Goal: Task Accomplishment & Management: Manage account settings

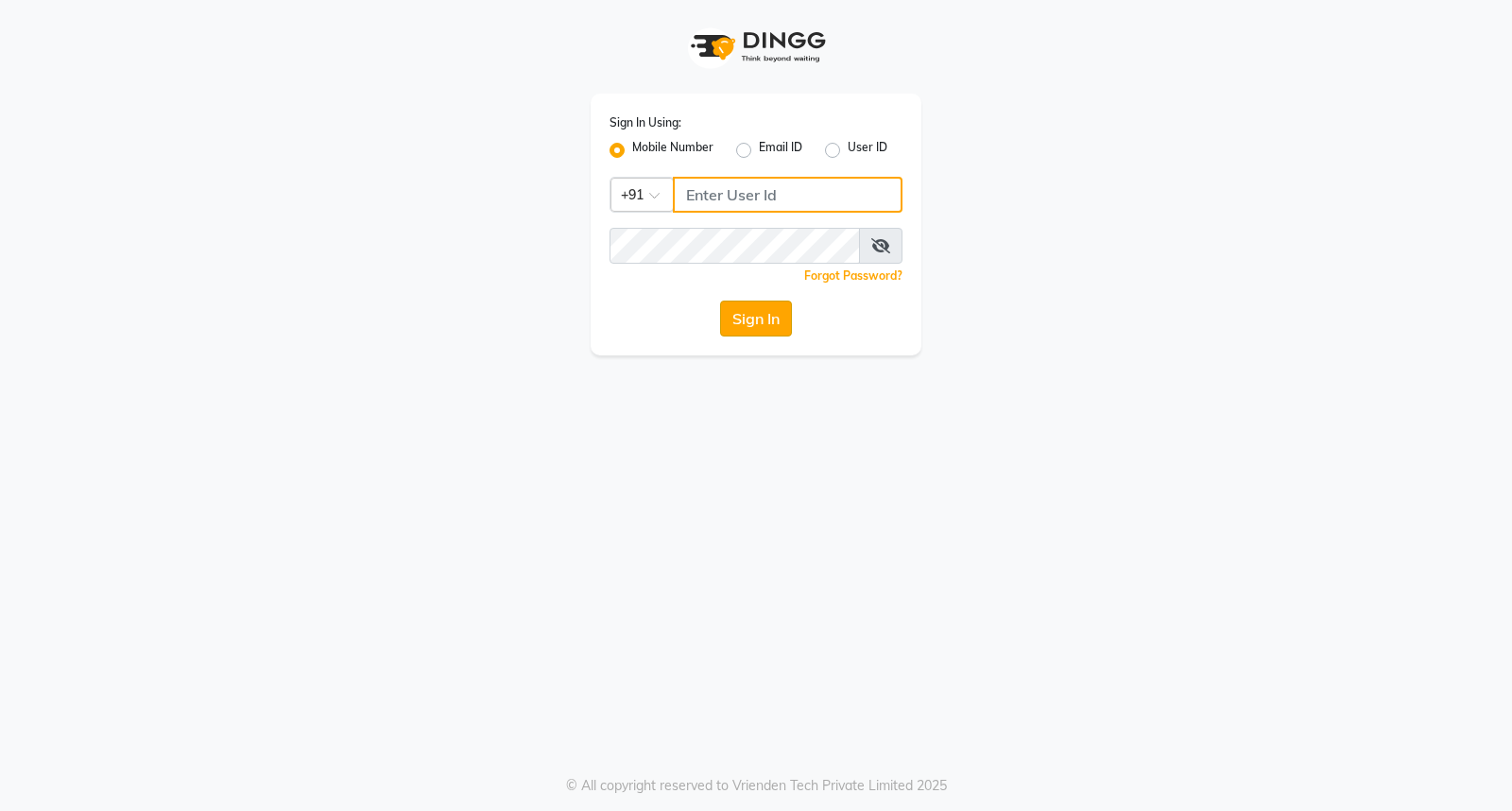
type input "8280086186"
click at [762, 324] on button "Sign In" at bounding box center [756, 318] width 72 height 36
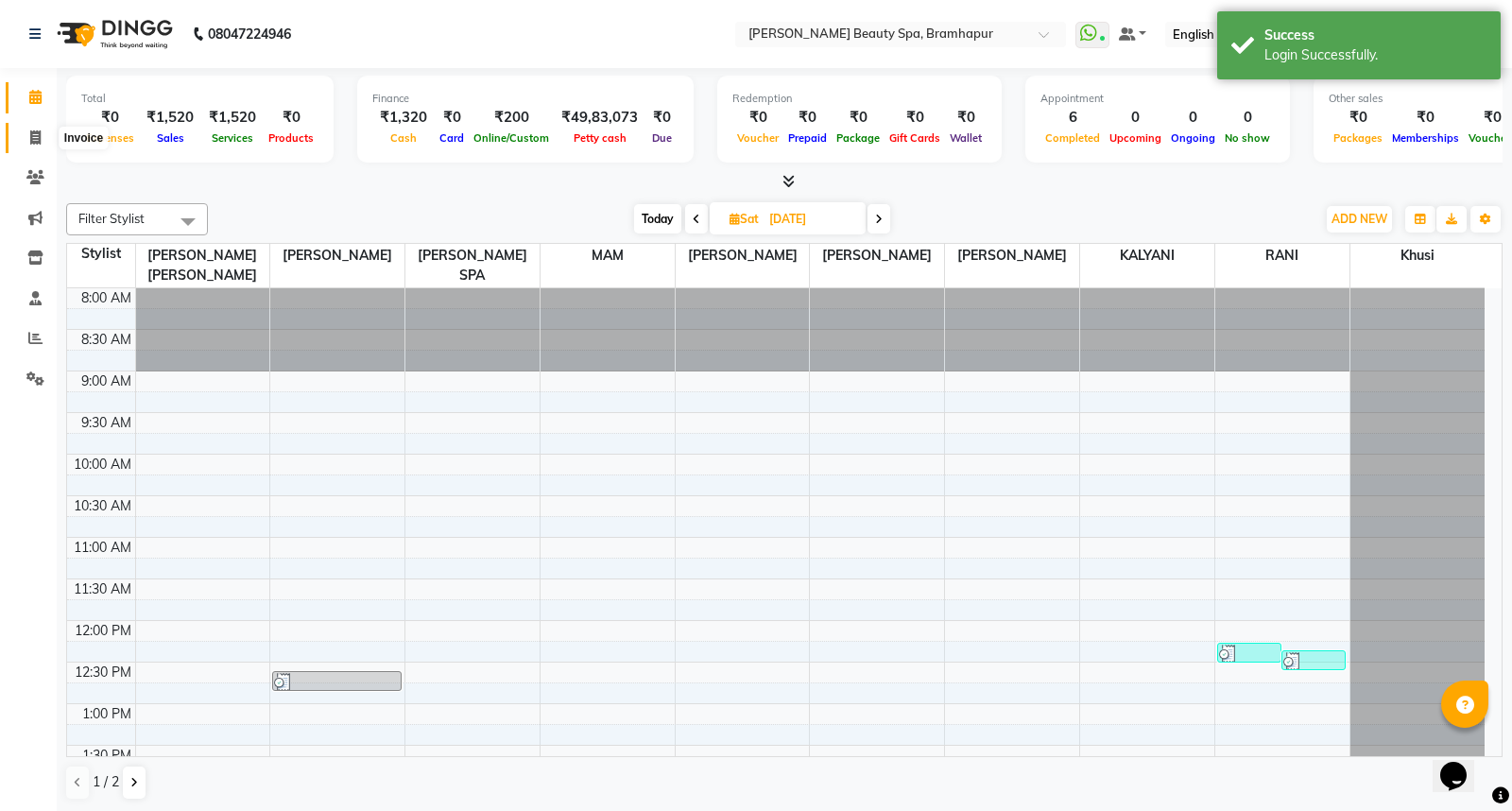
click at [30, 136] on icon at bounding box center [35, 137] width 11 height 15
select select "service"
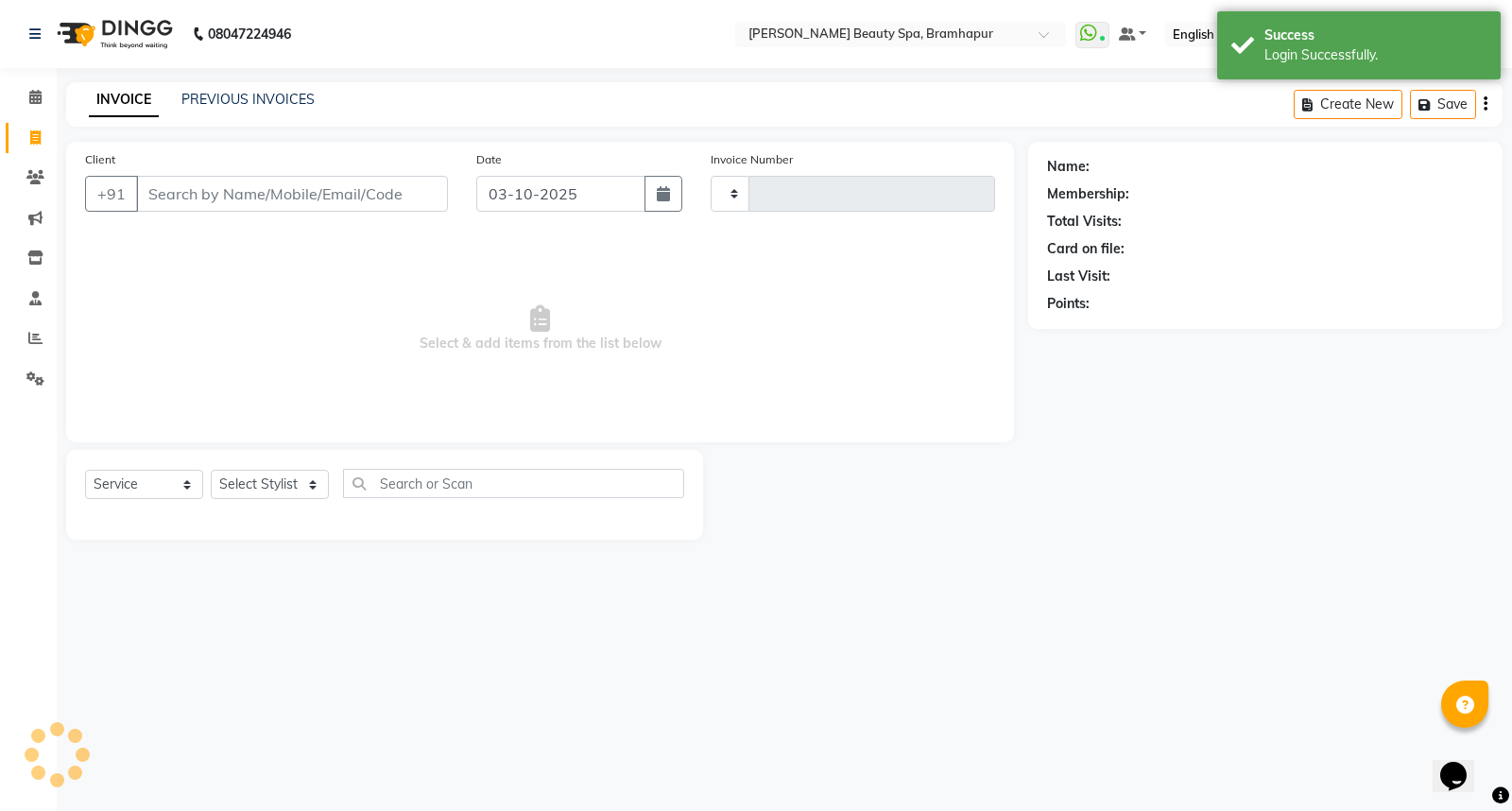
type input "1941"
select select "3622"
click at [250, 192] on input "Client" at bounding box center [292, 194] width 311 height 36
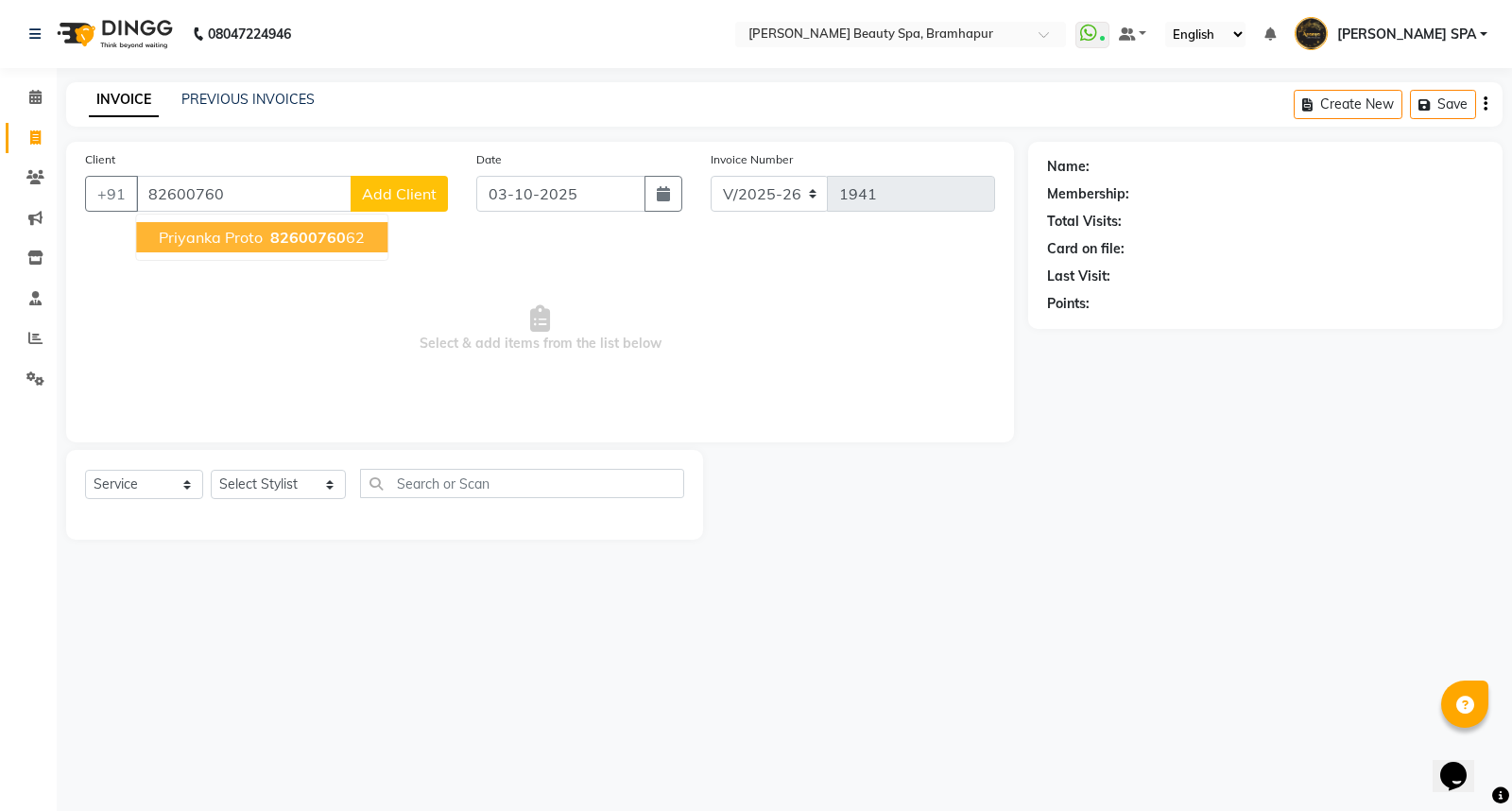
drag, startPoint x: 222, startPoint y: 247, endPoint x: 231, endPoint y: 256, distance: 12.7
click at [223, 248] on button "priyanka proto 82600760 62" at bounding box center [262, 237] width 252 height 30
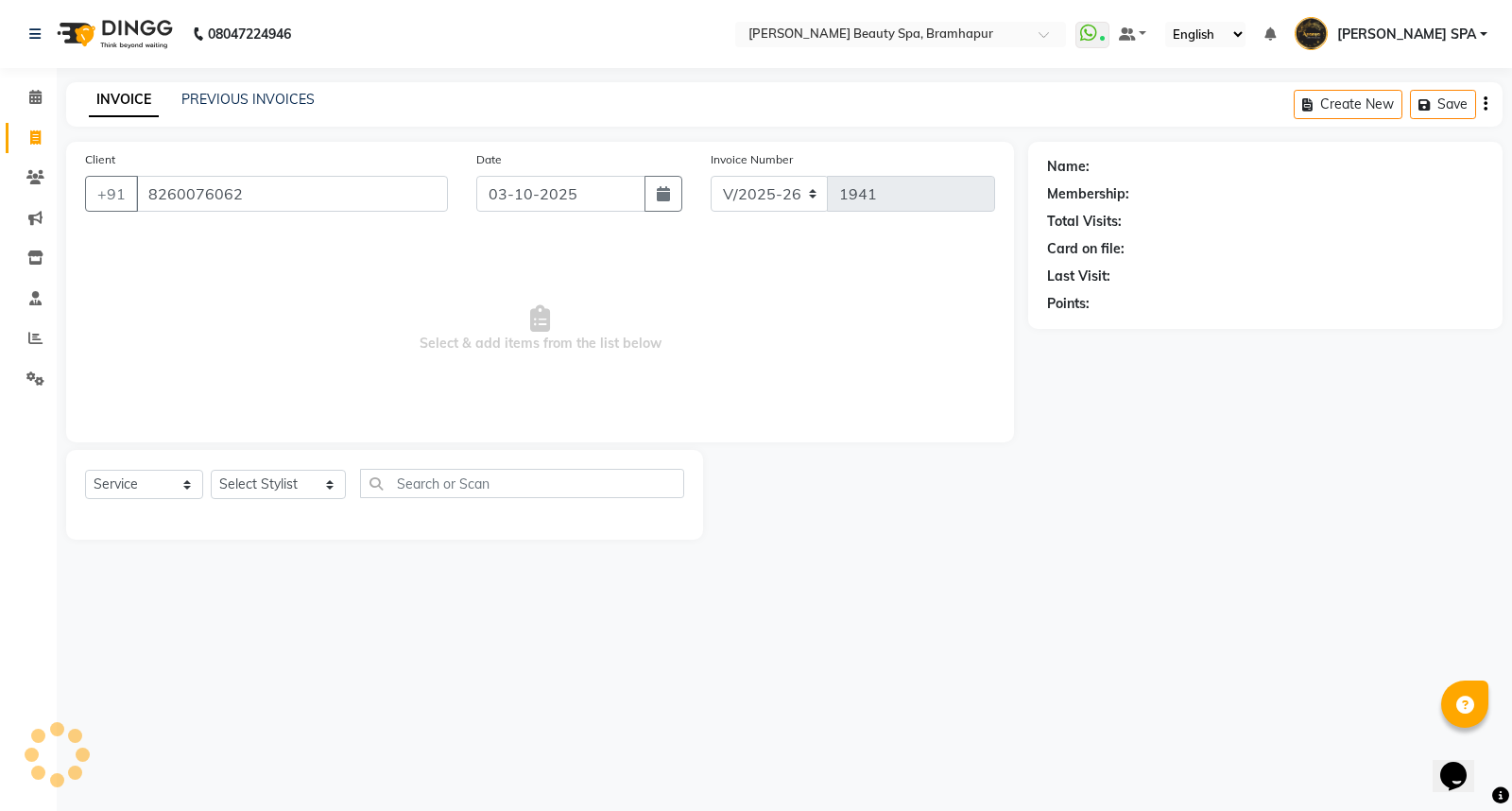
type input "8260076062"
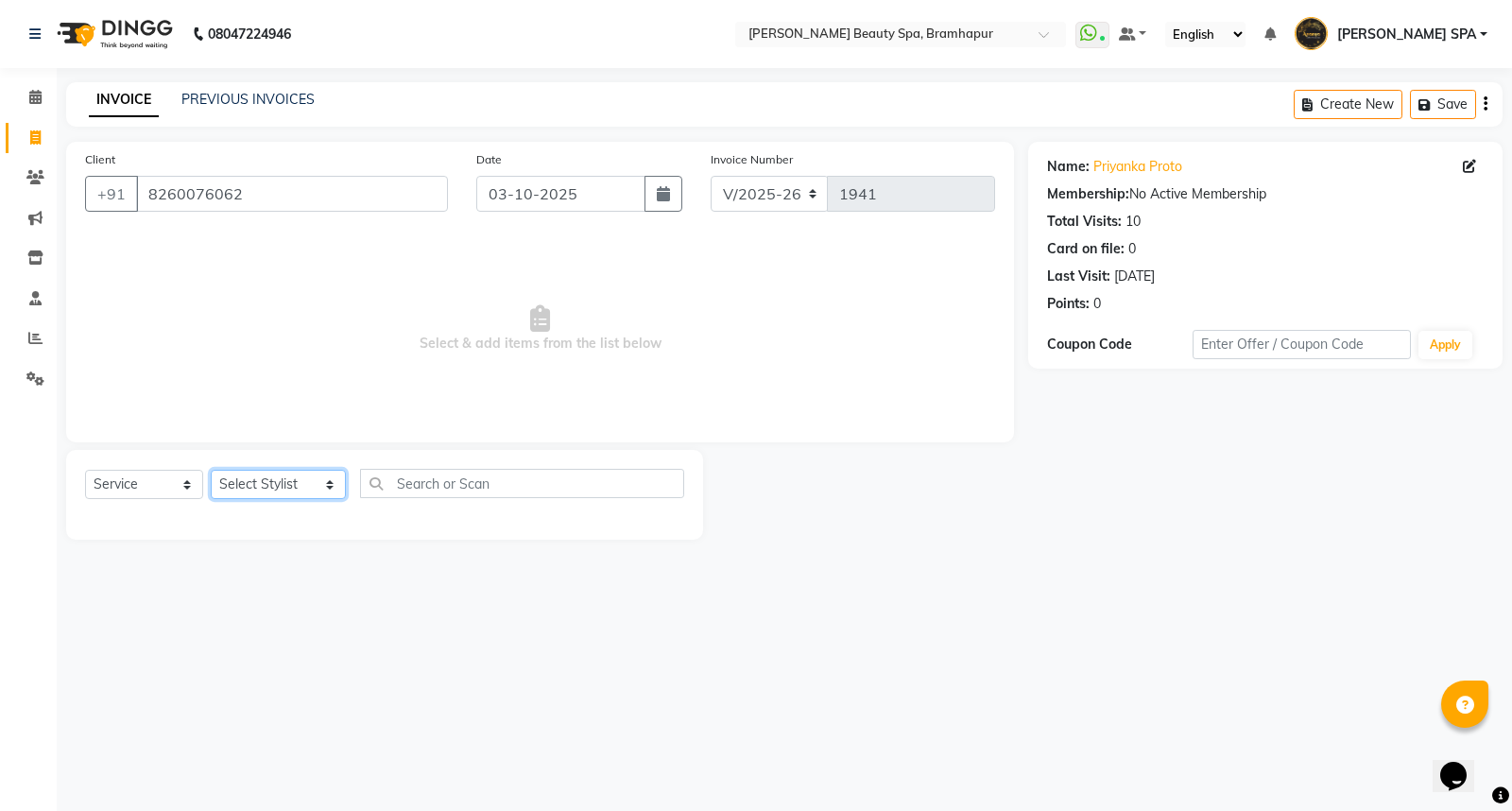
click at [242, 488] on select "Select Stylist ANANYA SPA jhuma KABITA PATTNAIK JOLLY KALYANI khusi MAM PRANATI…" at bounding box center [279, 485] width 135 height 29
select select "18168"
click at [211, 471] on select "Select Stylist ANANYA SPA jhuma KABITA PATTNAIK JOLLY KALYANI khusi MAM PRANATI…" at bounding box center [279, 485] width 135 height 29
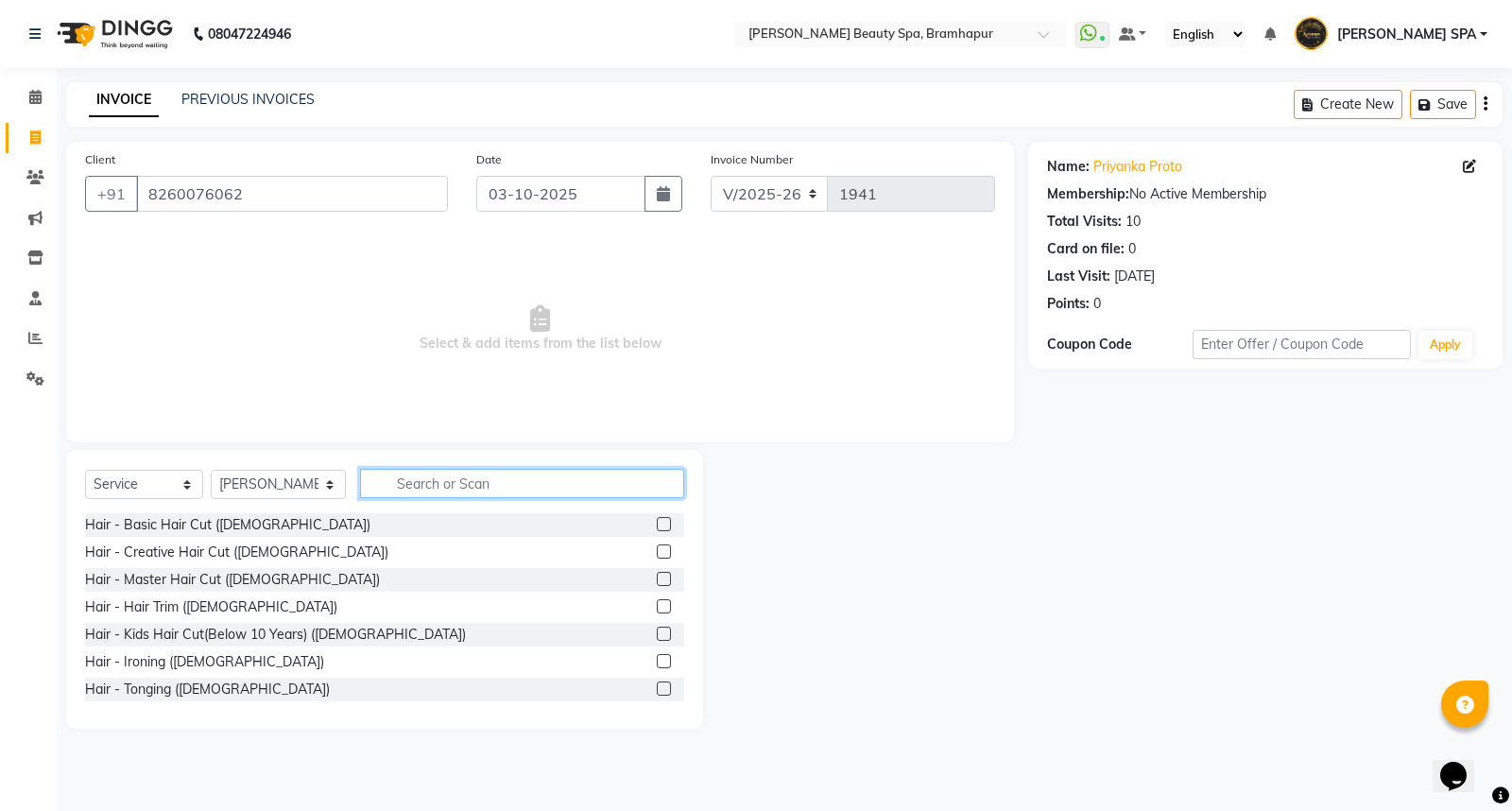
drag, startPoint x: 421, startPoint y: 478, endPoint x: 407, endPoint y: 502, distance: 27.8
click at [424, 509] on div "Select Service Product Membership Package Voucher Prepaid Gift Card Select Styl…" at bounding box center [385, 492] width 600 height 45
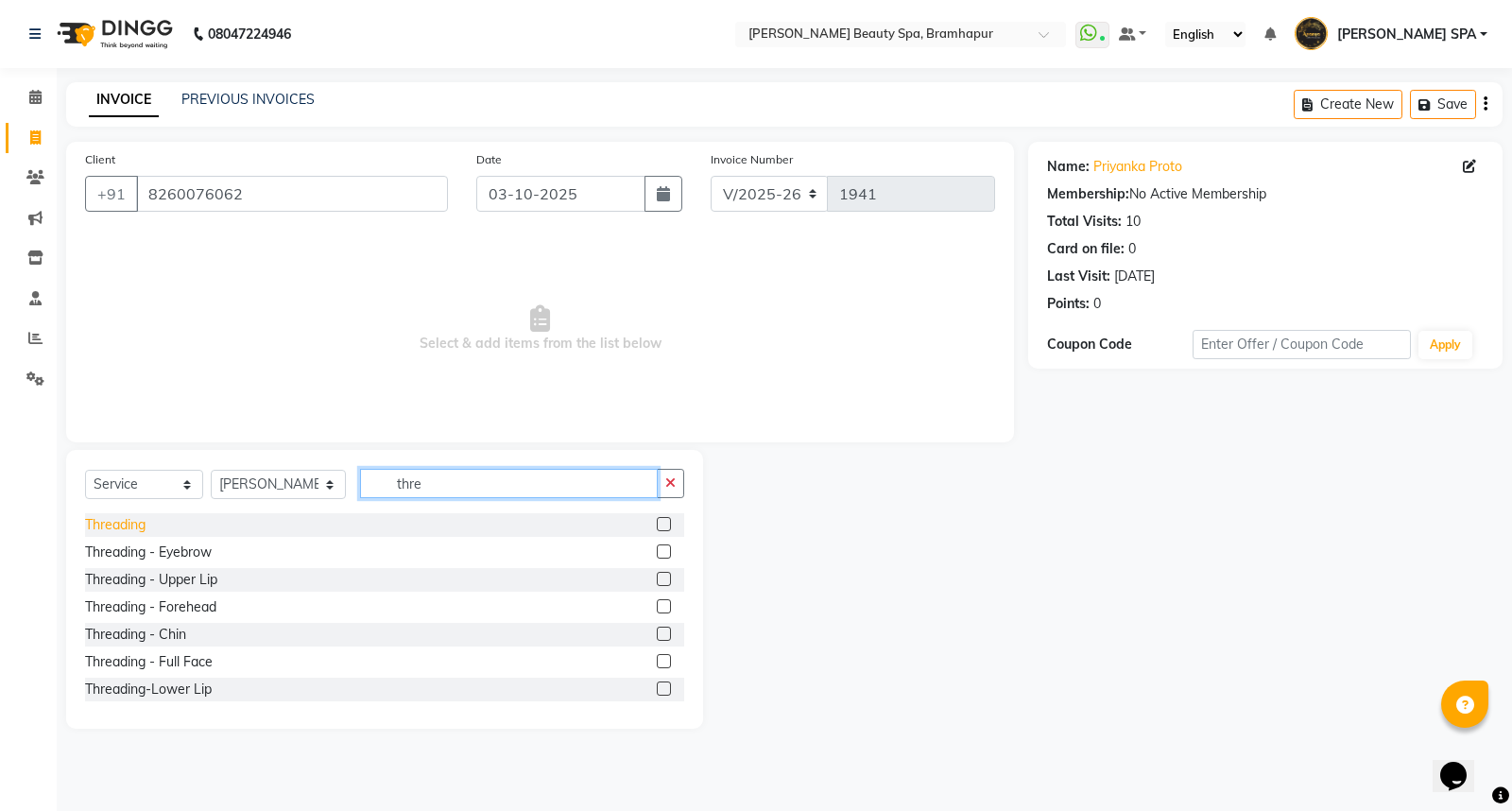
type input "thre"
click at [96, 516] on div "Threading" at bounding box center [115, 526] width 61 height 20
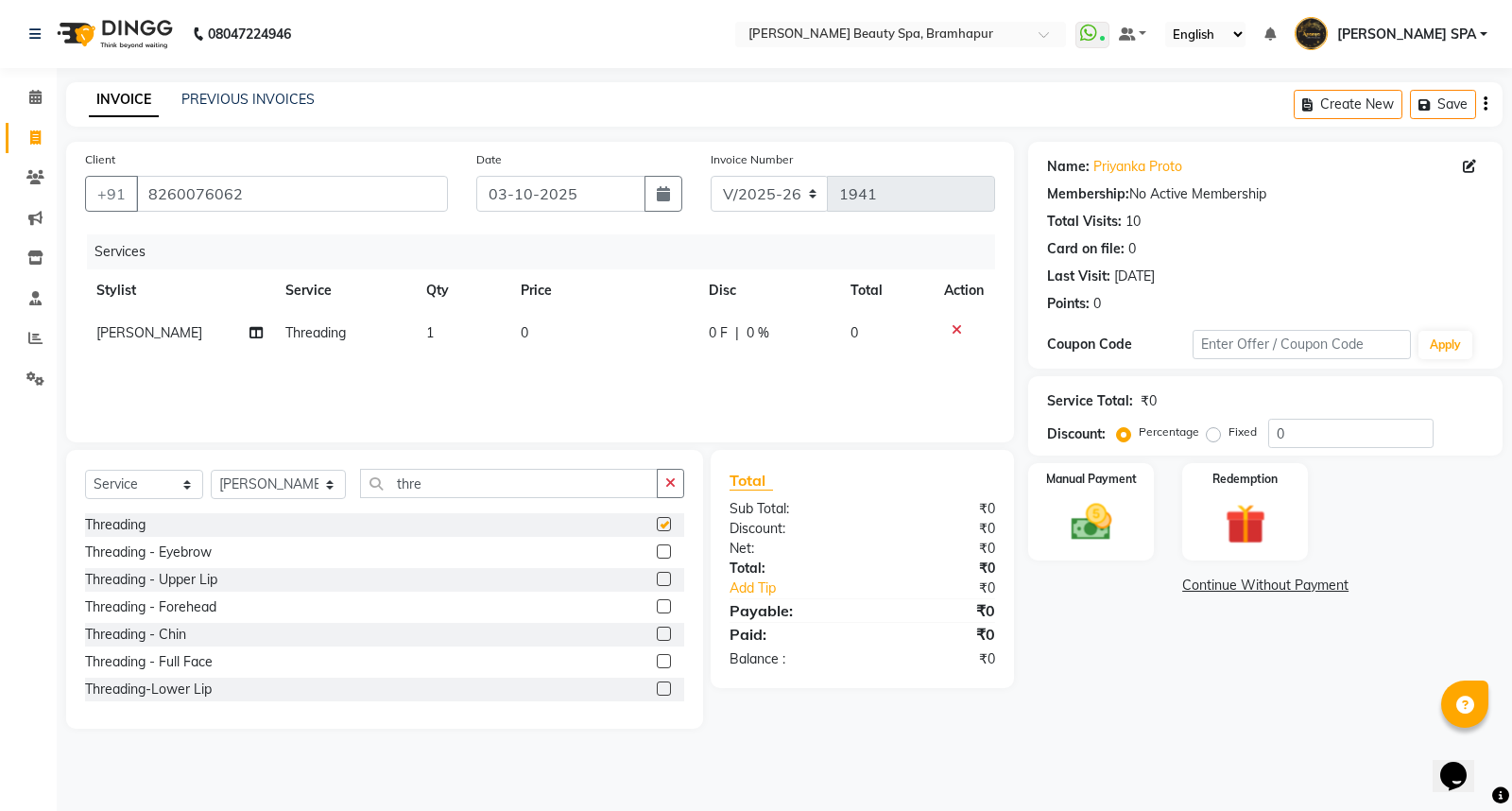
checkbox input "false"
click at [513, 341] on td "0" at bounding box center [604, 333] width 188 height 43
select select "18168"
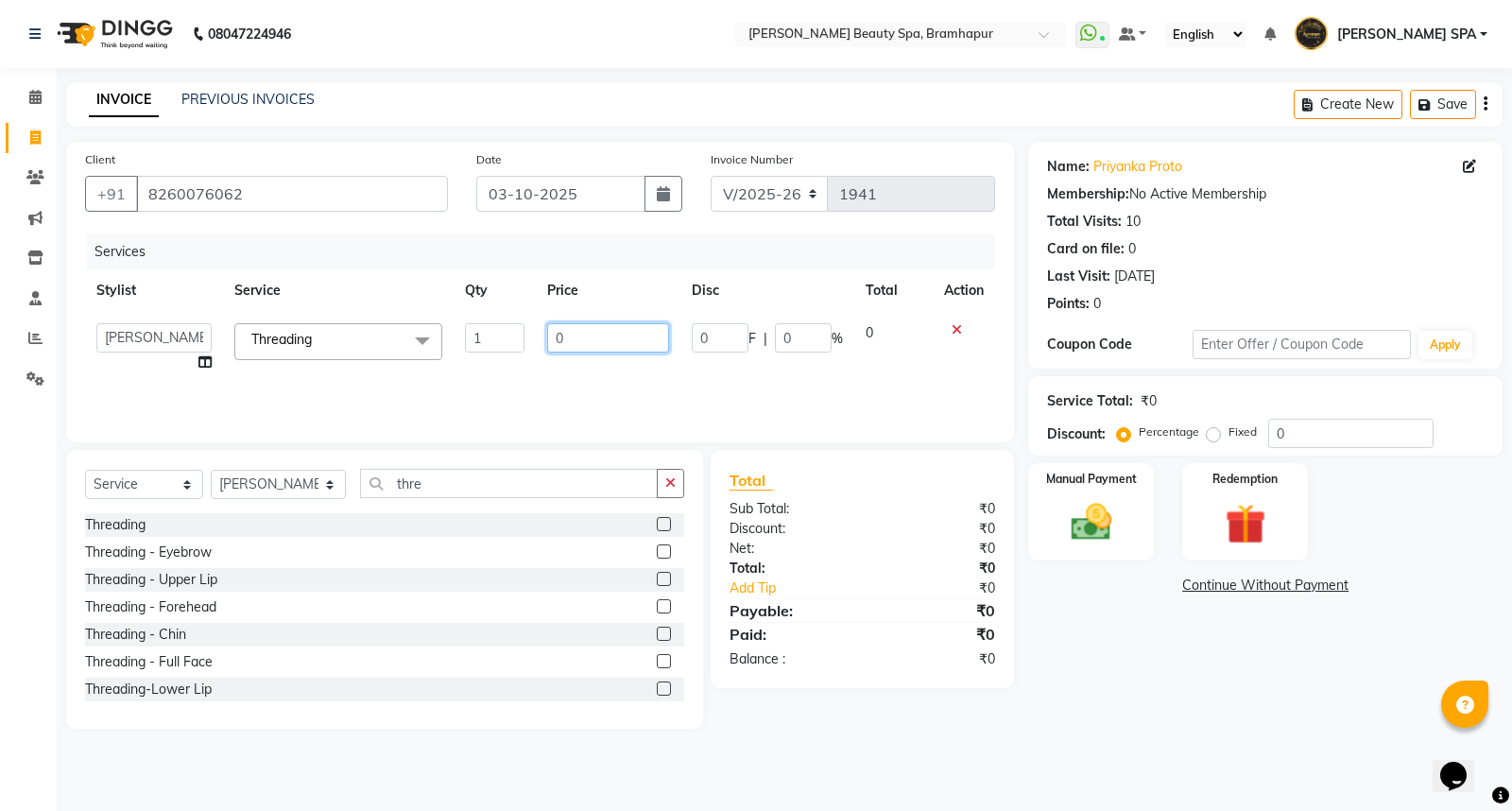
click at [551, 339] on input "0" at bounding box center [608, 338] width 122 height 29
type input "70"
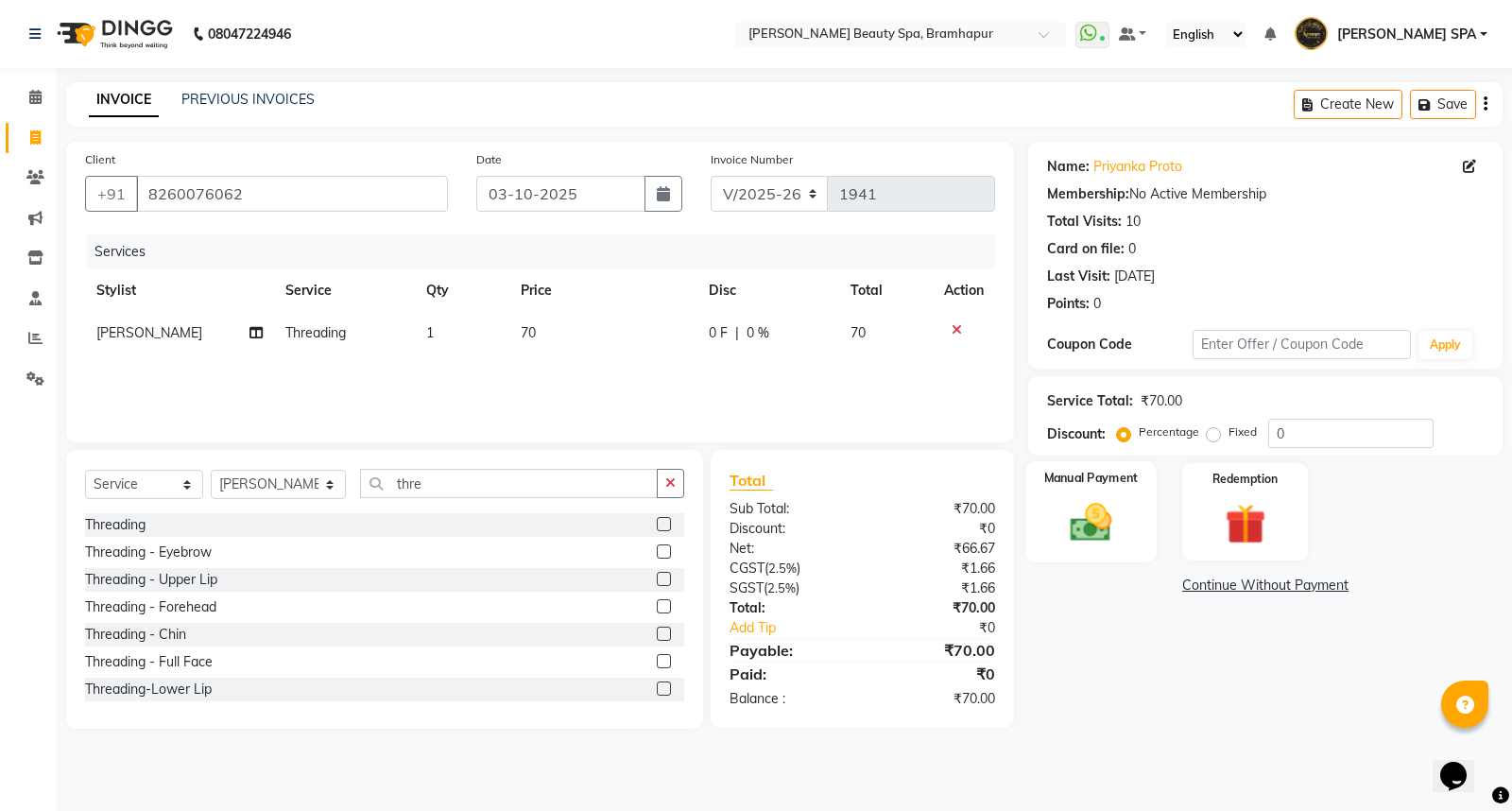
click at [1095, 505] on img at bounding box center [1091, 523] width 68 height 48
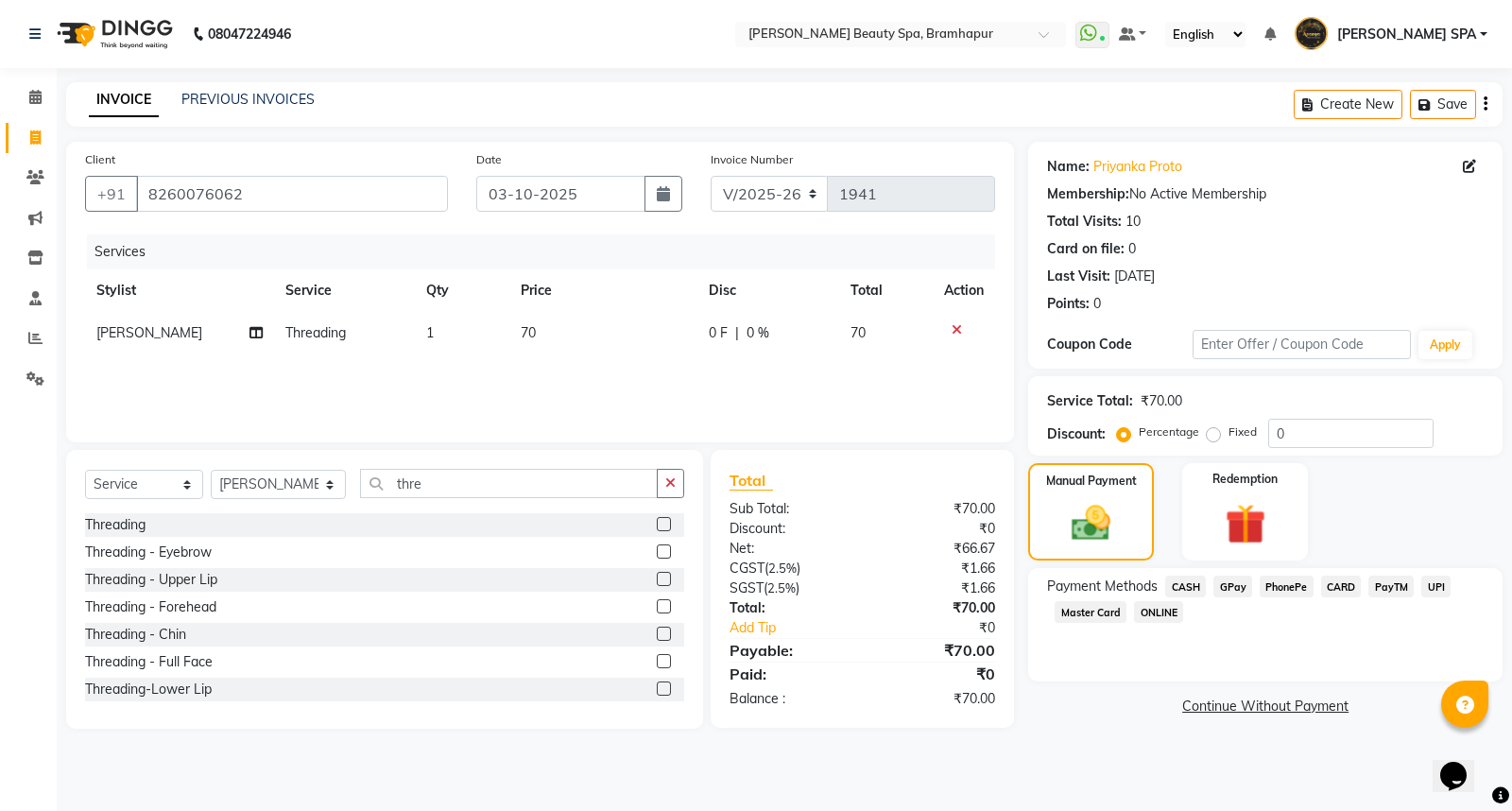
drag, startPoint x: 1229, startPoint y: 585, endPoint x: 1246, endPoint y: 631, distance: 49.0
click at [1229, 586] on span "GPay" at bounding box center [1233, 586] width 39 height 21
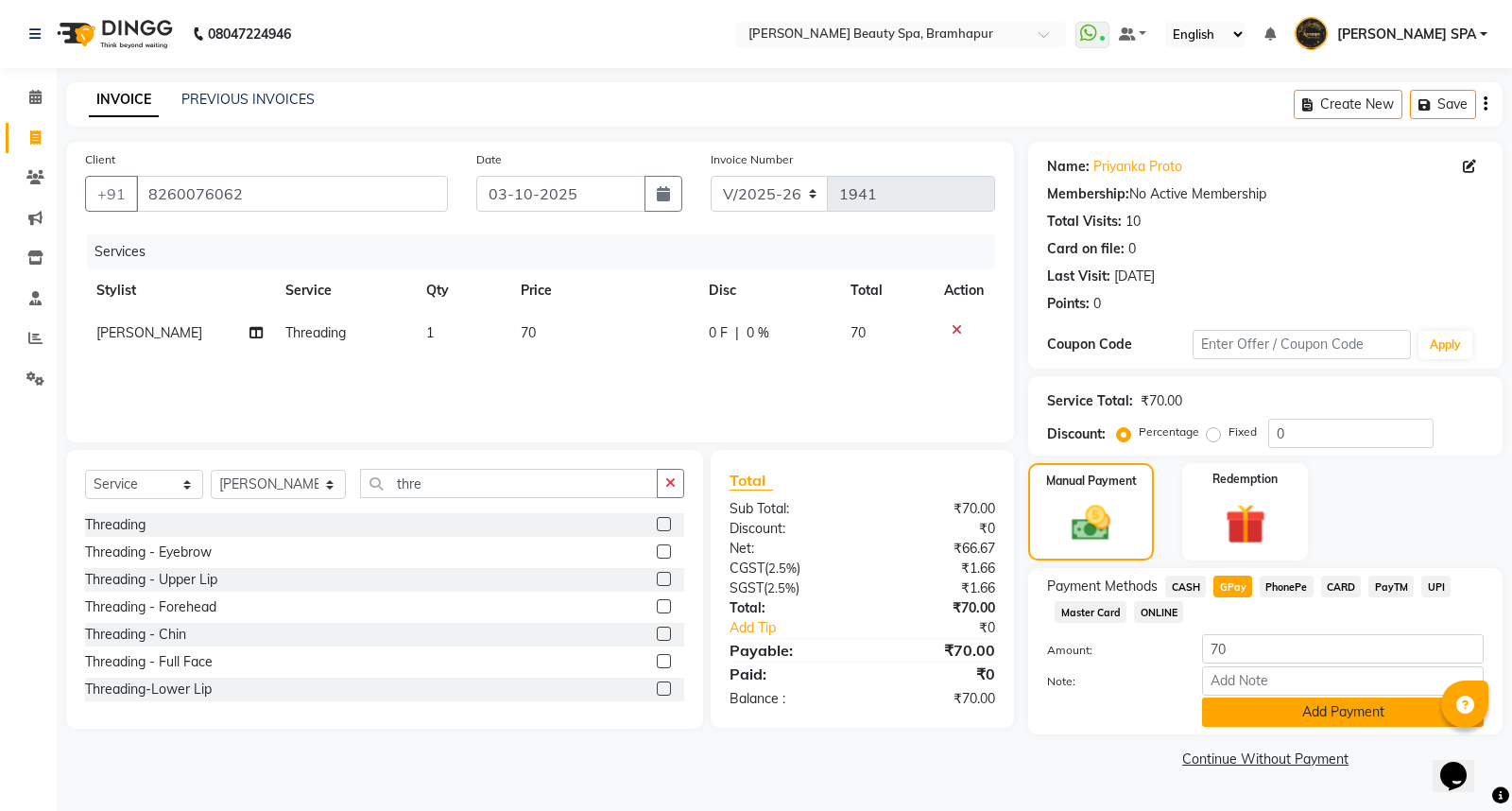
click at [1240, 709] on button "Add Payment" at bounding box center [1343, 712] width 282 height 29
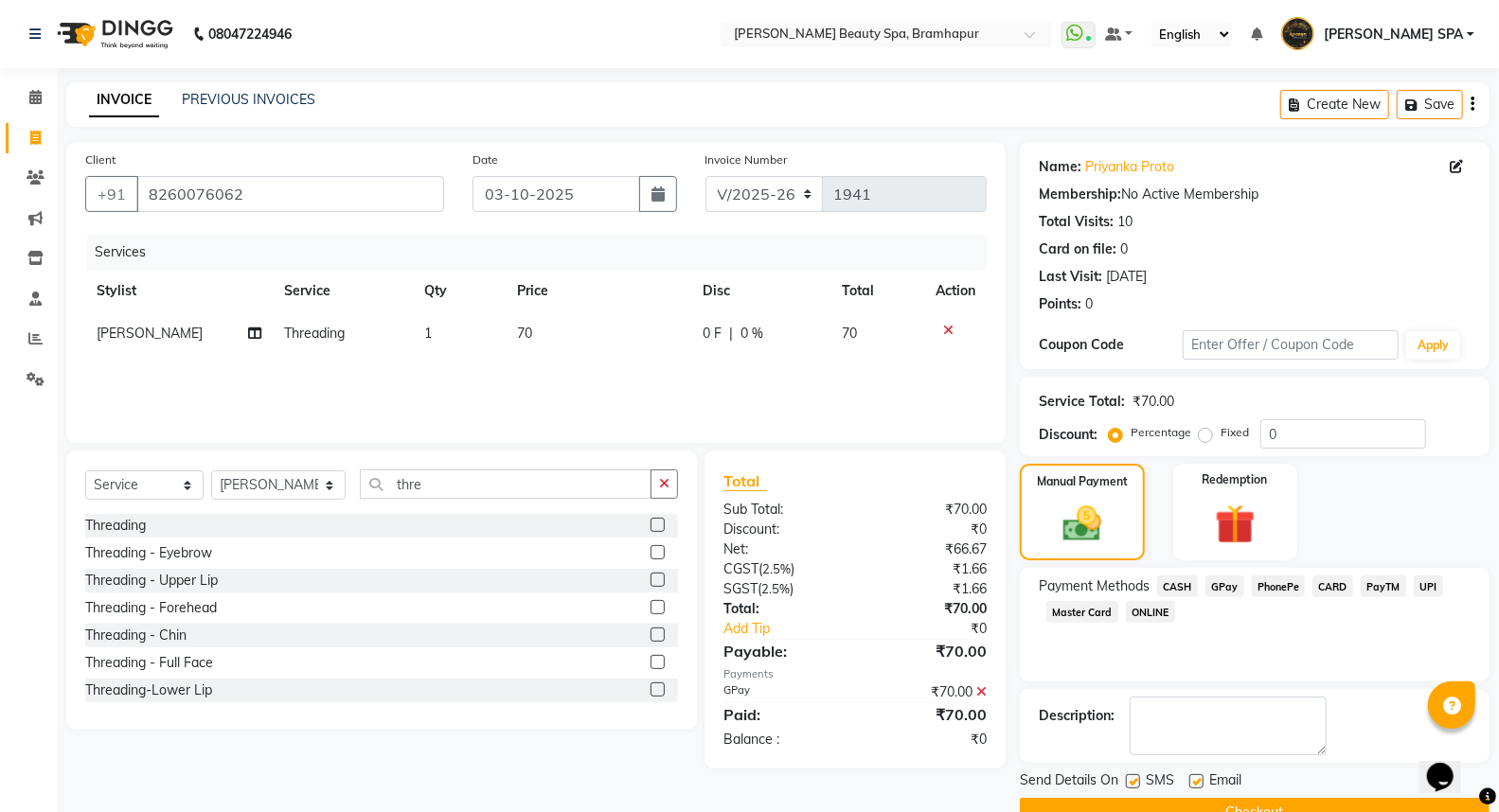
scroll to position [43, 0]
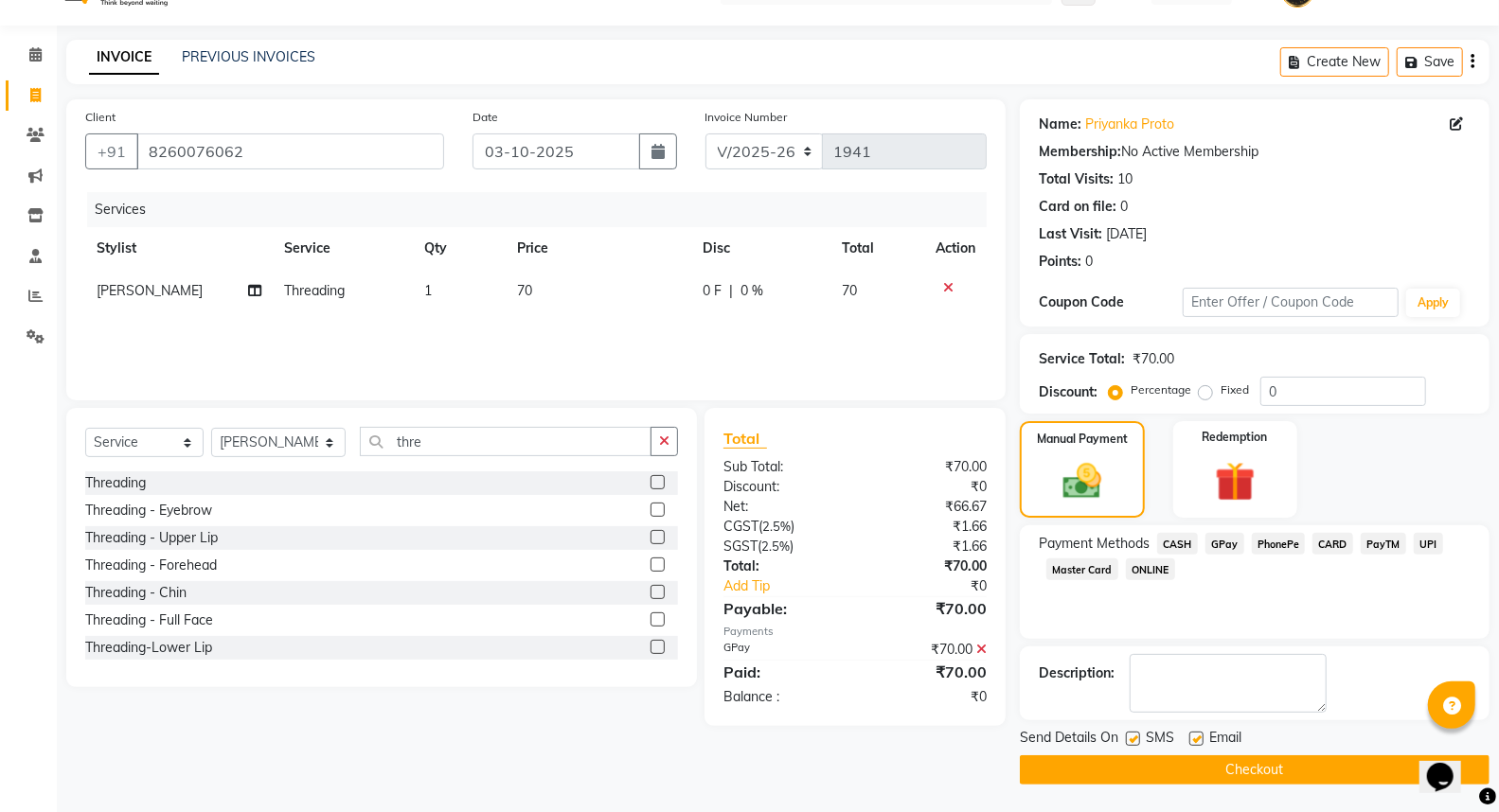
click at [1072, 768] on button "Checkout" at bounding box center [1254, 770] width 470 height 29
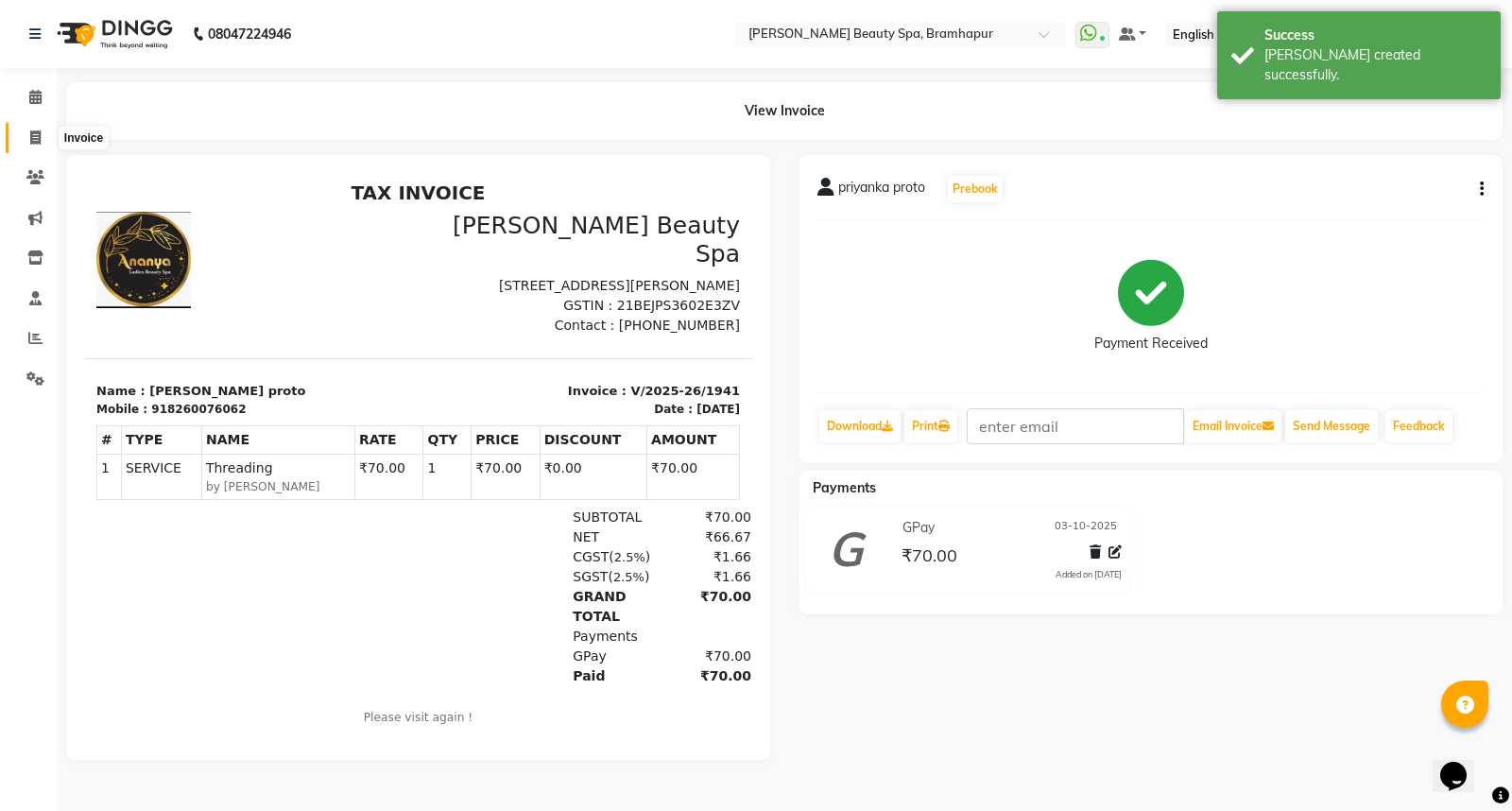
drag, startPoint x: 25, startPoint y: 135, endPoint x: 88, endPoint y: 149, distance: 64.5
click at [25, 135] on span at bounding box center [36, 138] width 33 height 21
select select "service"
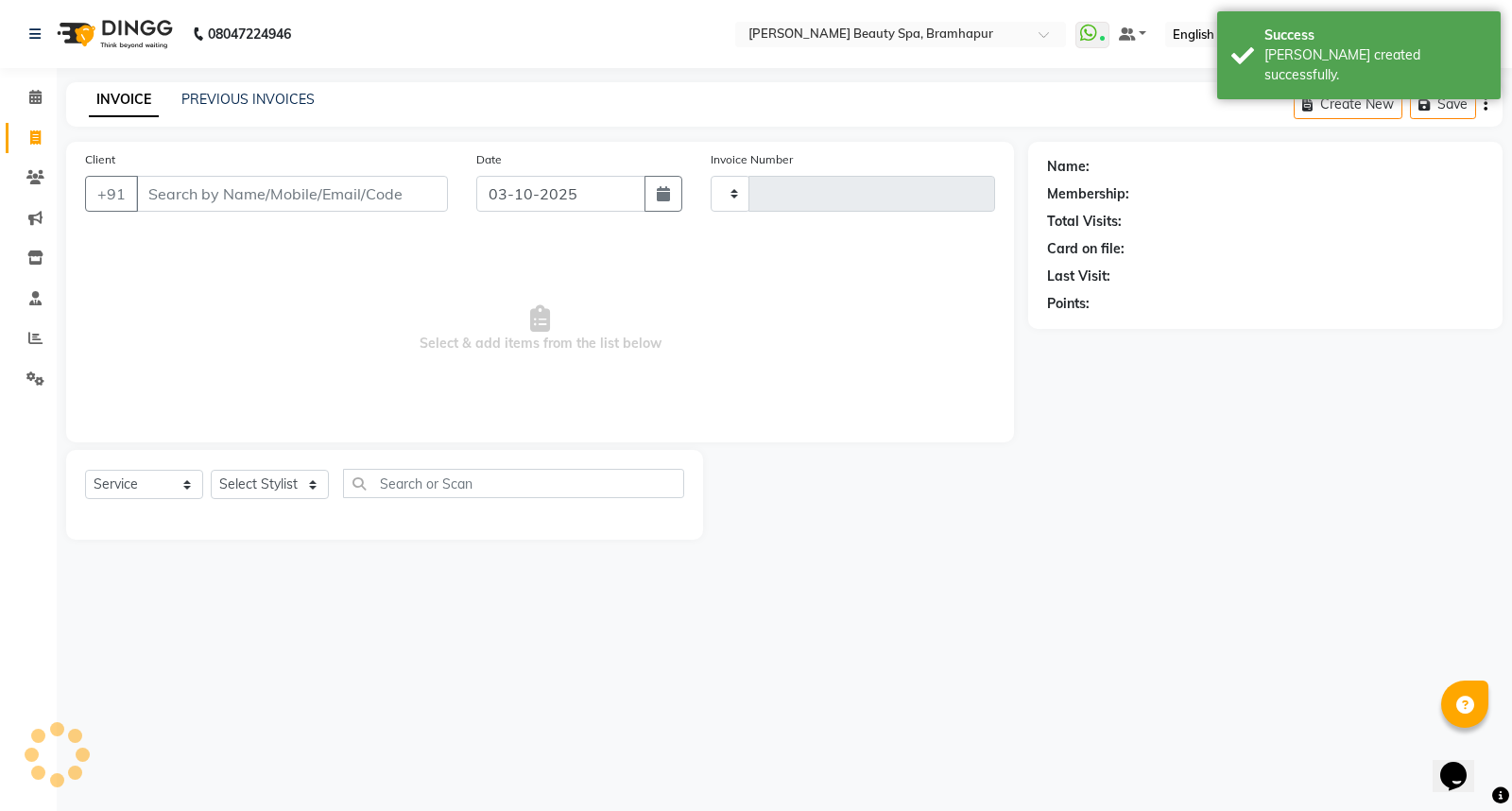
type input "1942"
select select "3622"
click at [163, 201] on input "Client" at bounding box center [292, 194] width 311 height 36
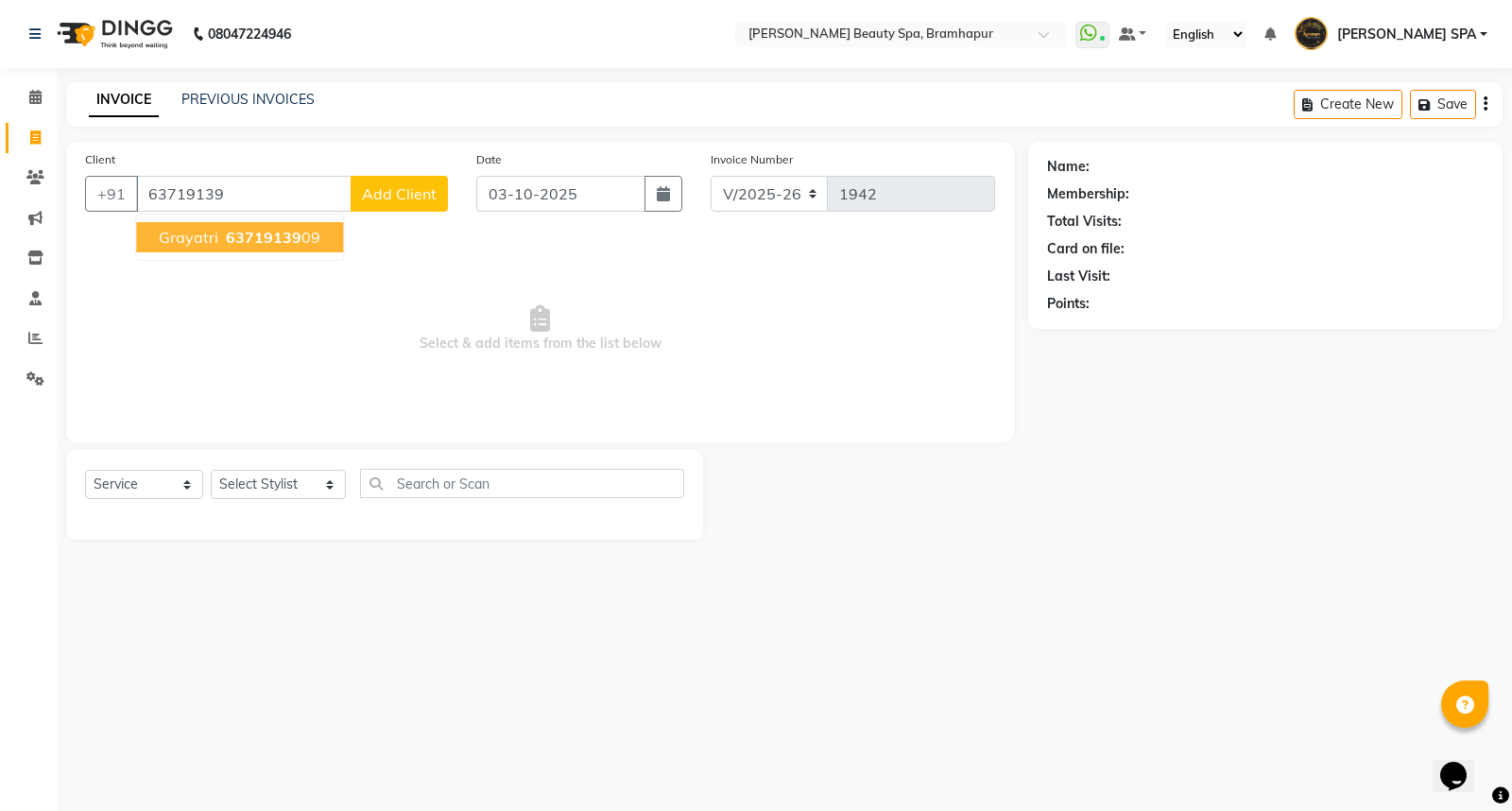
click at [213, 221] on ngb-typeahead-window "grayatri 63719139 09" at bounding box center [240, 237] width 209 height 47
drag, startPoint x: 263, startPoint y: 230, endPoint x: 261, endPoint y: 290, distance: 60.0
click at [262, 232] on span "63719139" at bounding box center [264, 237] width 75 height 19
type input "6371913909"
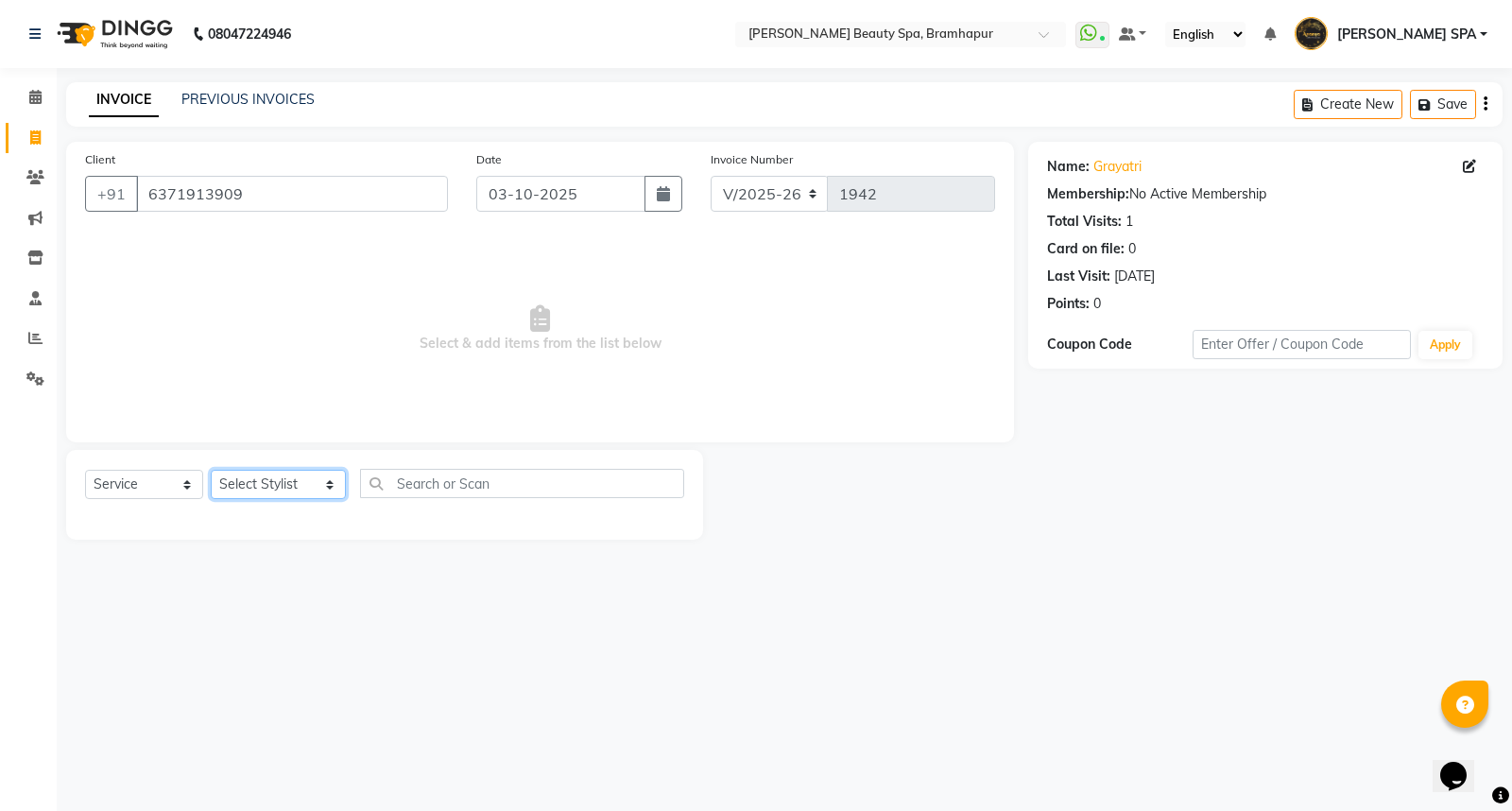
drag, startPoint x: 269, startPoint y: 476, endPoint x: 266, endPoint y: 487, distance: 11.4
click at [266, 482] on select "Select Stylist ANANYA SPA jhuma KABITA PATTNAIK JOLLY KALYANI khusi MAM PRANATI…" at bounding box center [279, 485] width 135 height 29
select select "18425"
click at [211, 471] on select "Select Stylist ANANYA SPA jhuma KABITA PATTNAIK JOLLY KALYANI khusi MAM PRANATI…" at bounding box center [279, 485] width 135 height 29
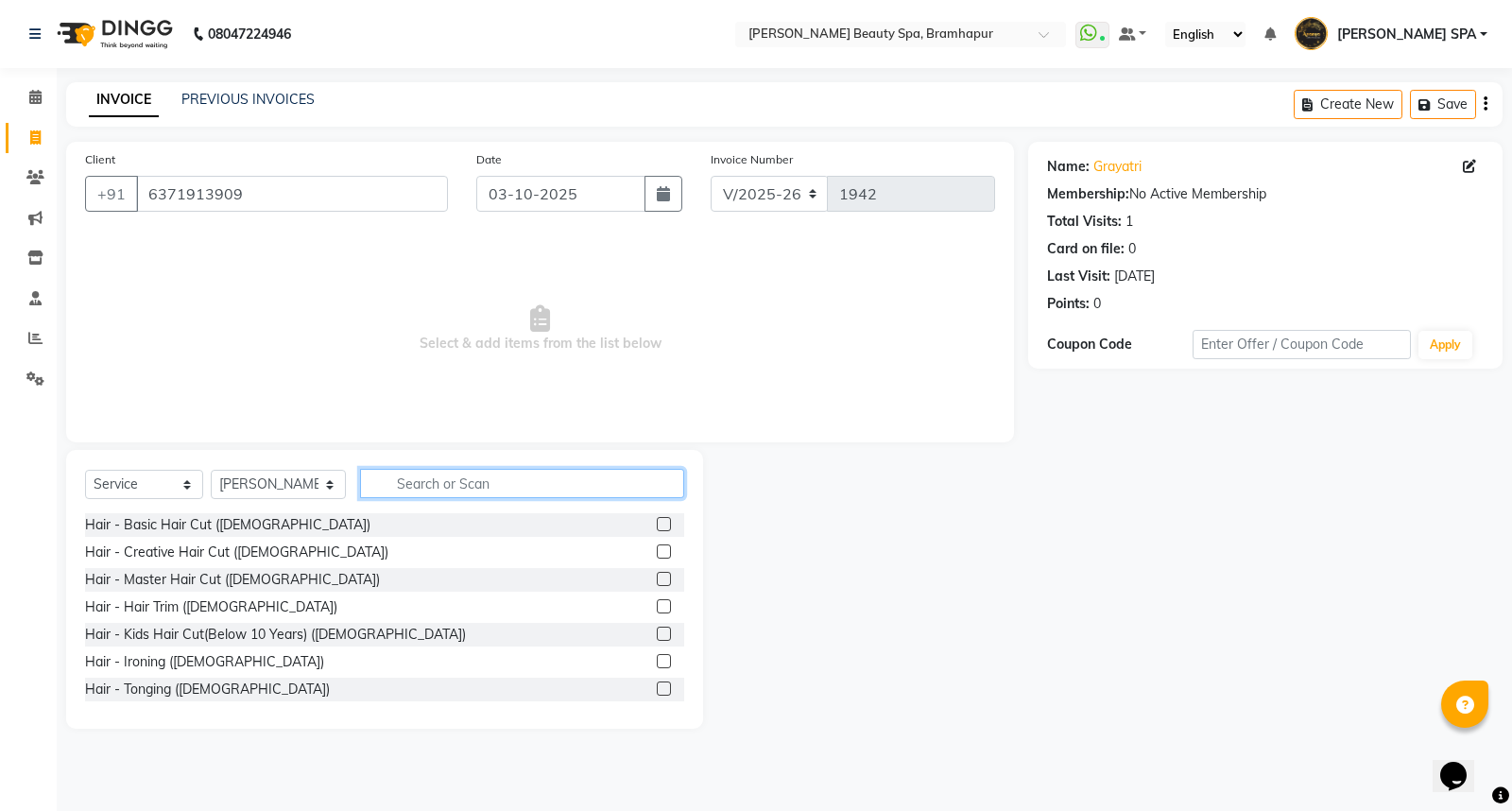
click at [429, 477] on input "text" at bounding box center [521, 484] width 324 height 29
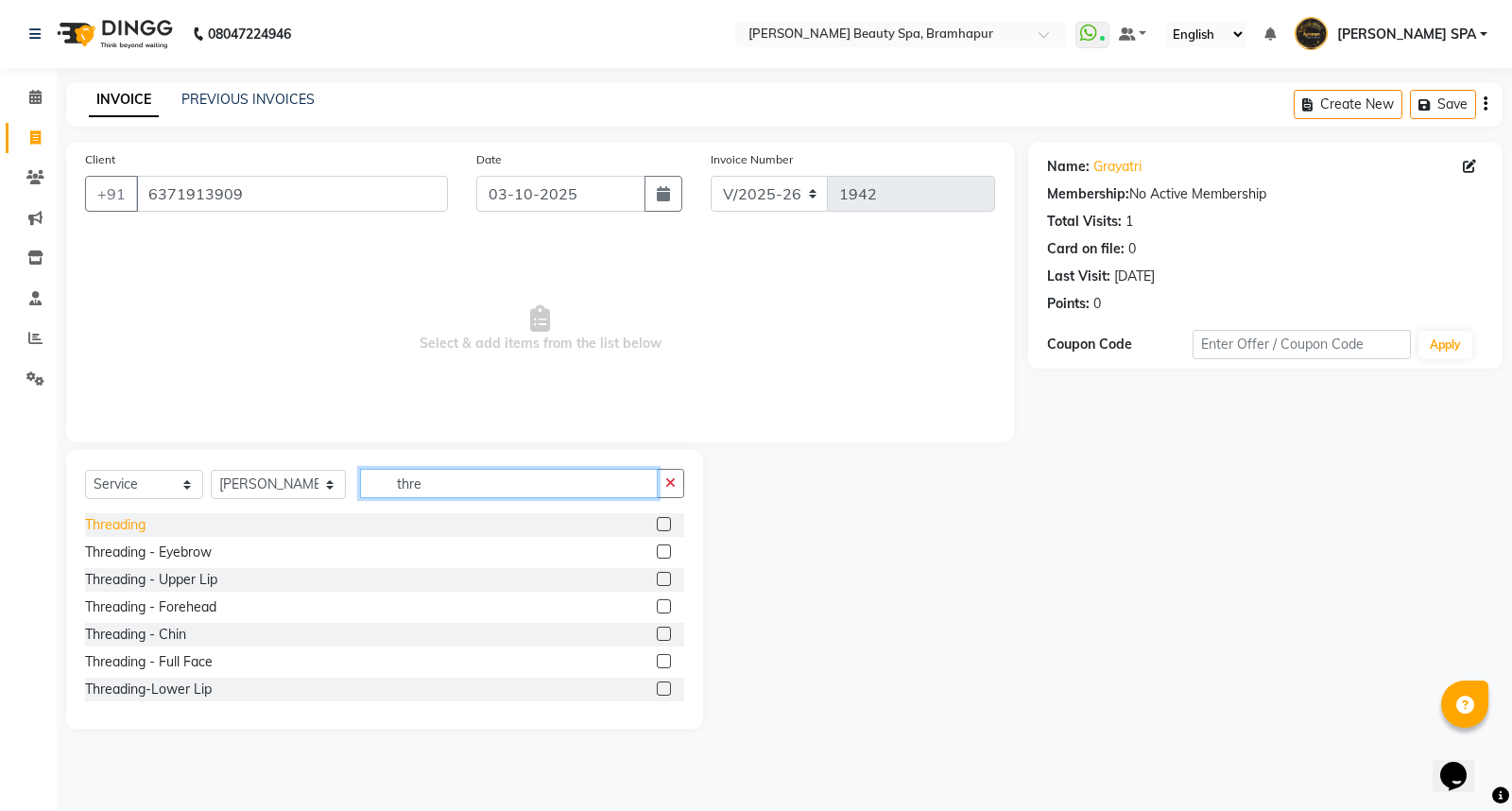
type input "thre"
drag, startPoint x: 111, startPoint y: 522, endPoint x: 144, endPoint y: 514, distance: 34.0
click at [114, 522] on div "Threading" at bounding box center [115, 526] width 61 height 20
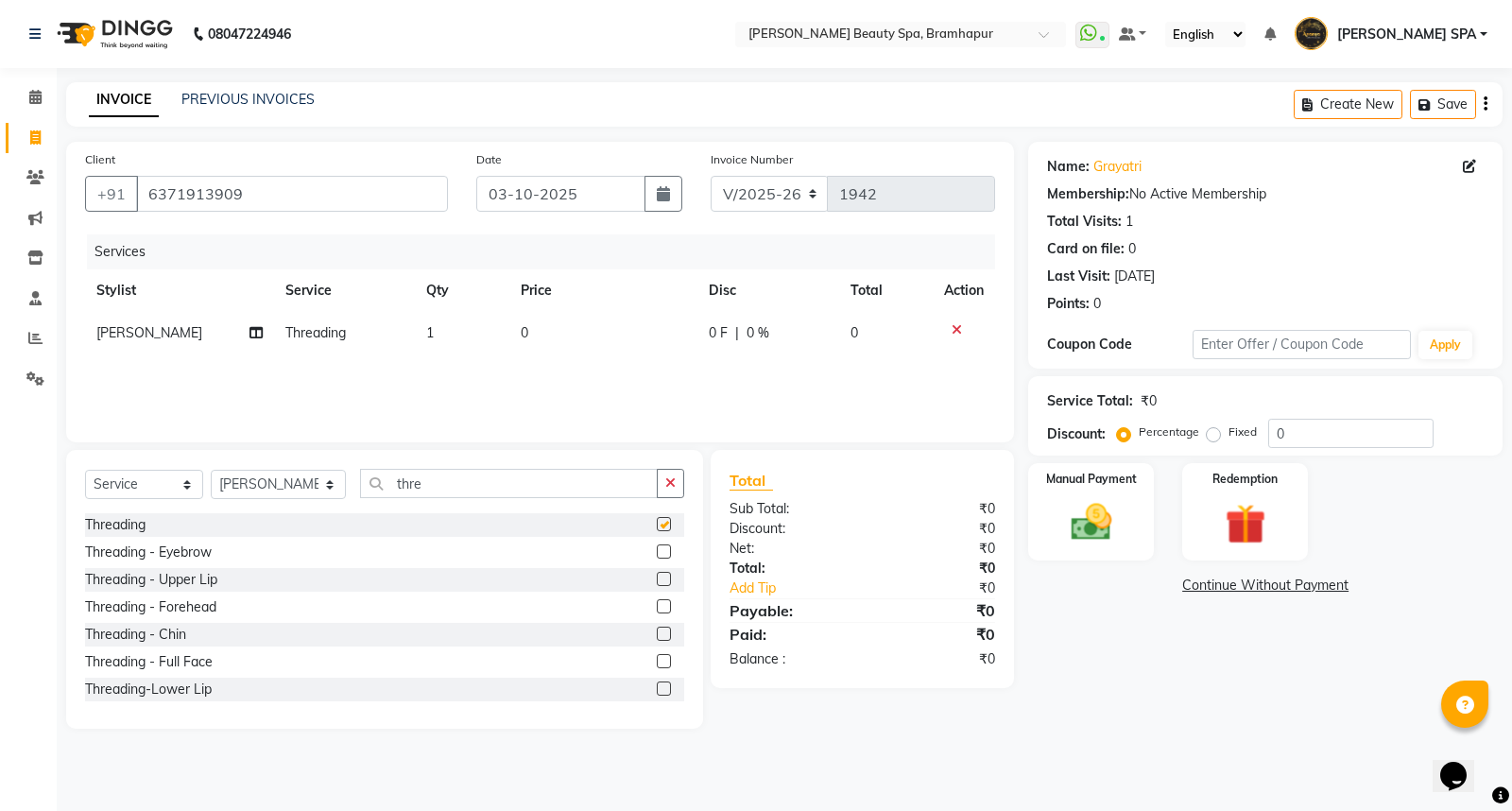
checkbox input "false"
click at [513, 332] on td "0" at bounding box center [604, 333] width 188 height 43
select select "18425"
click at [961, 326] on div at bounding box center [964, 330] width 40 height 14
click at [957, 326] on icon at bounding box center [957, 330] width 11 height 14
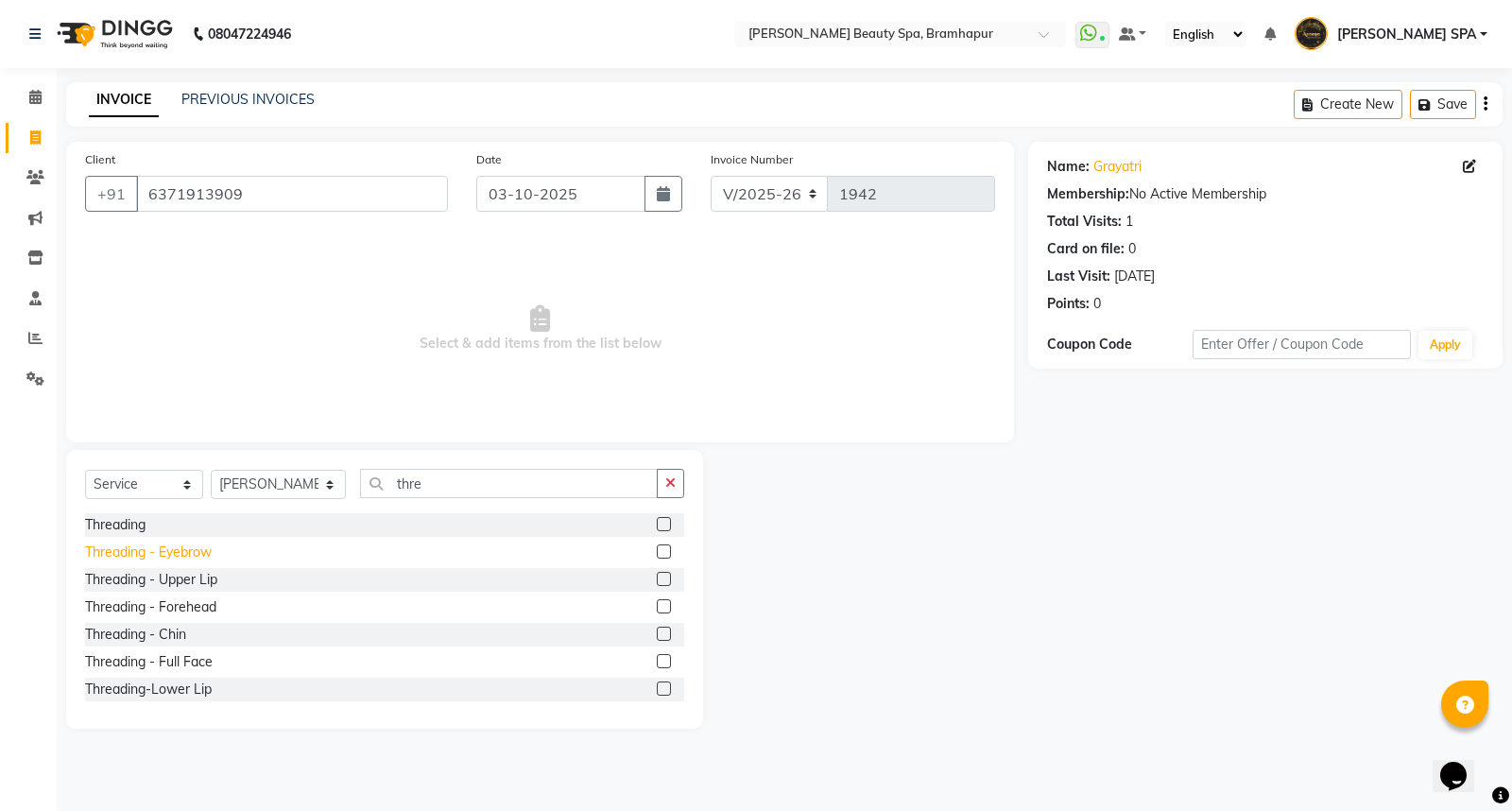
drag, startPoint x: 164, startPoint y: 549, endPoint x: 195, endPoint y: 559, distance: 32.6
click at [178, 549] on div "Threading - Eyebrow" at bounding box center [148, 553] width 127 height 20
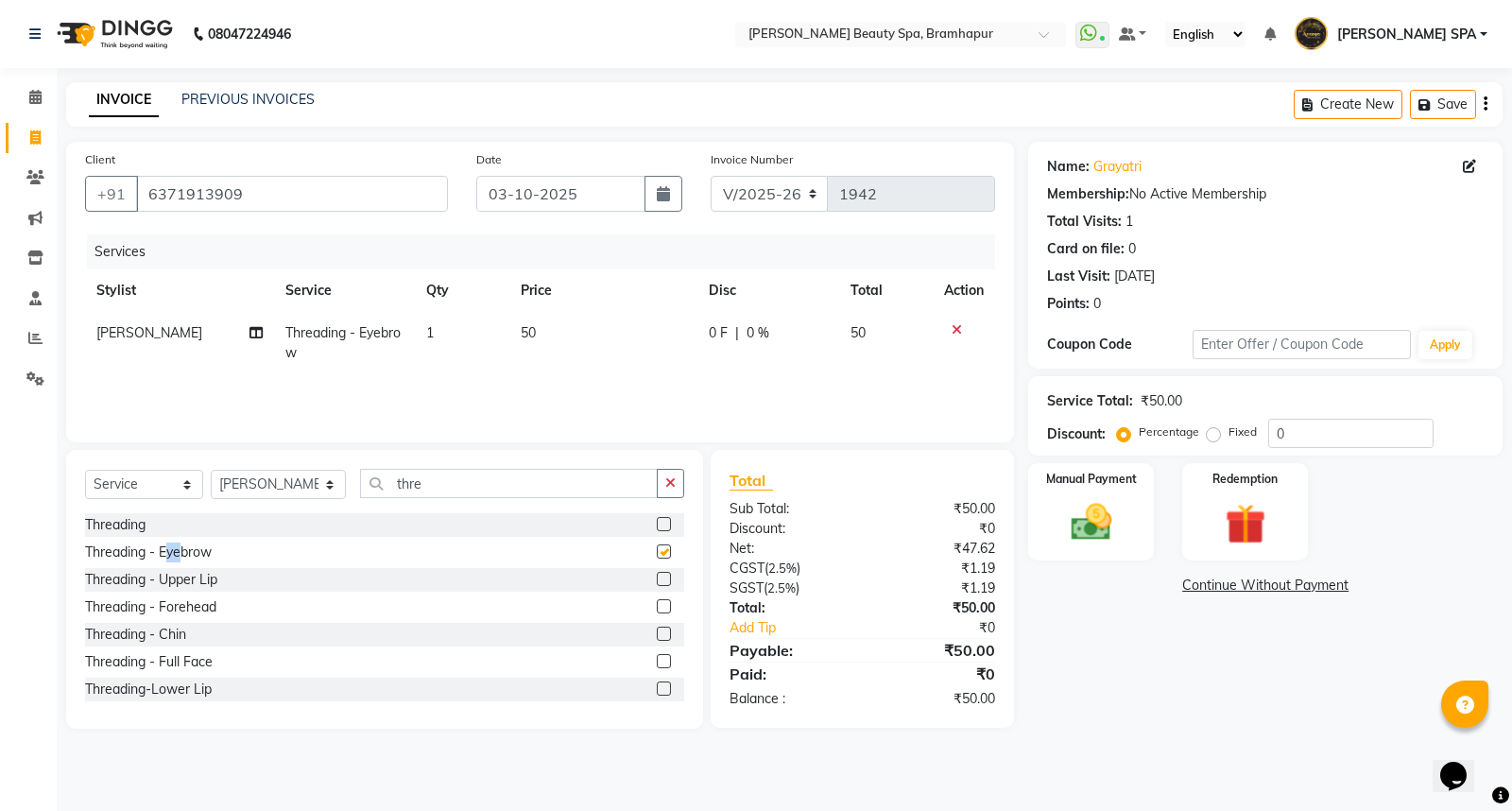
checkbox input "false"
drag, startPoint x: 1063, startPoint y: 505, endPoint x: 1056, endPoint y: 518, distance: 14.8
click at [1063, 507] on img at bounding box center [1091, 523] width 68 height 48
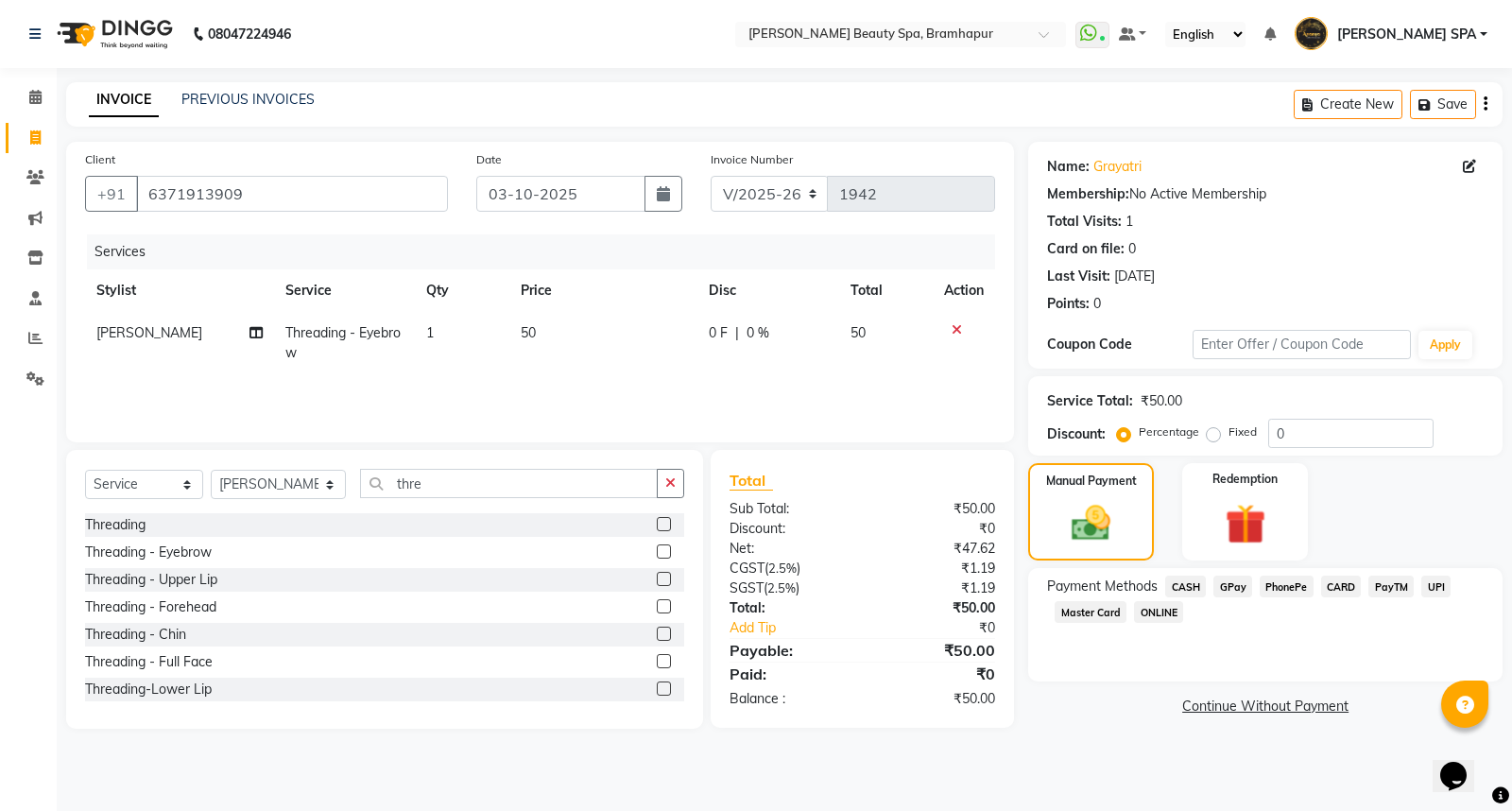
click at [1187, 583] on span "CASH" at bounding box center [1186, 586] width 41 height 21
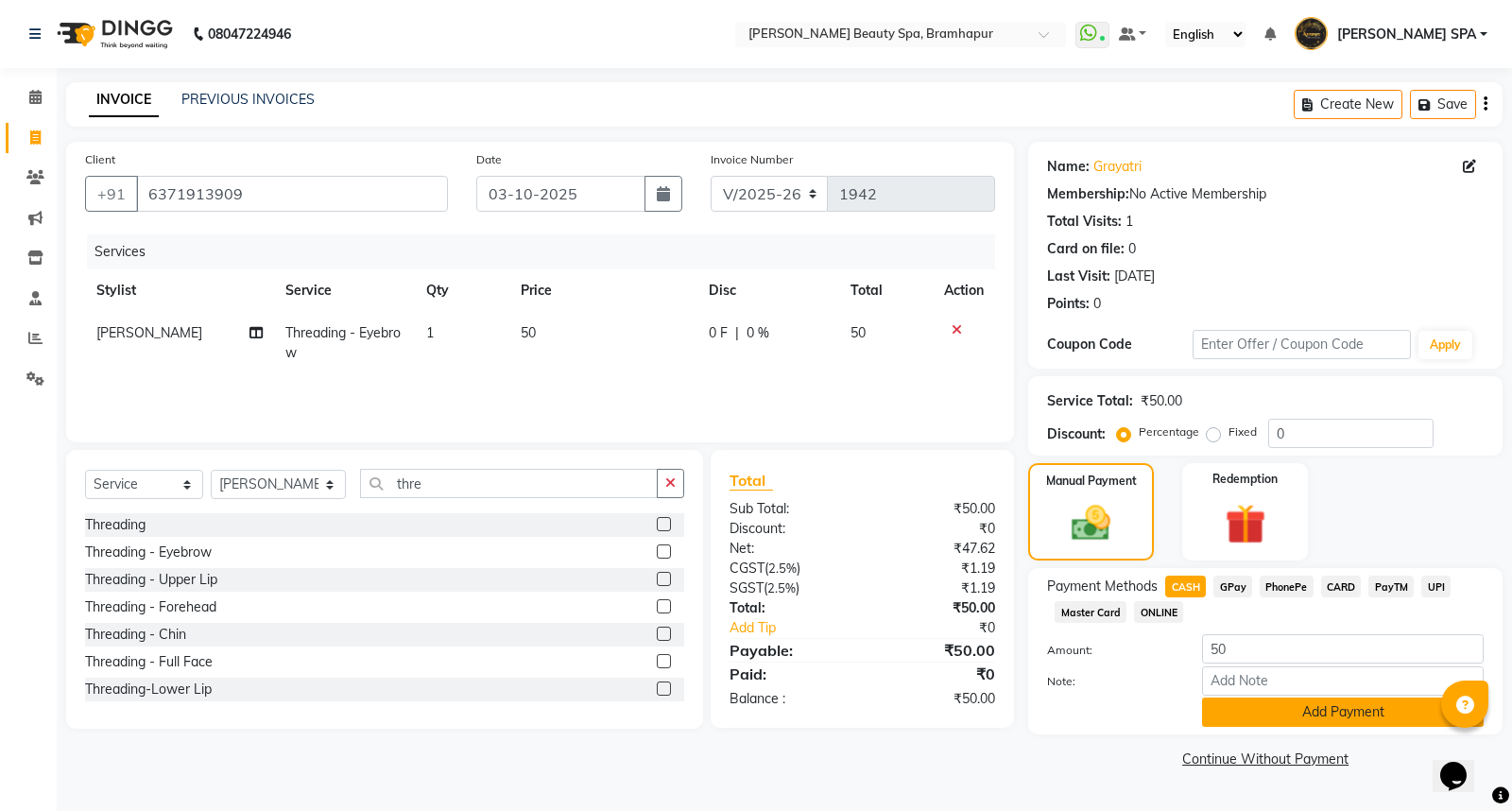
click at [1217, 706] on button "Add Payment" at bounding box center [1343, 712] width 282 height 29
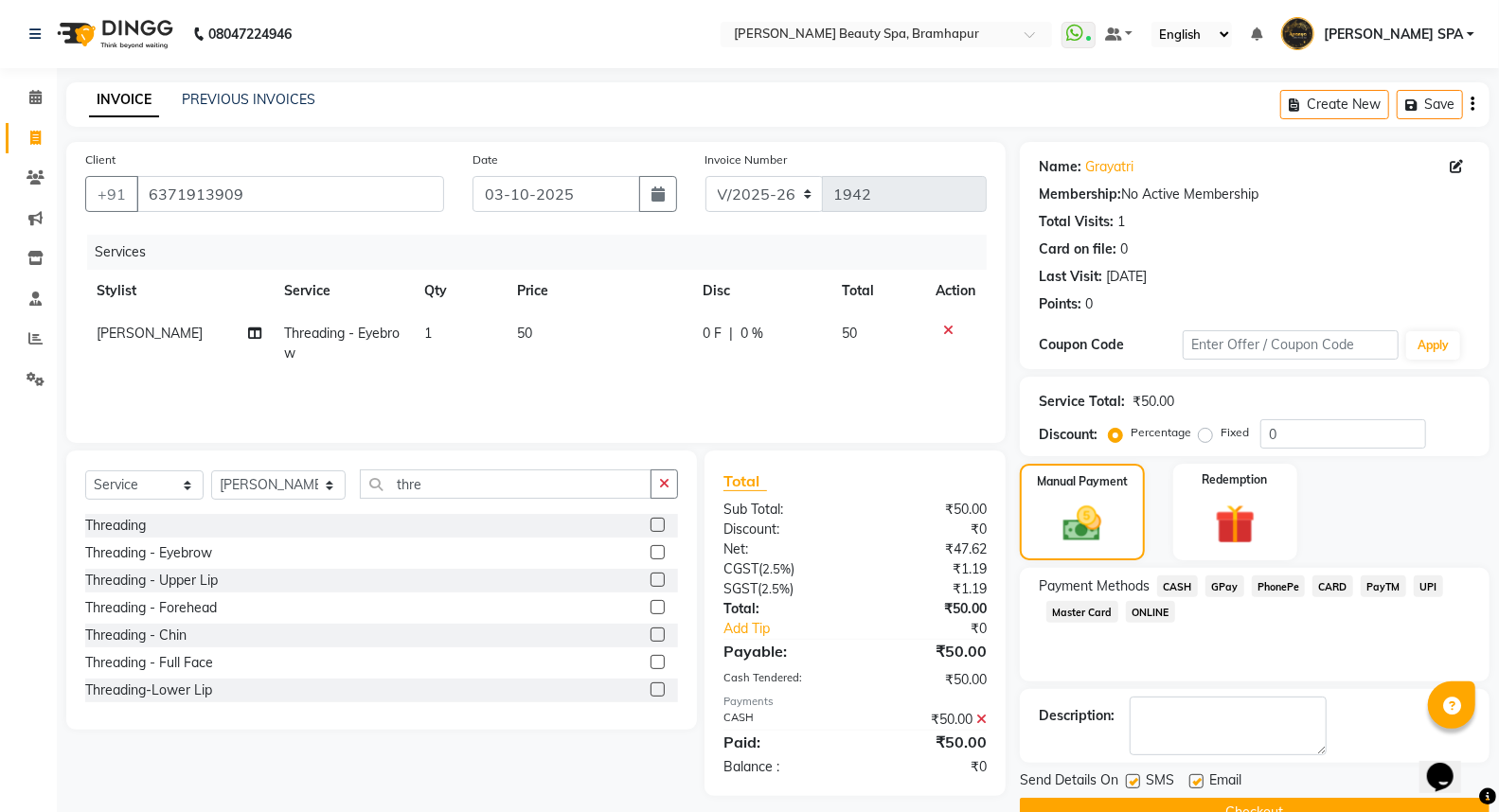
click at [1138, 802] on button "Checkout" at bounding box center [1254, 813] width 470 height 29
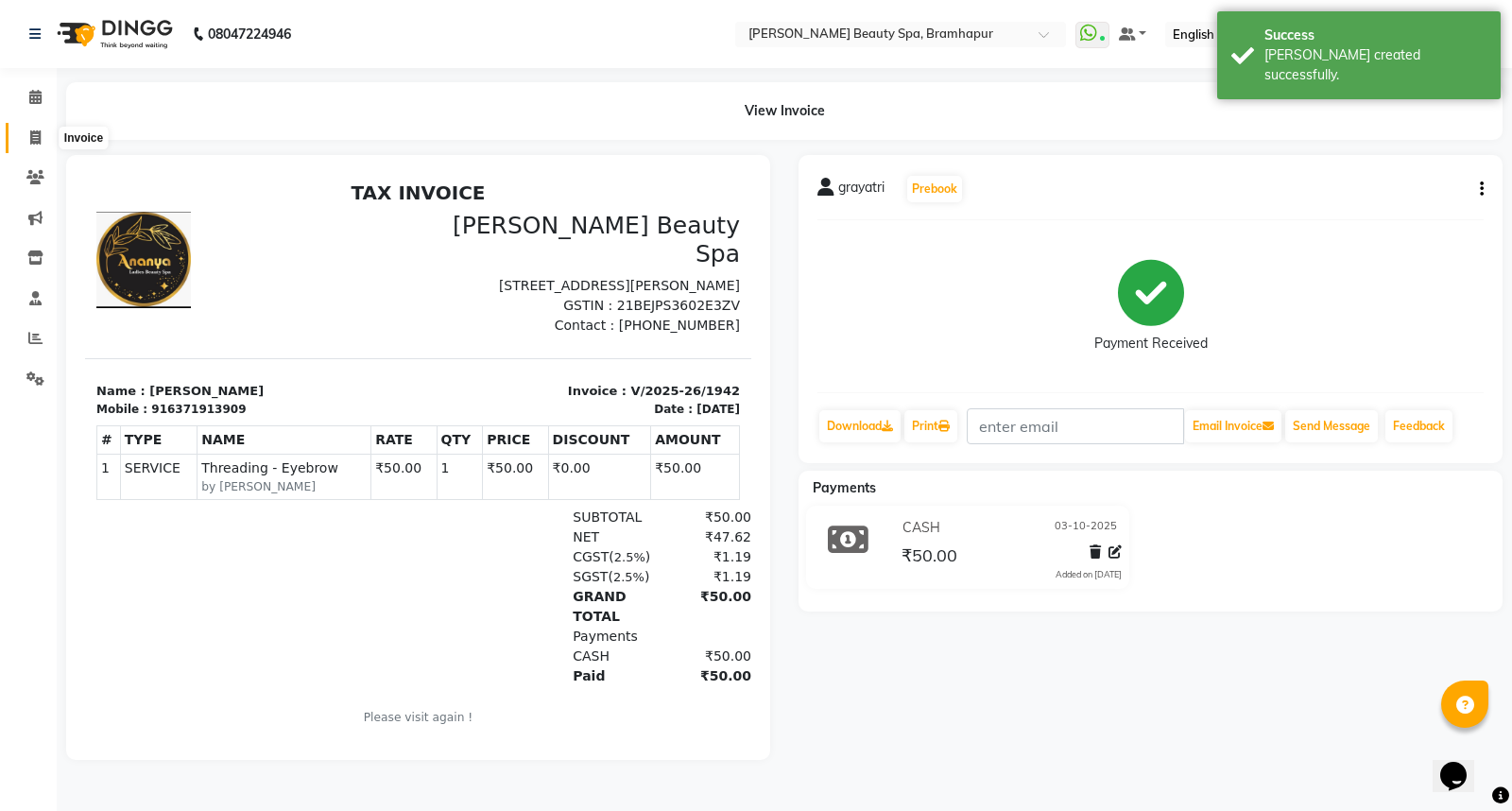
click at [30, 135] on icon at bounding box center [35, 137] width 11 height 15
select select "service"
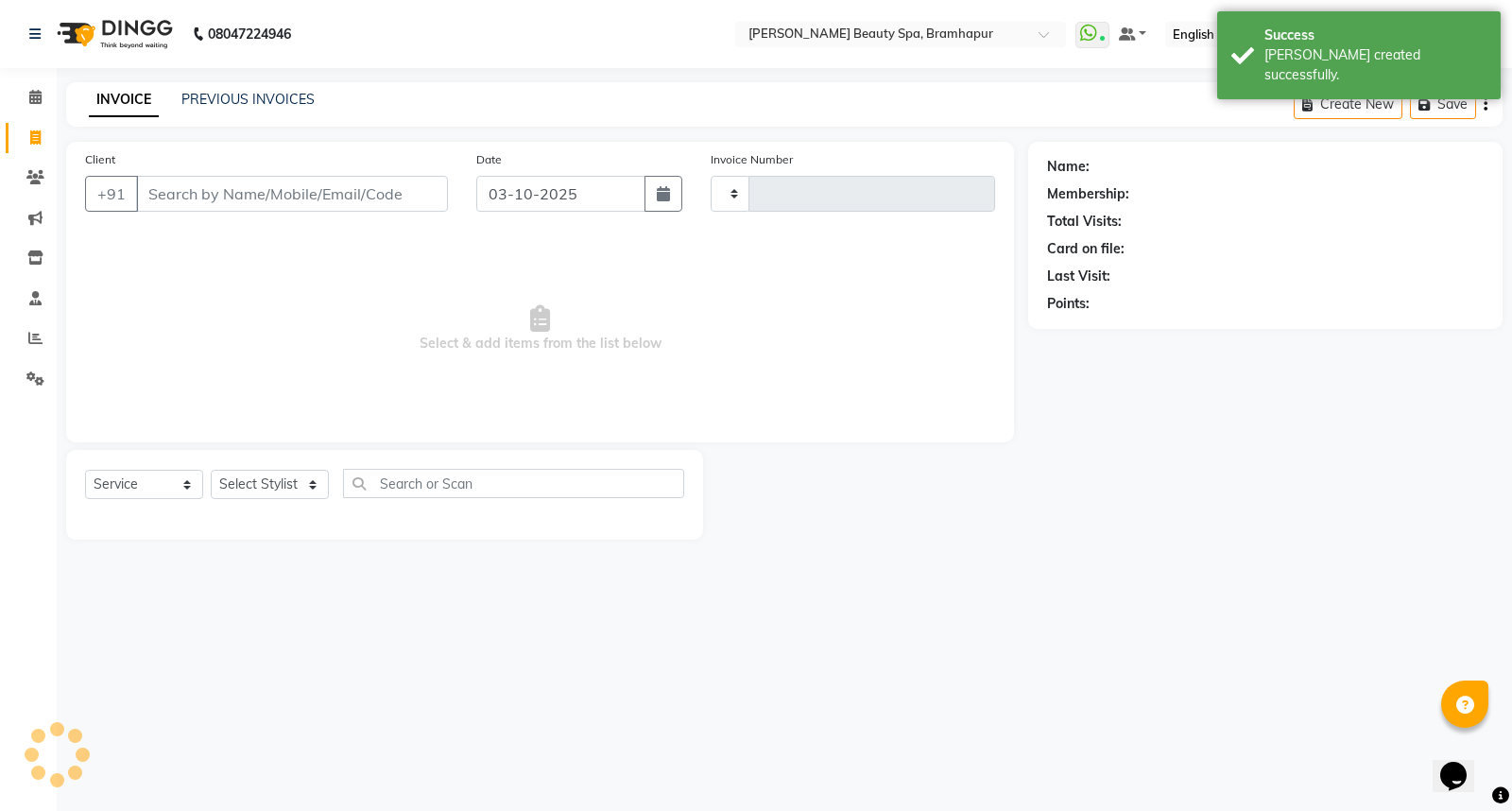
click at [262, 208] on input "Client" at bounding box center [292, 194] width 311 height 36
type input "1943"
select select "3622"
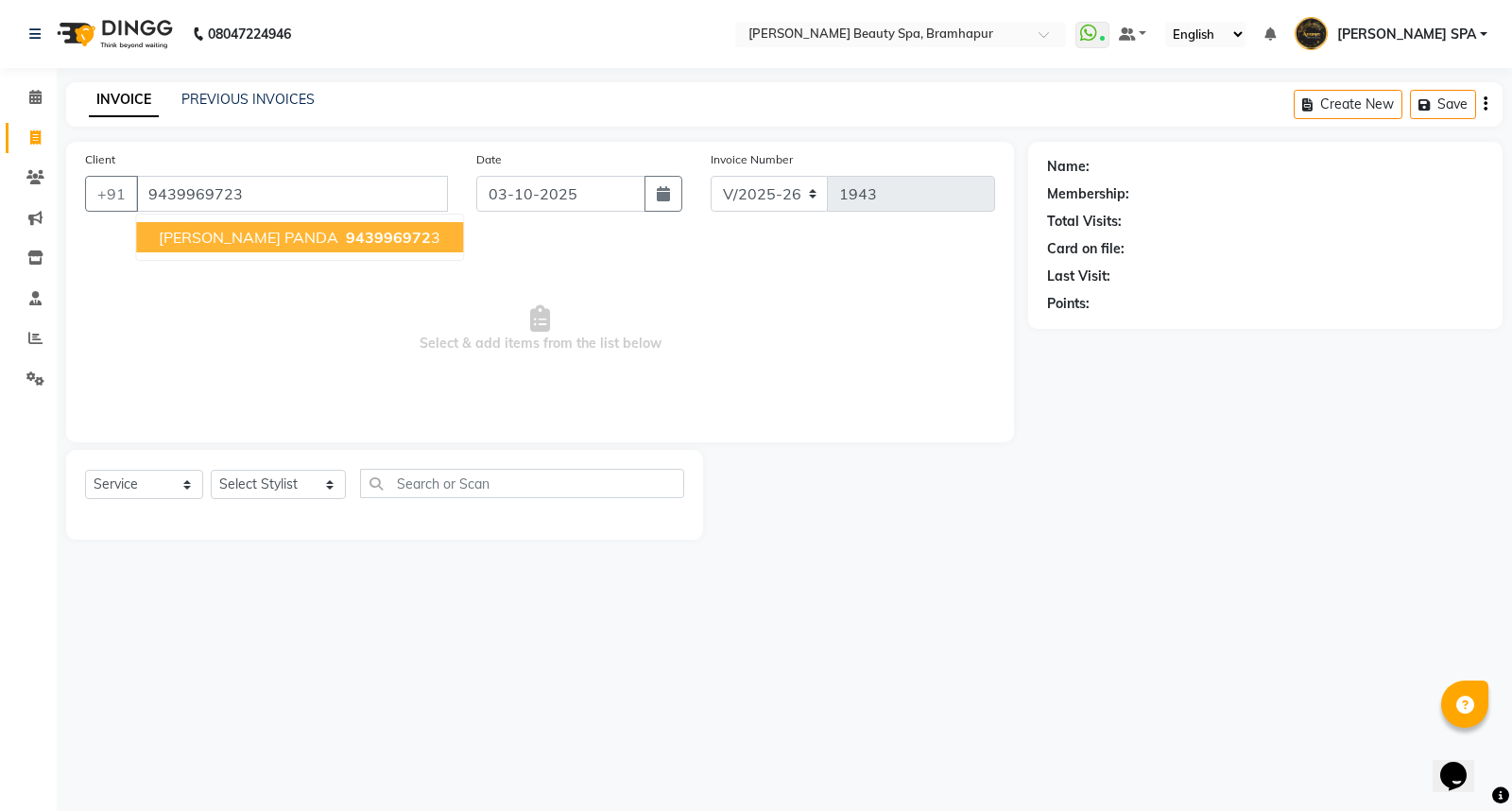
type input "9439969723"
click at [236, 232] on span "[PERSON_NAME] PANDA" at bounding box center [249, 237] width 180 height 19
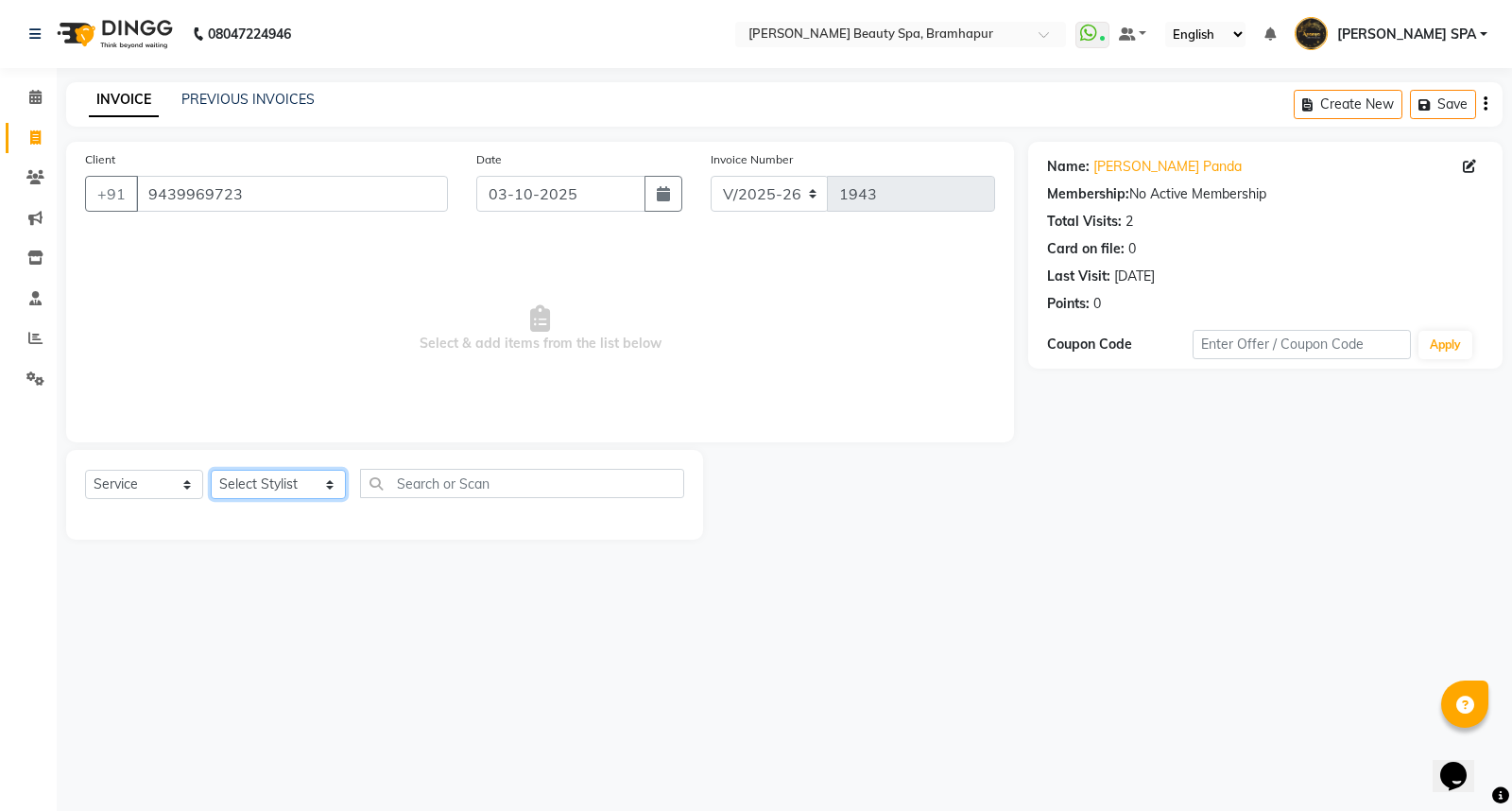
click at [263, 486] on select "Select Stylist ANANYA SPA jhuma KABITA PATTNAIK JOLLY KALYANI khusi MAM PRANATI…" at bounding box center [279, 485] width 135 height 29
select select "18168"
click at [211, 471] on select "Select Stylist ANANYA SPA jhuma KABITA PATTNAIK JOLLY KALYANI khusi MAM PRANATI…" at bounding box center [279, 485] width 135 height 29
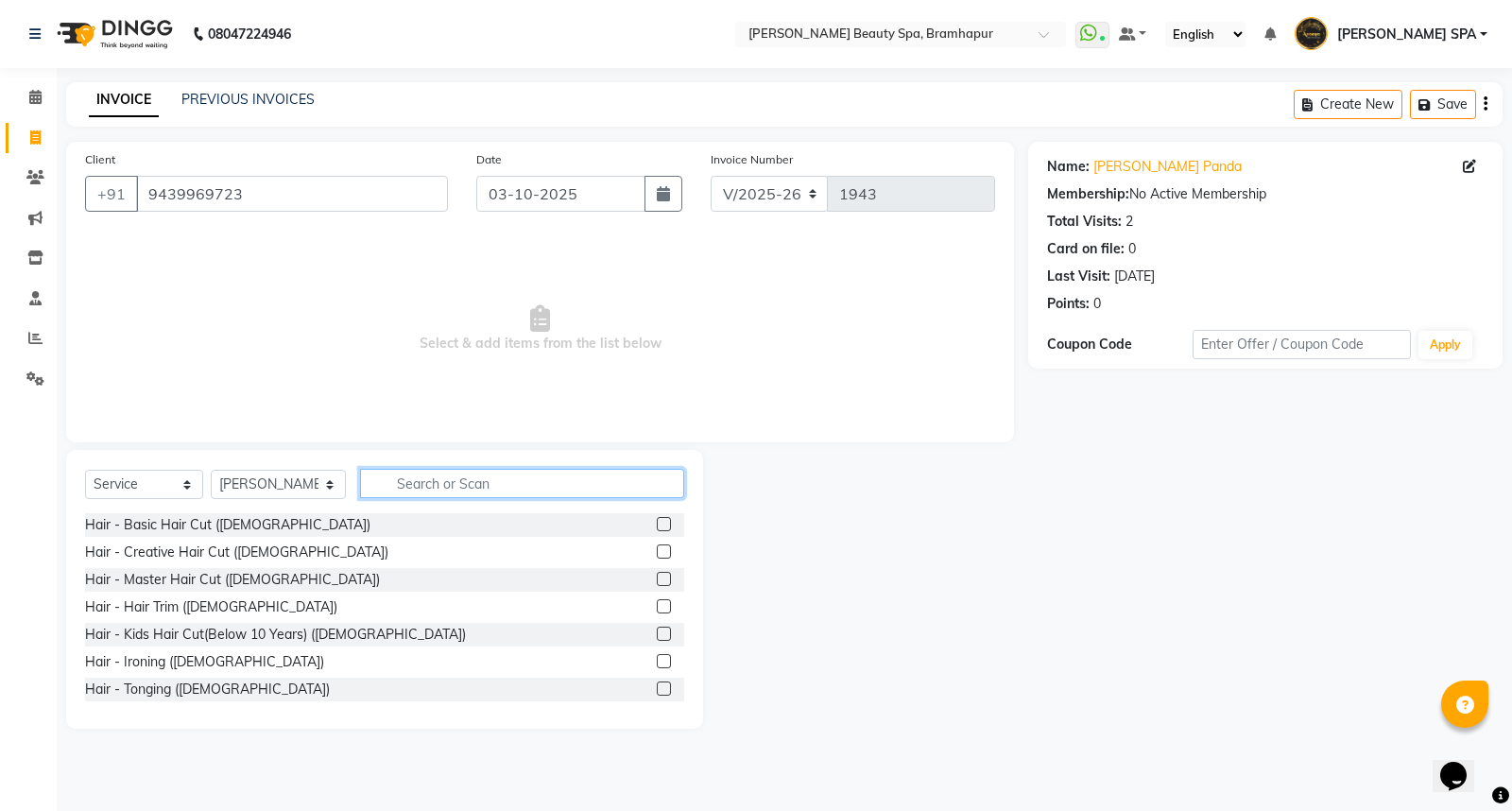
click at [430, 488] on input "text" at bounding box center [521, 484] width 324 height 29
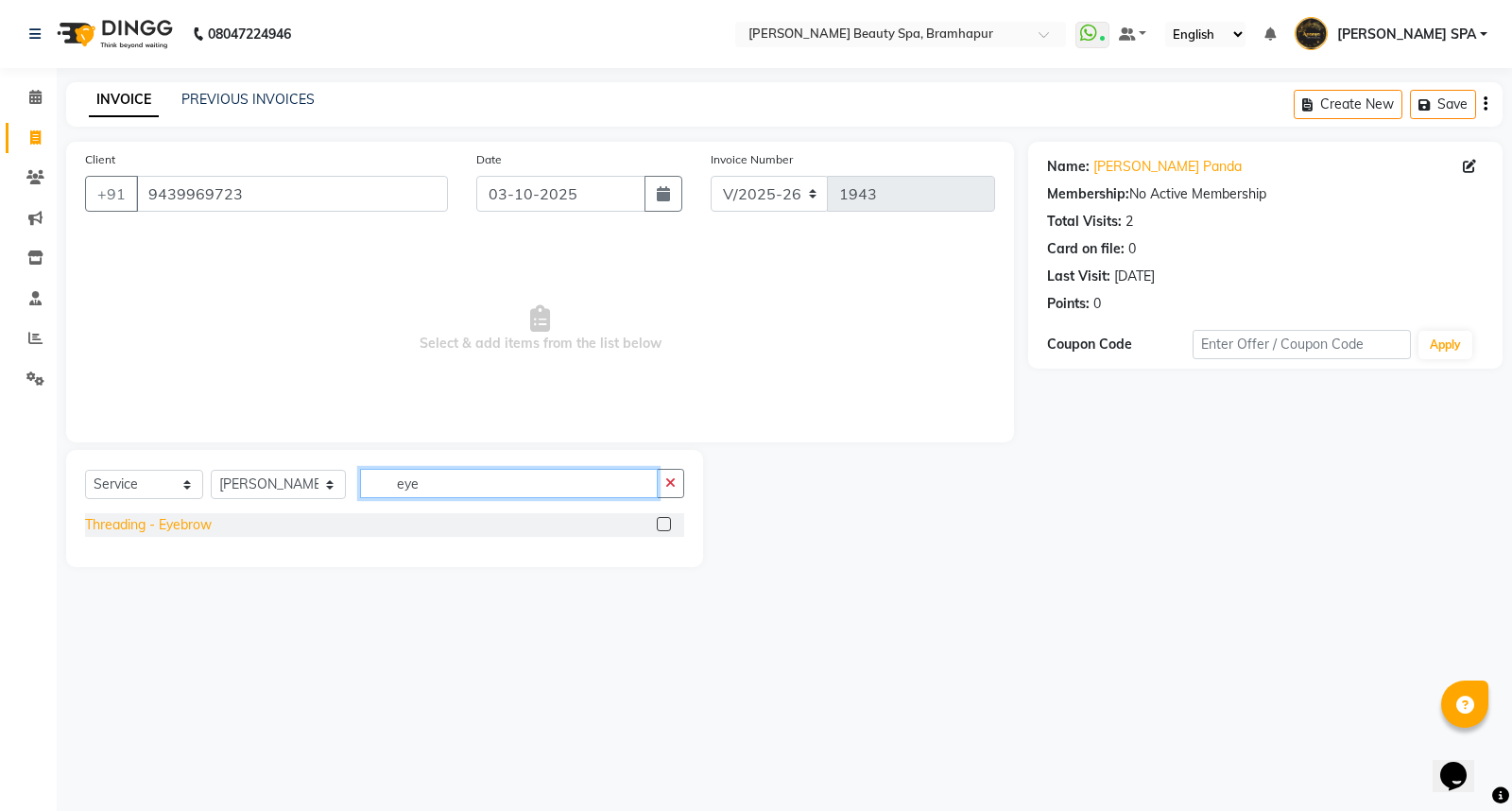
type input "eye"
drag, startPoint x: 131, startPoint y: 527, endPoint x: 298, endPoint y: 540, distance: 167.5
click at [131, 529] on div "Threading - Eyebrow" at bounding box center [148, 526] width 127 height 20
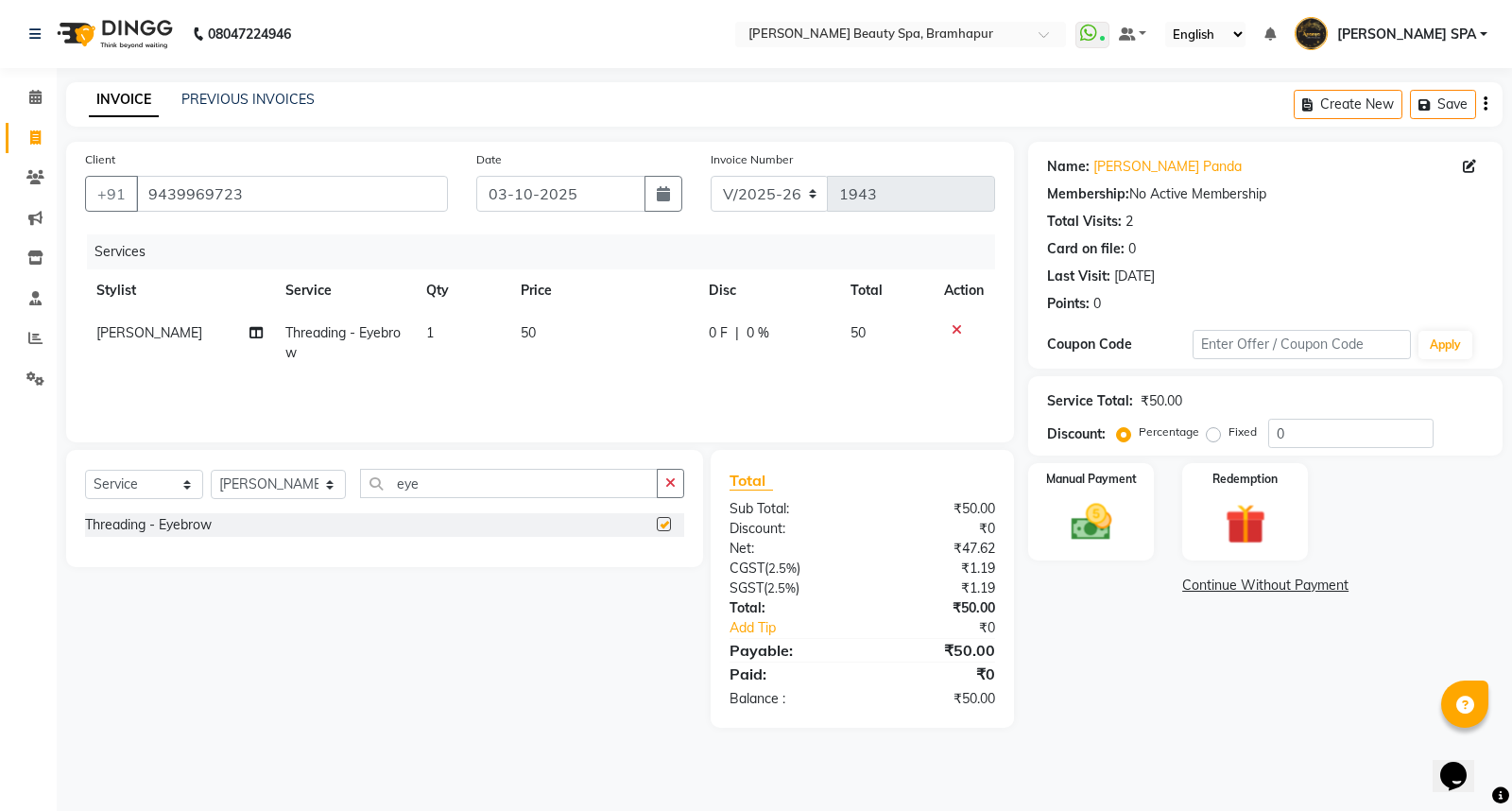
checkbox input "false"
click at [423, 489] on input "eye" at bounding box center [509, 484] width 298 height 29
type input "e"
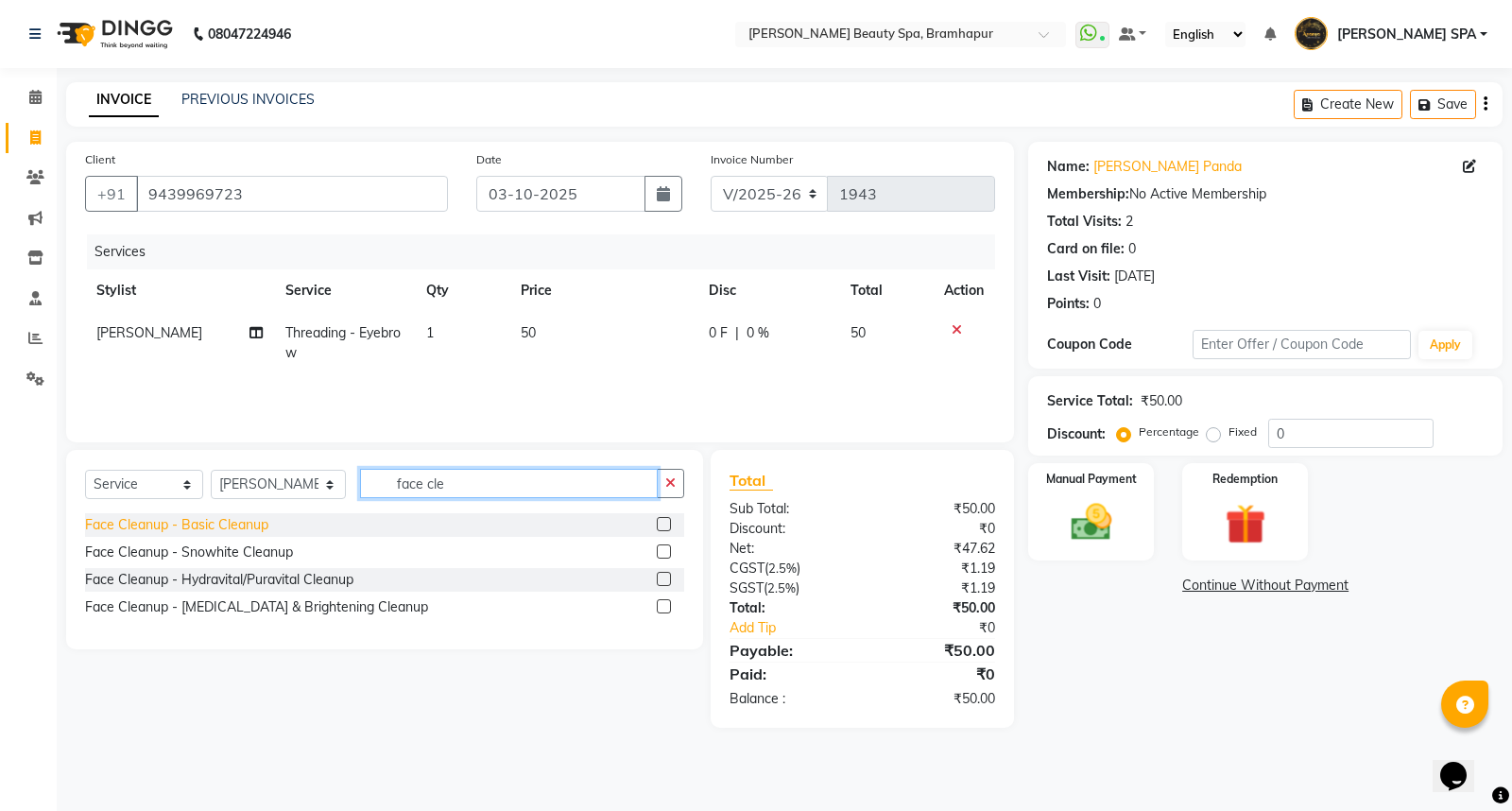
type input "face cle"
click at [218, 527] on div "Face Cleanup - Basic Cleanup" at bounding box center [177, 526] width 184 height 20
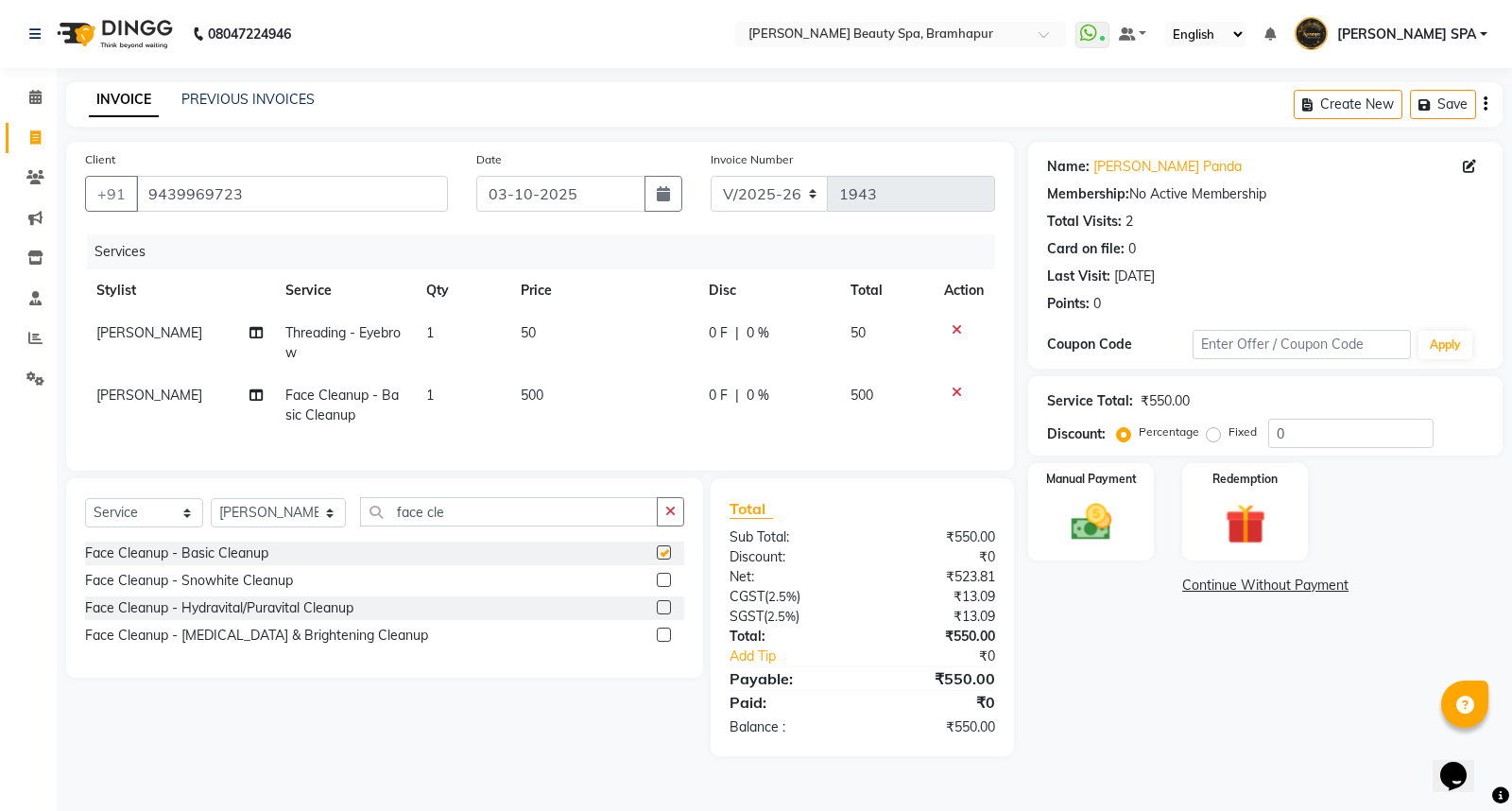
checkbox input "false"
click at [459, 526] on input "face cle" at bounding box center [509, 512] width 298 height 29
type input "f"
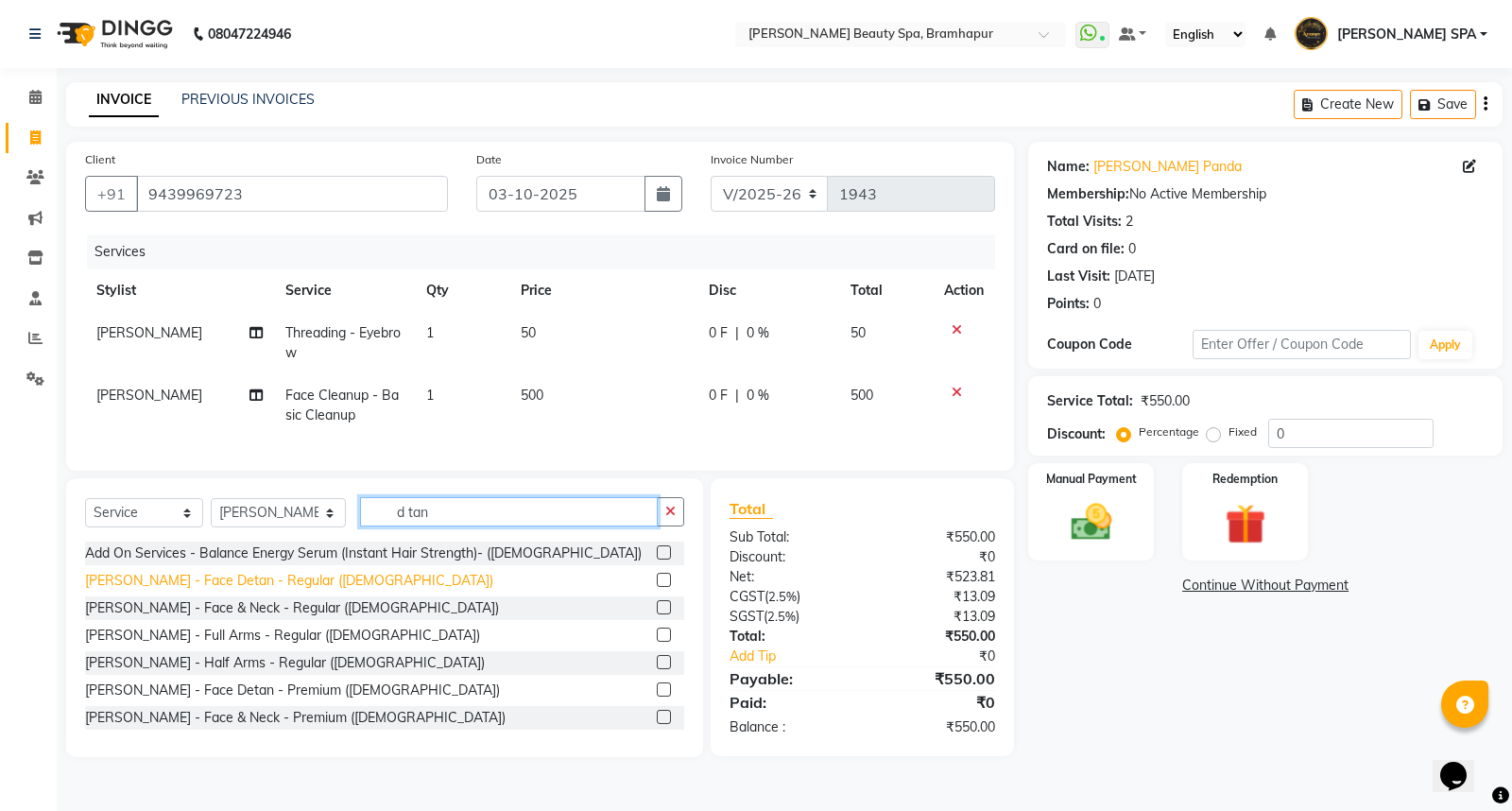
type input "d tan"
drag, startPoint x: 244, startPoint y: 597, endPoint x: 271, endPoint y: 594, distance: 27.2
click at [252, 591] on div "De-Tan - Face Detan - Regular (Female)" at bounding box center [289, 581] width 408 height 20
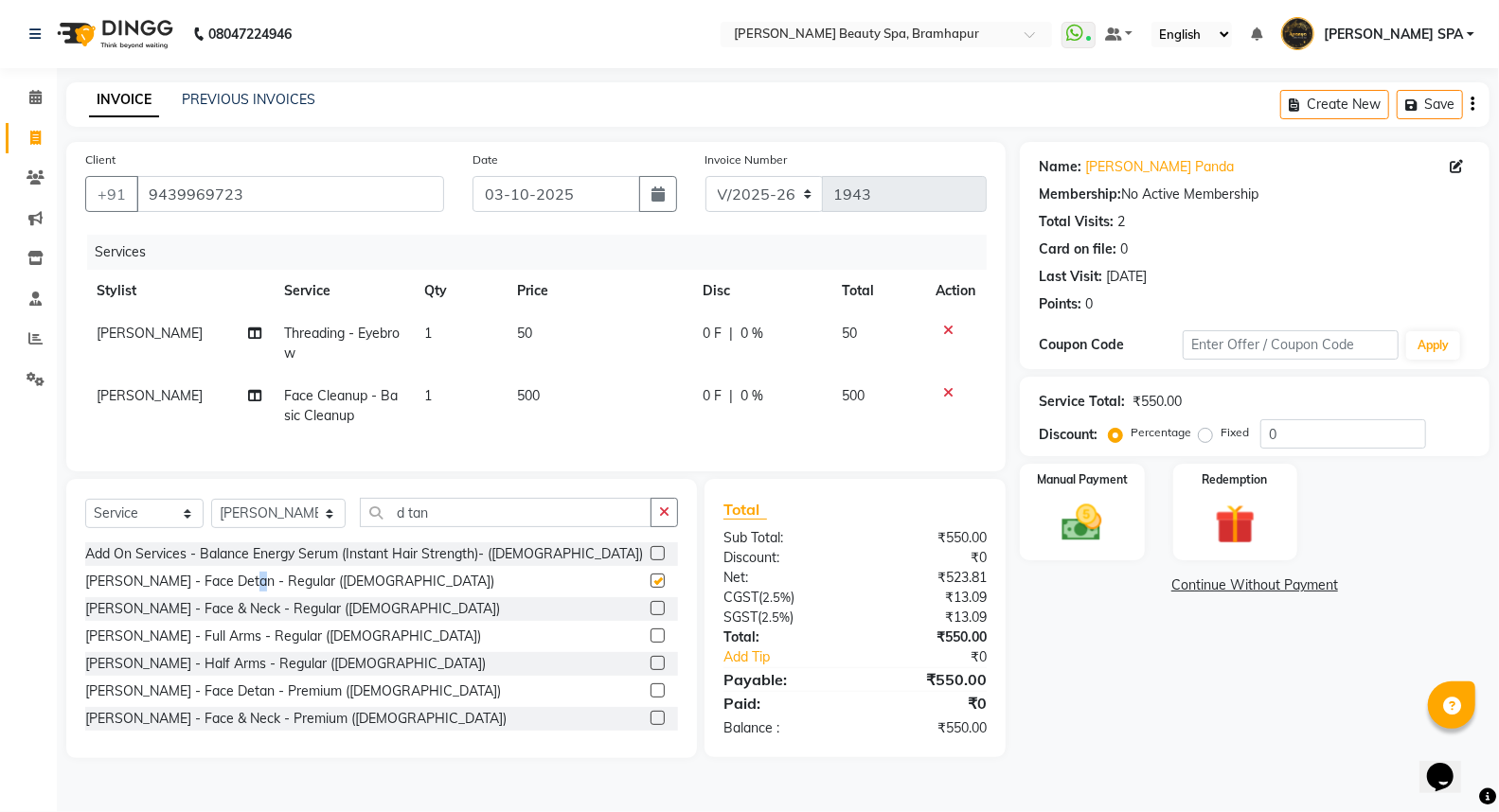
checkbox input "false"
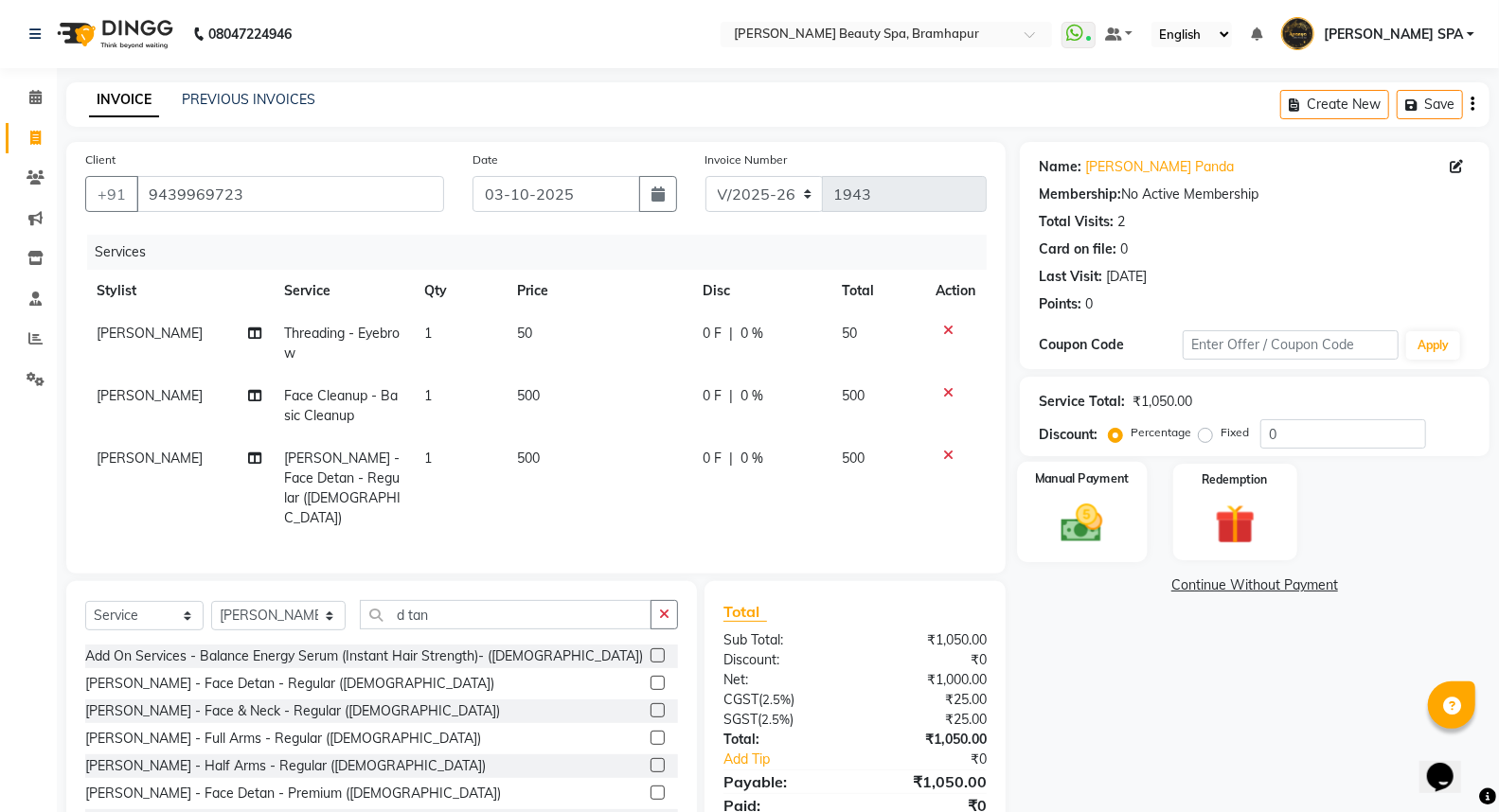
click at [1128, 527] on div "Manual Payment" at bounding box center [1081, 513] width 130 height 102
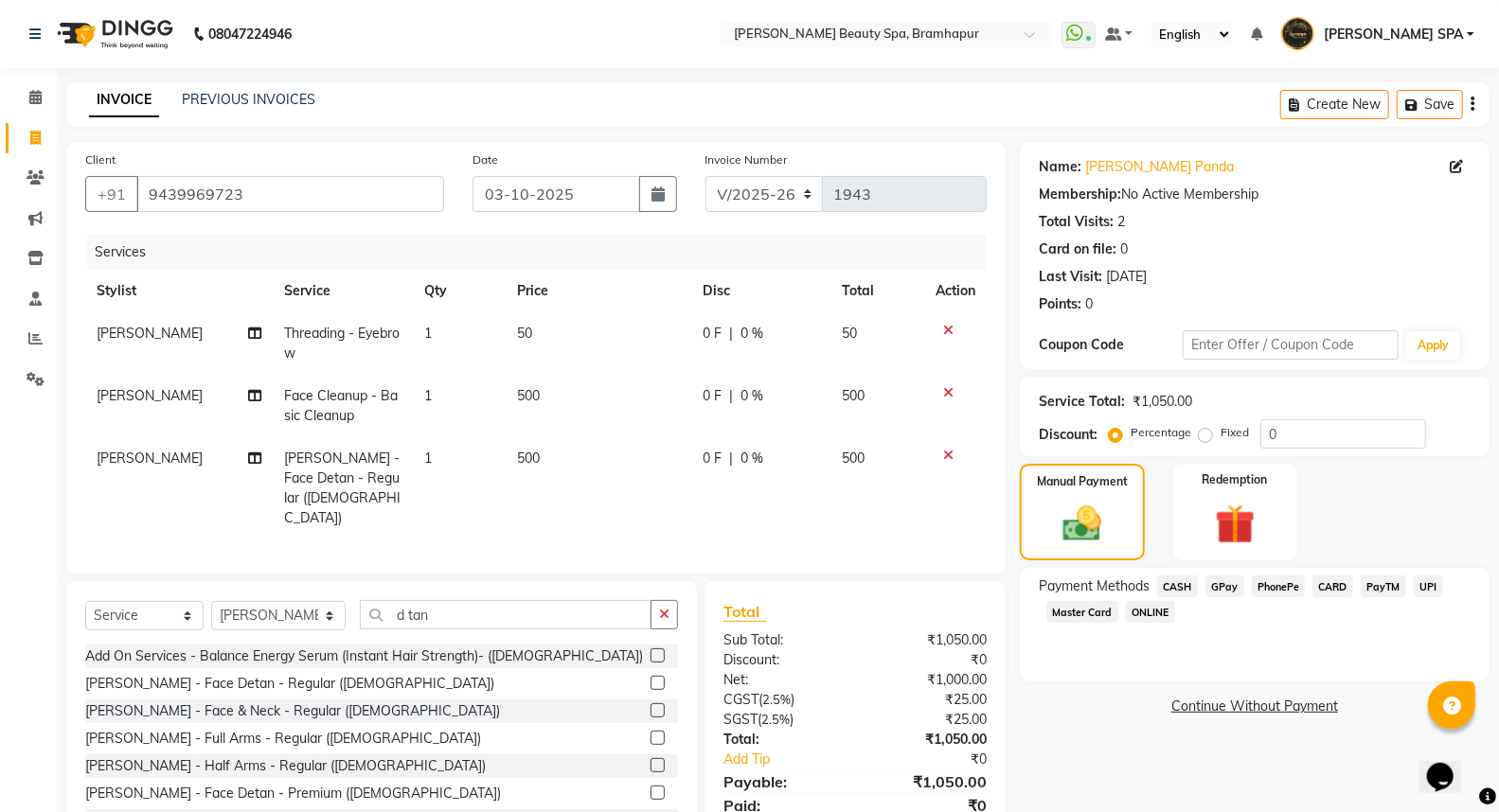
click at [1218, 584] on span "GPay" at bounding box center [1225, 586] width 39 height 21
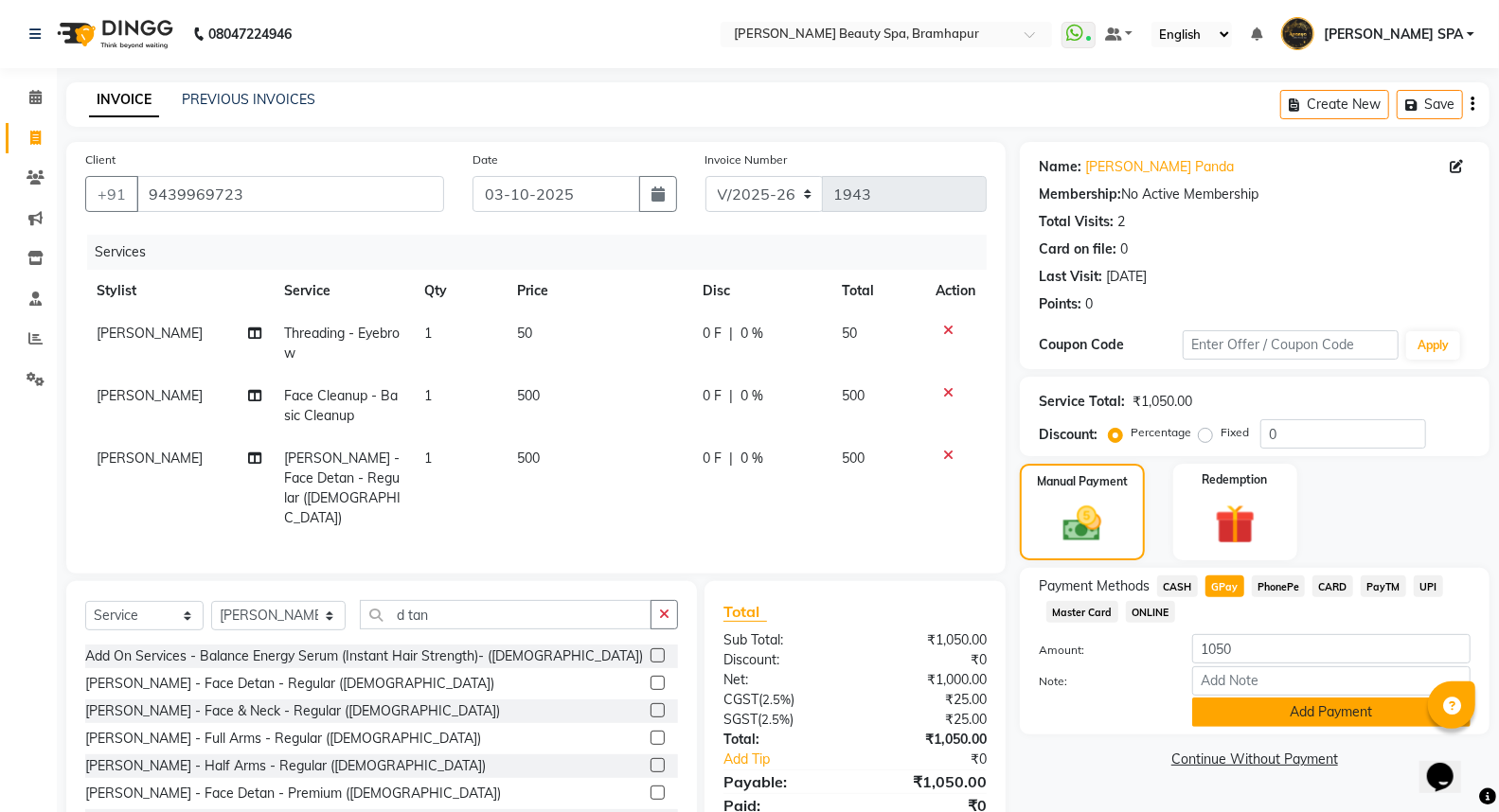
click at [1223, 708] on button "Add Payment" at bounding box center [1330, 712] width 278 height 29
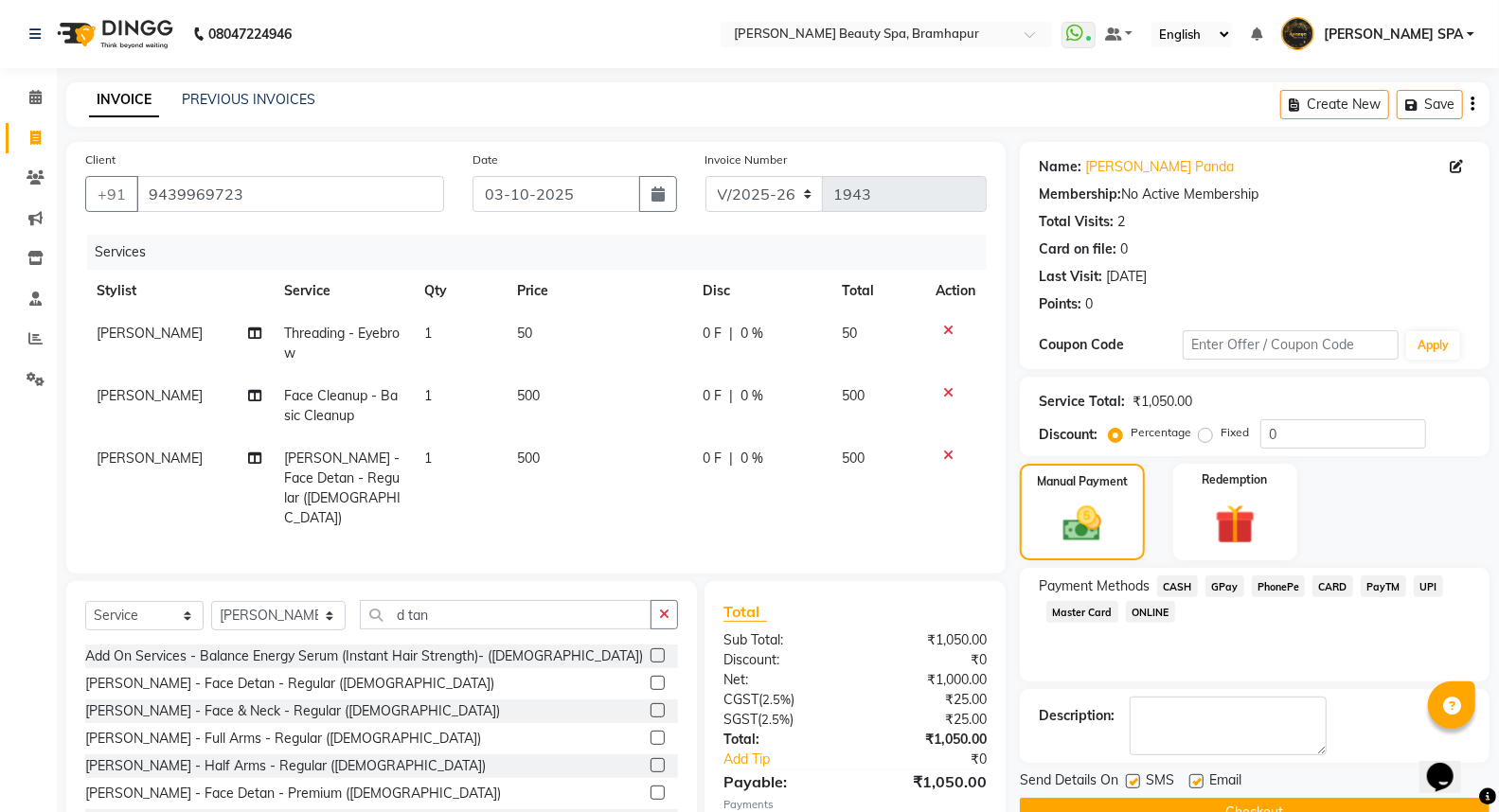
click at [1181, 800] on button "Checkout" at bounding box center [1254, 813] width 470 height 29
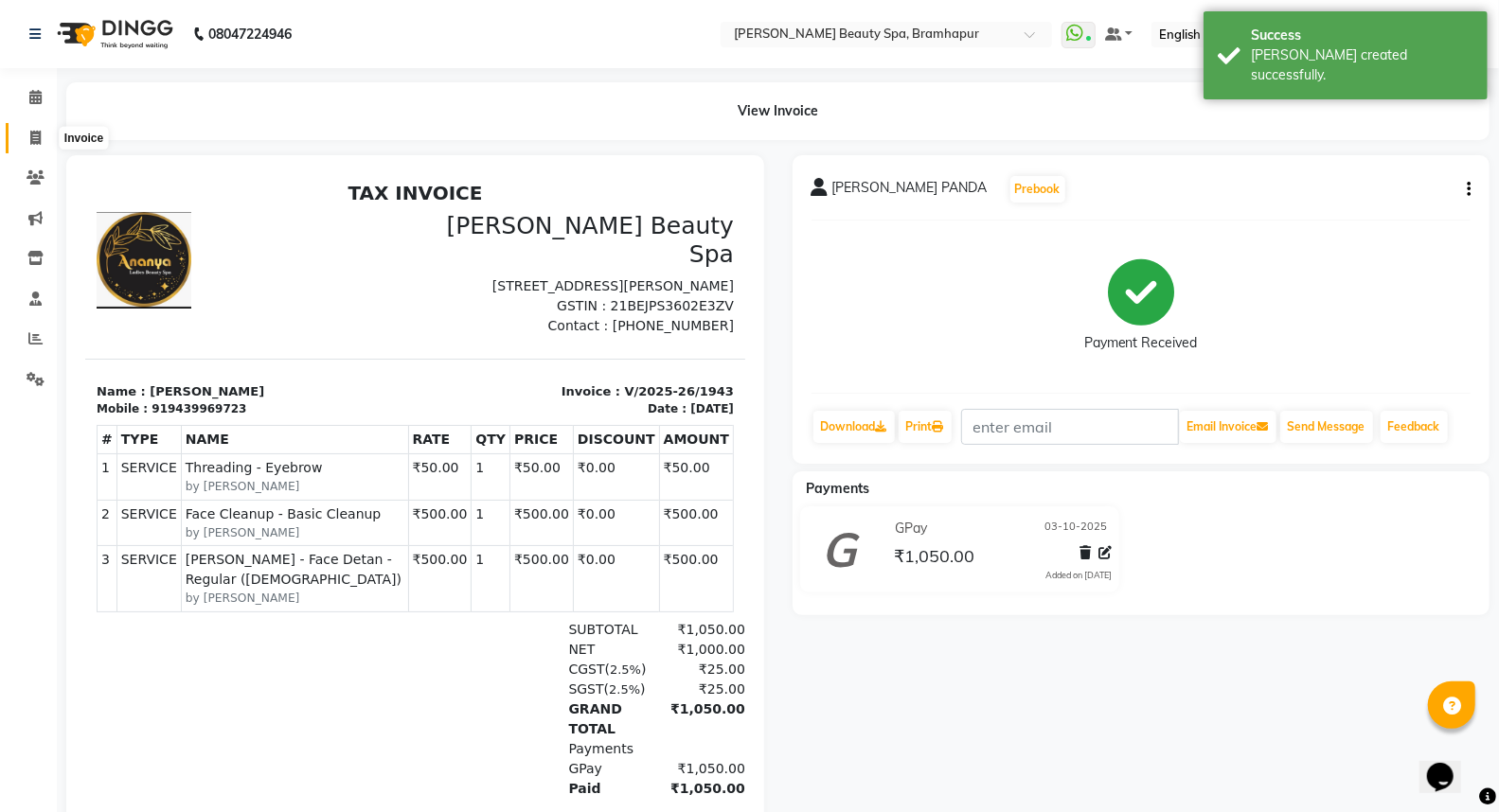
click at [24, 131] on span at bounding box center [36, 139] width 33 height 21
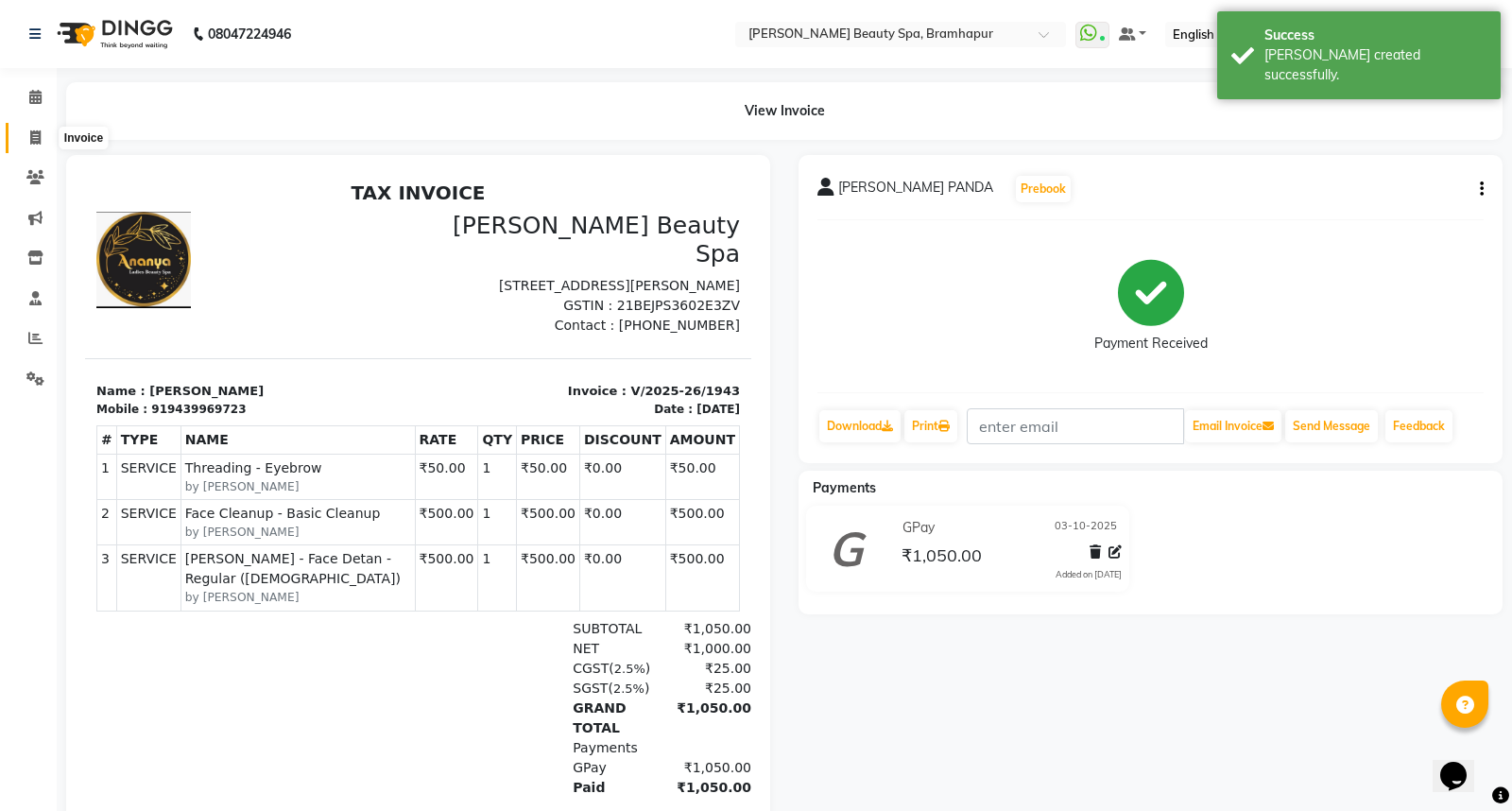
select select "service"
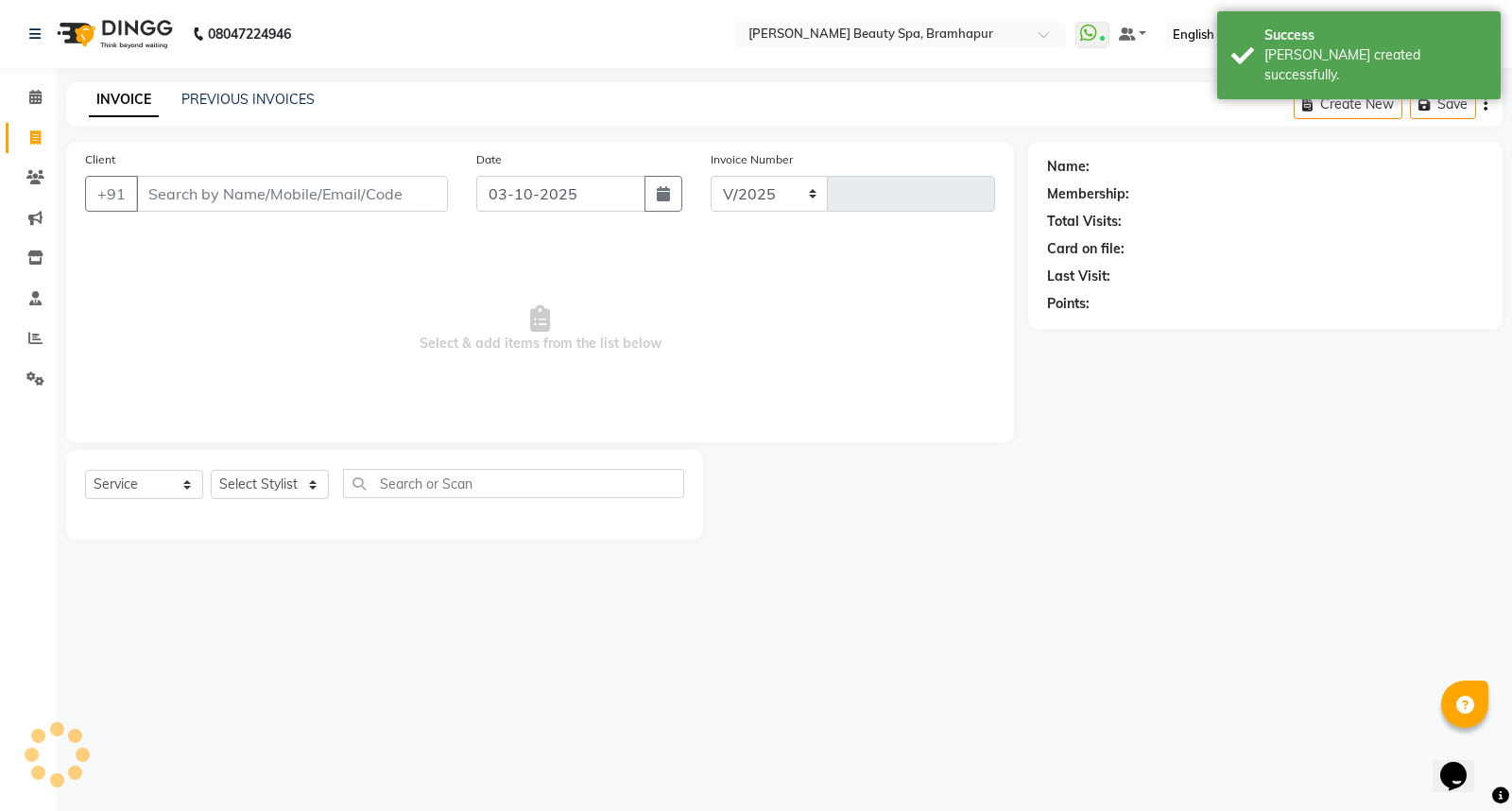
select select "3622"
type input "1944"
click at [256, 189] on input "Client" at bounding box center [292, 194] width 311 height 36
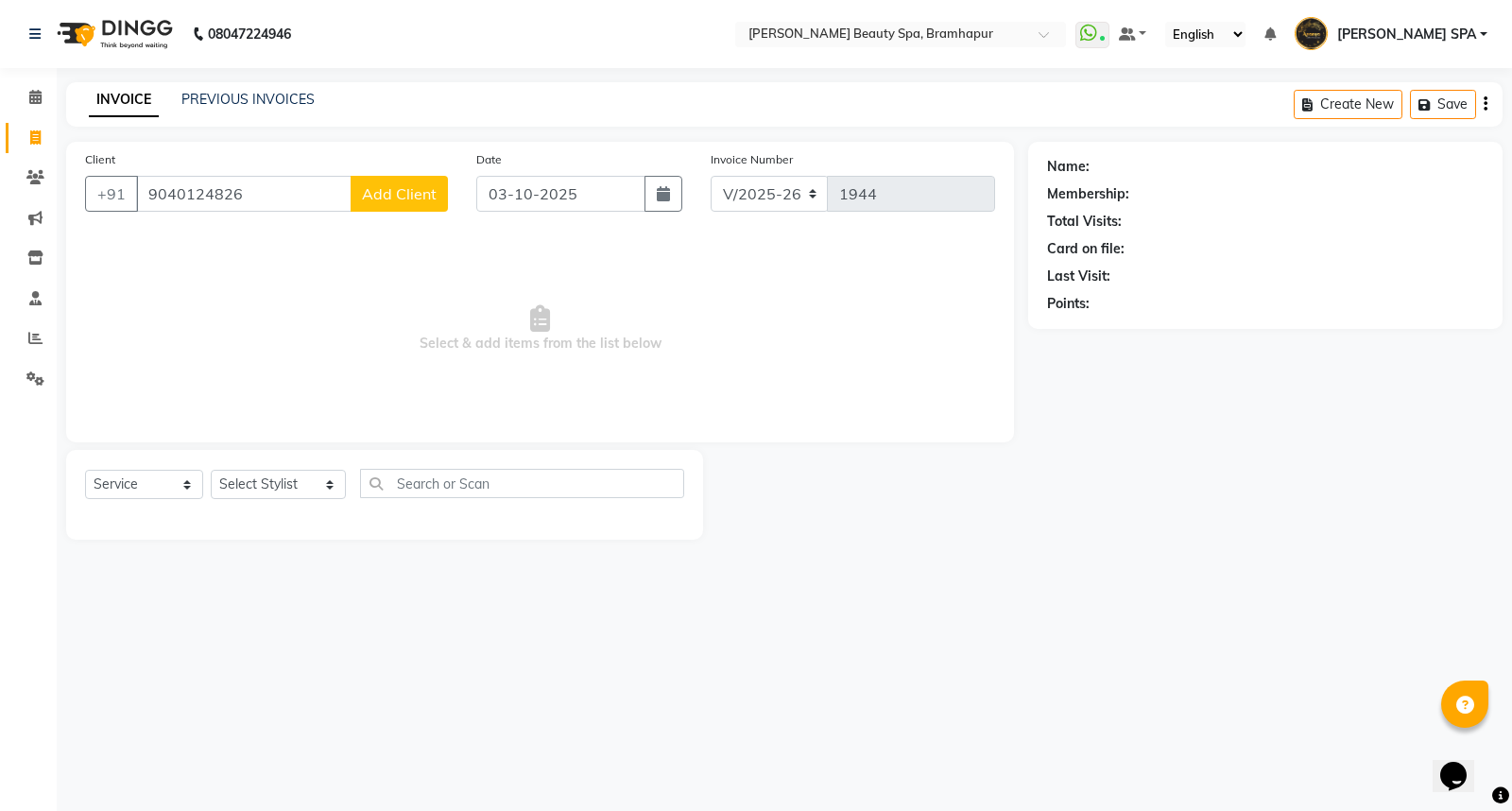
type input "9040124826"
click at [419, 202] on span "Add Client" at bounding box center [399, 195] width 74 height 19
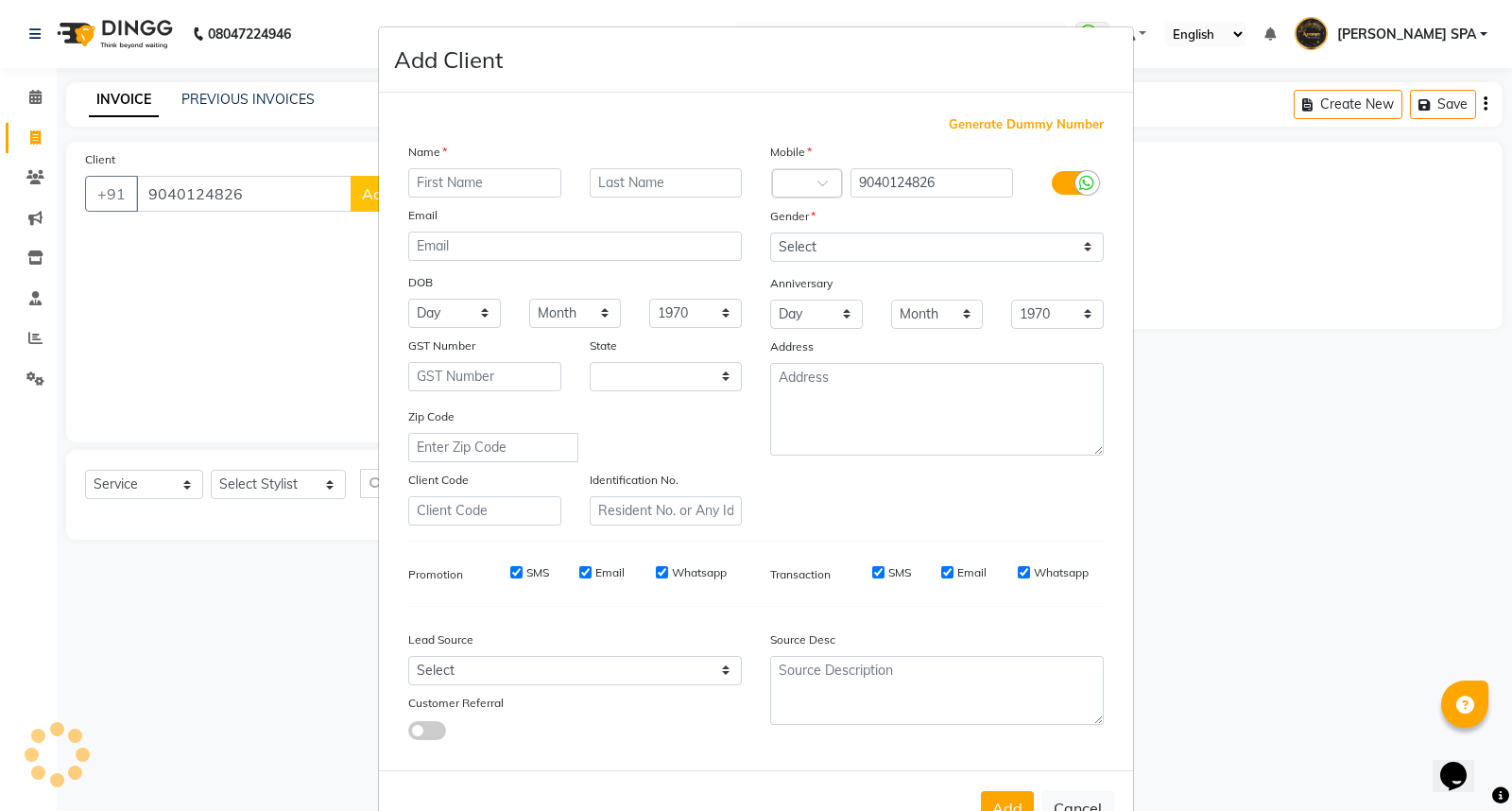
select select "29"
type input "bisnupriya"
click at [614, 185] on input "text" at bounding box center [667, 183] width 153 height 29
type input "choudhary"
click at [807, 250] on select "Select Male Female Other Prefer Not To Say" at bounding box center [936, 247] width 334 height 29
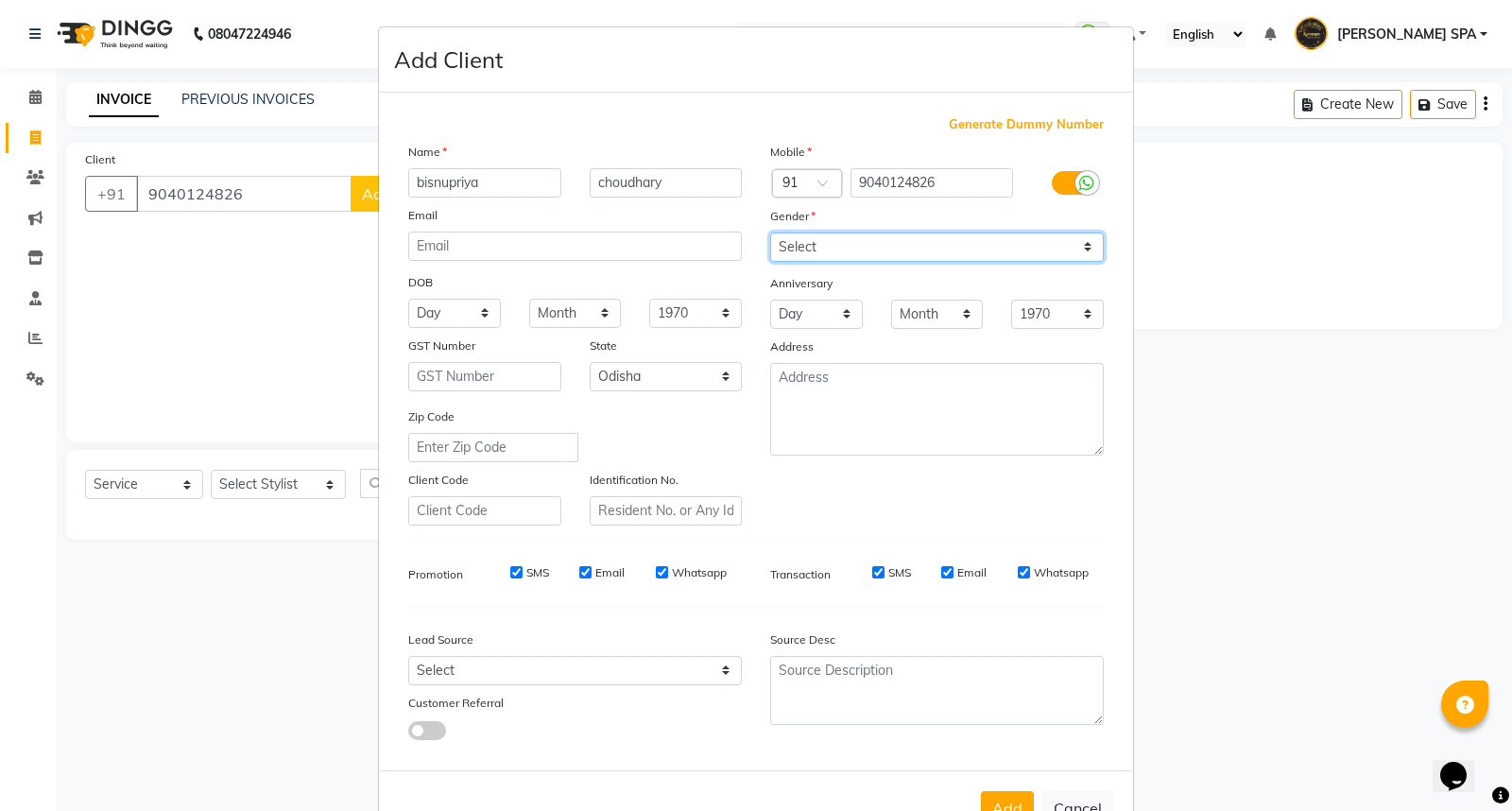
select select "female"
click at [770, 232] on select "Select Male Female Other Prefer Not To Say" at bounding box center [936, 247] width 334 height 29
click at [1003, 795] on button "Add" at bounding box center [1007, 808] width 53 height 34
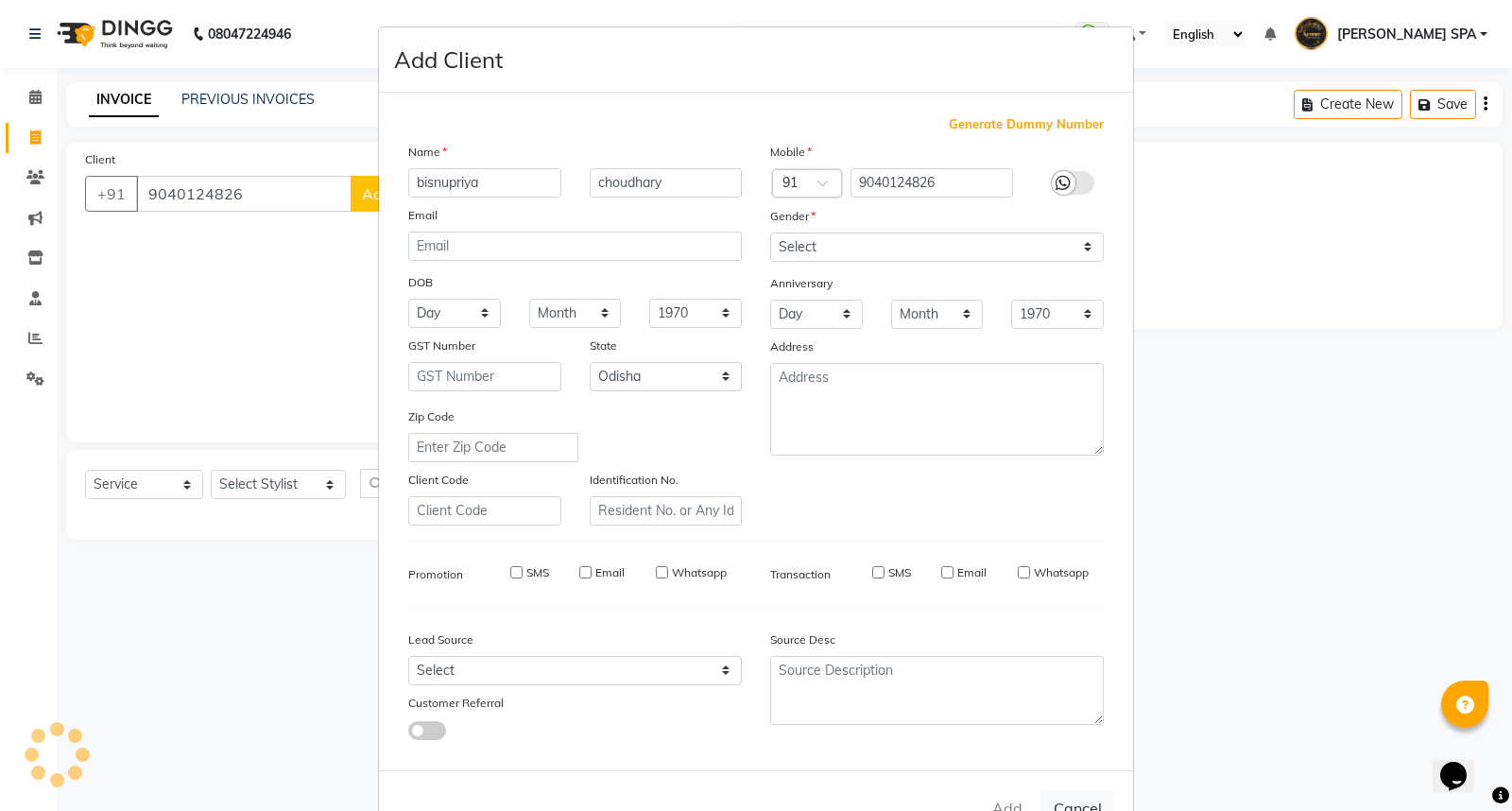
select select
select select "null"
select select
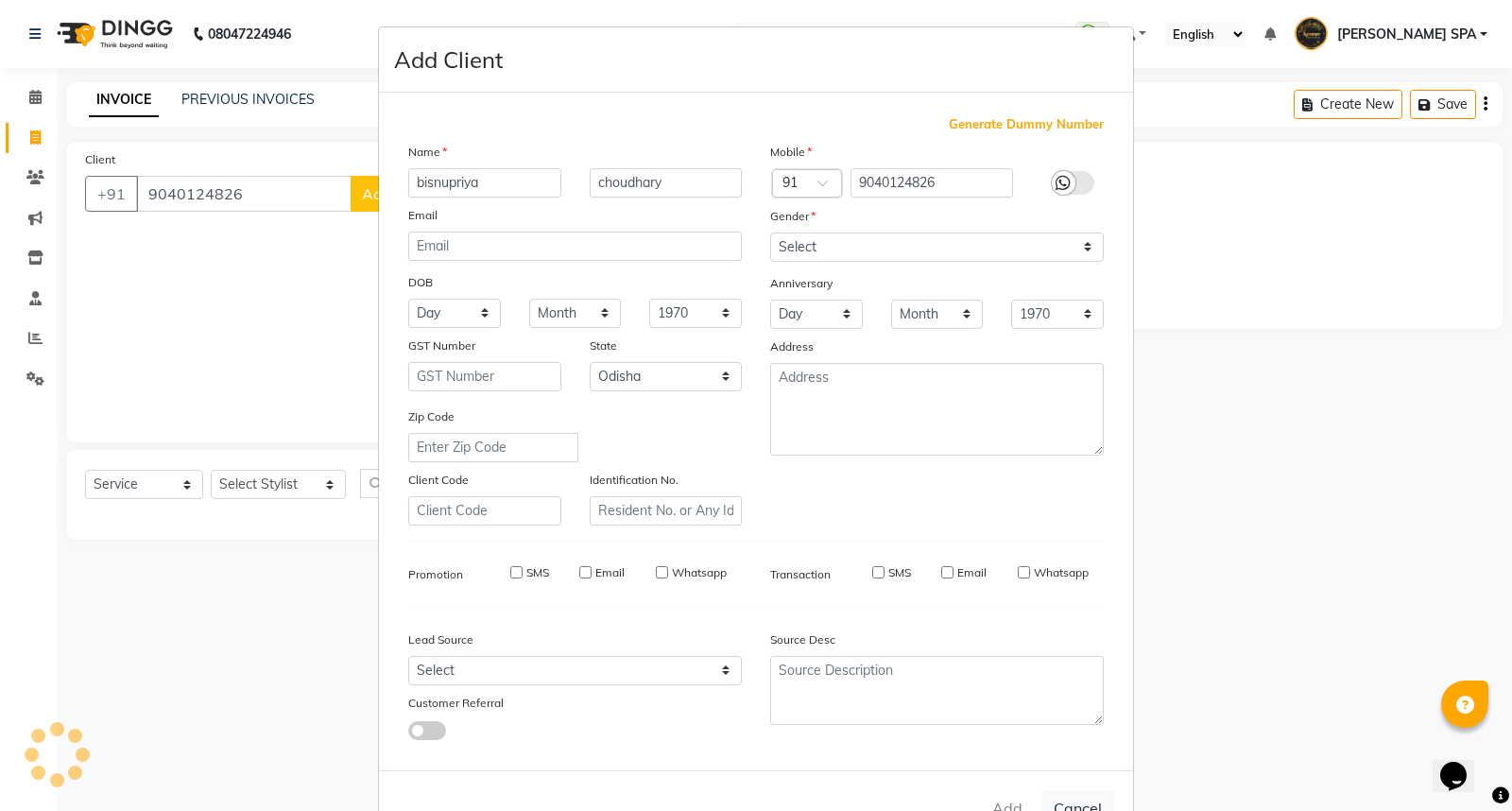
select select
checkbox input "false"
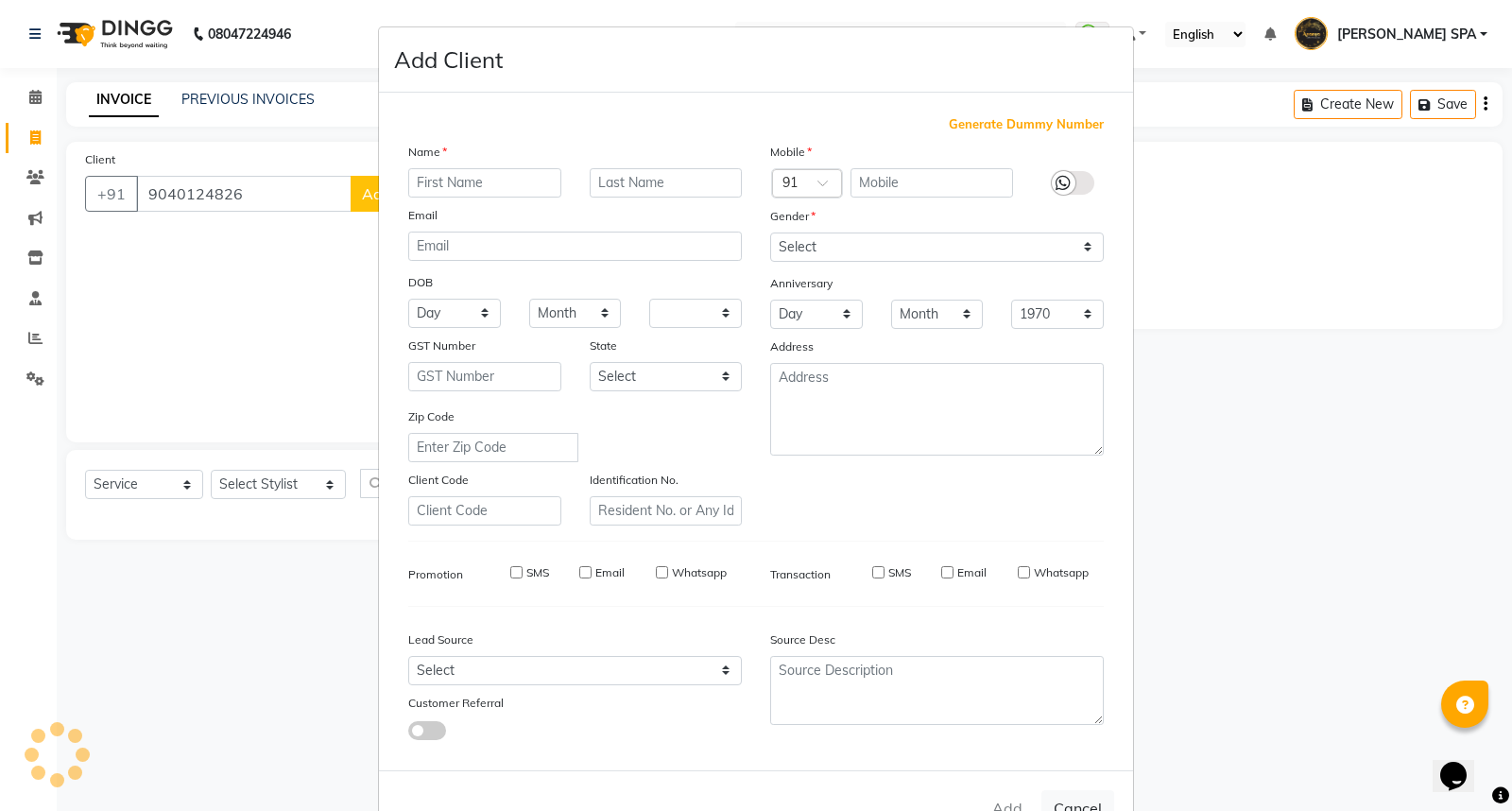
checkbox input "false"
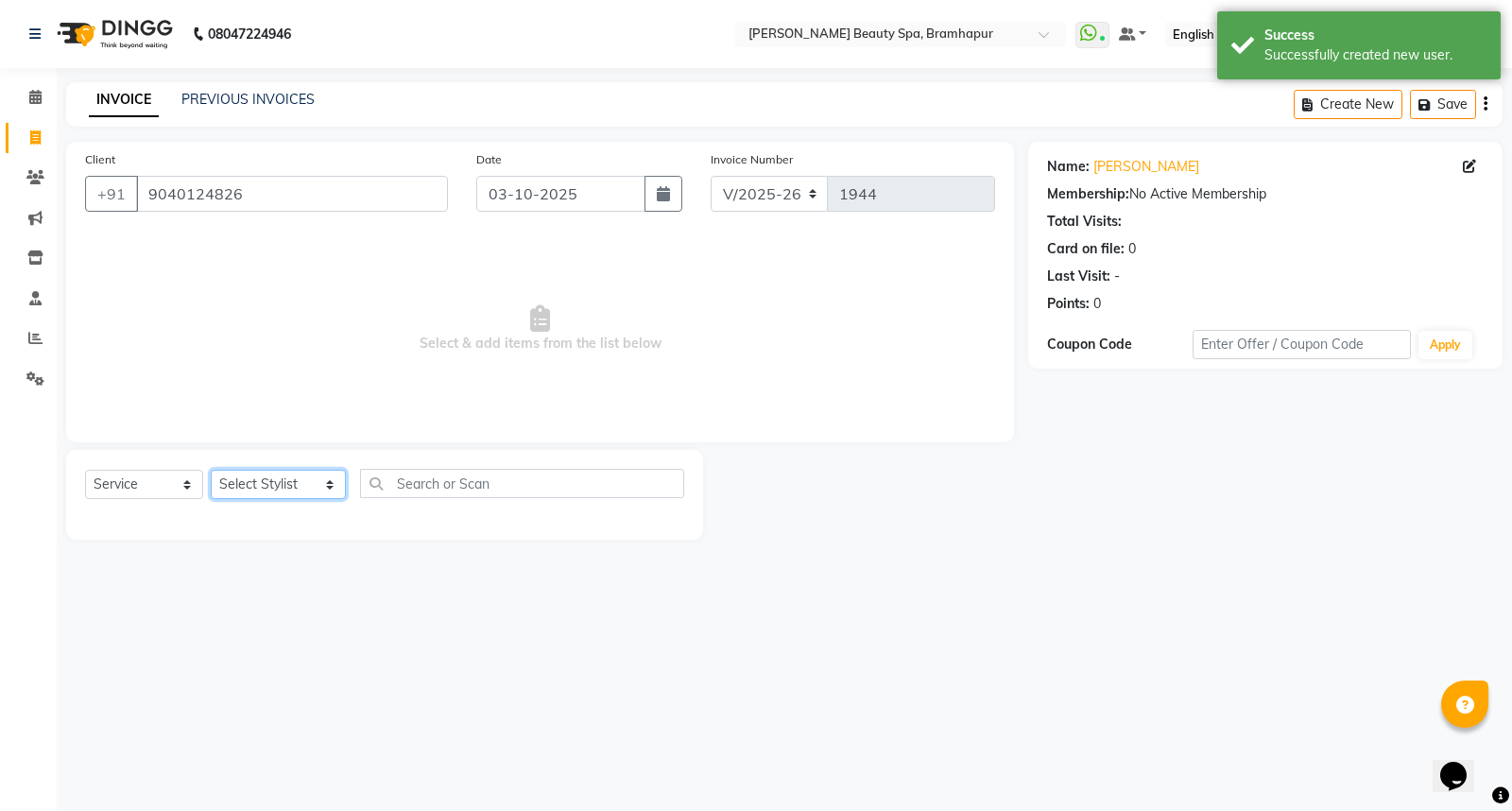
click at [266, 487] on select "Select Stylist ANANYA SPA jhuma KABITA PATTNAIK JOLLY KALYANI khusi MAM PRANATI…" at bounding box center [279, 485] width 135 height 29
select select "59346"
click at [211, 471] on select "Select Stylist ANANYA SPA jhuma KABITA PATTNAIK JOLLY KALYANI khusi MAM PRANATI…" at bounding box center [279, 485] width 135 height 29
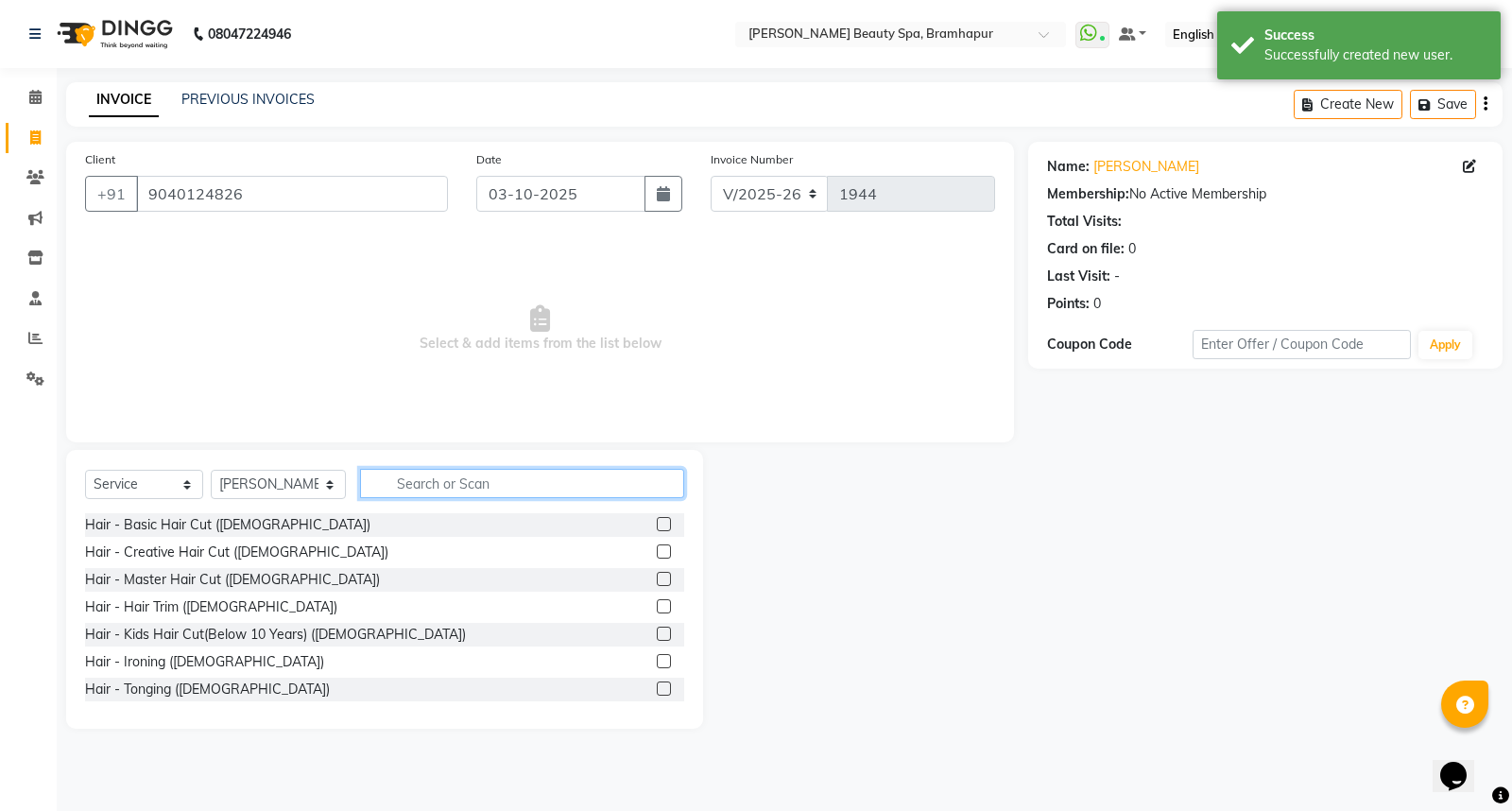
click at [401, 482] on input "text" at bounding box center [521, 484] width 324 height 29
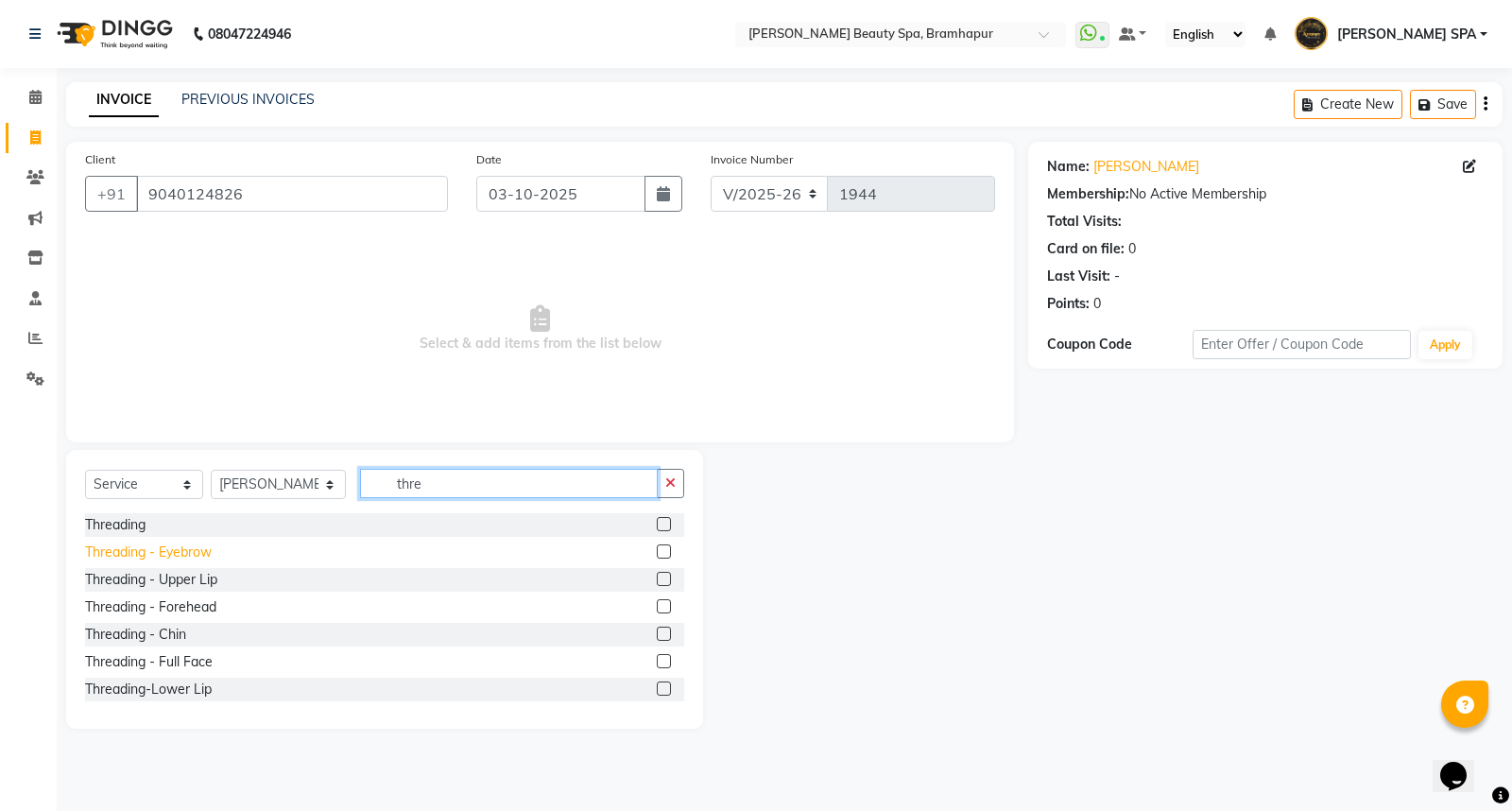
type input "thre"
drag, startPoint x: 114, startPoint y: 556, endPoint x: 362, endPoint y: 456, distance: 267.4
click at [117, 547] on div "Threading - Eyebrow" at bounding box center [148, 553] width 127 height 20
checkbox input "false"
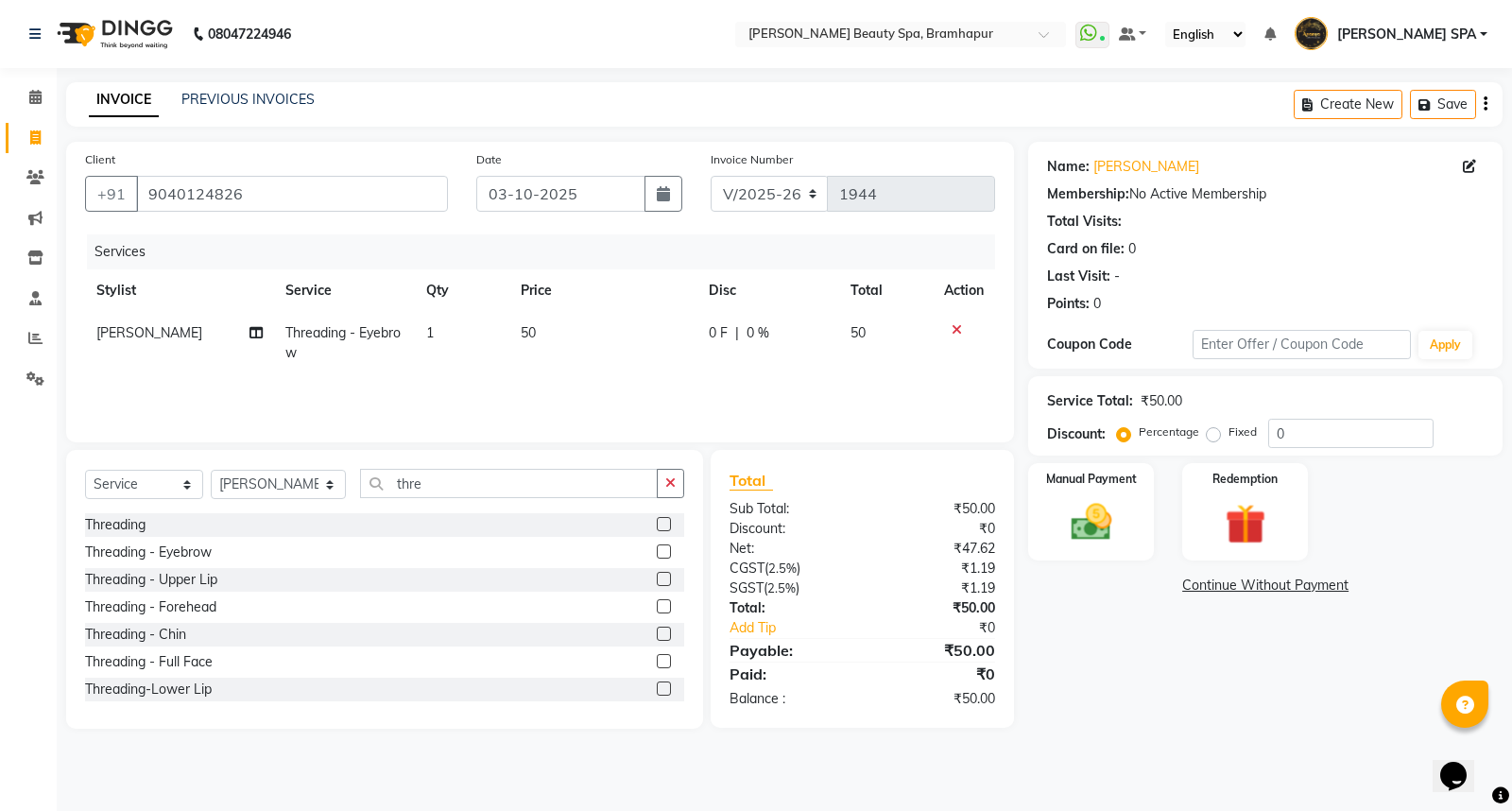
drag, startPoint x: 958, startPoint y: 324, endPoint x: 892, endPoint y: 414, distance: 111.6
click at [959, 343] on td at bounding box center [964, 343] width 62 height 62
click at [124, 525] on div "Threading" at bounding box center [115, 526] width 61 height 20
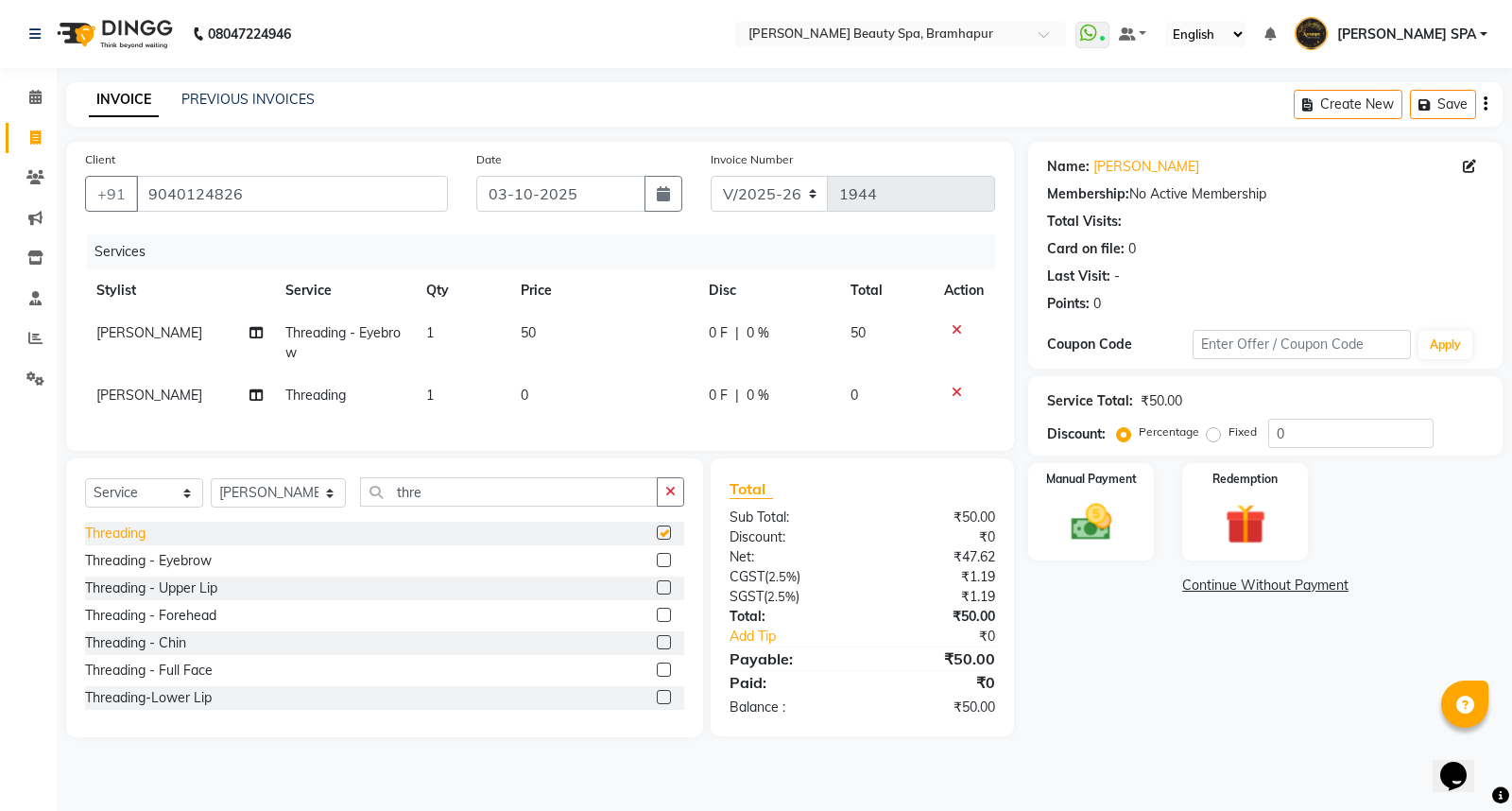
checkbox input "false"
click at [959, 329] on icon at bounding box center [957, 330] width 11 height 14
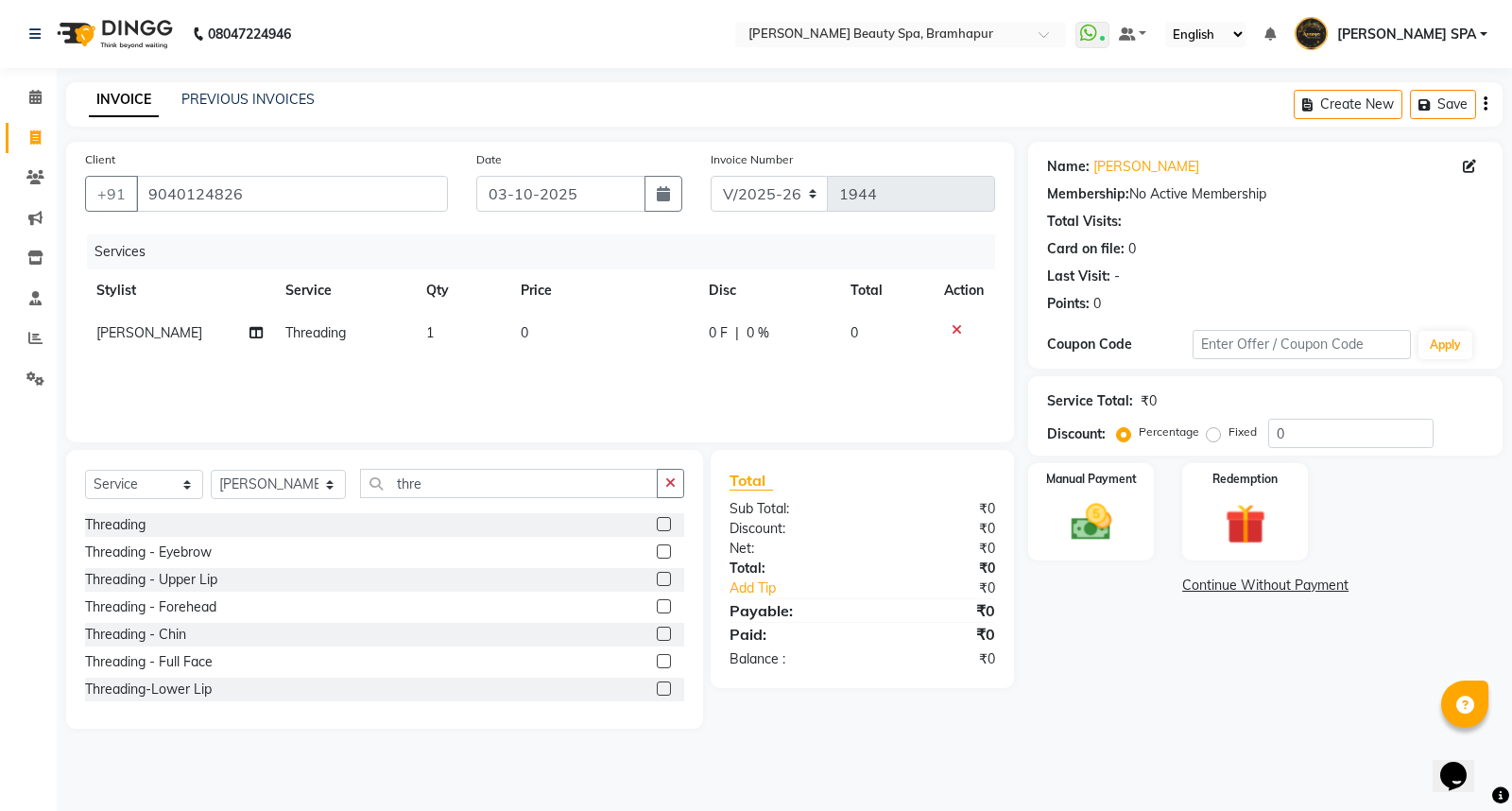
click at [513, 332] on td "0" at bounding box center [604, 333] width 188 height 43
select select "59346"
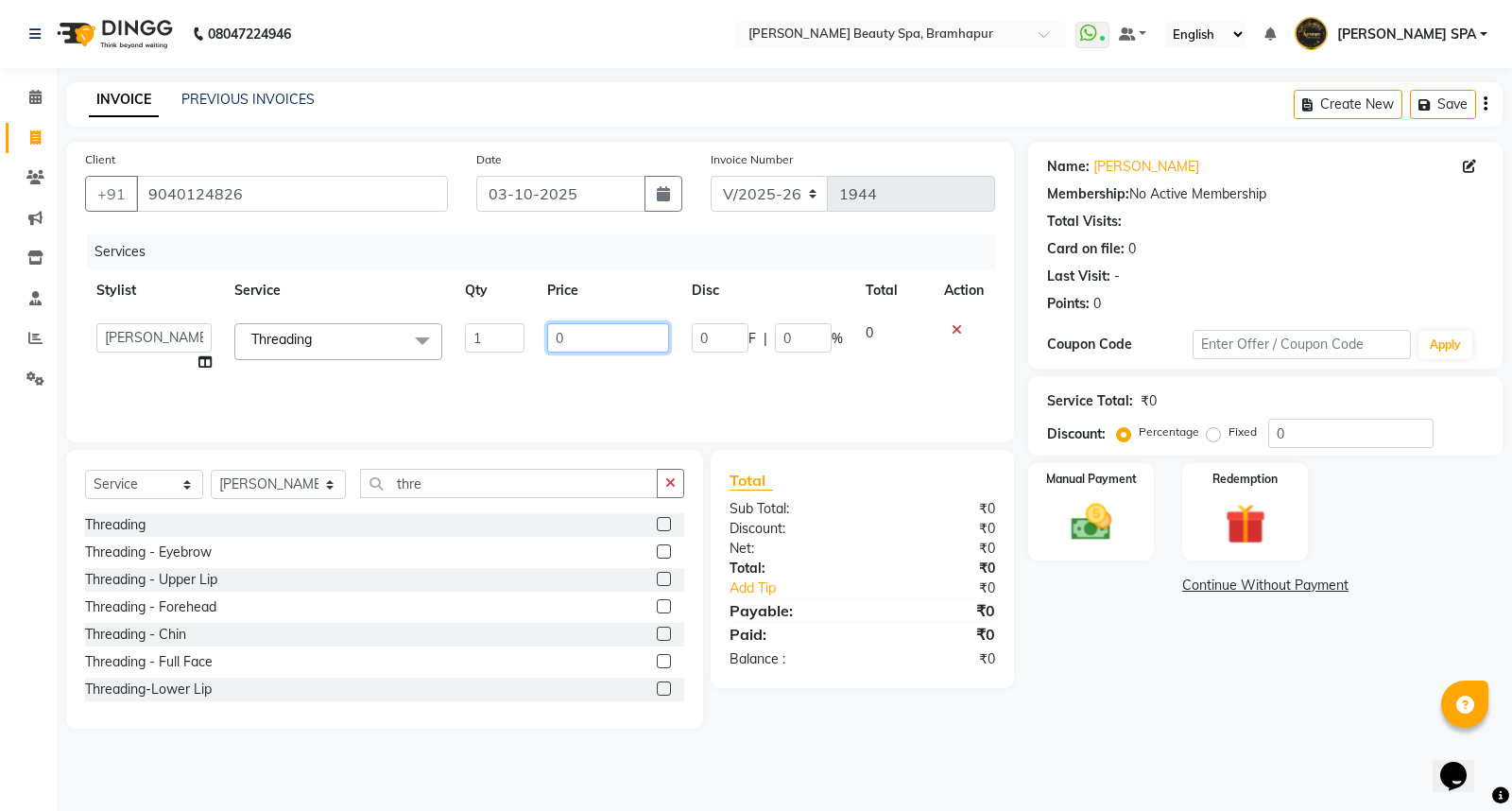
click at [555, 336] on input "0" at bounding box center [608, 338] width 122 height 29
type input "70"
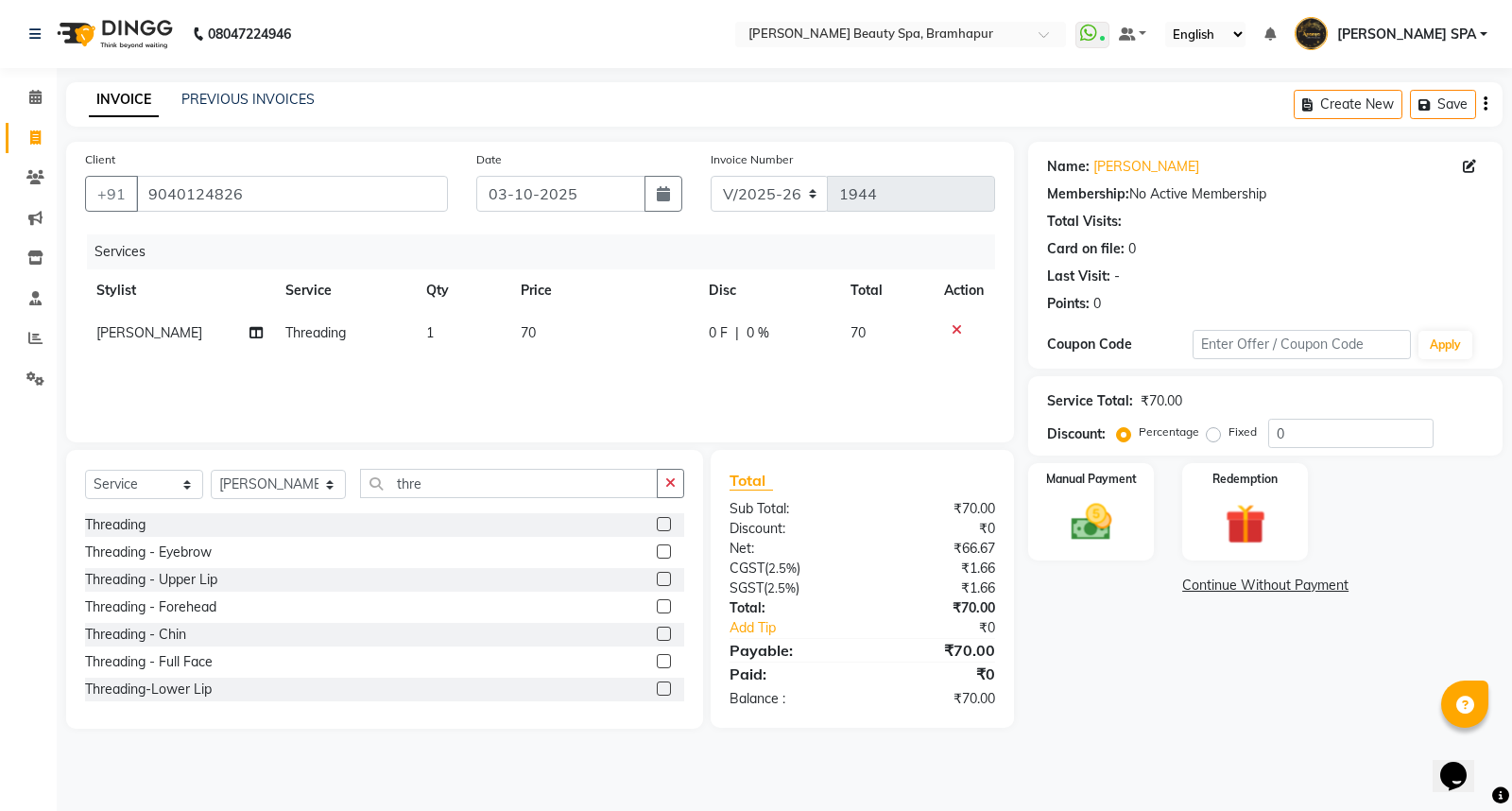
click at [1091, 658] on div "Name: Bisnupriya Choudhary Membership: No Active Membership Total Visits: Card …" at bounding box center [1272, 436] width 489 height 587
click at [1100, 498] on img at bounding box center [1091, 523] width 68 height 48
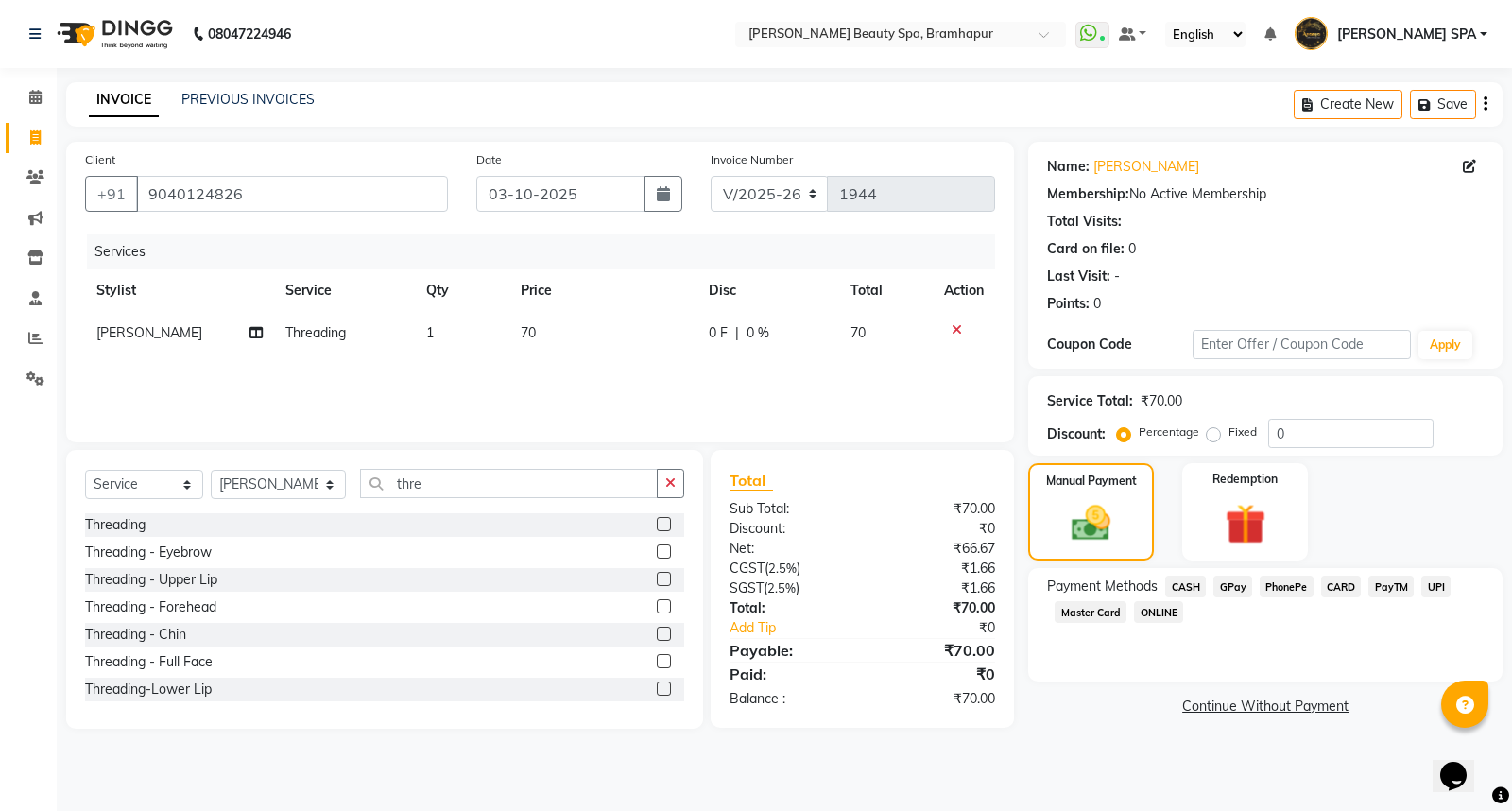
click at [1176, 582] on span "CASH" at bounding box center [1186, 586] width 41 height 21
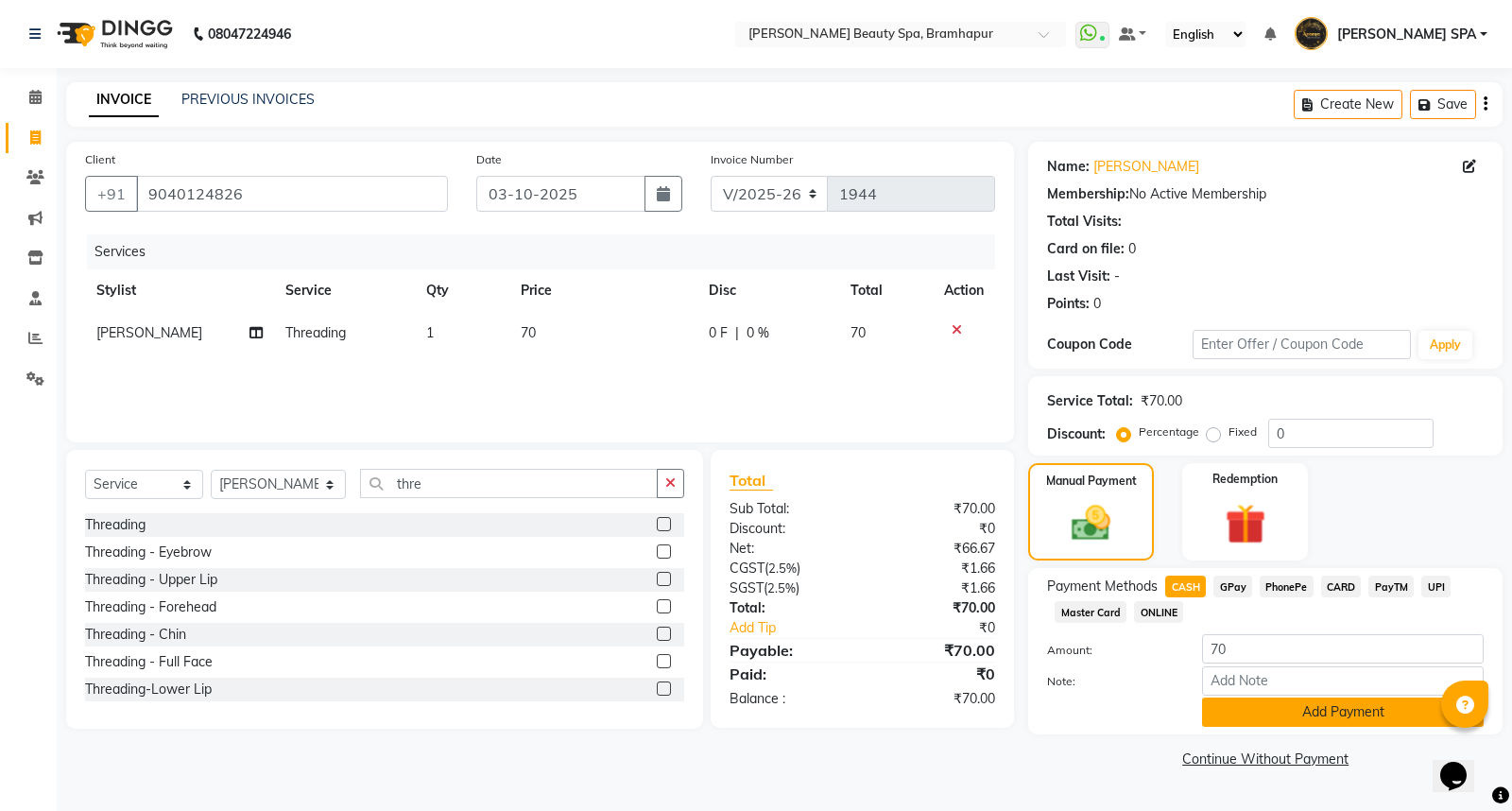
click at [1227, 706] on button "Add Payment" at bounding box center [1343, 712] width 282 height 29
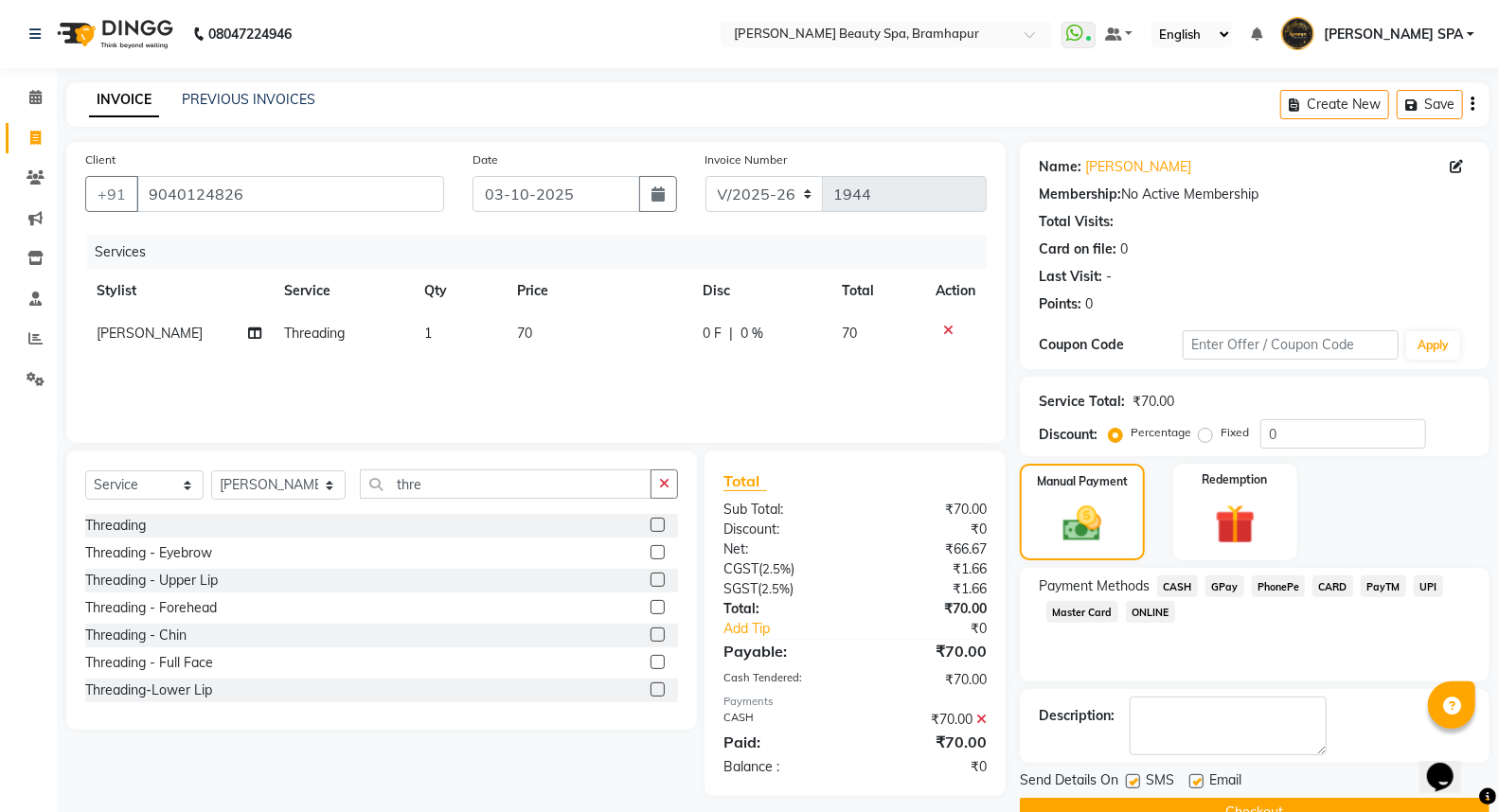
click at [1236, 801] on button "Checkout" at bounding box center [1254, 813] width 470 height 29
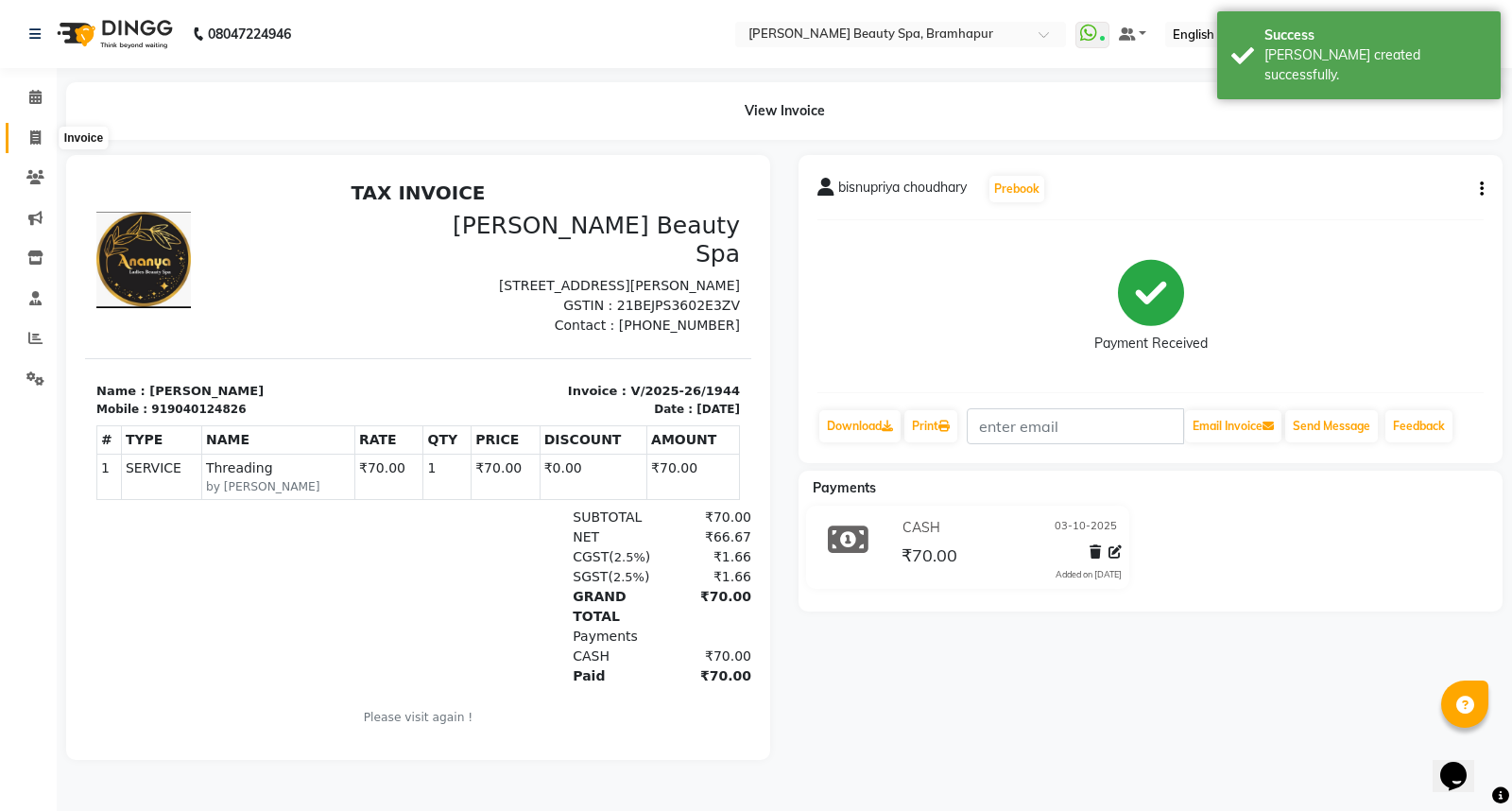
click at [26, 128] on span at bounding box center [36, 138] width 33 height 21
select select "3622"
select select "service"
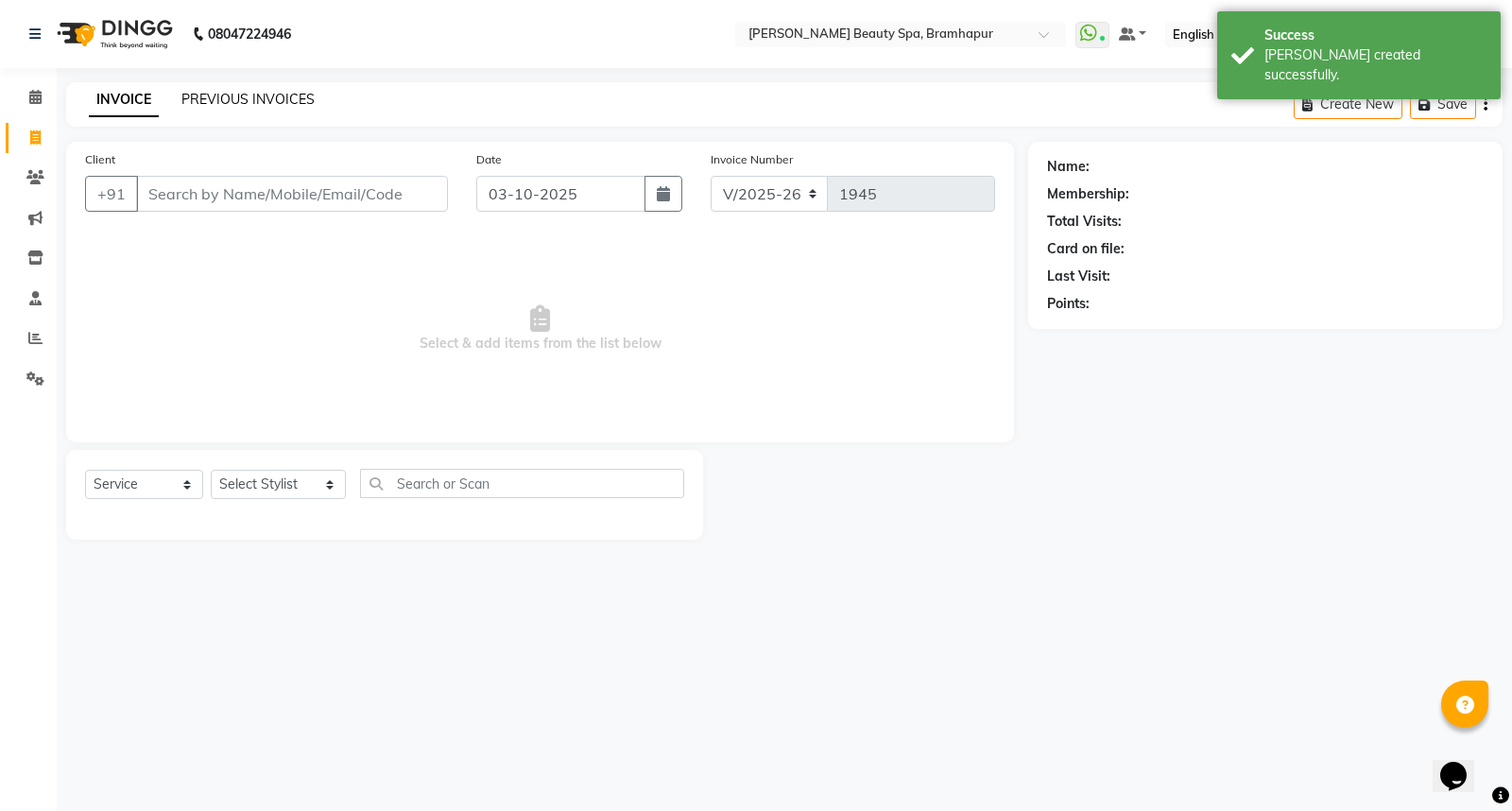
click at [223, 97] on link "PREVIOUS INVOICES" at bounding box center [249, 100] width 133 height 17
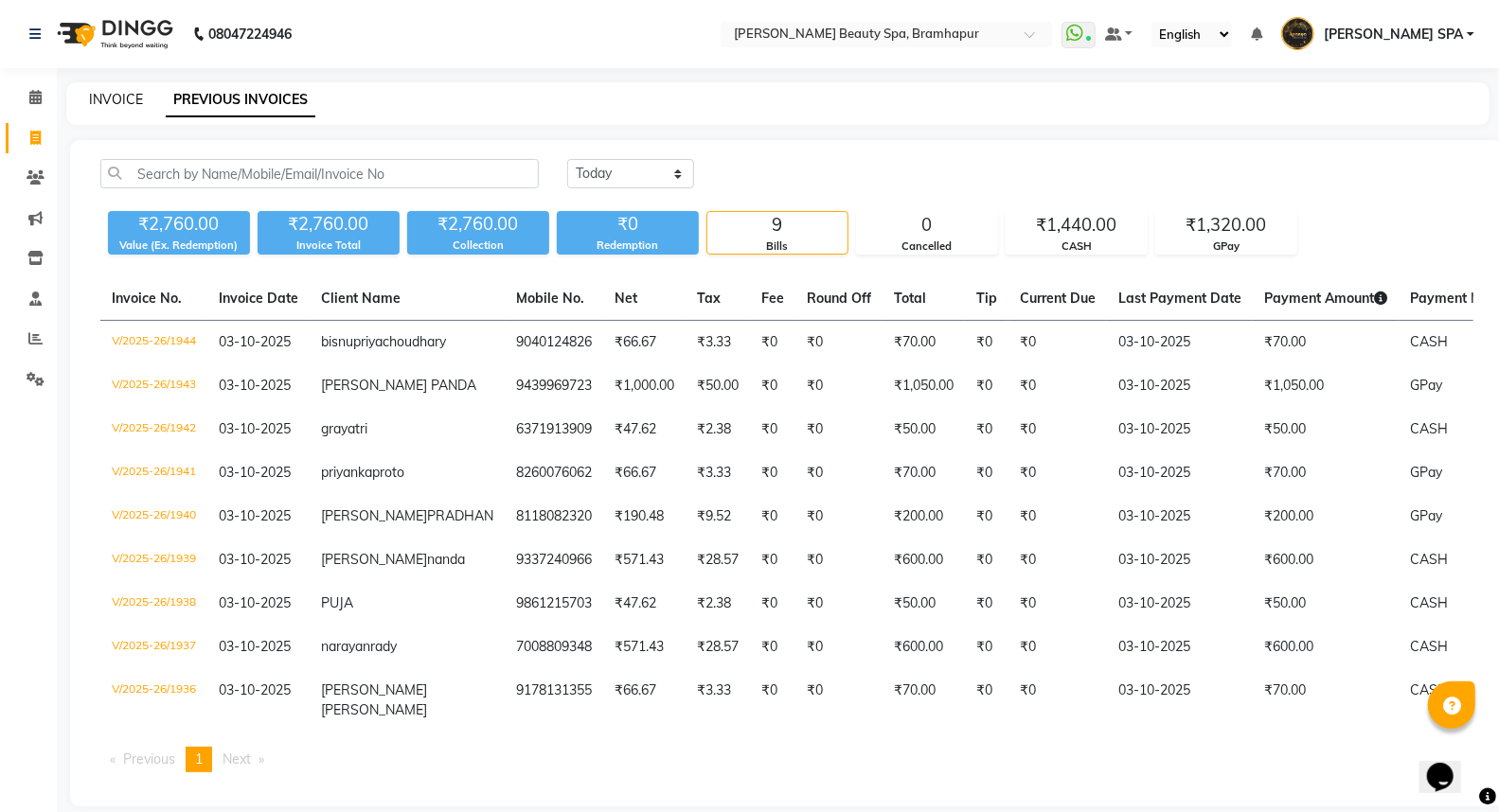
click at [105, 96] on link "INVOICE" at bounding box center [116, 100] width 54 height 17
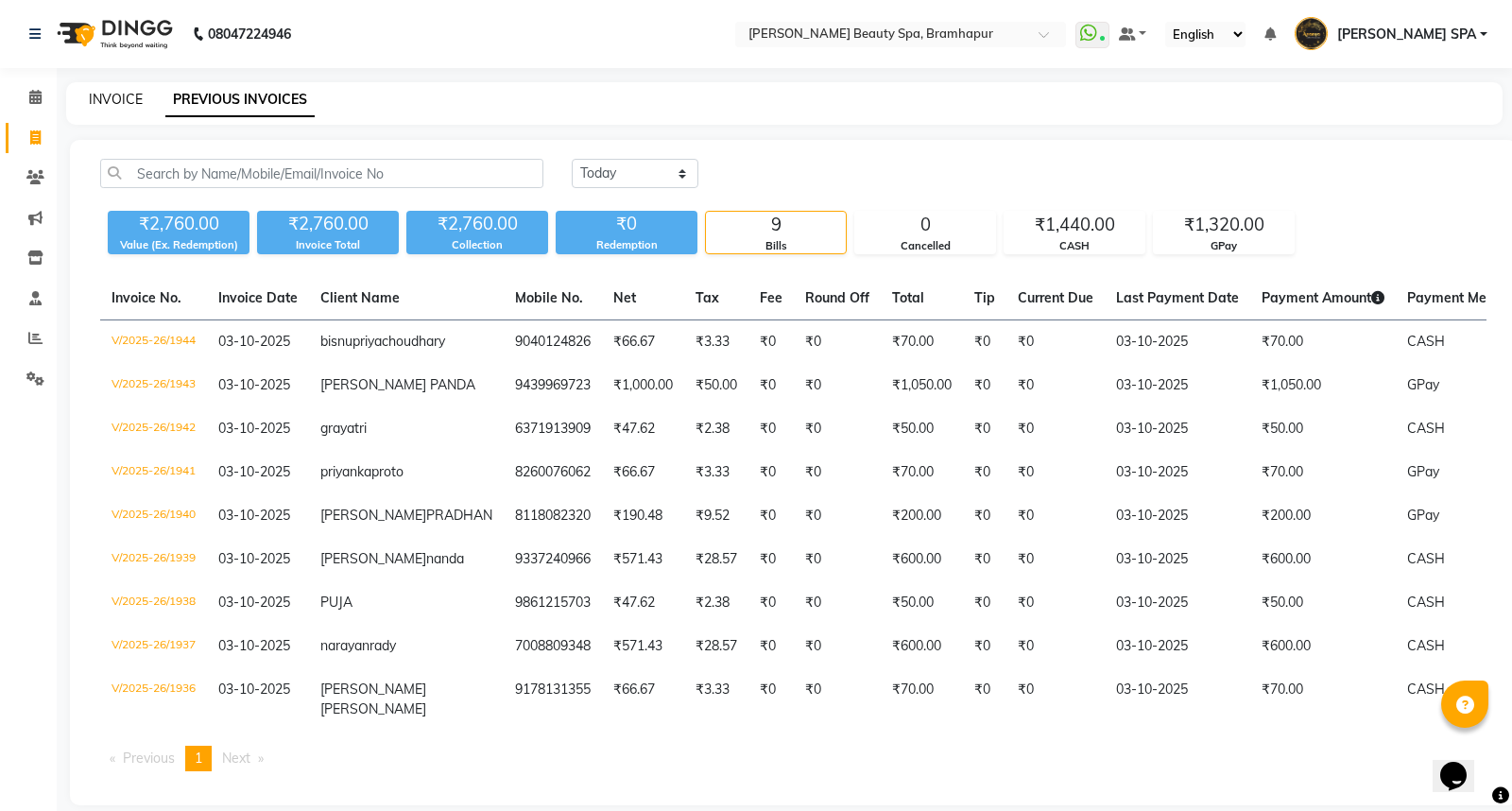
select select "service"
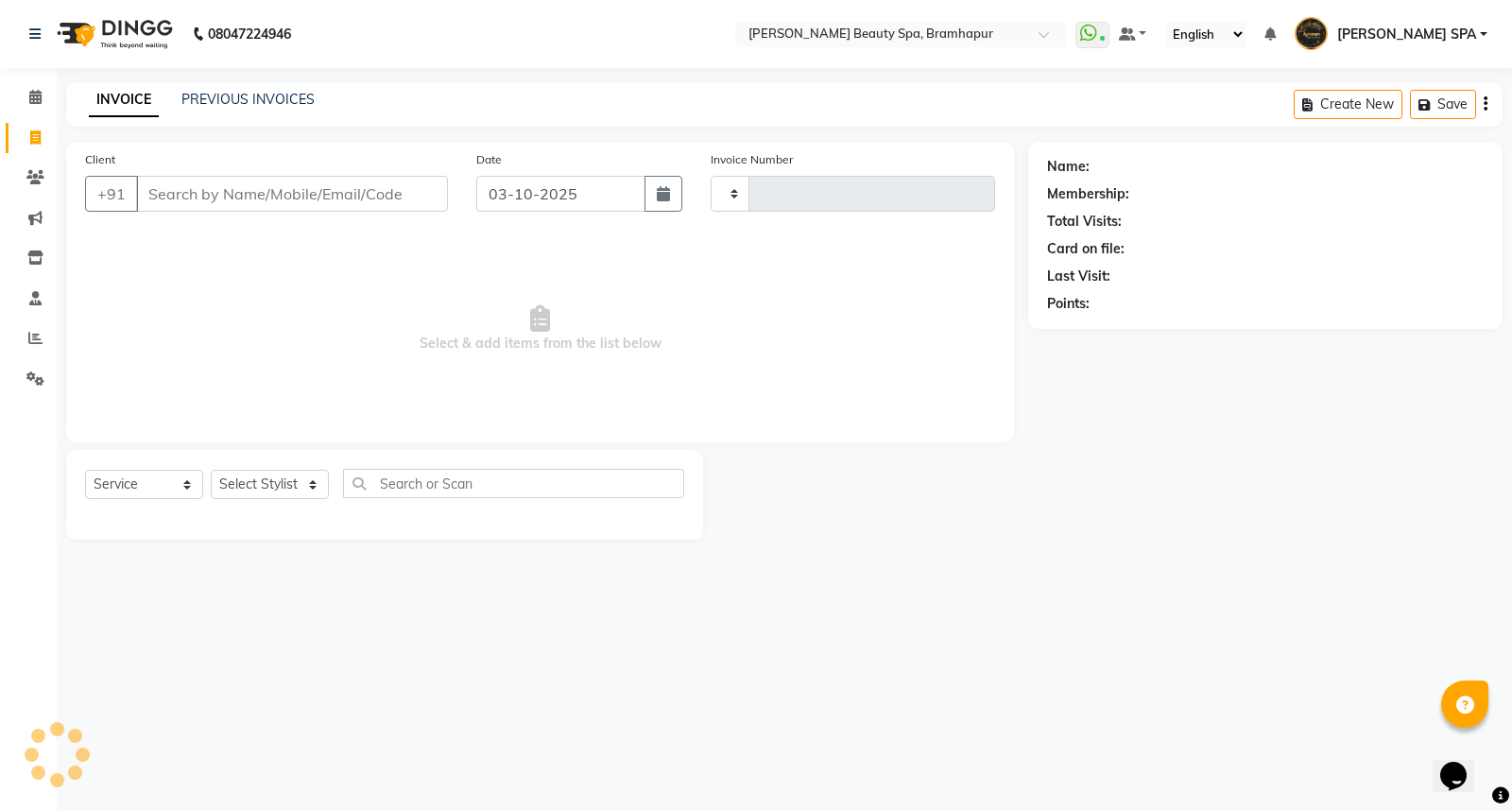
type input "1945"
select select "3622"
click at [198, 194] on input "Client" at bounding box center [292, 194] width 311 height 36
type input "9437568261"
click at [374, 195] on span "Add Client" at bounding box center [399, 195] width 74 height 19
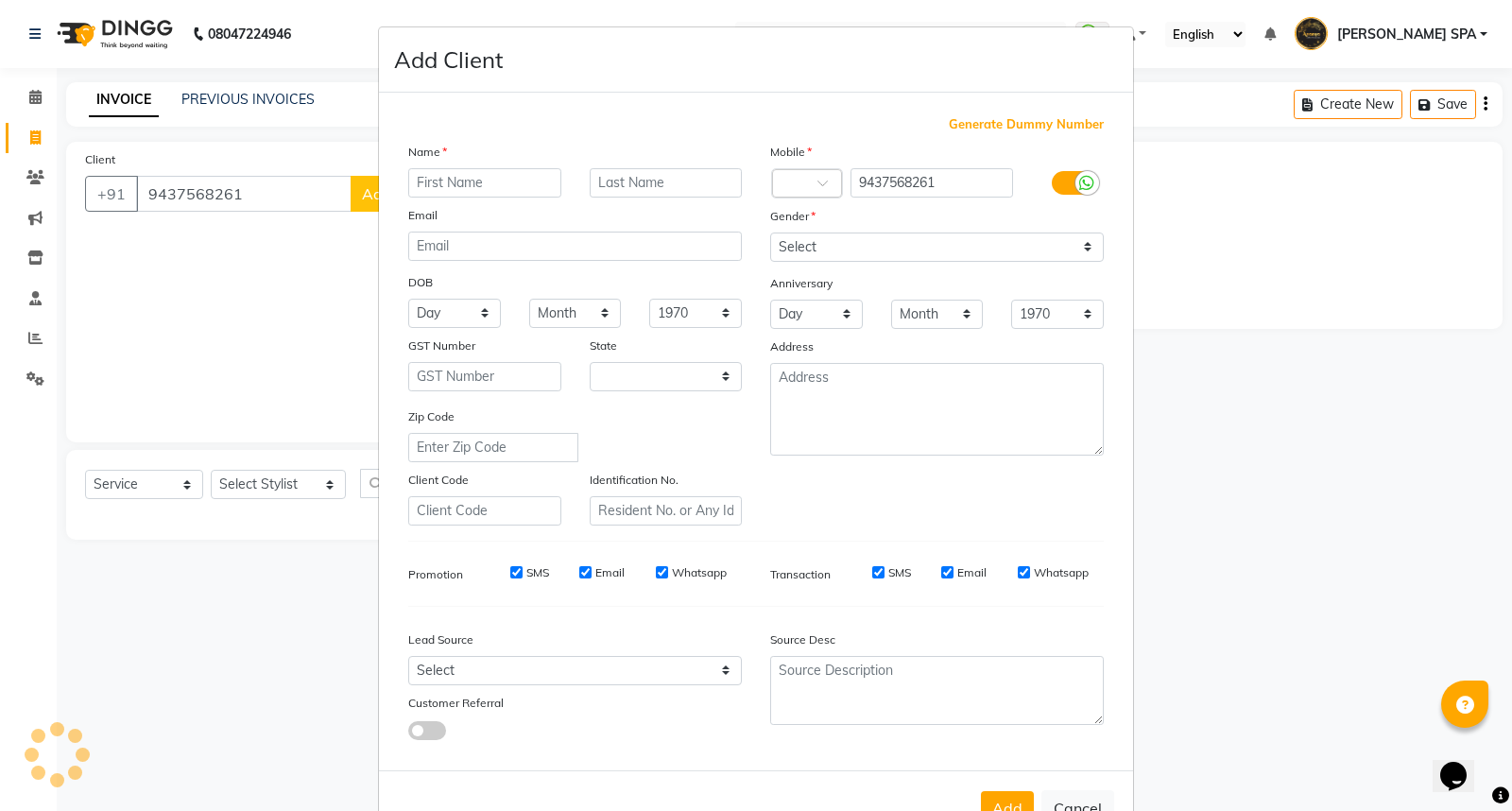
select select "29"
click at [435, 184] on input "text" at bounding box center [485, 183] width 153 height 29
type input "[PERSON_NAME]"
click at [610, 176] on input "text" at bounding box center [667, 183] width 153 height 29
type input "nayak"
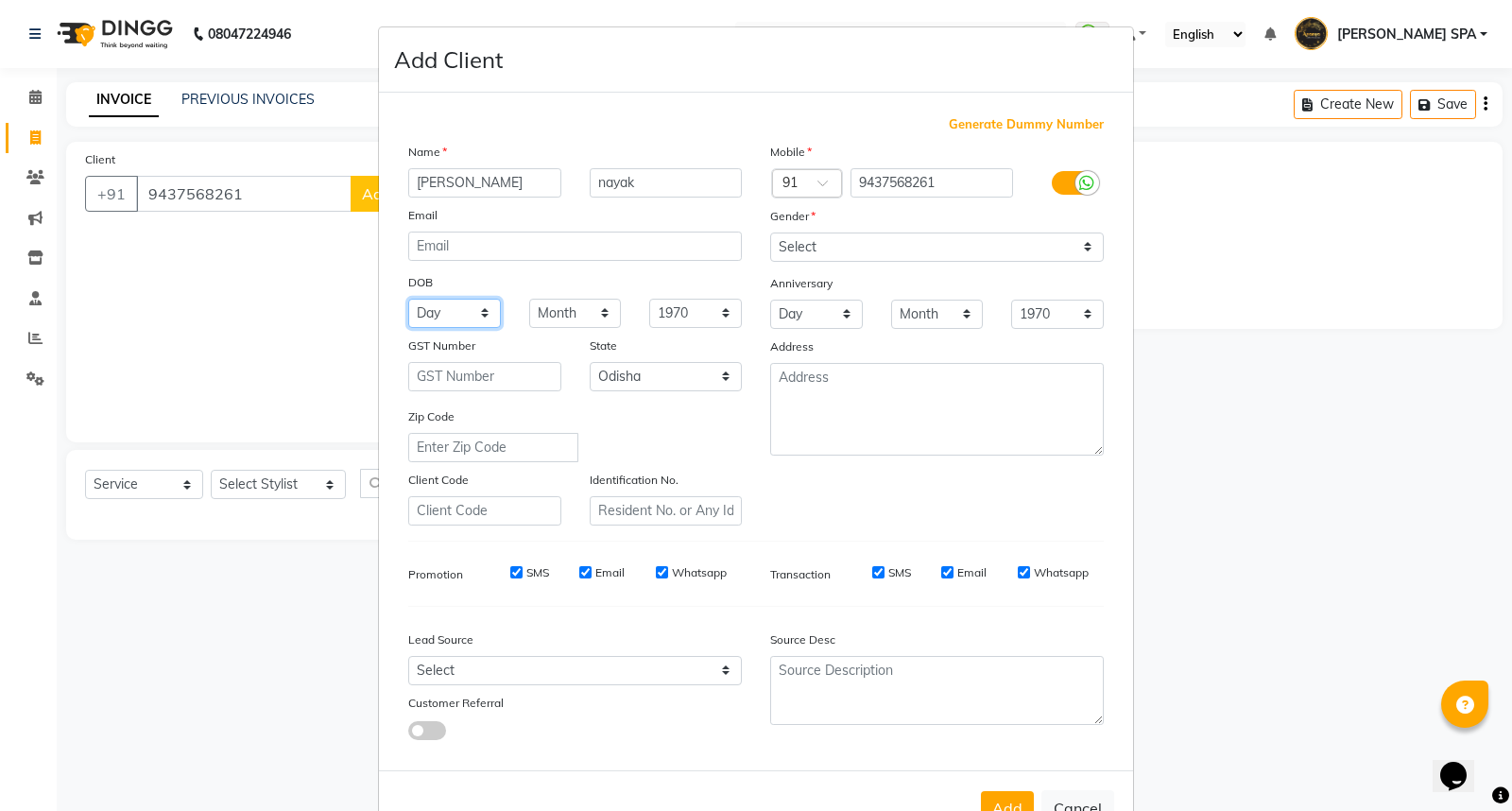
click at [448, 315] on select "Day 01 02 03 04 05 06 07 08 09 10 11 12 13 14 15 16 17 18 19 20 21 22 23 24 25 …" at bounding box center [455, 314] width 93 height 29
select select "01"
click at [408, 299] on select "Day 01 02 03 04 05 06 07 08 09 10 11 12 13 14 15 16 17 18 19 20 21 22 23 24 25 …" at bounding box center [455, 314] width 93 height 29
click at [558, 311] on select "Month January February March April May June July August September October Novem…" at bounding box center [576, 314] width 93 height 29
select select "07"
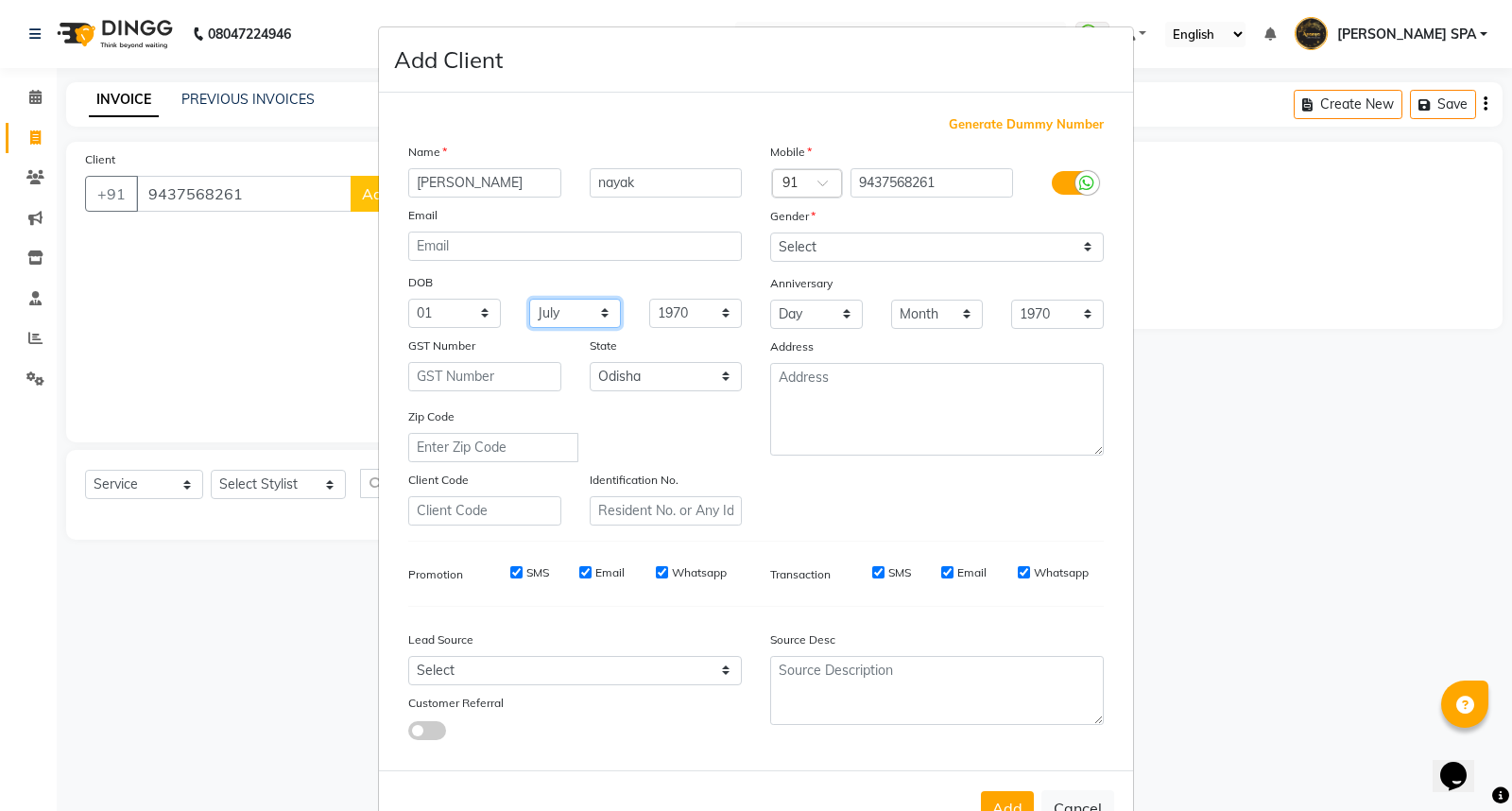
click at [529, 299] on select "Month January February March April May June July August September October Novem…" at bounding box center [576, 314] width 93 height 29
click at [667, 312] on select "1940 1941 1942 1943 1944 1945 1946 1947 1948 1949 1950 1951 1952 1953 1954 1955…" at bounding box center [696, 314] width 93 height 29
select select "1997"
click at [649, 299] on select "1940 1941 1942 1943 1944 1945 1946 1947 1948 1949 1950 1951 1952 1953 1954 1955…" at bounding box center [696, 314] width 93 height 29
drag, startPoint x: 799, startPoint y: 239, endPoint x: 794, endPoint y: 256, distance: 17.7
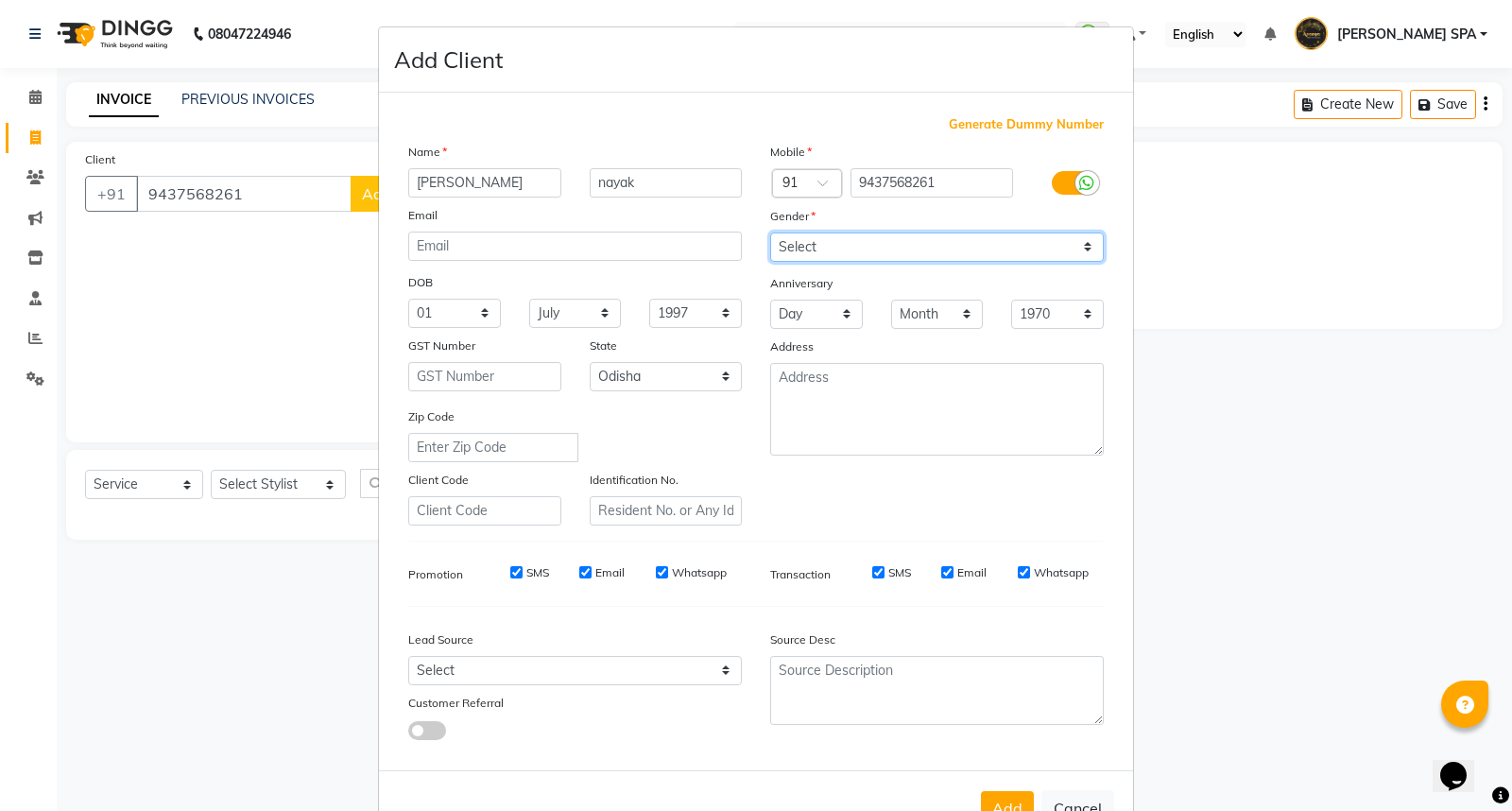
click at [794, 256] on select "Select Male Female Other Prefer Not To Say" at bounding box center [936, 247] width 334 height 29
select select "female"
click at [770, 232] on select "Select Male Female Other Prefer Not To Say" at bounding box center [936, 247] width 334 height 29
drag, startPoint x: 1010, startPoint y: 800, endPoint x: 999, endPoint y: 805, distance: 12.1
click at [1008, 800] on button "Add" at bounding box center [1007, 808] width 53 height 34
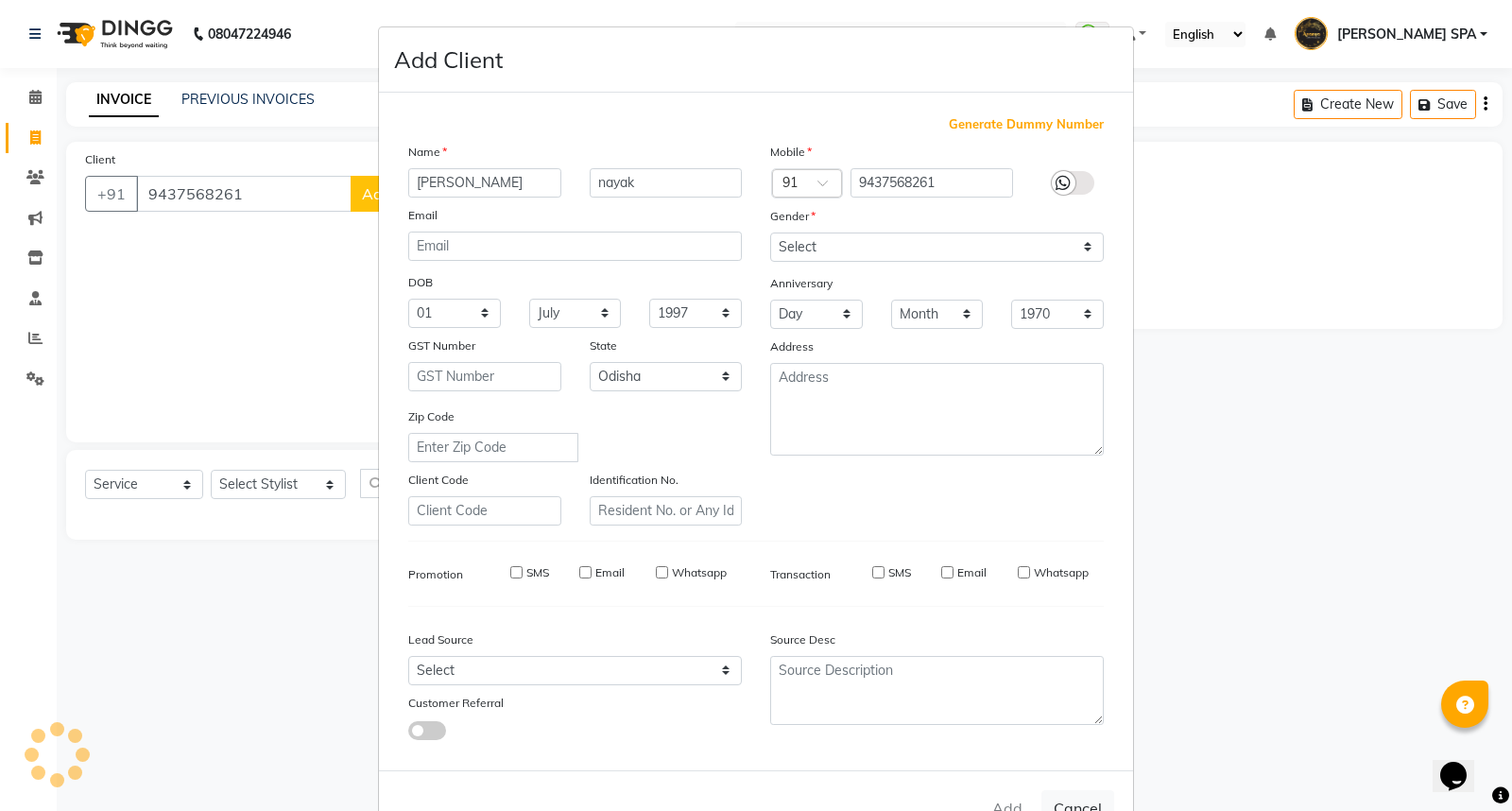
select select
select select "null"
select select
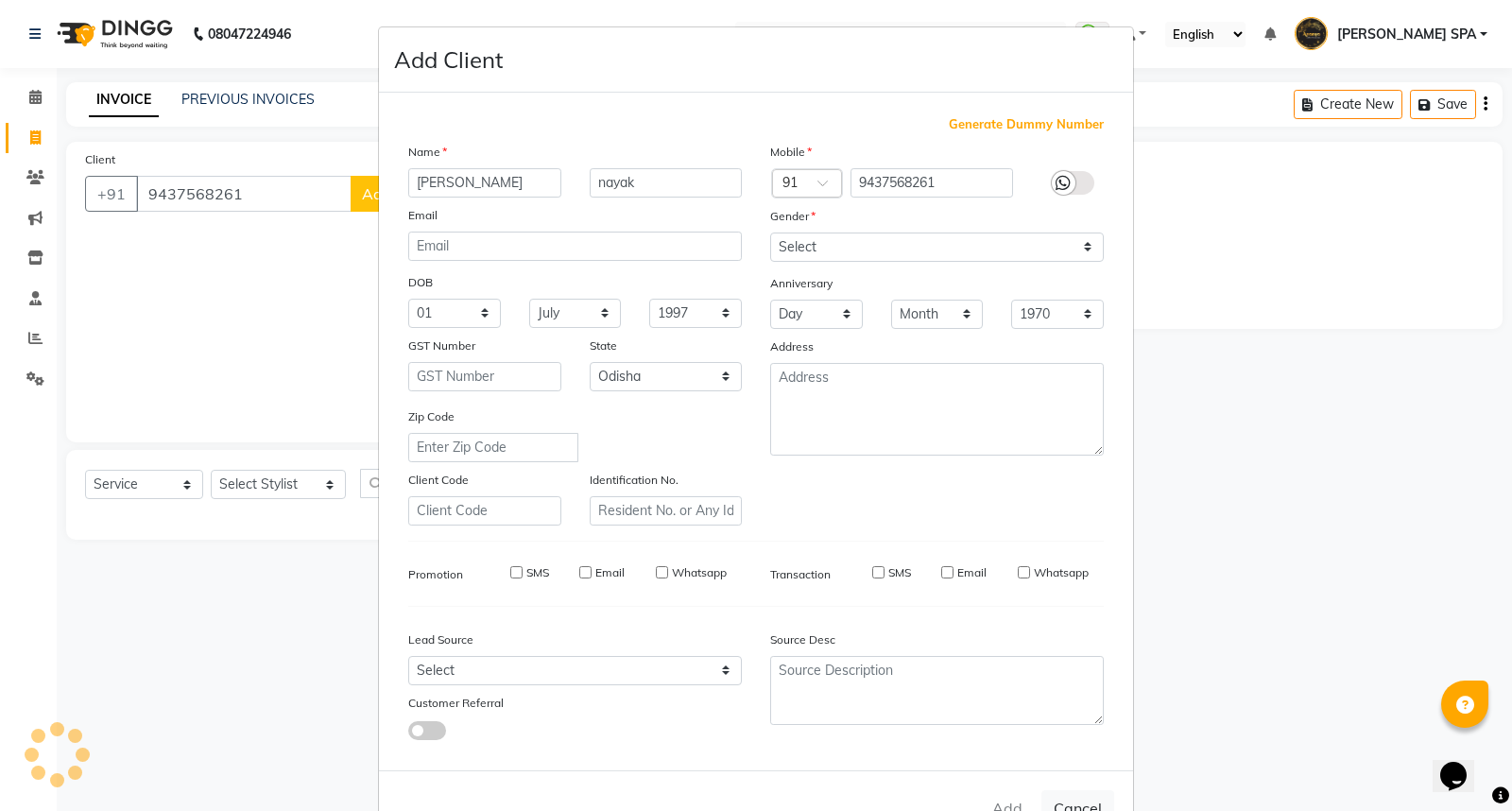
select select
checkbox input "false"
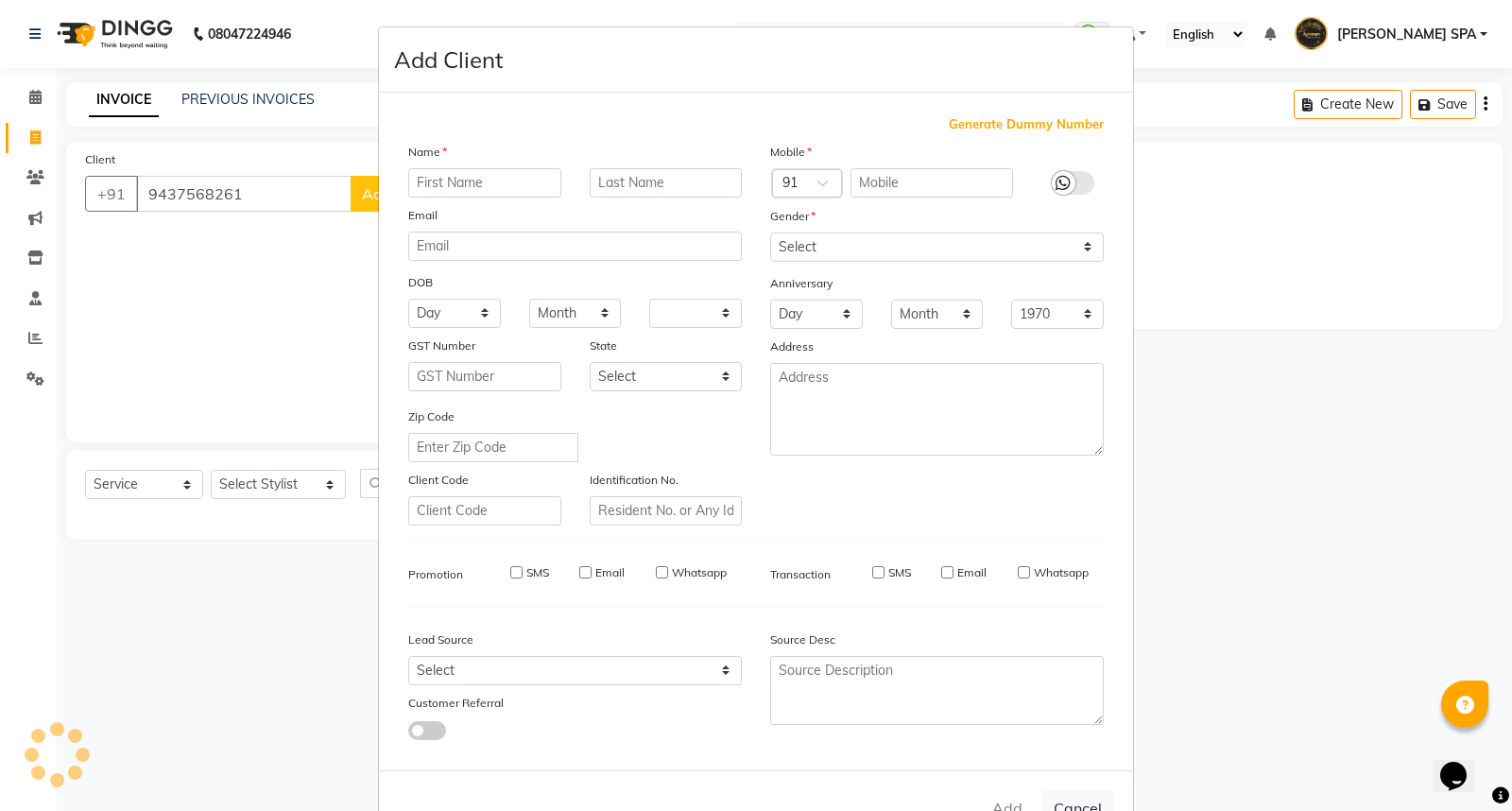
checkbox input "false"
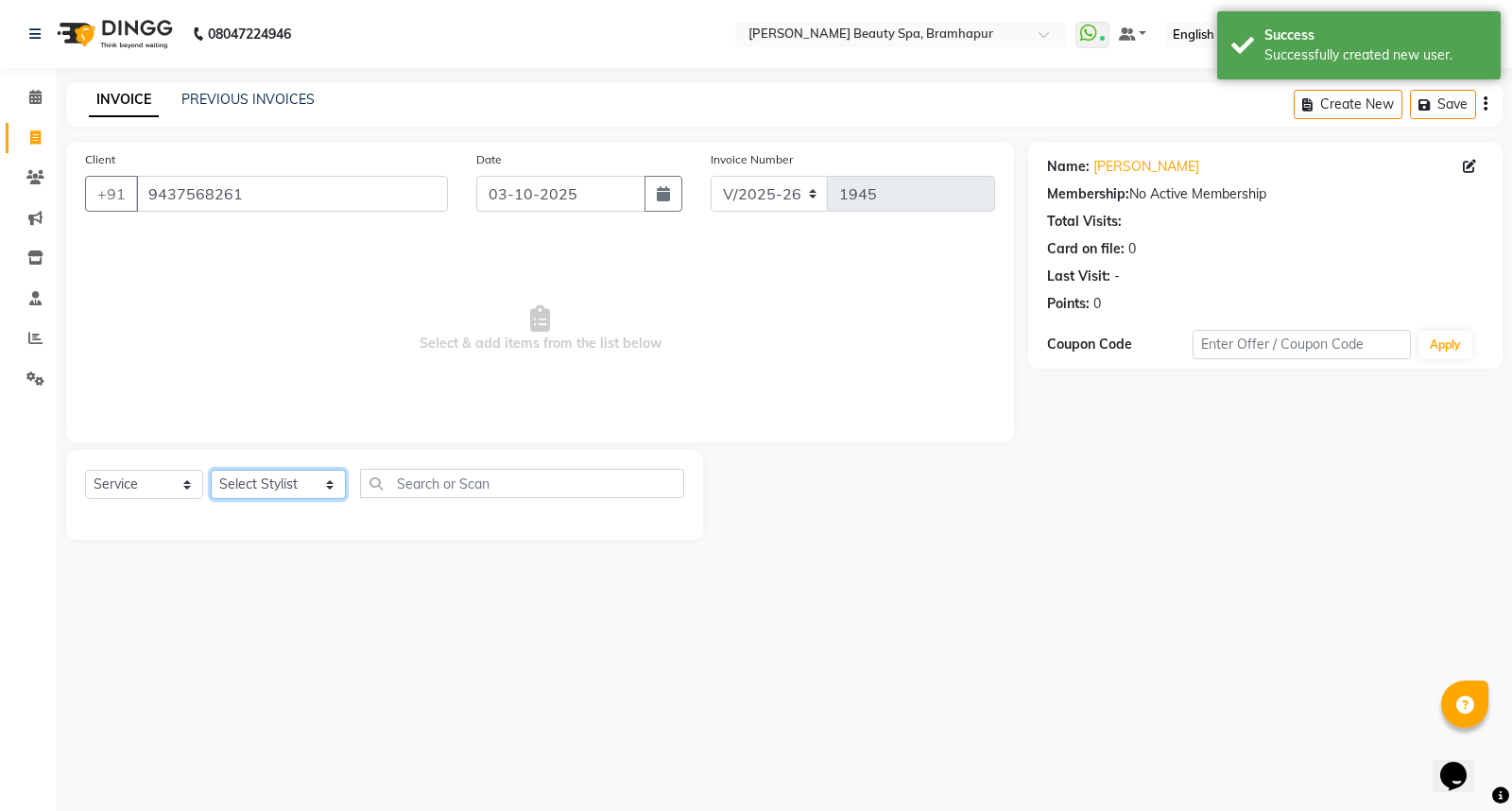
click at [249, 486] on select "Select Stylist ANANYA SPA jhuma KABITA PATTNAIK JOLLY KALYANI khusi MAM PRANATI…" at bounding box center [279, 485] width 135 height 29
select select "59346"
click at [211, 471] on select "Select Stylist ANANYA SPA jhuma KABITA PATTNAIK JOLLY KALYANI khusi MAM PRANATI…" at bounding box center [279, 485] width 135 height 29
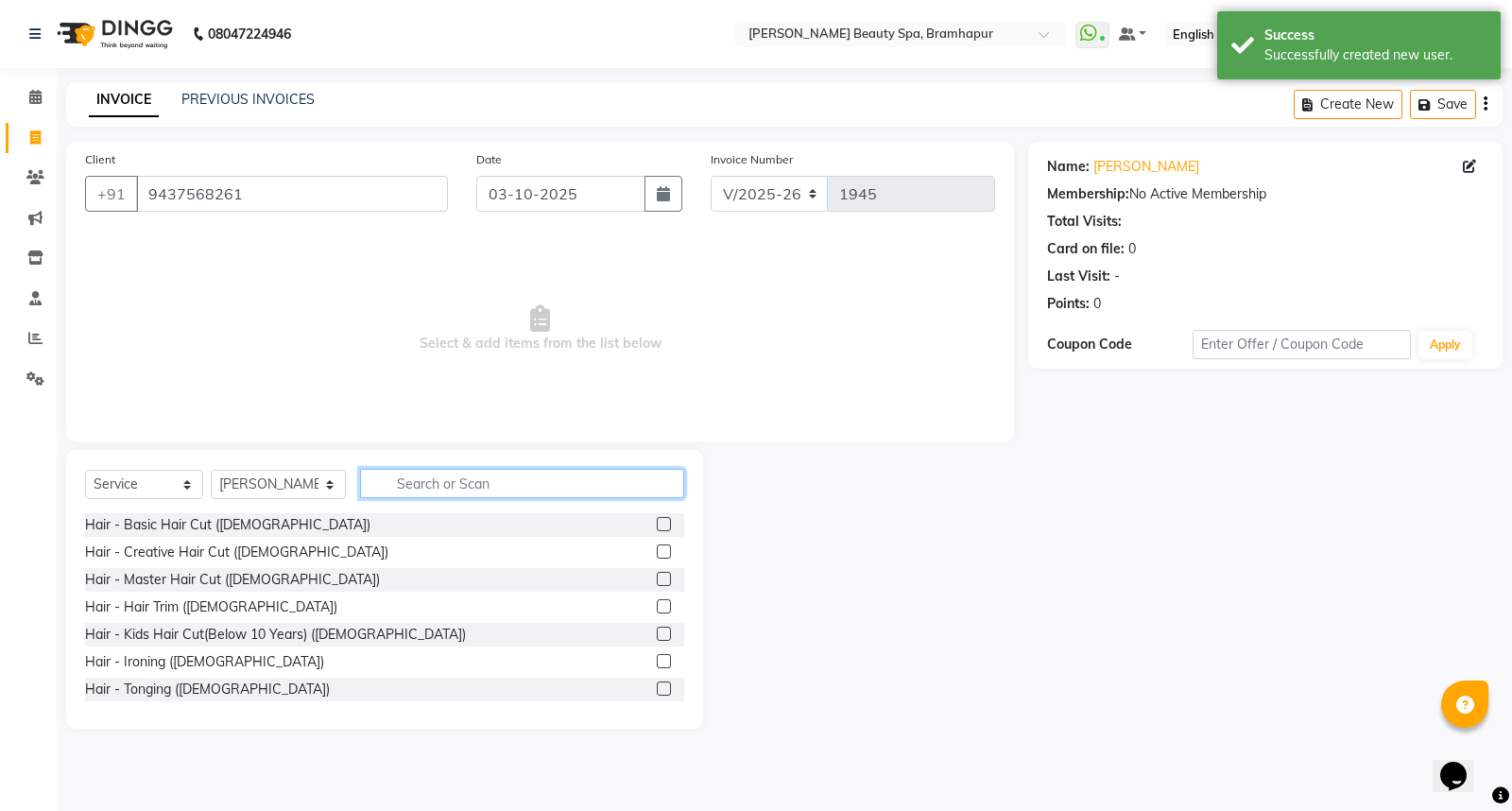
click at [430, 476] on input "text" at bounding box center [521, 484] width 324 height 29
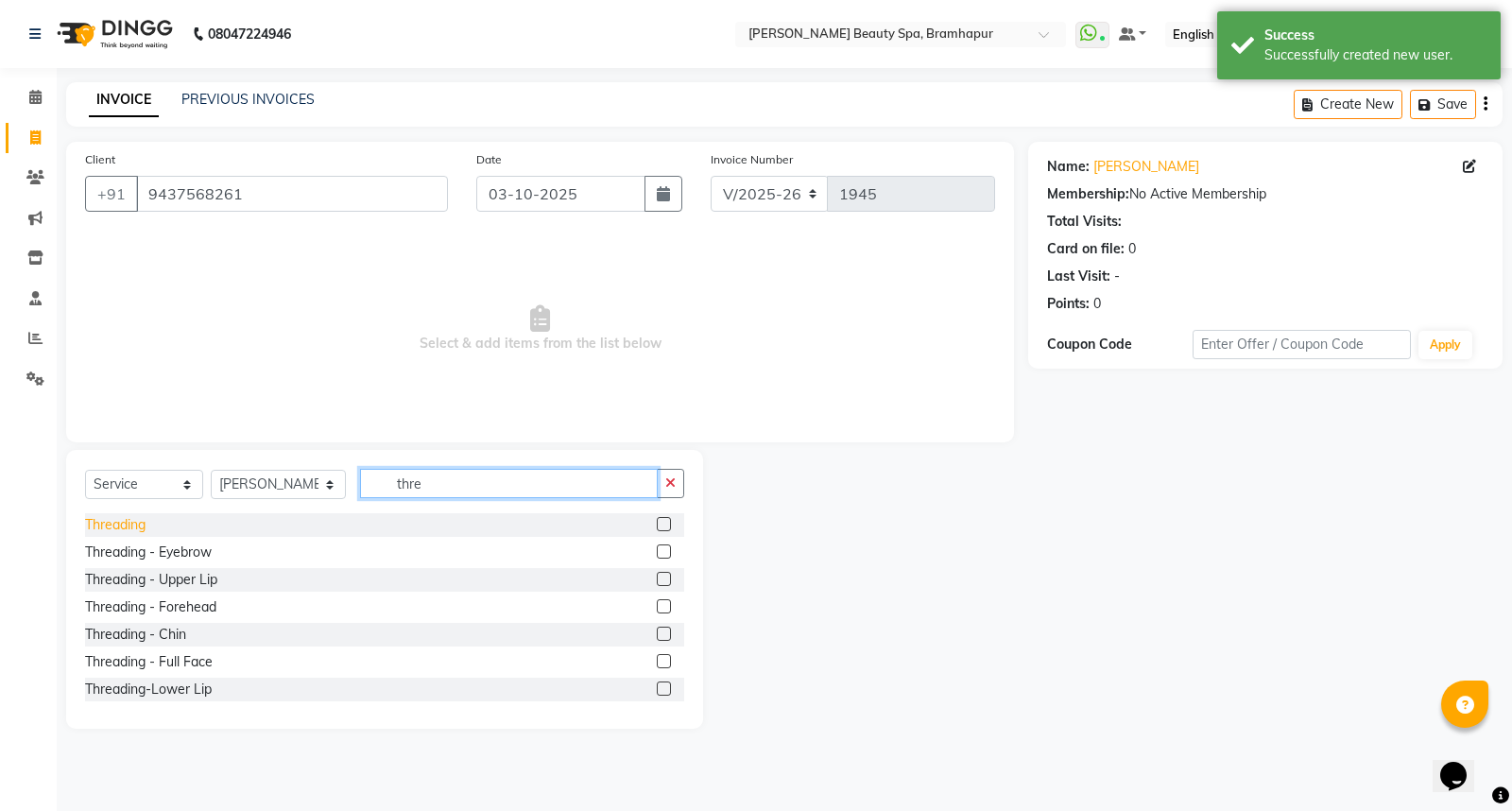
type input "thre"
click at [118, 524] on div "Threading" at bounding box center [115, 526] width 61 height 20
checkbox input "false"
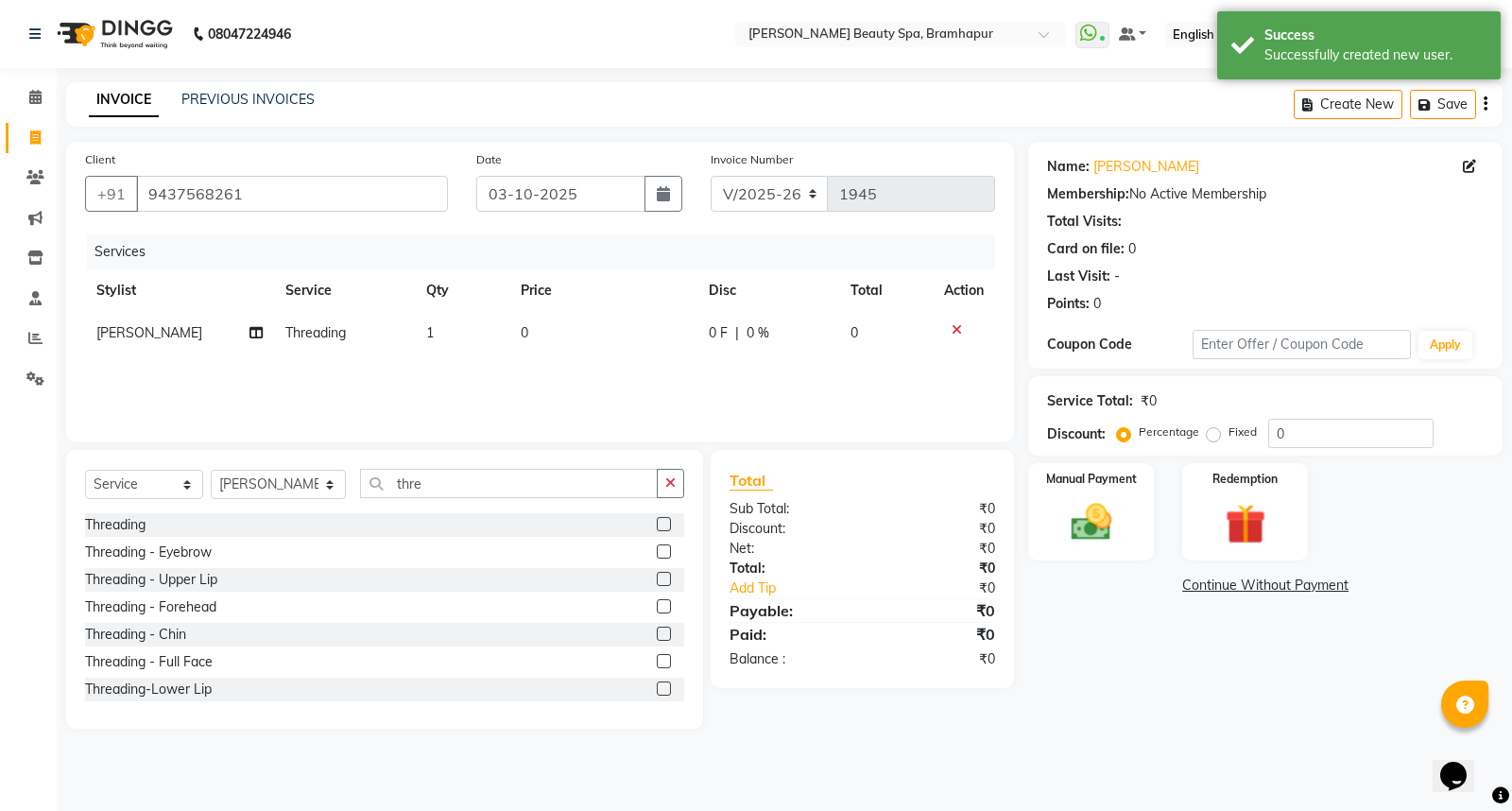
click at [511, 331] on td "0" at bounding box center [604, 333] width 188 height 43
select select "59346"
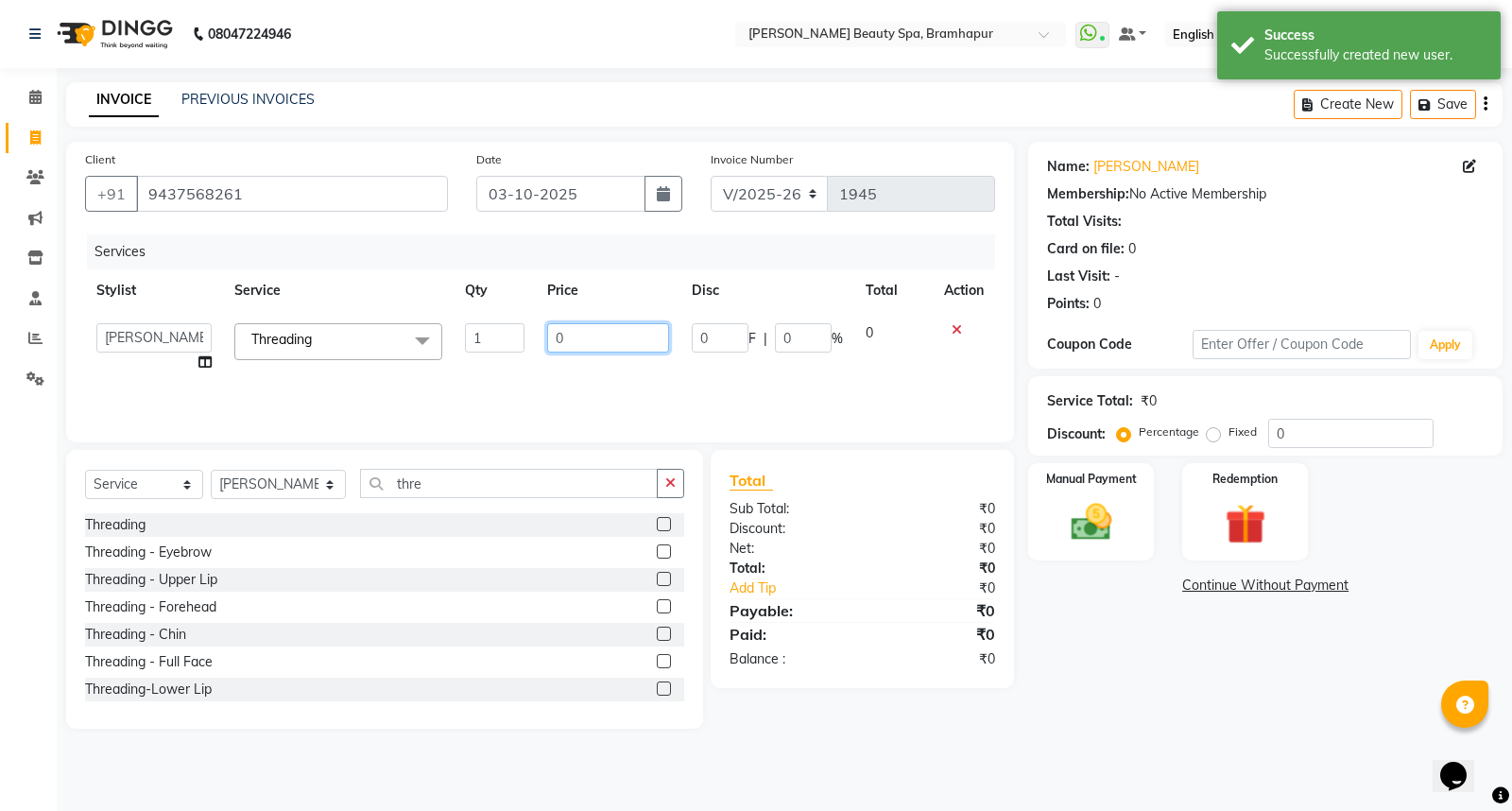
click at [550, 335] on input "0" at bounding box center [608, 338] width 122 height 29
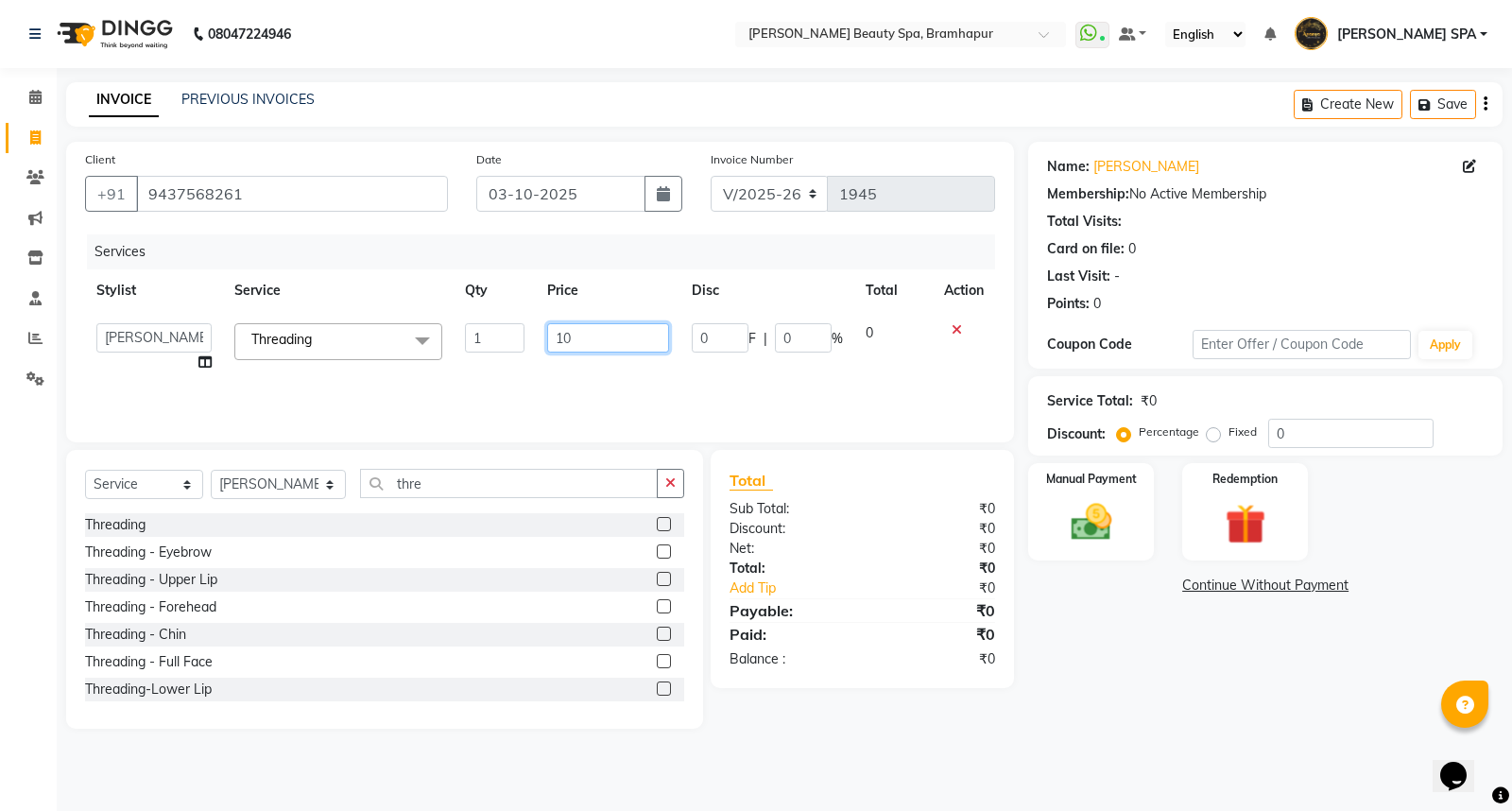
type input "100"
click at [1138, 681] on div "Name: Sradha Nayak Membership: No Active Membership Total Visits: Card on file:…" at bounding box center [1272, 436] width 489 height 587
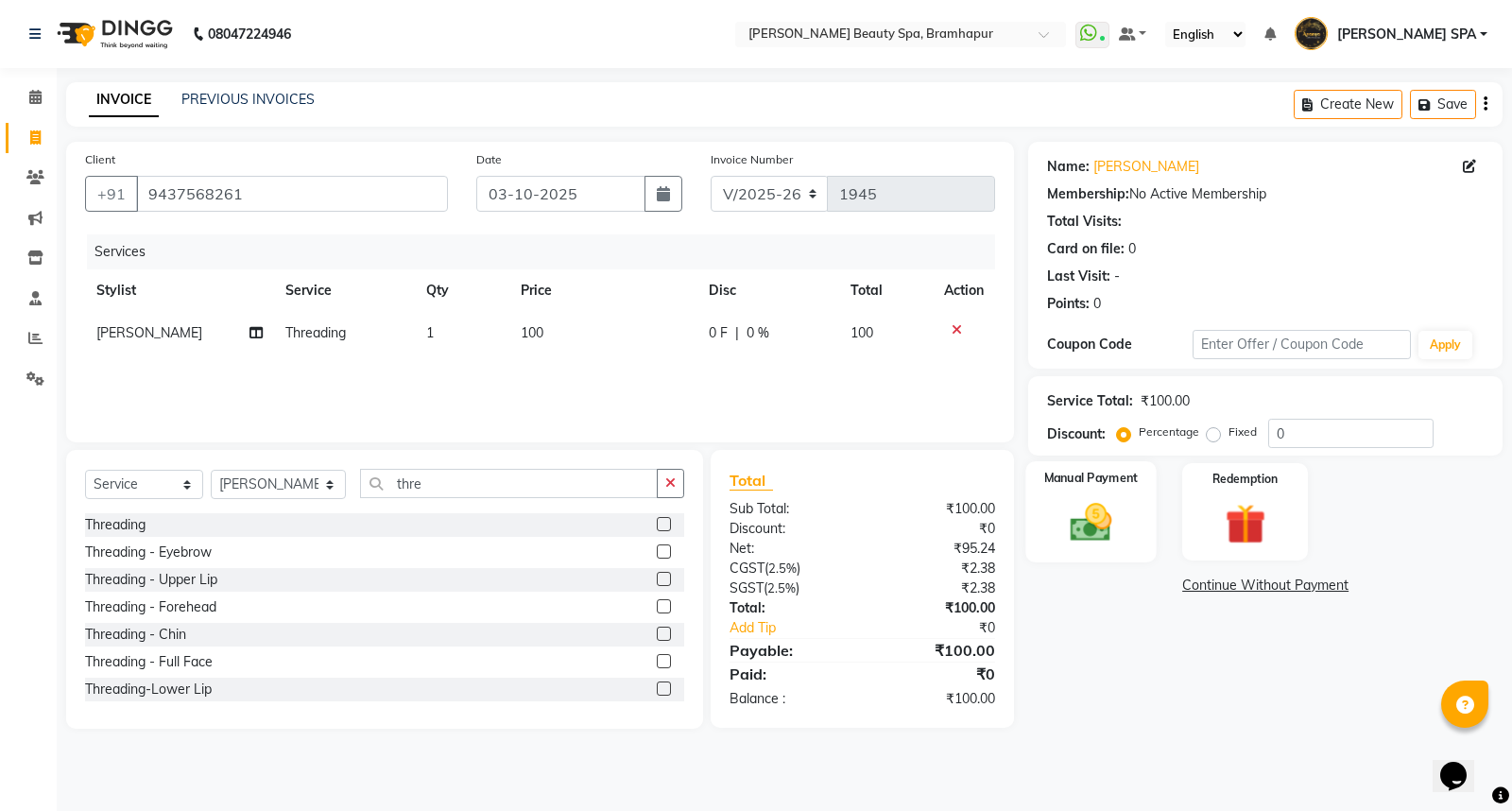
click at [1097, 534] on img at bounding box center [1091, 523] width 68 height 48
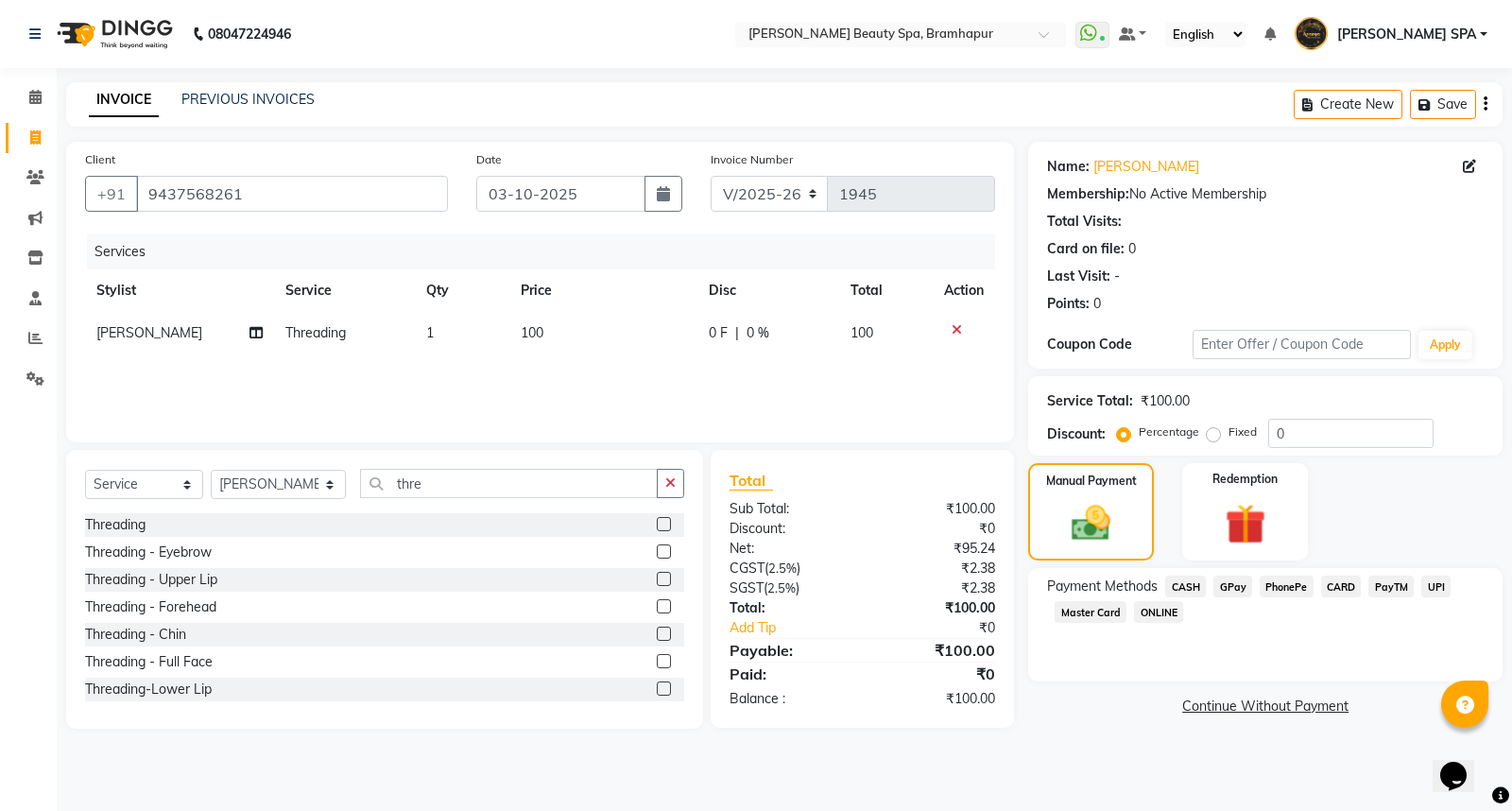
click at [1216, 584] on span "GPay" at bounding box center [1233, 586] width 39 height 21
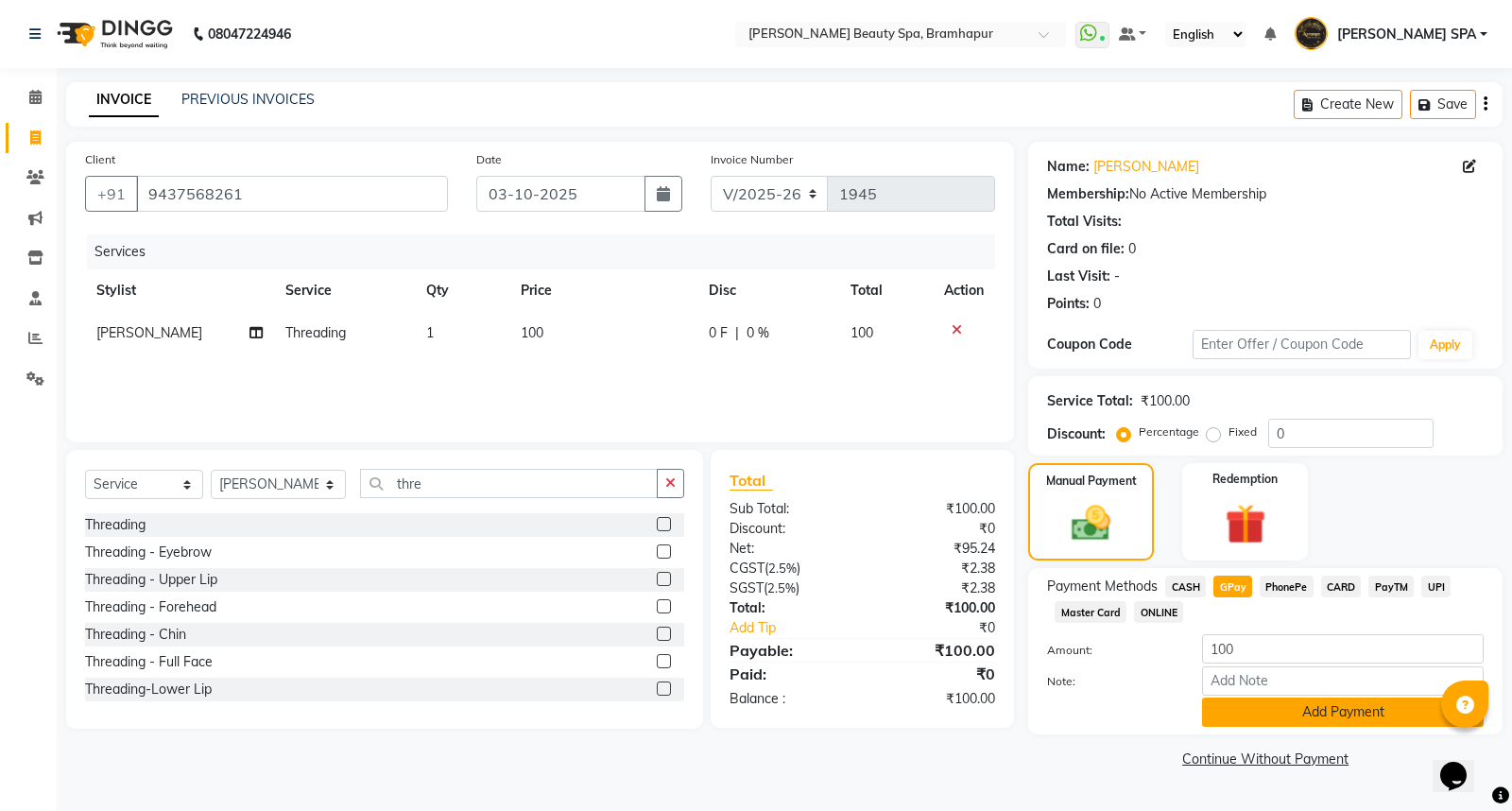
click at [1261, 717] on button "Add Payment" at bounding box center [1343, 712] width 282 height 29
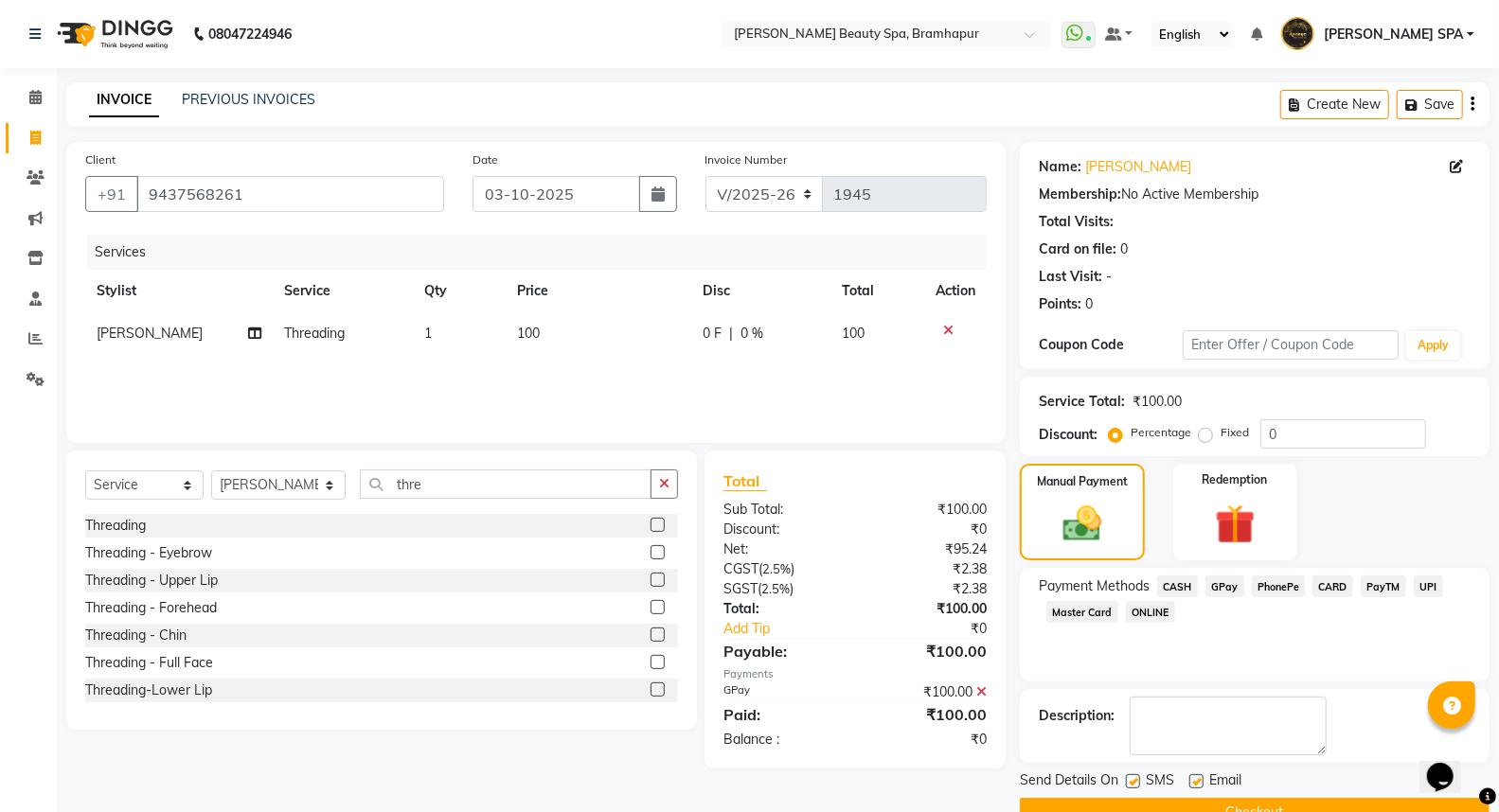
click at [1234, 808] on button "Checkout" at bounding box center [1254, 813] width 470 height 29
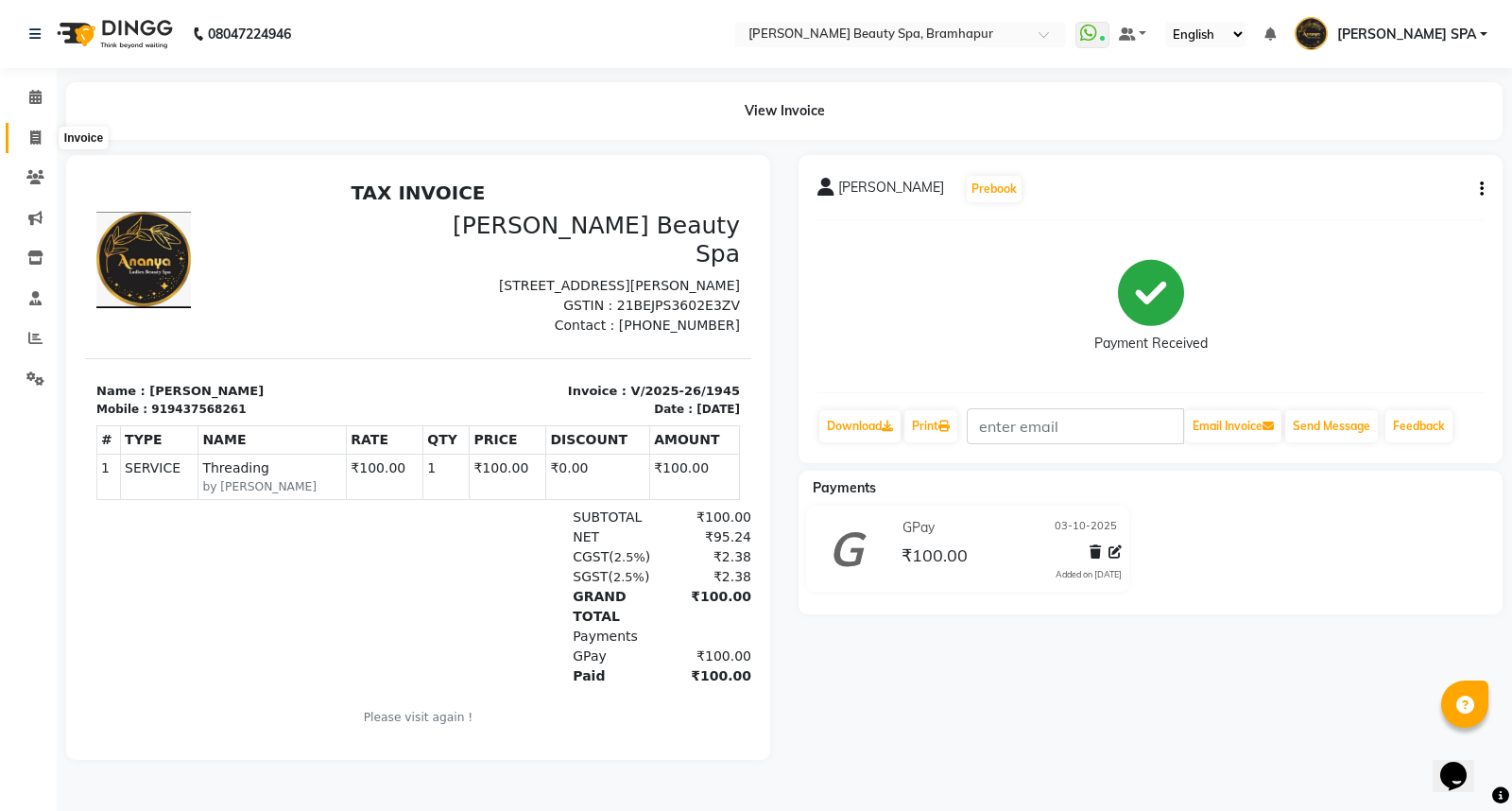
click at [32, 134] on icon at bounding box center [35, 137] width 11 height 15
select select "service"
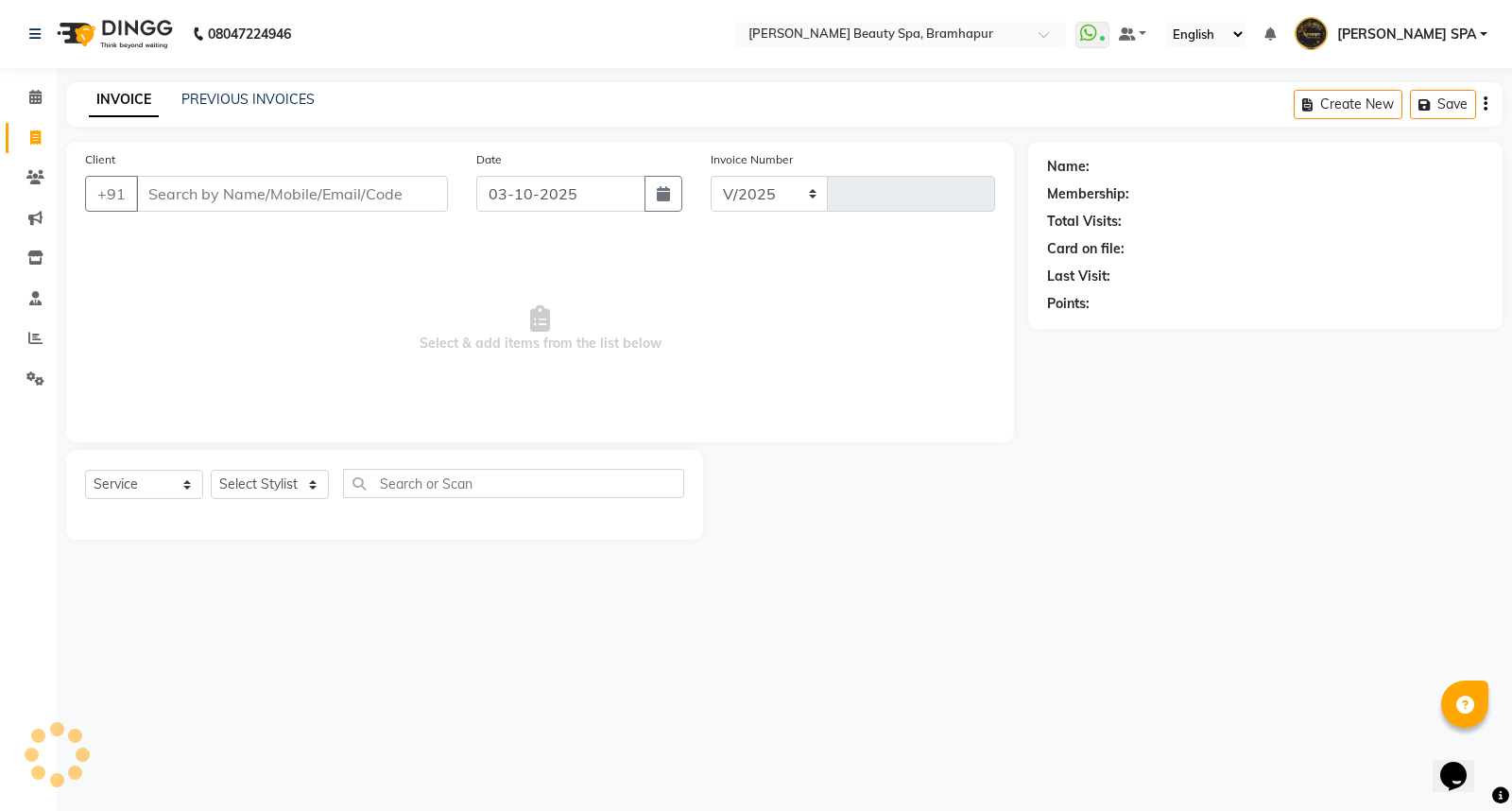
select select "3622"
type input "1946"
click at [158, 202] on input "Client" at bounding box center [292, 194] width 311 height 36
click at [109, 487] on select "Select Service Product Membership Package Voucher Prepaid Gift Card" at bounding box center [144, 485] width 118 height 29
select select "product"
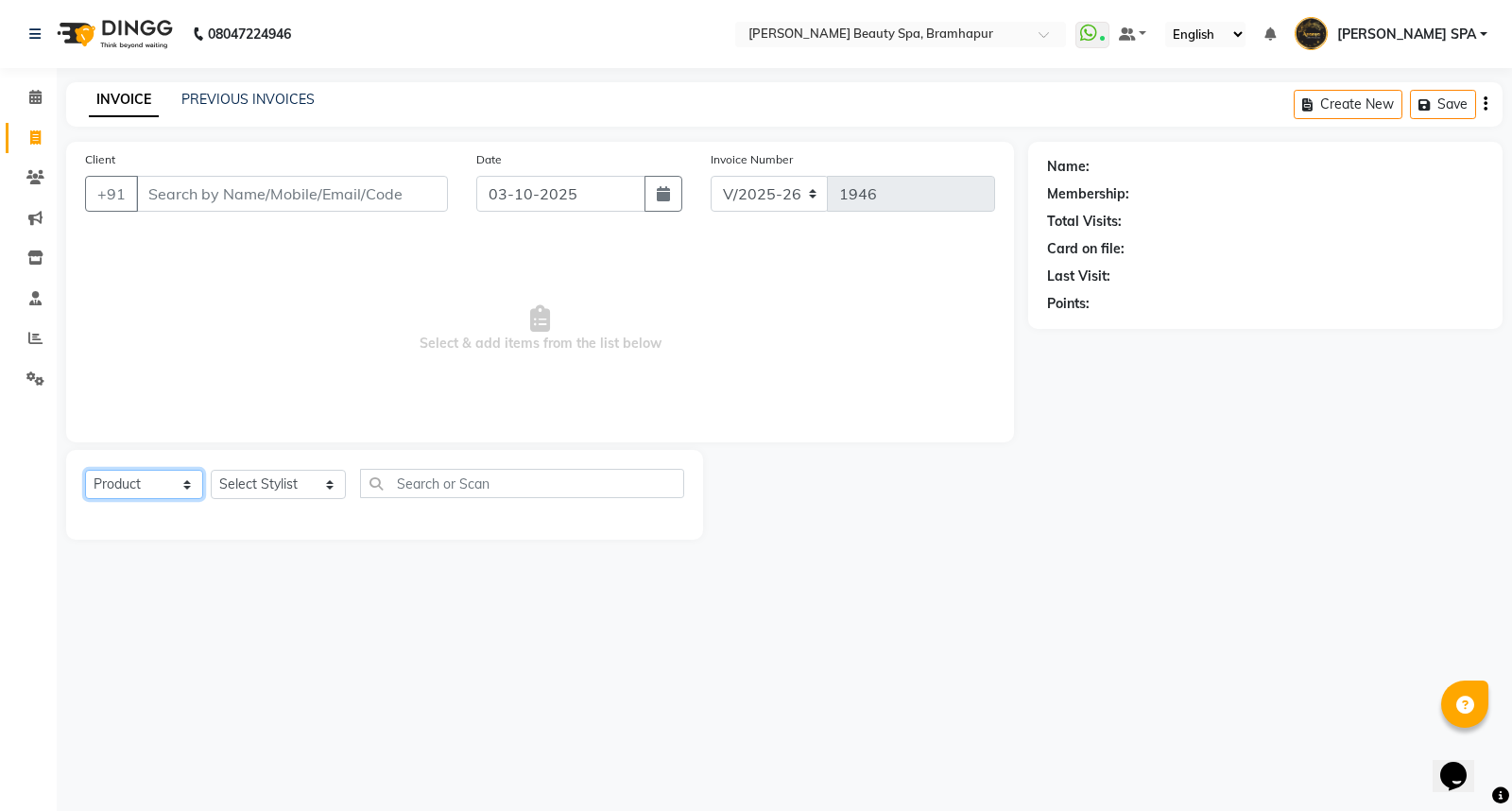
click at [85, 471] on select "Select Service Product Membership Package Voucher Prepaid Gift Card" at bounding box center [144, 485] width 118 height 29
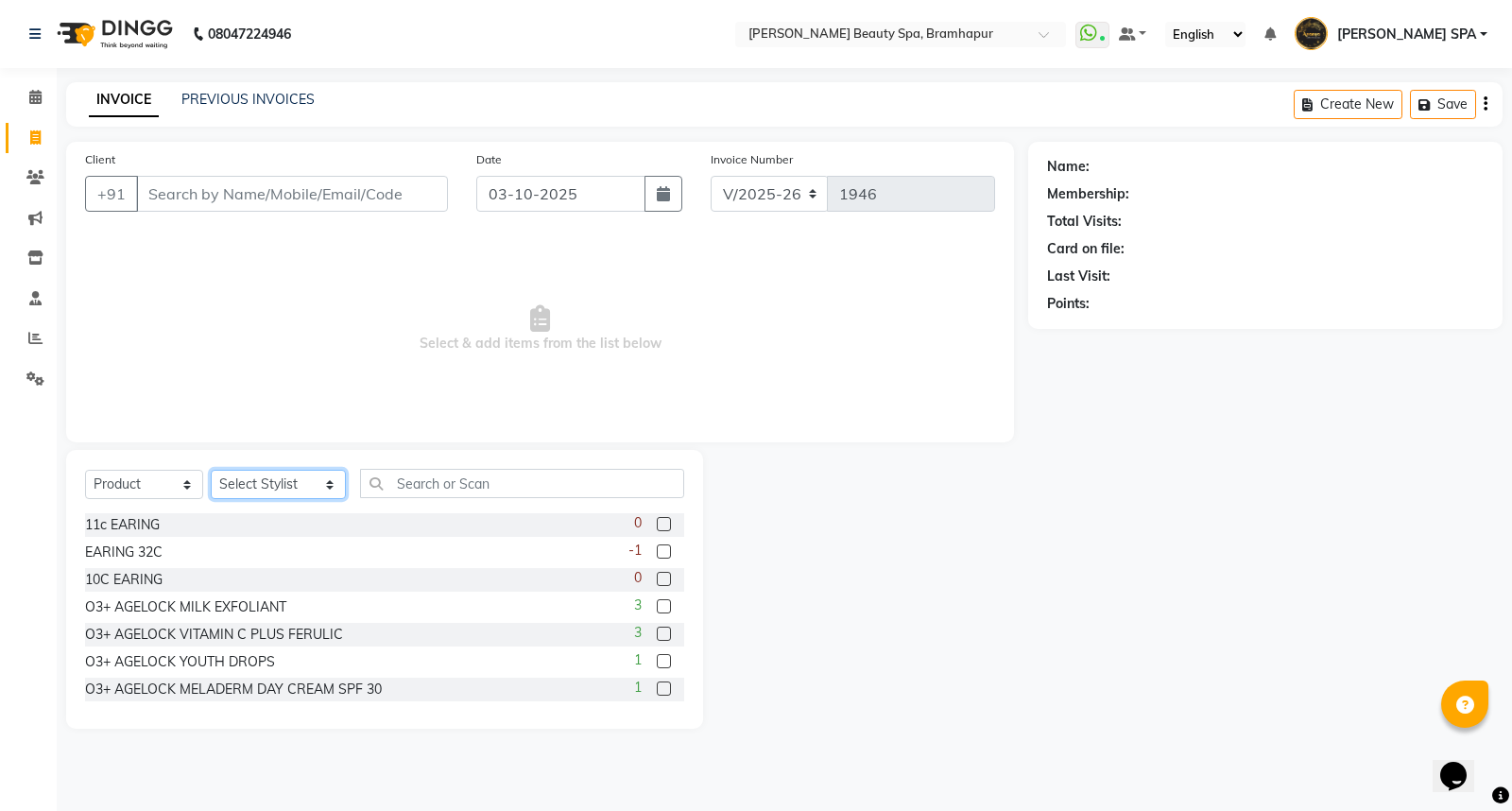
click at [251, 483] on select "Select Stylist ANANYA SPA jhuma KABITA PATTNAIK JOLLY KALYANI khusi MAM PRANATI…" at bounding box center [279, 485] width 135 height 29
select select "18533"
click at [211, 471] on select "Select Stylist ANANYA SPA jhuma KABITA PATTNAIK JOLLY KALYANI khusi MAM PRANATI…" at bounding box center [279, 485] width 135 height 29
click at [370, 488] on input "text" at bounding box center [521, 484] width 324 height 29
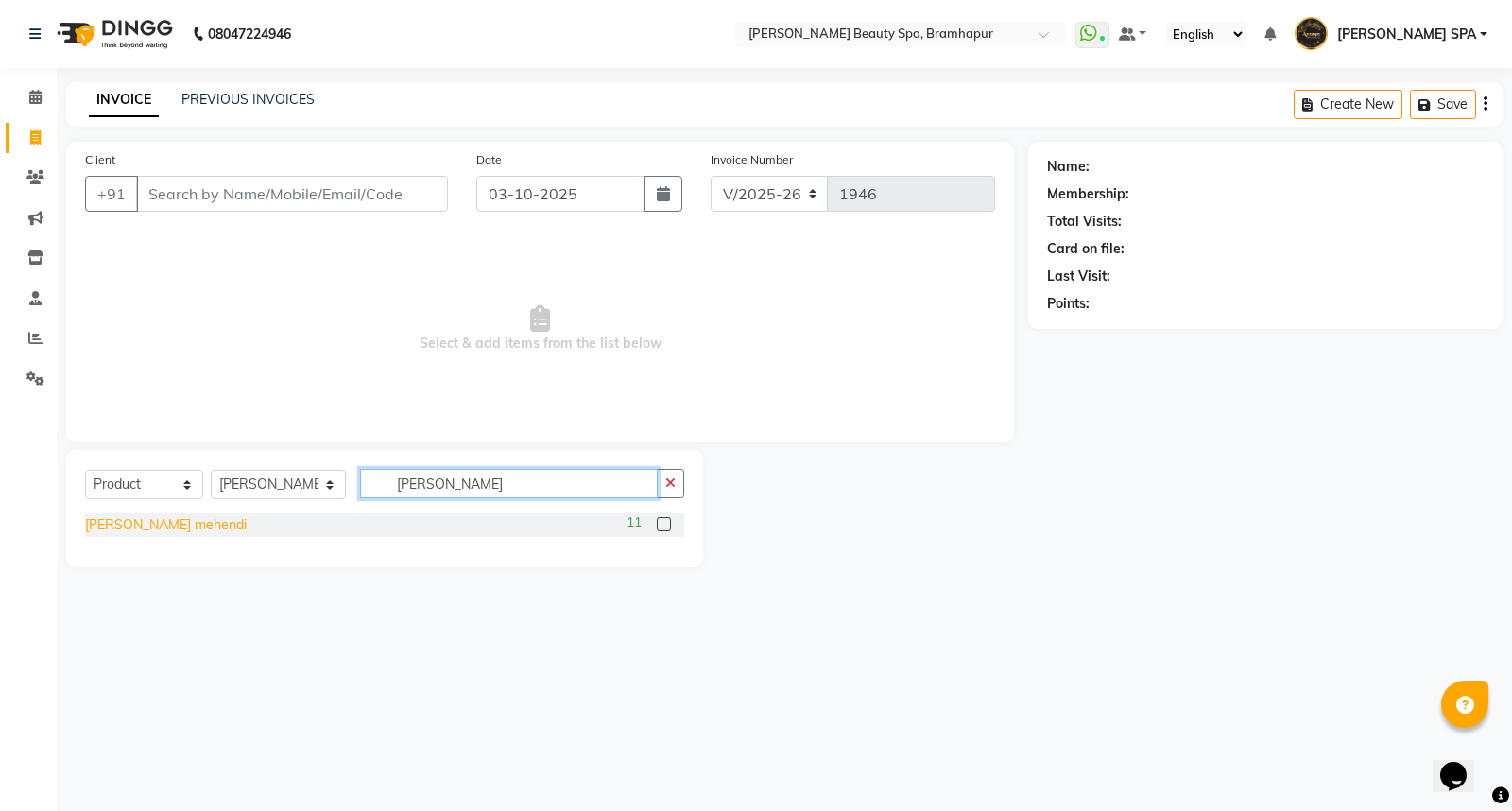
type input "pusp"
click at [145, 531] on div "pusp mehendi" at bounding box center [165, 526] width 162 height 20
checkbox input "false"
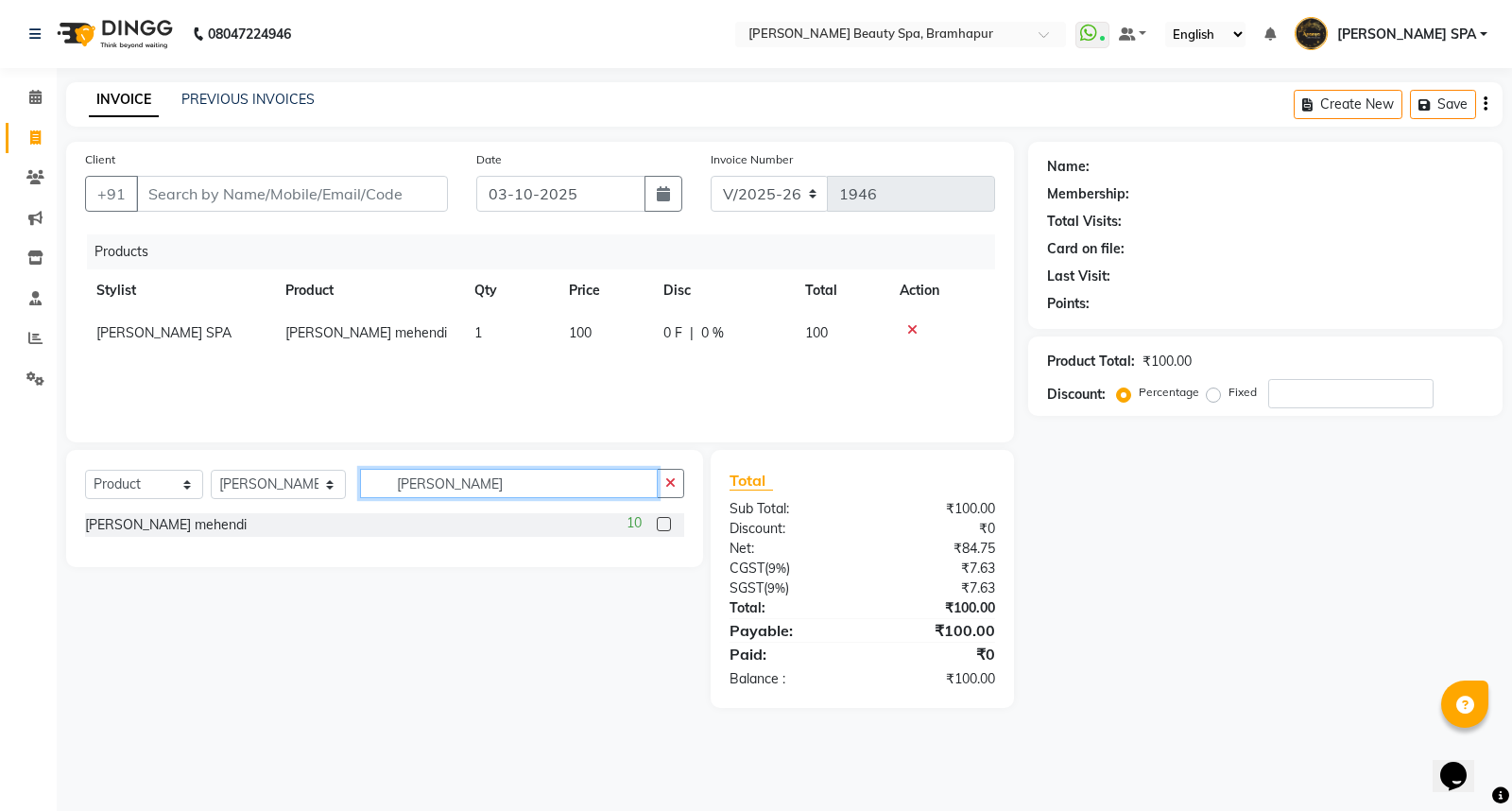
click at [442, 483] on input "pusp" at bounding box center [509, 484] width 298 height 29
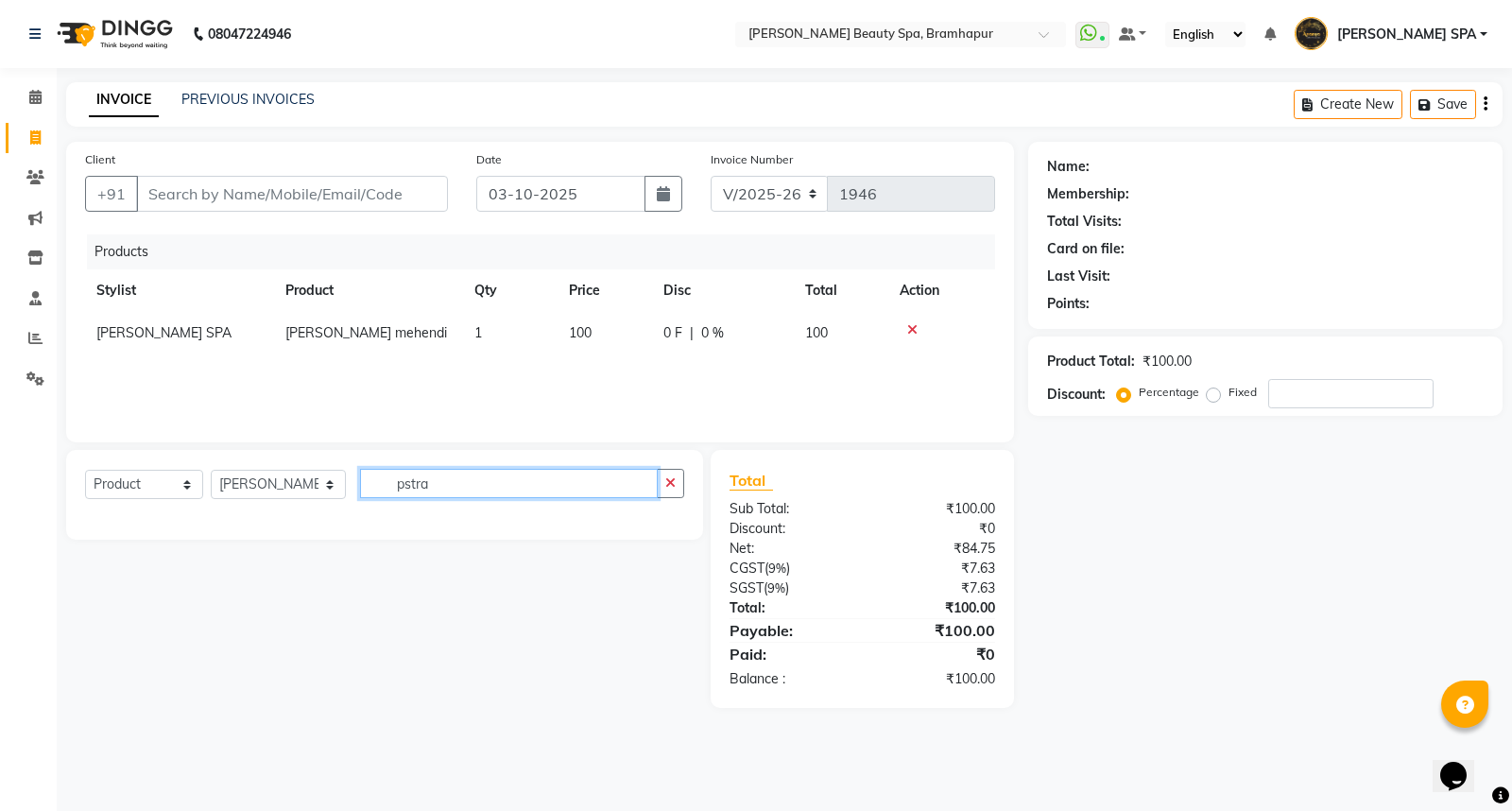
click at [450, 477] on input "pstra" at bounding box center [509, 484] width 298 height 29
click at [386, 486] on input "pstra" at bounding box center [509, 484] width 298 height 29
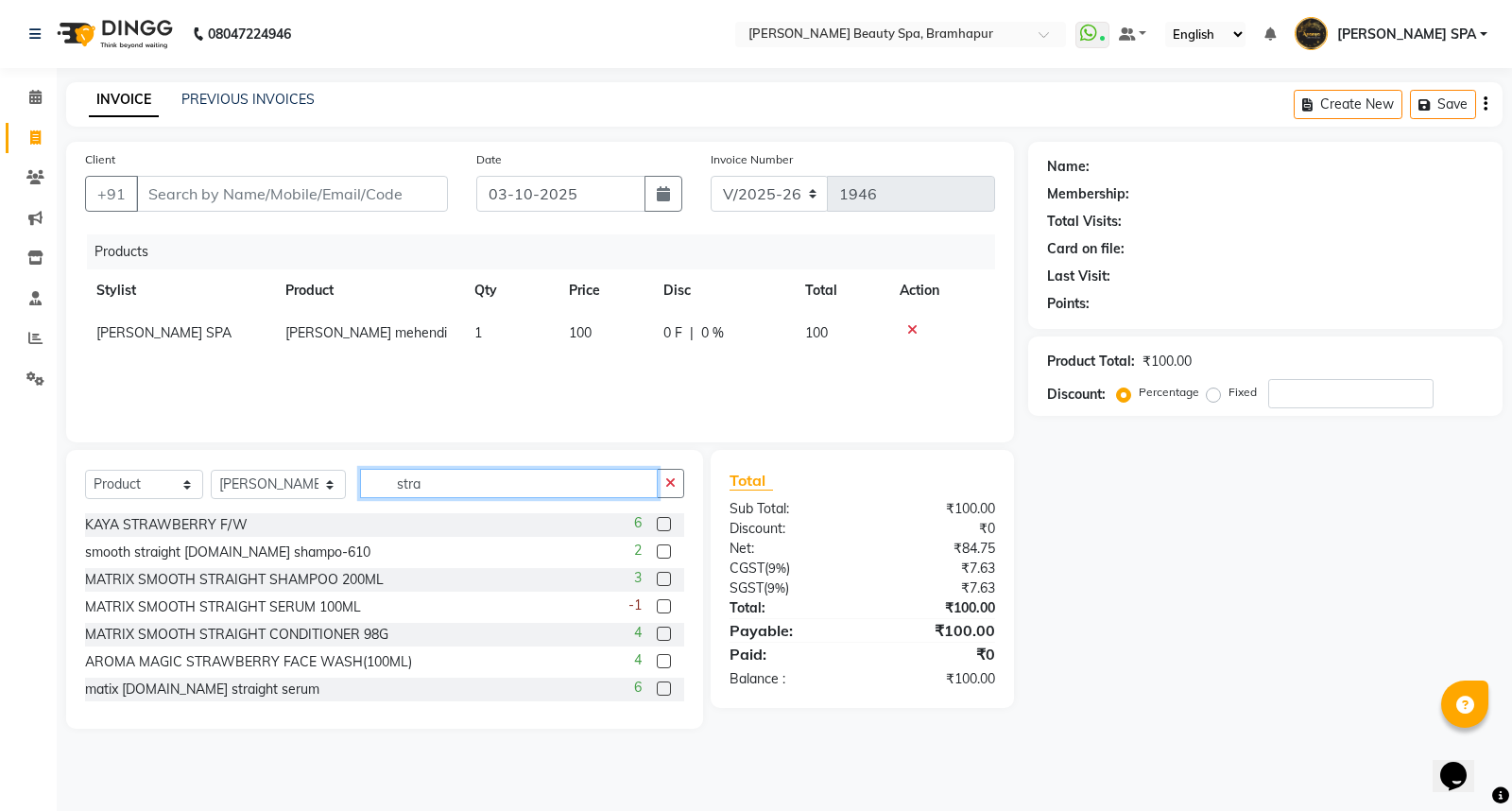
click at [429, 490] on input "stra" at bounding box center [509, 484] width 298 height 29
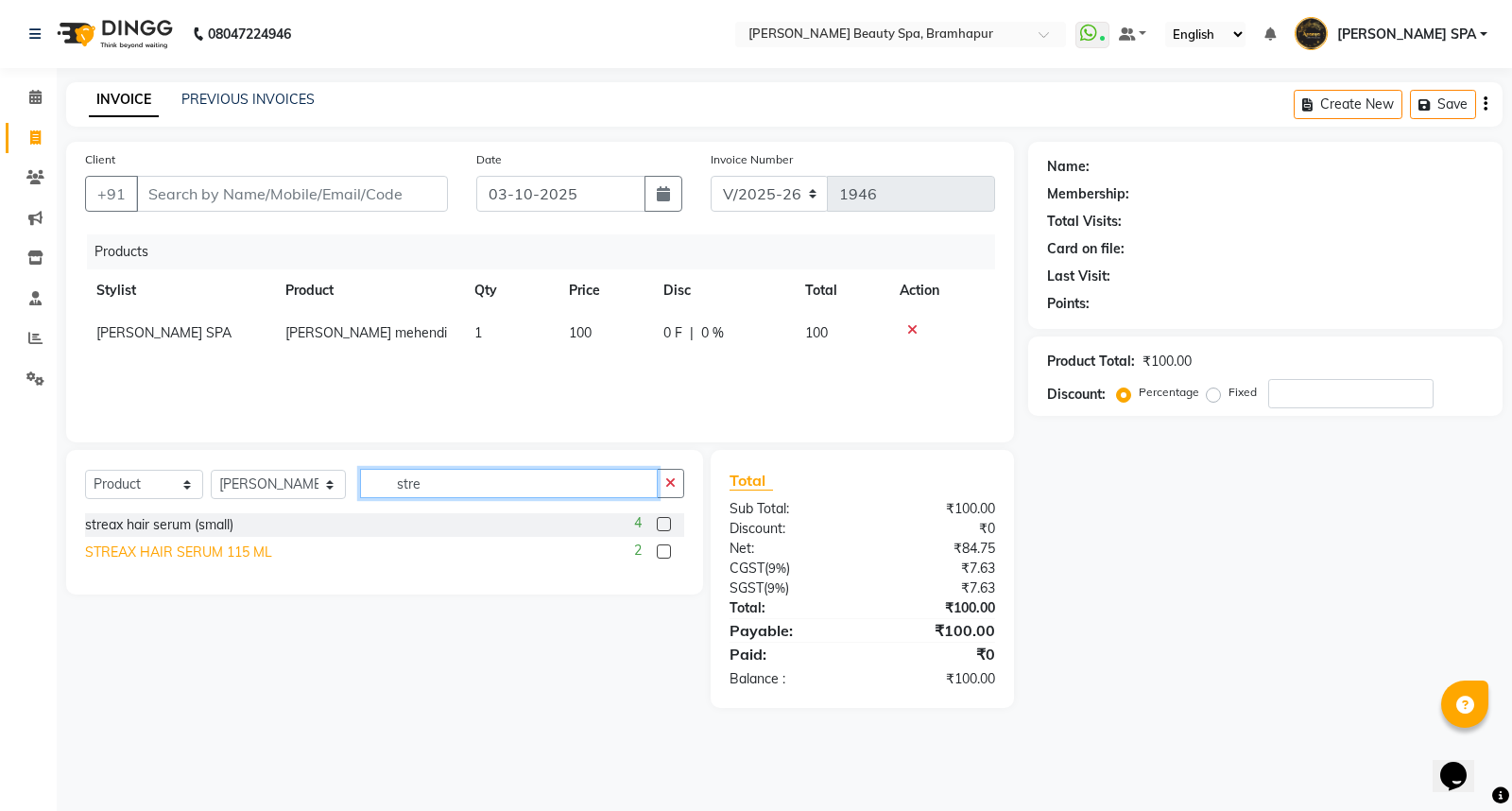
type input "stre"
click at [145, 555] on div "STREAX HAIR SERUM 115 ML" at bounding box center [178, 553] width 187 height 20
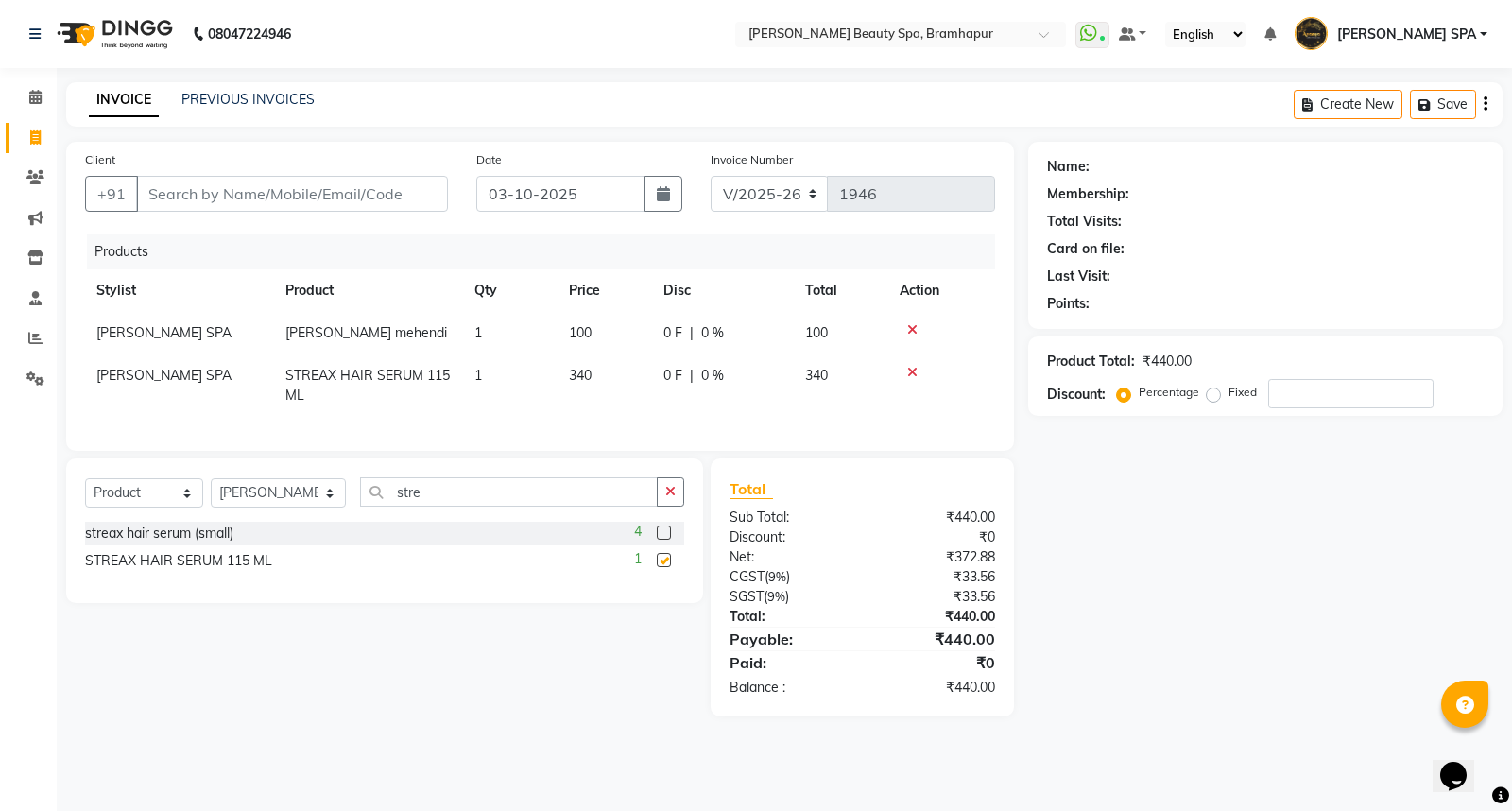
checkbox input "false"
click at [178, 195] on input "Client" at bounding box center [292, 194] width 311 height 36
type input "8"
type input "0"
type input "8480836830"
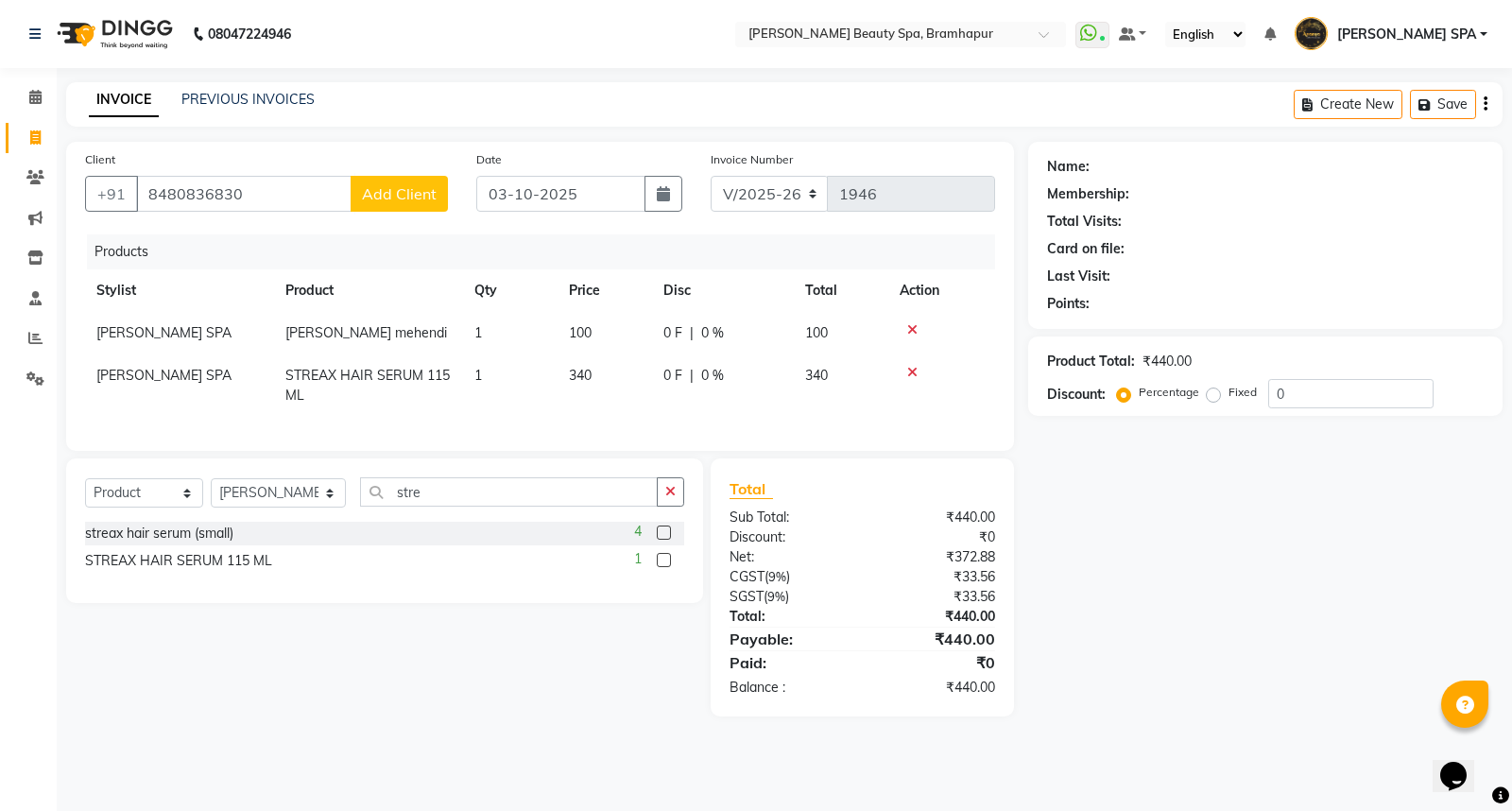
click at [393, 182] on button "Add Client" at bounding box center [400, 194] width 98 height 36
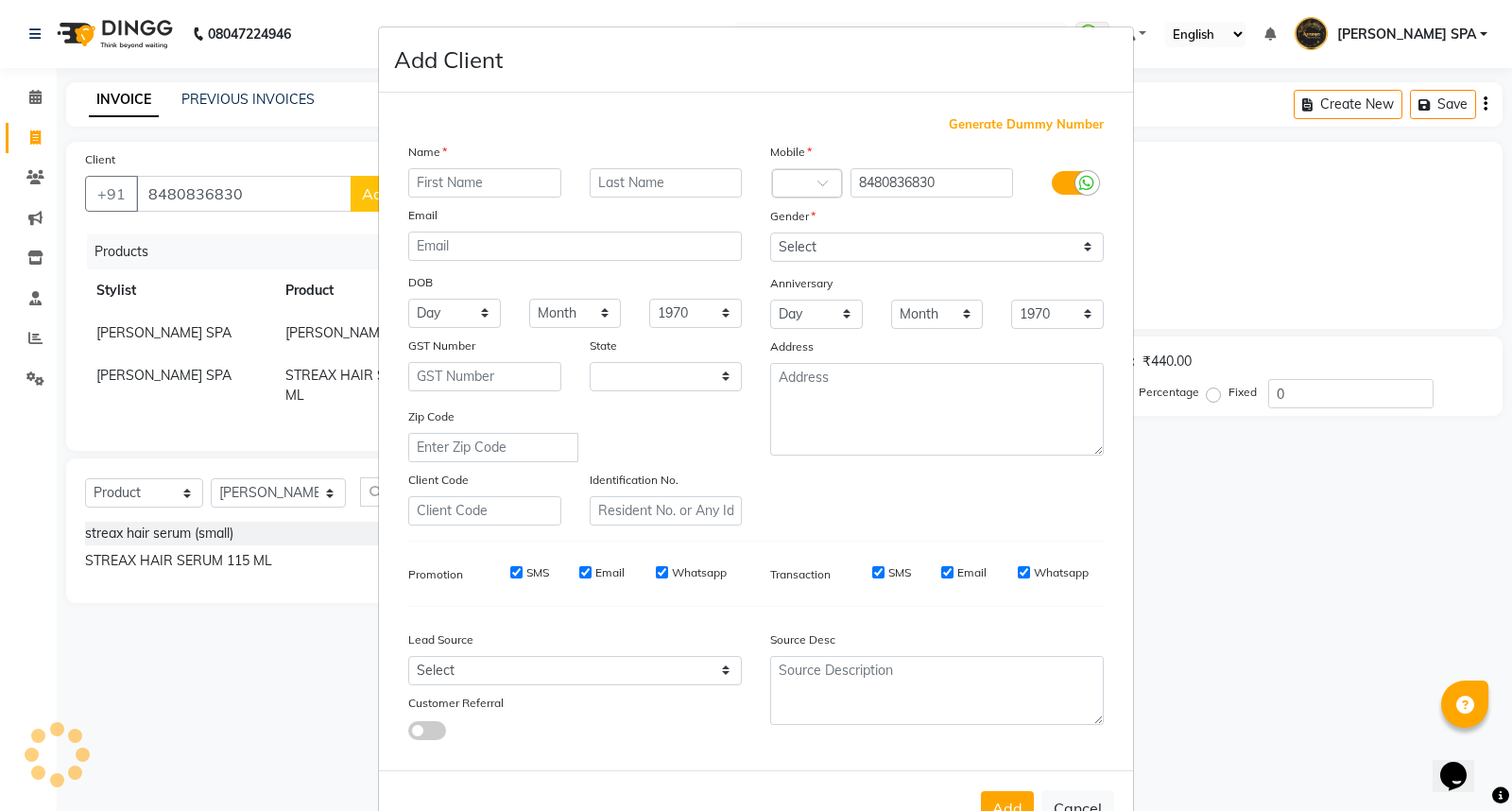
select select "29"
click at [476, 184] on input "text" at bounding box center [485, 183] width 153 height 29
type input "[PERSON_NAME]"
click at [607, 180] on input "text" at bounding box center [667, 183] width 153 height 29
type input "rauta"
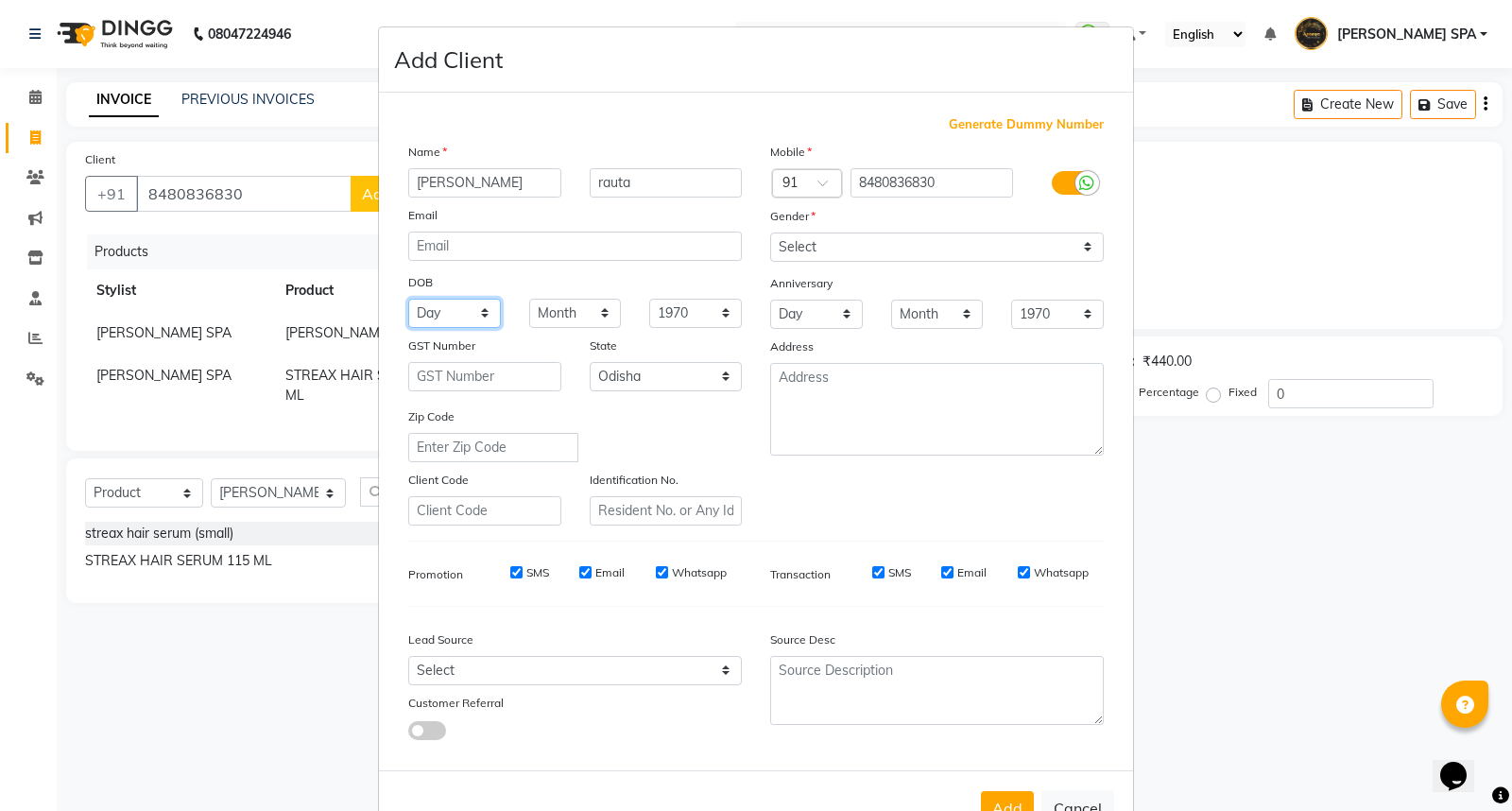
click at [450, 313] on select "Day 01 02 03 04 05 06 07 08 09 10 11 12 13 14 15 16 17 18 19 20 21 22 23 24 25 …" at bounding box center [455, 314] width 93 height 29
select select "17"
click at [408, 299] on select "Day 01 02 03 04 05 06 07 08 09 10 11 12 13 14 15 16 17 18 19 20 21 22 23 24 25 …" at bounding box center [455, 314] width 93 height 29
click at [535, 311] on select "Month January February March April May June July August September October Novem…" at bounding box center [576, 314] width 93 height 29
select select "04"
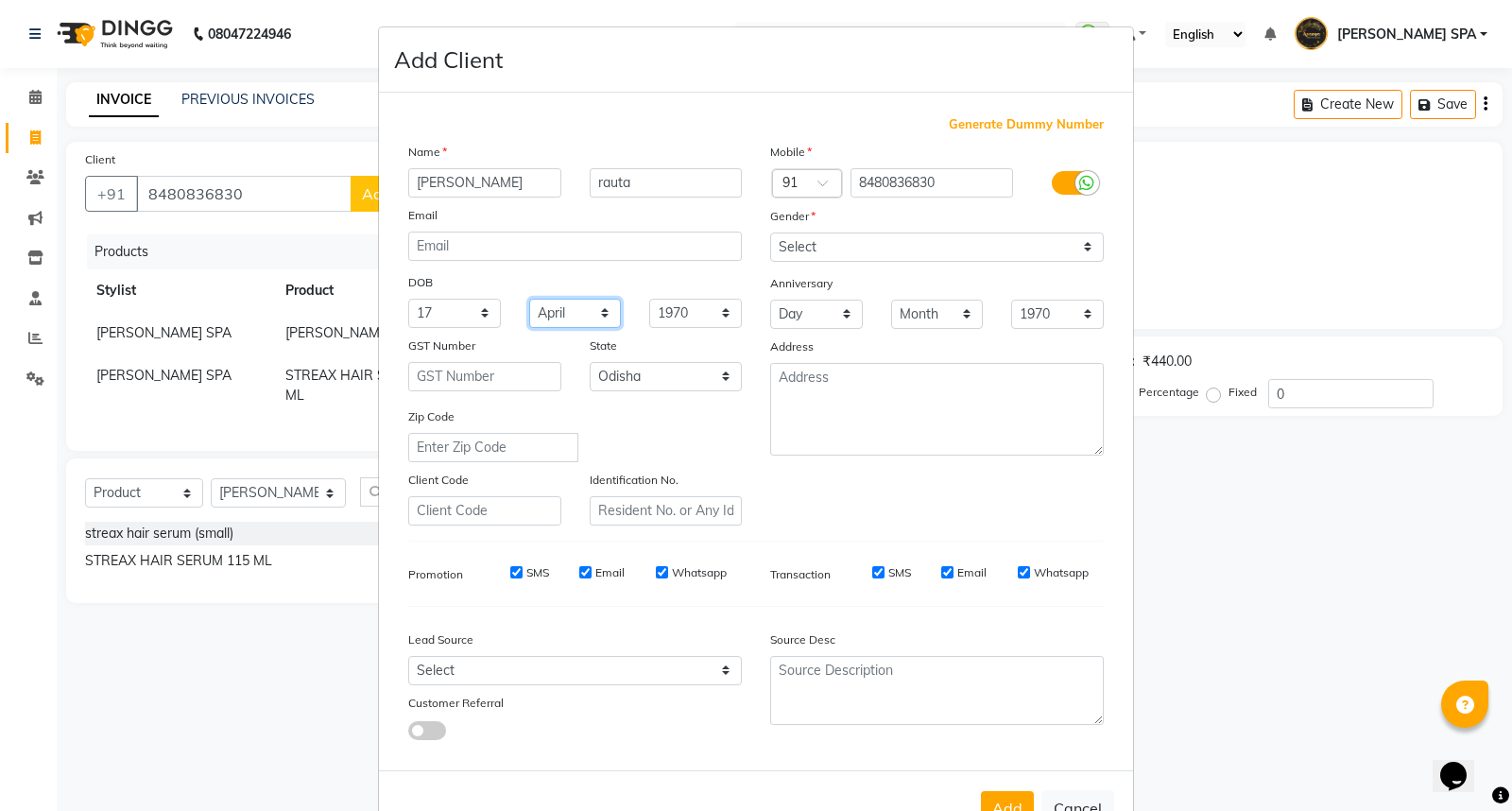
click at [529, 299] on select "Month January February March April May June July August September October Novem…" at bounding box center [576, 314] width 93 height 29
click at [686, 316] on select "1940 1941 1942 1943 1944 1945 1946 1947 1948 1949 1950 1951 1952 1953 1954 1955…" at bounding box center [696, 314] width 93 height 29
select select "1985"
click at [649, 299] on select "1940 1941 1942 1943 1944 1945 1946 1947 1948 1949 1950 1951 1952 1953 1954 1955…" at bounding box center [696, 314] width 93 height 29
click at [862, 250] on select "Select Male Female Other Prefer Not To Say" at bounding box center [936, 247] width 334 height 29
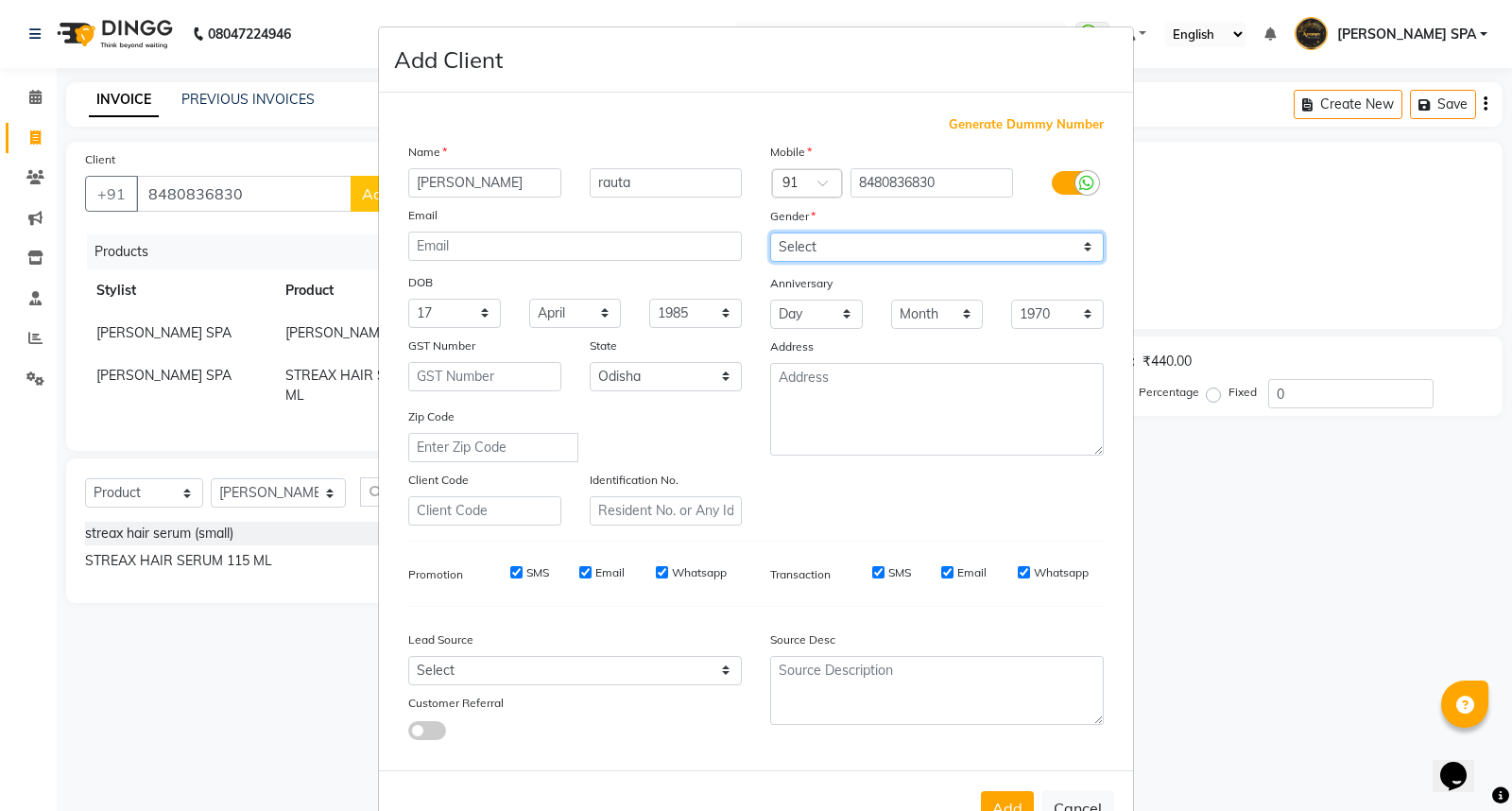
select select "female"
click at [770, 232] on select "Select Male Female Other Prefer Not To Say" at bounding box center [936, 247] width 334 height 29
click at [995, 795] on button "Add" at bounding box center [1007, 808] width 53 height 34
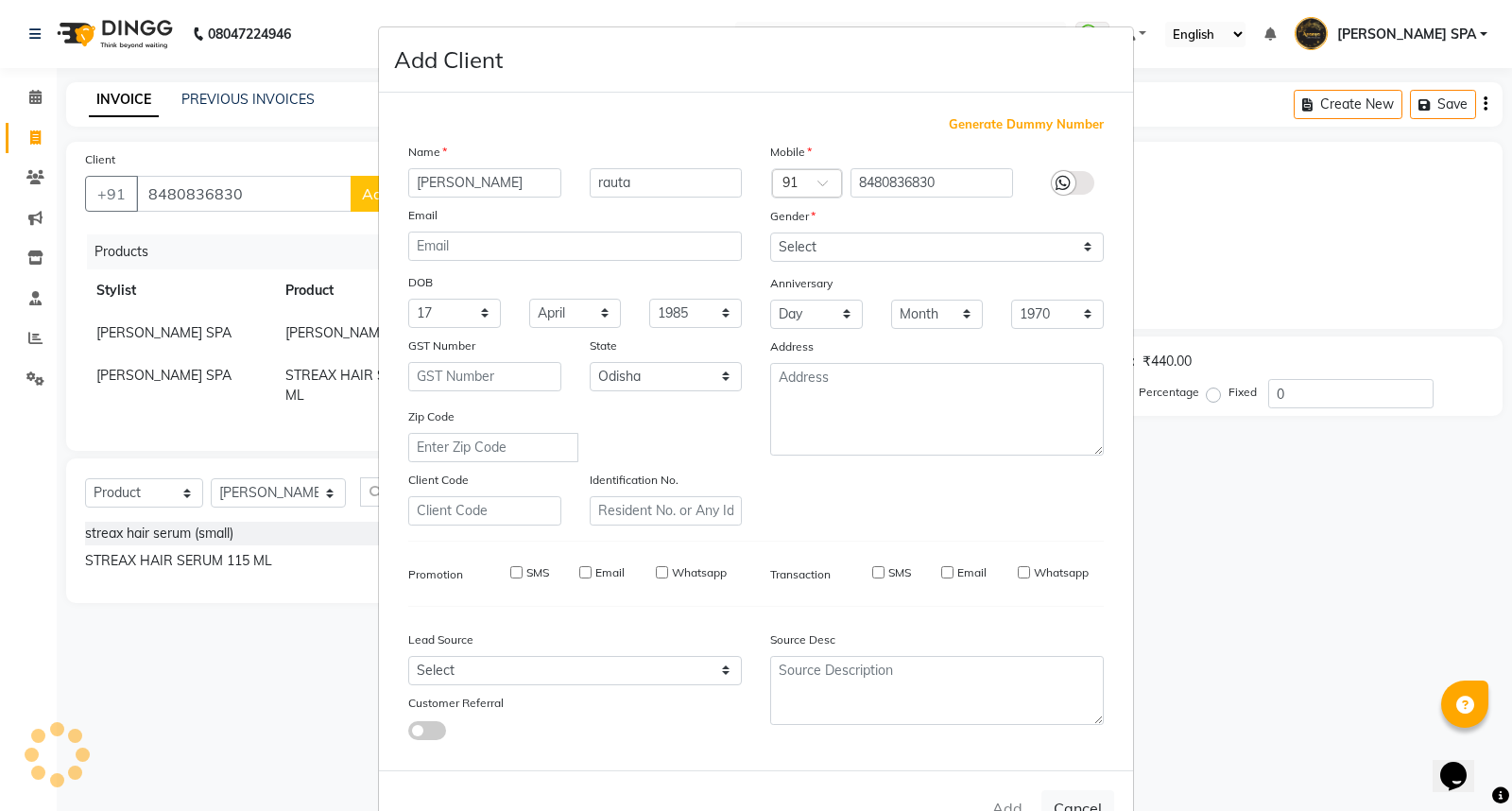
select select
select select "null"
select select
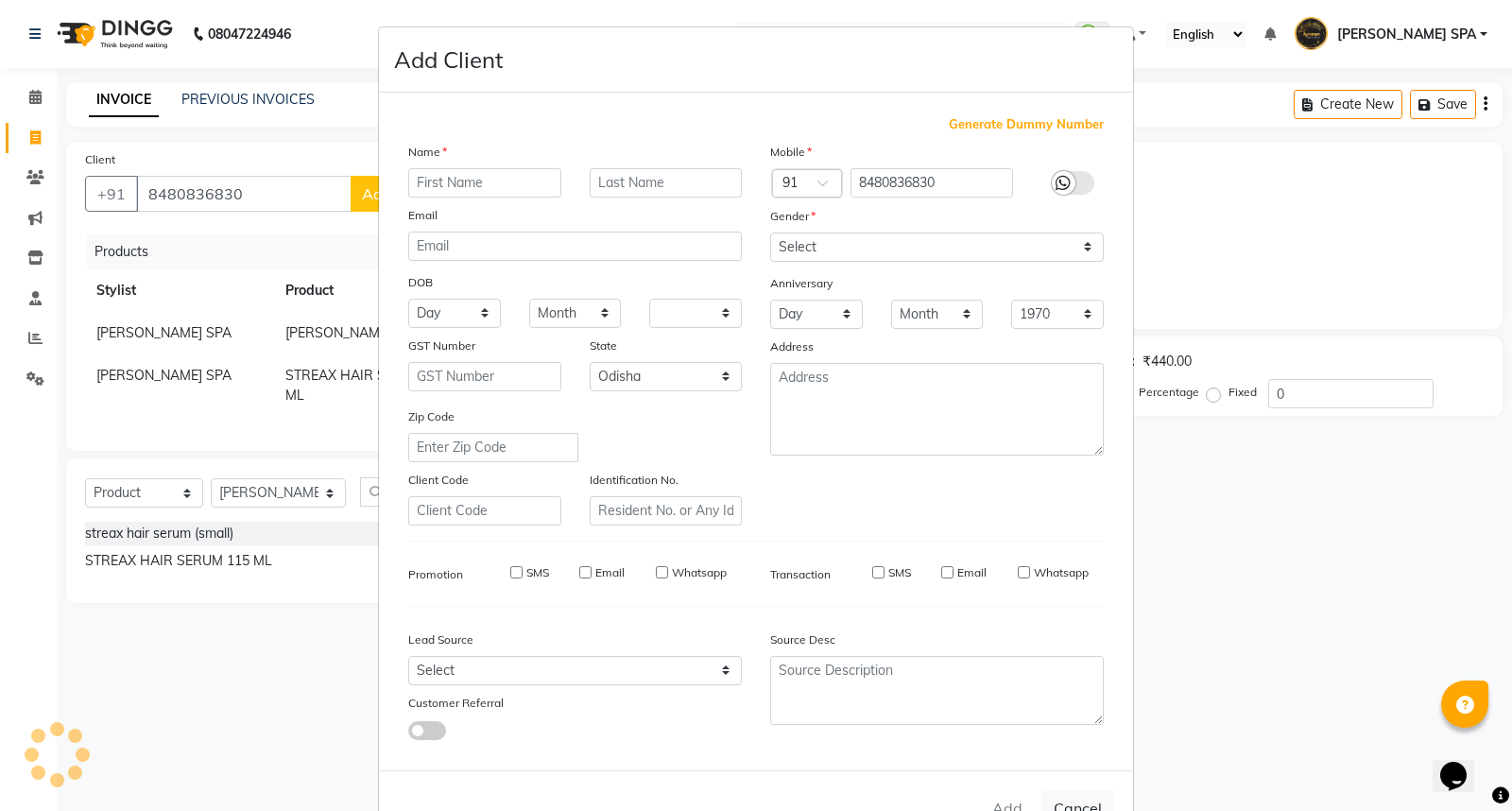
select select
checkbox input "false"
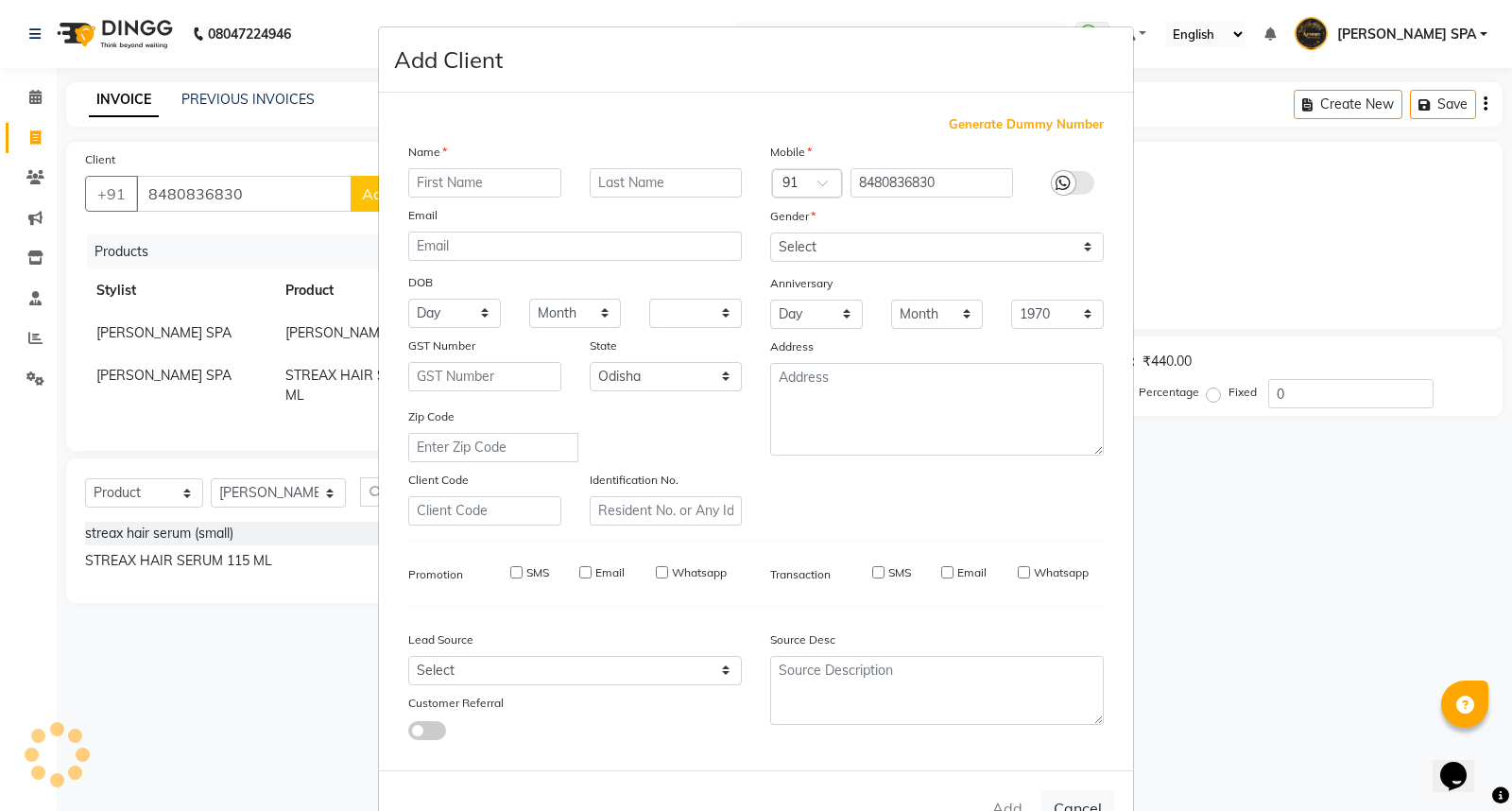
checkbox input "false"
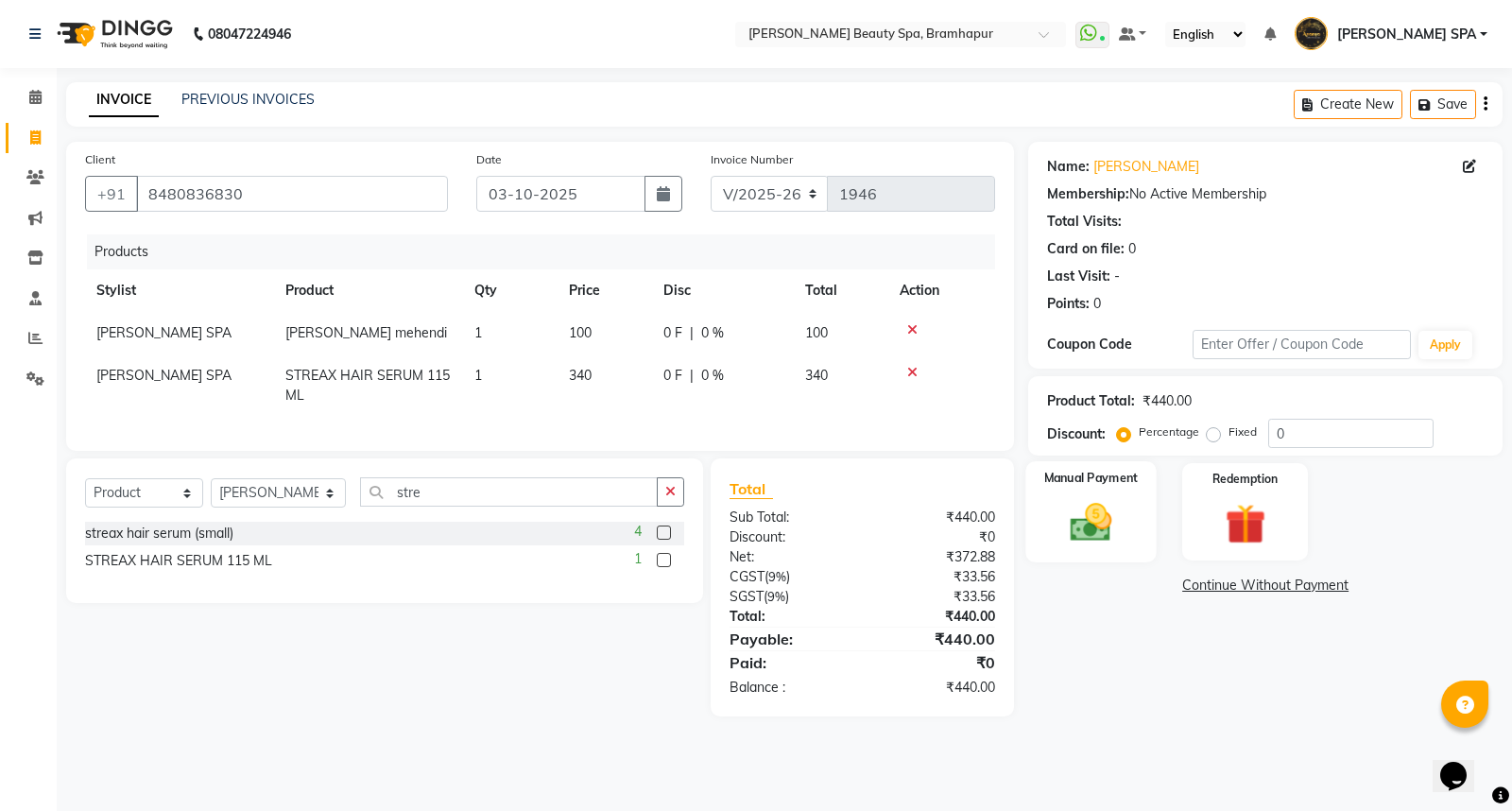
click at [1097, 518] on img at bounding box center [1091, 523] width 68 height 48
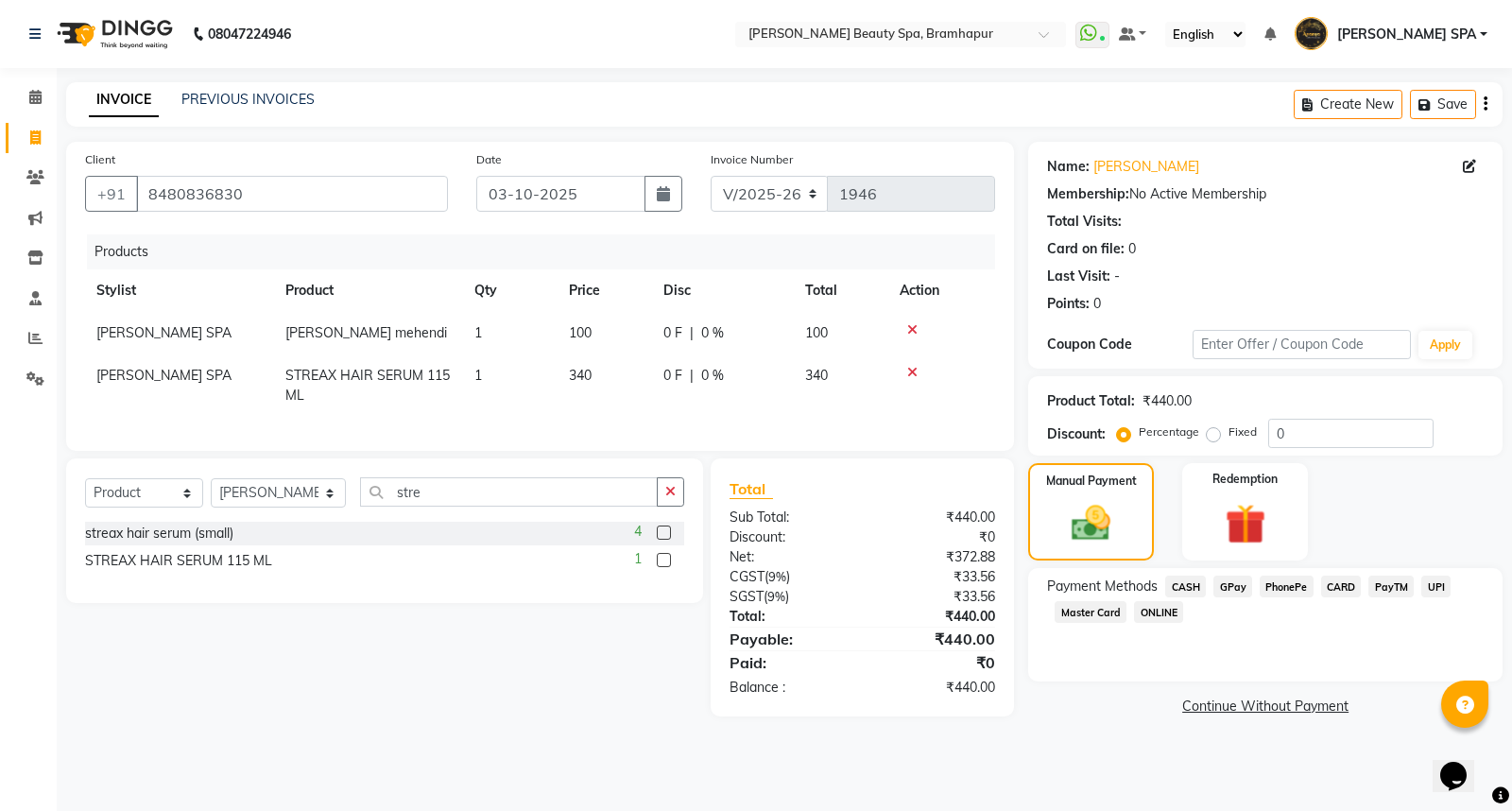
click at [1186, 584] on span "CASH" at bounding box center [1186, 586] width 41 height 21
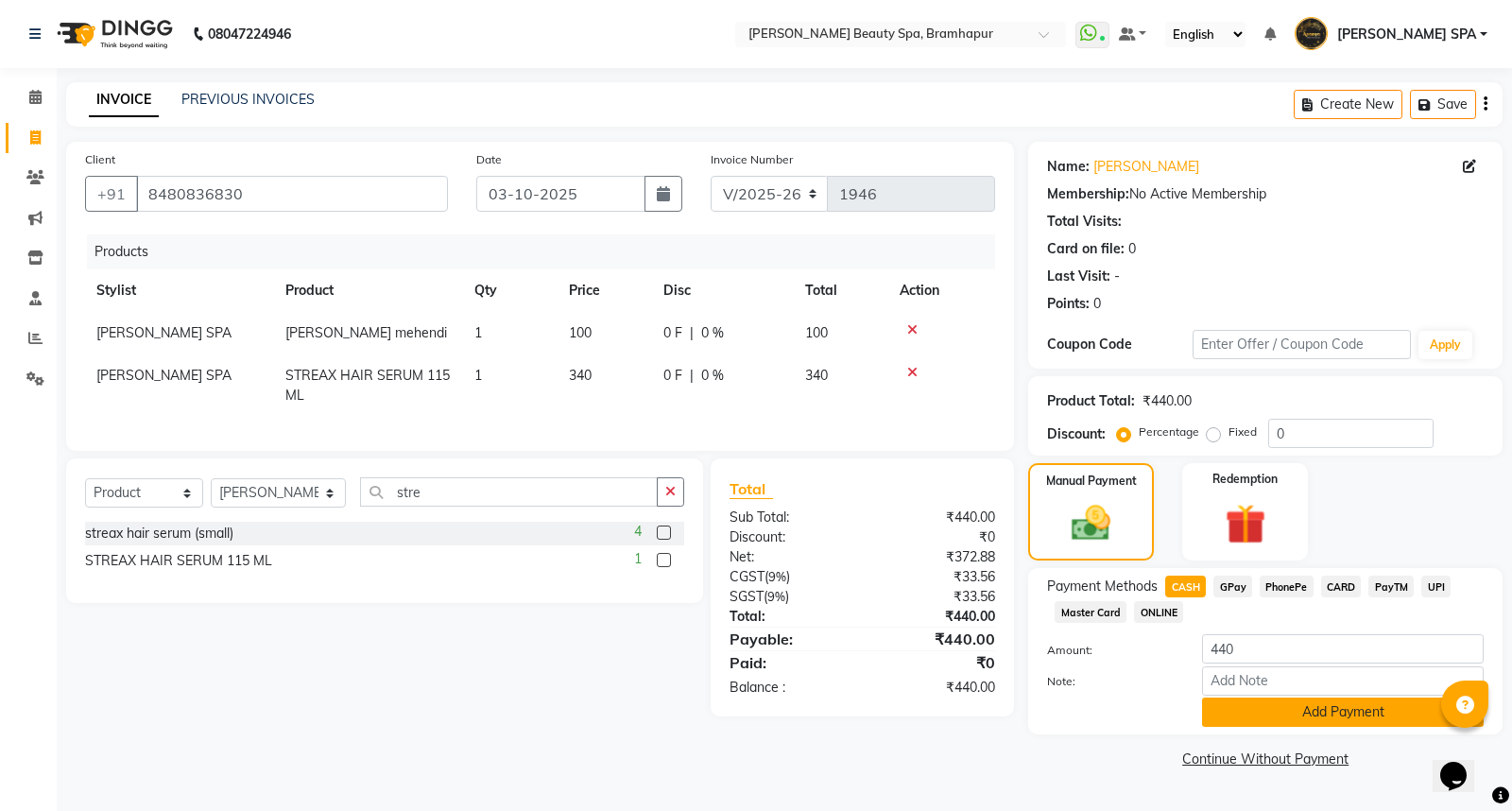
click at [1223, 717] on button "Add Payment" at bounding box center [1343, 712] width 282 height 29
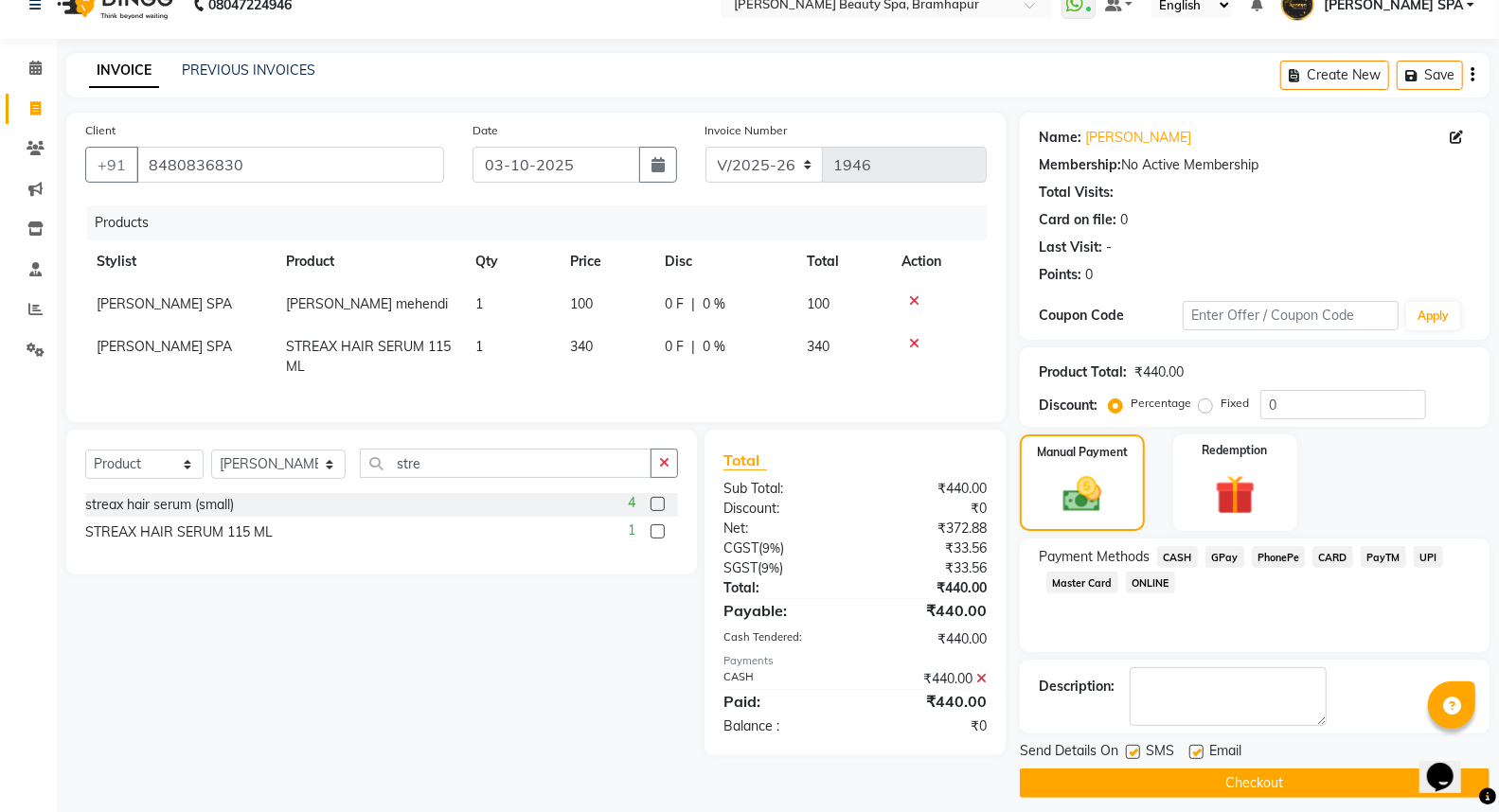
scroll to position [43, 0]
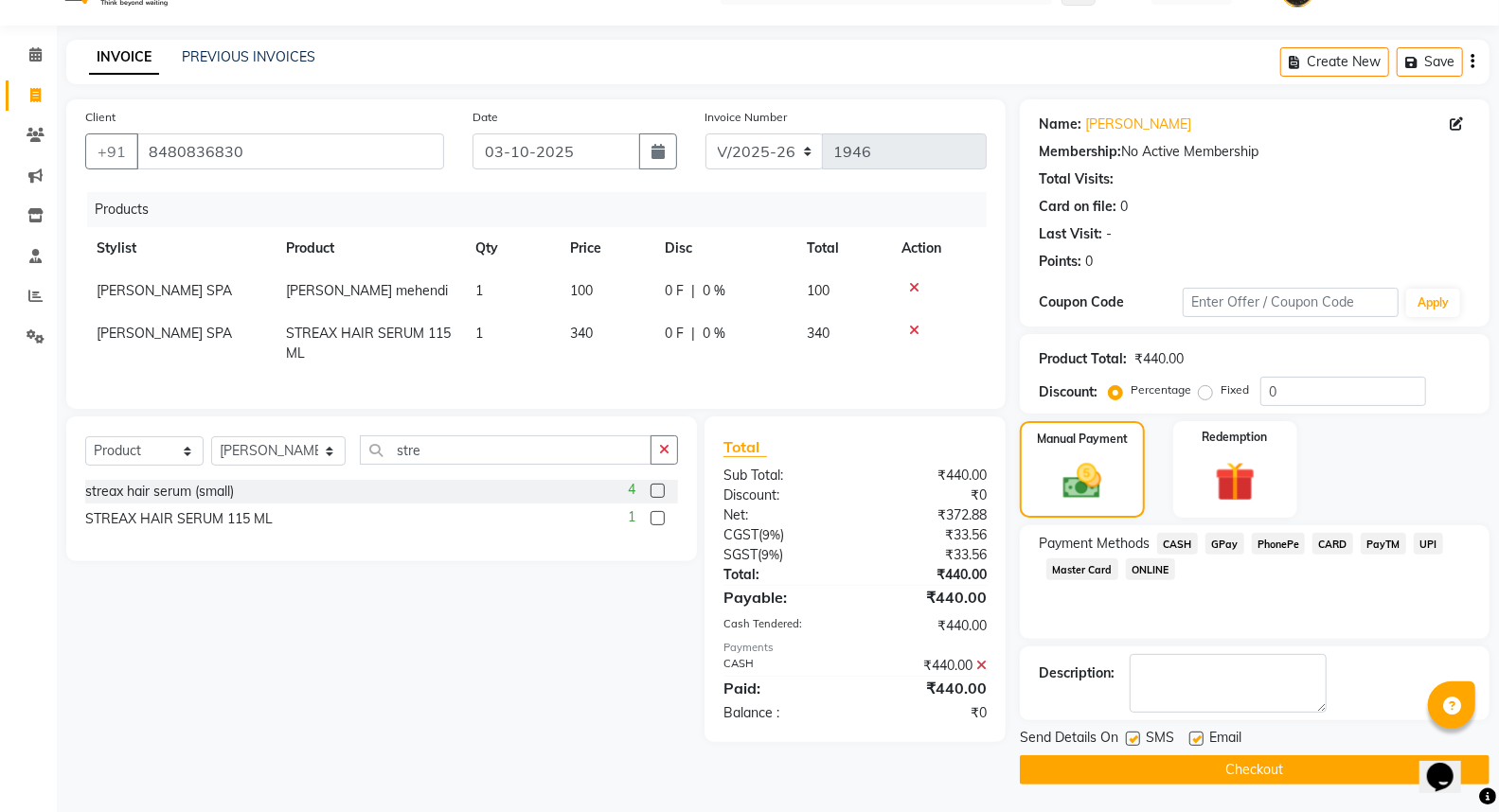
click at [1247, 777] on button "Checkout" at bounding box center [1254, 770] width 470 height 29
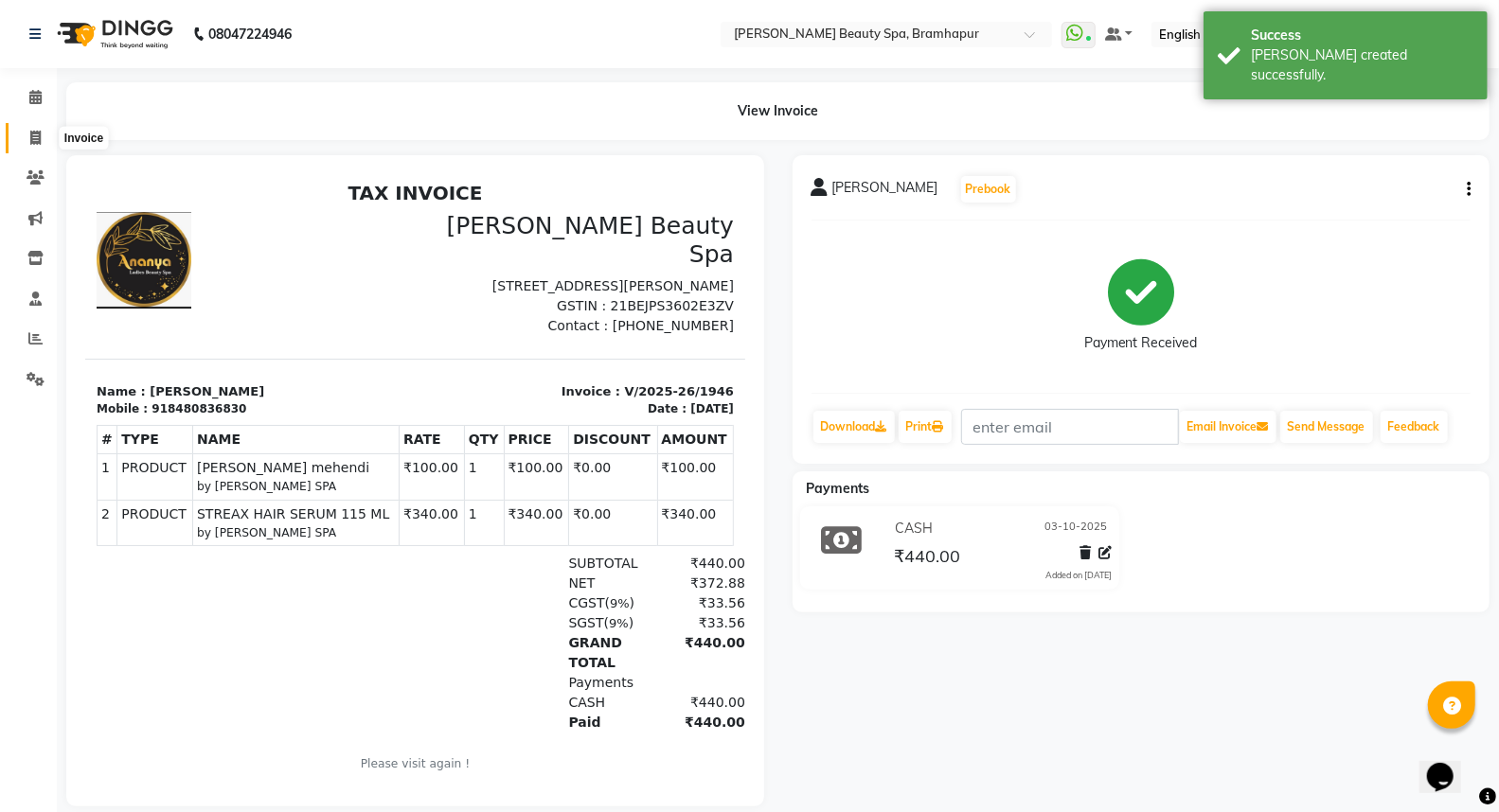
click at [28, 147] on span at bounding box center [36, 139] width 33 height 21
select select "3622"
select select "service"
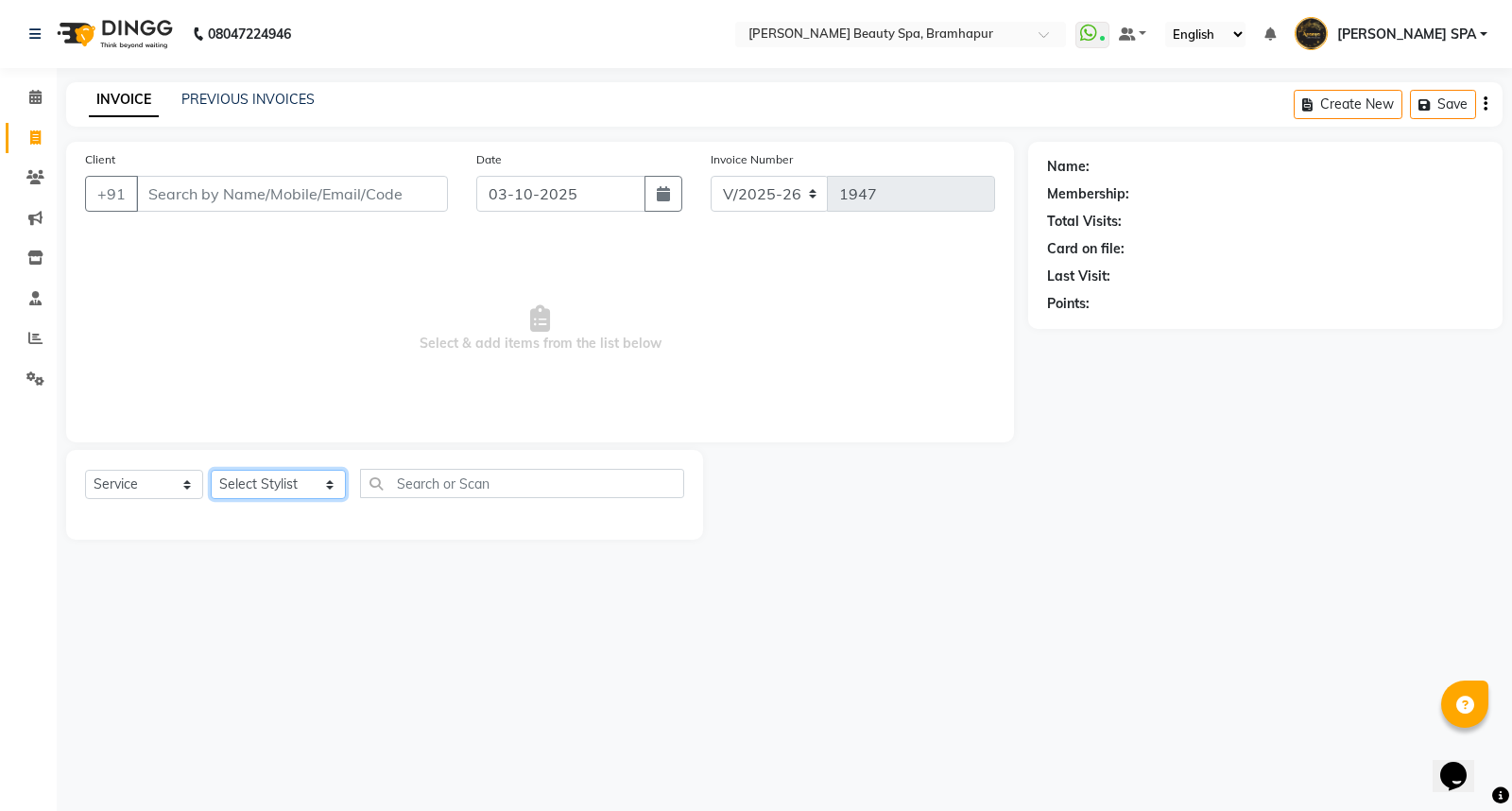
click at [252, 484] on select "Select Stylist ANANYA SPA jhuma KABITA PATTNAIK JOLLY KALYANI khusi MAM PRANATI…" at bounding box center [279, 485] width 135 height 29
select select "59346"
click at [211, 471] on select "Select Stylist ANANYA SPA jhuma KABITA PATTNAIK JOLLY KALYANI khusi MAM PRANATI…" at bounding box center [279, 485] width 135 height 29
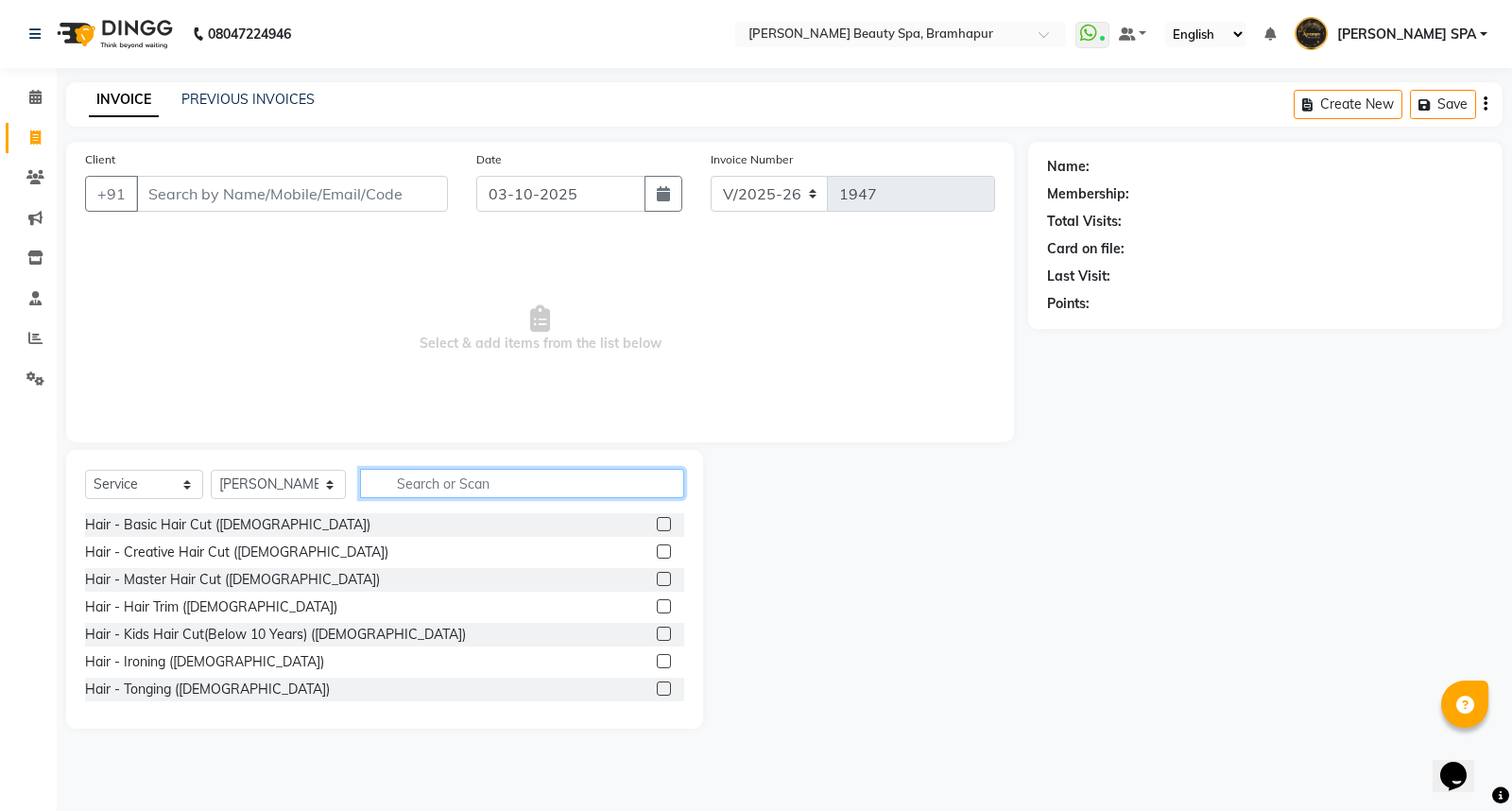
click at [516, 488] on input "text" at bounding box center [521, 484] width 324 height 29
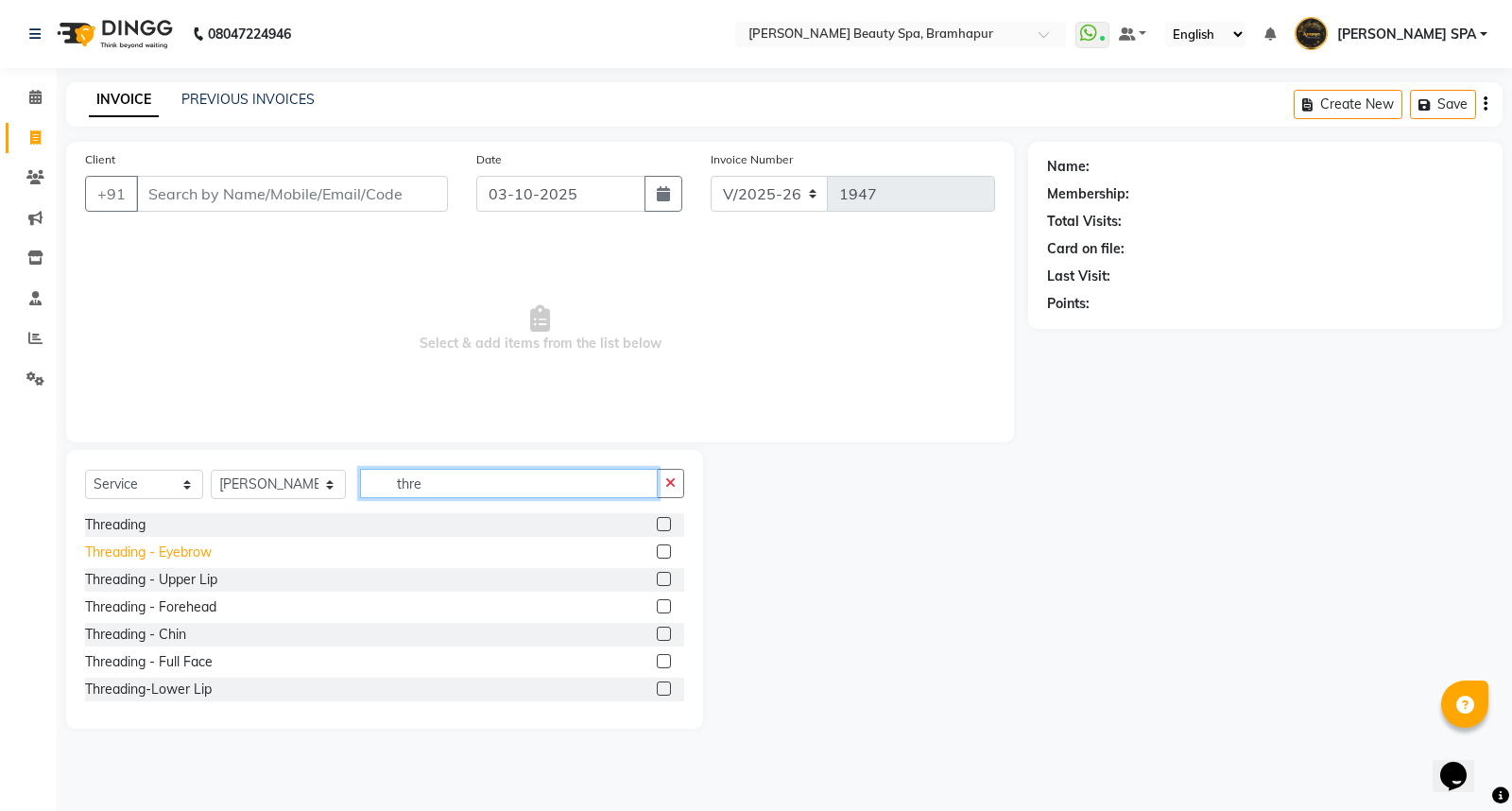
type input "thre"
click at [174, 553] on div "Threading - Eyebrow" at bounding box center [148, 553] width 127 height 20
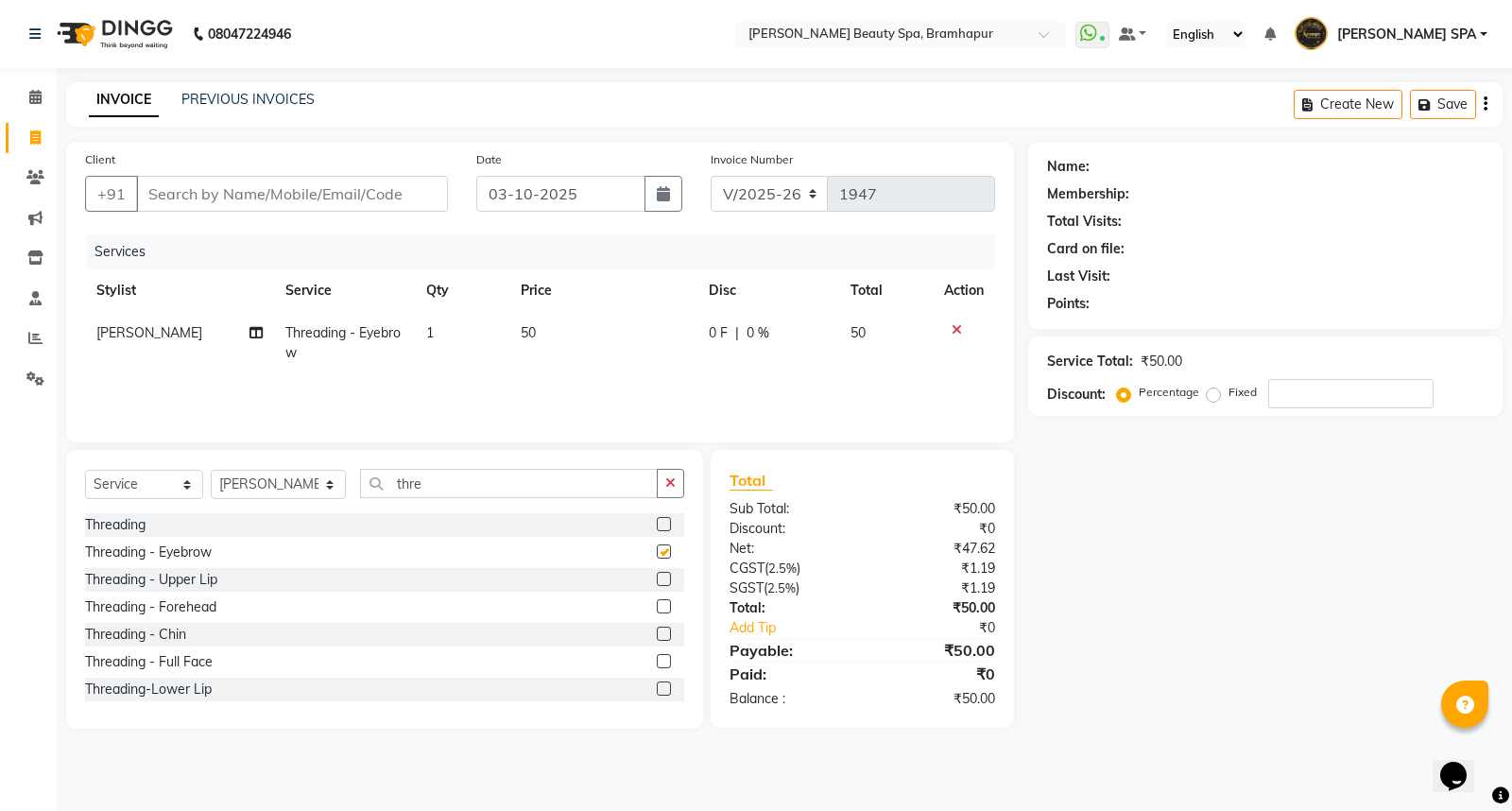
checkbox input "false"
click at [295, 198] on input "Client" at bounding box center [292, 194] width 311 height 36
type input "9"
type input "0"
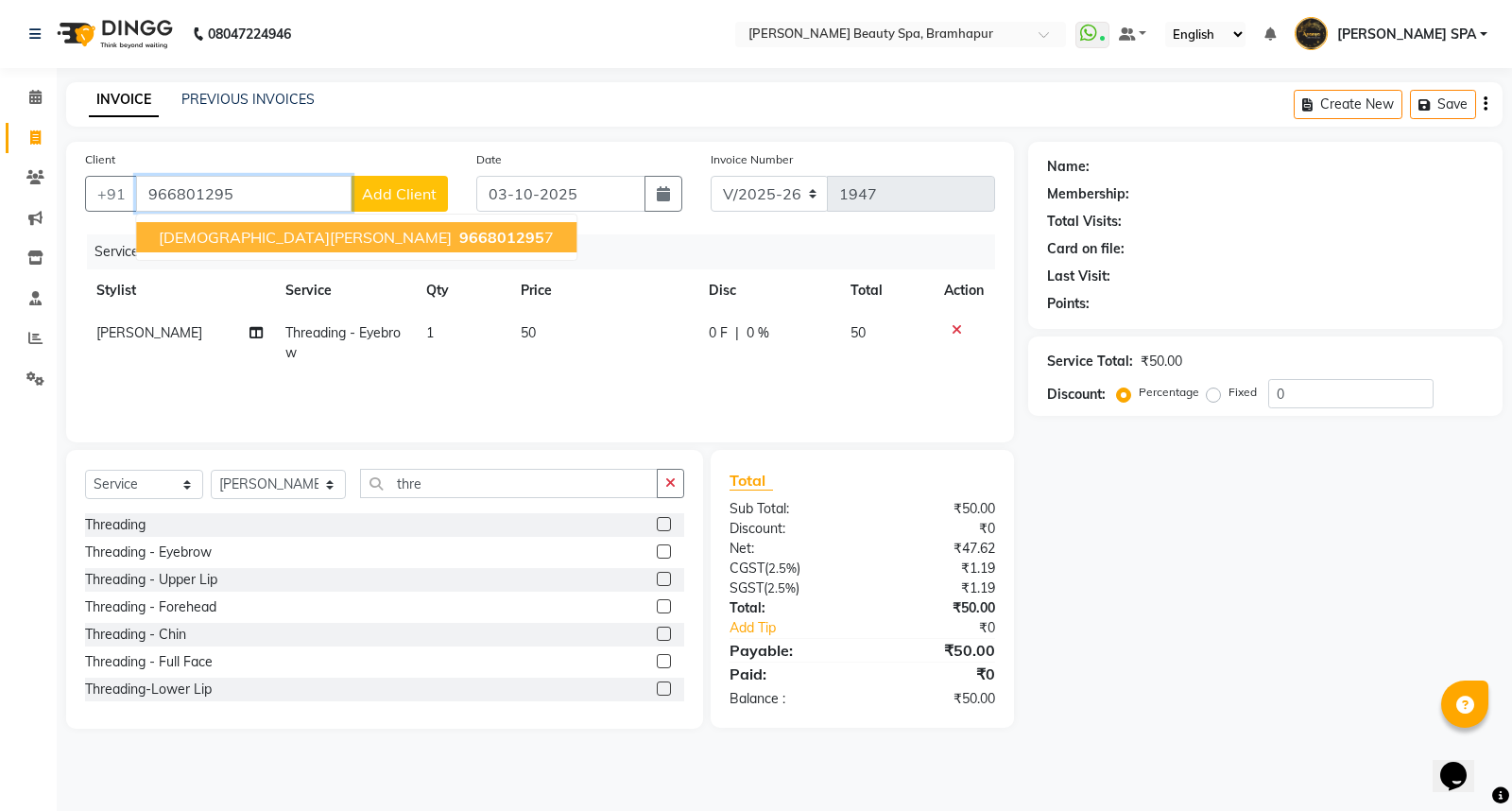
click at [183, 240] on span "SWAGATIKA BRAMHA" at bounding box center [305, 237] width 293 height 19
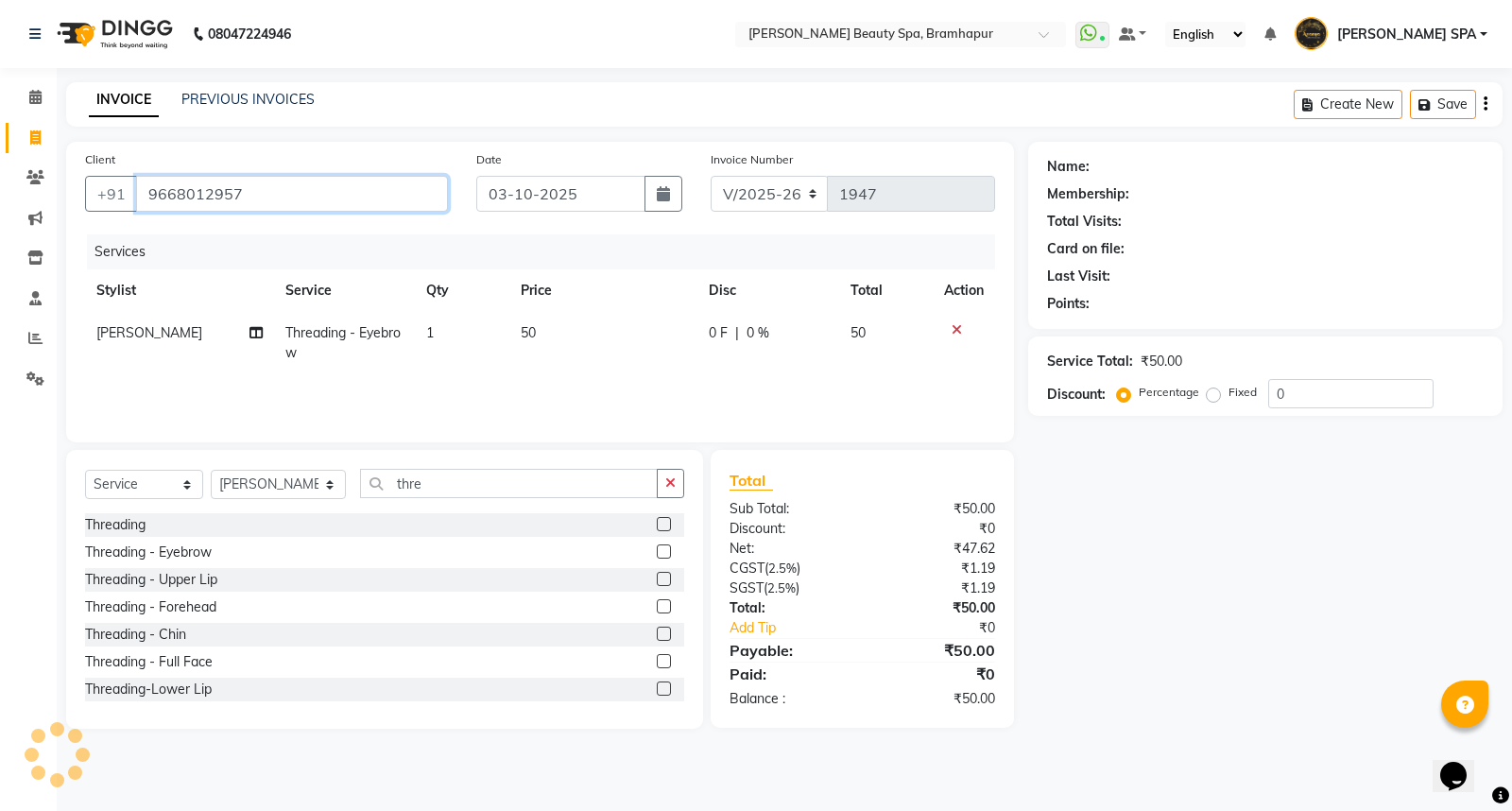
type input "9668012957"
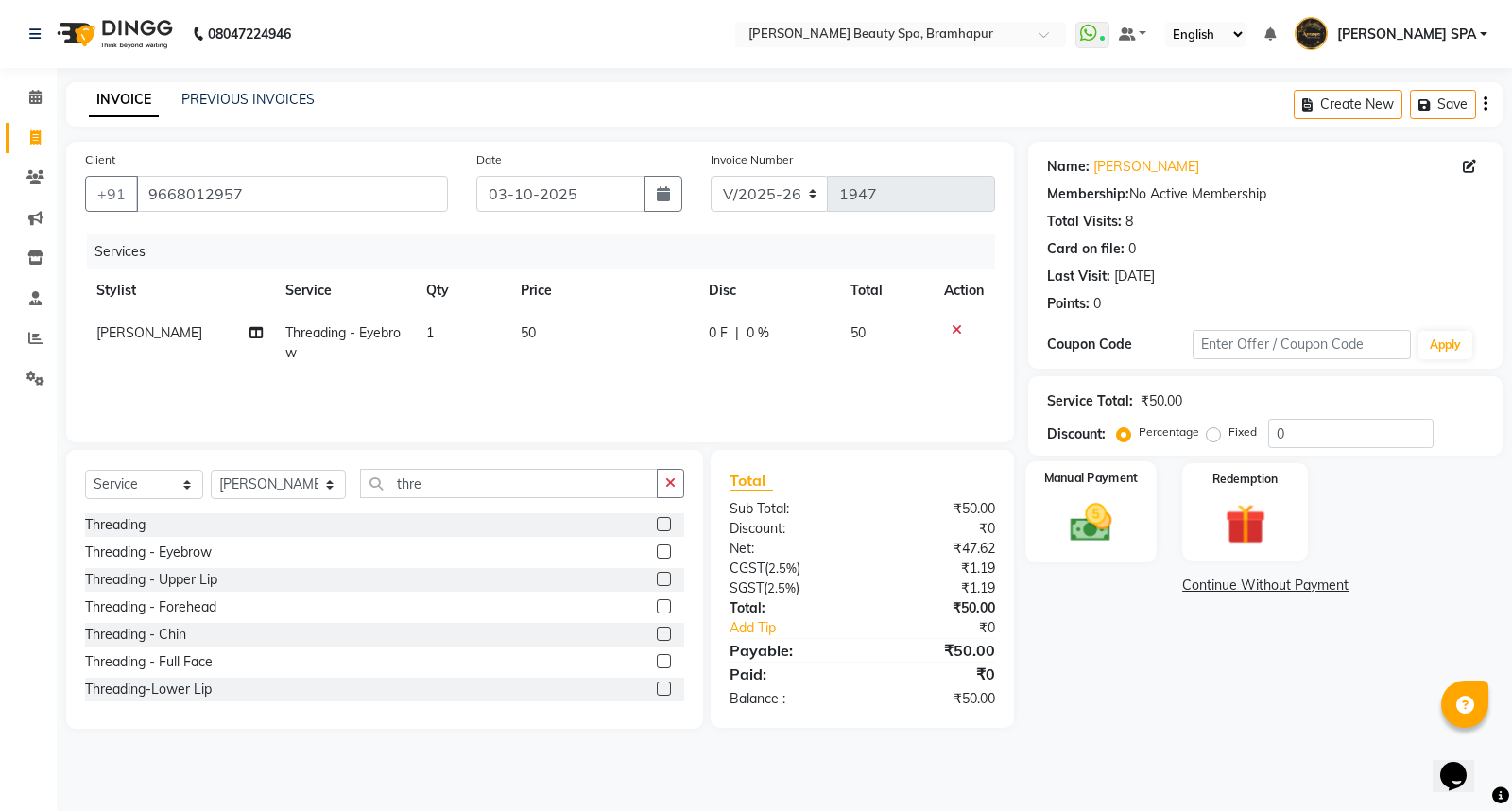
click at [1101, 524] on img at bounding box center [1091, 523] width 68 height 48
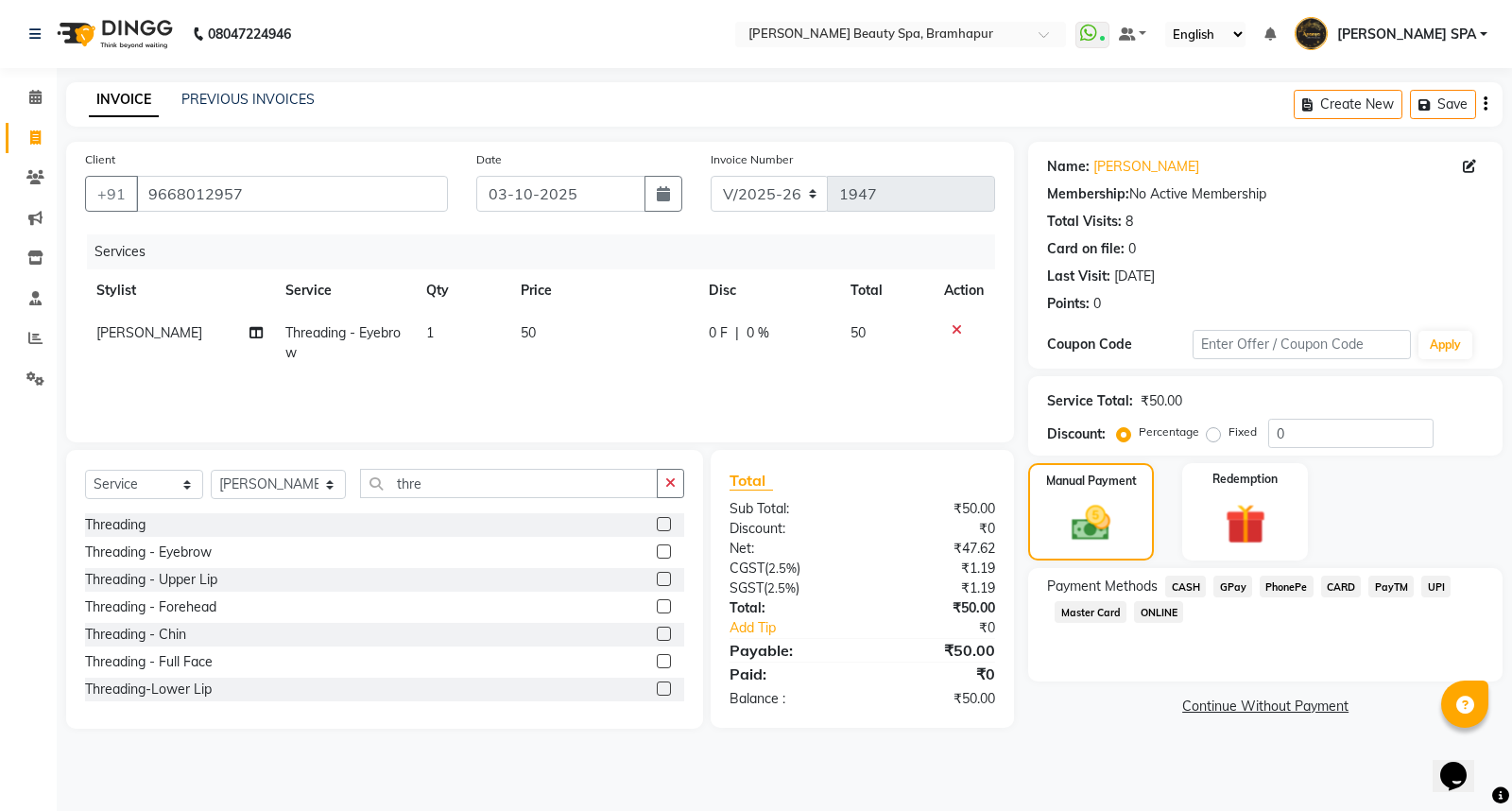
click at [1231, 581] on span "GPay" at bounding box center [1233, 586] width 39 height 21
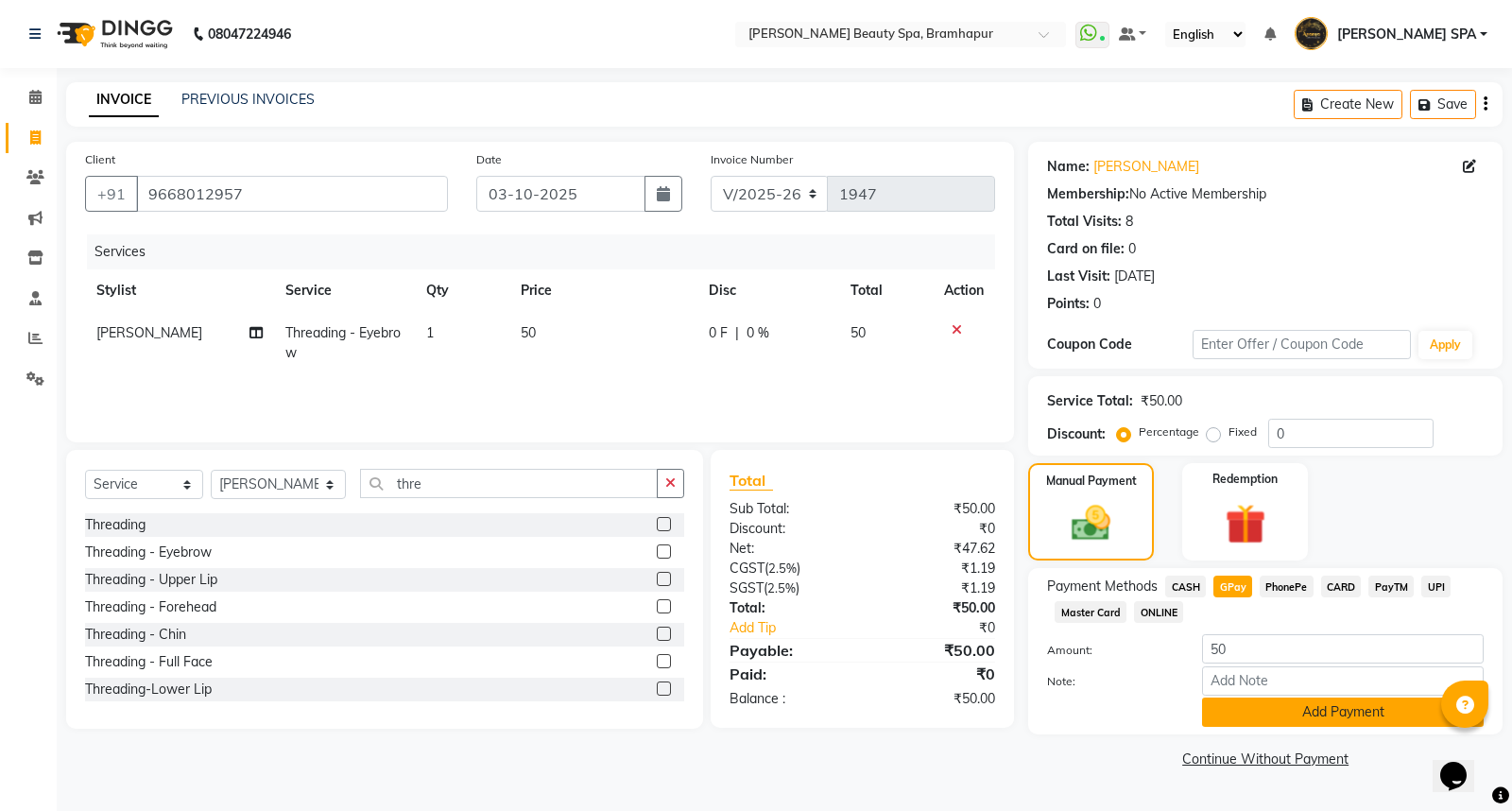
click at [1250, 715] on button "Add Payment" at bounding box center [1343, 712] width 282 height 29
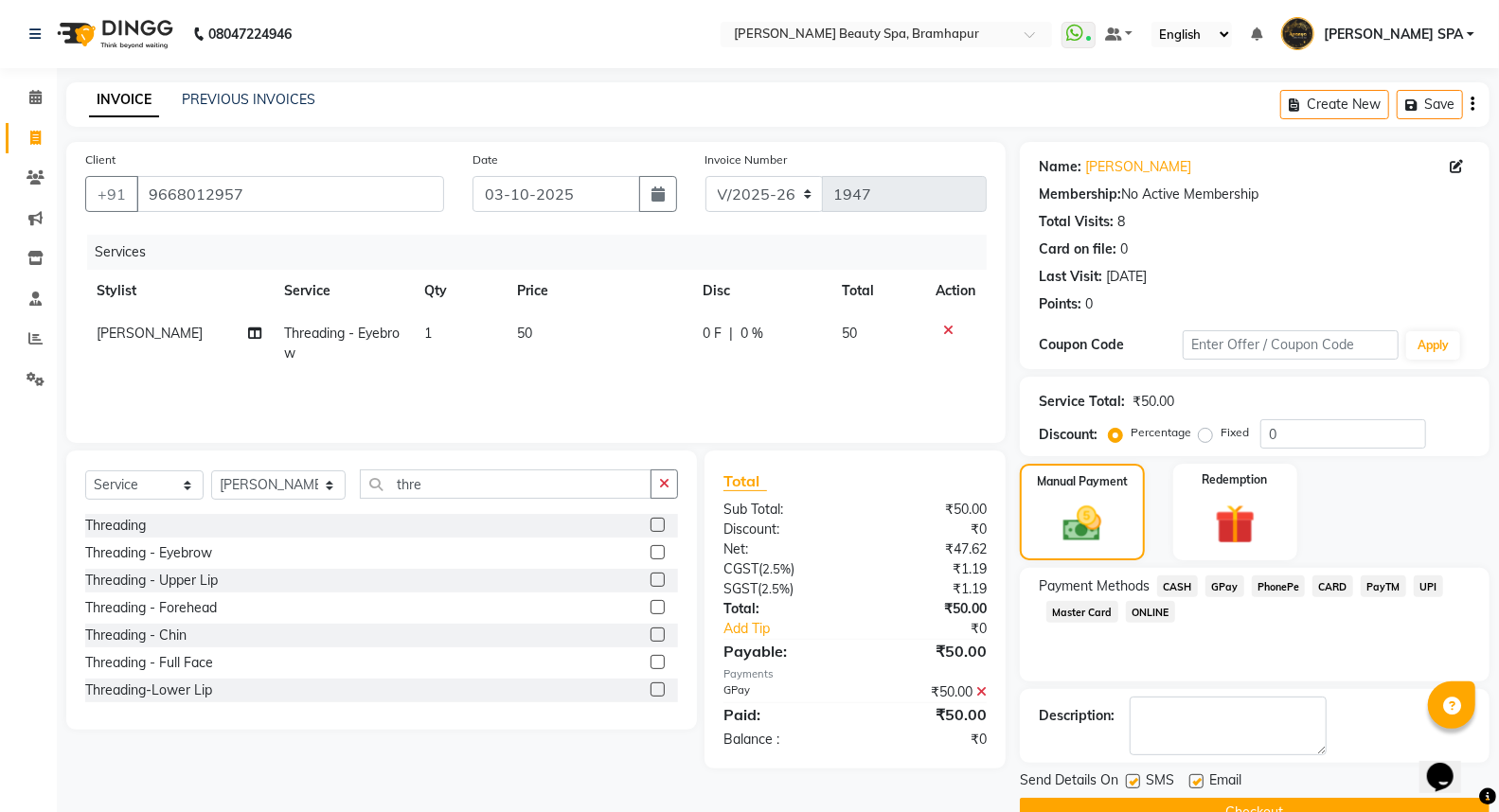
click at [1161, 801] on button "Checkout" at bounding box center [1254, 813] width 470 height 29
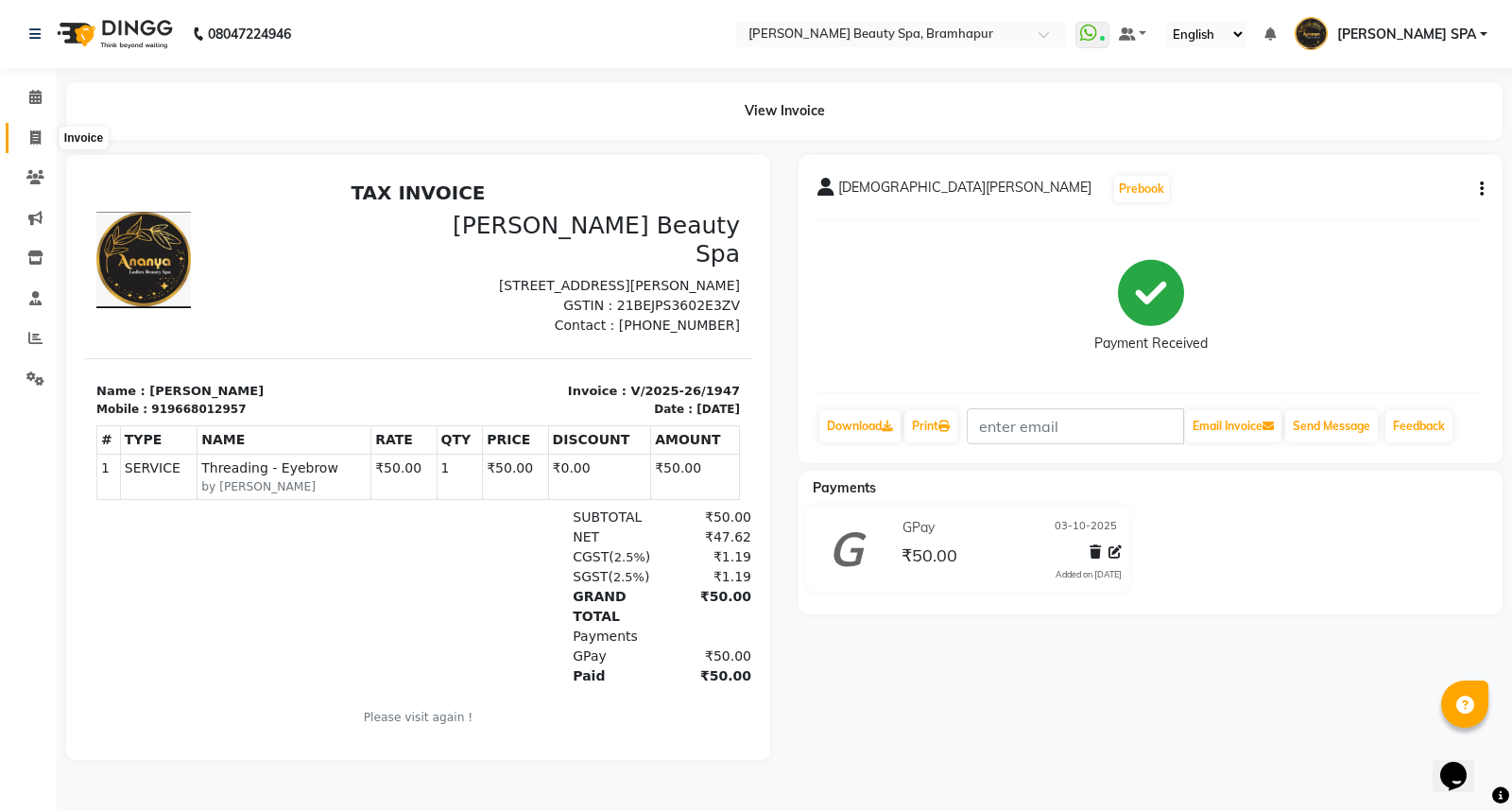
click at [32, 145] on icon at bounding box center [35, 137] width 11 height 15
select select "service"
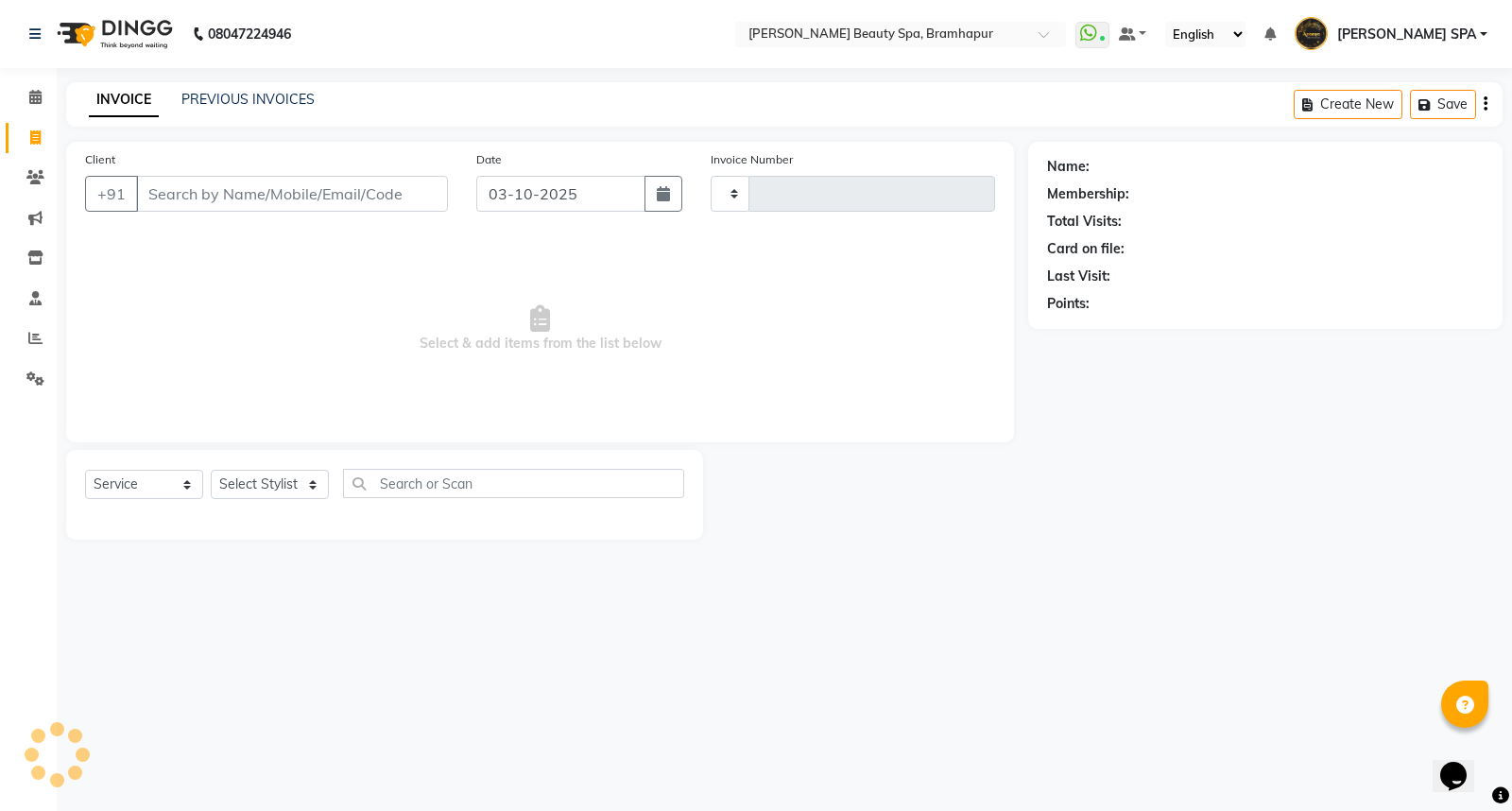
type input "1949"
select select "3622"
drag, startPoint x: 216, startPoint y: 199, endPoint x: 218, endPoint y: 186, distance: 13.2
click at [216, 198] on input "Client" at bounding box center [292, 194] width 311 height 36
click at [269, 480] on select "Select Stylist ANANYA SPA jhuma KABITA PATTNAIK JOLLY KALYANI khusi MAM PRANATI…" at bounding box center [279, 485] width 135 height 29
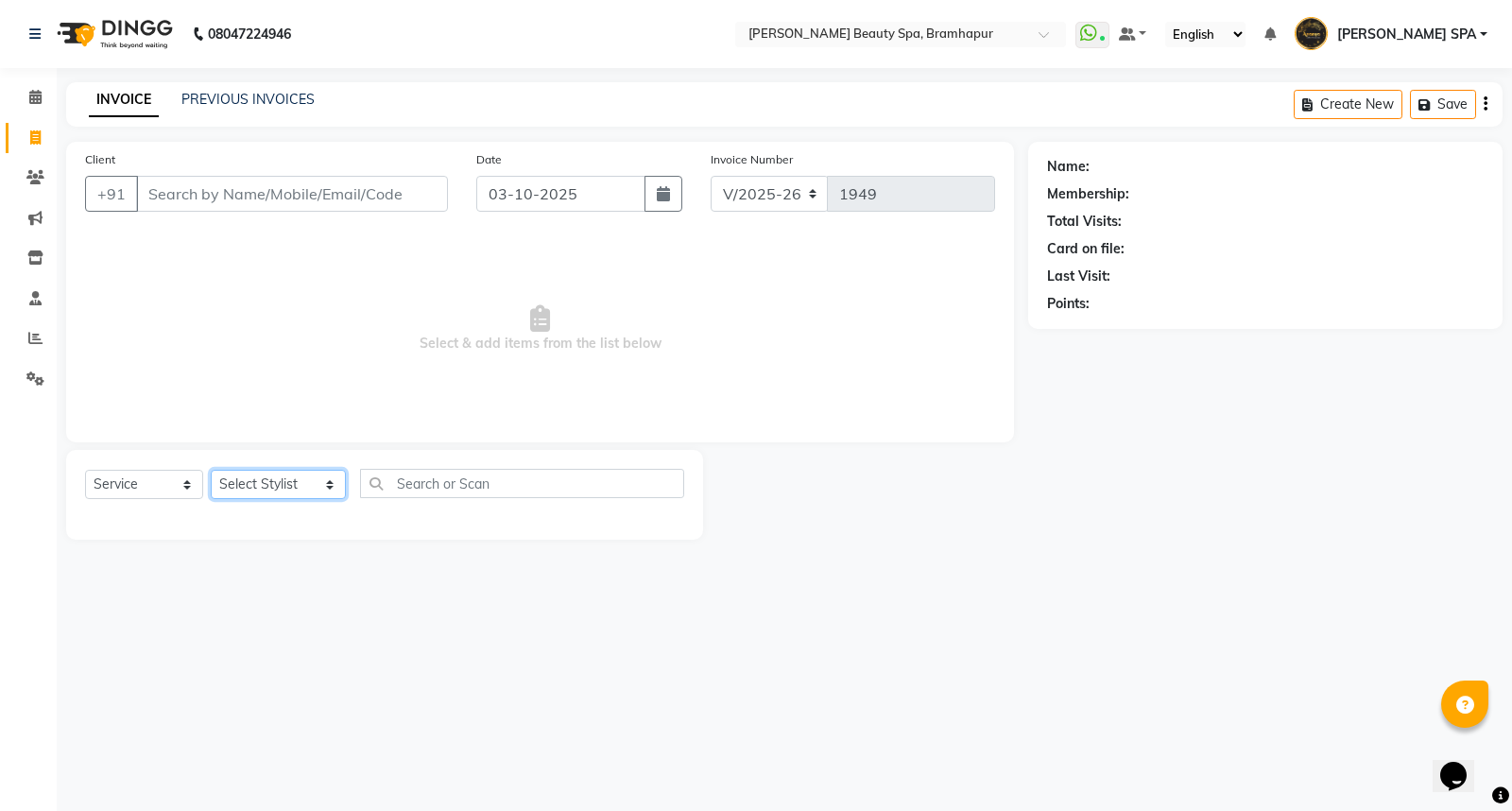
select select "18425"
click at [211, 471] on select "Select Stylist ANANYA SPA jhuma KABITA PATTNAIK JOLLY KALYANI khusi MAM PRANATI…" at bounding box center [279, 485] width 135 height 29
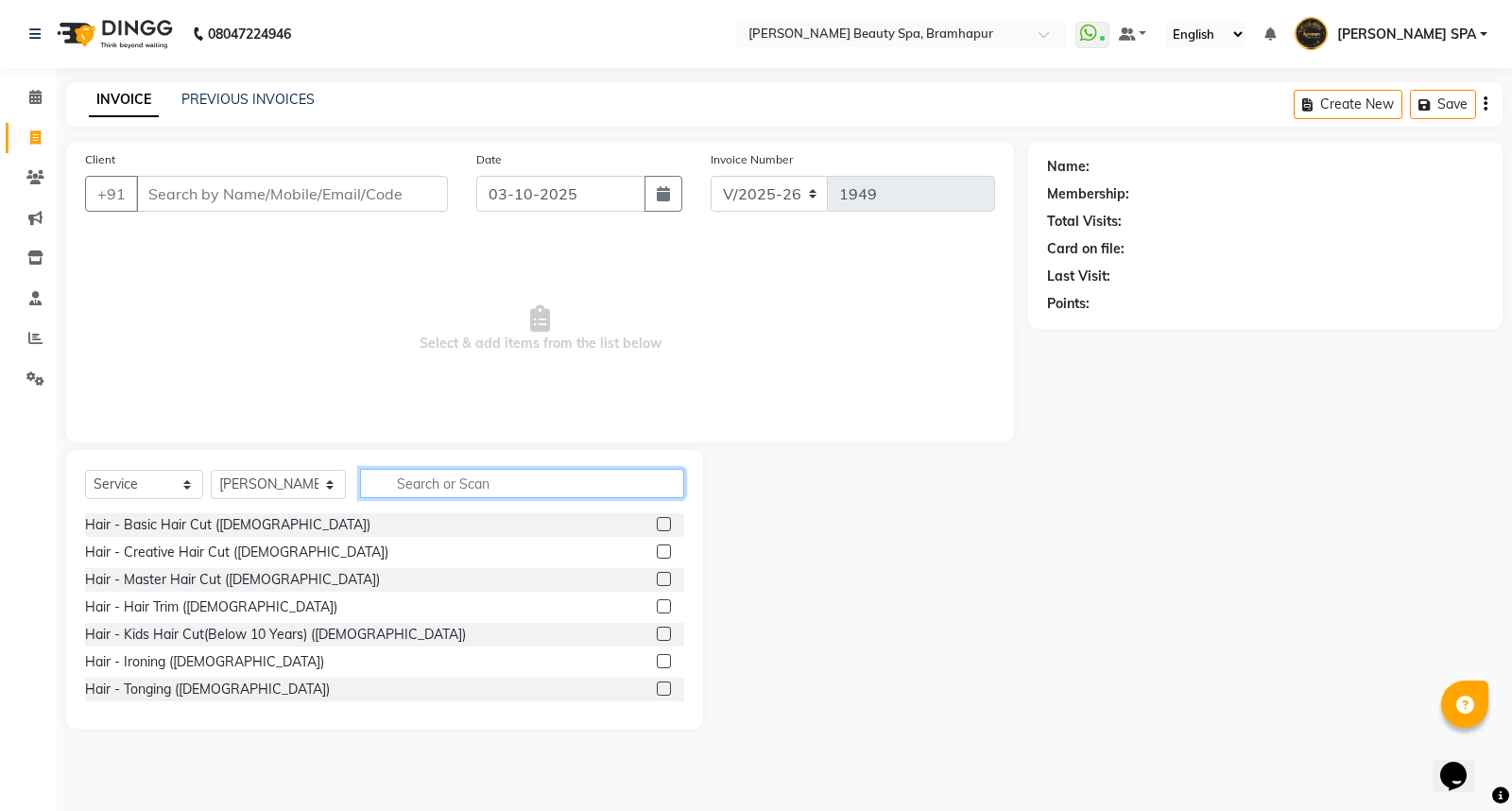
click at [397, 476] on input "text" at bounding box center [521, 484] width 324 height 29
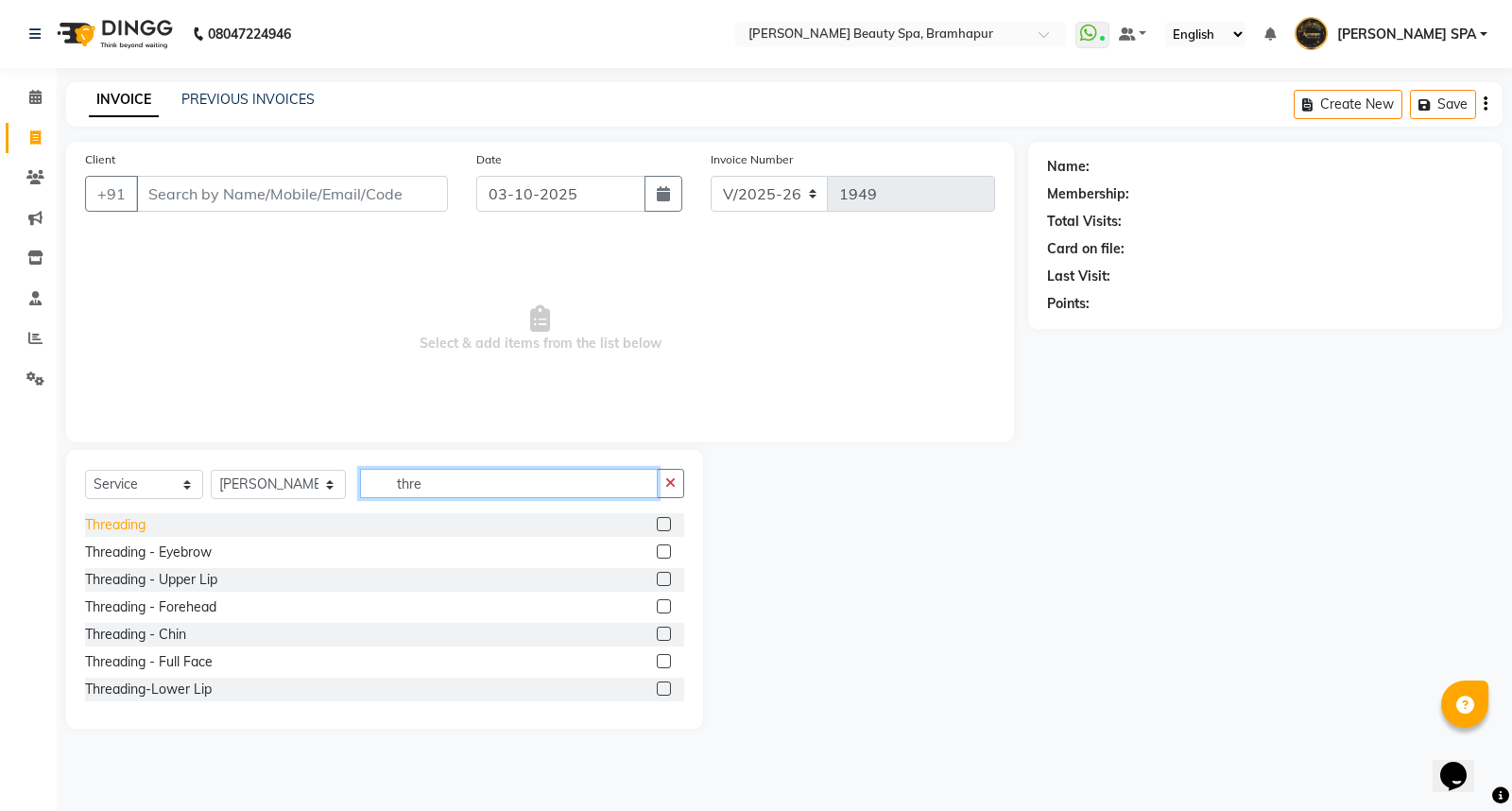
type input "thre"
click at [111, 516] on div "Threading" at bounding box center [115, 526] width 61 height 20
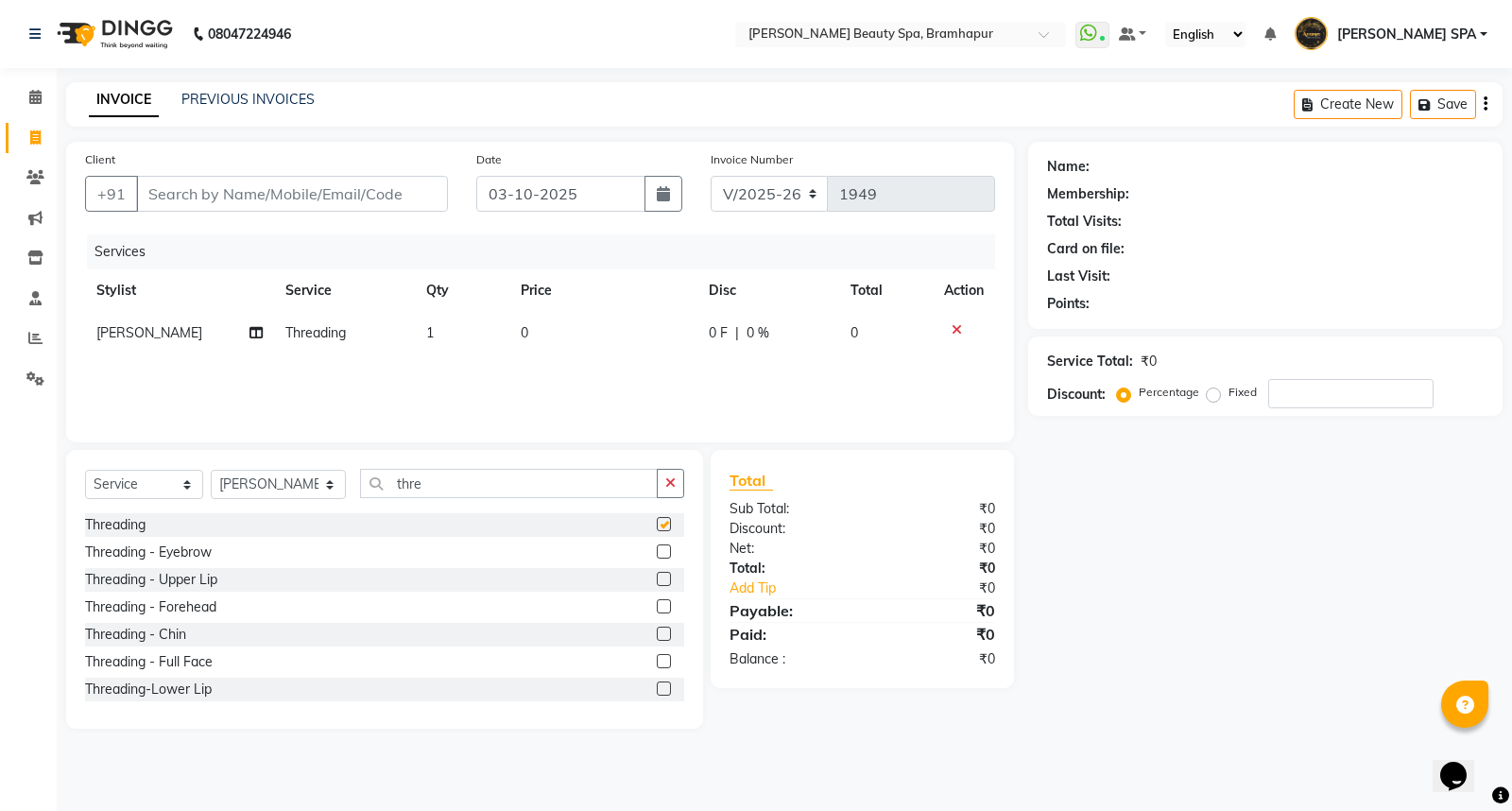
checkbox input "false"
click at [518, 328] on td "0" at bounding box center [604, 333] width 188 height 43
select select "18425"
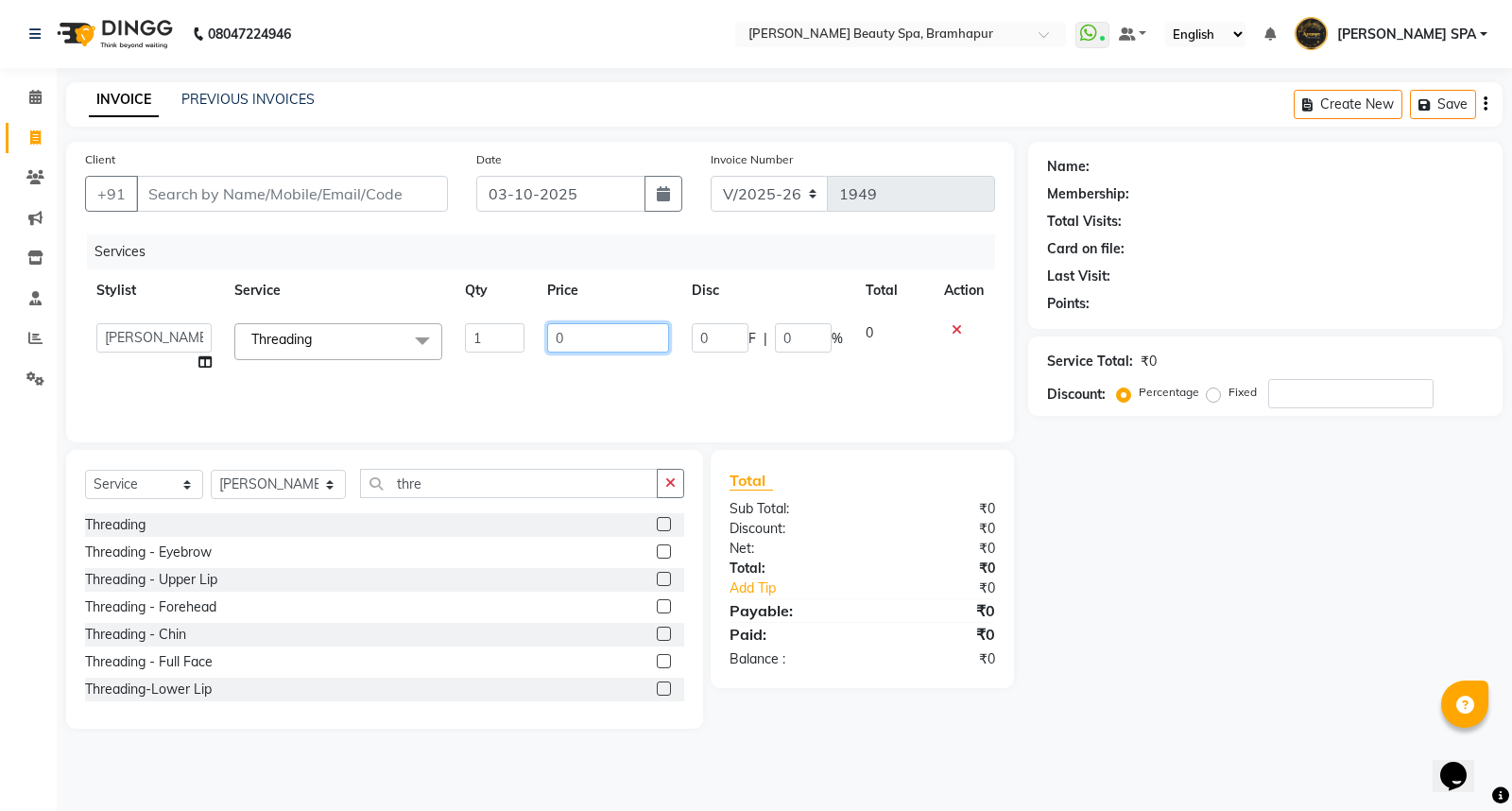
click at [555, 335] on input "0" at bounding box center [608, 338] width 122 height 29
type input "70"
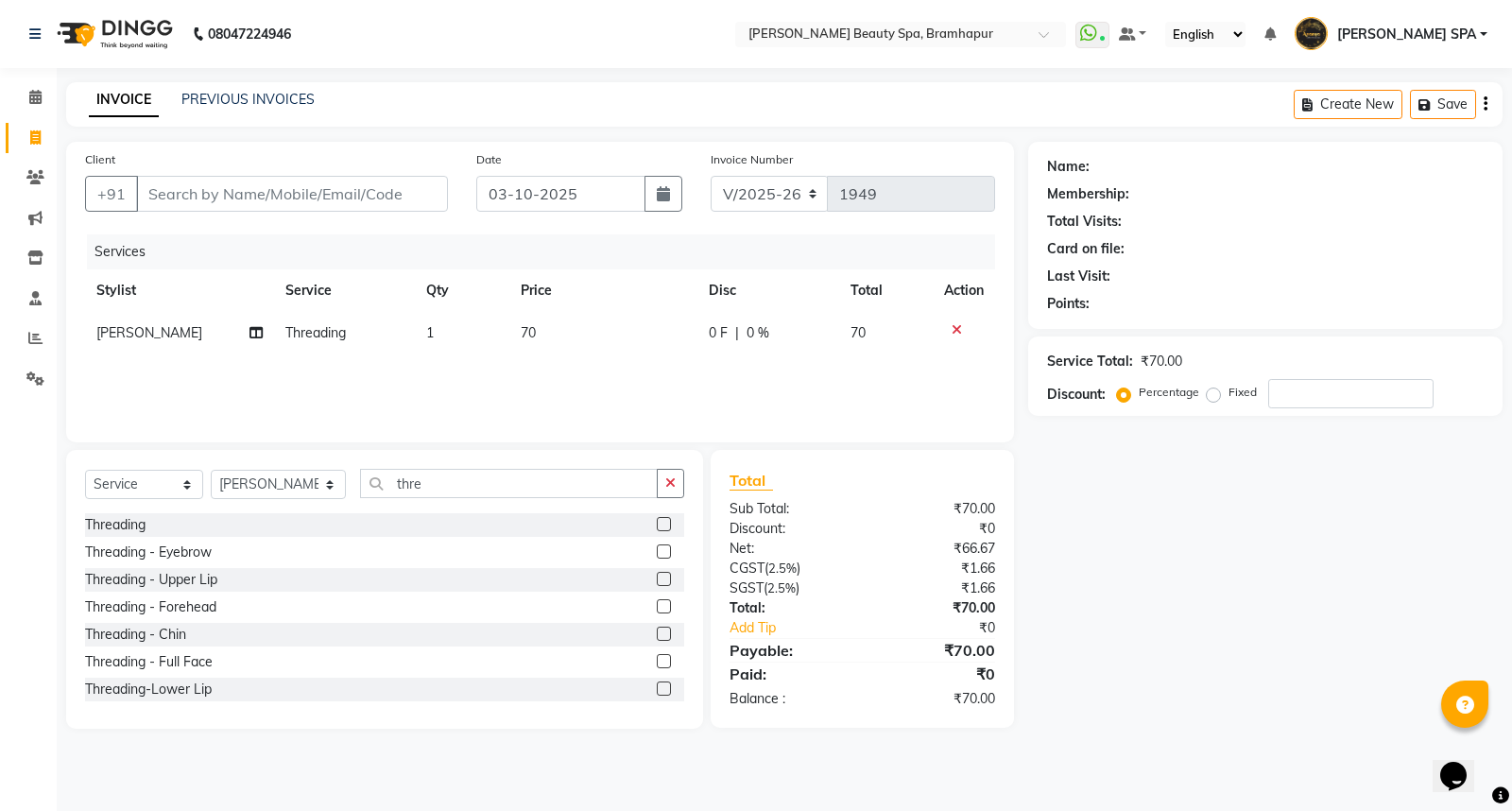
click at [1193, 537] on div "Name: Membership: Total Visits: Card on file: Last Visit: Points: Service Total…" at bounding box center [1272, 436] width 489 height 587
drag, startPoint x: 318, startPoint y: 195, endPoint x: 315, endPoint y: 178, distance: 17.3
click at [315, 182] on input "Client" at bounding box center [292, 194] width 311 height 36
click at [278, 195] on input "Client" at bounding box center [292, 194] width 311 height 36
type input "8"
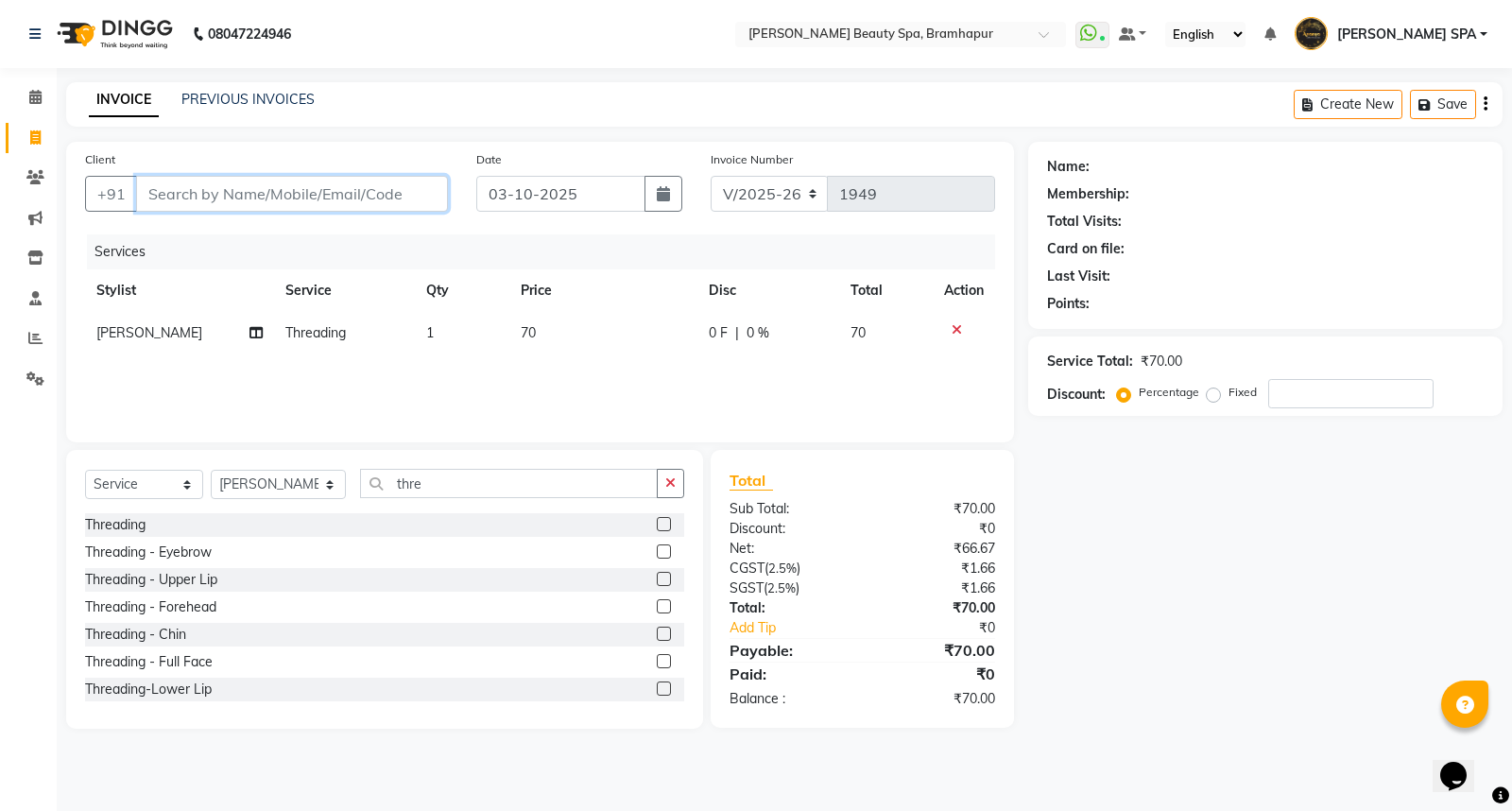
type input "0"
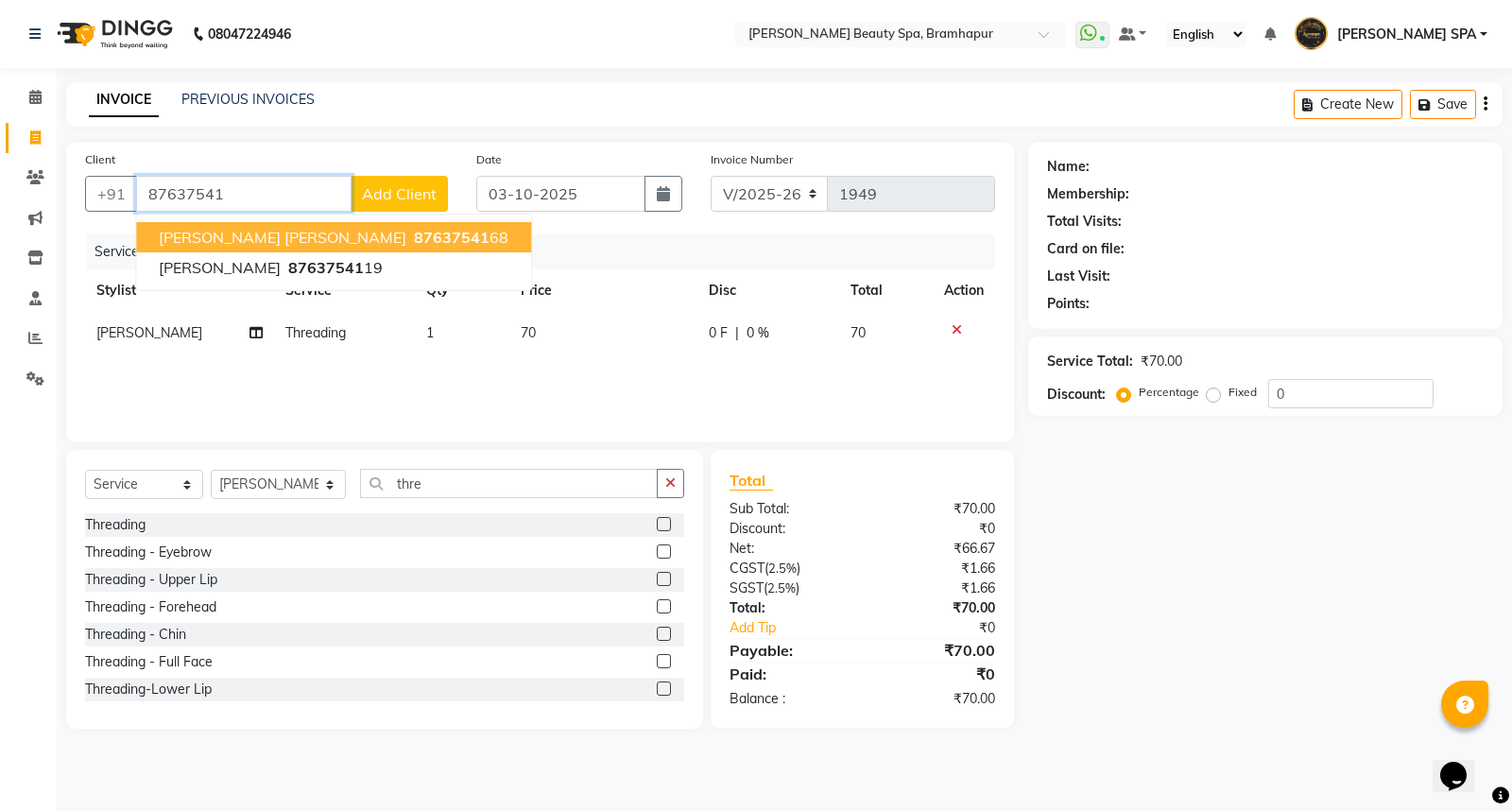
click at [251, 243] on span "BANDITA SWAINI" at bounding box center [282, 237] width 248 height 19
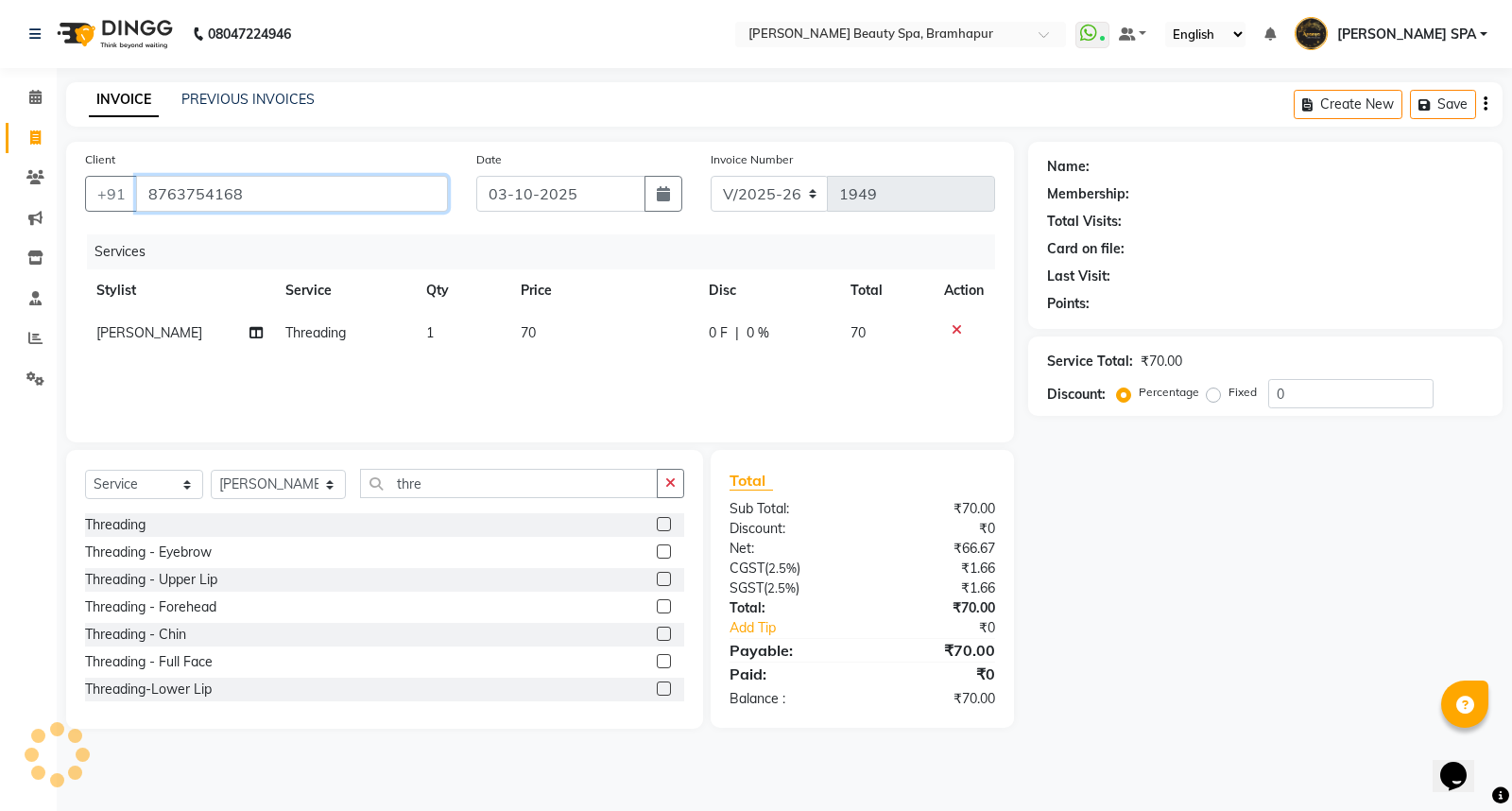
type input "8763754168"
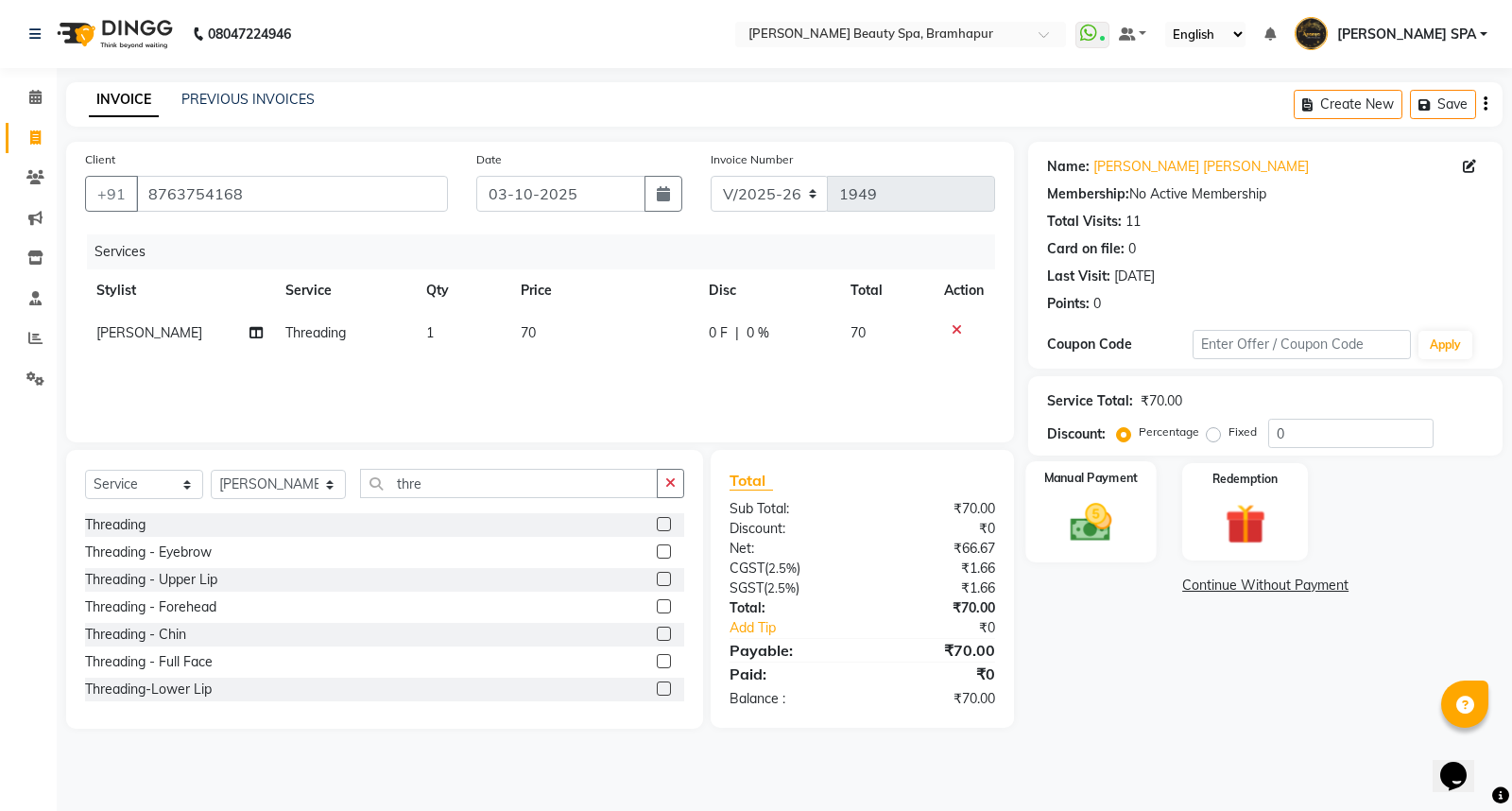
click at [1070, 517] on img at bounding box center [1091, 523] width 68 height 48
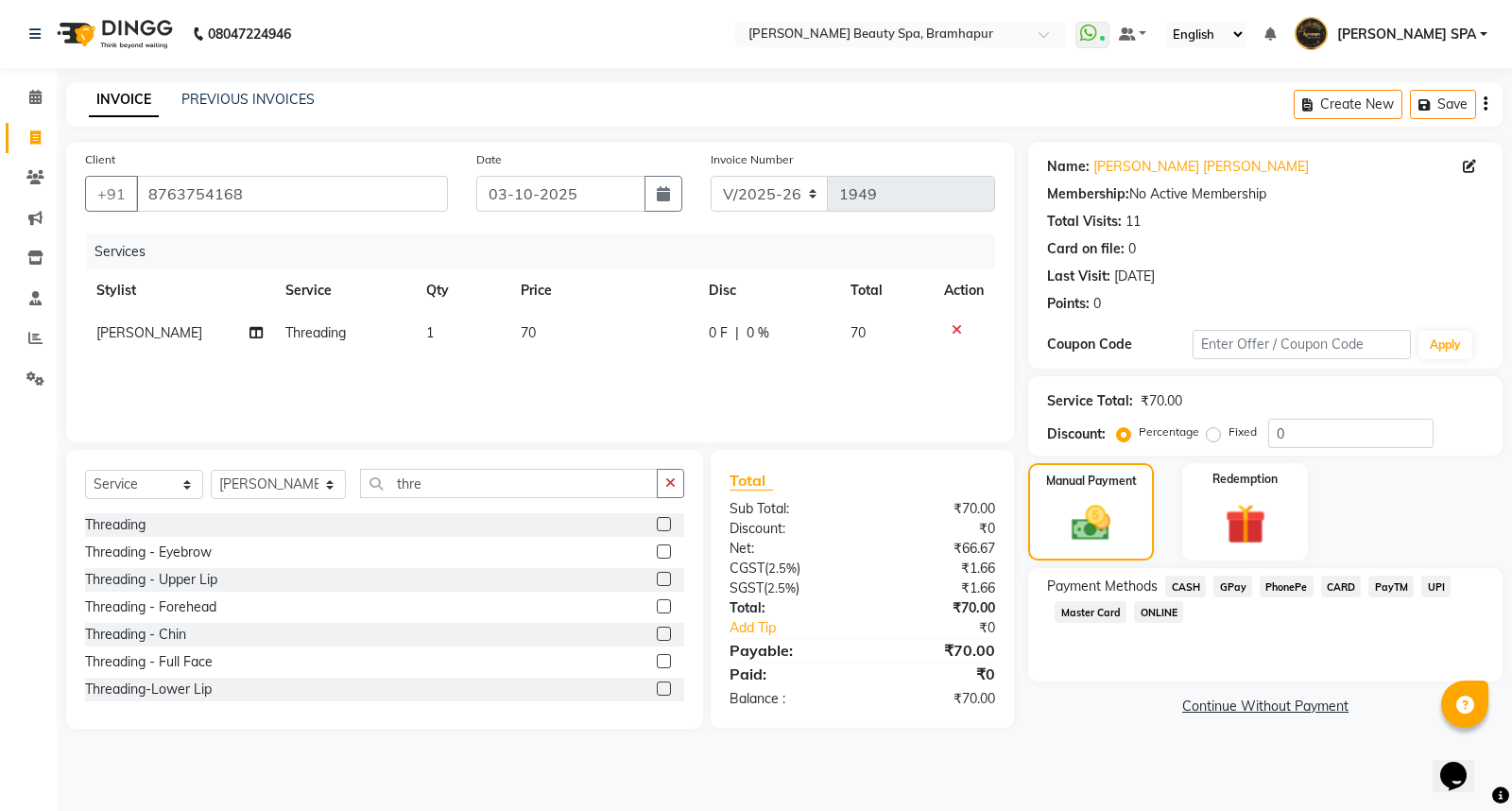
click at [1183, 586] on span "CASH" at bounding box center [1186, 586] width 41 height 21
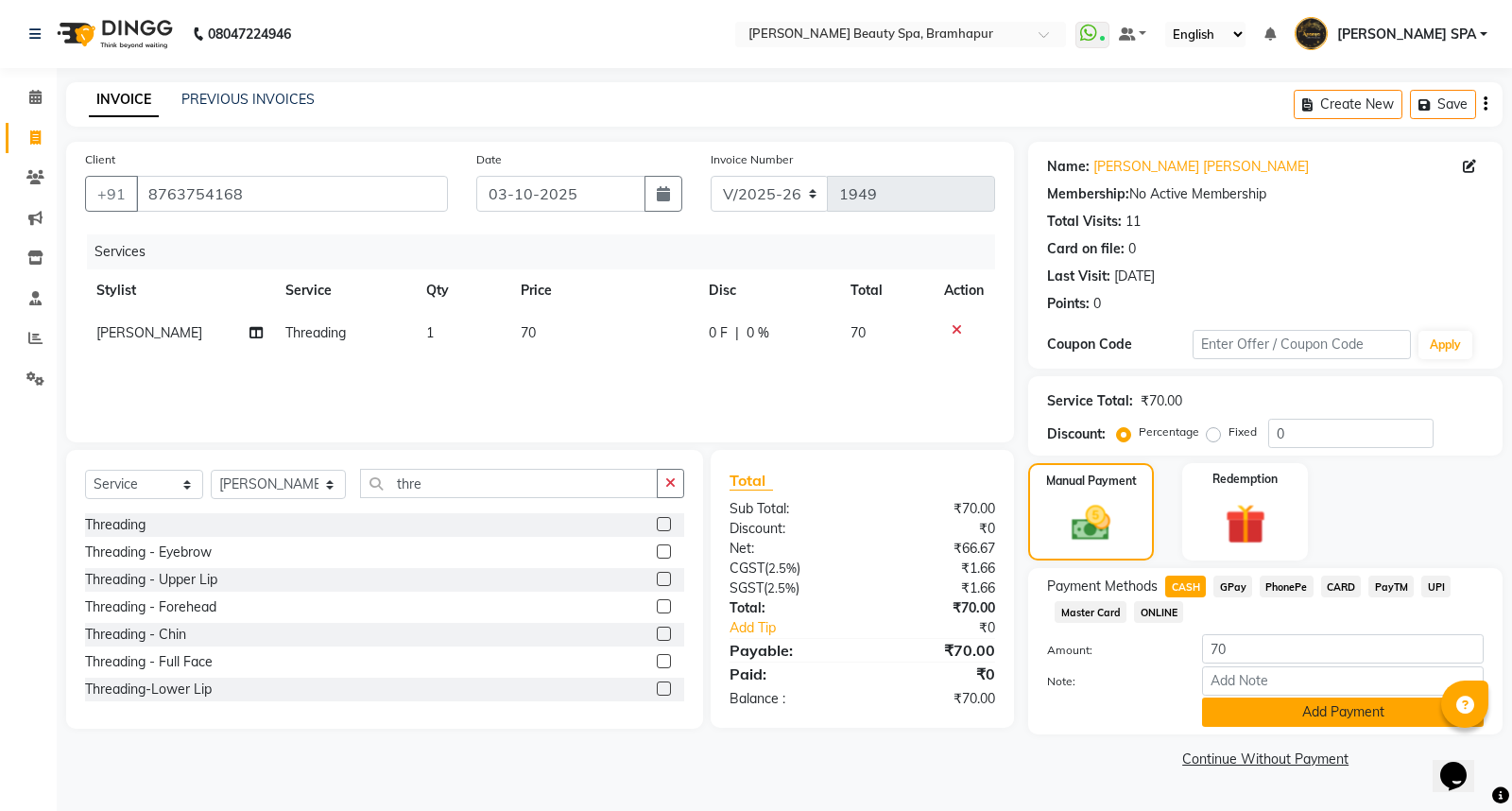
click at [1236, 711] on button "Add Payment" at bounding box center [1343, 712] width 282 height 29
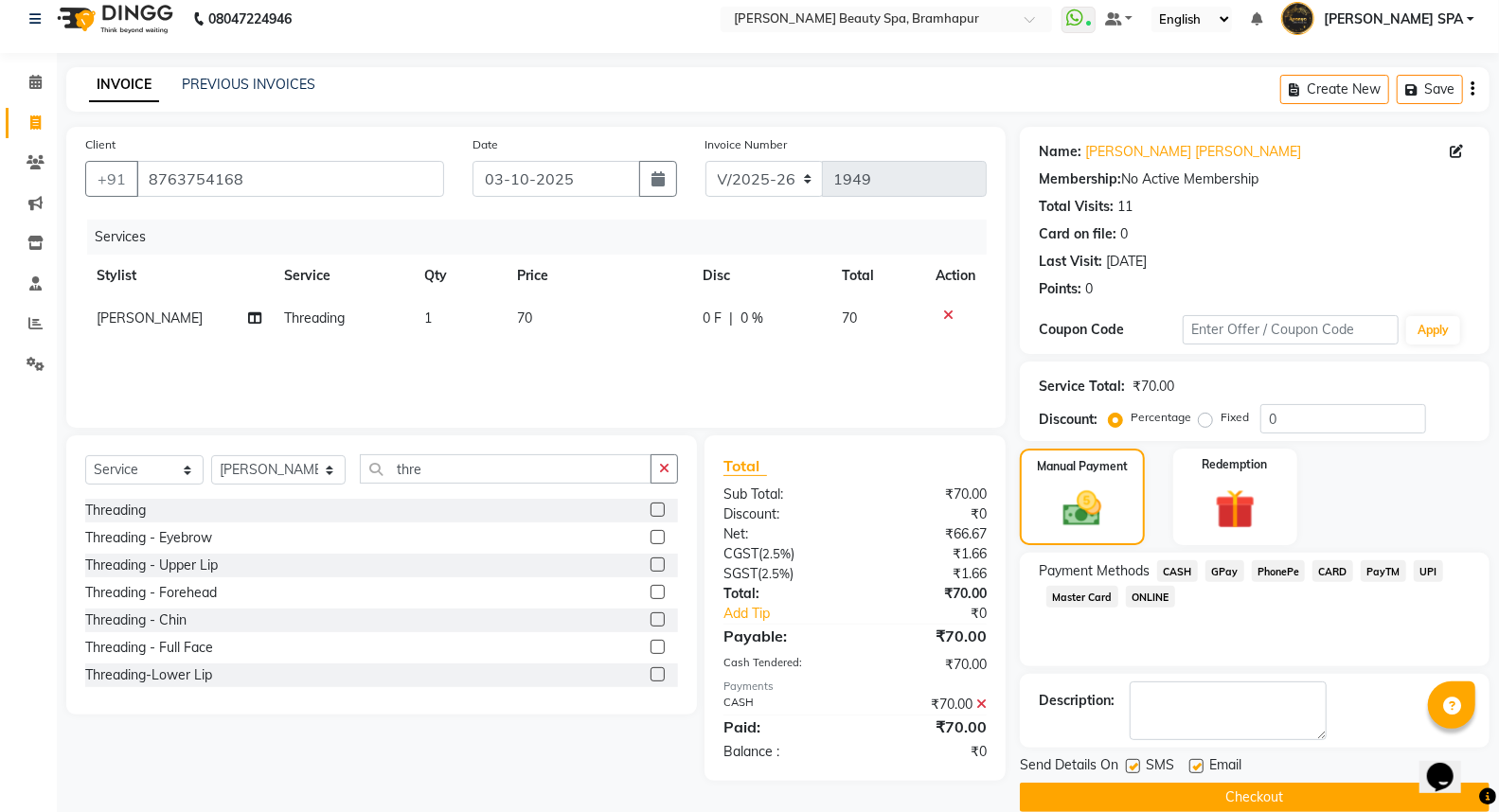
scroll to position [43, 0]
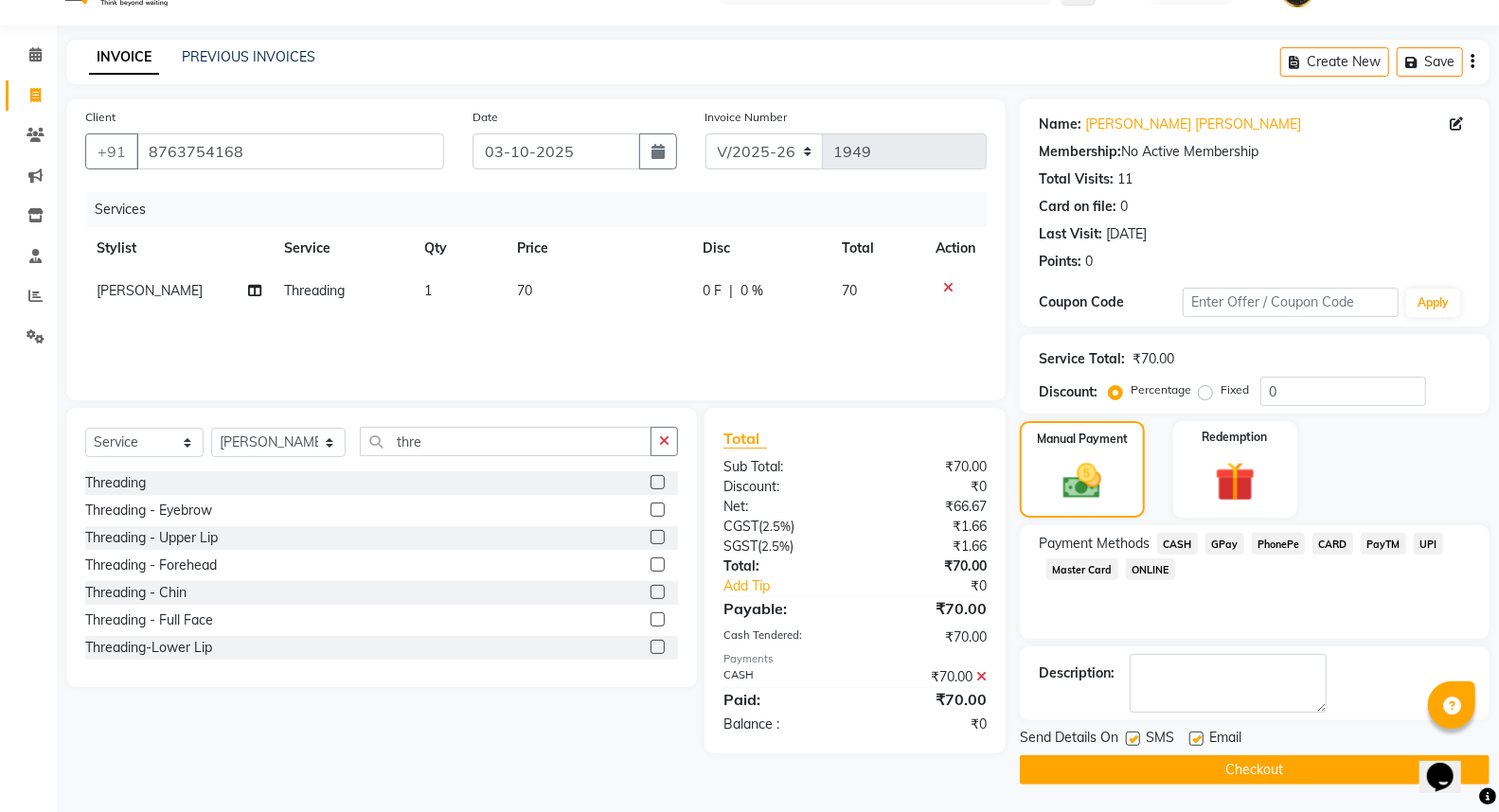
click at [1246, 765] on button "Checkout" at bounding box center [1254, 770] width 470 height 29
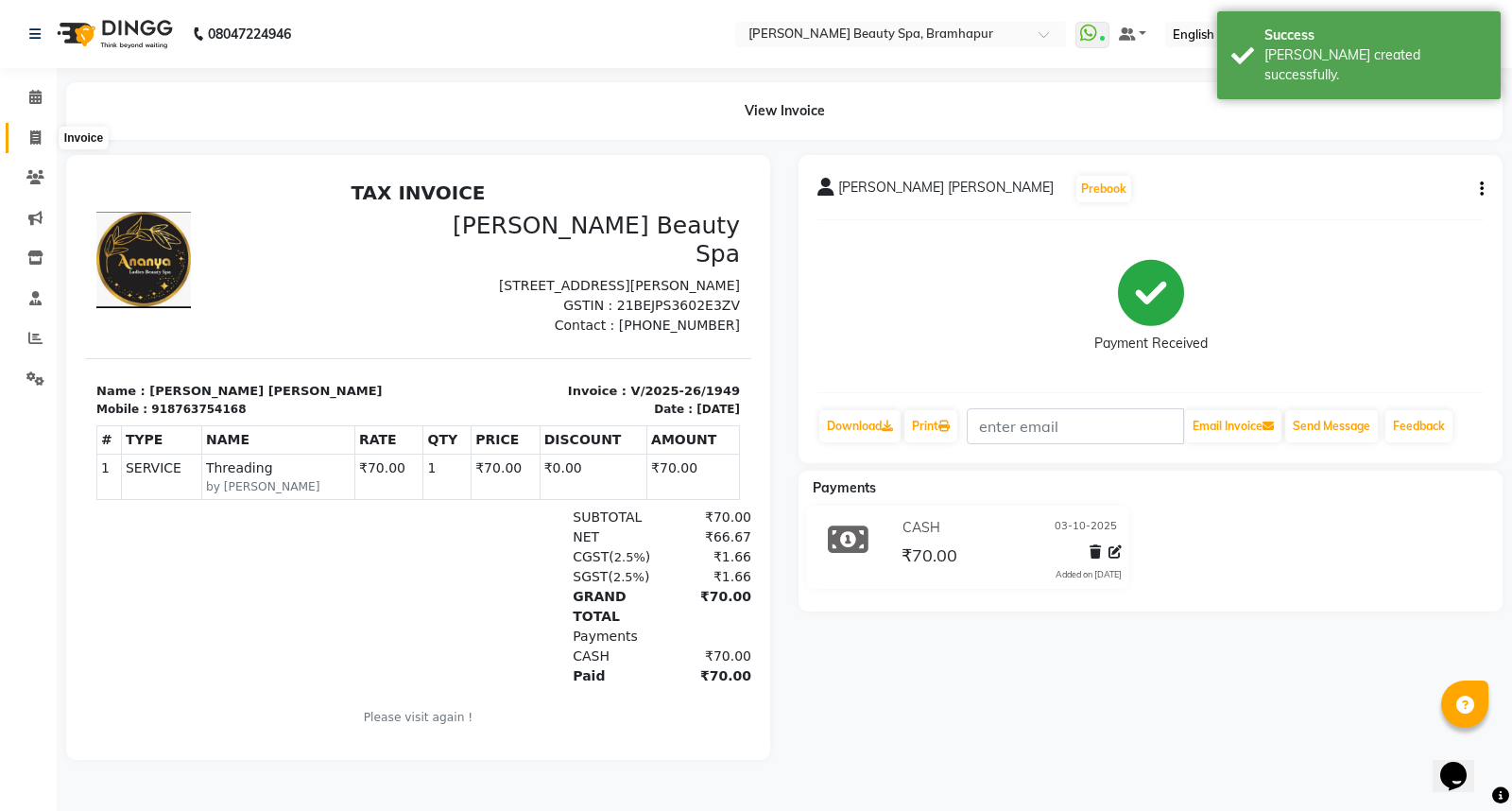
click at [33, 138] on icon at bounding box center [35, 137] width 11 height 15
select select "3622"
select select "service"
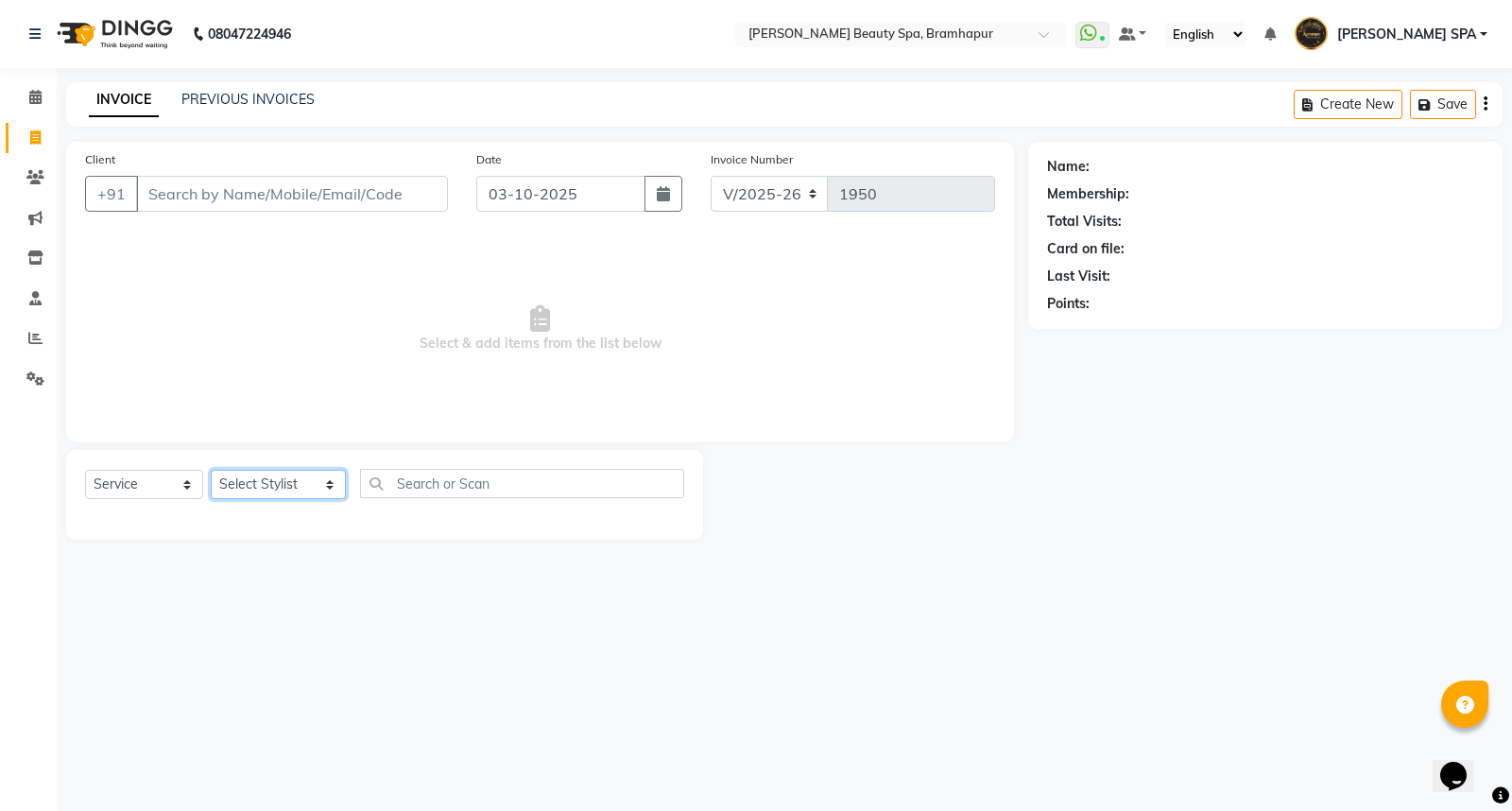
click at [265, 482] on select "Select Stylist ANANYA SPA jhuma KABITA PATTNAIK JOLLY KALYANI khusi MAM PRANATI…" at bounding box center [279, 485] width 135 height 29
select select "18168"
click at [211, 471] on select "Select Stylist ANANYA SPA jhuma KABITA PATTNAIK JOLLY KALYANI khusi MAM PRANATI…" at bounding box center [279, 485] width 135 height 29
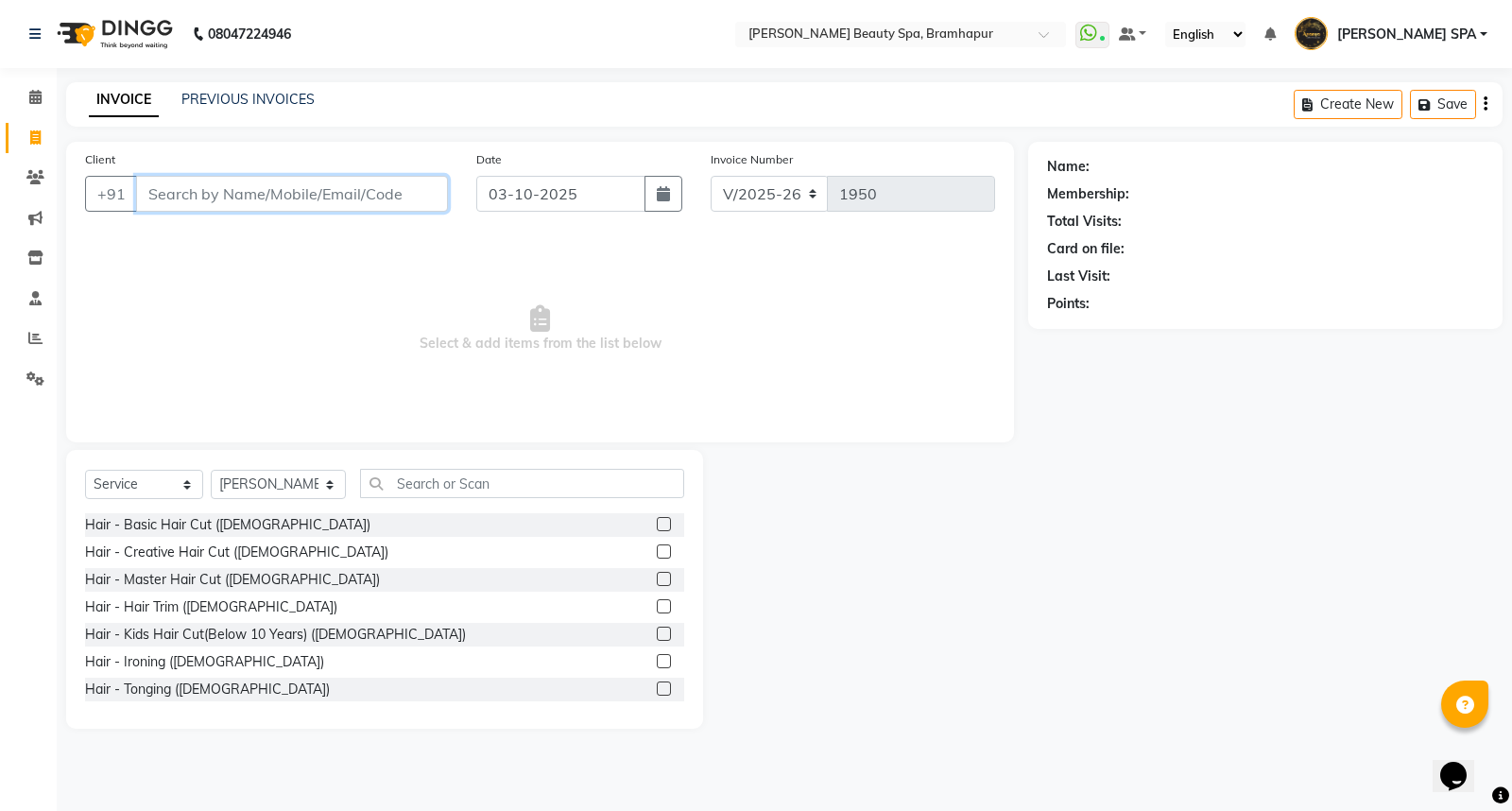
click at [388, 191] on input "Client" at bounding box center [292, 194] width 311 height 36
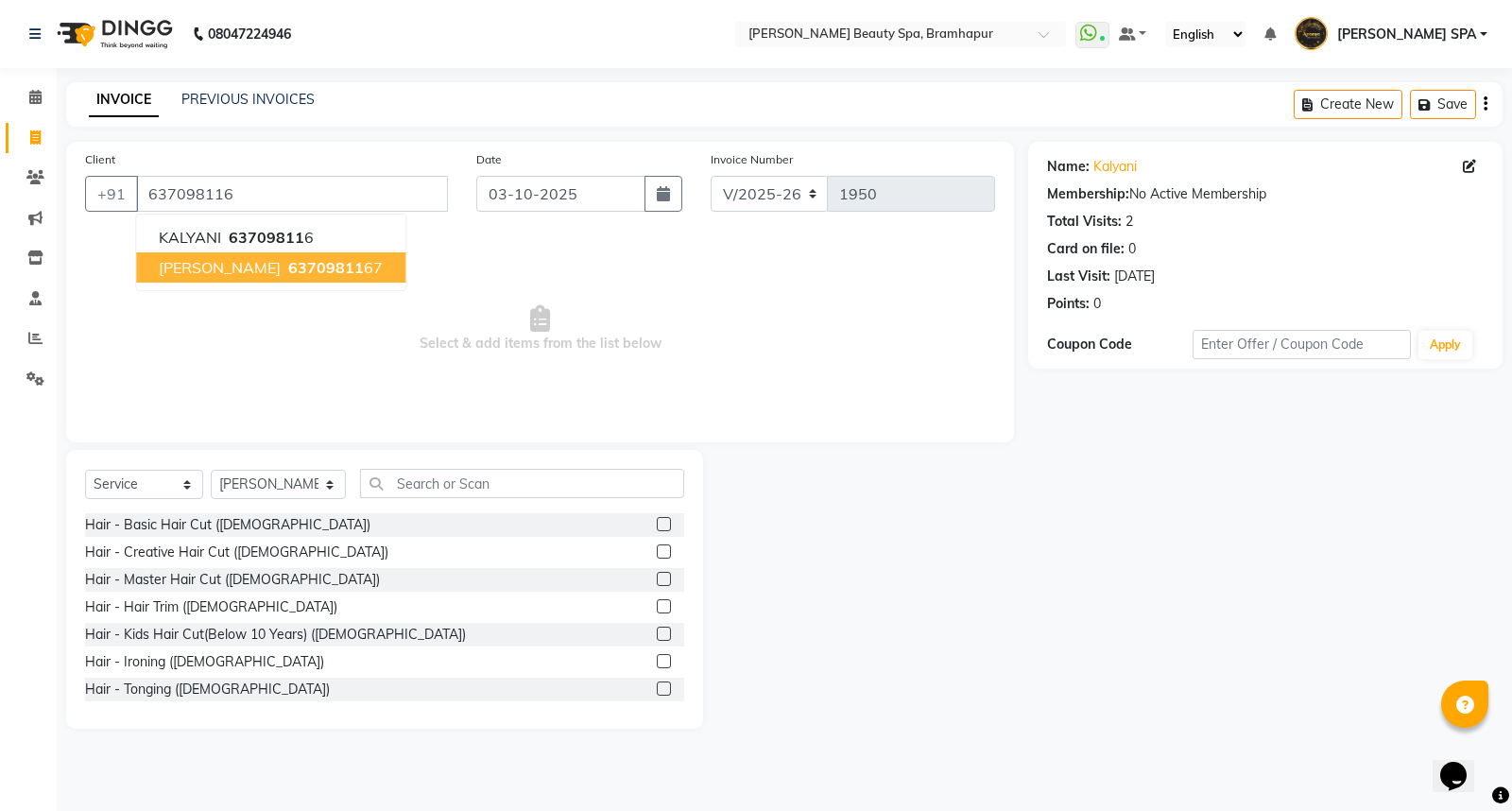
click at [237, 258] on span "KALYANI DAS" at bounding box center [220, 268] width 122 height 19
type input "6370981167"
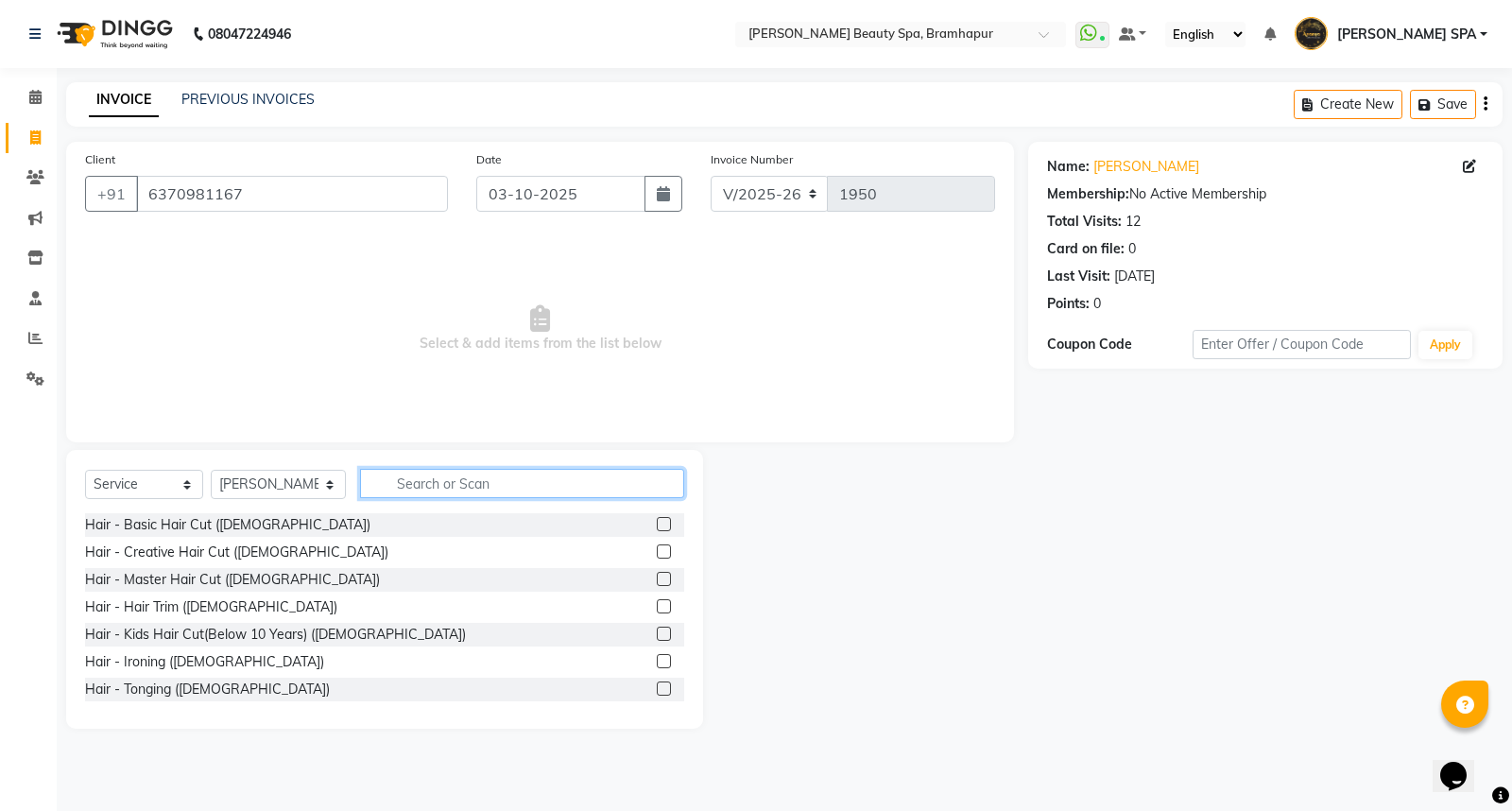
click at [411, 486] on input "text" at bounding box center [521, 484] width 324 height 29
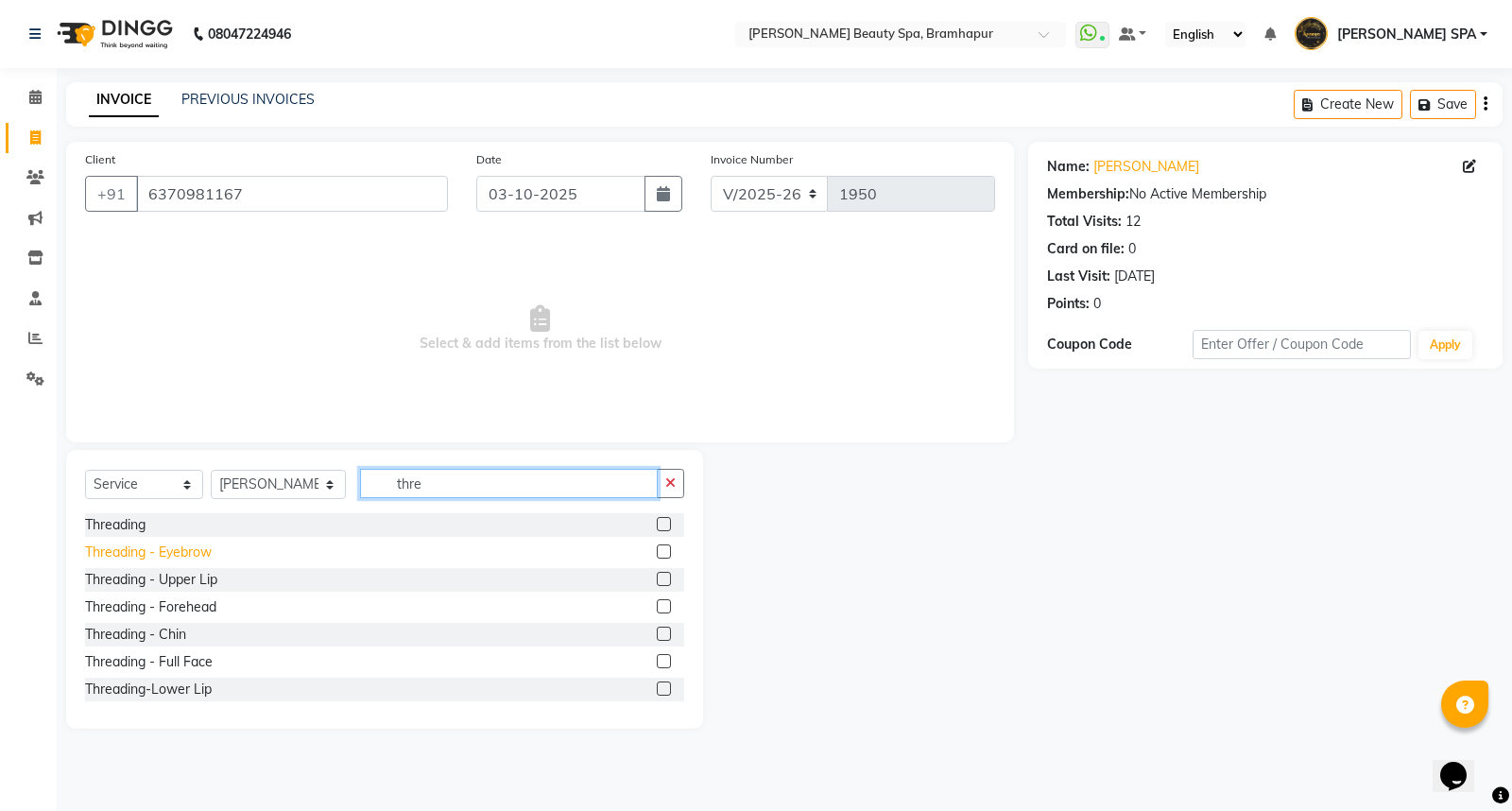
type input "thre"
drag, startPoint x: 98, startPoint y: 547, endPoint x: 519, endPoint y: 401, distance: 445.6
click at [104, 547] on div "Threading - Eyebrow" at bounding box center [148, 553] width 127 height 20
checkbox input "false"
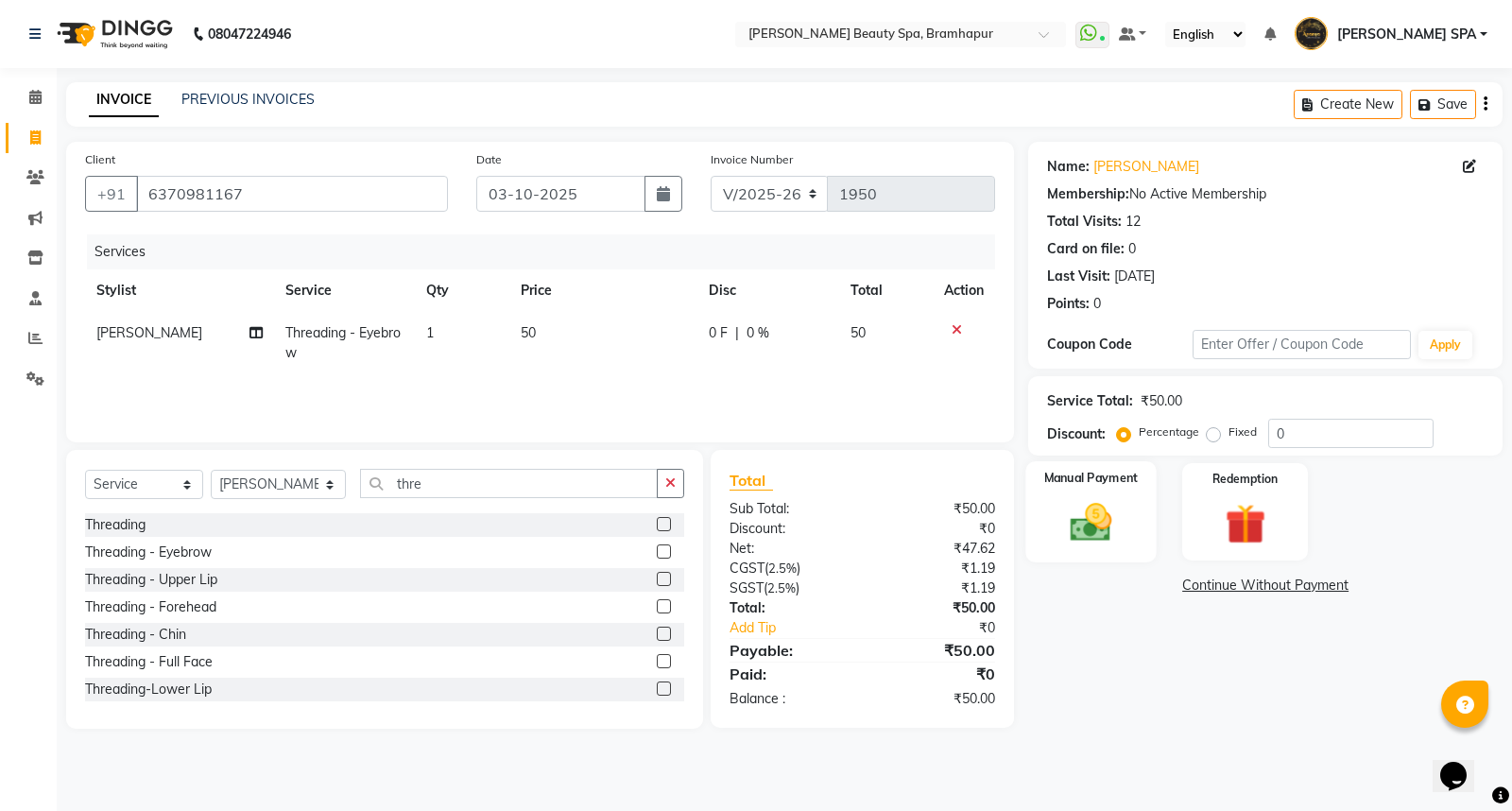
click at [1132, 523] on div "Manual Payment" at bounding box center [1091, 512] width 131 height 102
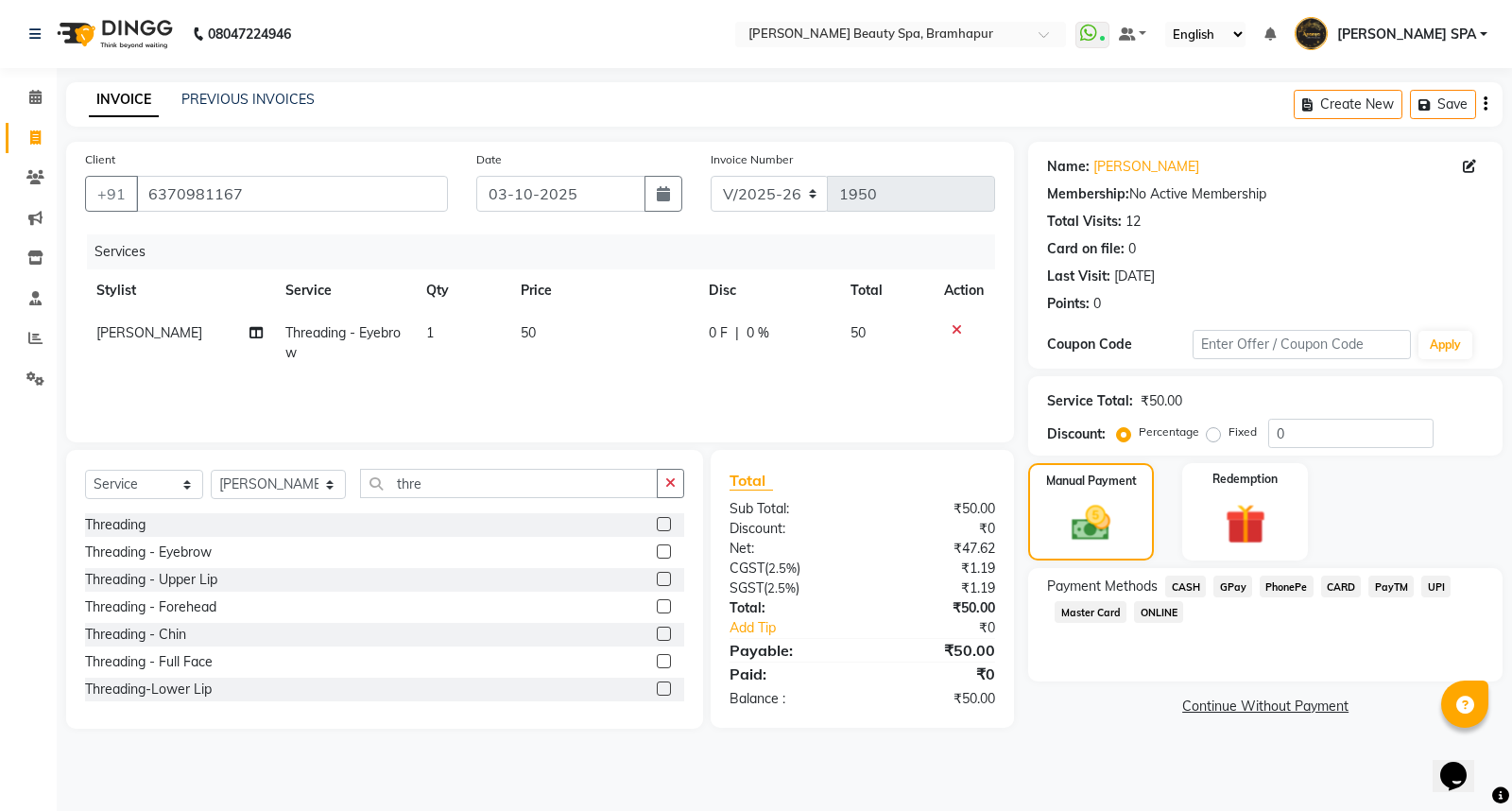
click at [1185, 581] on span "CASH" at bounding box center [1186, 586] width 41 height 21
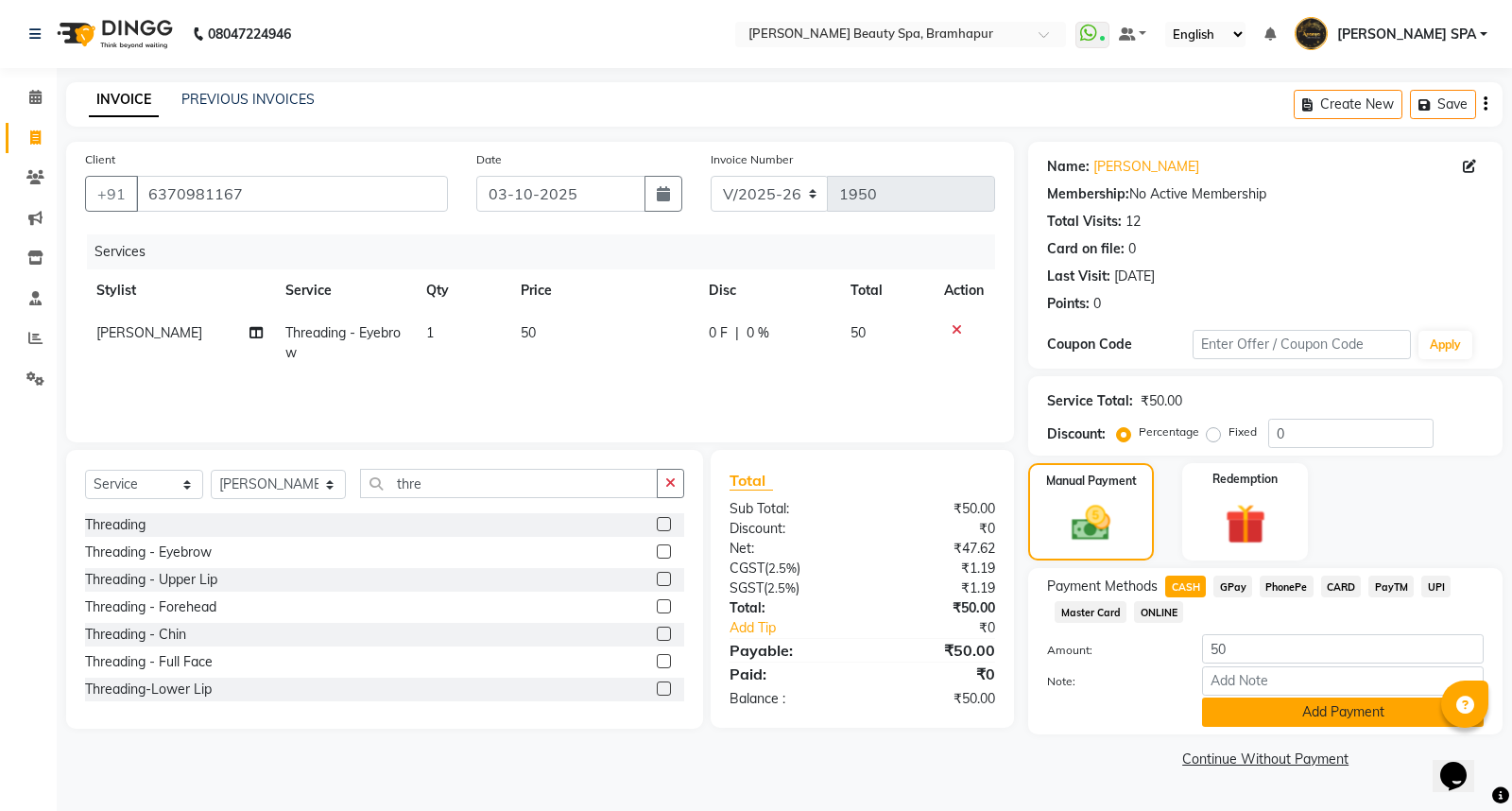
click at [1281, 720] on button "Add Payment" at bounding box center [1343, 712] width 282 height 29
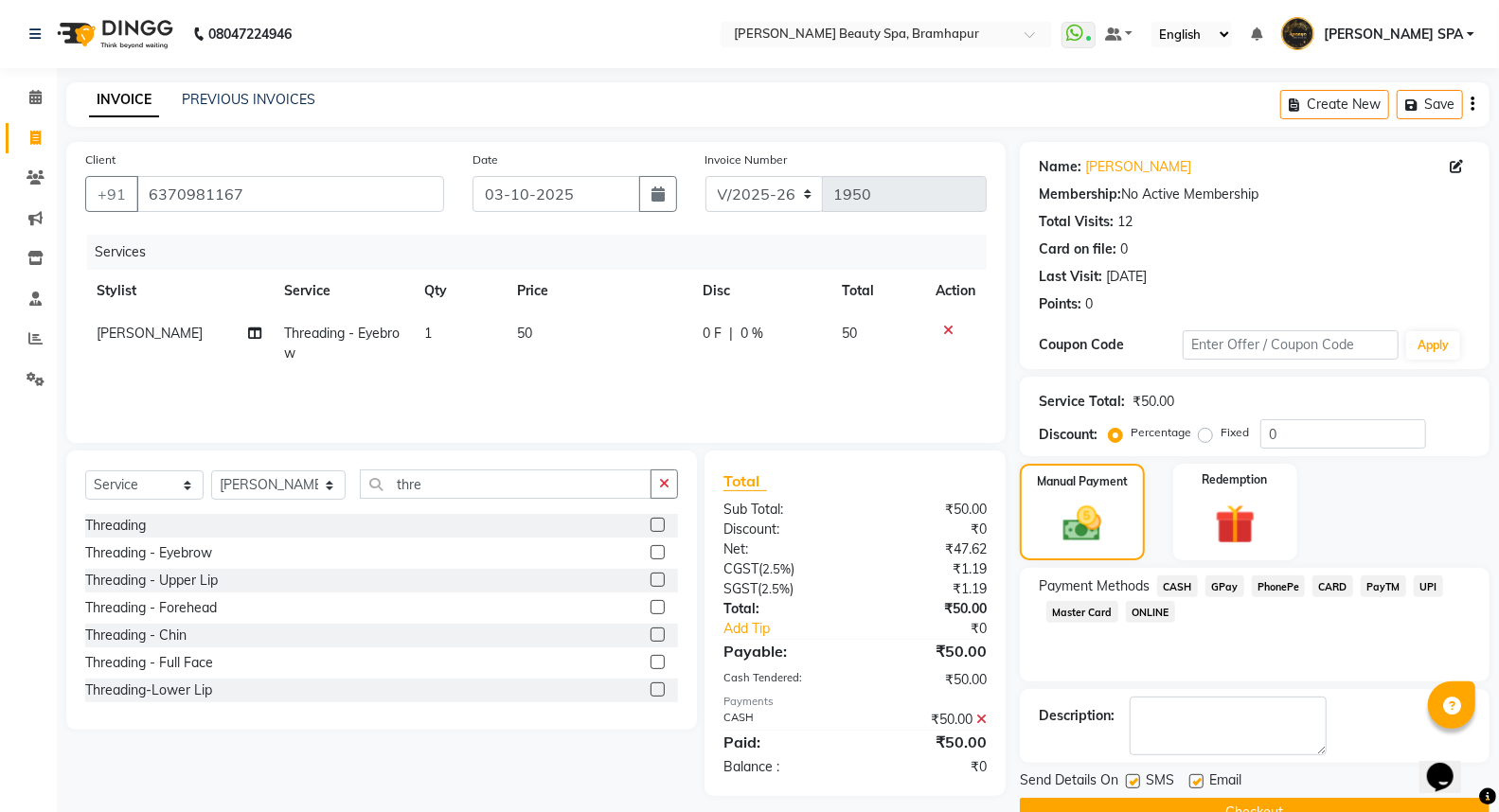
click at [1204, 802] on button "Checkout" at bounding box center [1254, 813] width 470 height 29
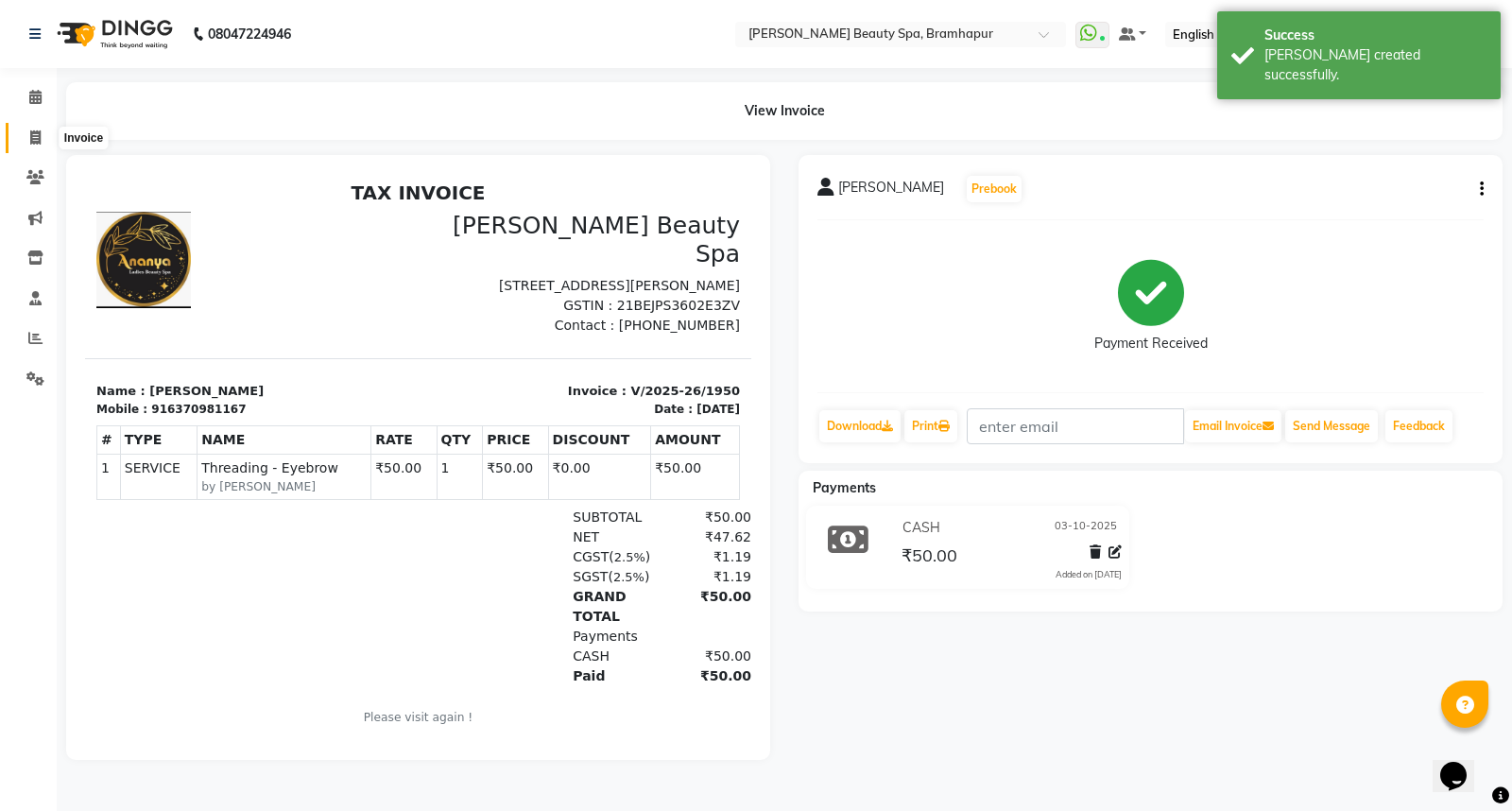
click at [20, 134] on span at bounding box center [36, 138] width 33 height 21
select select "service"
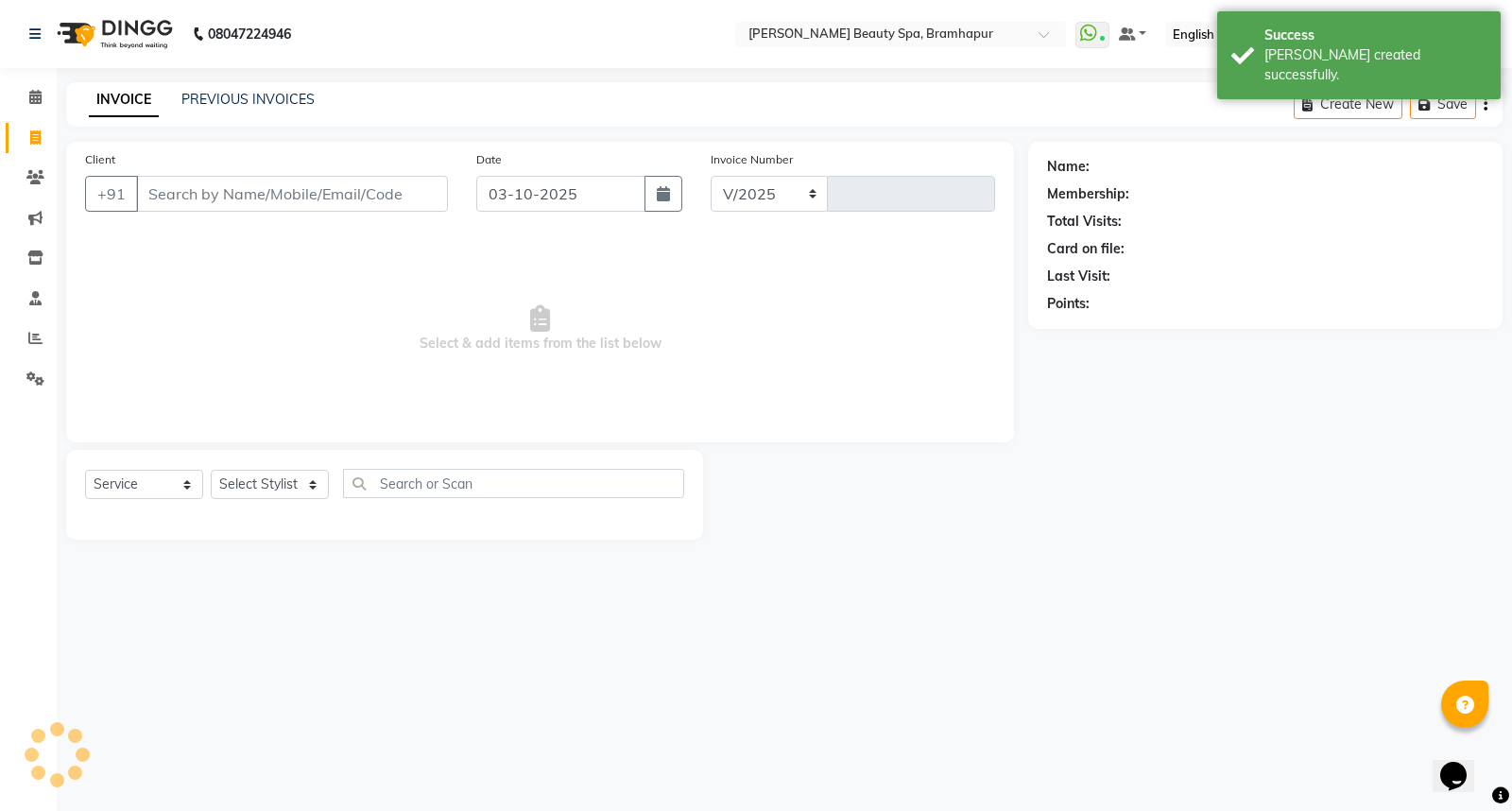
select select "3622"
type input "1951"
click at [246, 186] on input "Client" at bounding box center [292, 194] width 311 height 36
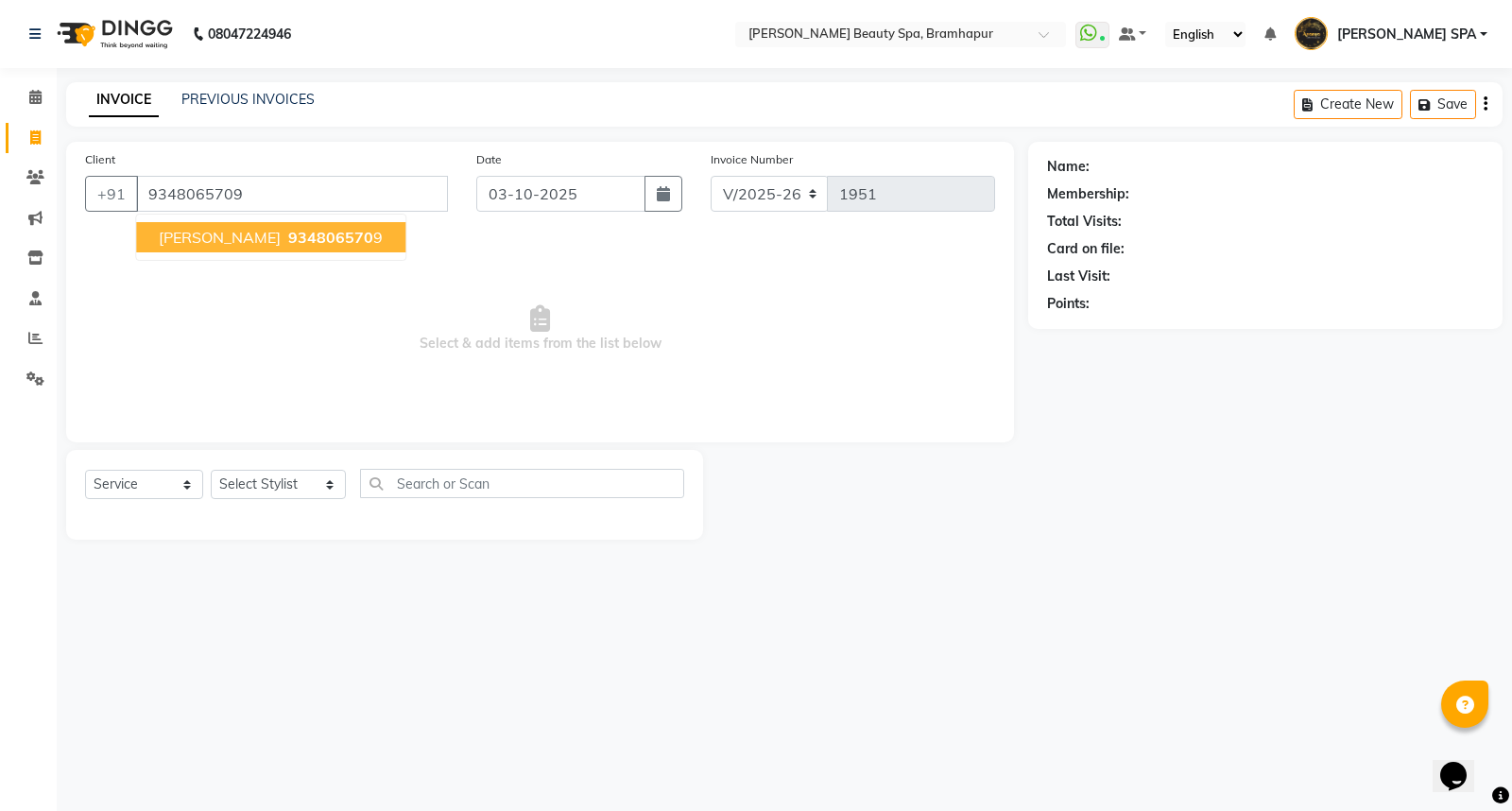
type input "9348065709"
click at [216, 238] on span "RESMA pattnayak" at bounding box center [220, 237] width 122 height 19
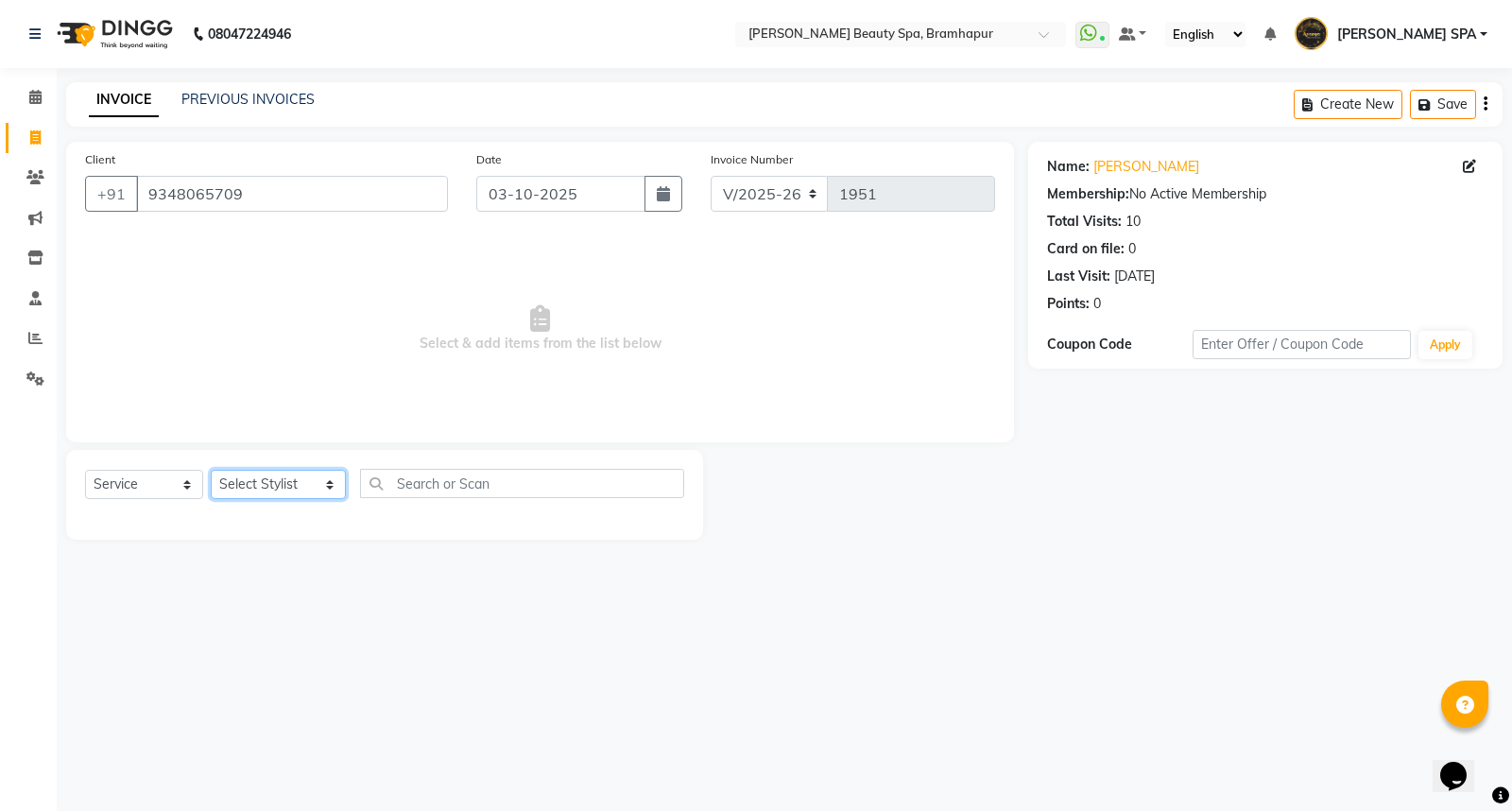
click at [249, 485] on select "Select Stylist ANANYA SPA jhuma KABITA PATTNAIK JOLLY KALYANI khusi MAM PRANATI…" at bounding box center [279, 485] width 135 height 29
select select "18425"
click at [211, 471] on select "Select Stylist ANANYA SPA jhuma KABITA PATTNAIK JOLLY KALYANI khusi MAM PRANATI…" at bounding box center [279, 485] width 135 height 29
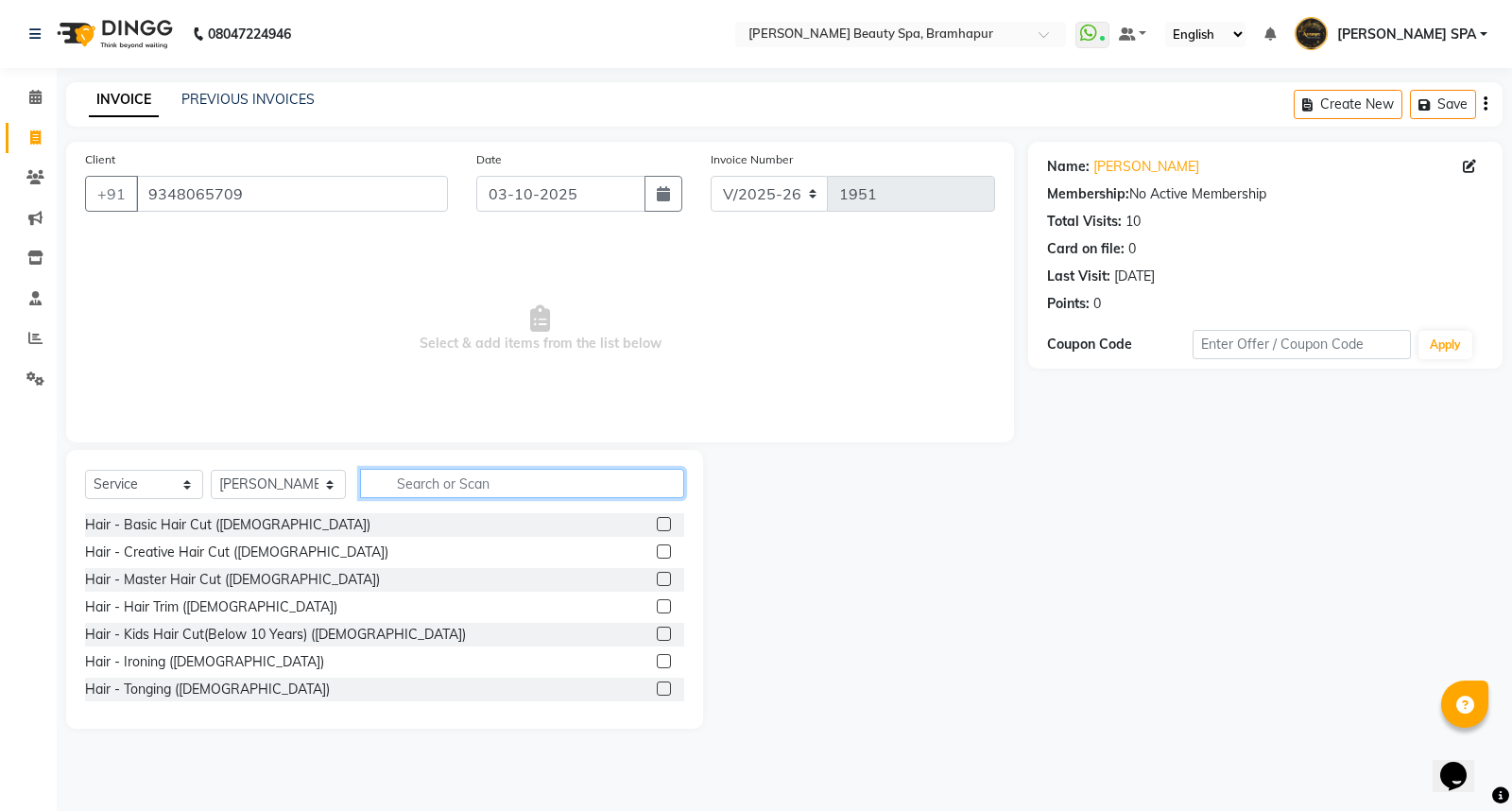
click at [430, 477] on input "text" at bounding box center [521, 484] width 324 height 29
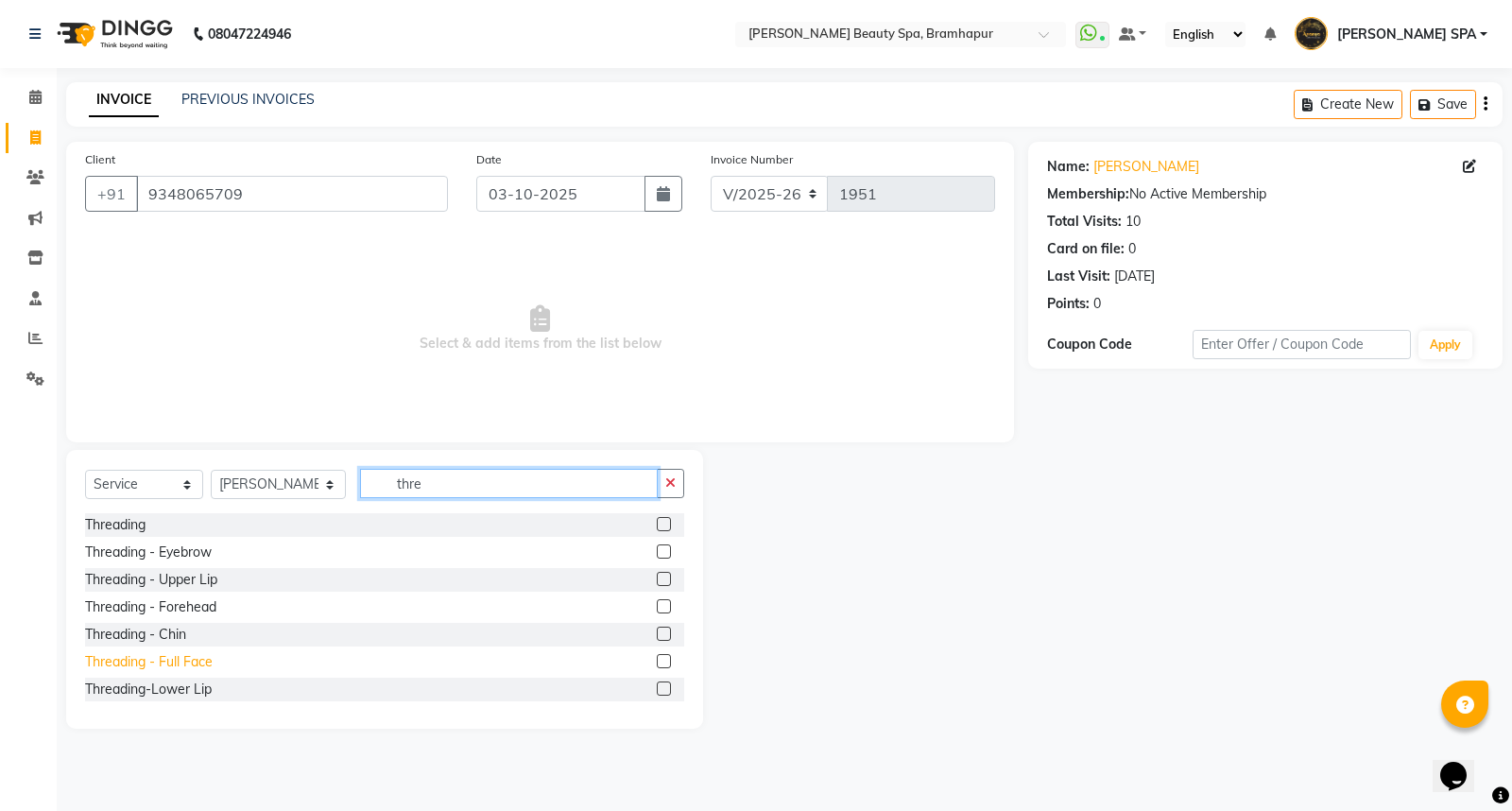
type input "thre"
click at [152, 660] on div "Threading - Full Face" at bounding box center [149, 662] width 128 height 20
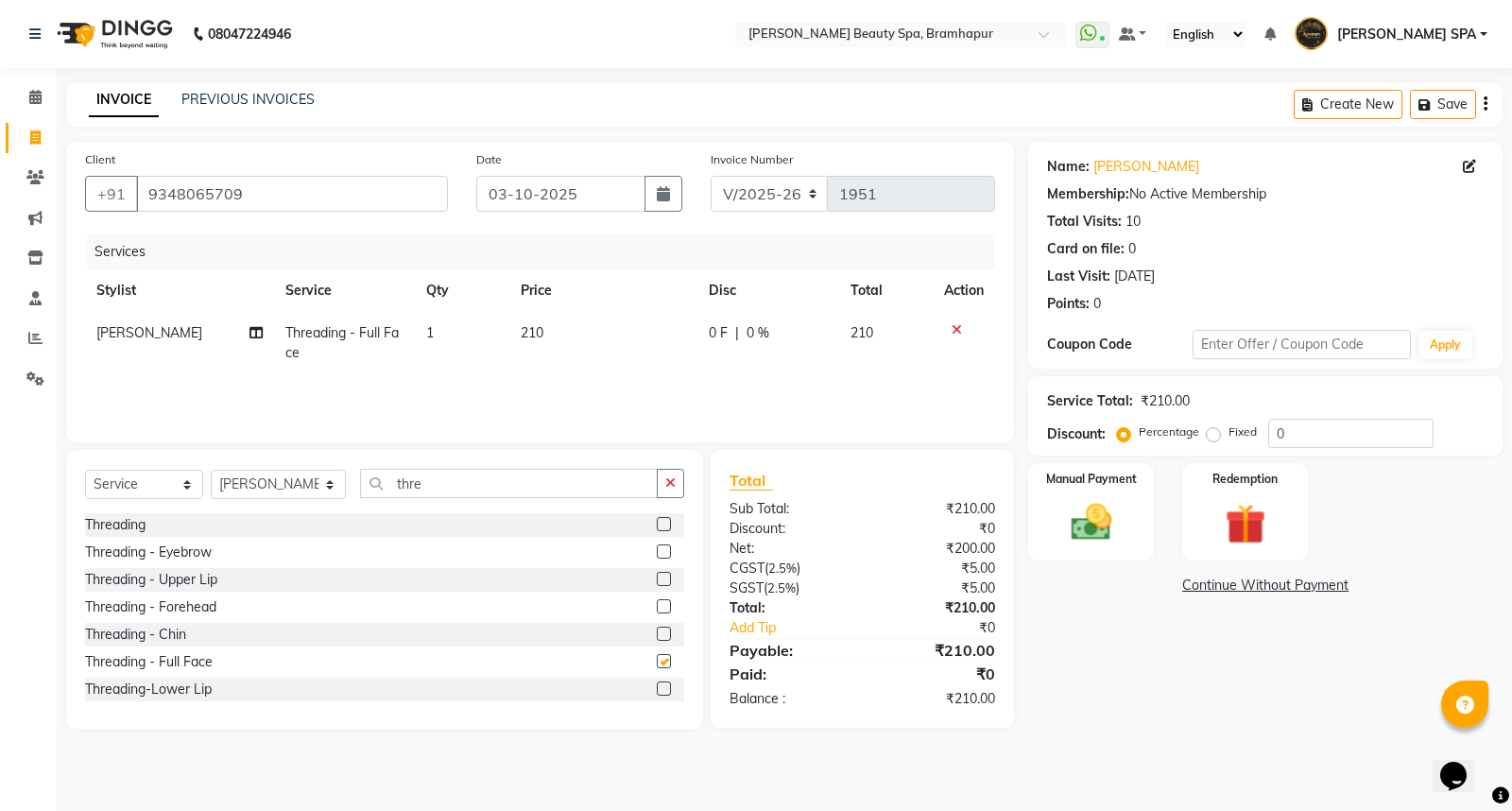
checkbox input "false"
click at [531, 331] on span "210" at bounding box center [531, 333] width 22 height 17
select select "18425"
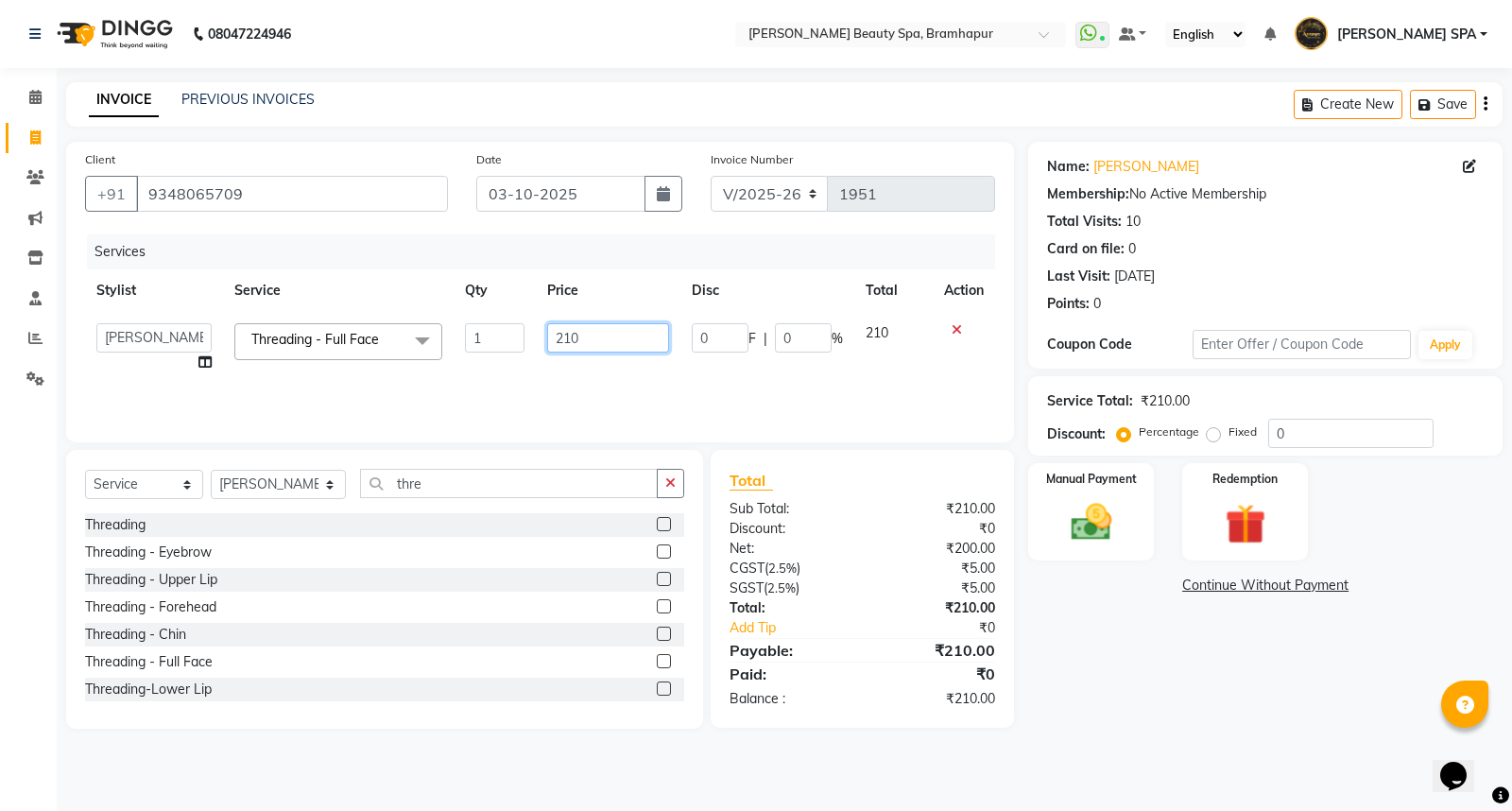
click at [569, 335] on input "210" at bounding box center [608, 338] width 122 height 29
type input "250"
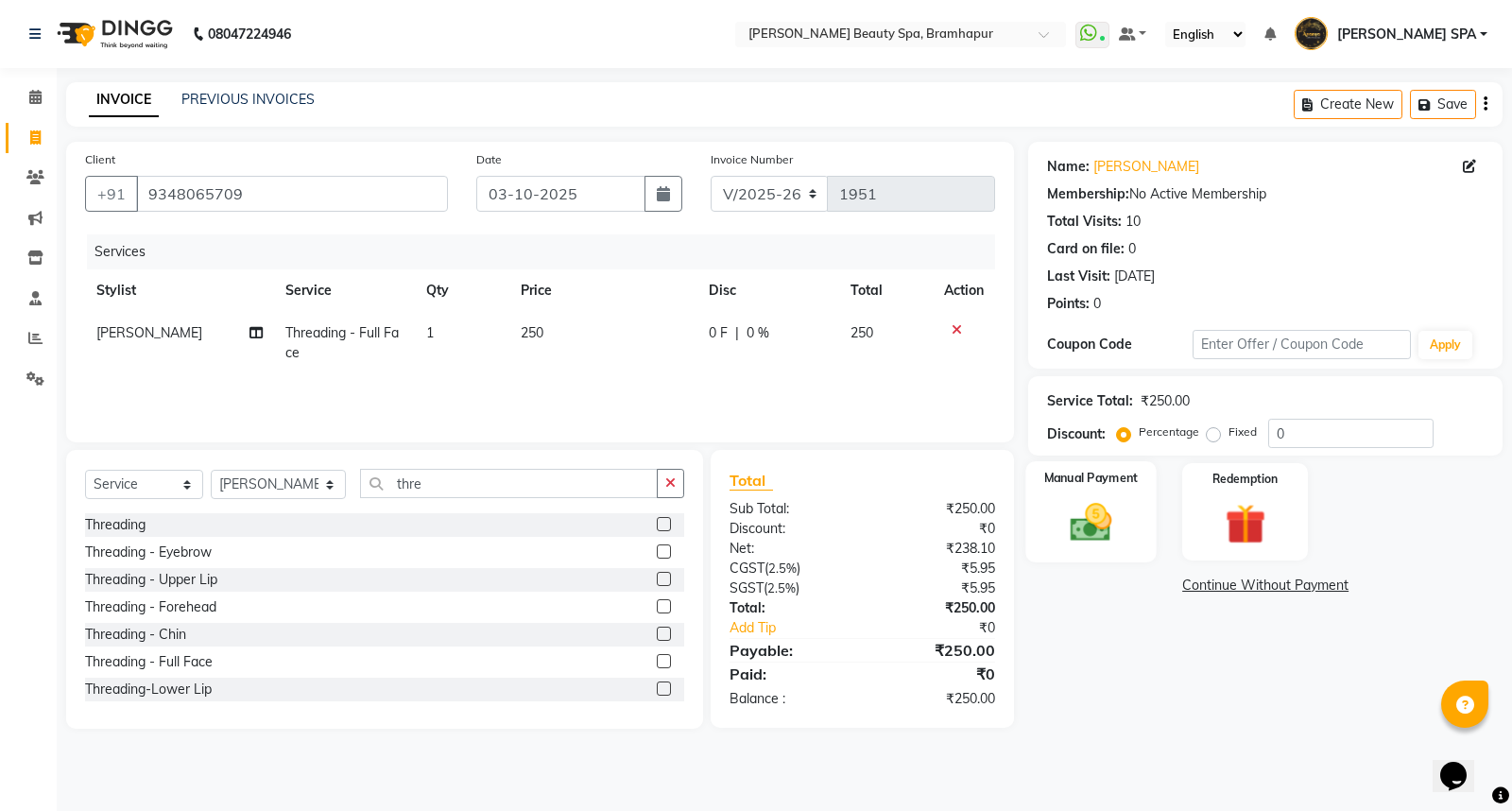
click at [1072, 517] on img at bounding box center [1091, 523] width 68 height 48
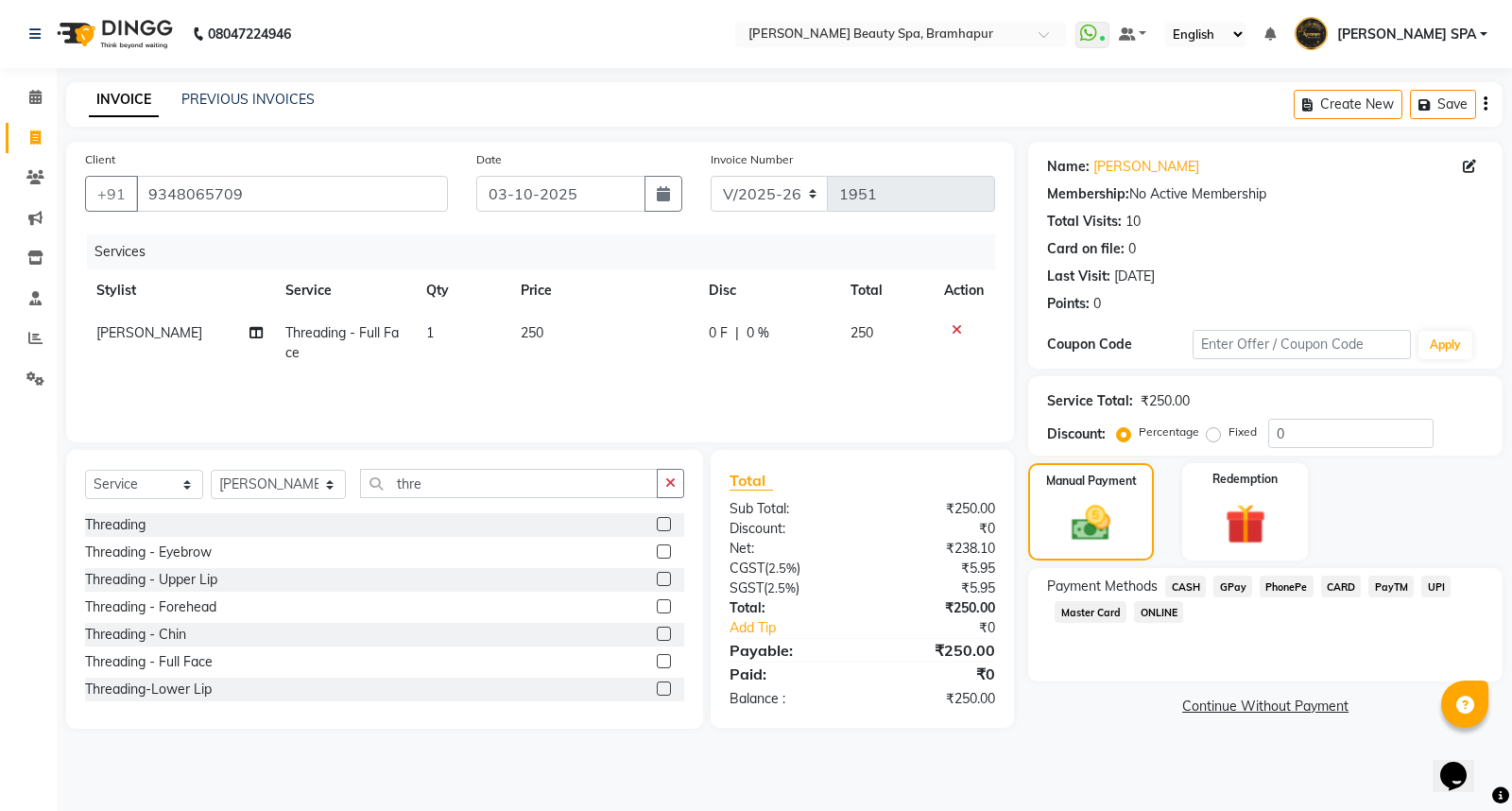
click at [1233, 588] on span "GPay" at bounding box center [1233, 586] width 39 height 21
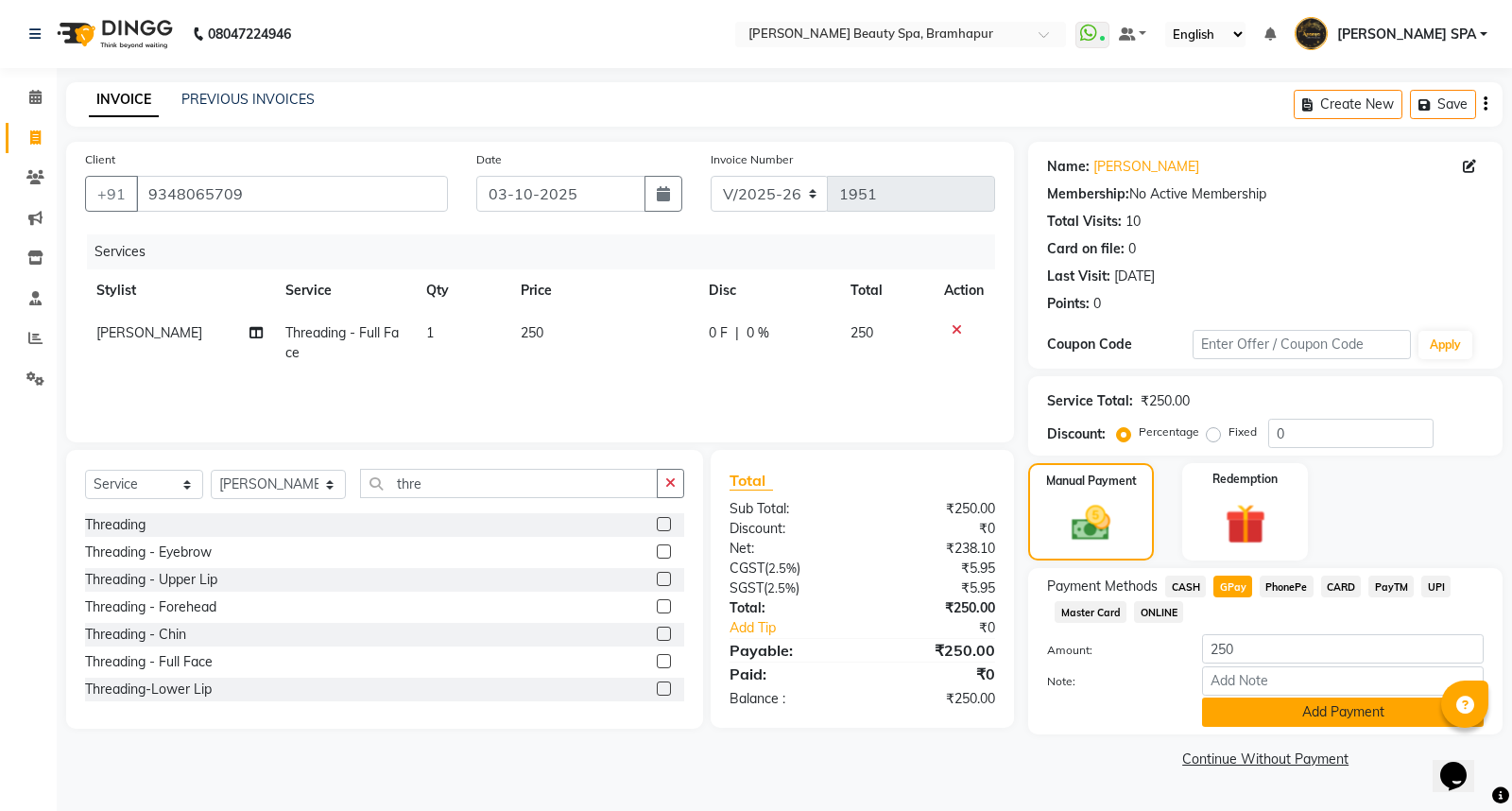
click at [1226, 704] on button "Add Payment" at bounding box center [1343, 712] width 282 height 29
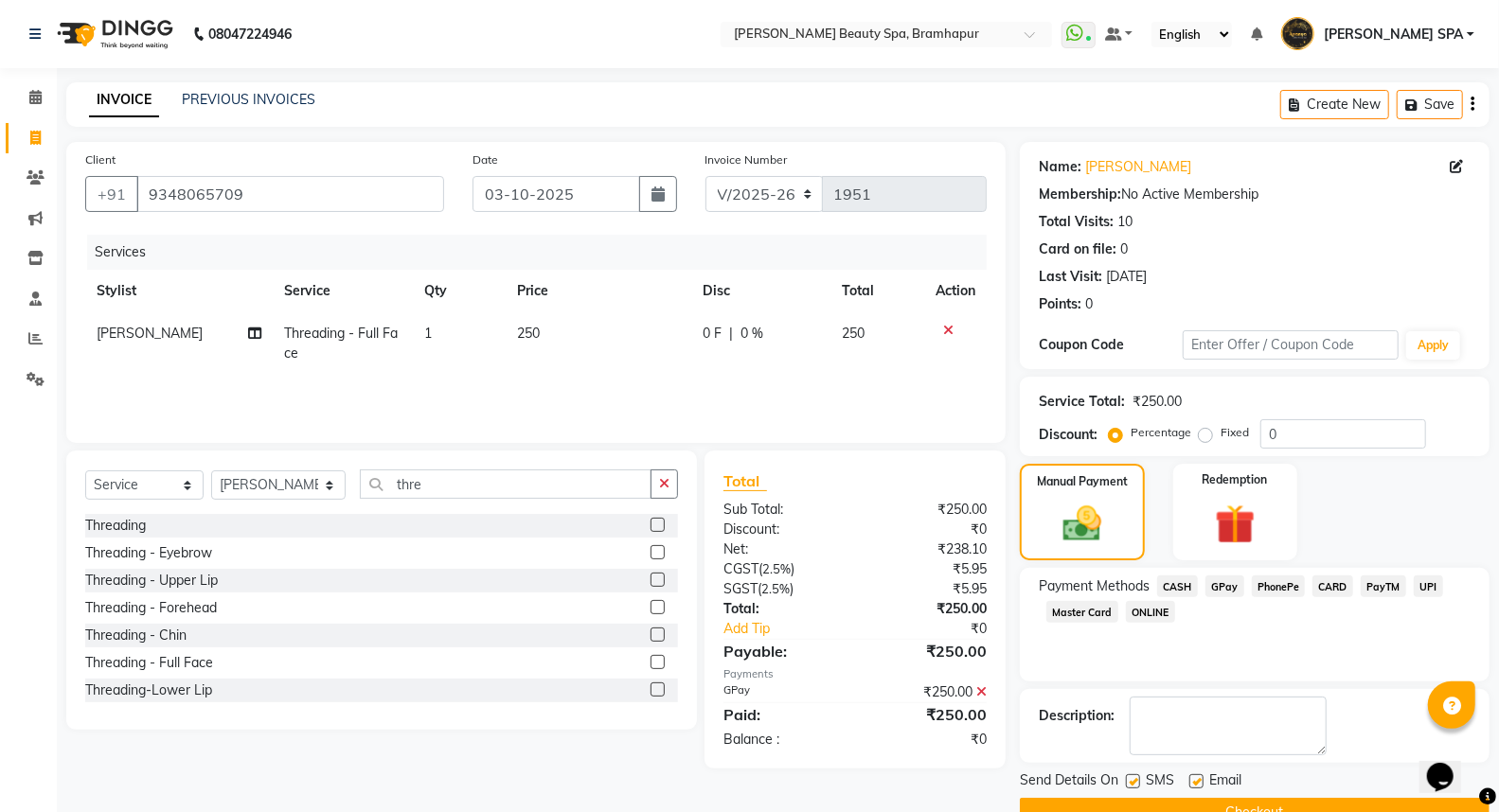
click at [1097, 801] on button "Checkout" at bounding box center [1254, 813] width 470 height 29
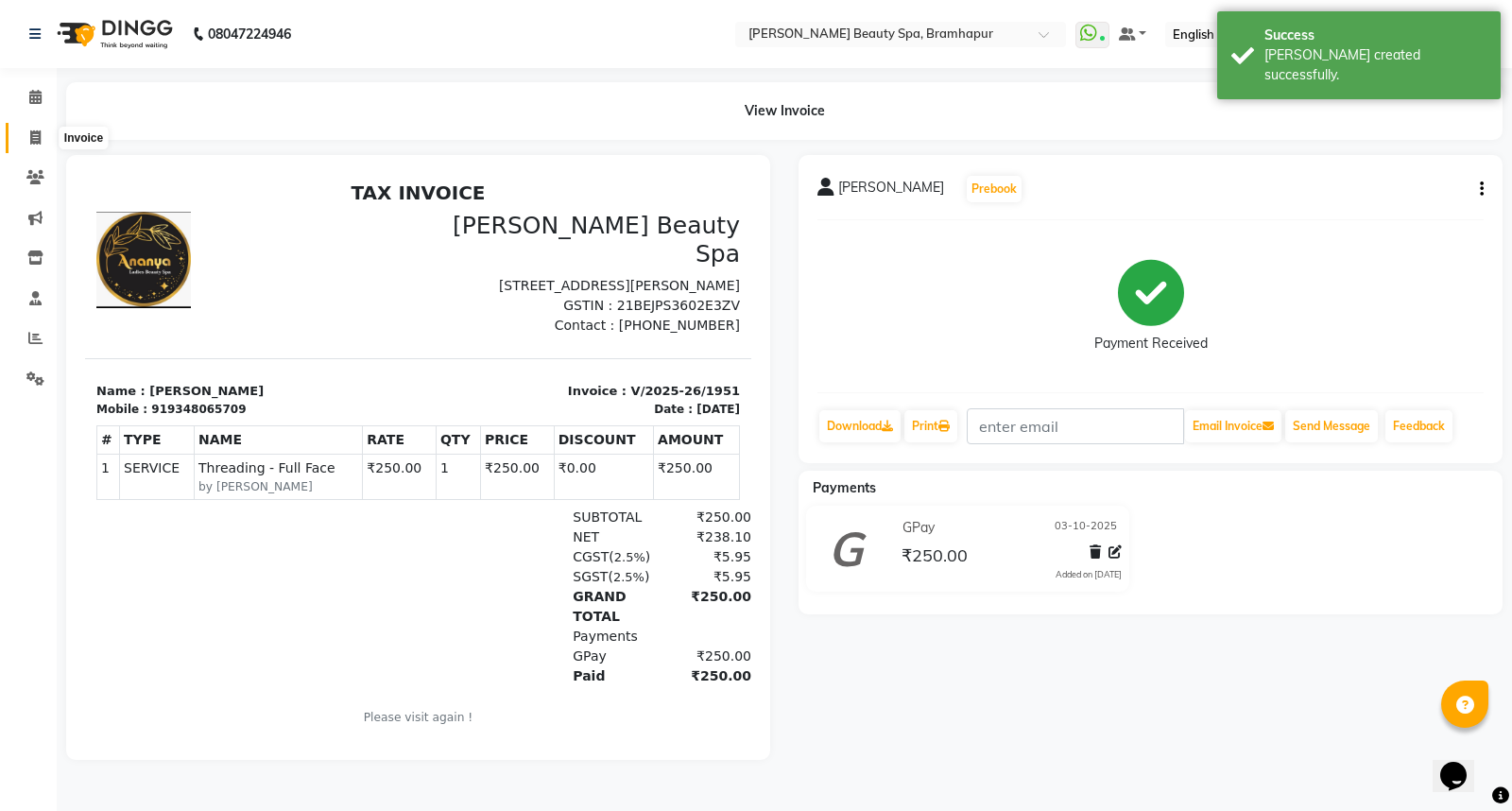
click at [34, 139] on icon at bounding box center [35, 137] width 11 height 15
select select "service"
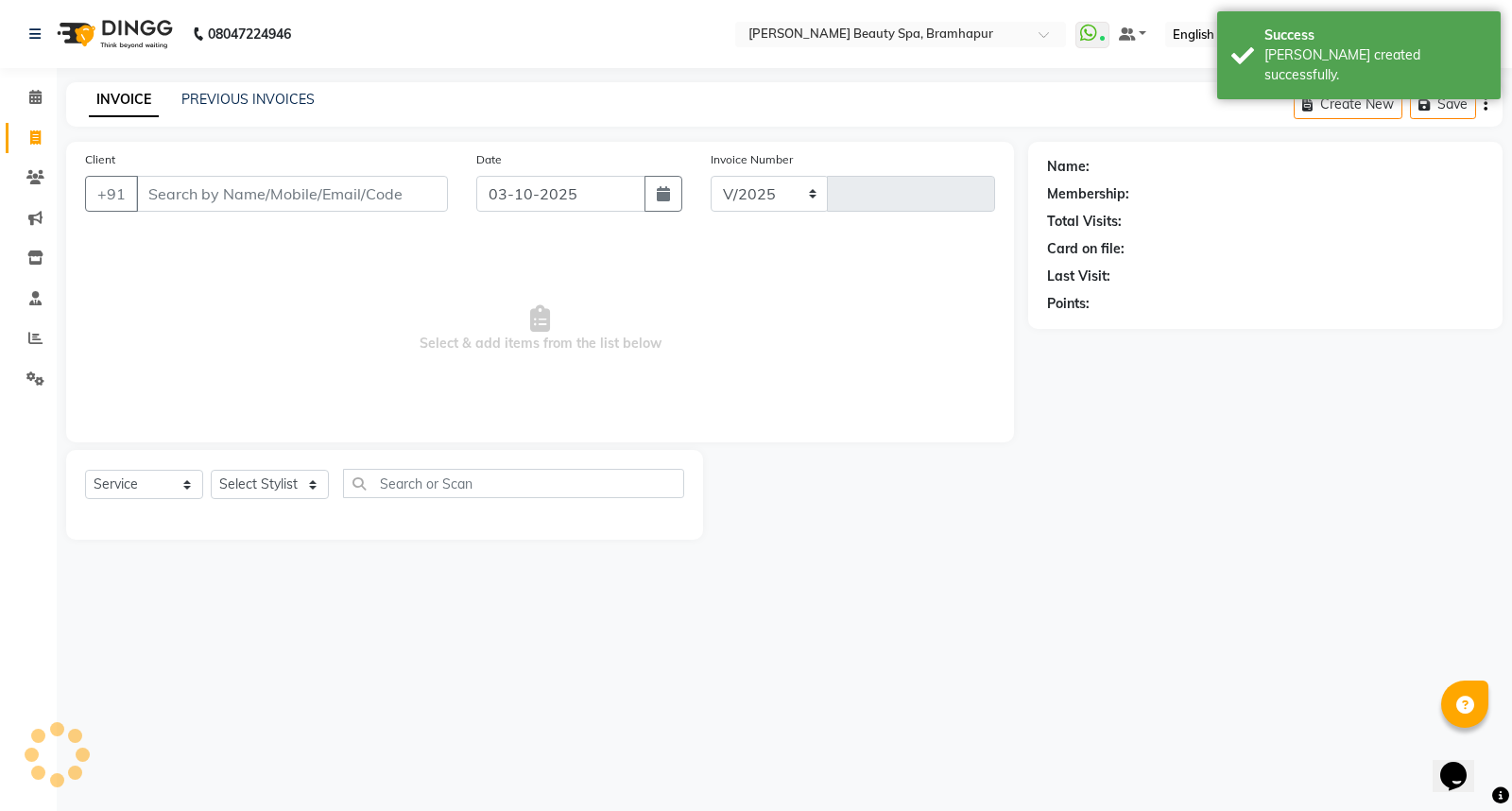
select select "3622"
type input "1952"
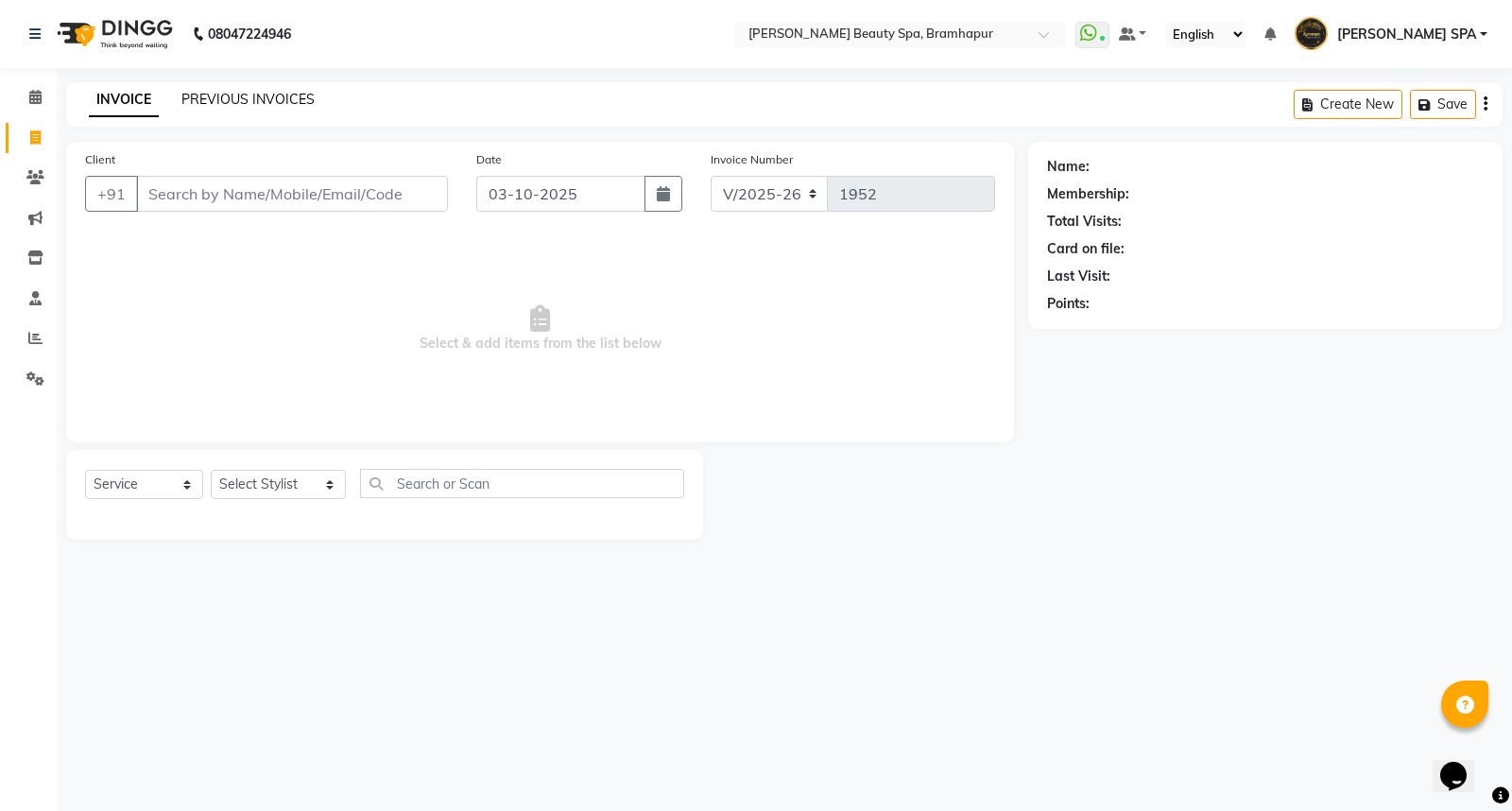
click at [250, 100] on link "PREVIOUS INVOICES" at bounding box center [249, 100] width 133 height 17
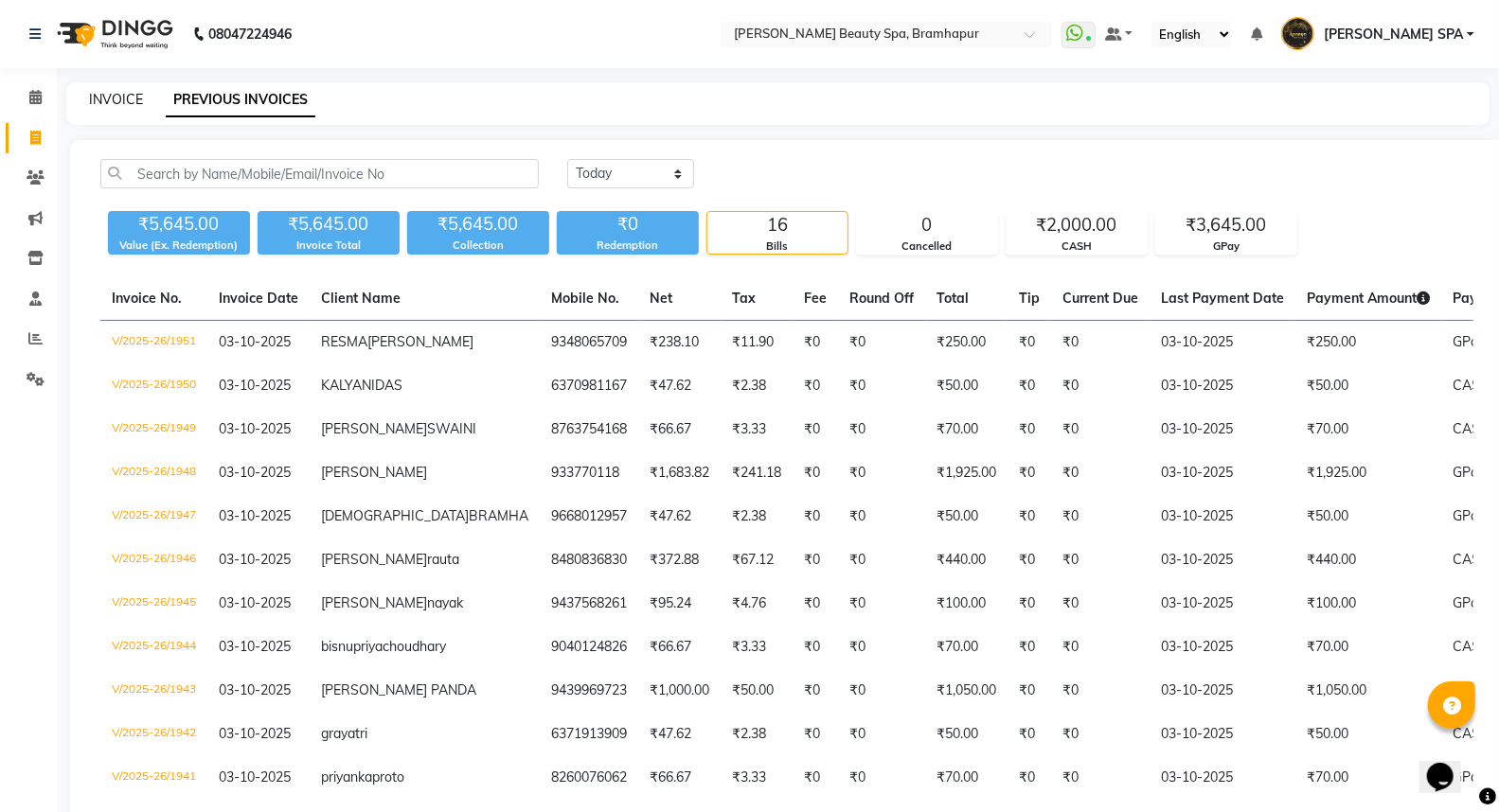
click at [99, 96] on link "INVOICE" at bounding box center [116, 100] width 54 height 17
select select "service"
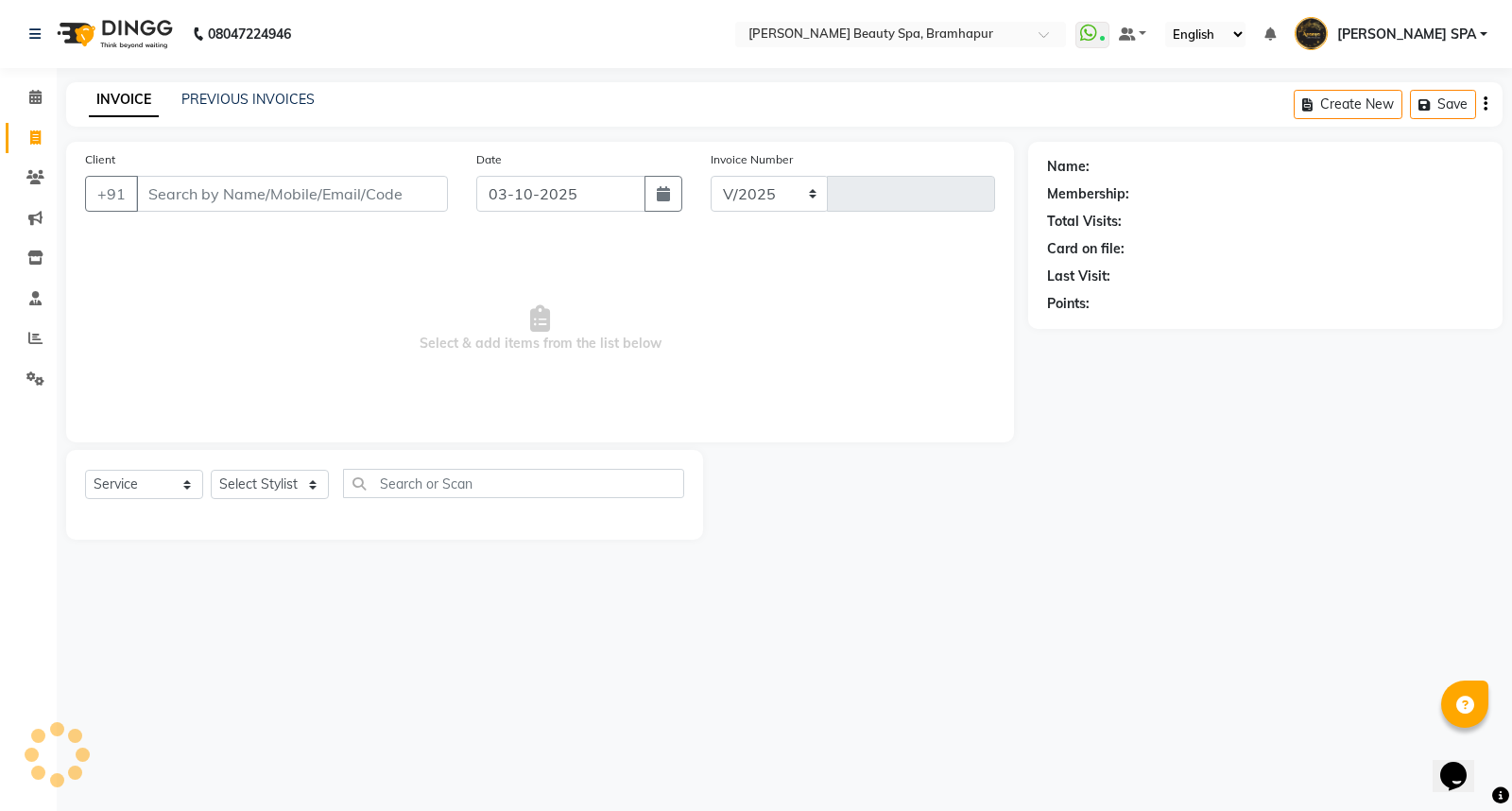
select select "3622"
type input "1952"
click at [215, 91] on link "PREVIOUS INVOICES" at bounding box center [249, 100] width 133 height 17
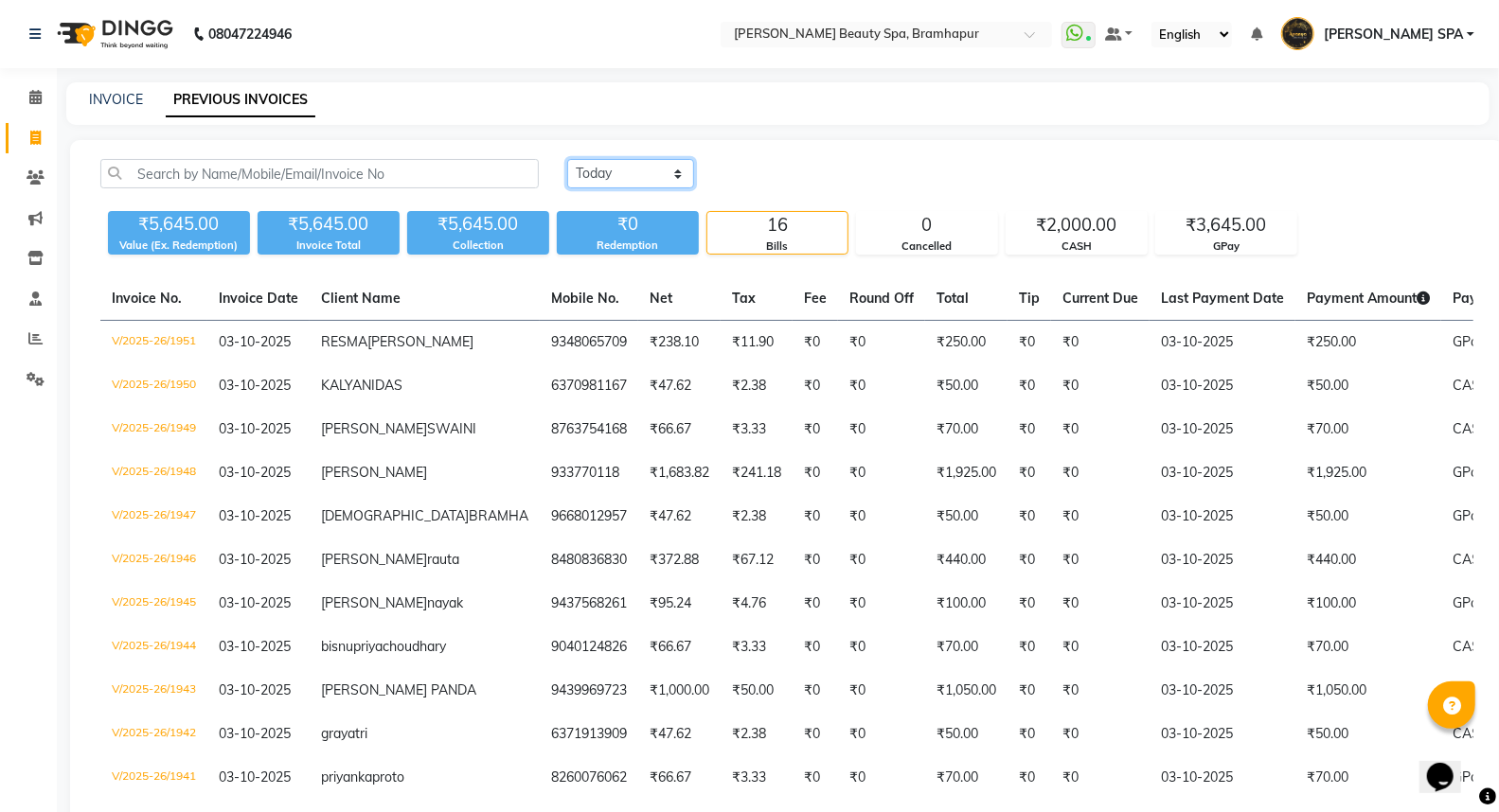
click at [644, 166] on select "Today Yesterday Custom Range" at bounding box center [630, 173] width 127 height 29
select select "range"
click at [567, 159] on select "Today Yesterday Custom Range" at bounding box center [630, 173] width 127 height 29
click at [651, 171] on select "Today Yesterday Custom Range" at bounding box center [638, 174] width 142 height 29
click at [776, 176] on input "03-10-2025" at bounding box center [785, 173] width 133 height 26
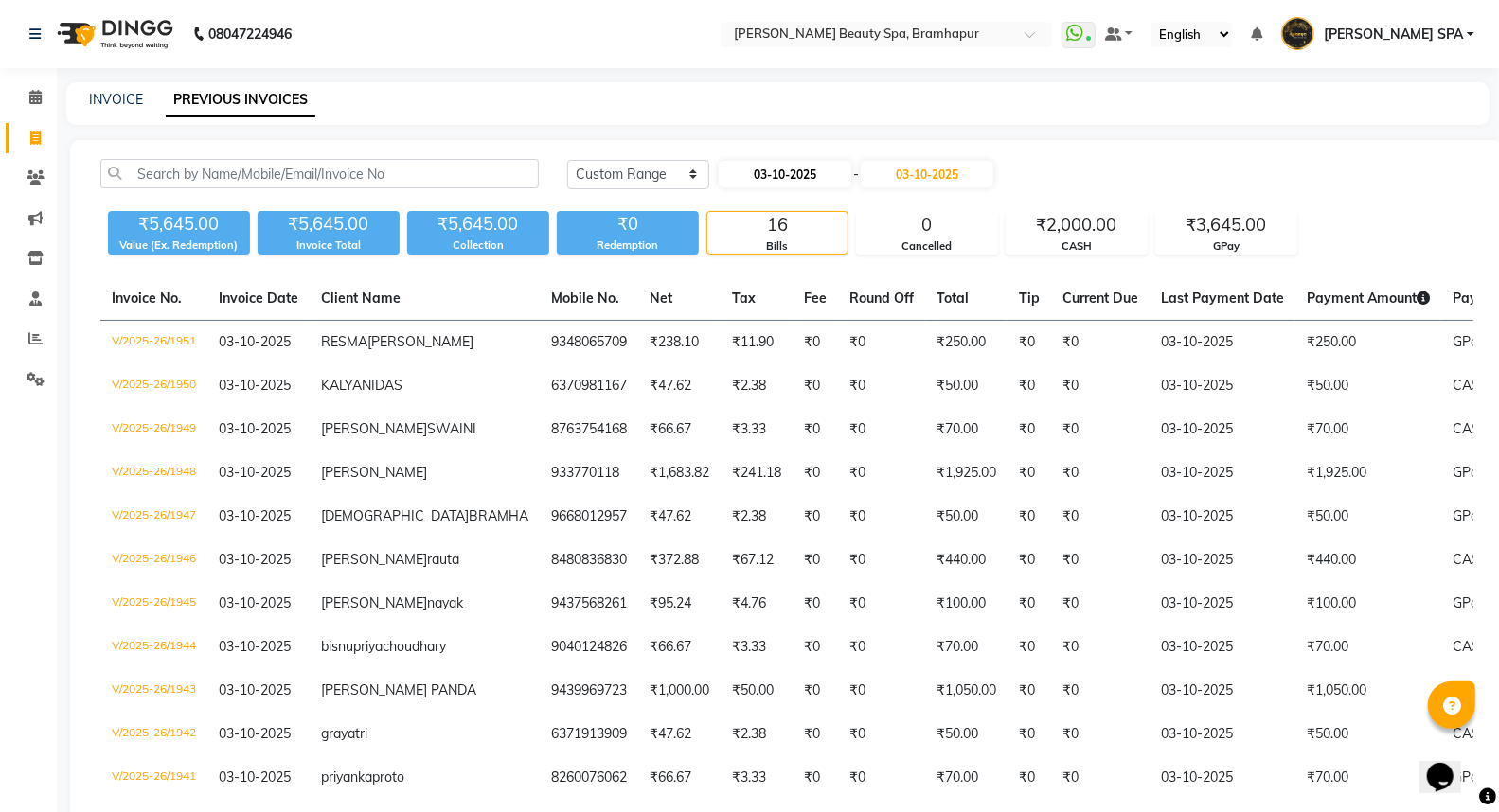
select select "10"
select select "2025"
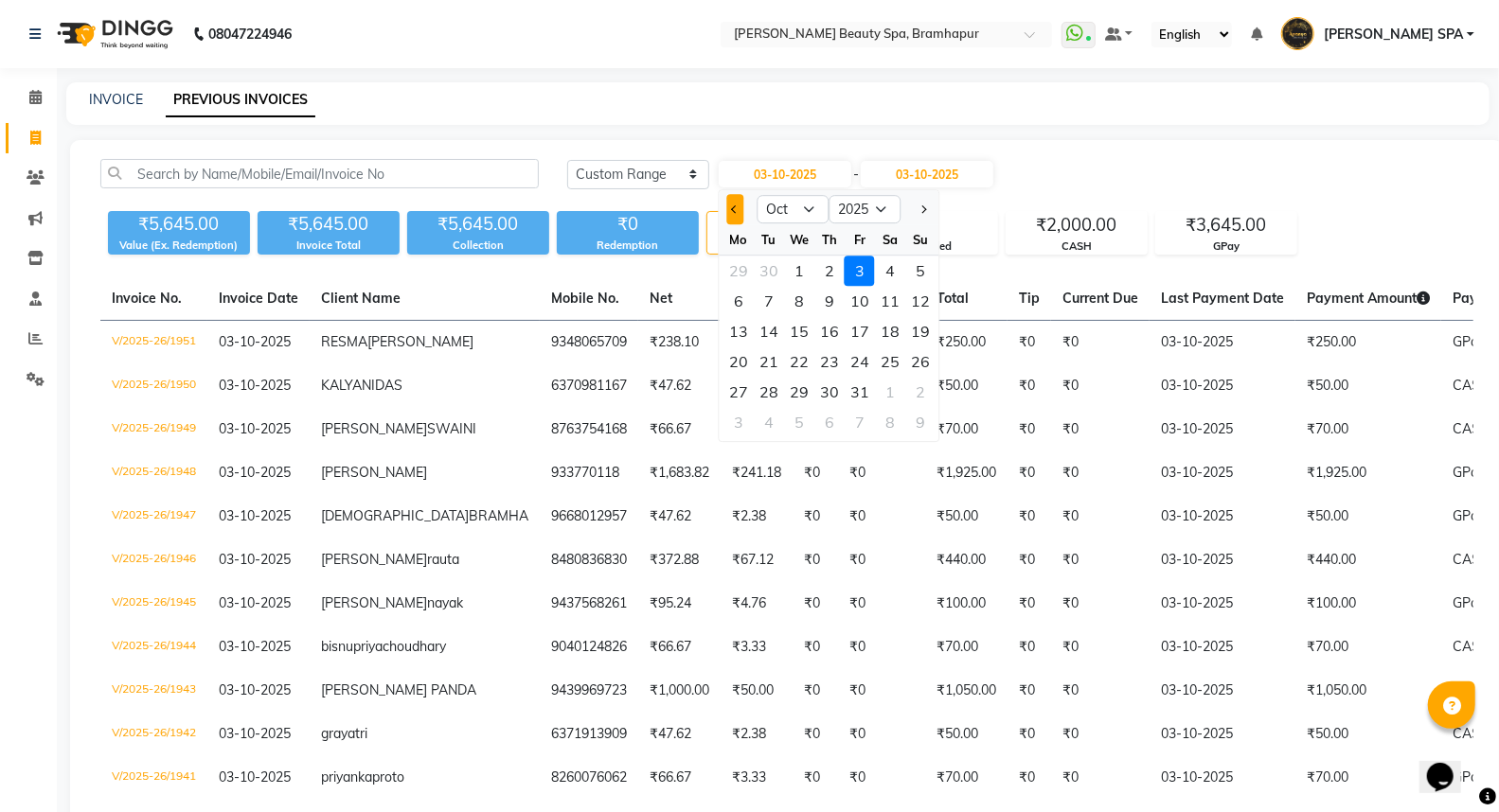
click at [730, 204] on button "Previous month" at bounding box center [734, 208] width 16 height 30
select select "9"
click at [892, 357] on div "27" at bounding box center [890, 361] width 30 height 30
type input "27-09-2025"
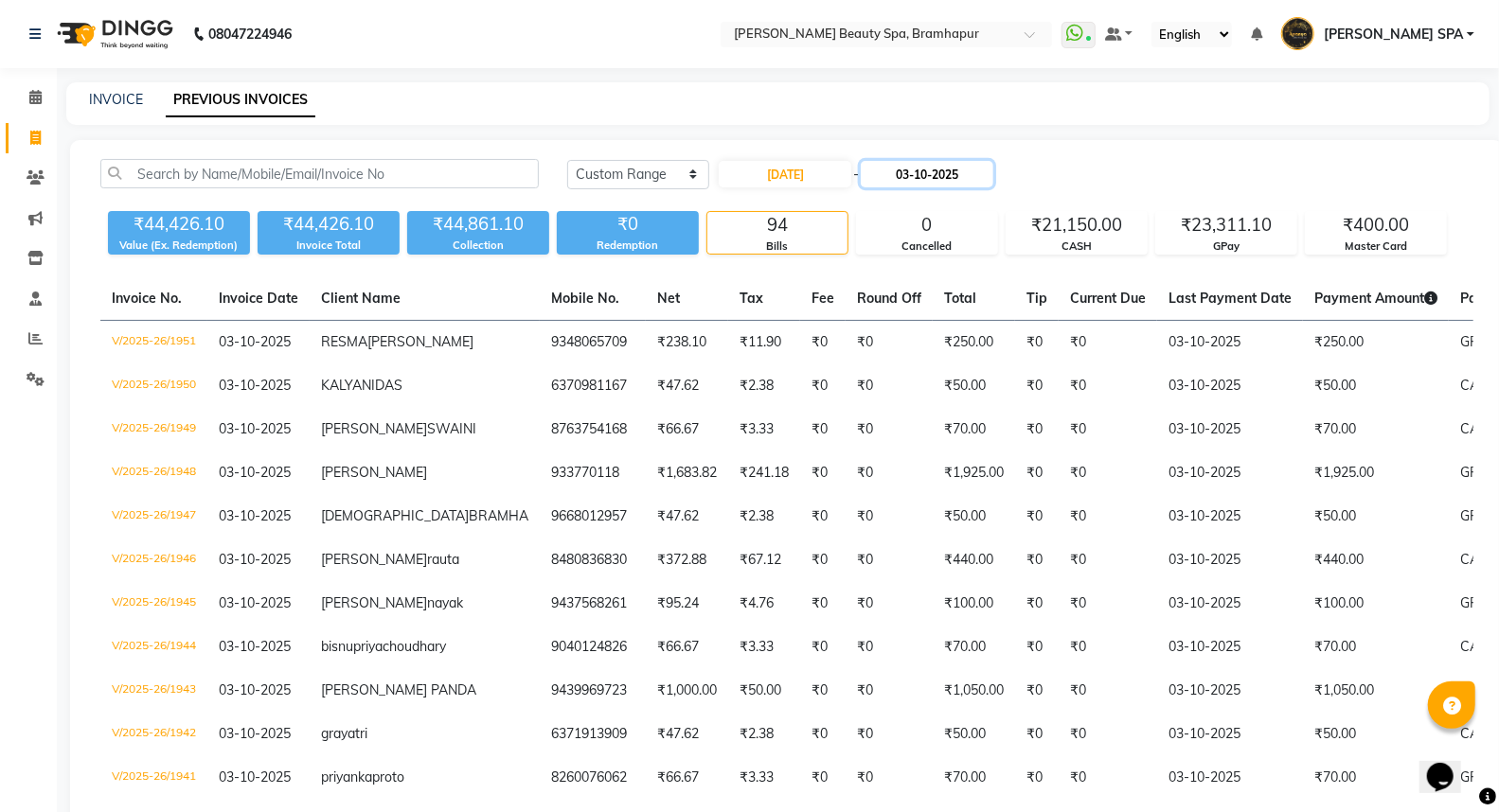
click at [952, 172] on input "03-10-2025" at bounding box center [926, 173] width 133 height 26
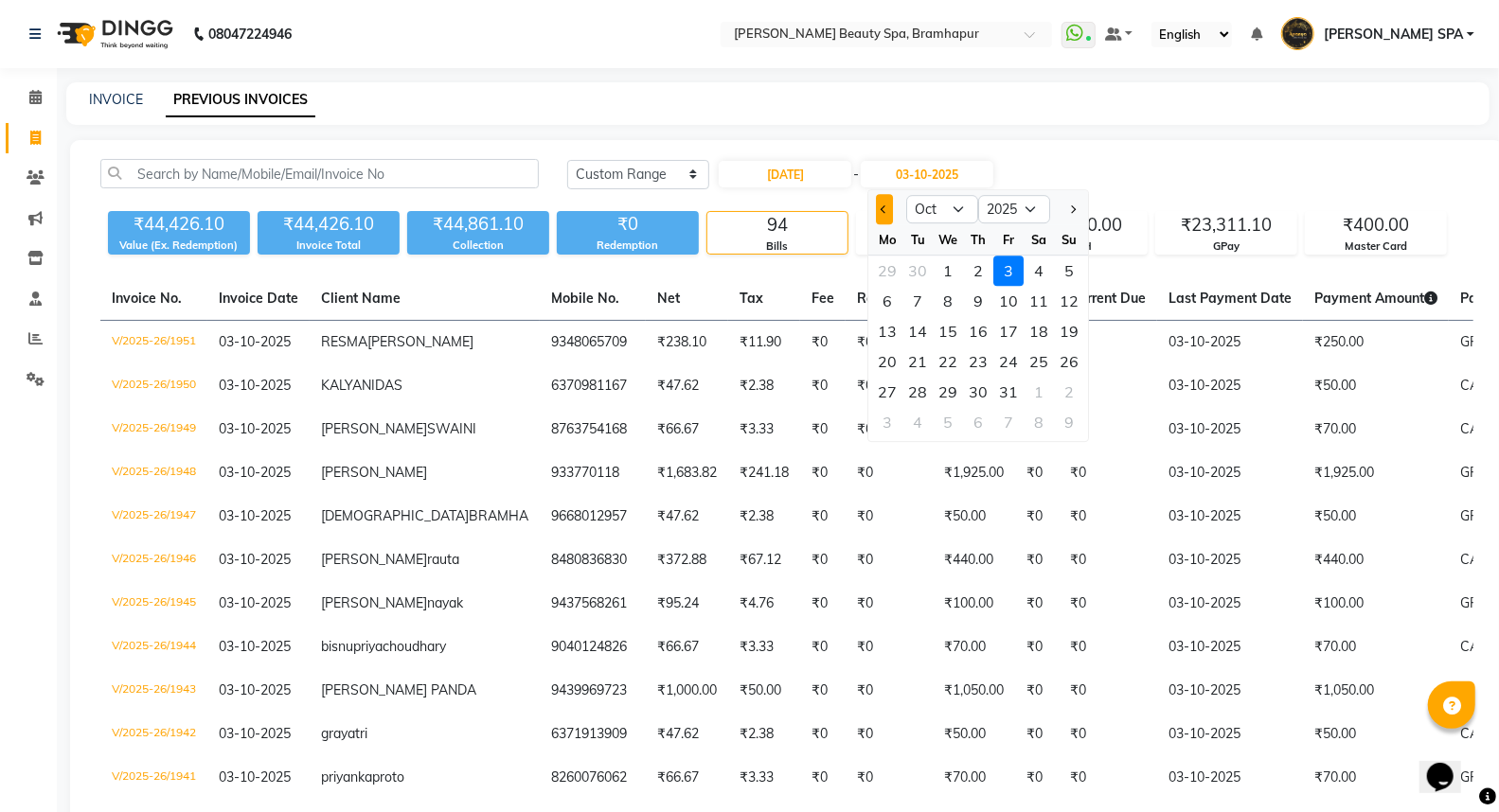
click at [881, 218] on button "Previous month" at bounding box center [885, 208] width 16 height 30
select select "9"
click at [883, 212] on div at bounding box center [888, 208] width 38 height 30
click at [1044, 356] on div "27" at bounding box center [1039, 361] width 30 height 30
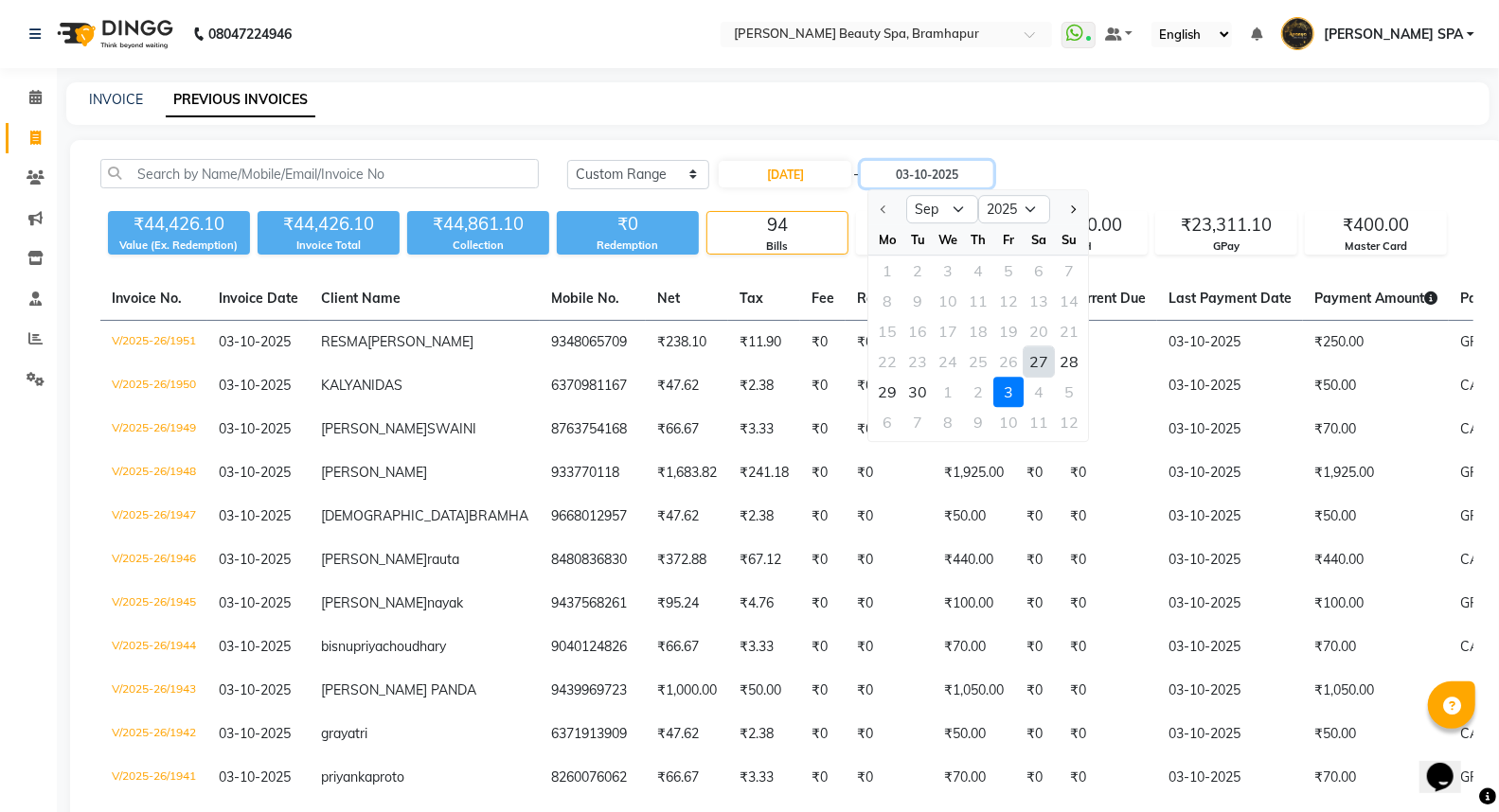
type input "27-09-2025"
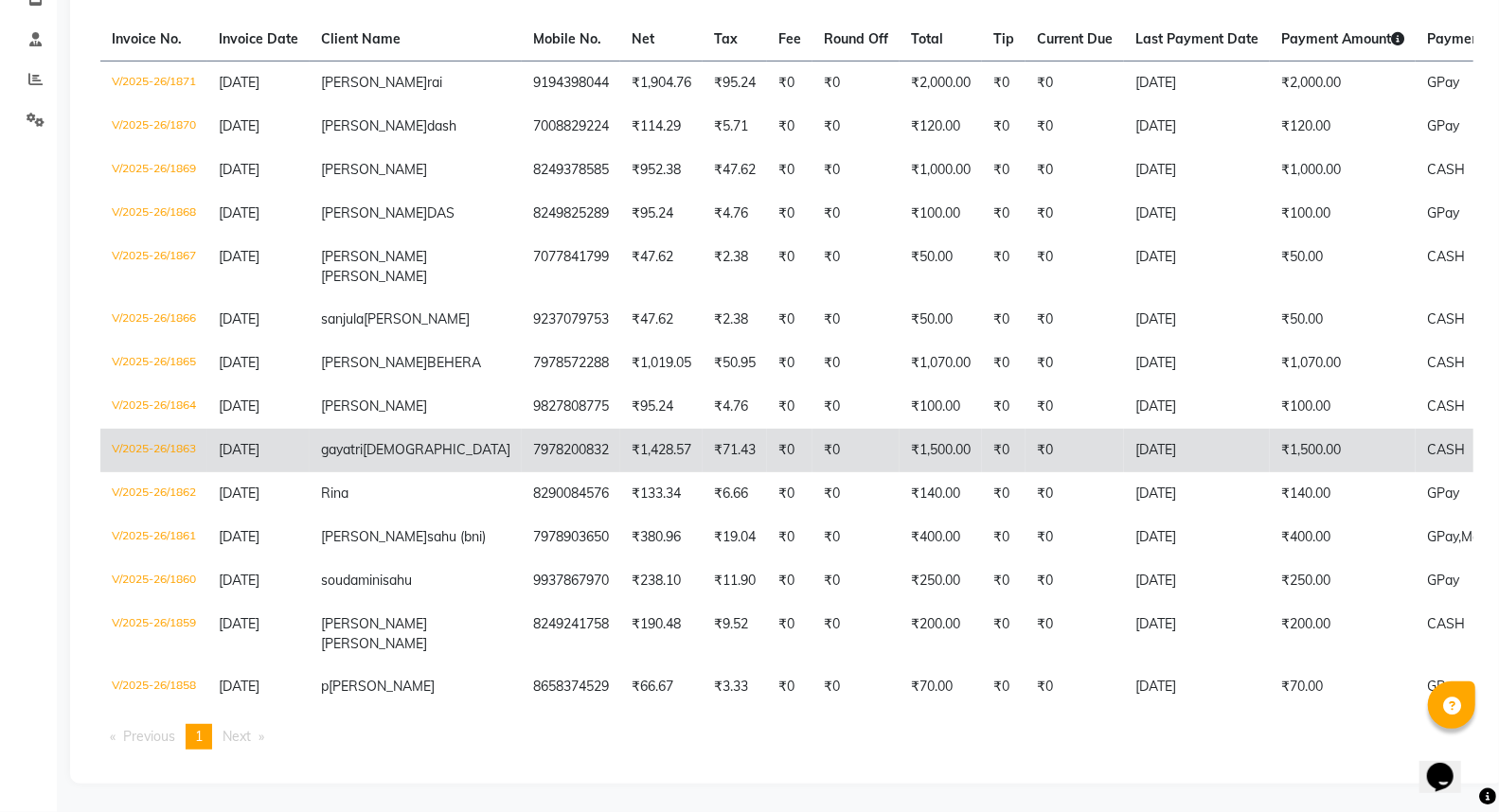
scroll to position [386, 0]
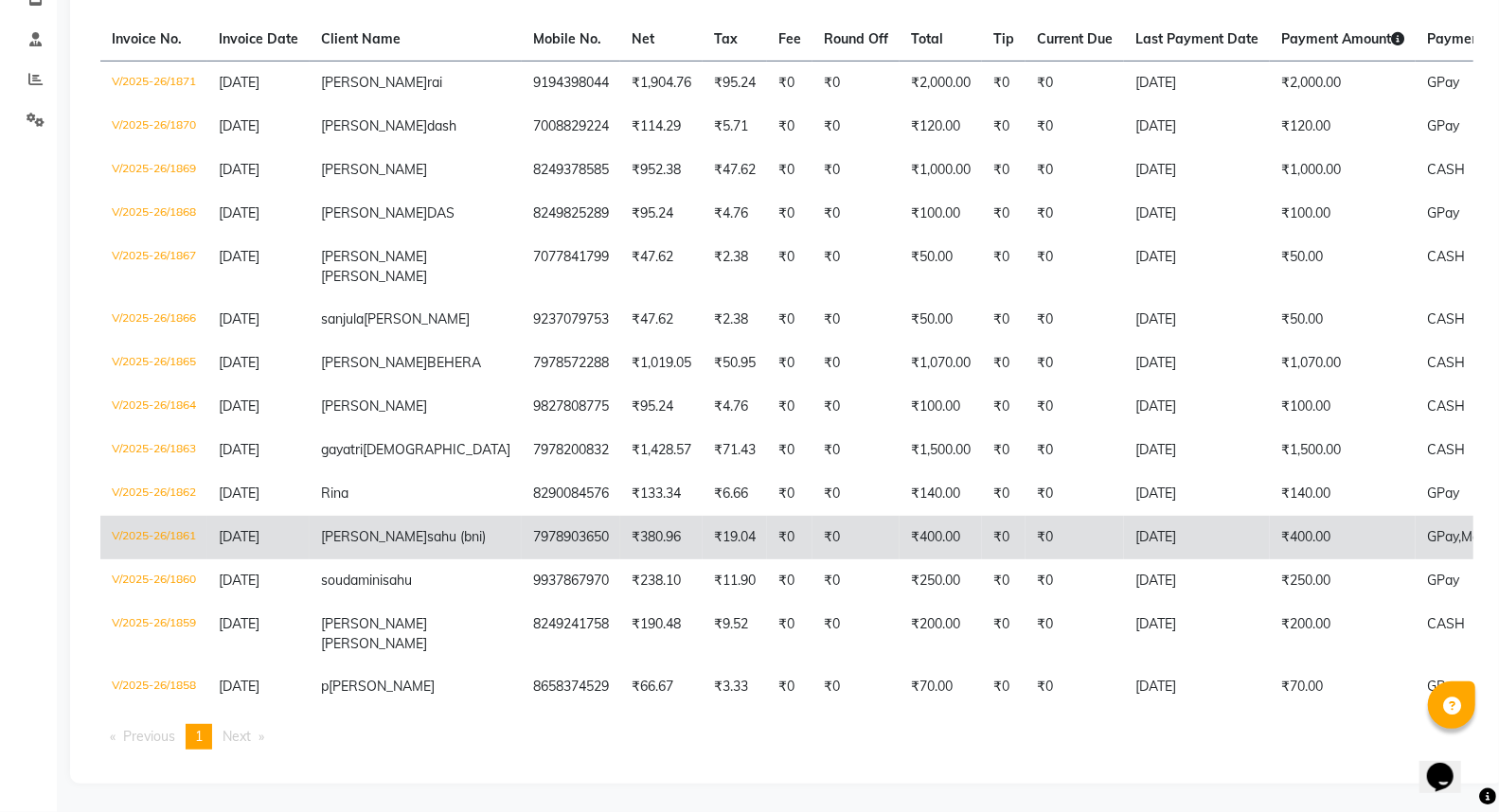
click at [1124, 516] on td "27-09-2025" at bounding box center [1197, 538] width 145 height 44
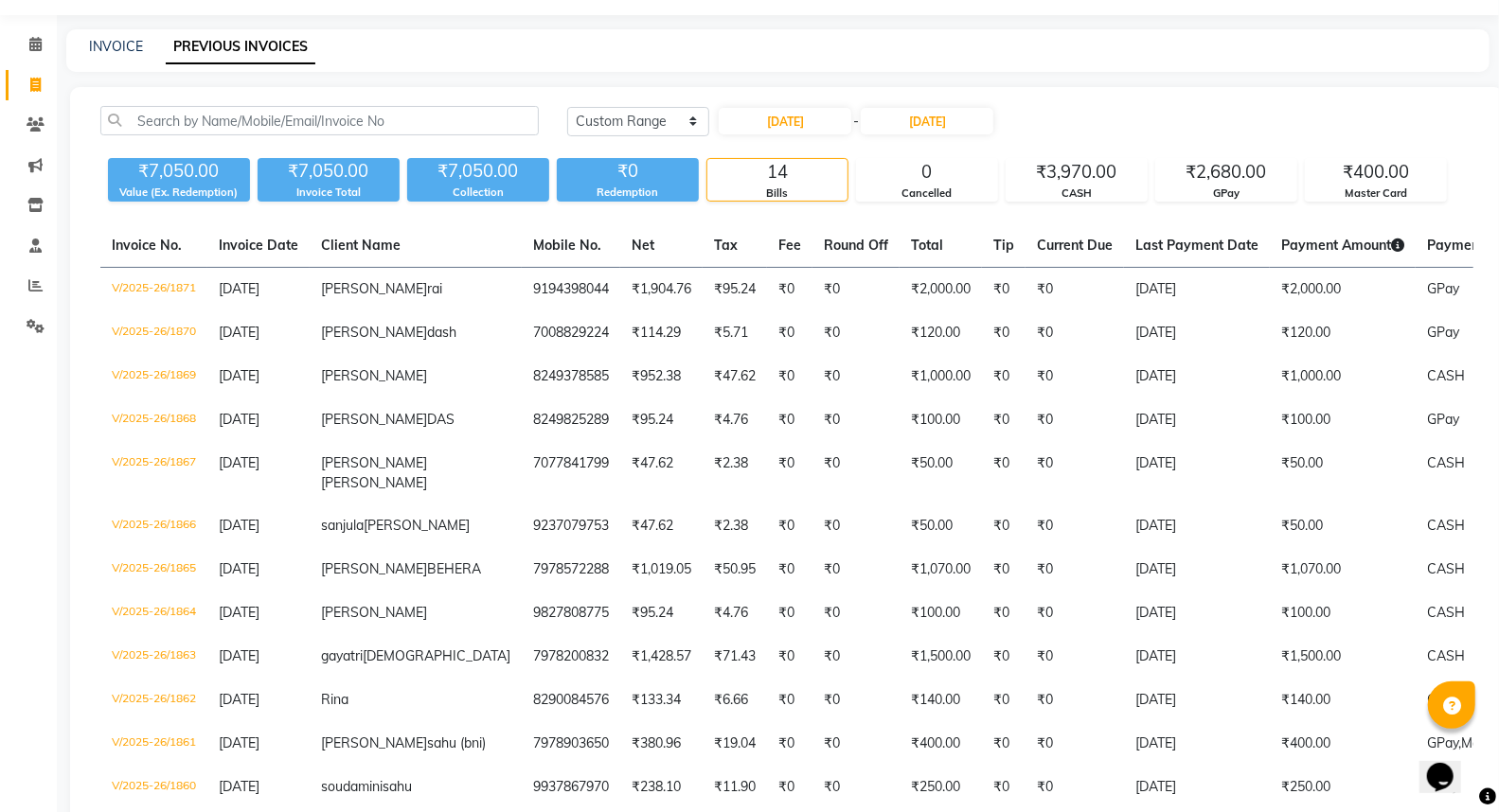
scroll to position [105, 0]
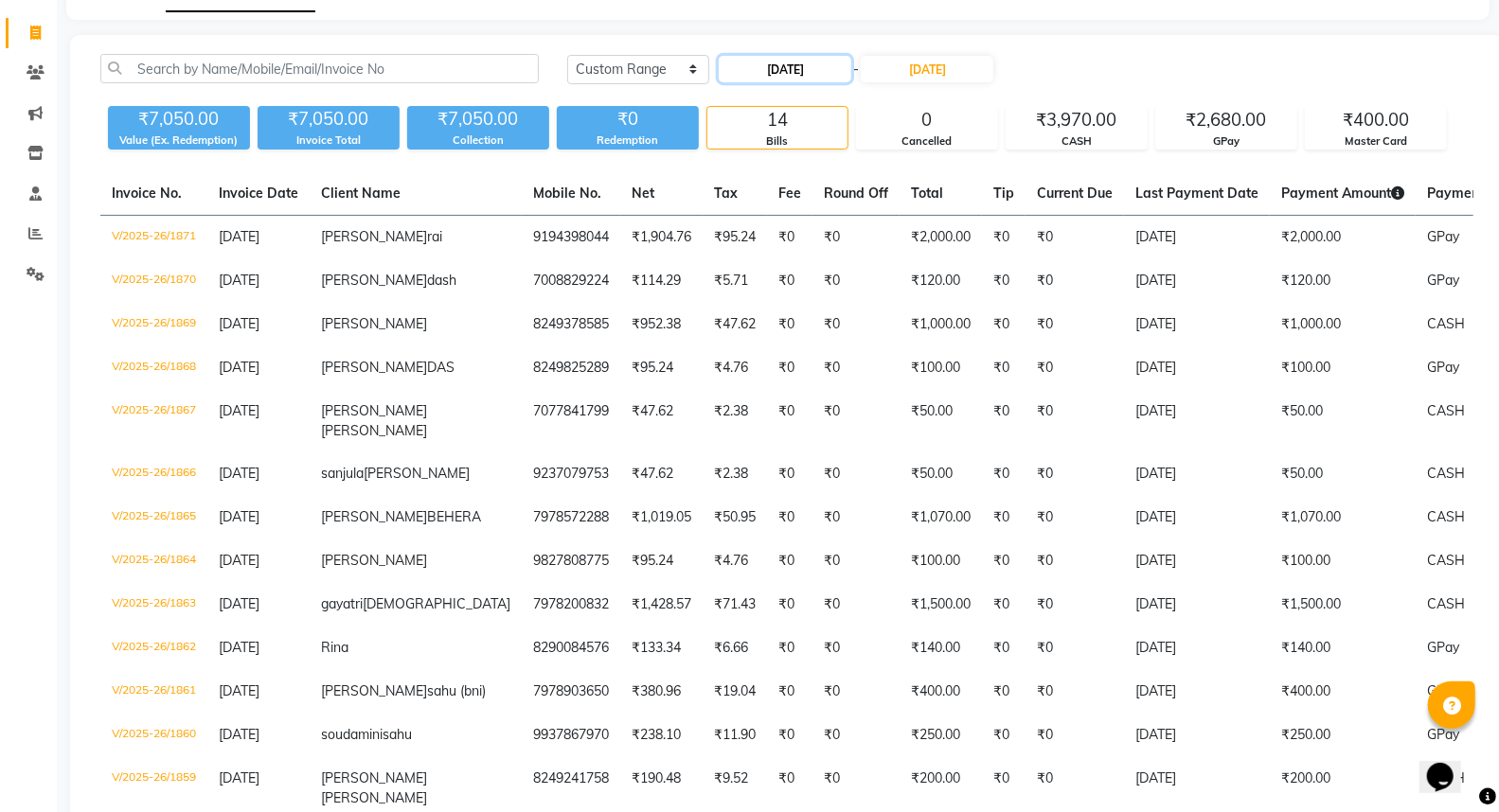
click at [781, 62] on input "27-09-2025" at bounding box center [785, 69] width 133 height 26
select select "9"
select select "2025"
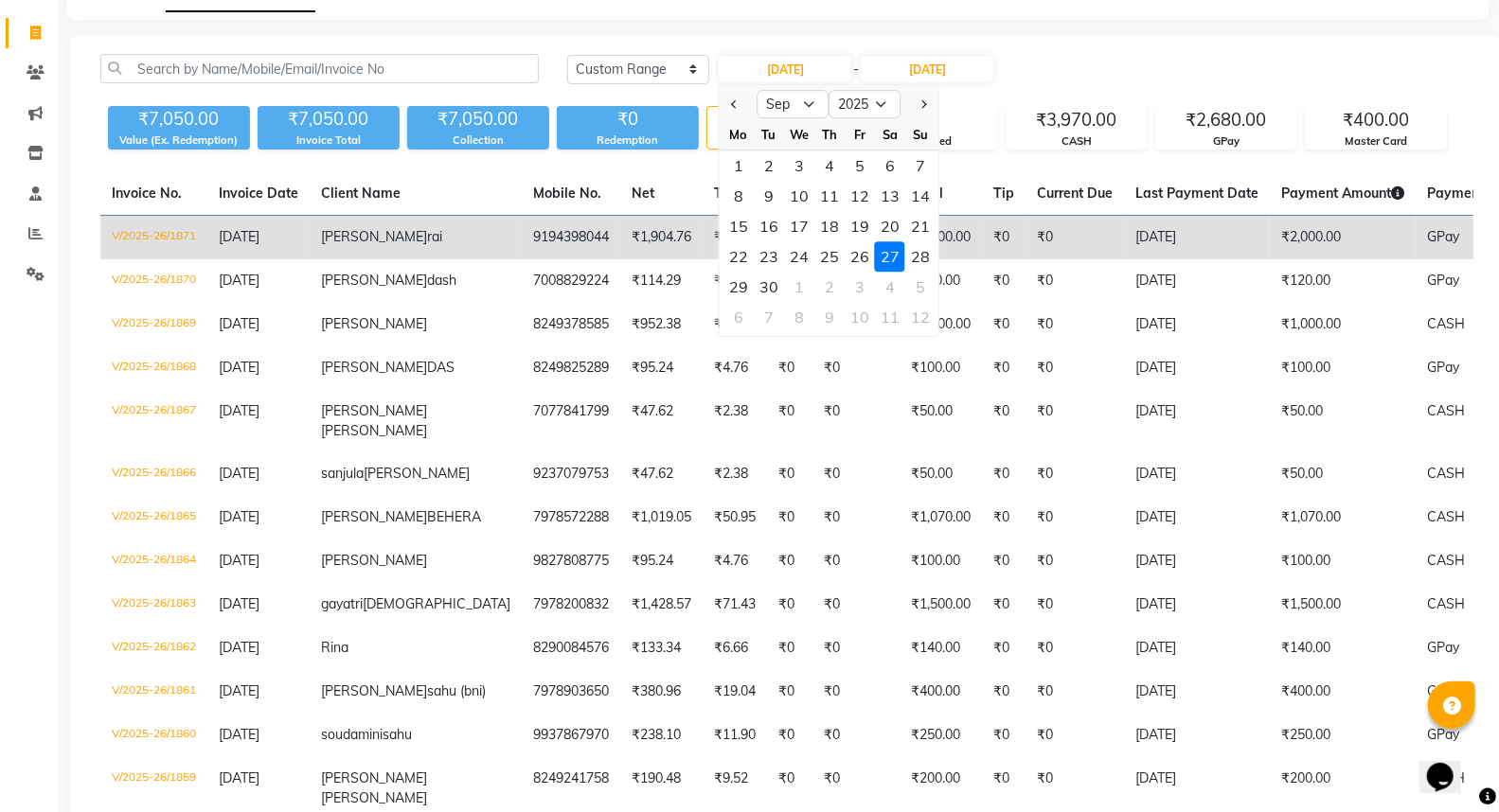
drag, startPoint x: 925, startPoint y: 253, endPoint x: 930, endPoint y: 234, distance: 19.6
click at [924, 253] on div "28" at bounding box center [920, 256] width 30 height 30
type input "28-09-2025"
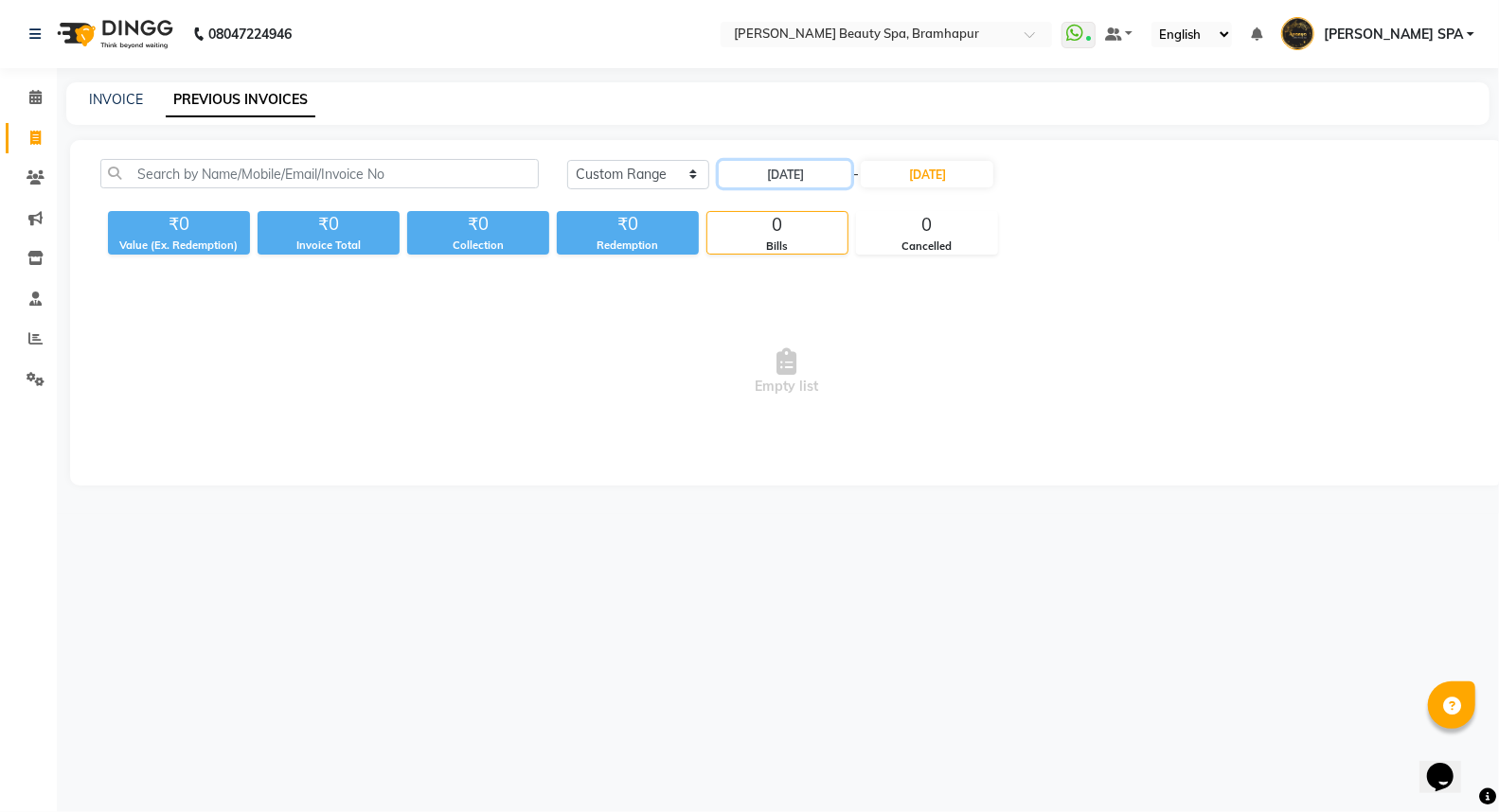
scroll to position [0, 0]
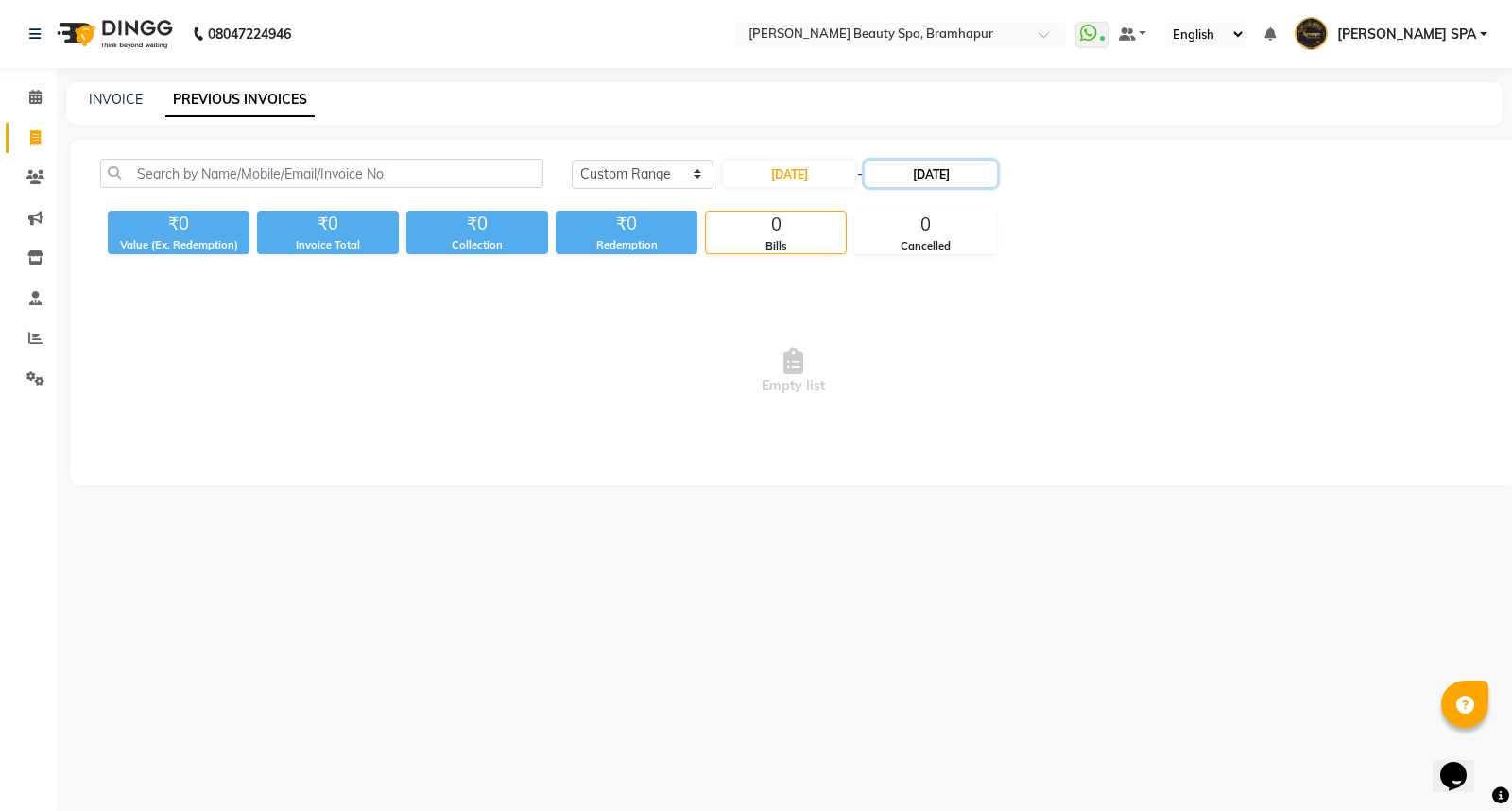
click at [936, 172] on input "27-09-2025" at bounding box center [931, 173] width 133 height 26
click at [1082, 361] on div "28" at bounding box center [1072, 361] width 30 height 30
type input "28-09-2025"
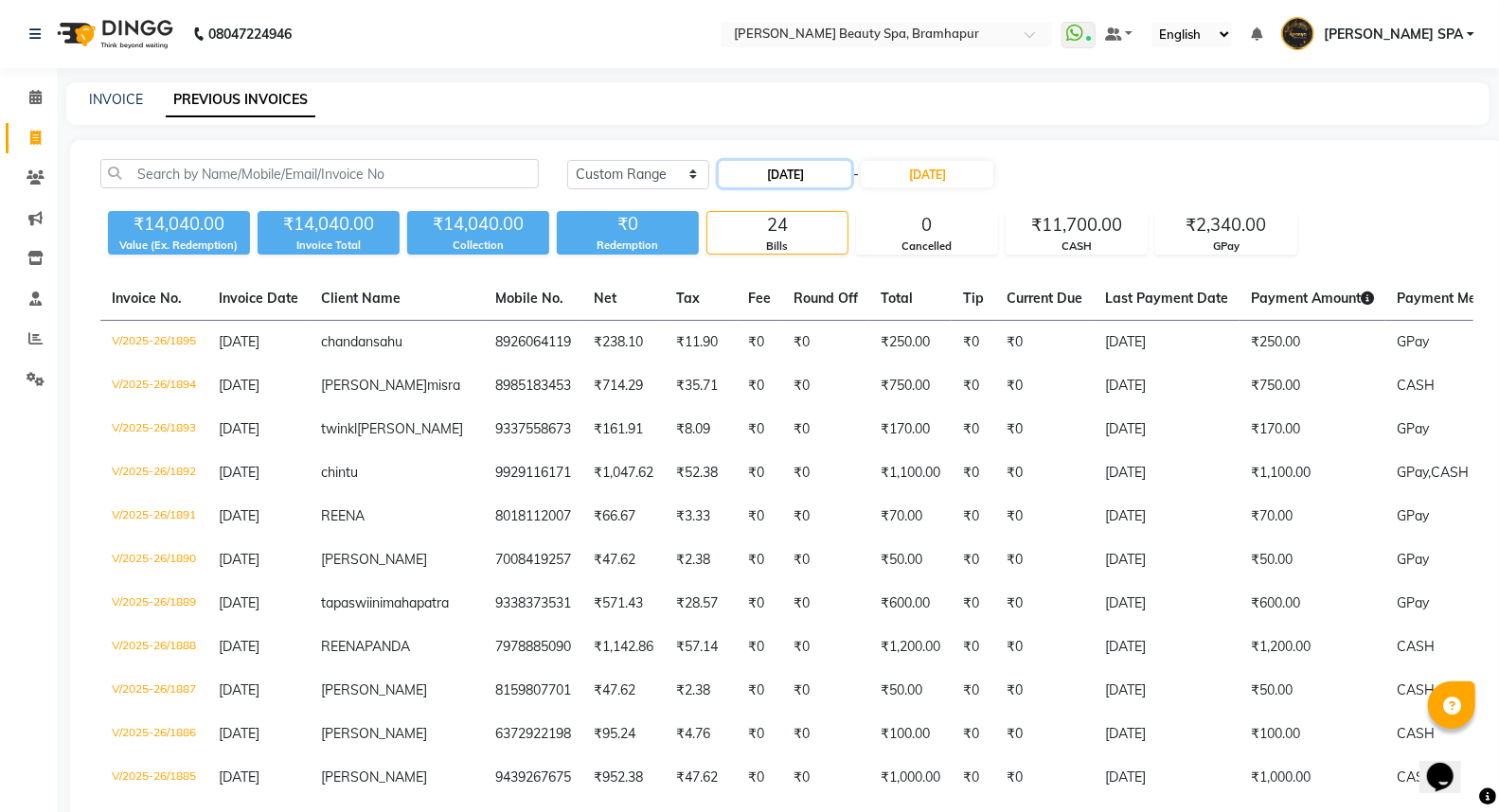
click at [784, 175] on input "28-09-2025" at bounding box center [785, 173] width 133 height 26
select select "9"
select select "2025"
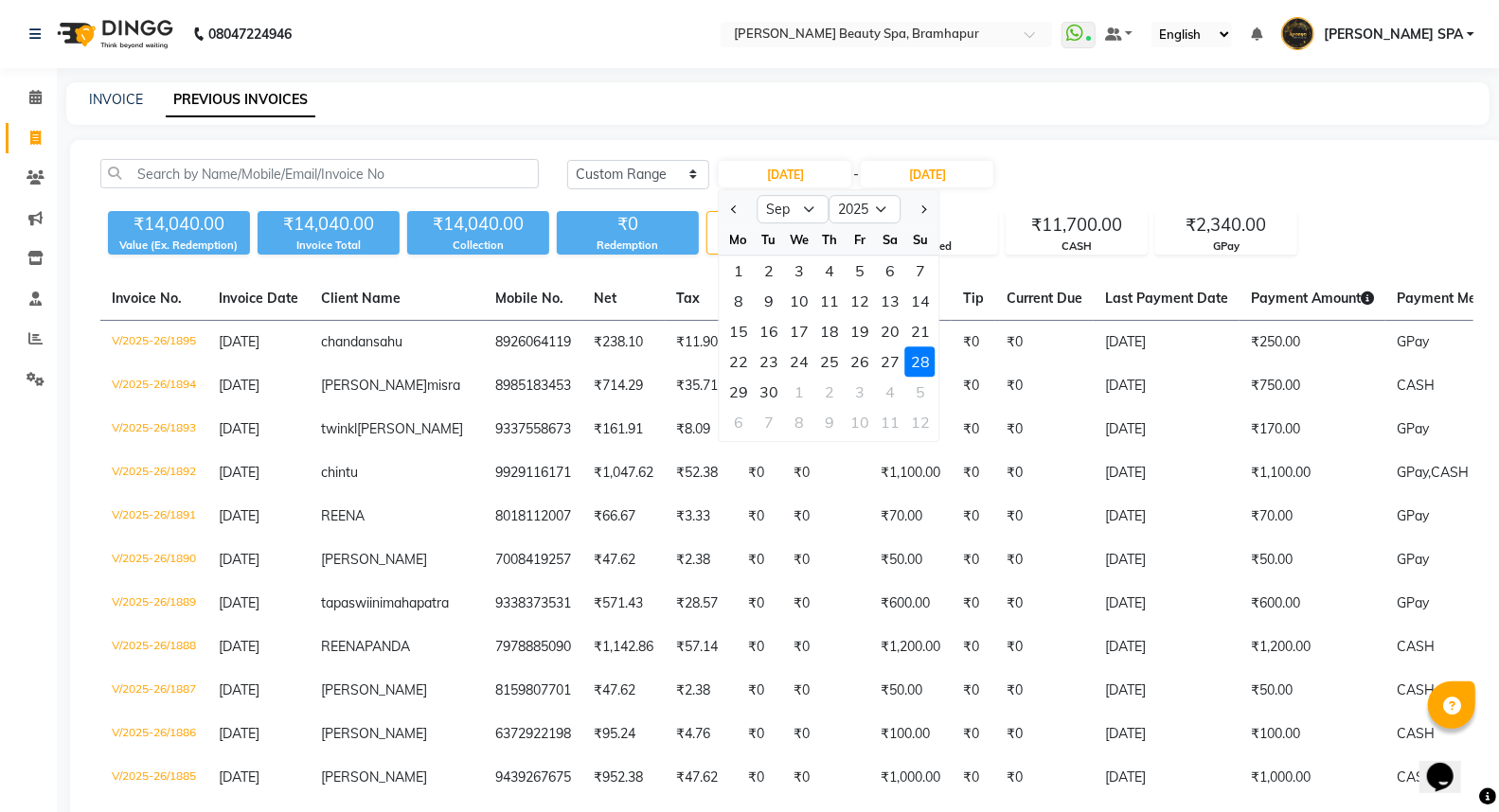
click at [1123, 169] on div "Today Yesterday Custom Range 28-09-2025 Jan Feb Mar Apr May Jun Jul Aug Sep Oct…" at bounding box center [1019, 173] width 906 height 30
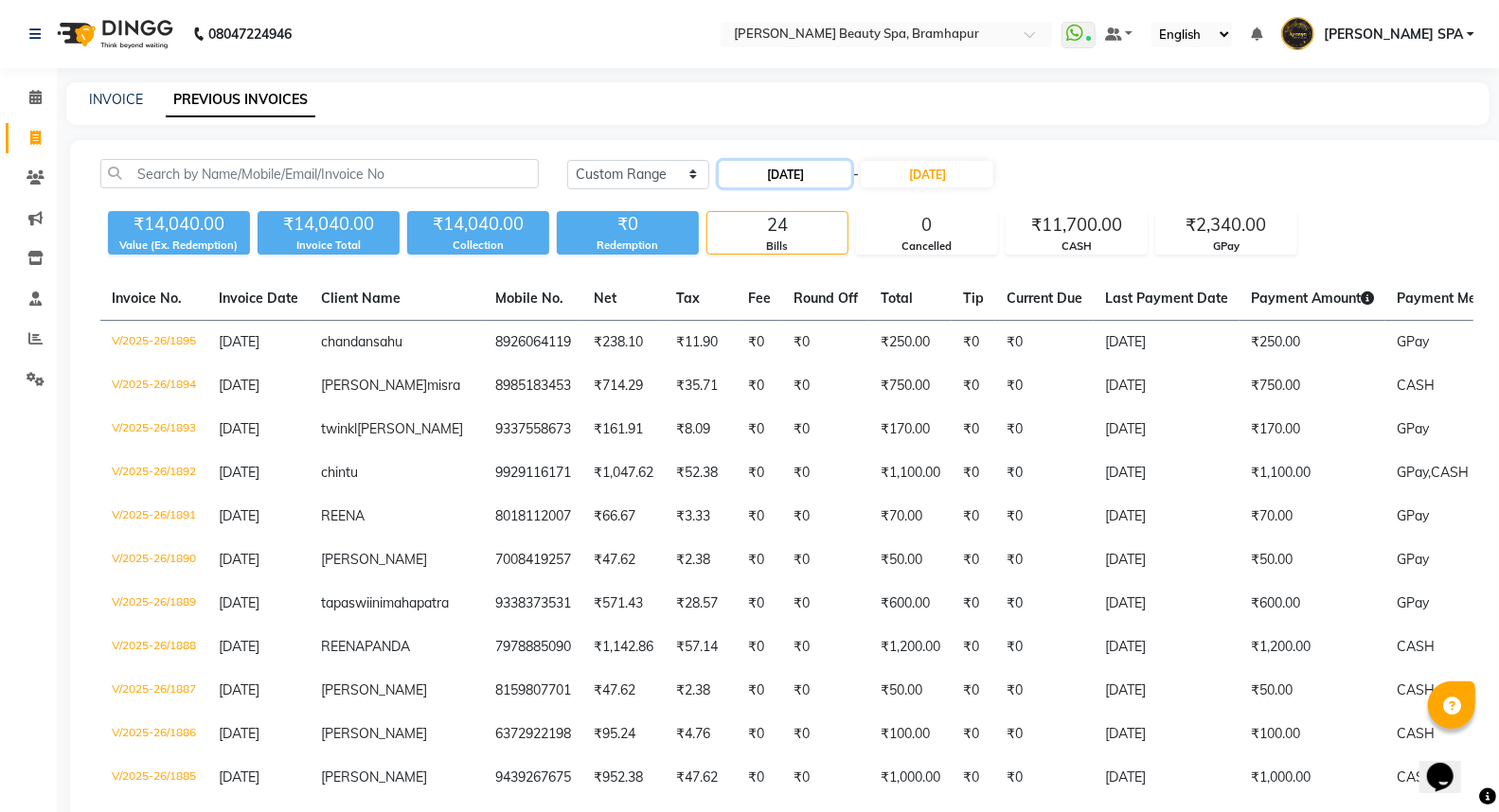
click at [812, 167] on input "28-09-2025" at bounding box center [785, 173] width 133 height 26
select select "9"
select select "2025"
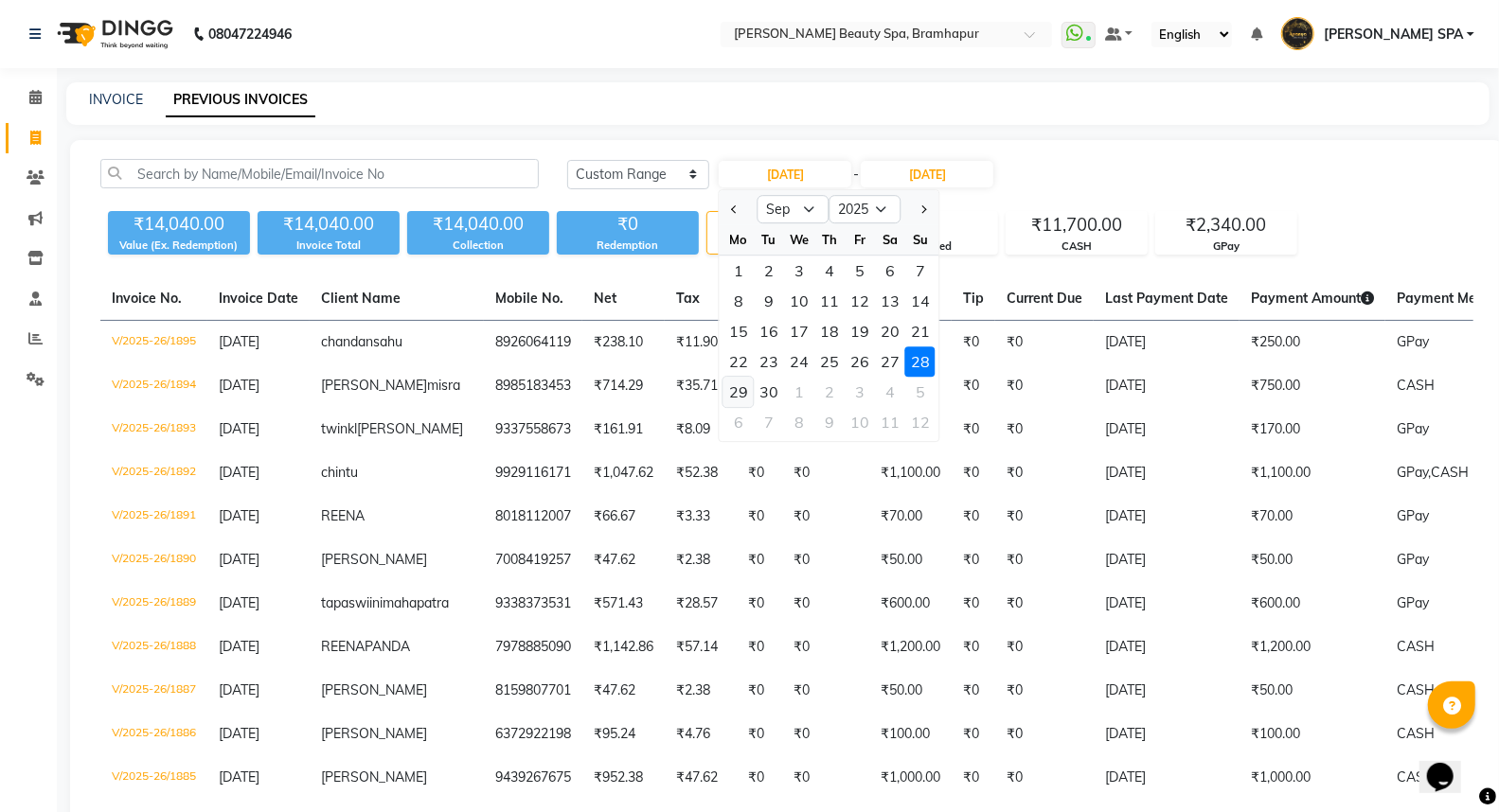
click at [736, 390] on div "29" at bounding box center [738, 391] width 30 height 30
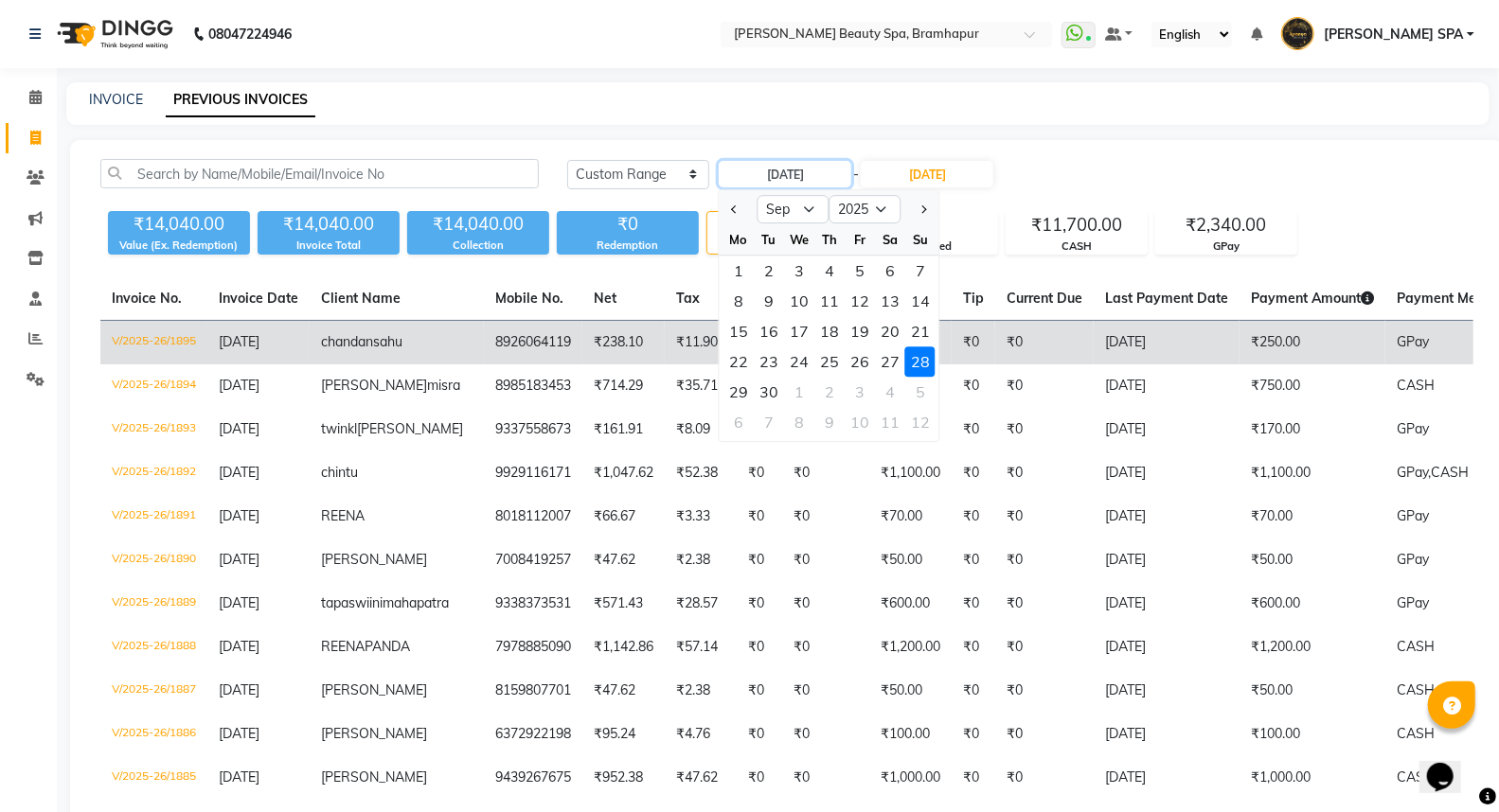
type input "29-09-2025"
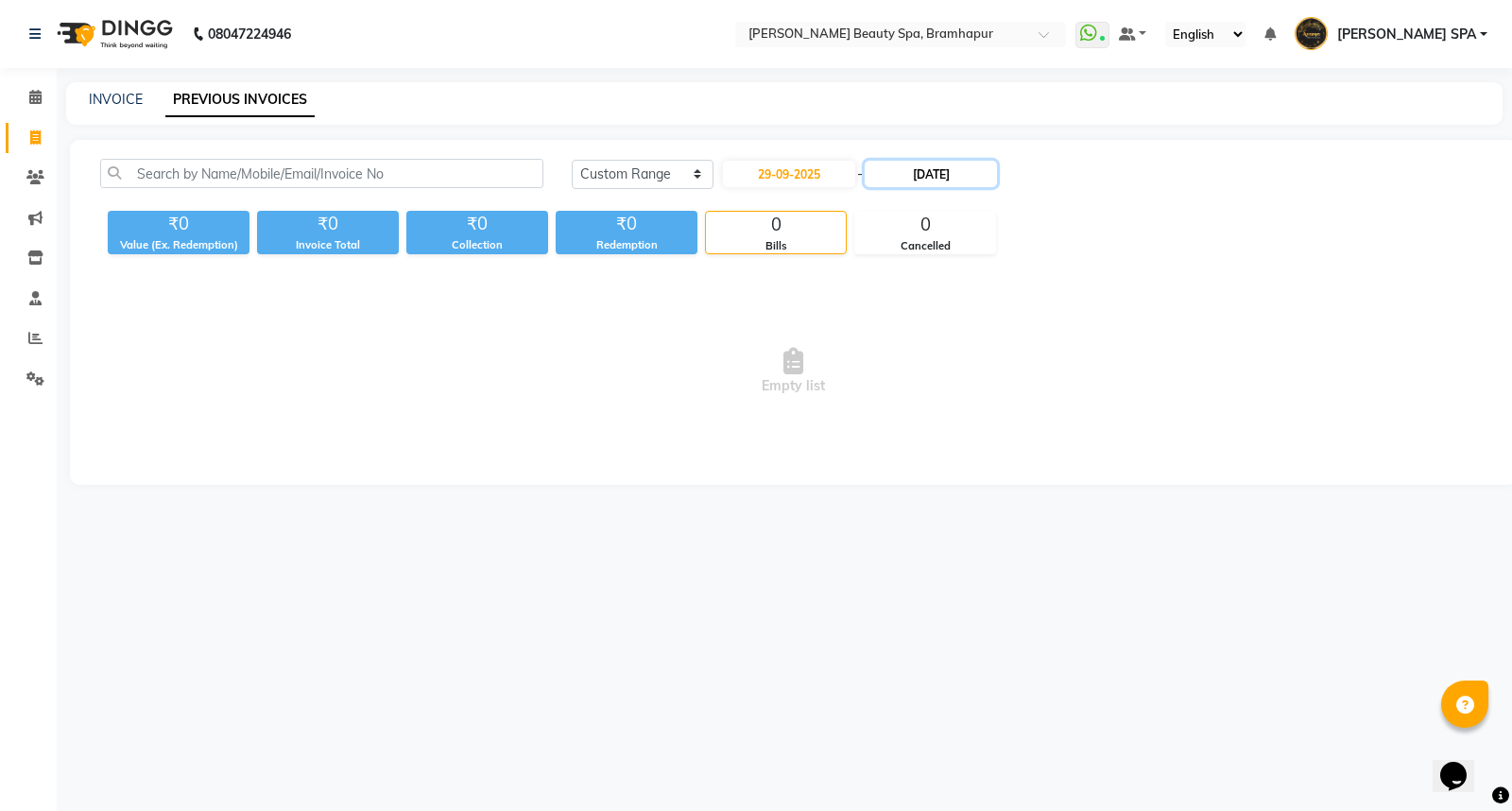
click at [927, 168] on input "28-09-2025" at bounding box center [931, 173] width 133 height 26
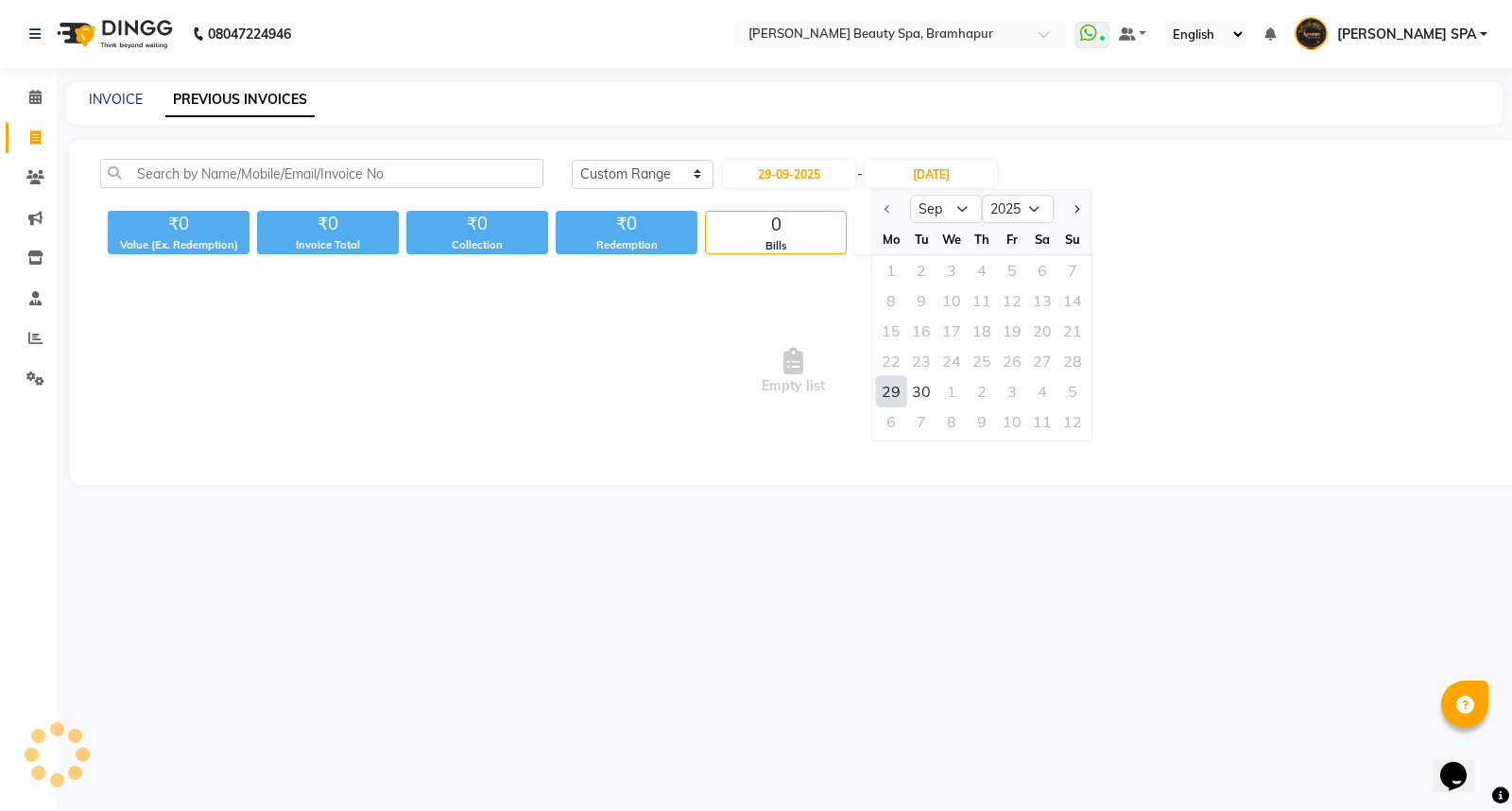
click at [899, 391] on div "29" at bounding box center [891, 391] width 30 height 30
type input "29-09-2025"
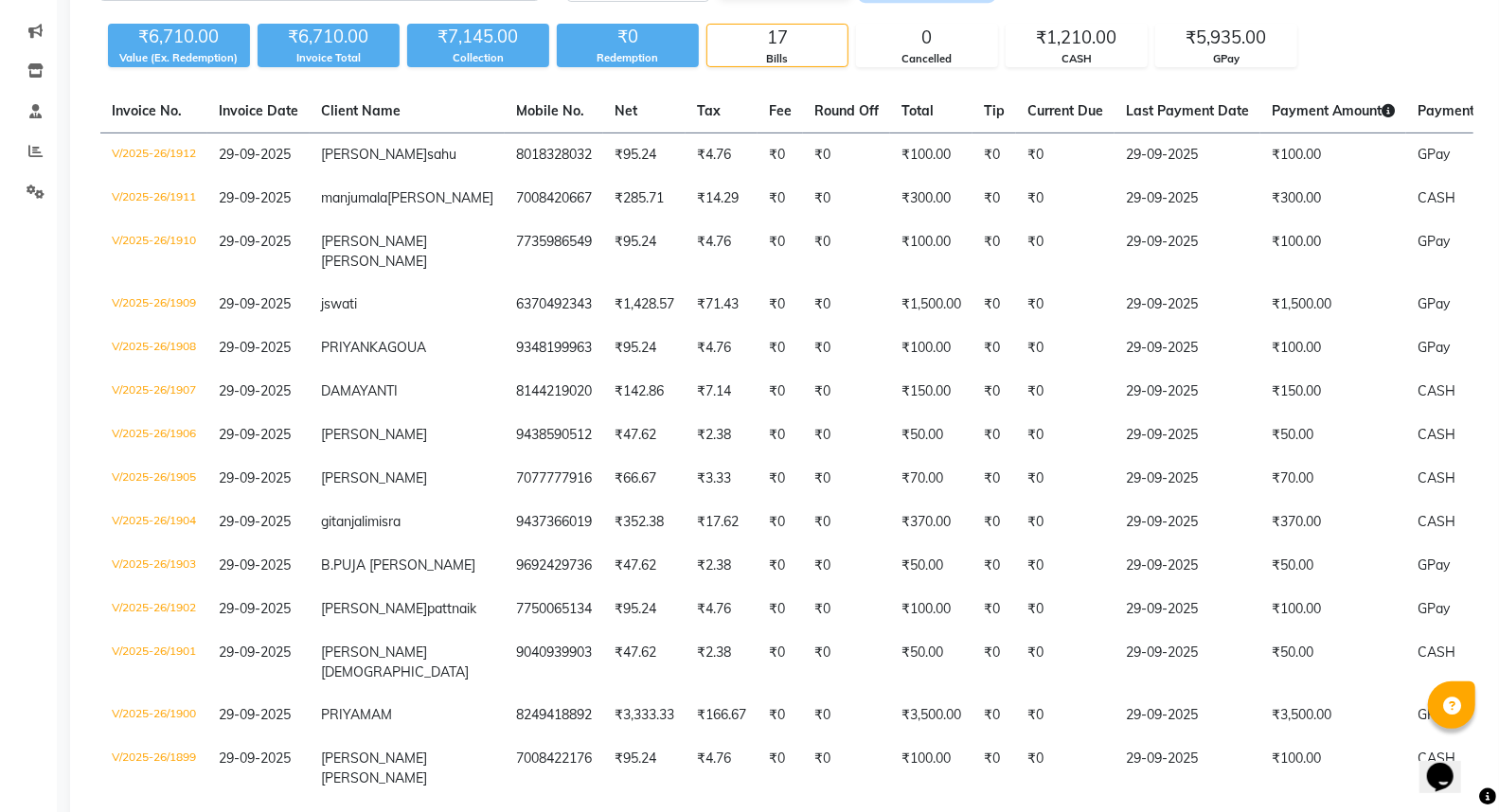
scroll to position [109, 0]
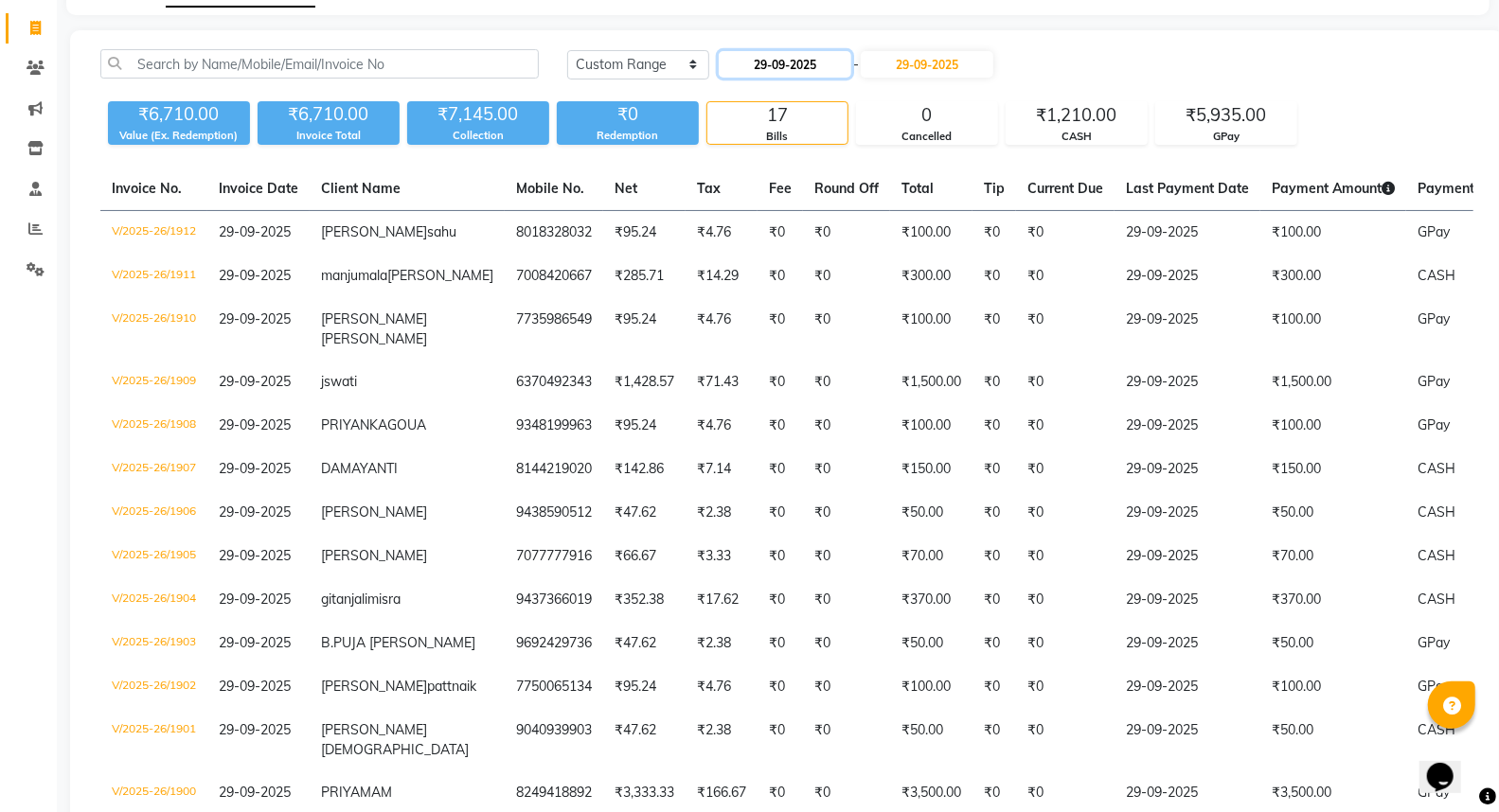
click at [814, 62] on input "29-09-2025" at bounding box center [785, 64] width 133 height 26
select select "9"
select select "2025"
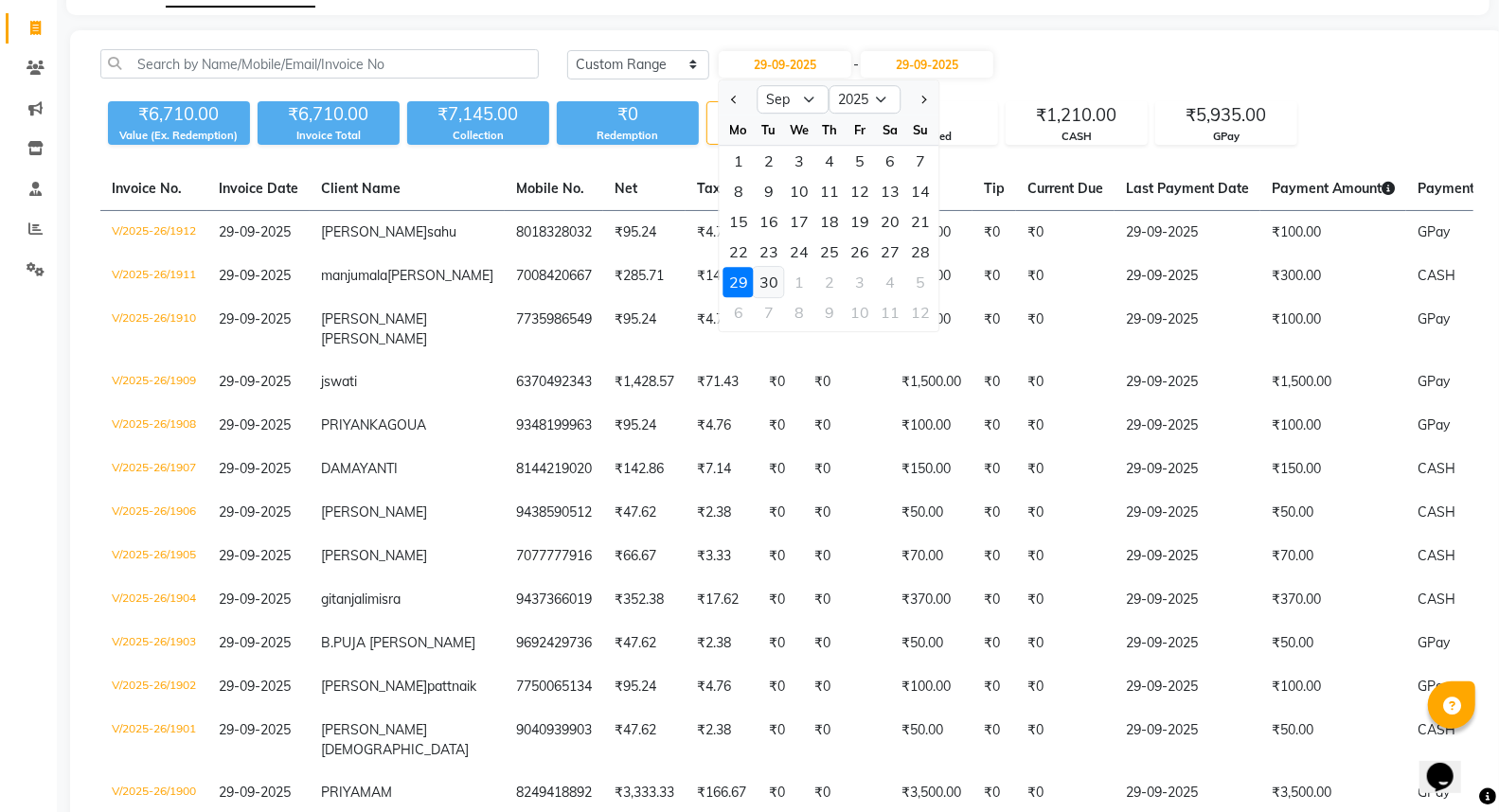
click at [768, 274] on div "30" at bounding box center [768, 282] width 30 height 30
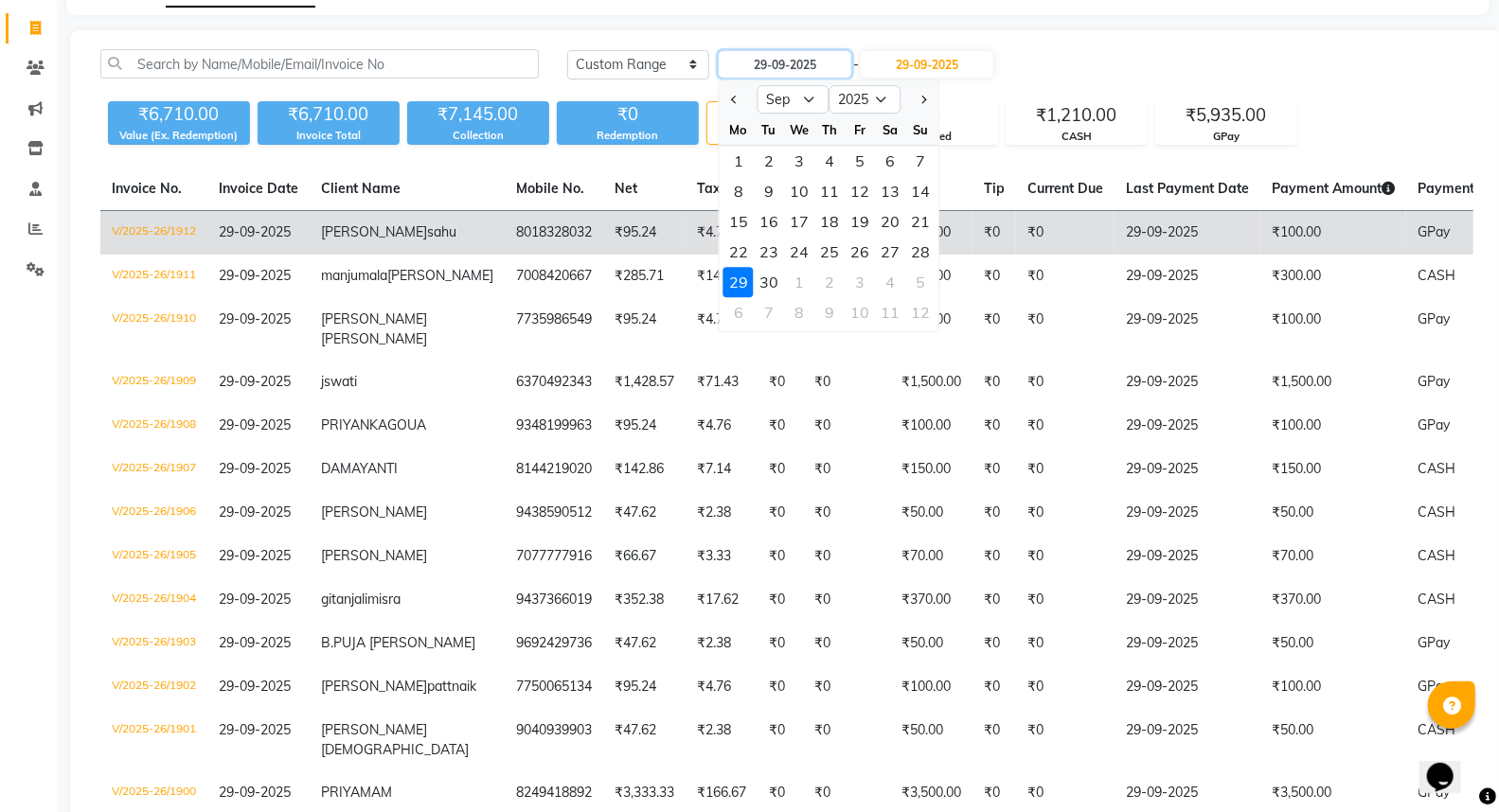
type input "30-09-2025"
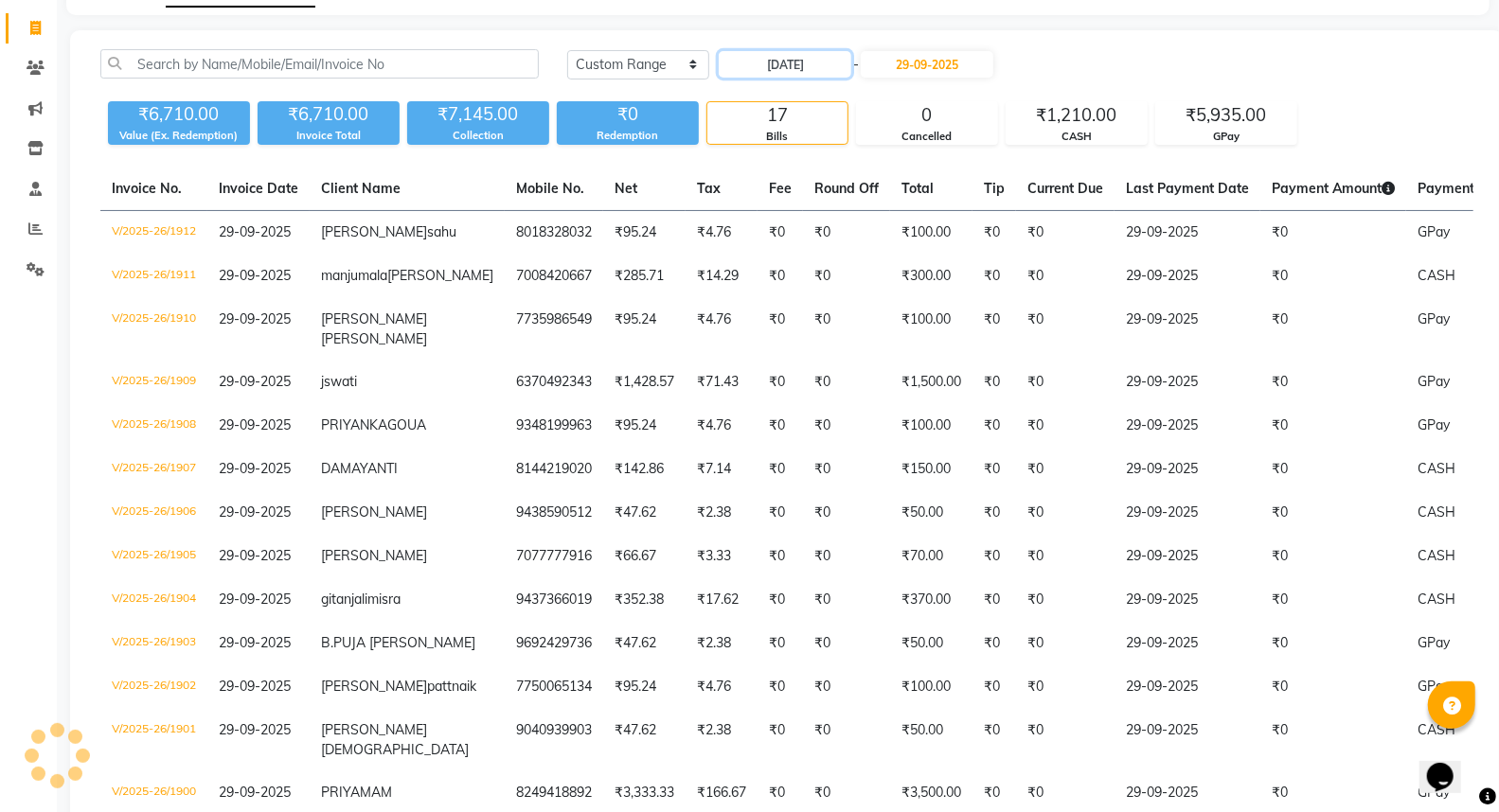
scroll to position [0, 0]
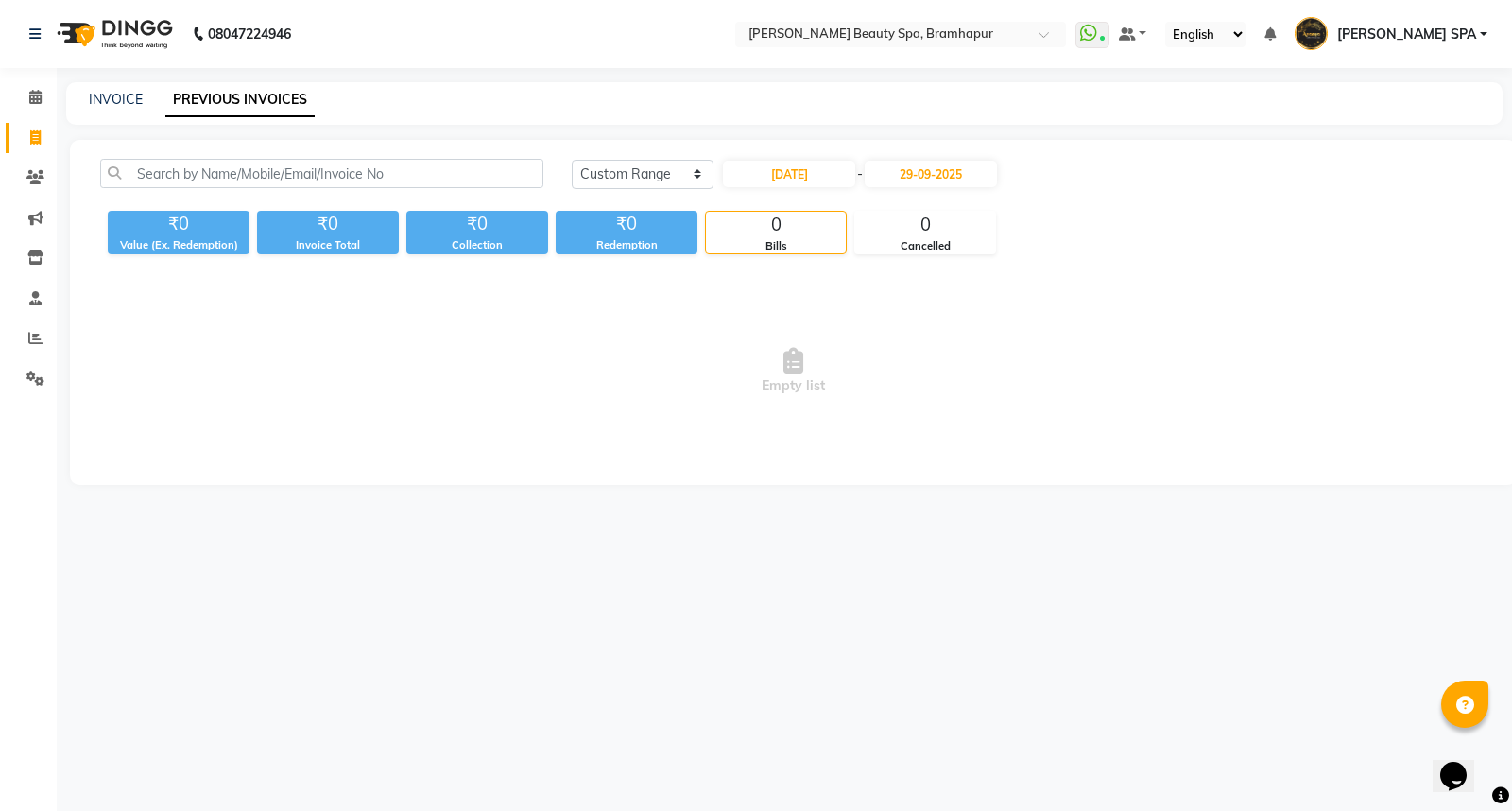
click at [900, 58] on nav "08047224946 Select Location × Ananya Beauty Spa, Bramhapur WhatsApp Status ✕ St…" at bounding box center [756, 34] width 1512 height 68
click at [924, 176] on input "29-09-2025" at bounding box center [931, 173] width 133 height 26
click at [915, 393] on div "30" at bounding box center [921, 391] width 30 height 30
type input "30-09-2025"
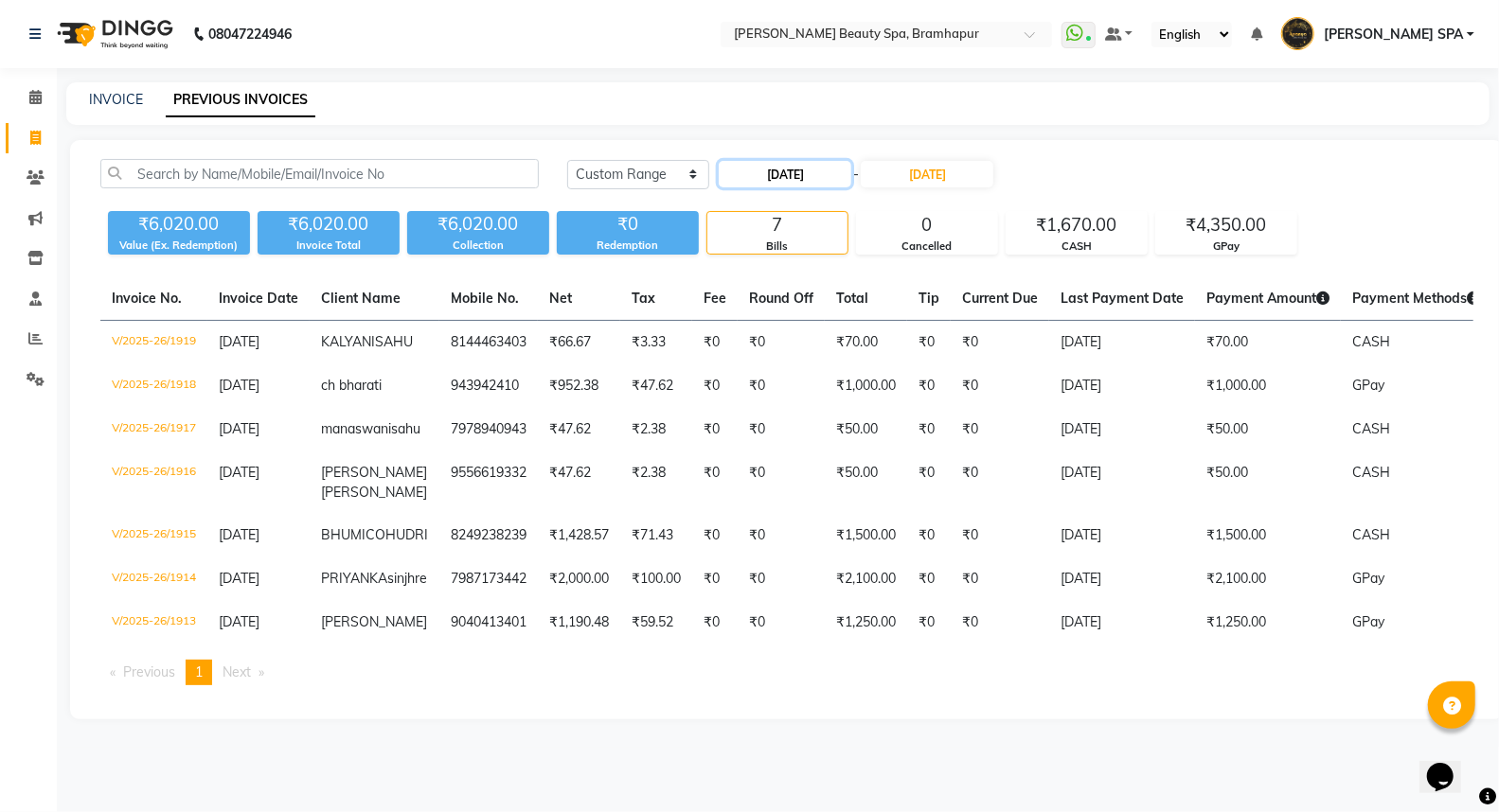
click at [781, 175] on input "30-09-2025" at bounding box center [785, 173] width 133 height 26
select select "9"
select select "2025"
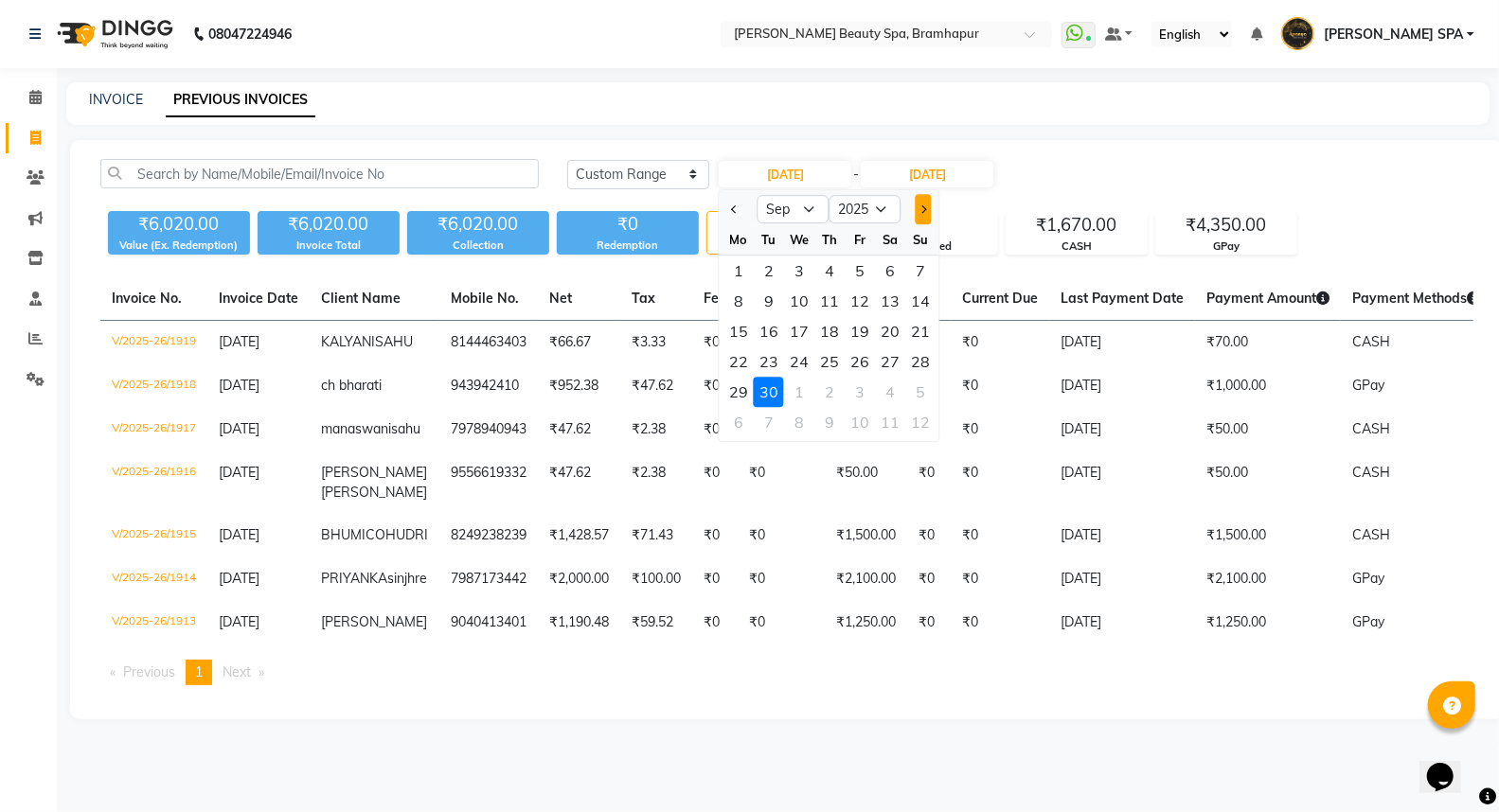
click at [926, 215] on button "Next month" at bounding box center [923, 208] width 16 height 30
select select "10"
click at [800, 265] on div "1" at bounding box center [798, 270] width 30 height 30
type input "01-10-2025"
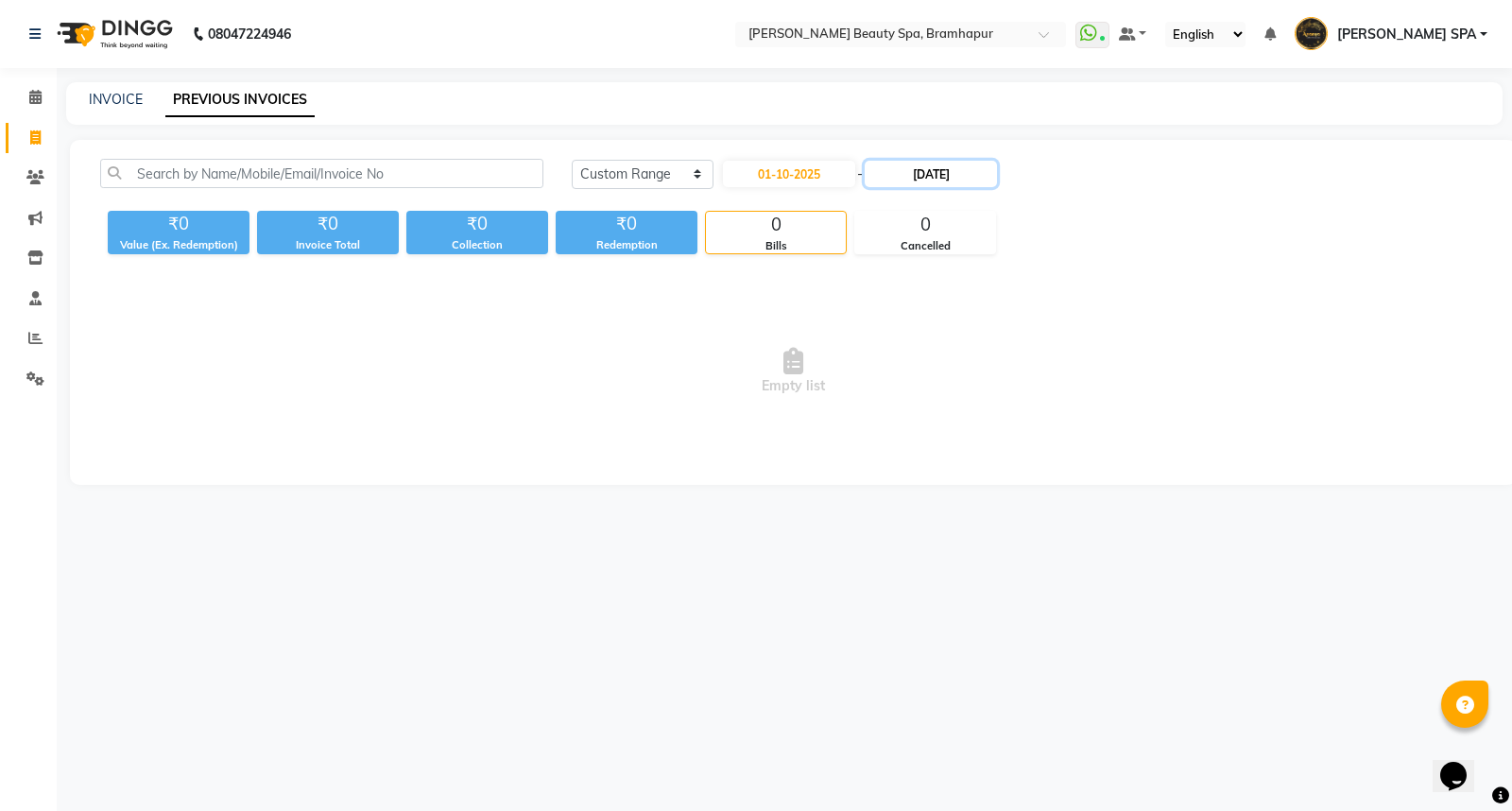
click at [929, 171] on input "30-09-2025" at bounding box center [931, 173] width 133 height 26
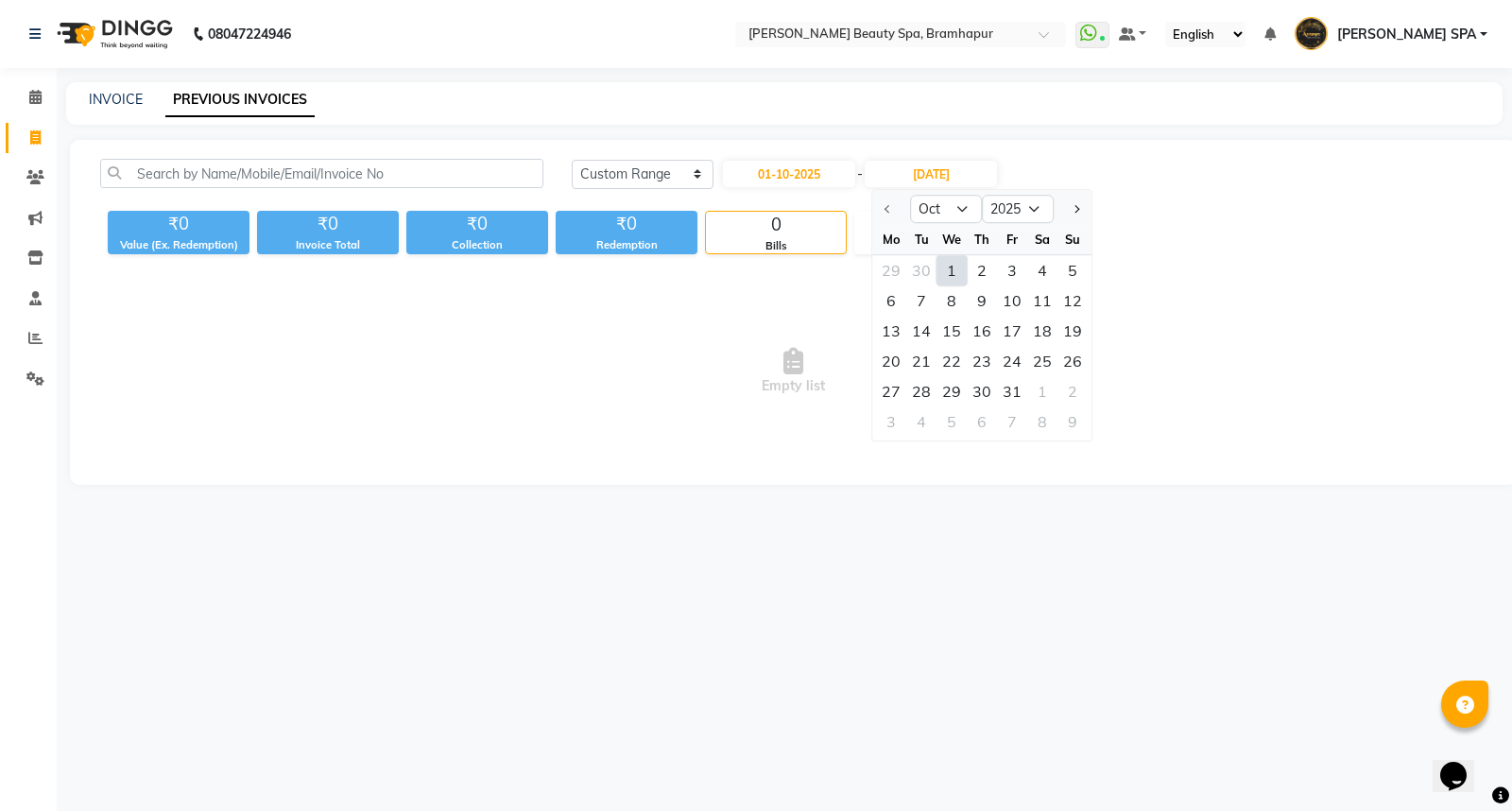
click at [958, 267] on div "1" at bounding box center [951, 270] width 30 height 30
type input "01-10-2025"
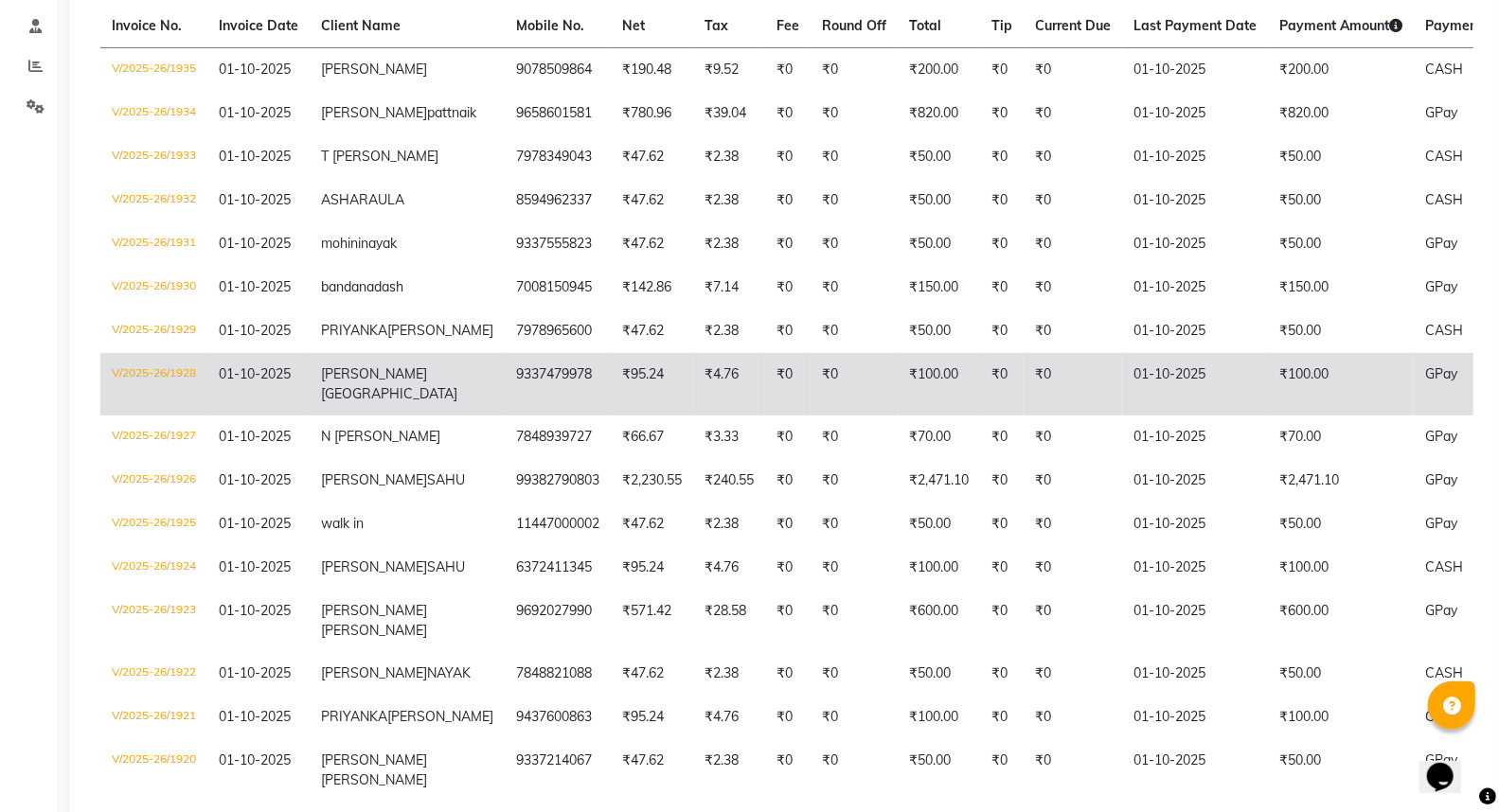
scroll to position [71, 0]
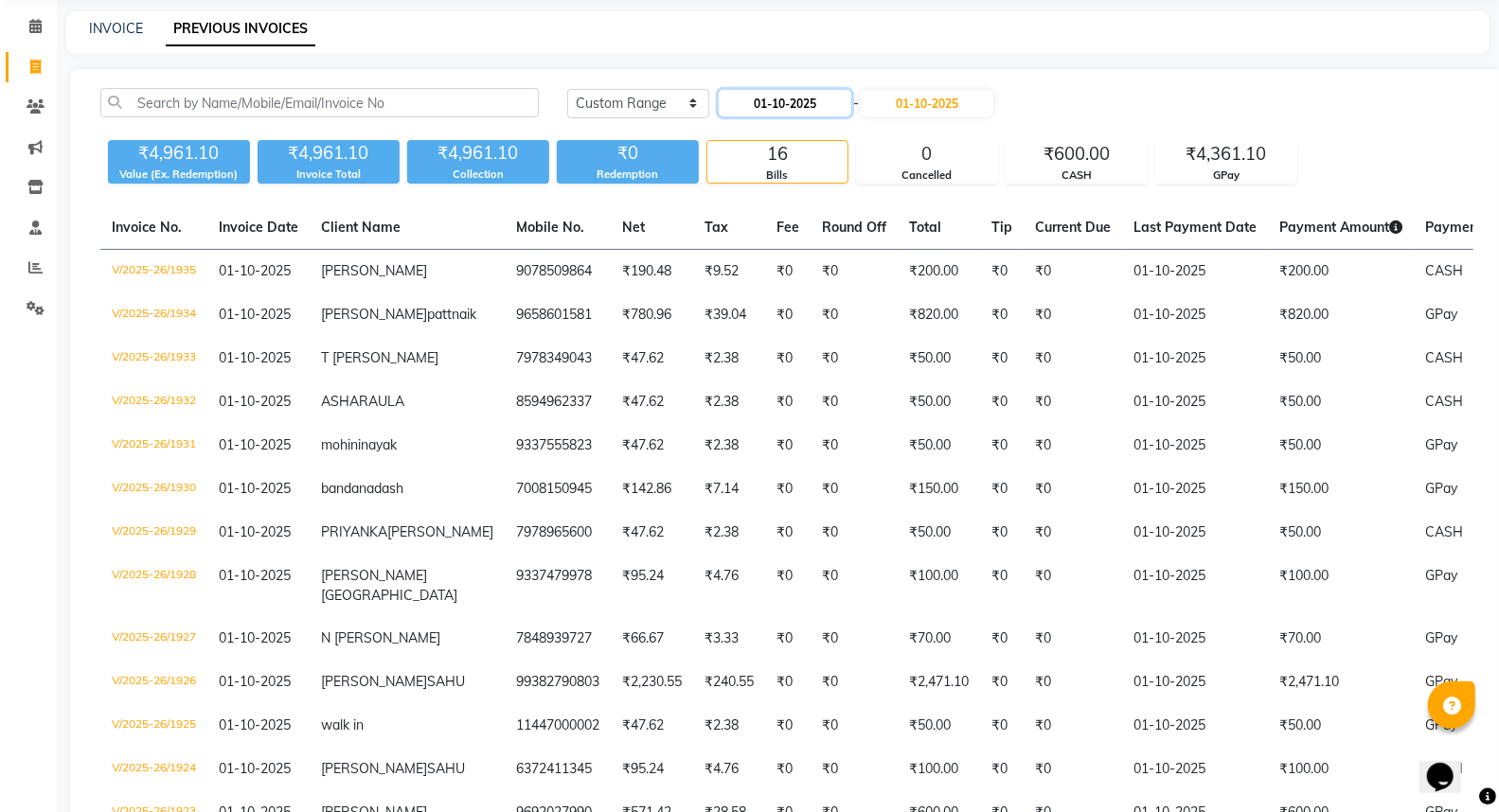
click at [802, 98] on input "01-10-2025" at bounding box center [785, 103] width 133 height 26
select select "10"
select select "2025"
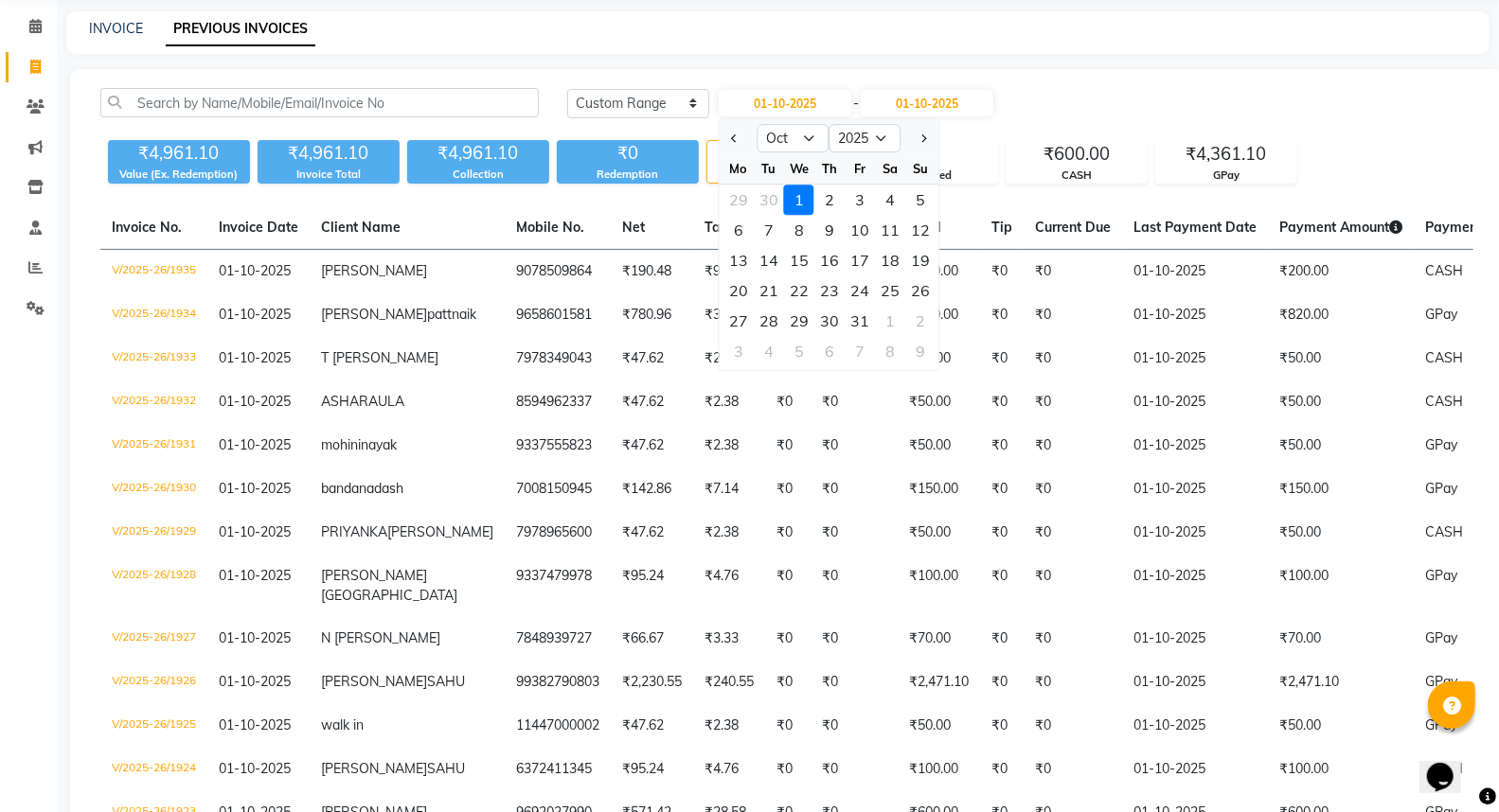
click at [861, 201] on div "3" at bounding box center [859, 200] width 30 height 30
type input "03-10-2025"
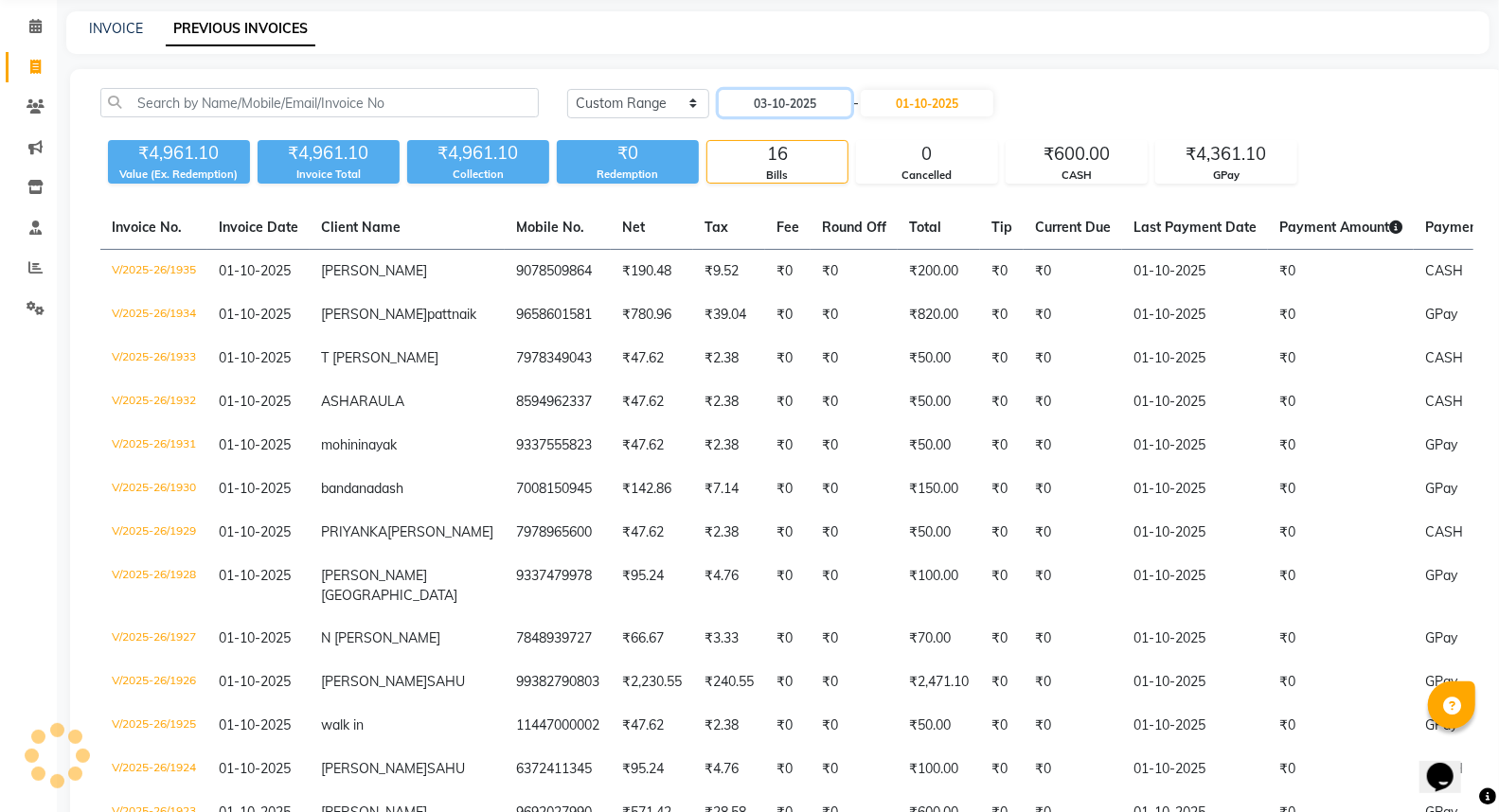
scroll to position [0, 0]
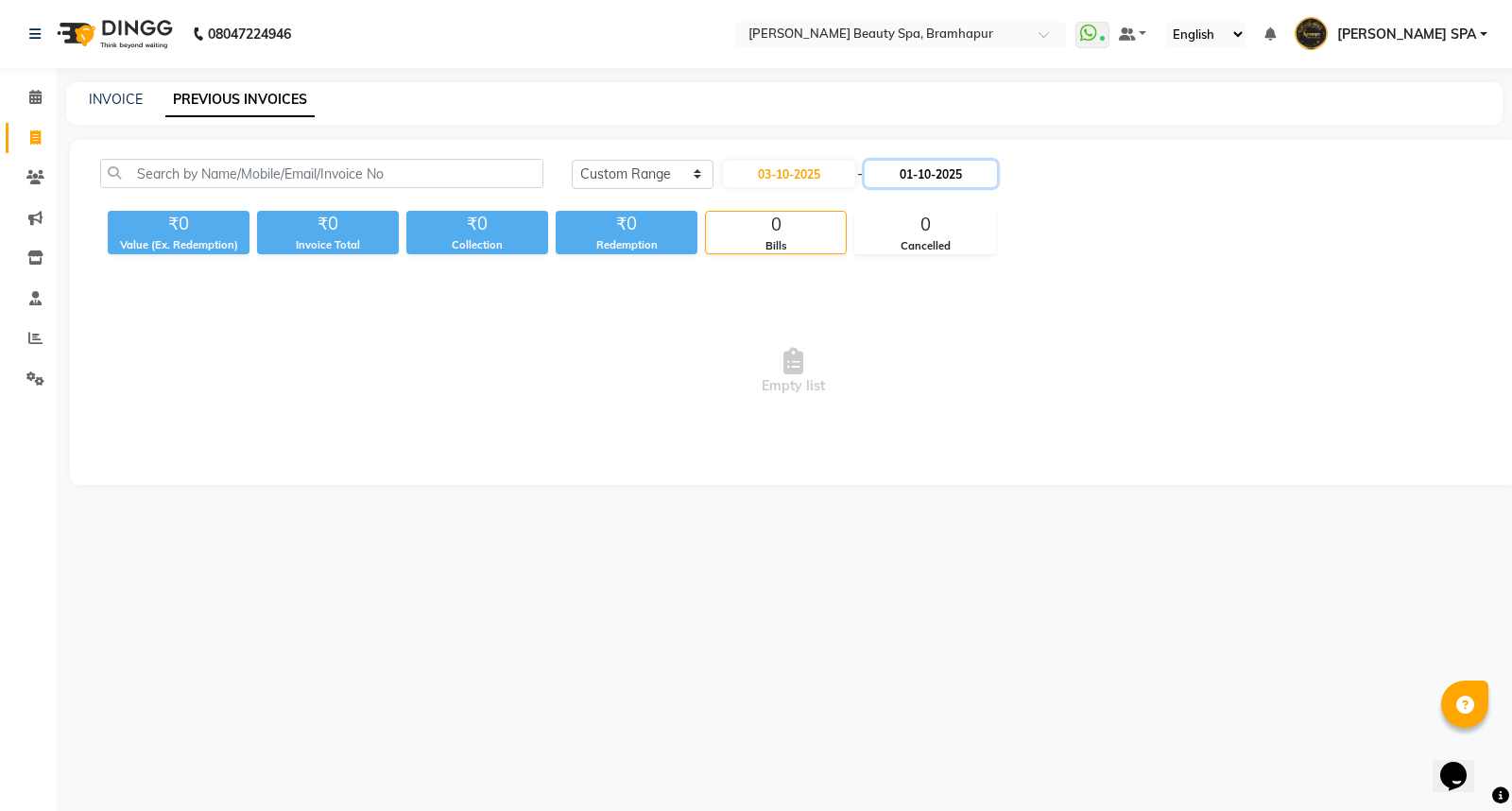
click at [930, 173] on input "01-10-2025" at bounding box center [931, 173] width 133 height 26
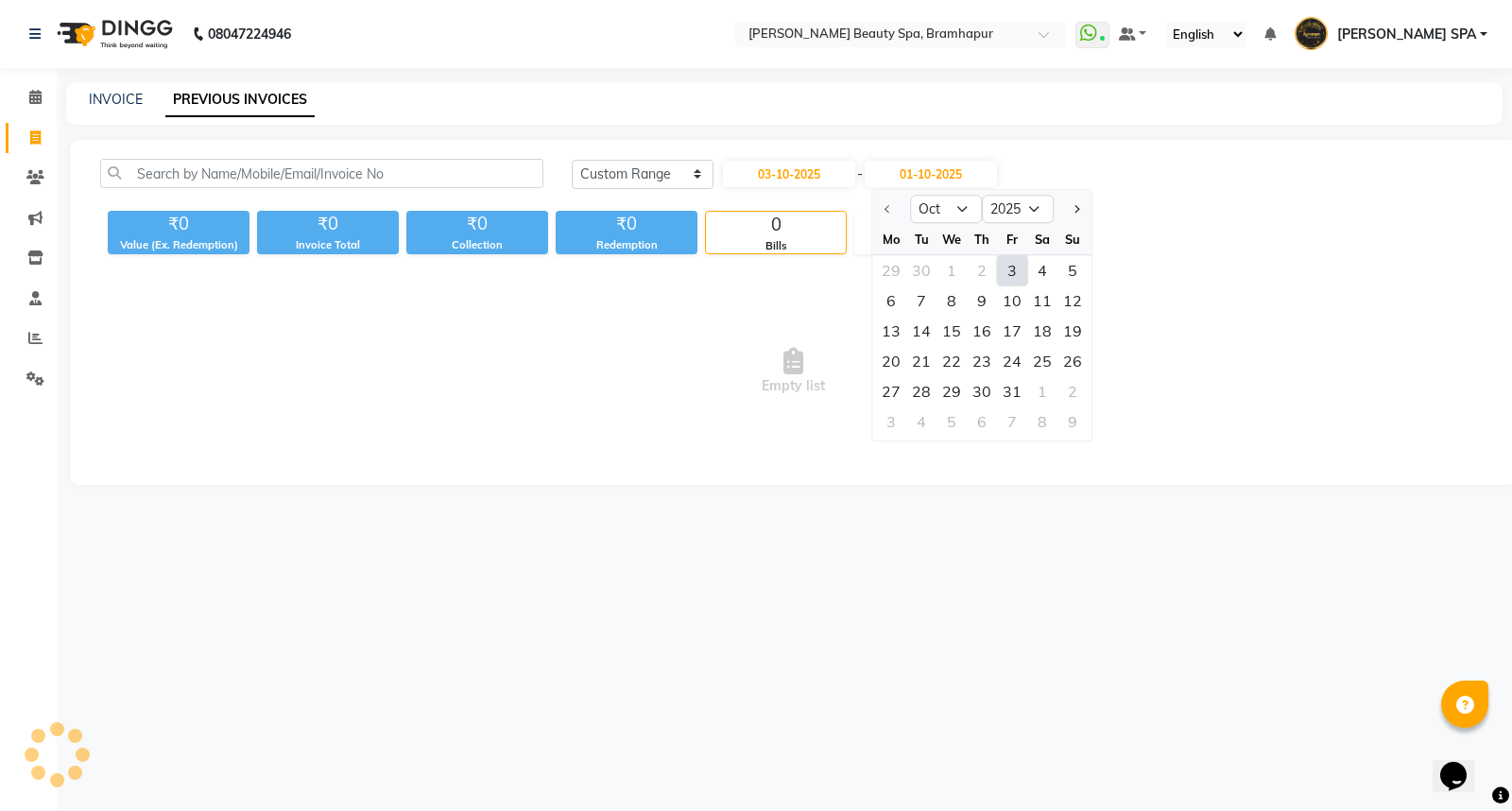
click at [1014, 276] on div "3" at bounding box center [1012, 270] width 30 height 30
type input "03-10-2025"
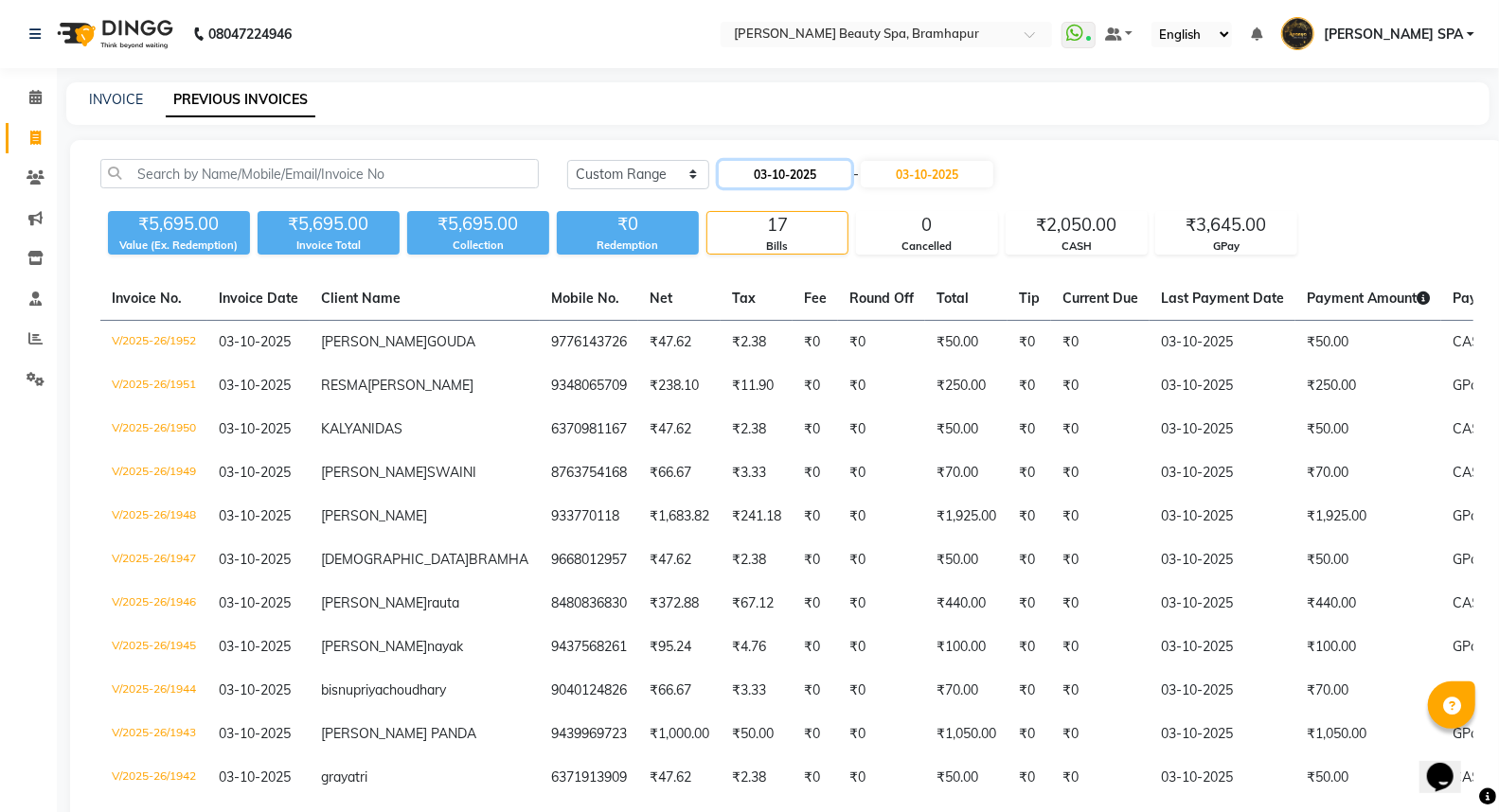
click at [748, 183] on input "03-10-2025" at bounding box center [785, 173] width 133 height 26
select select "10"
select select "2025"
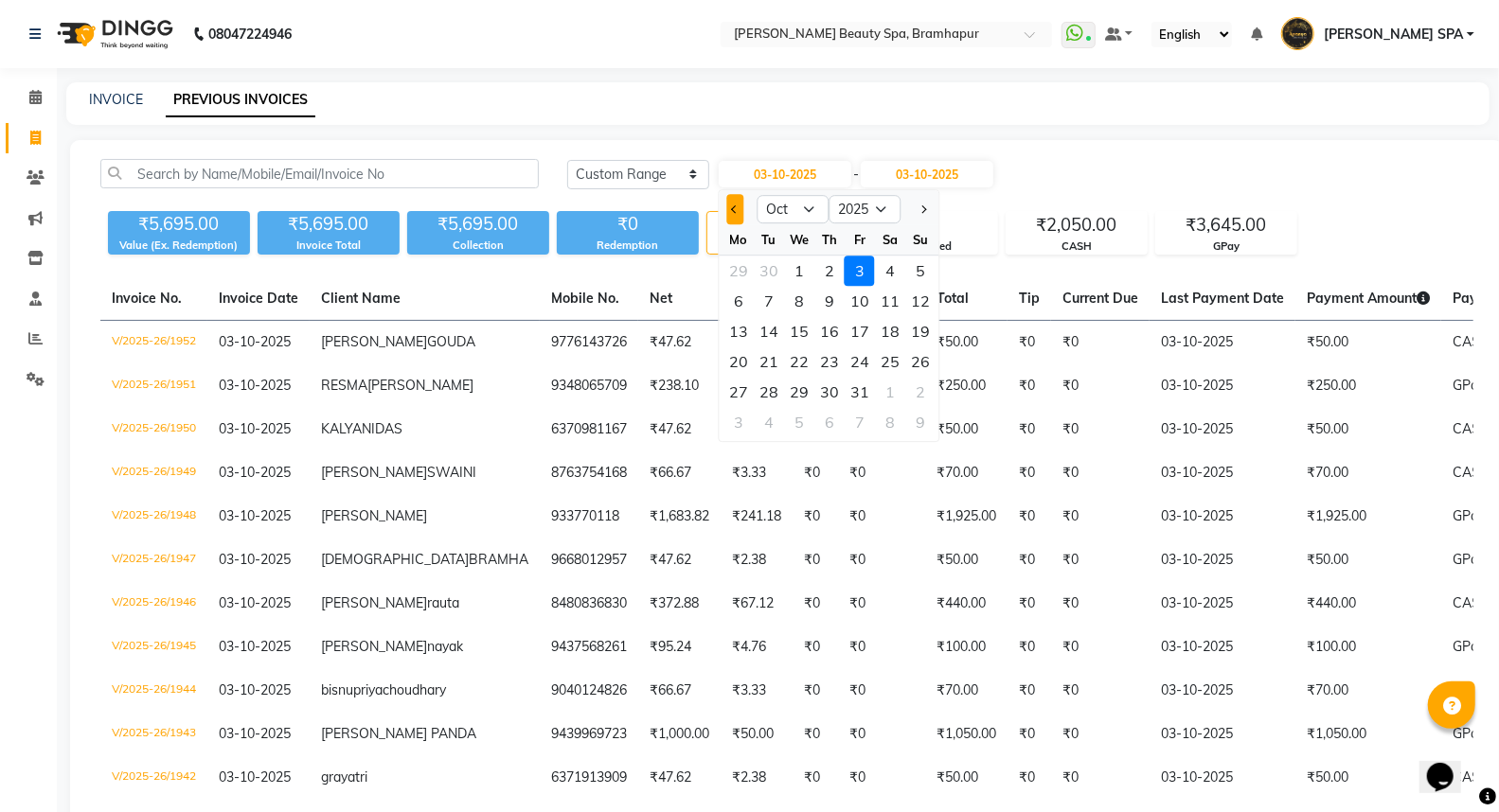
click at [732, 211] on button "Previous month" at bounding box center [734, 208] width 16 height 30
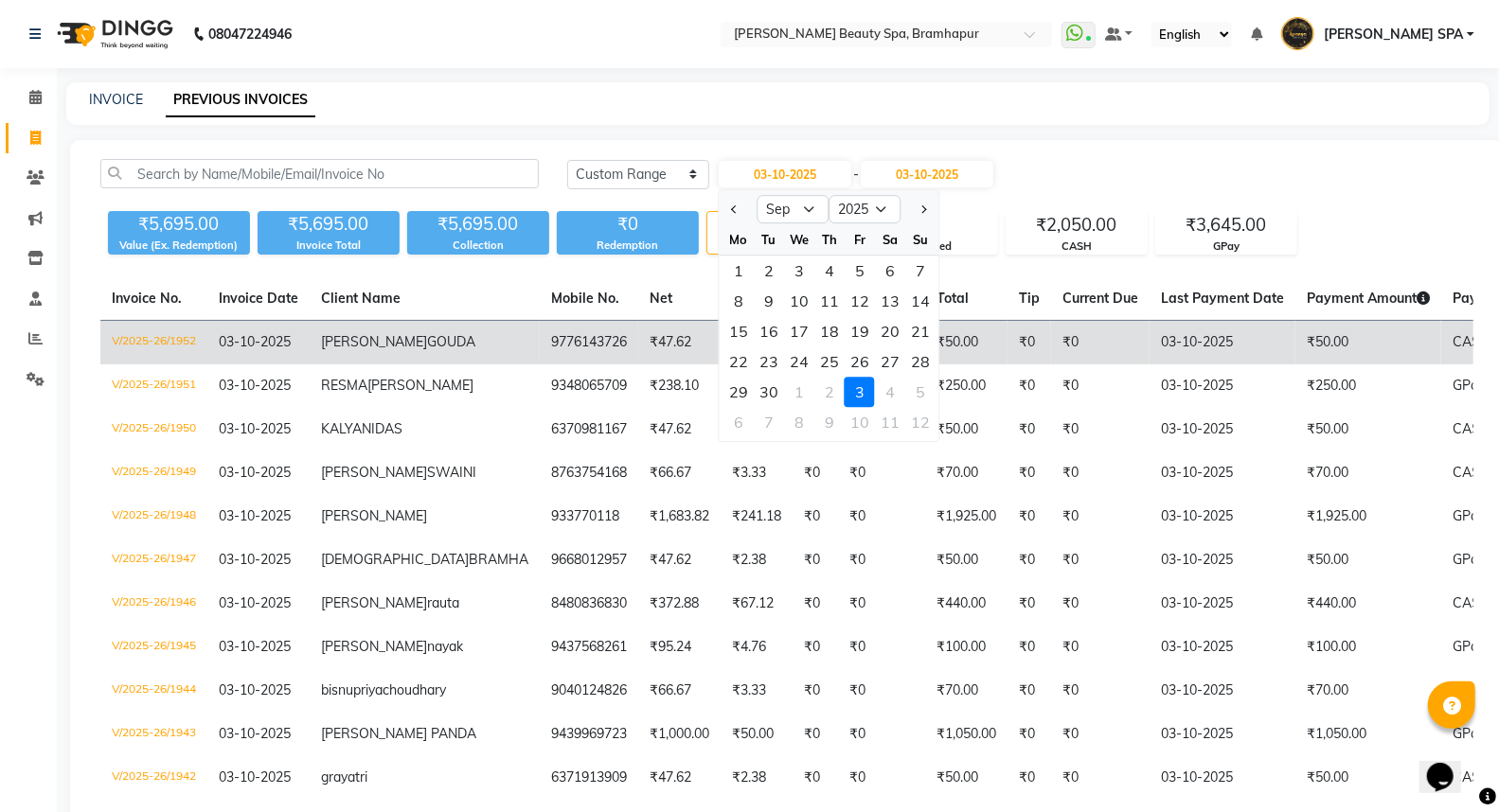
click at [885, 358] on div "27" at bounding box center [890, 361] width 30 height 30
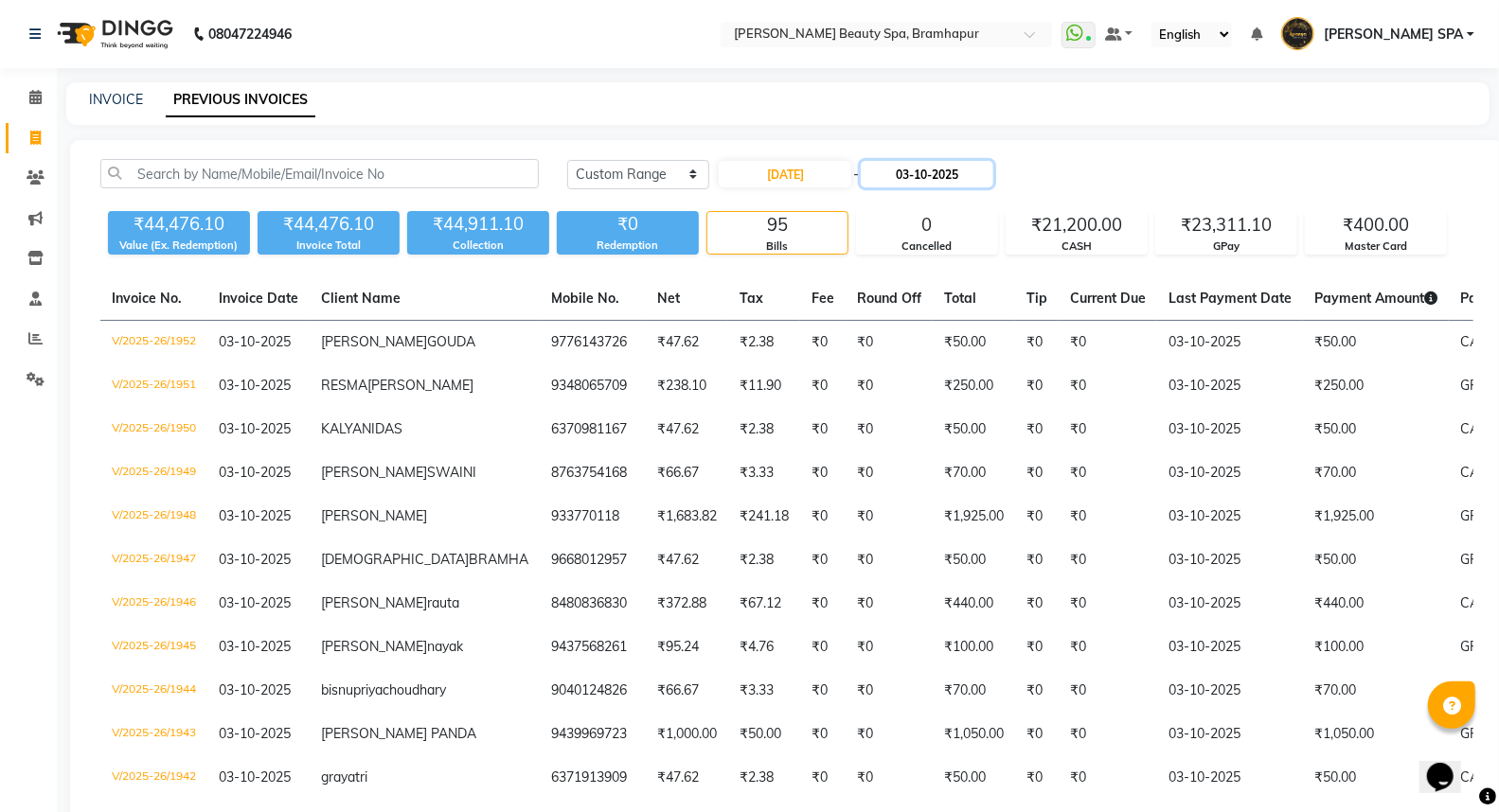
click at [921, 172] on input "03-10-2025" at bounding box center [926, 173] width 133 height 26
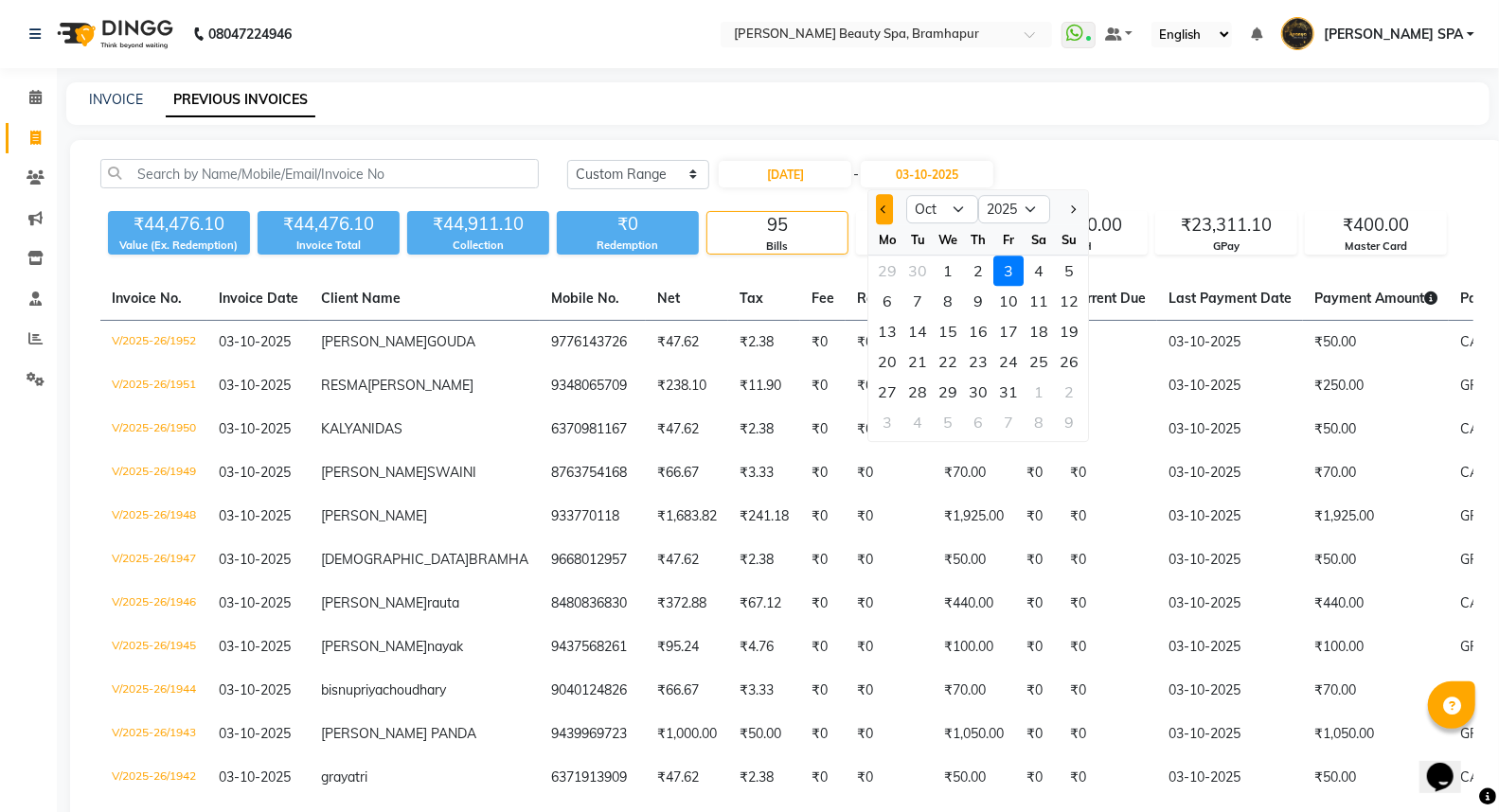
click at [877, 210] on button "Previous month" at bounding box center [885, 208] width 16 height 30
click at [1037, 357] on div "27" at bounding box center [1039, 361] width 30 height 30
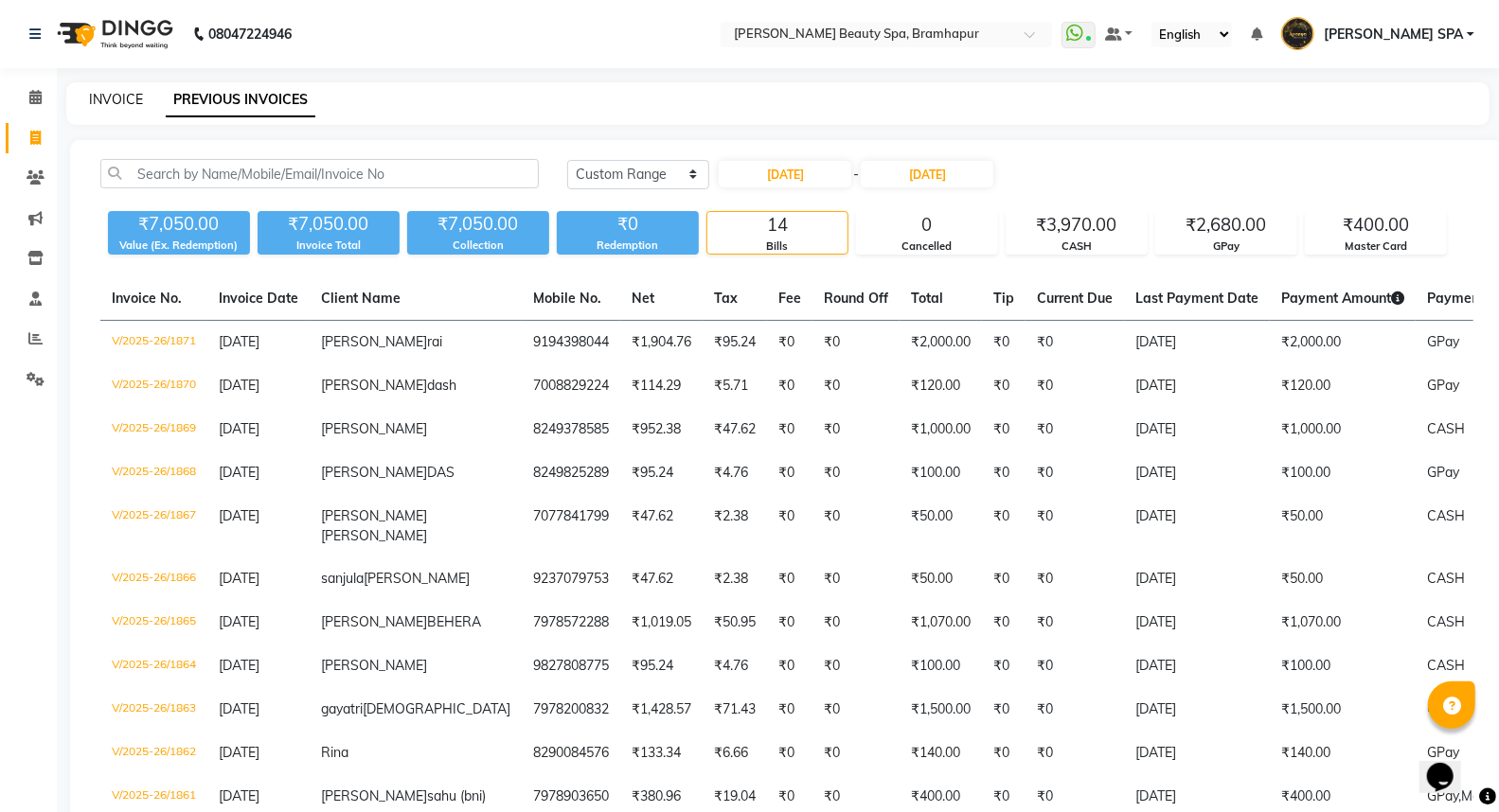
click at [119, 92] on link "INVOICE" at bounding box center [116, 100] width 54 height 17
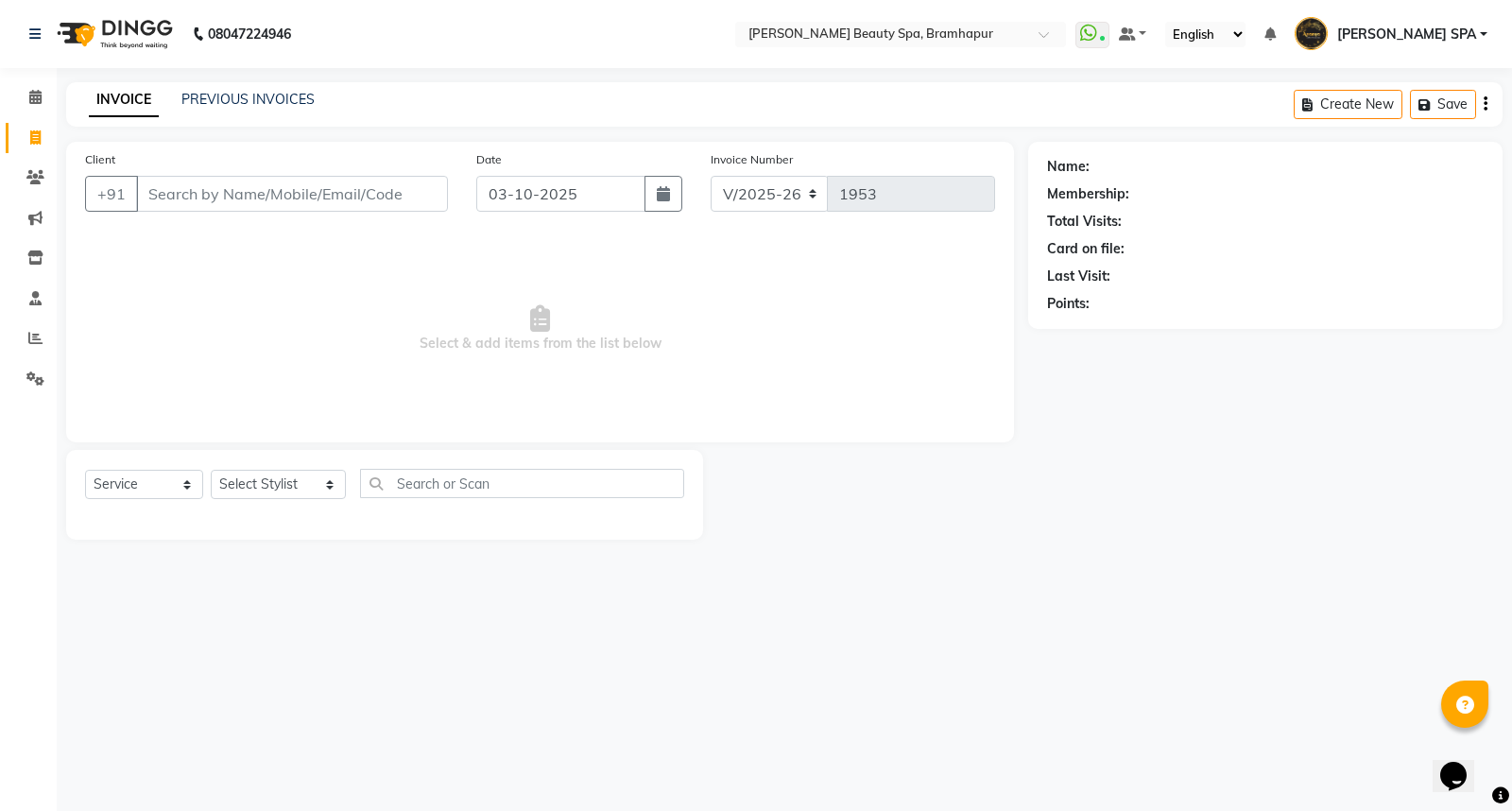
click at [331, 196] on input "Client" at bounding box center [292, 194] width 311 height 36
click at [133, 476] on select "Select Service Product Membership Package Voucher Prepaid Gift Card" at bounding box center [144, 485] width 118 height 29
click at [85, 471] on select "Select Service Product Membership Package Voucher Prepaid Gift Card" at bounding box center [144, 485] width 118 height 29
click at [145, 488] on select "Select Service Product Membership Package Voucher Prepaid Gift Card" at bounding box center [144, 485] width 118 height 29
click at [85, 471] on select "Select Service Product Membership Package Voucher Prepaid Gift Card" at bounding box center [144, 485] width 118 height 29
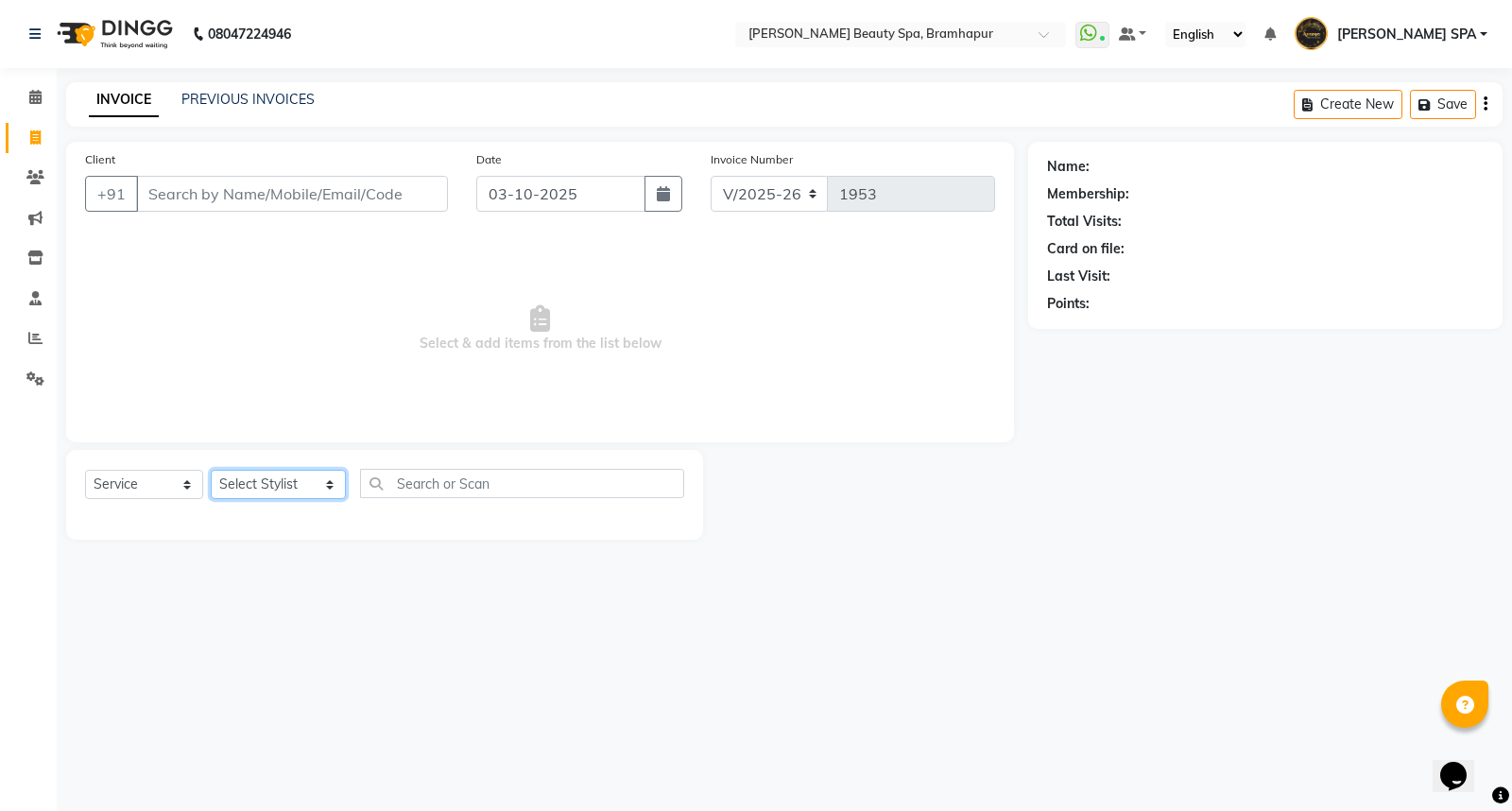
click at [244, 482] on select "Select Stylist ANANYA SPA jhuma KABITA PATTNAIK JOLLY KALYANI khusi MAM PRANATI…" at bounding box center [279, 485] width 135 height 29
click at [211, 471] on select "Select Stylist ANANYA SPA jhuma KABITA PATTNAIK JOLLY KALYANI khusi MAM PRANATI…" at bounding box center [279, 485] width 135 height 29
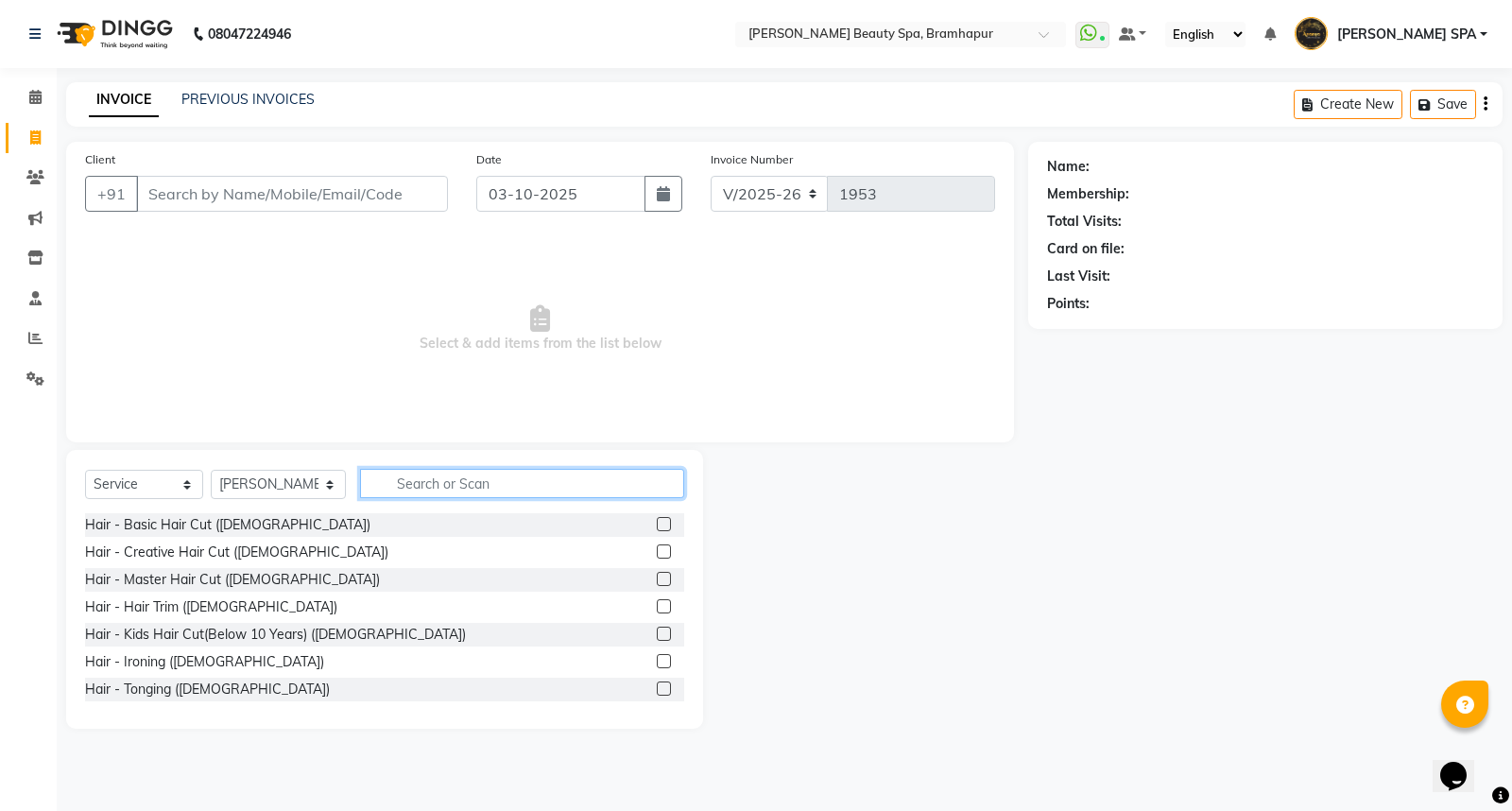
click at [412, 475] on input "text" at bounding box center [521, 484] width 324 height 29
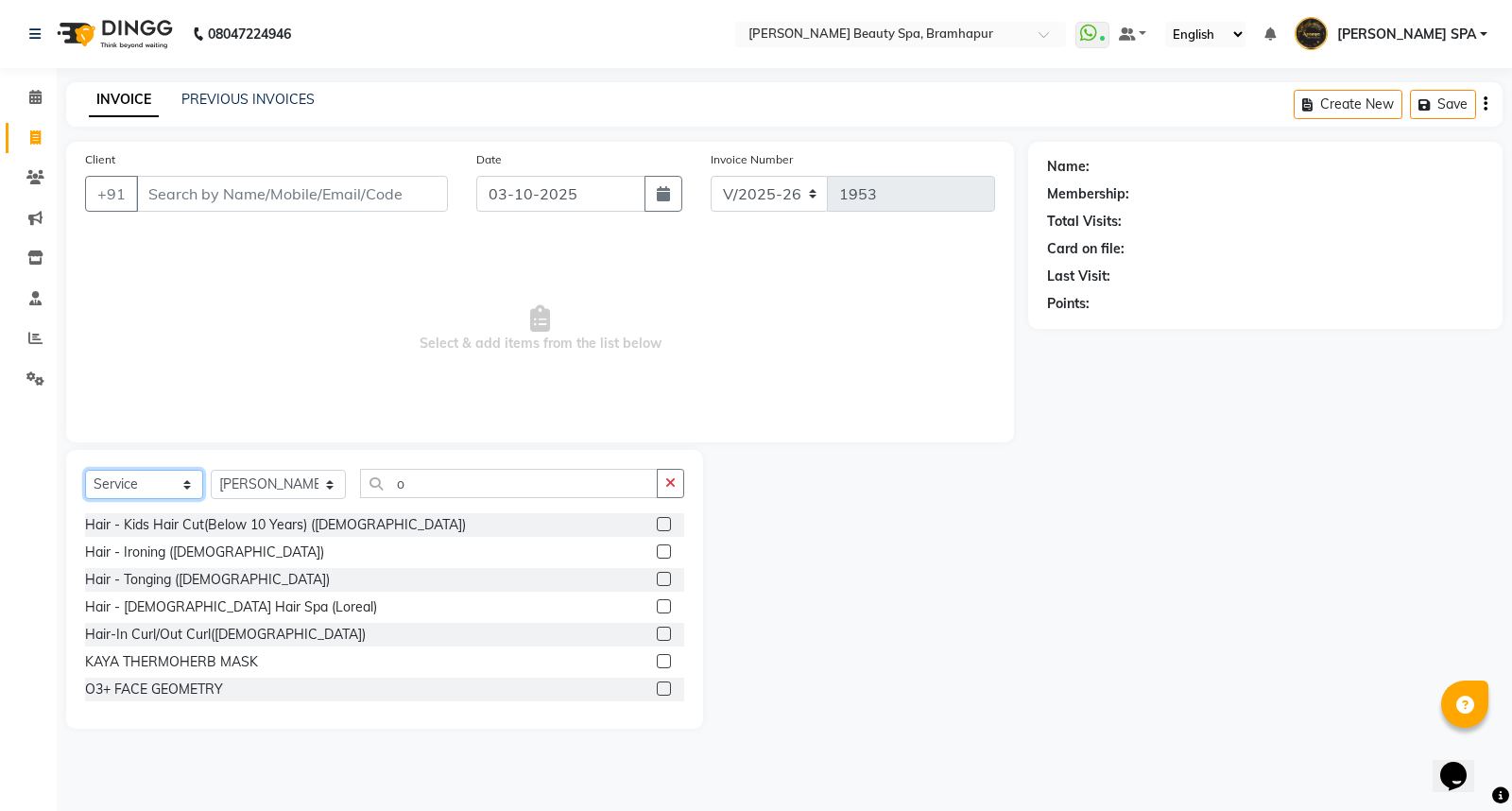
click at [99, 480] on select "Select Service Product Membership Package Voucher Prepaid Gift Card" at bounding box center [144, 485] width 118 height 29
click at [85, 471] on select "Select Service Product Membership Package Voucher Prepaid Gift Card" at bounding box center [144, 485] width 118 height 29
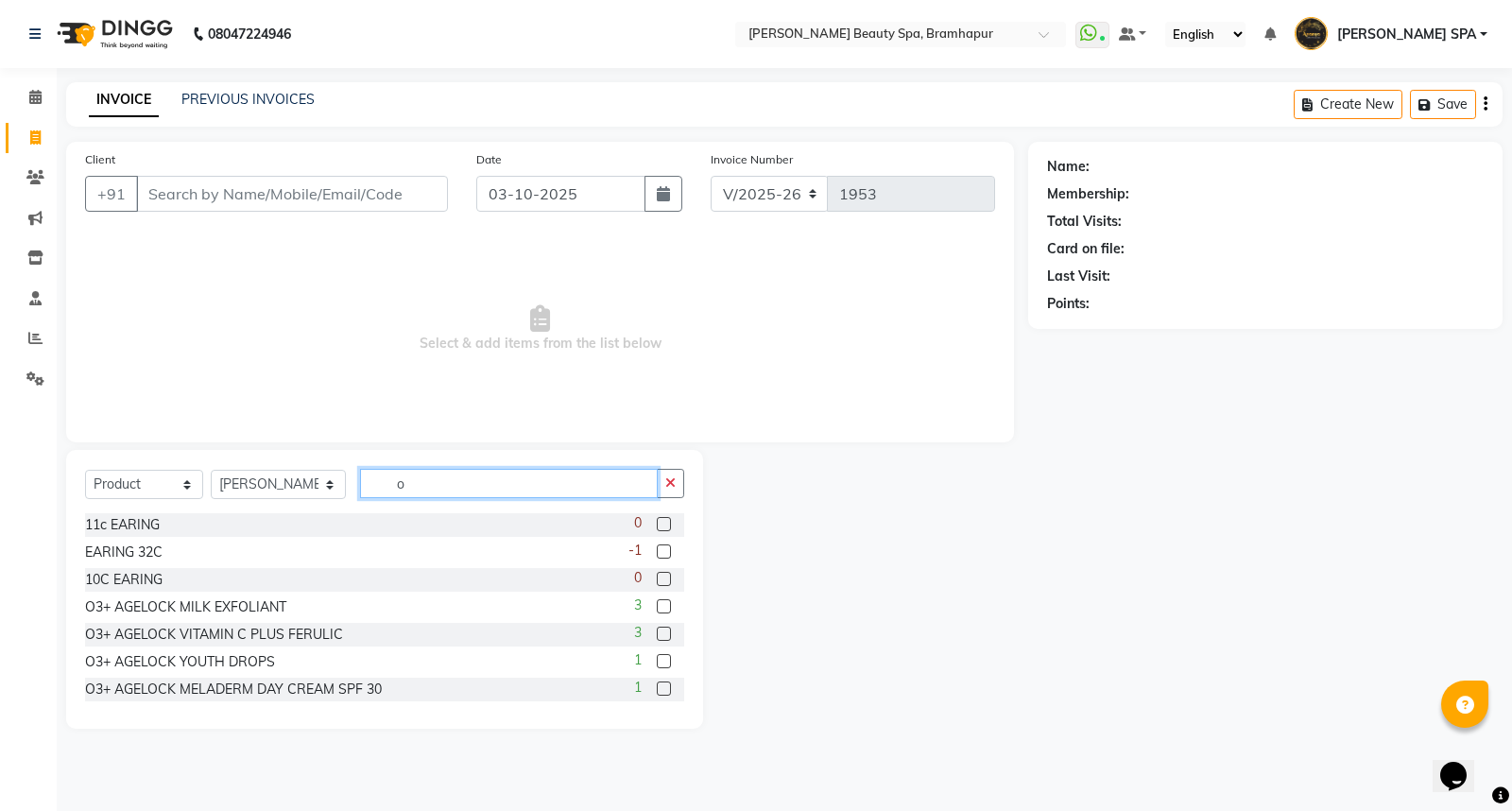
click at [390, 488] on input "o" at bounding box center [509, 484] width 298 height 29
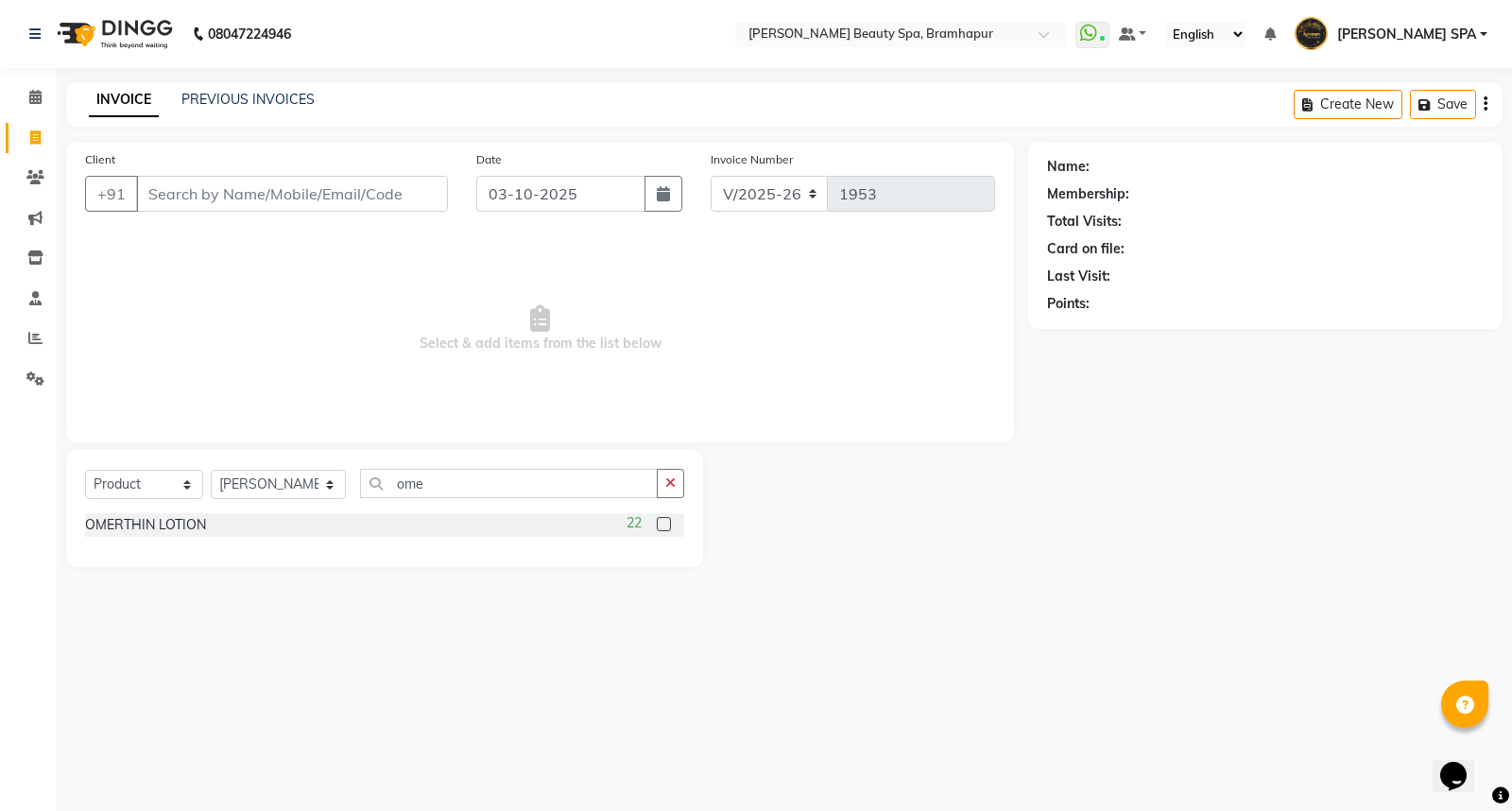
click at [660, 522] on label at bounding box center [664, 525] width 15 height 15
click at [660, 522] on input "checkbox" at bounding box center [663, 525] width 13 height 13
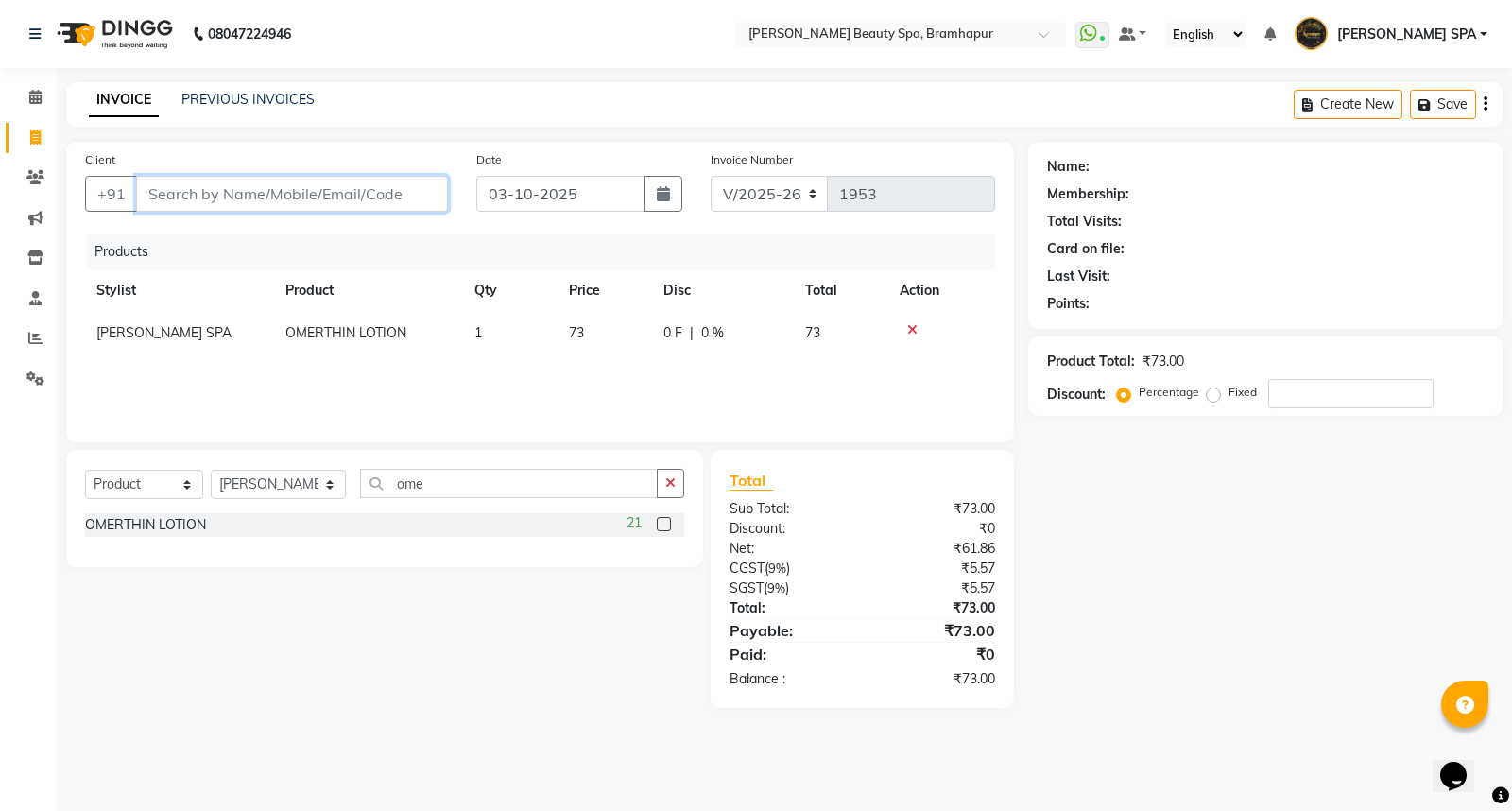
click at [282, 184] on input "Client" at bounding box center [292, 194] width 311 height 36
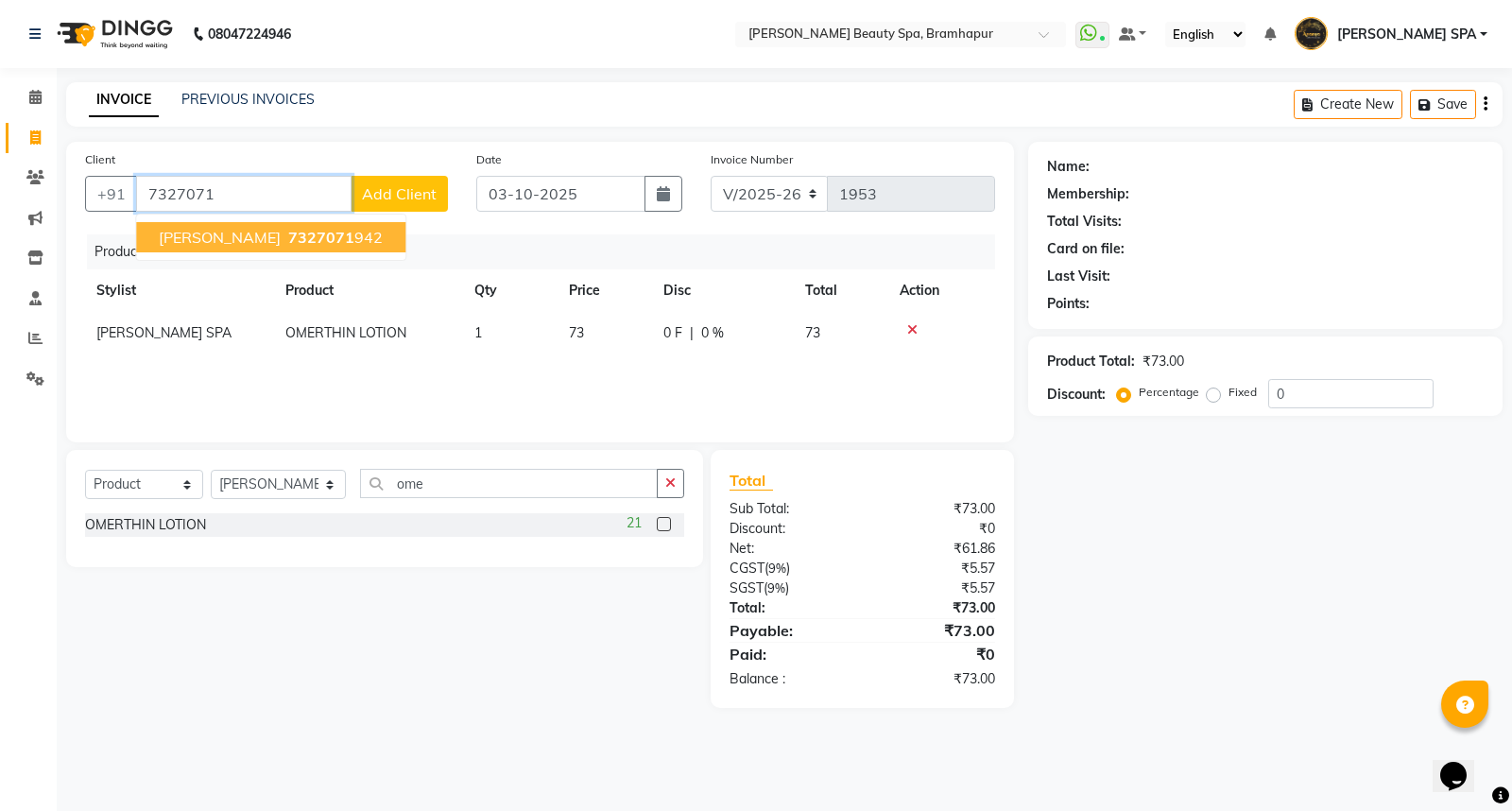
click at [231, 225] on button "PADMINI SAHU 7327071 942" at bounding box center [271, 237] width 269 height 30
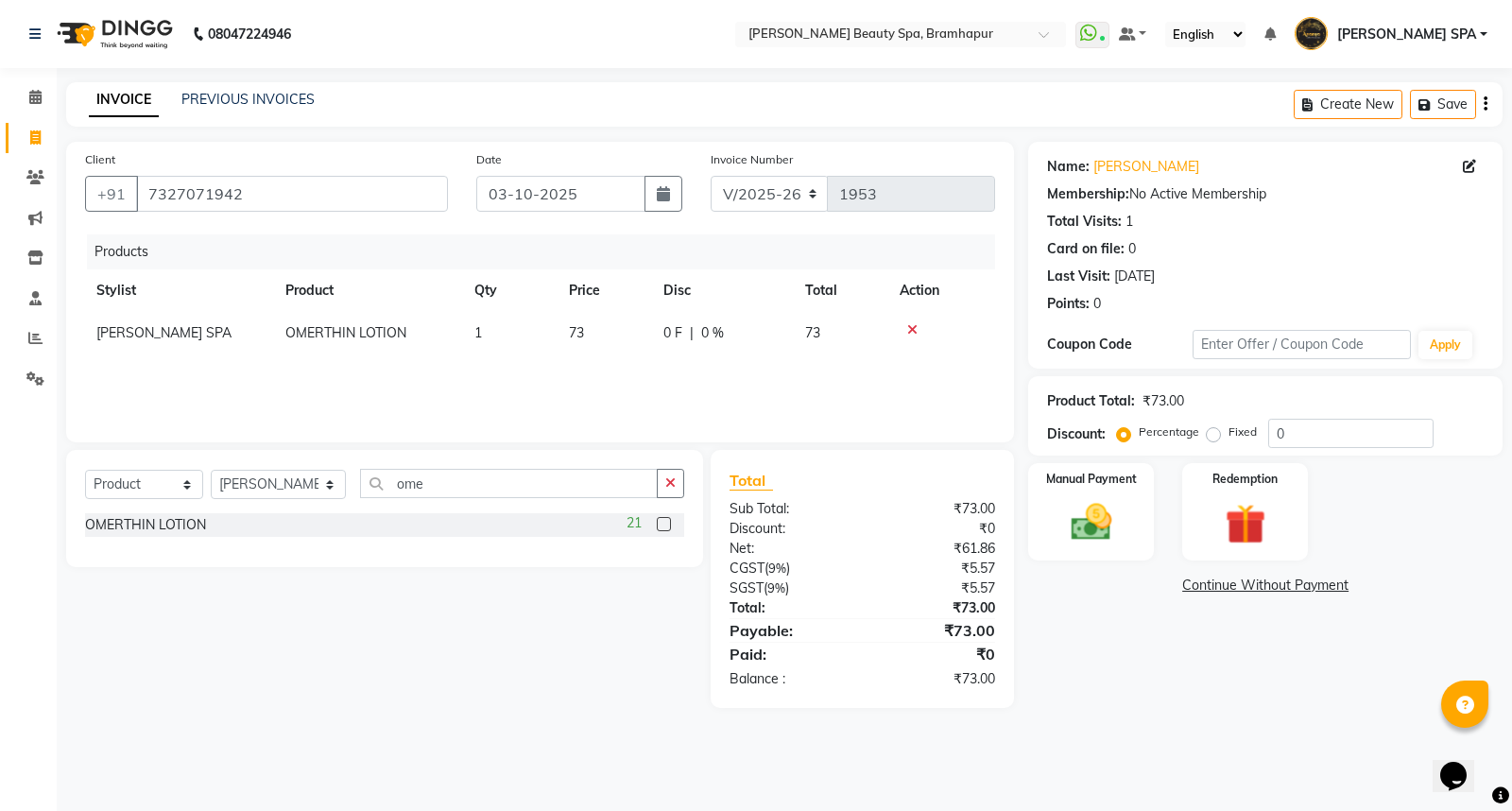
click at [600, 331] on td "73" at bounding box center [606, 333] width 95 height 43
drag, startPoint x: 599, startPoint y: 327, endPoint x: 582, endPoint y: 397, distance: 72.0
click at [591, 357] on td "73" at bounding box center [606, 338] width 95 height 52
click at [1469, 166] on icon at bounding box center [1470, 166] width 14 height 14
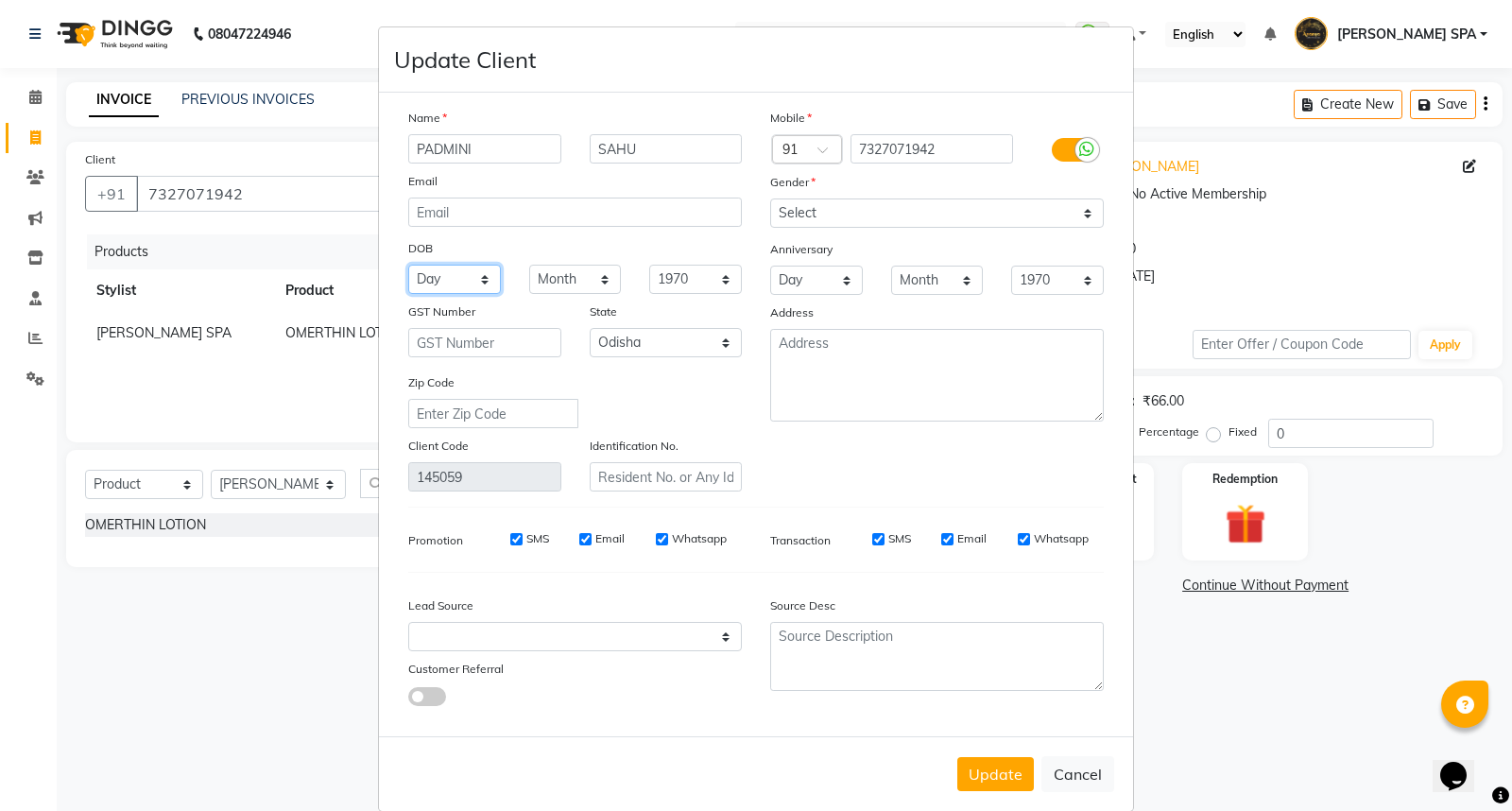
click at [440, 286] on select "Day 01 02 03 04 05 06 07 08 09 10 11 12 13 14 15 16 17 18 19 20 21 22 23 24 25 …" at bounding box center [455, 280] width 93 height 29
click at [408, 265] on select "Day 01 02 03 04 05 06 07 08 09 10 11 12 13 14 15 16 17 18 19 20 21 22 23 24 25 …" at bounding box center [455, 280] width 93 height 29
click at [559, 280] on select "Month January February March April May June July August September October Novem…" at bounding box center [576, 280] width 93 height 29
click at [529, 265] on select "Month January February March April May June July August September October Novem…" at bounding box center [576, 280] width 93 height 29
click at [672, 281] on select "1940 1941 1942 1943 1944 1945 1946 1947 1948 1949 1950 1951 1952 1953 1954 1955…" at bounding box center [696, 280] width 93 height 29
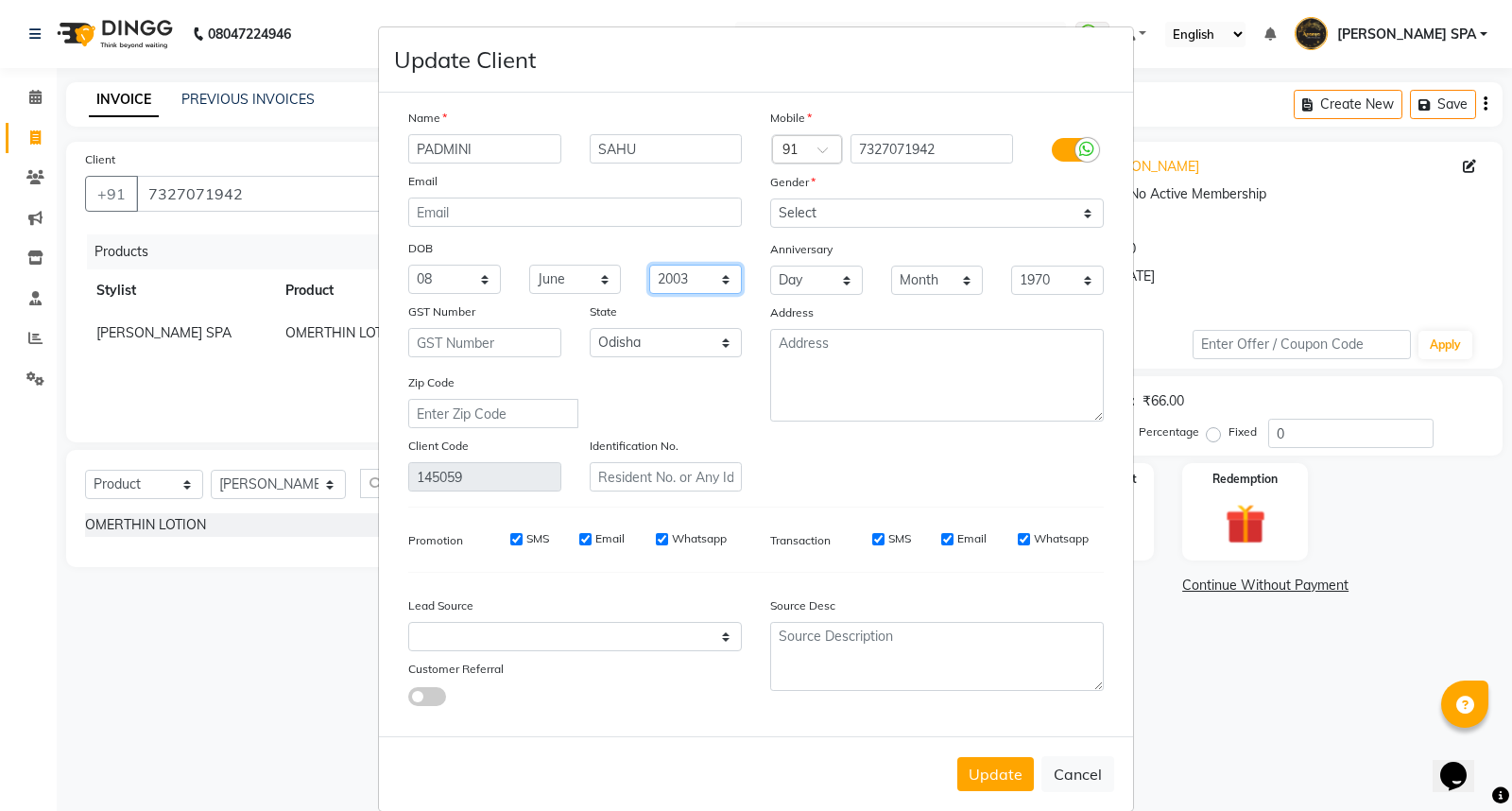
click at [649, 265] on select "1940 1941 1942 1943 1944 1945 1946 1947 1948 1949 1950 1951 1952 1953 1954 1955…" at bounding box center [696, 280] width 93 height 29
click at [806, 355] on textarea at bounding box center [936, 375] width 334 height 93
click at [782, 650] on textarea at bounding box center [936, 656] width 334 height 69
click at [960, 765] on button "Update" at bounding box center [995, 774] width 76 height 34
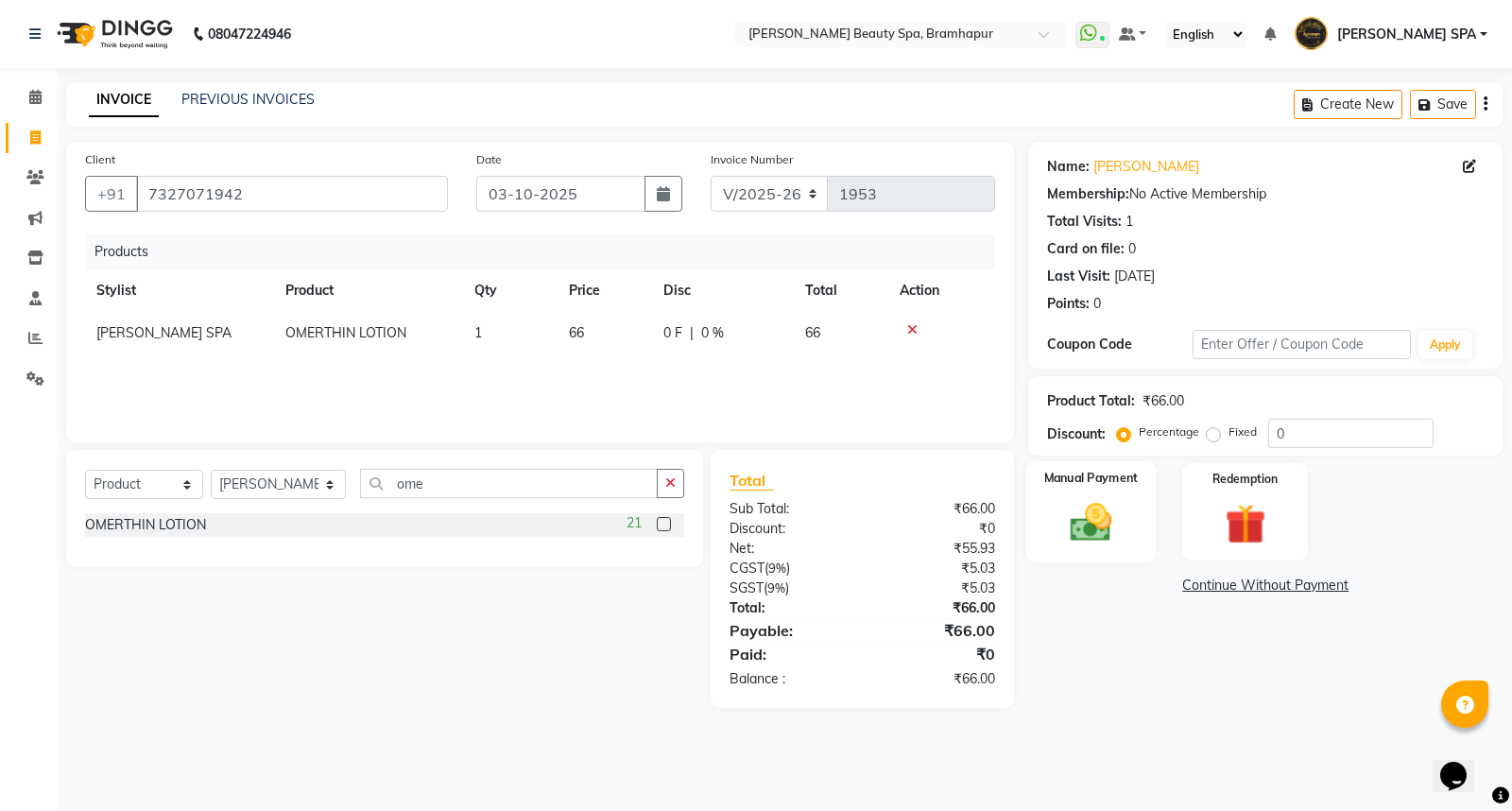
click at [1111, 542] on img at bounding box center [1091, 523] width 68 height 48
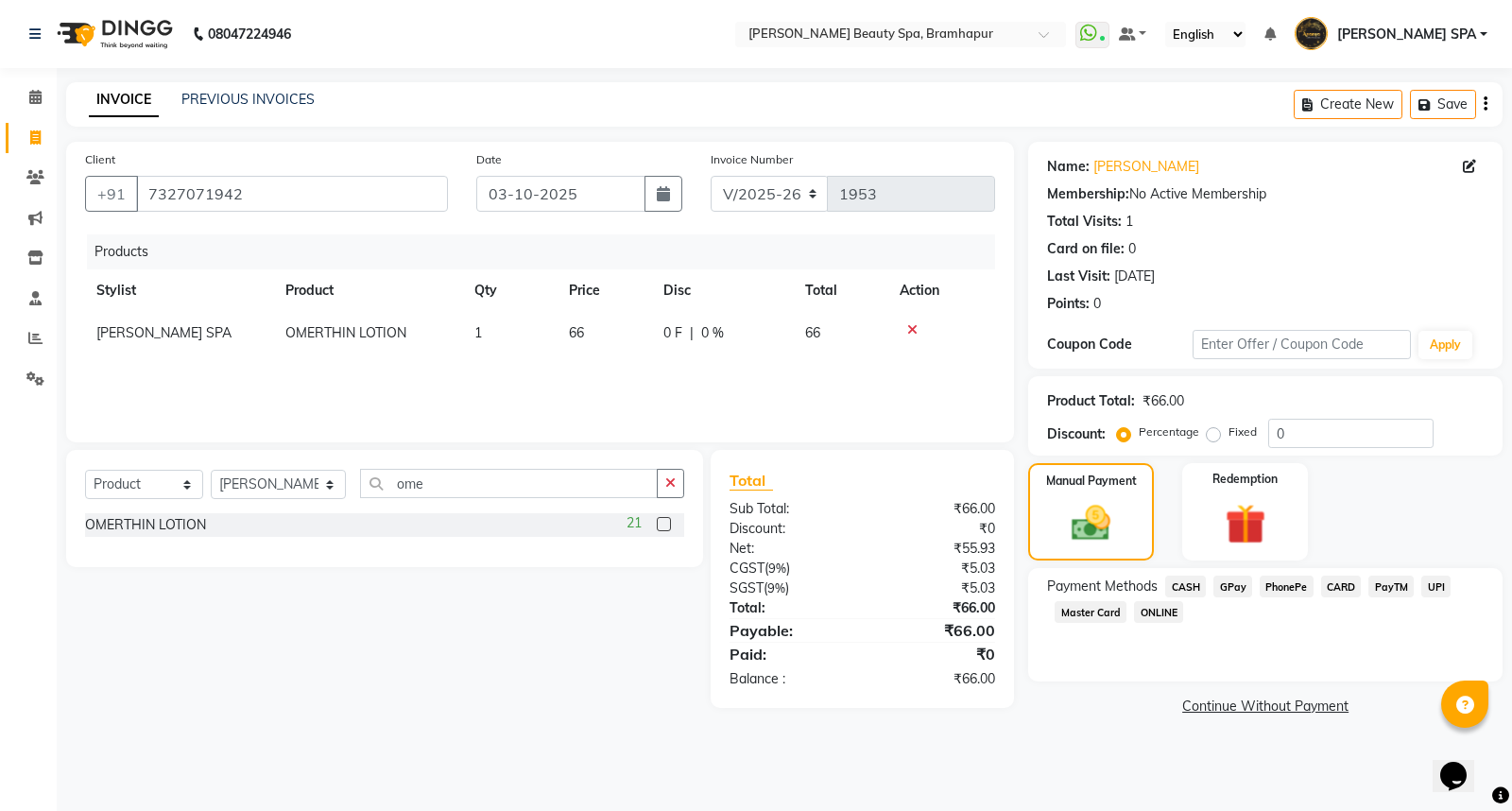
click at [1232, 586] on span "GPay" at bounding box center [1233, 586] width 39 height 21
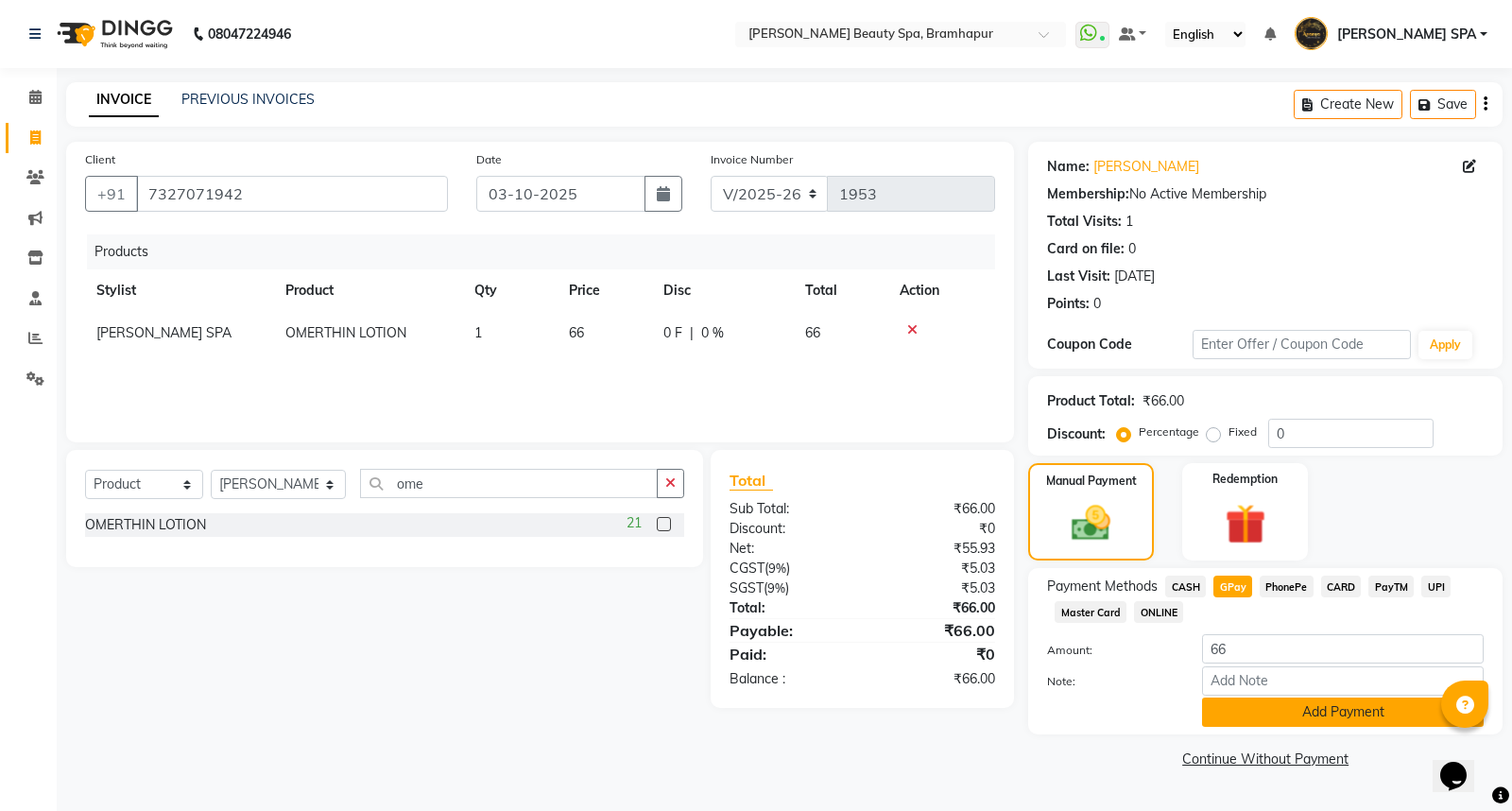
click at [1299, 721] on button "Add Payment" at bounding box center [1343, 712] width 282 height 29
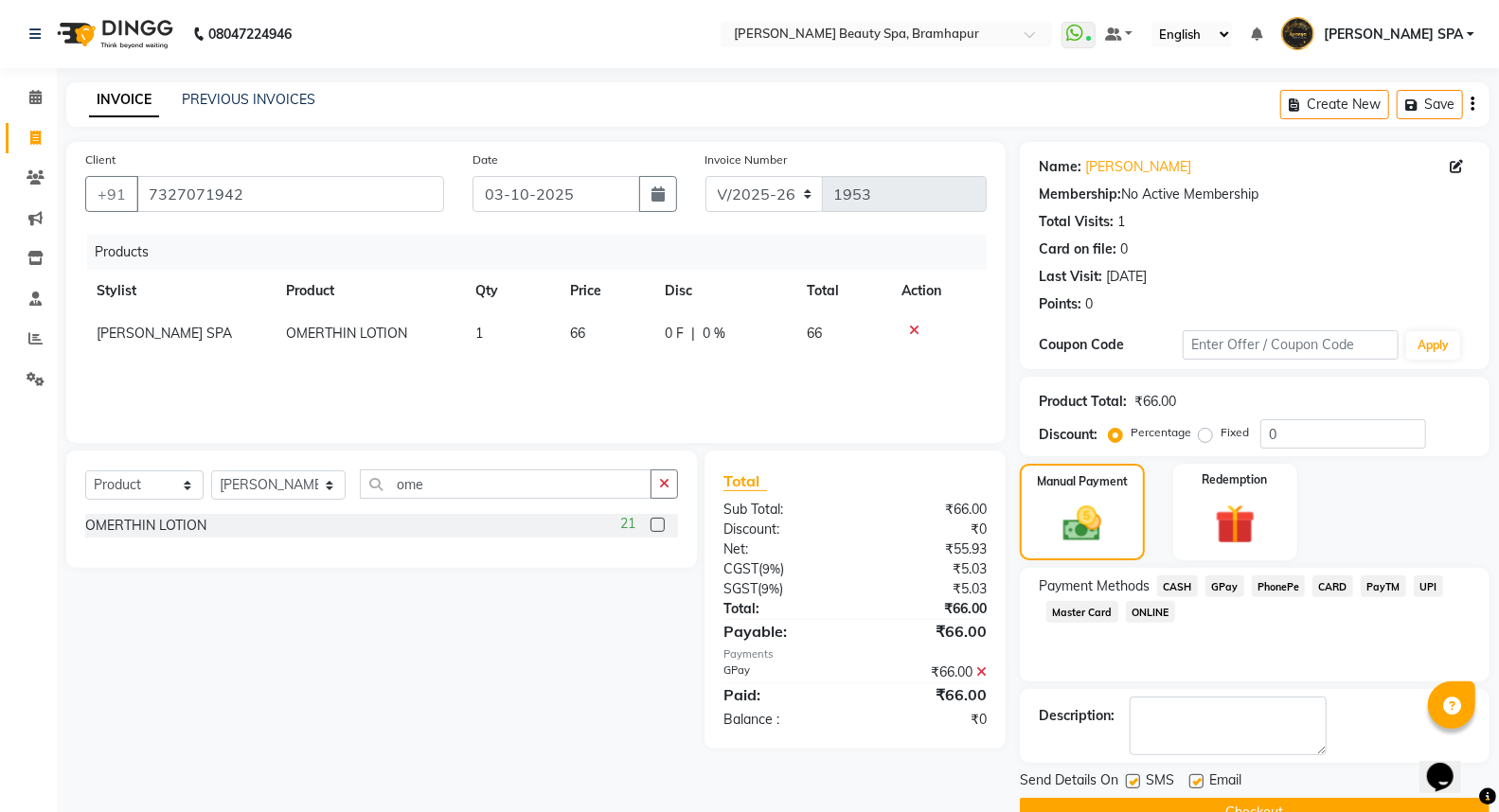
click at [1265, 802] on button "Checkout" at bounding box center [1254, 813] width 470 height 29
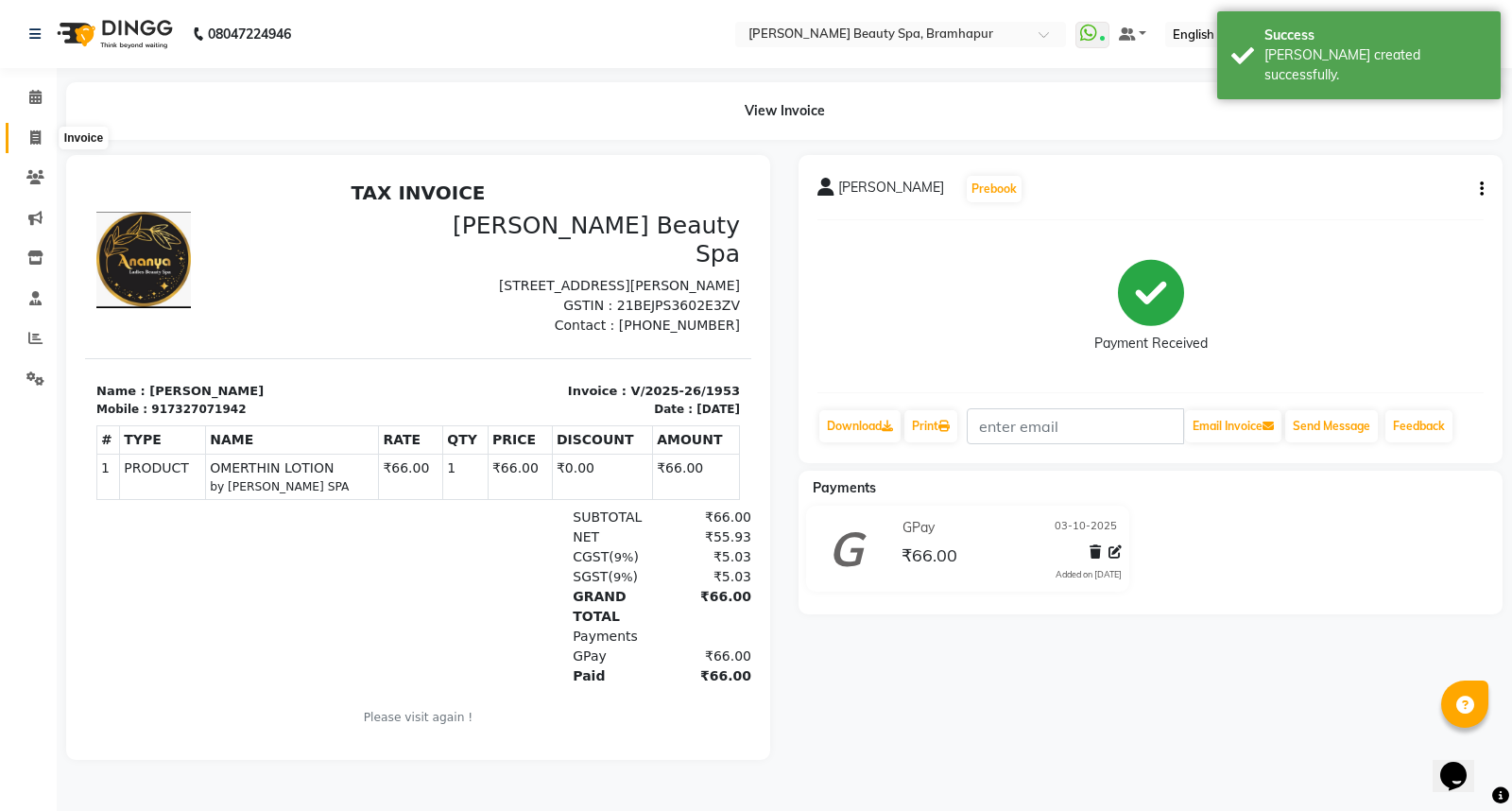
click at [45, 131] on span at bounding box center [36, 138] width 33 height 21
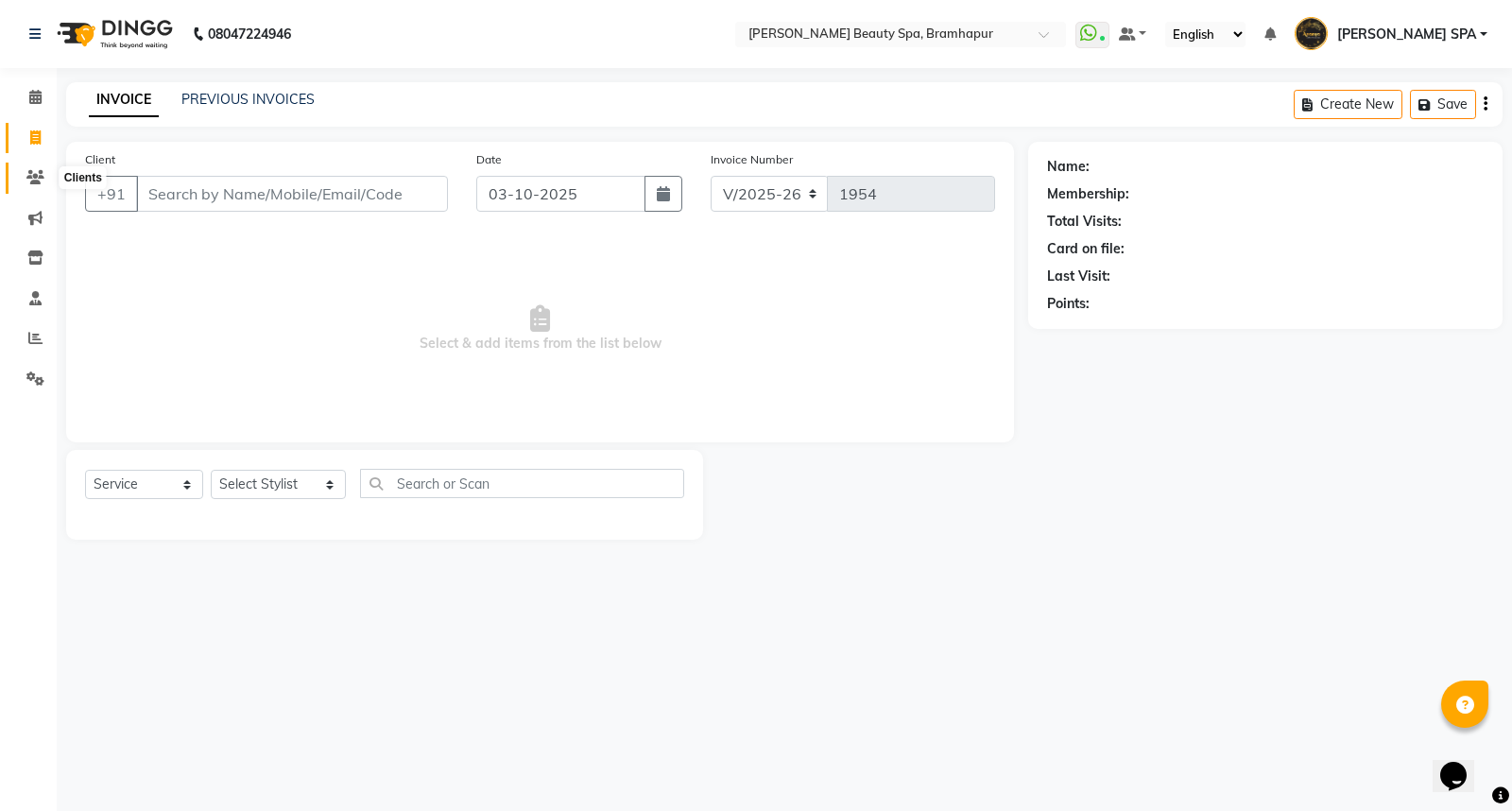
click at [28, 186] on span at bounding box center [36, 178] width 33 height 21
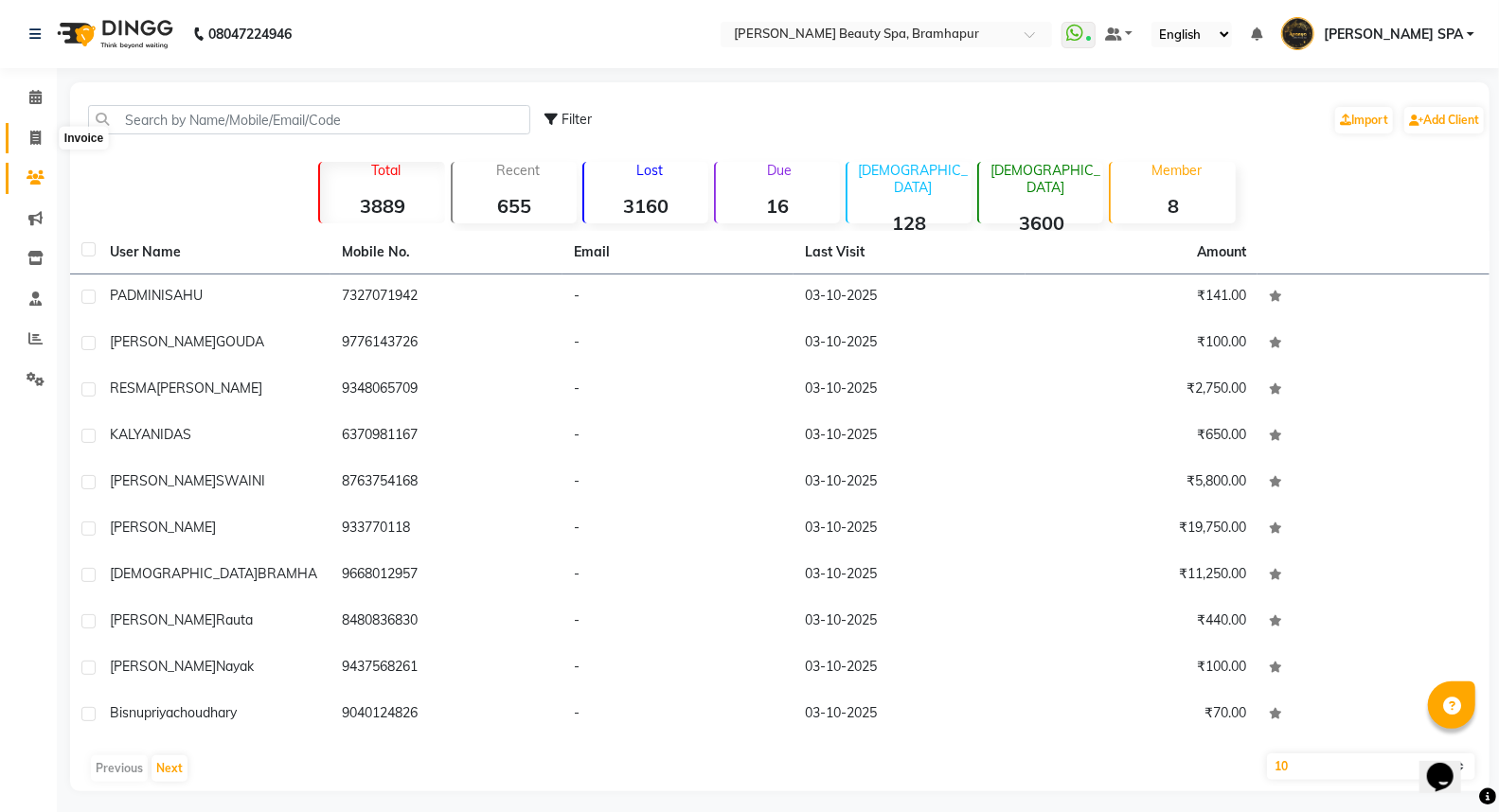
click at [33, 128] on span at bounding box center [36, 139] width 33 height 21
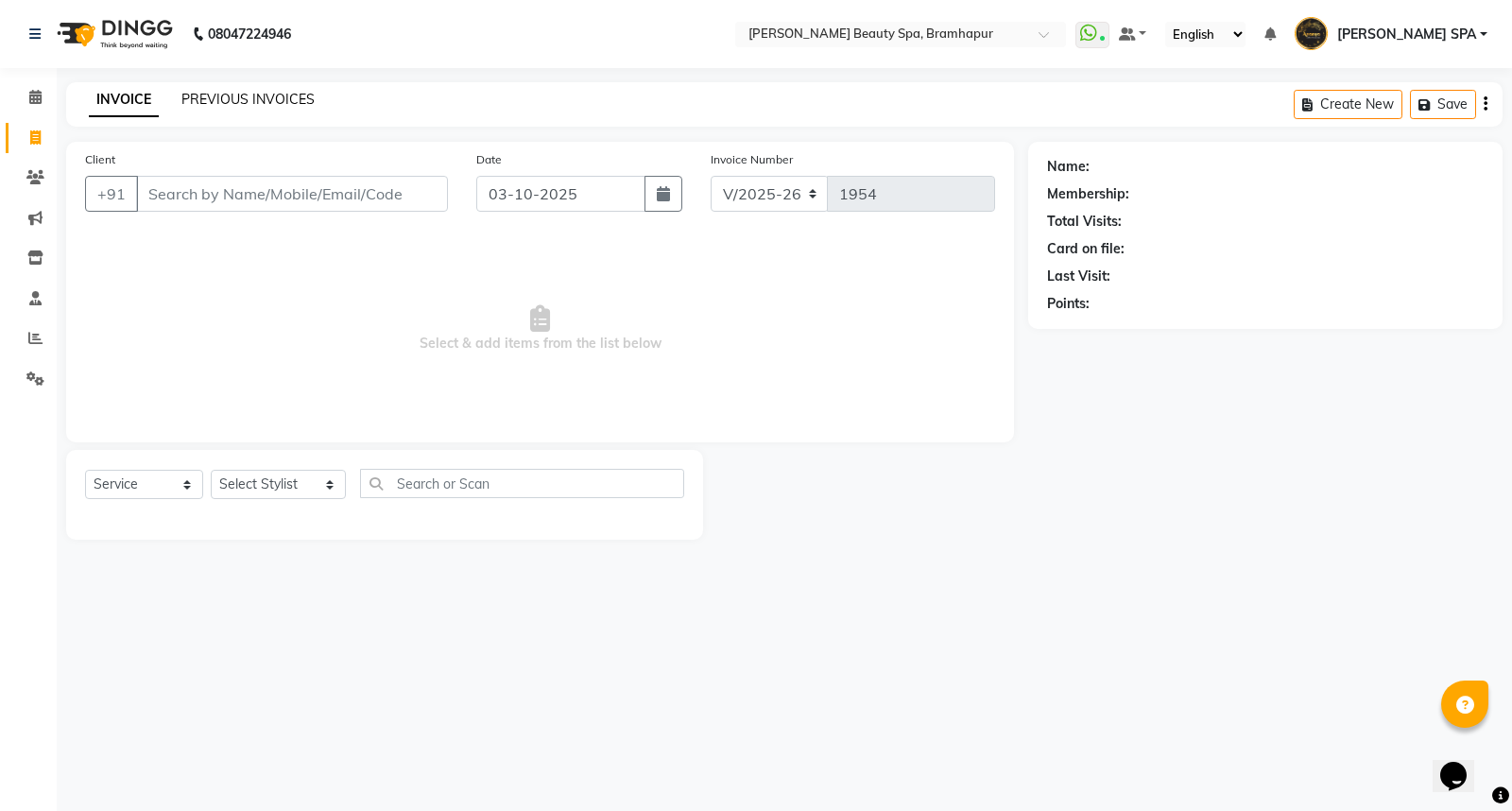
click at [258, 92] on link "PREVIOUS INVOICES" at bounding box center [249, 100] width 133 height 17
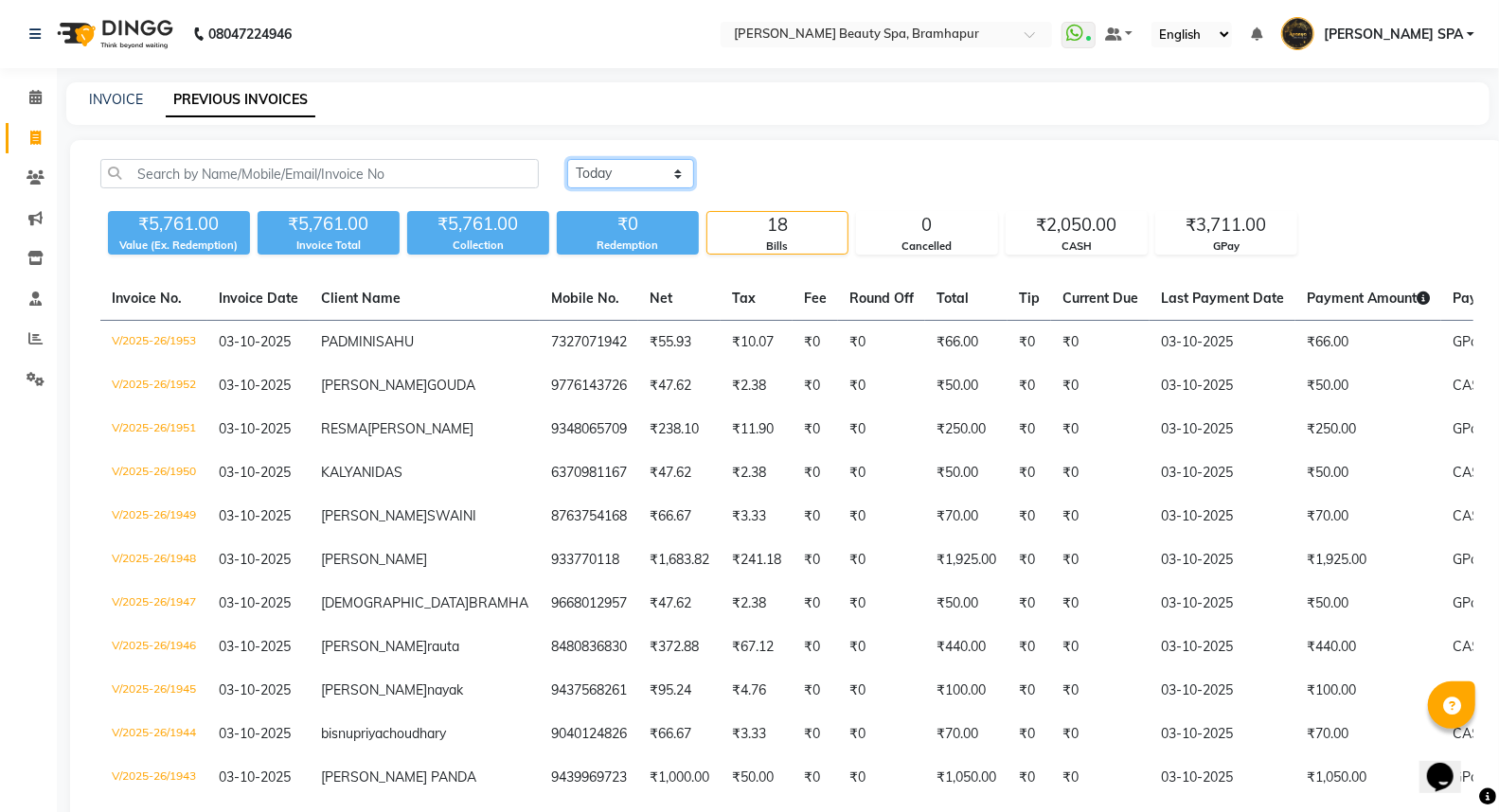
click at [615, 172] on select "Today Yesterday Custom Range" at bounding box center [630, 173] width 127 height 29
click at [567, 159] on select "Today Yesterday Custom Range" at bounding box center [630, 173] width 127 height 29
click at [788, 172] on input "03-10-2025" at bounding box center [785, 173] width 133 height 26
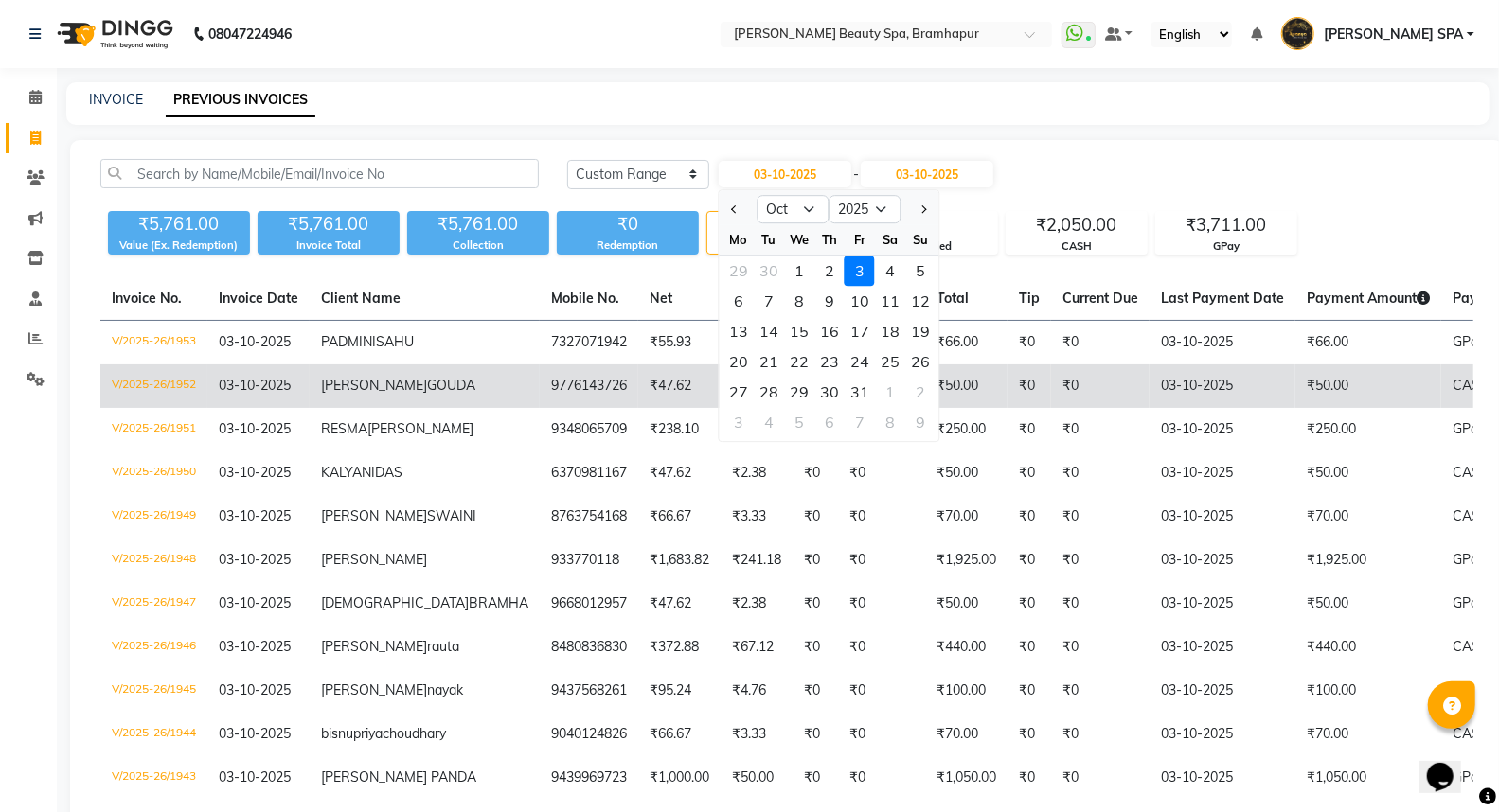
click at [738, 389] on div "27" at bounding box center [738, 391] width 30 height 30
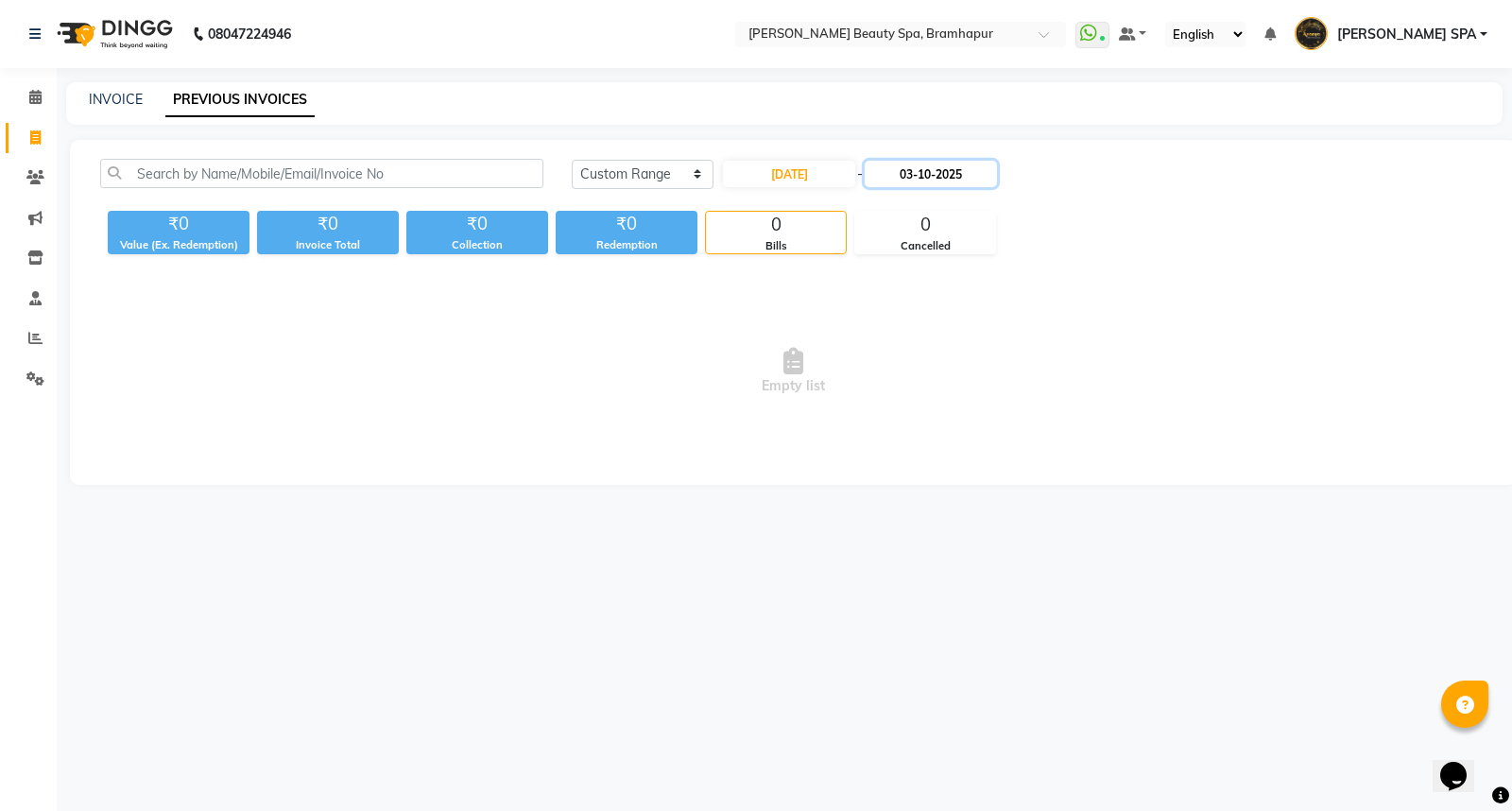
click at [917, 174] on input "03-10-2025" at bounding box center [931, 173] width 133 height 26
click at [895, 397] on div "27" at bounding box center [891, 391] width 30 height 30
click at [92, 103] on link "INVOICE" at bounding box center [116, 100] width 54 height 17
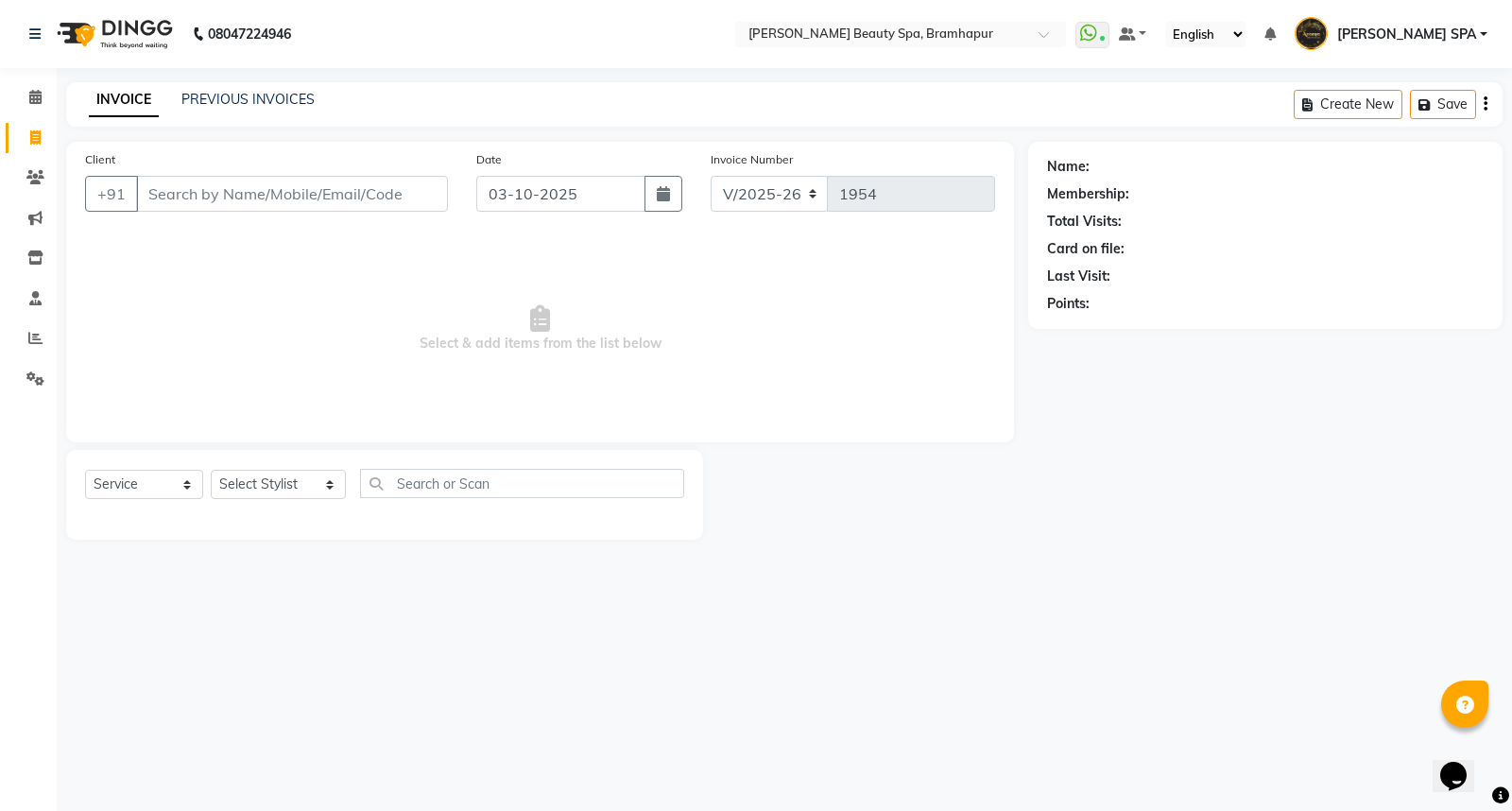
click at [318, 196] on input "Client" at bounding box center [292, 194] width 311 height 36
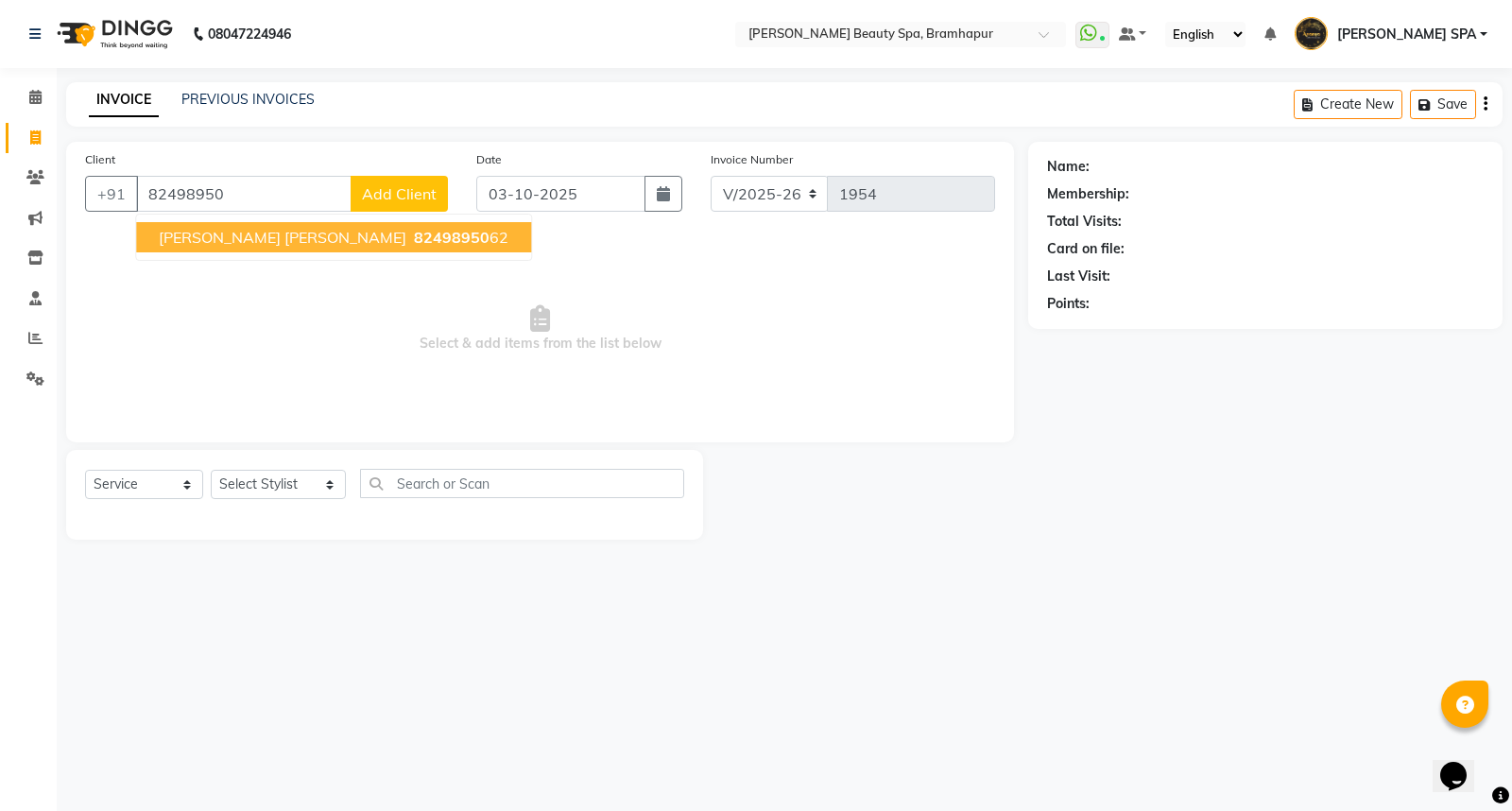
click at [283, 236] on span "trupti rani pattnayak" at bounding box center [282, 237] width 248 height 19
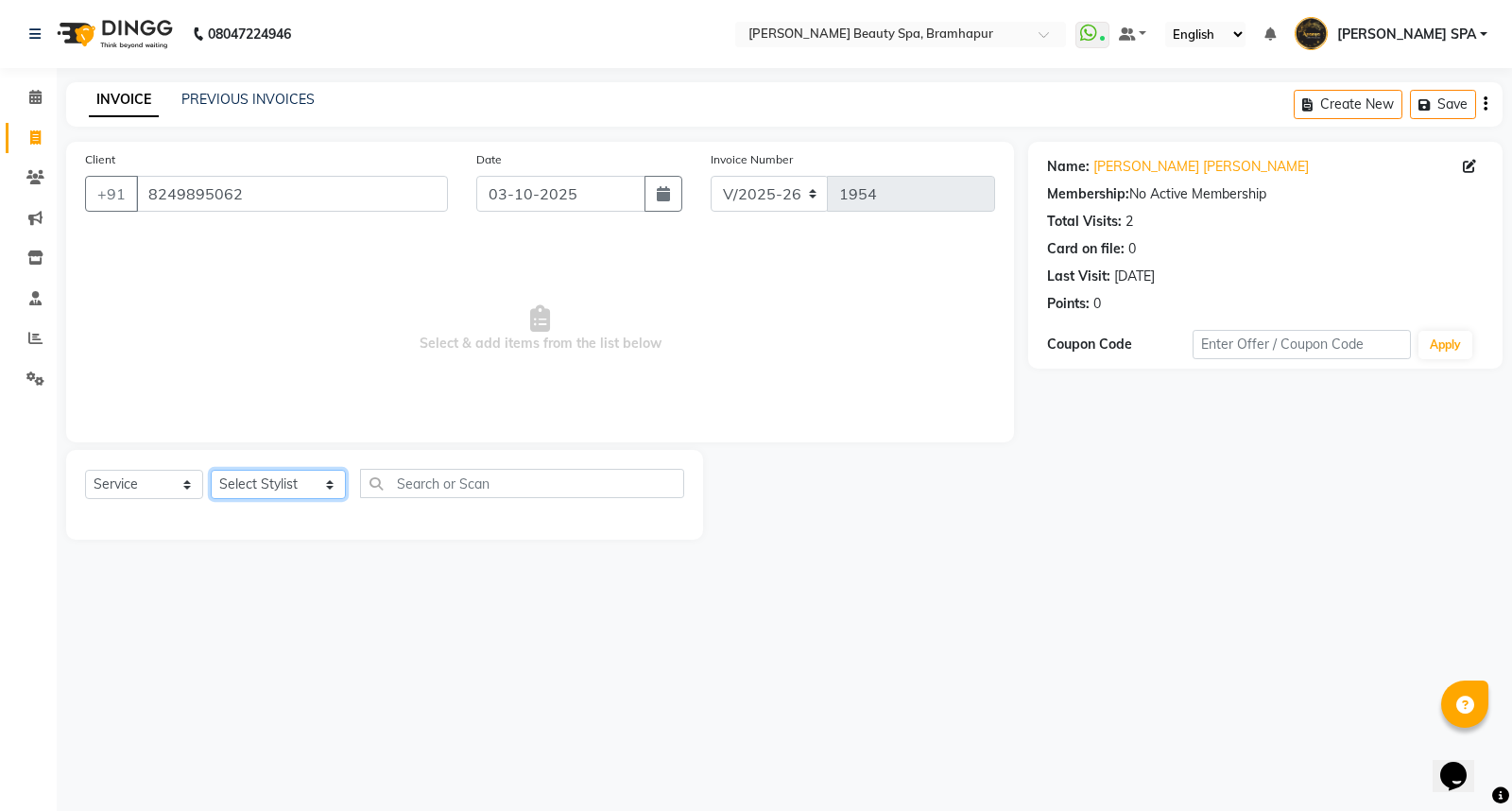
drag, startPoint x: 248, startPoint y: 485, endPoint x: 240, endPoint y: 476, distance: 12.0
click at [241, 478] on select "Select Stylist ANANYA SPA jhuma KABITA PATTNAIK JOLLY KALYANI khusi MAM PRANATI…" at bounding box center [279, 485] width 135 height 29
click at [211, 471] on select "Select Stylist ANANYA SPA jhuma KABITA PATTNAIK JOLLY KALYANI khusi MAM PRANATI…" at bounding box center [279, 485] width 135 height 29
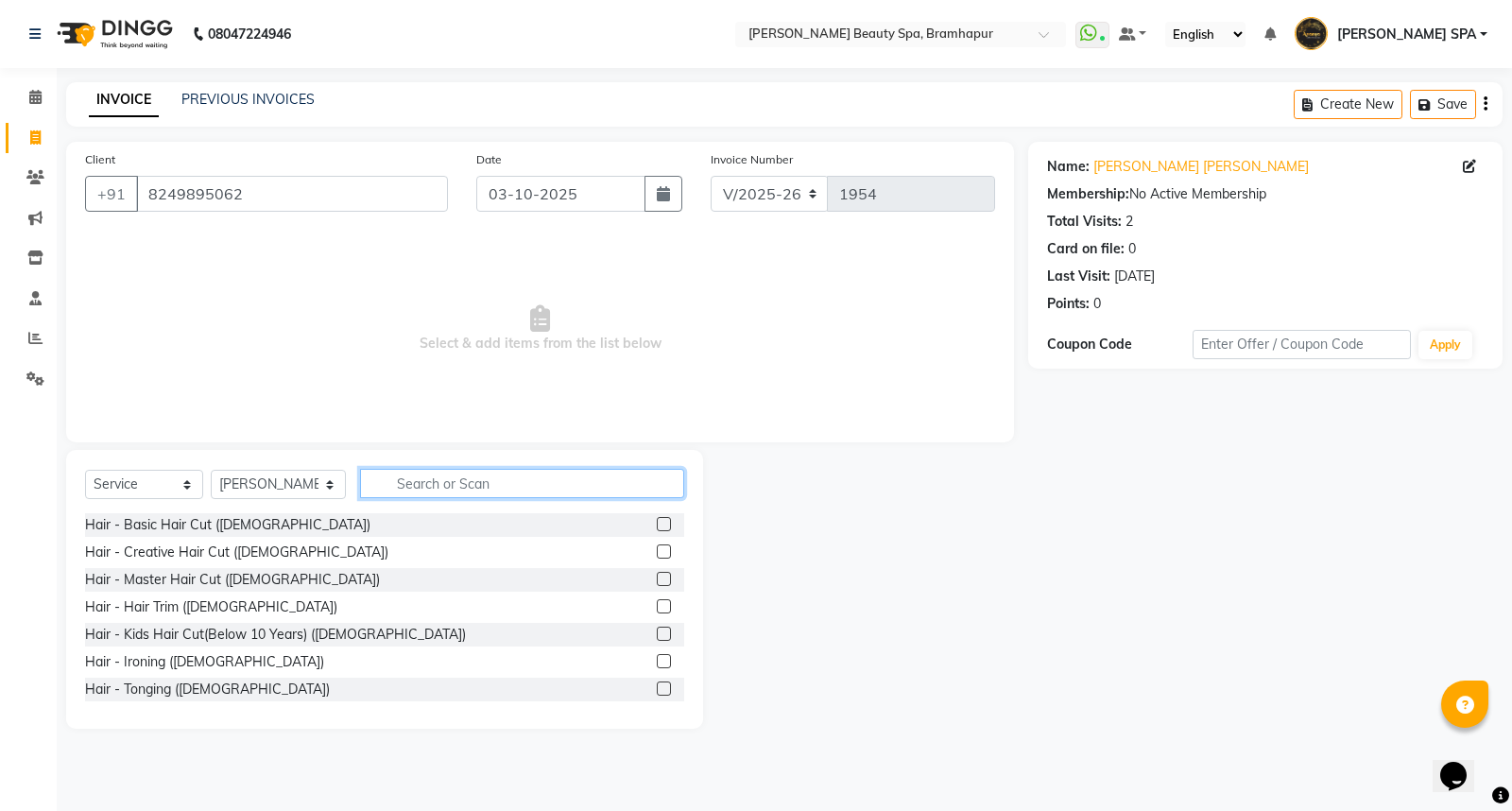
click at [416, 483] on input "text" at bounding box center [521, 484] width 324 height 29
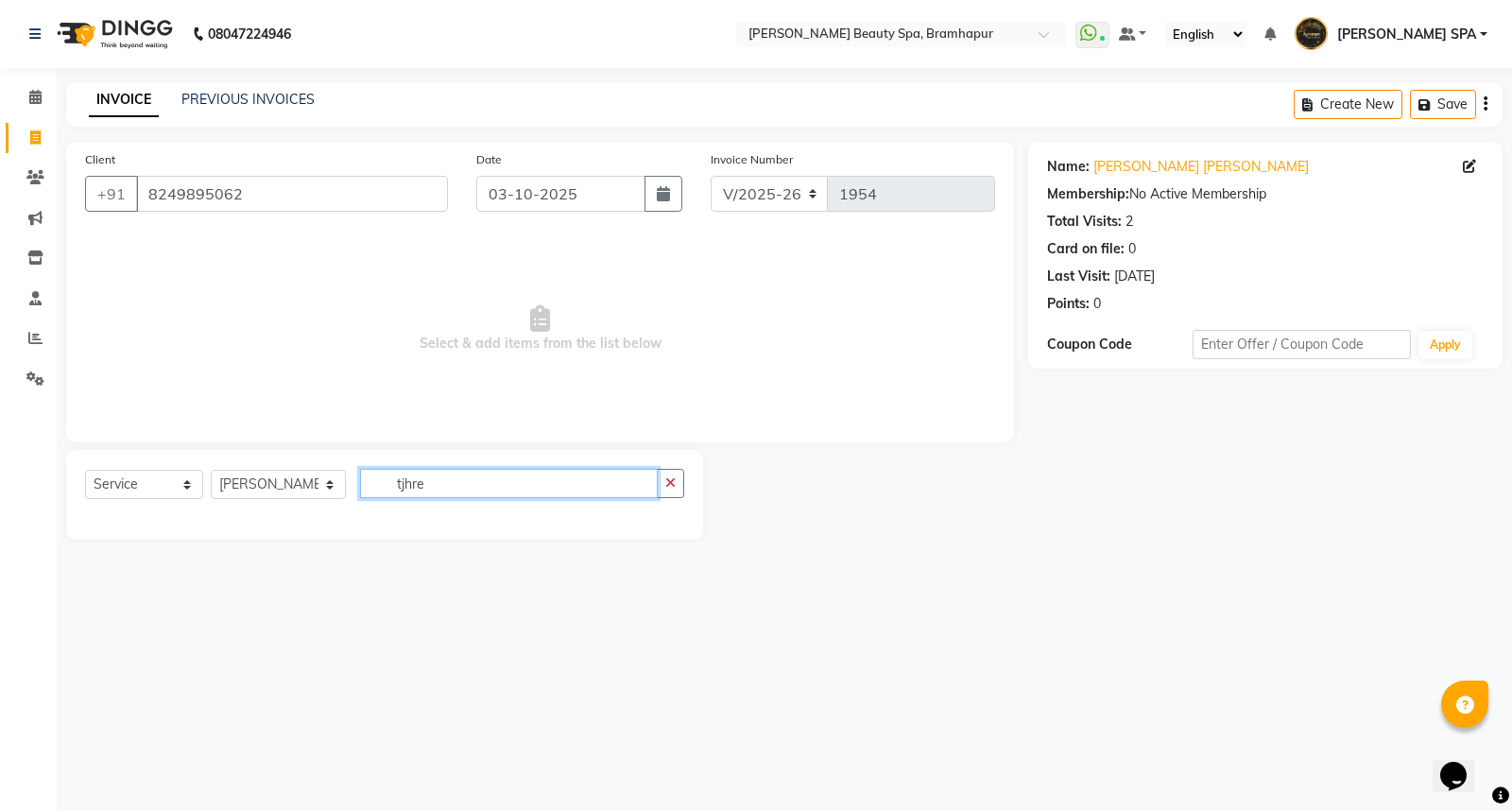
click at [386, 478] on input "tjhre" at bounding box center [509, 484] width 298 height 29
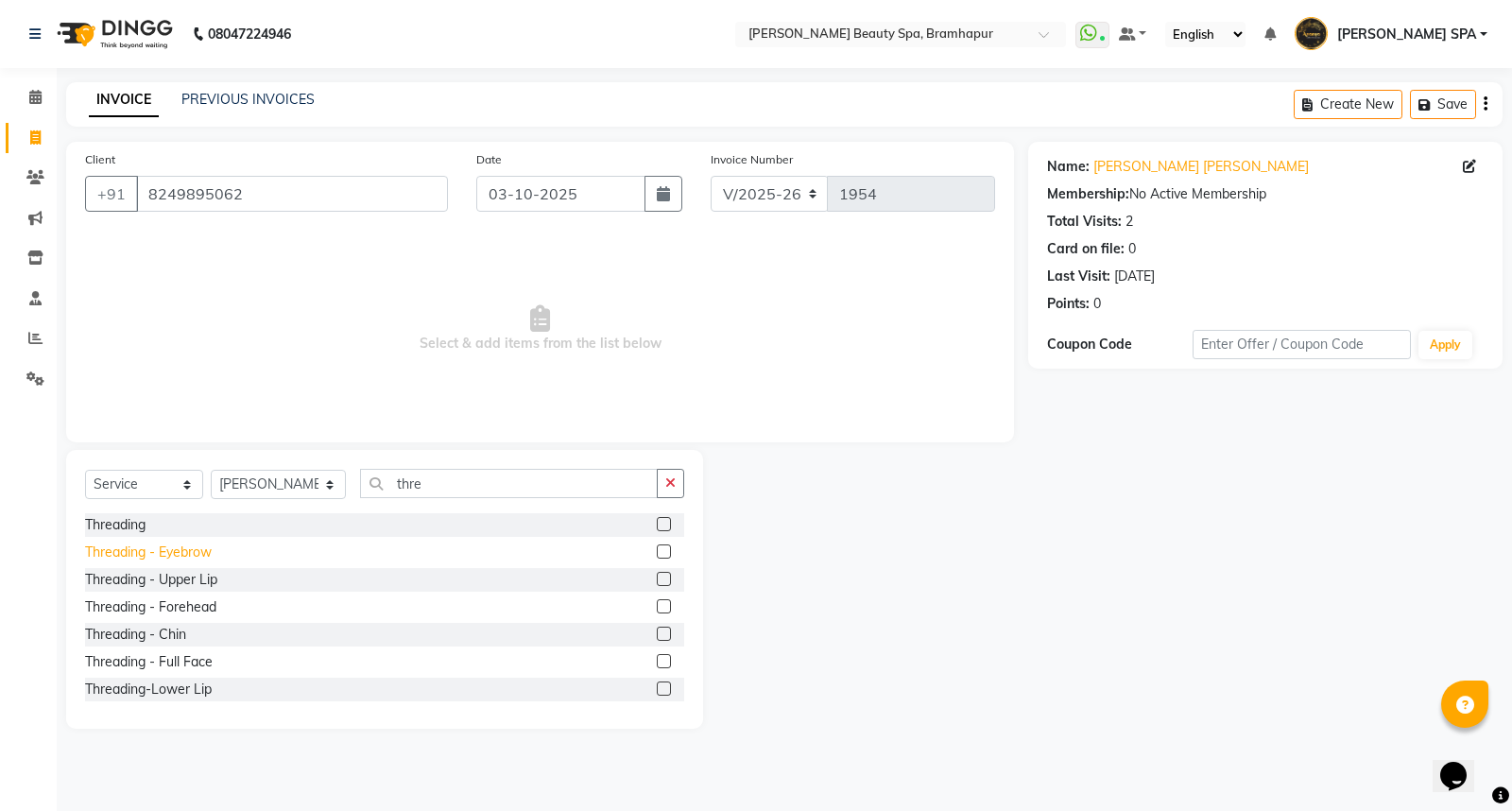
click at [115, 543] on div "Threading - Eyebrow" at bounding box center [148, 553] width 127 height 20
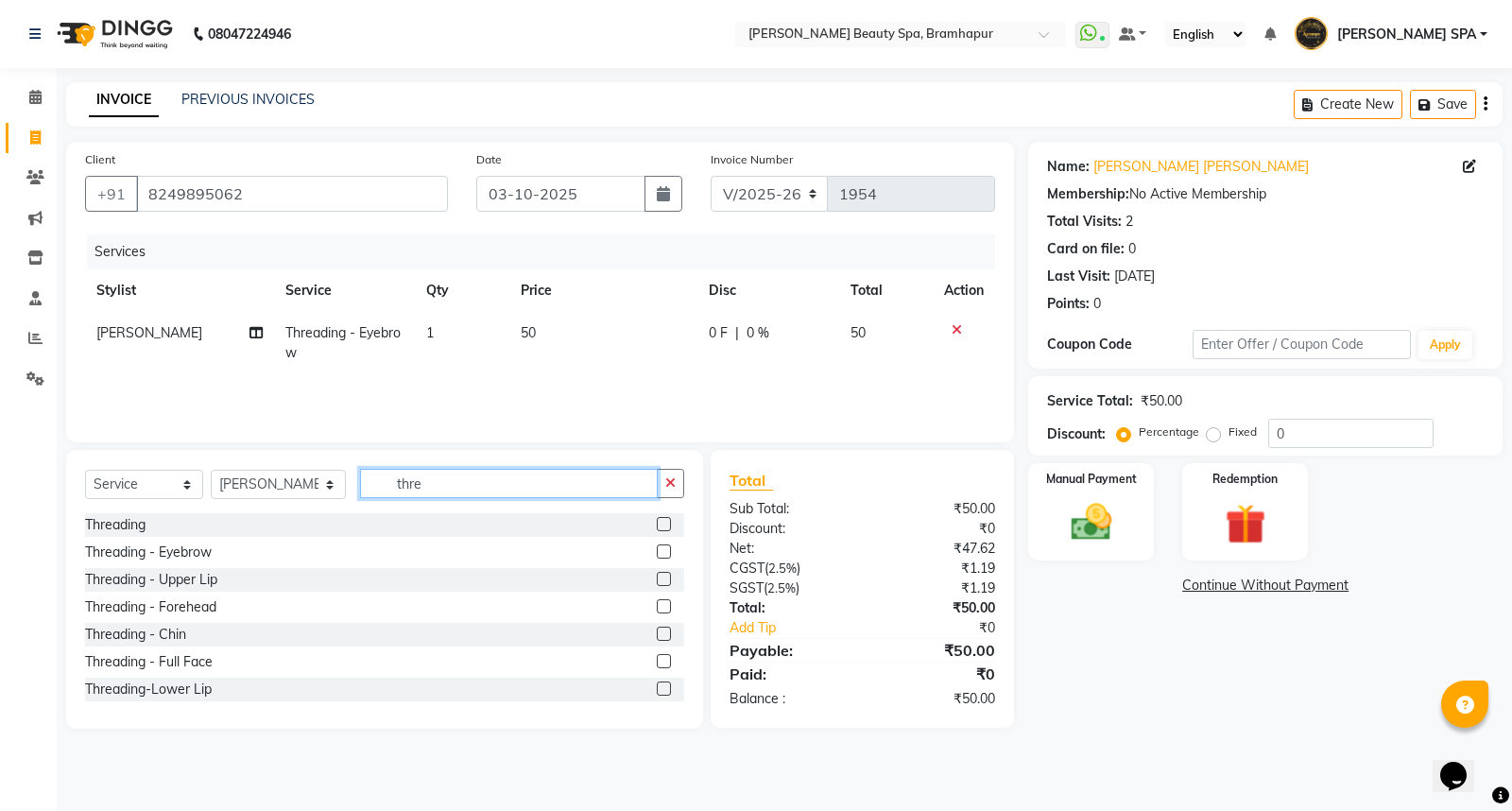
click at [430, 483] on input "thre" at bounding box center [509, 484] width 298 height 29
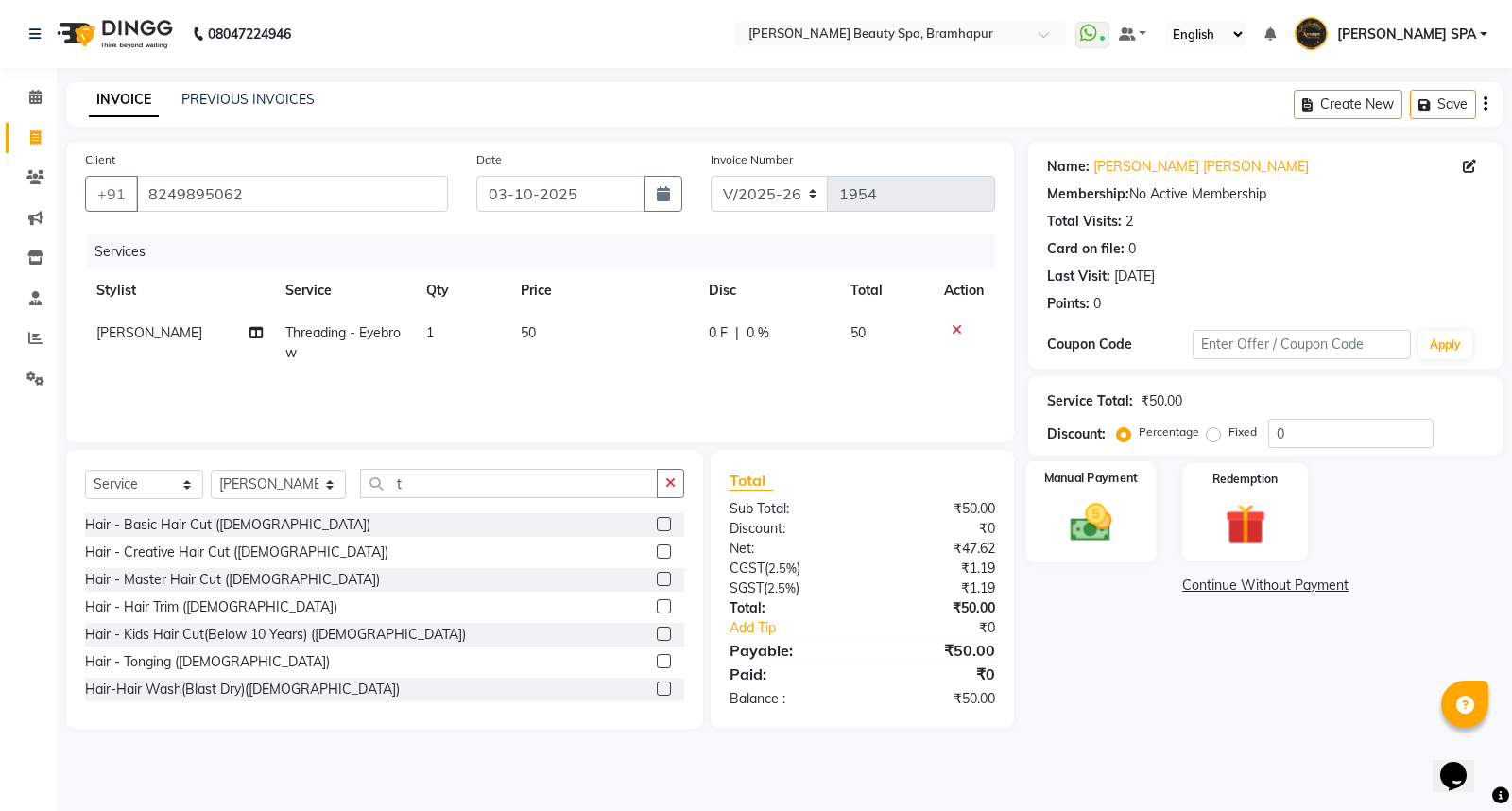
click at [1095, 511] on img at bounding box center [1091, 523] width 68 height 48
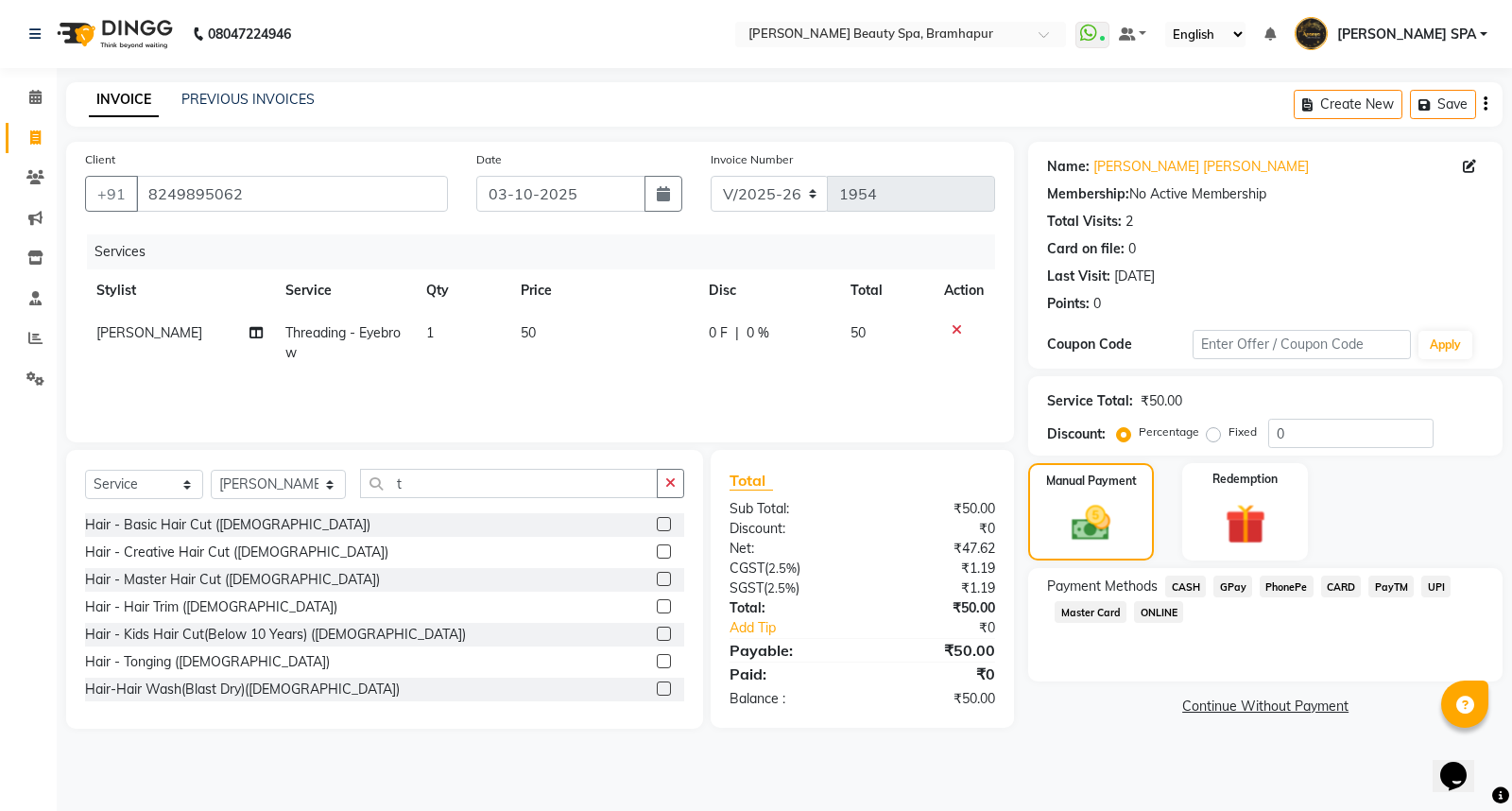
click at [1192, 587] on span "CASH" at bounding box center [1186, 586] width 41 height 21
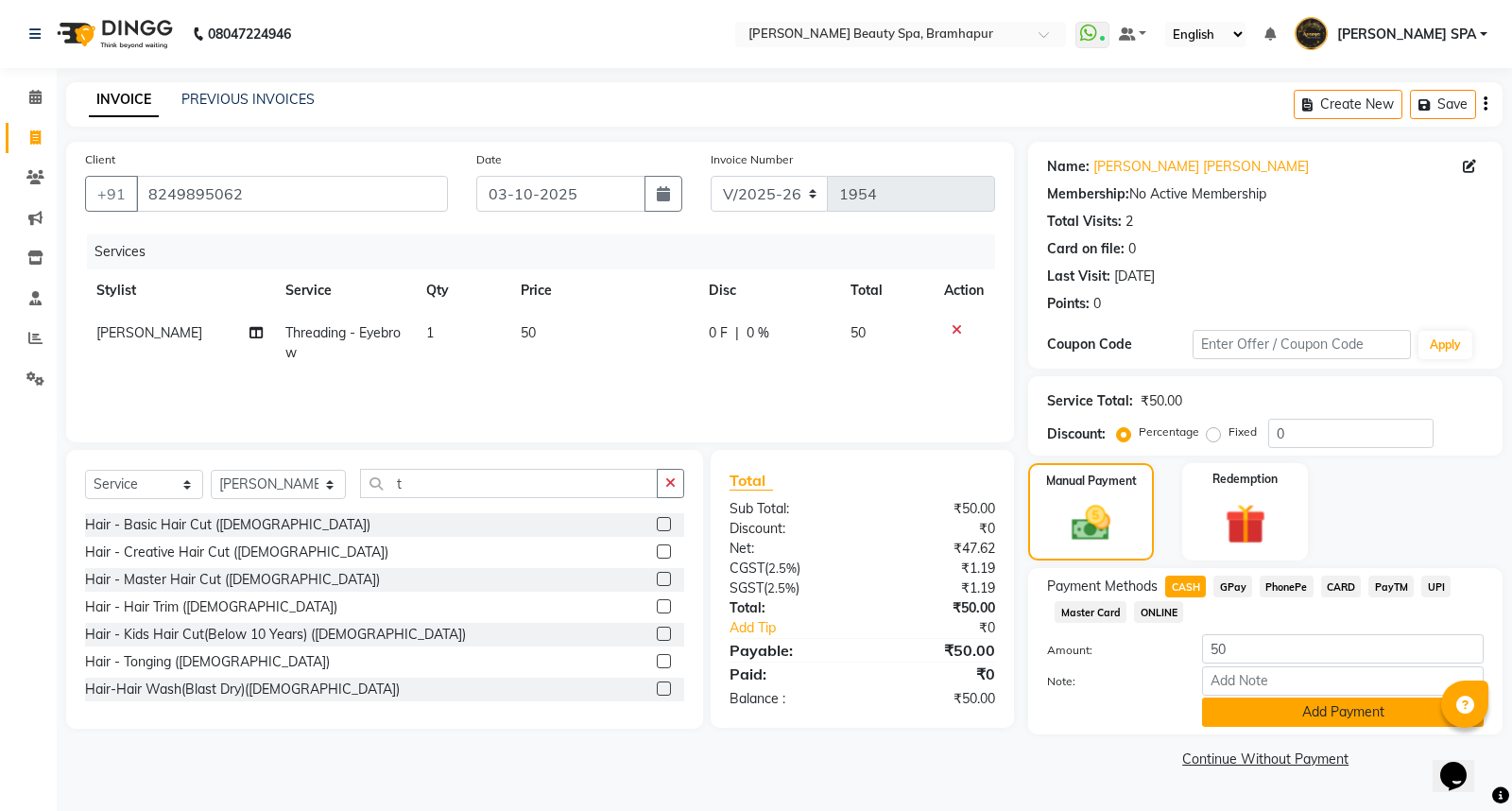
click at [1220, 712] on button "Add Payment" at bounding box center [1343, 712] width 282 height 29
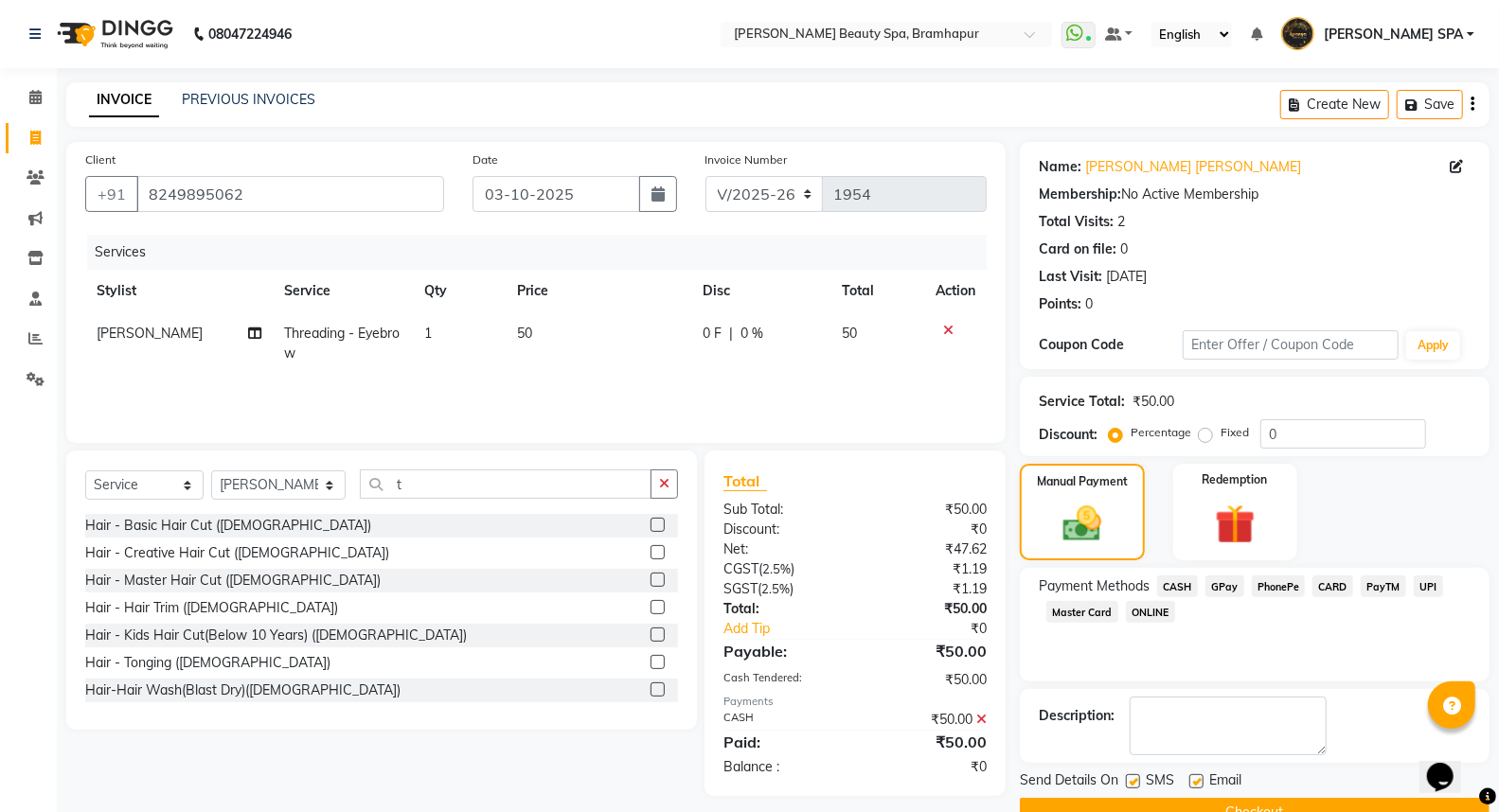
click at [1234, 802] on button "Checkout" at bounding box center [1254, 813] width 470 height 29
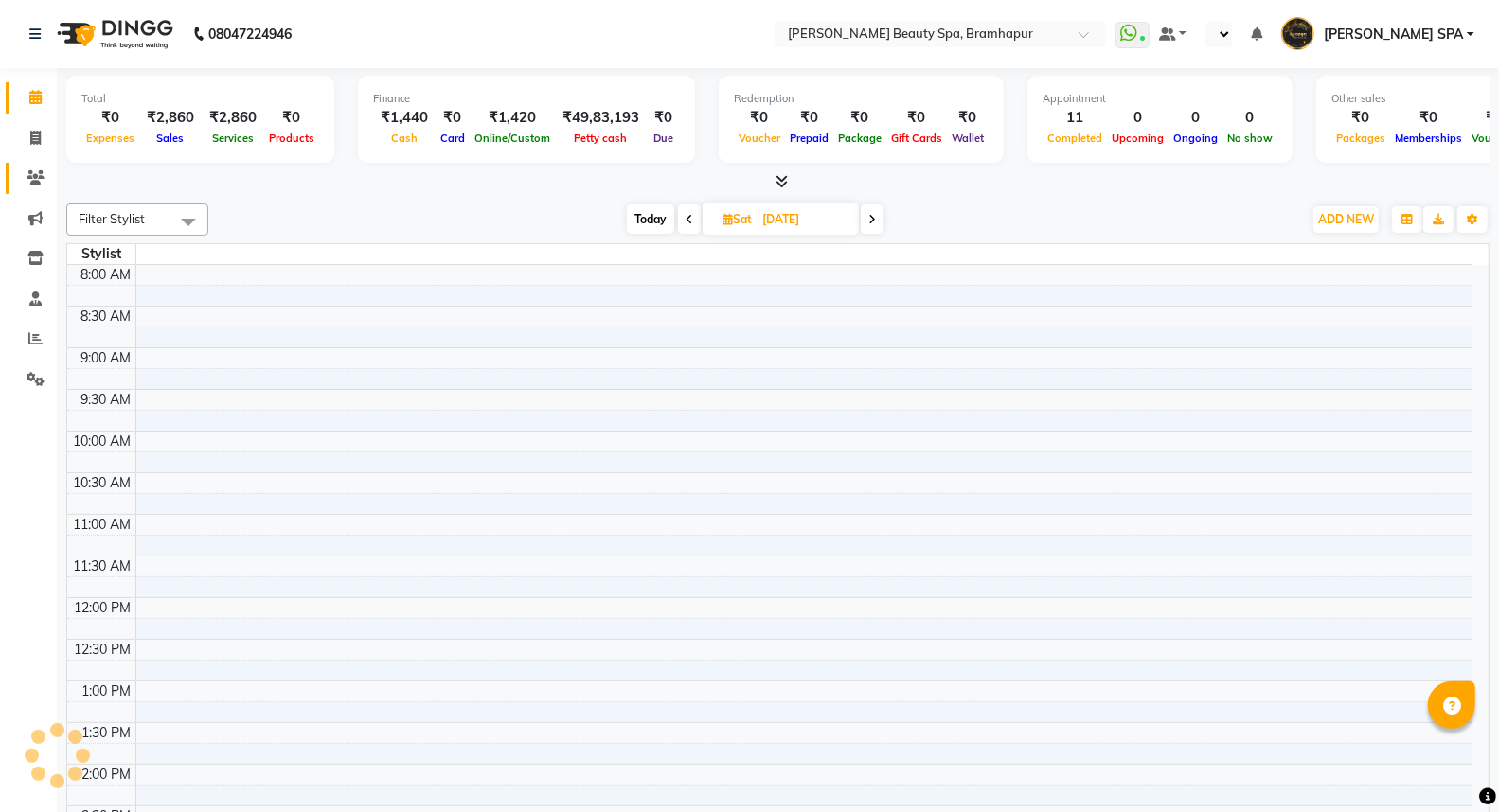
select select "en"
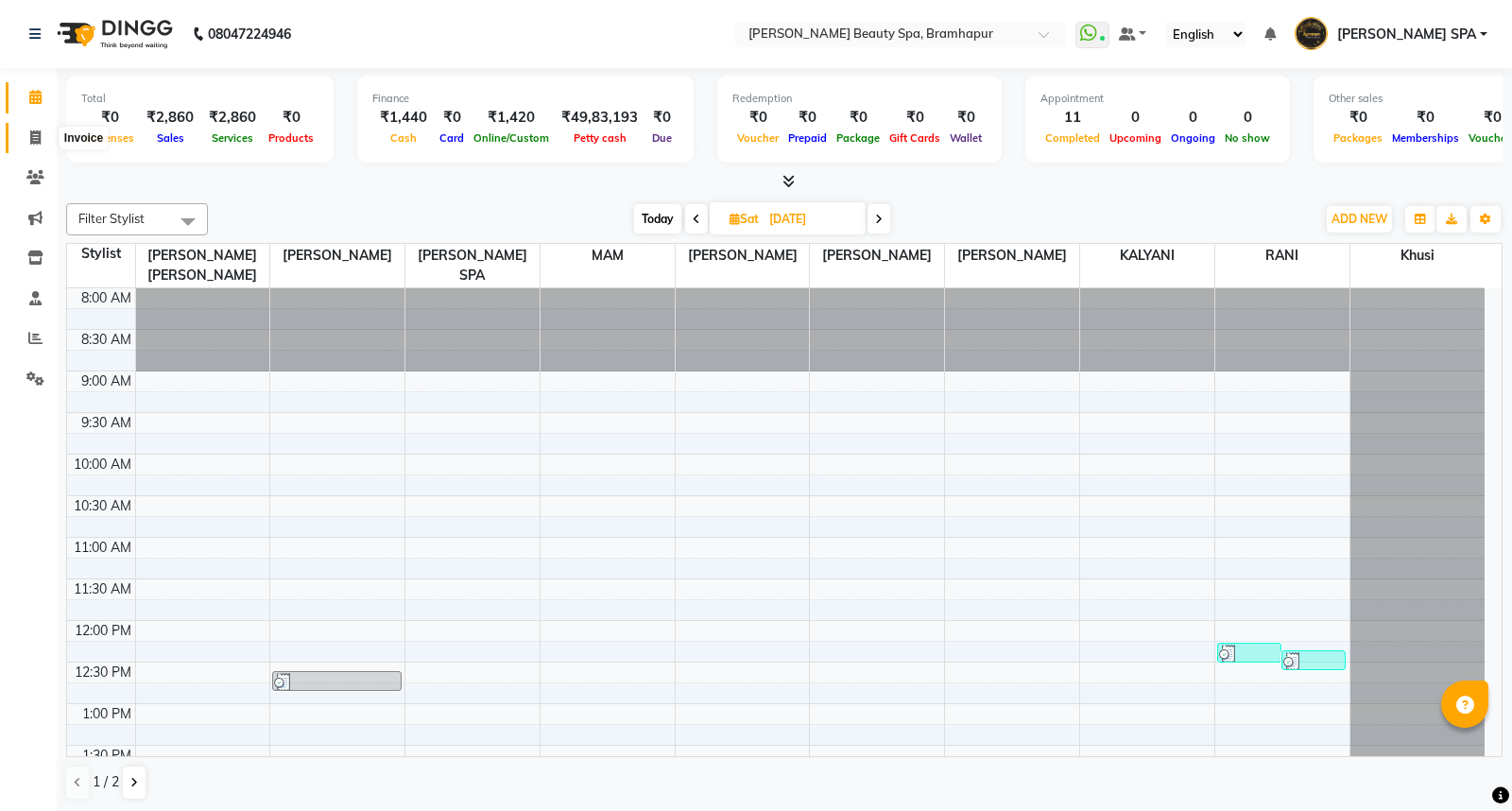
click at [31, 139] on icon at bounding box center [35, 137] width 11 height 15
select select "service"
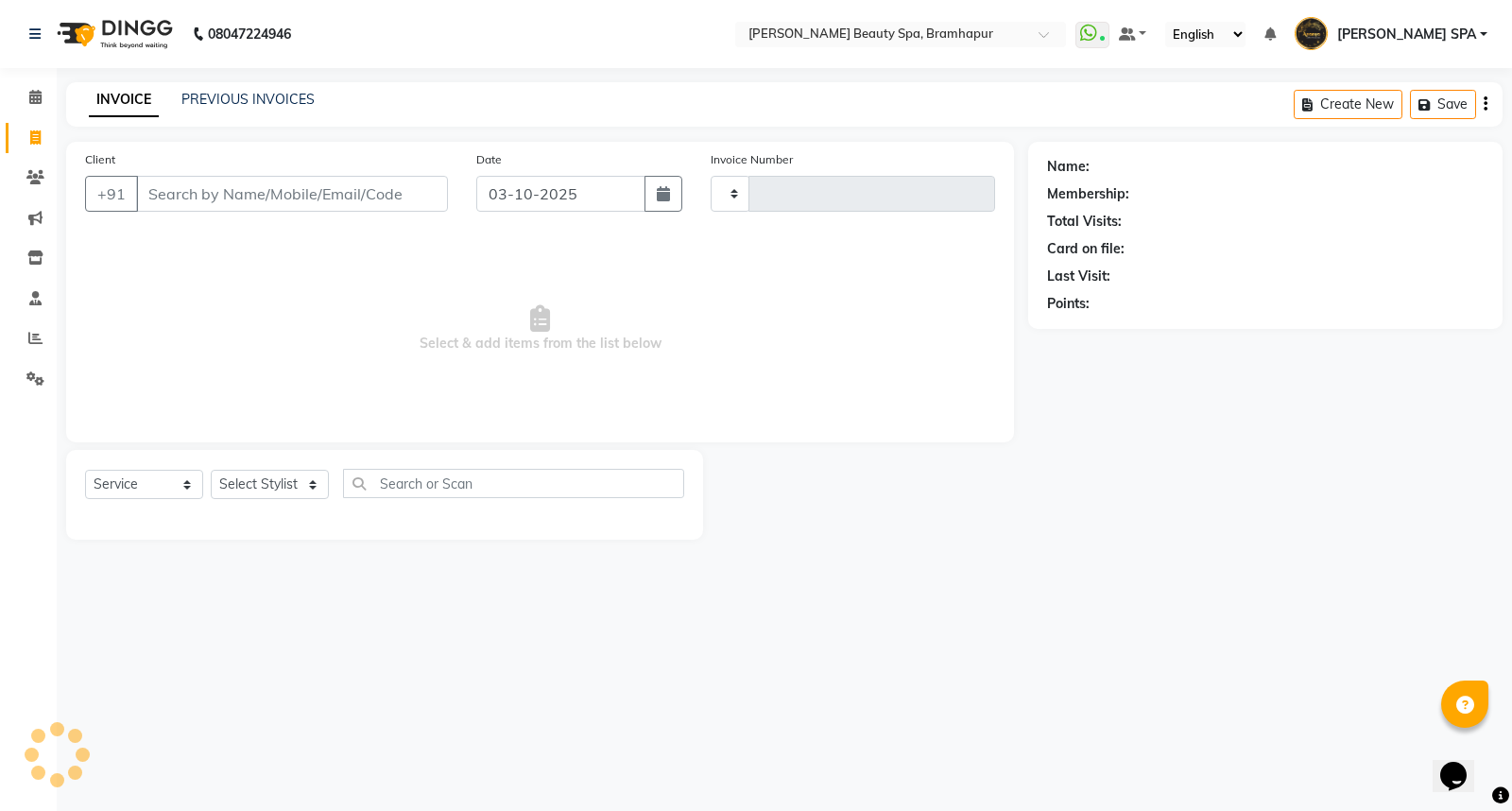
type input "1946"
select select "3622"
click at [265, 488] on select "Select Stylist [PERSON_NAME] SPA [PERSON_NAME] [PERSON_NAME] [PERSON_NAME] khus…" at bounding box center [279, 485] width 135 height 29
select select "18168"
click at [211, 471] on select "Select Stylist ANANYA SPA jhuma KABITA PATTNAIK JOLLY KALYANI khusi MAM PRANATI…" at bounding box center [279, 485] width 135 height 29
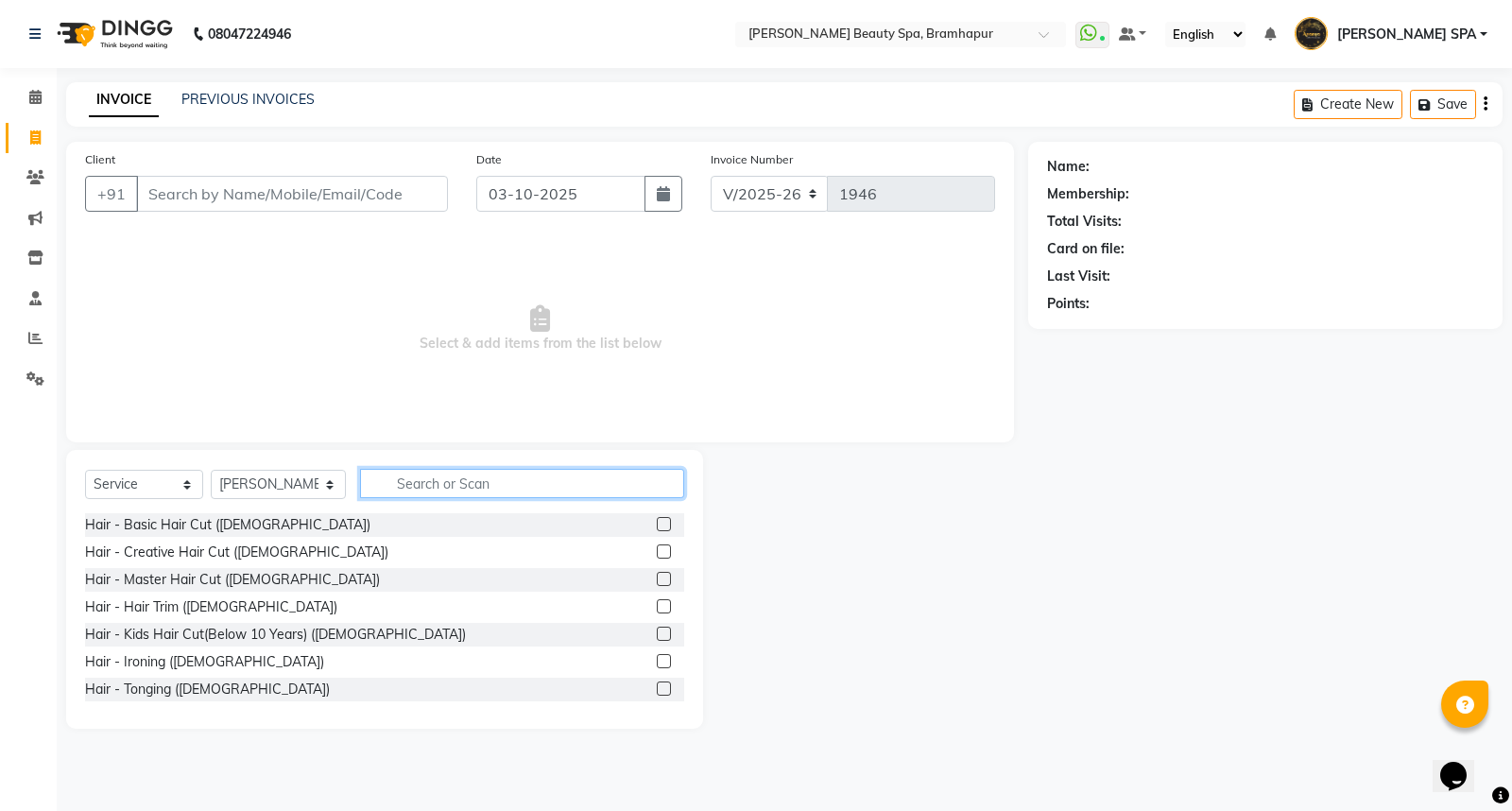
click at [404, 484] on input "text" at bounding box center [521, 484] width 324 height 29
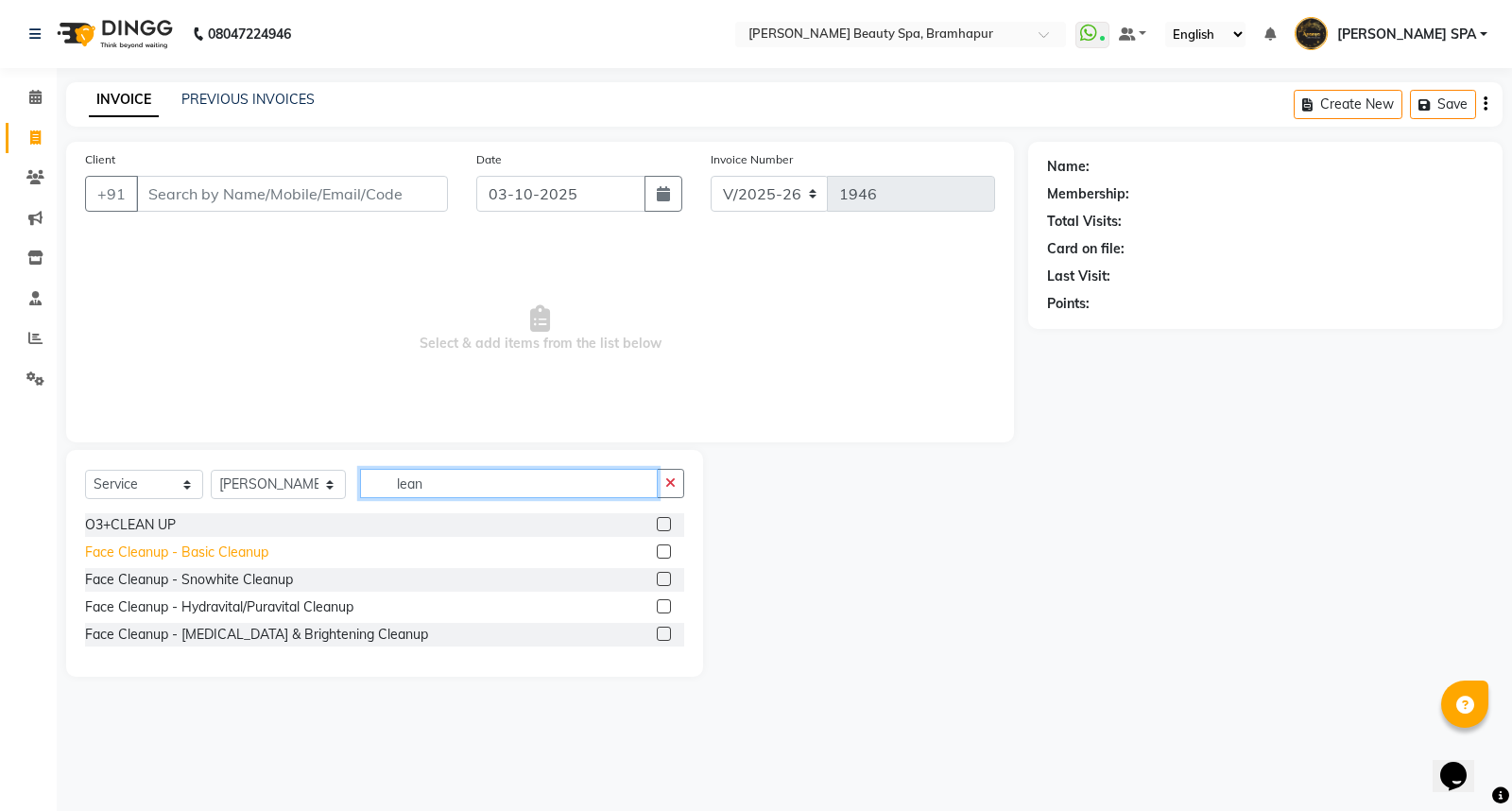
type input "lean"
click at [140, 545] on div "Face Cleanup - Basic Cleanup" at bounding box center [177, 553] width 184 height 20
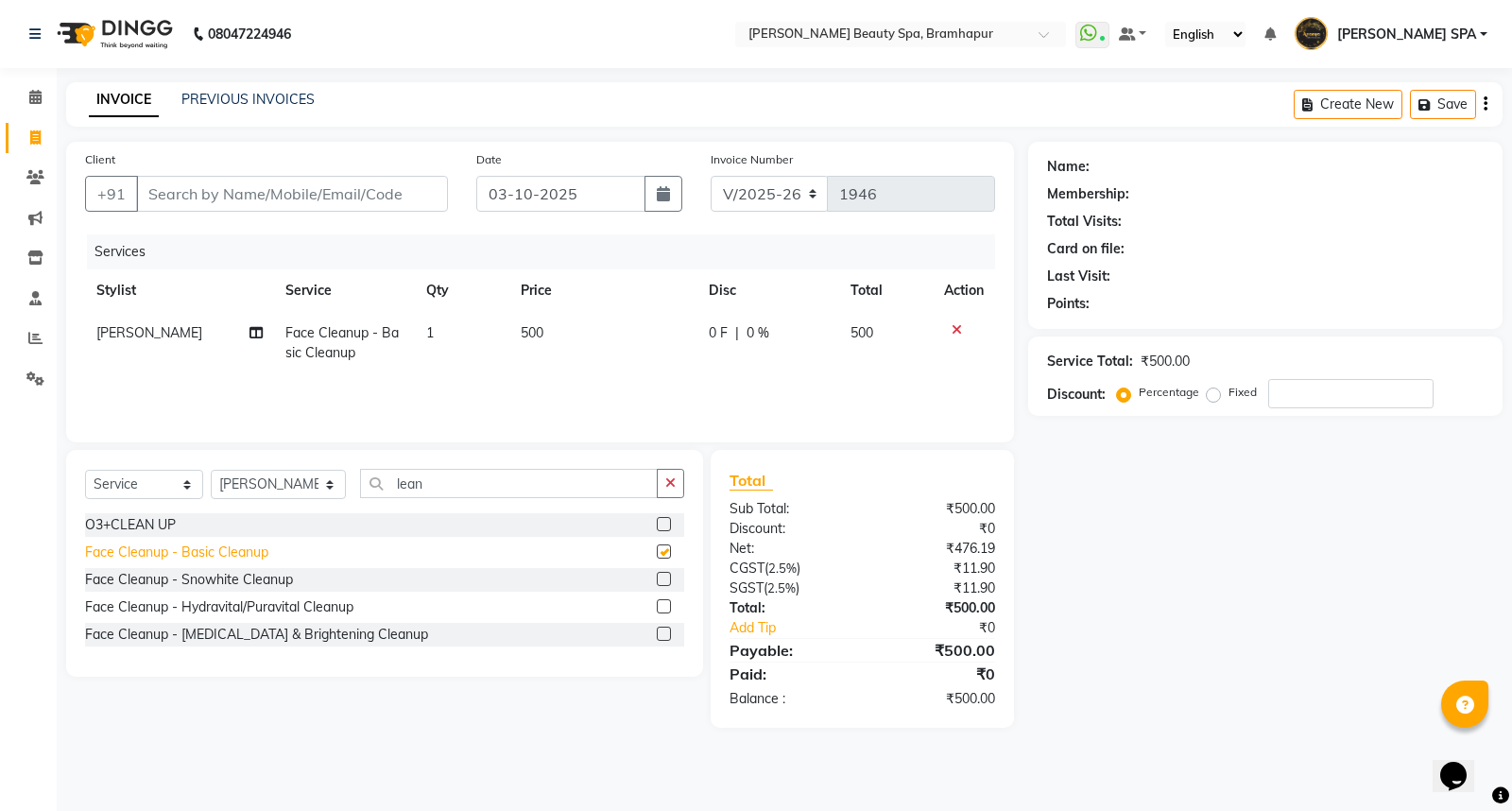
checkbox input "false"
click at [439, 487] on input "lean" at bounding box center [509, 484] width 298 height 29
click at [222, 189] on input "Client" at bounding box center [292, 194] width 311 height 36
click at [184, 193] on input "Client" at bounding box center [292, 194] width 311 height 36
type input "9"
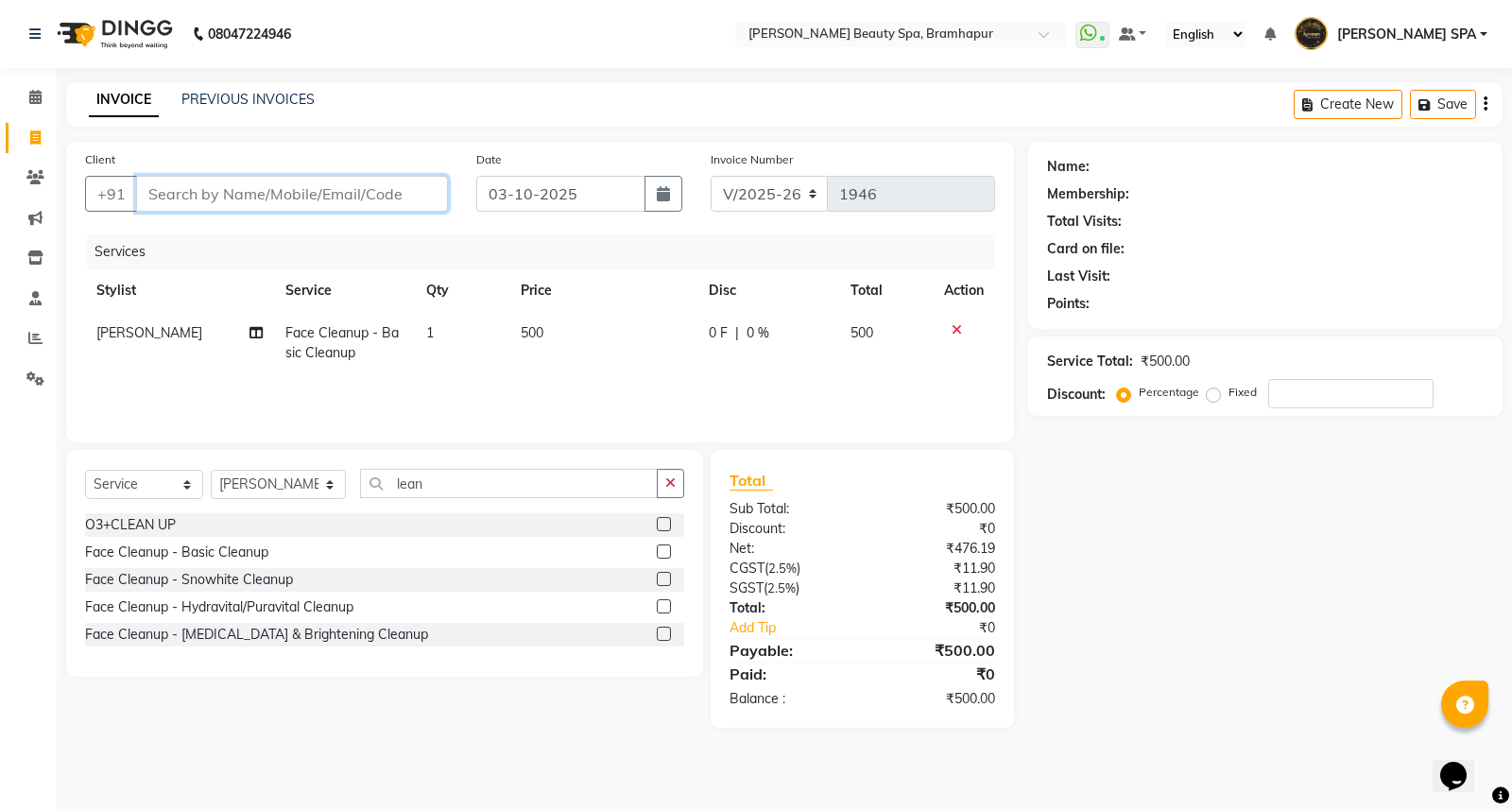
type input "0"
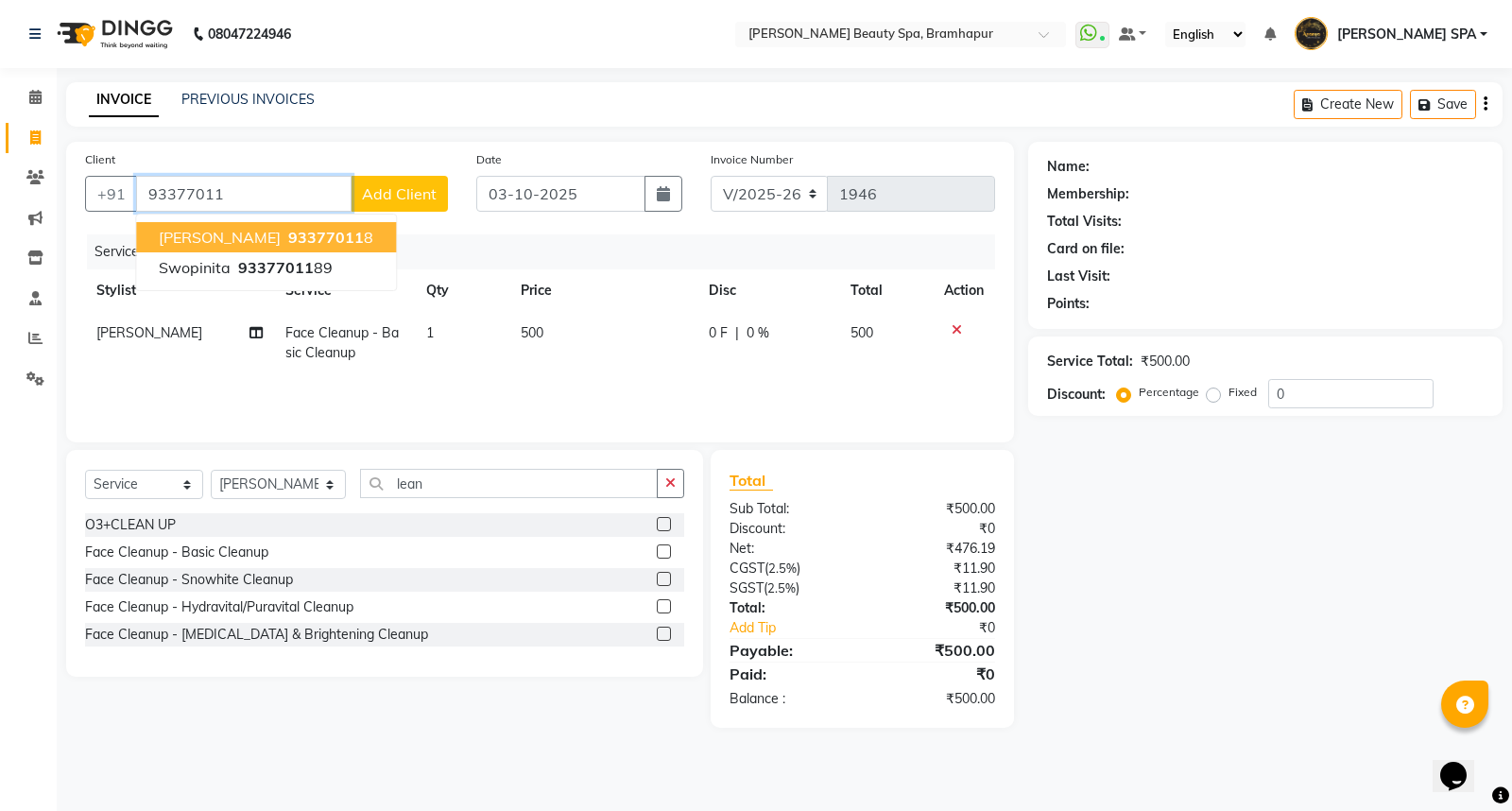
click at [205, 240] on span "[PERSON_NAME]" at bounding box center [220, 237] width 122 height 19
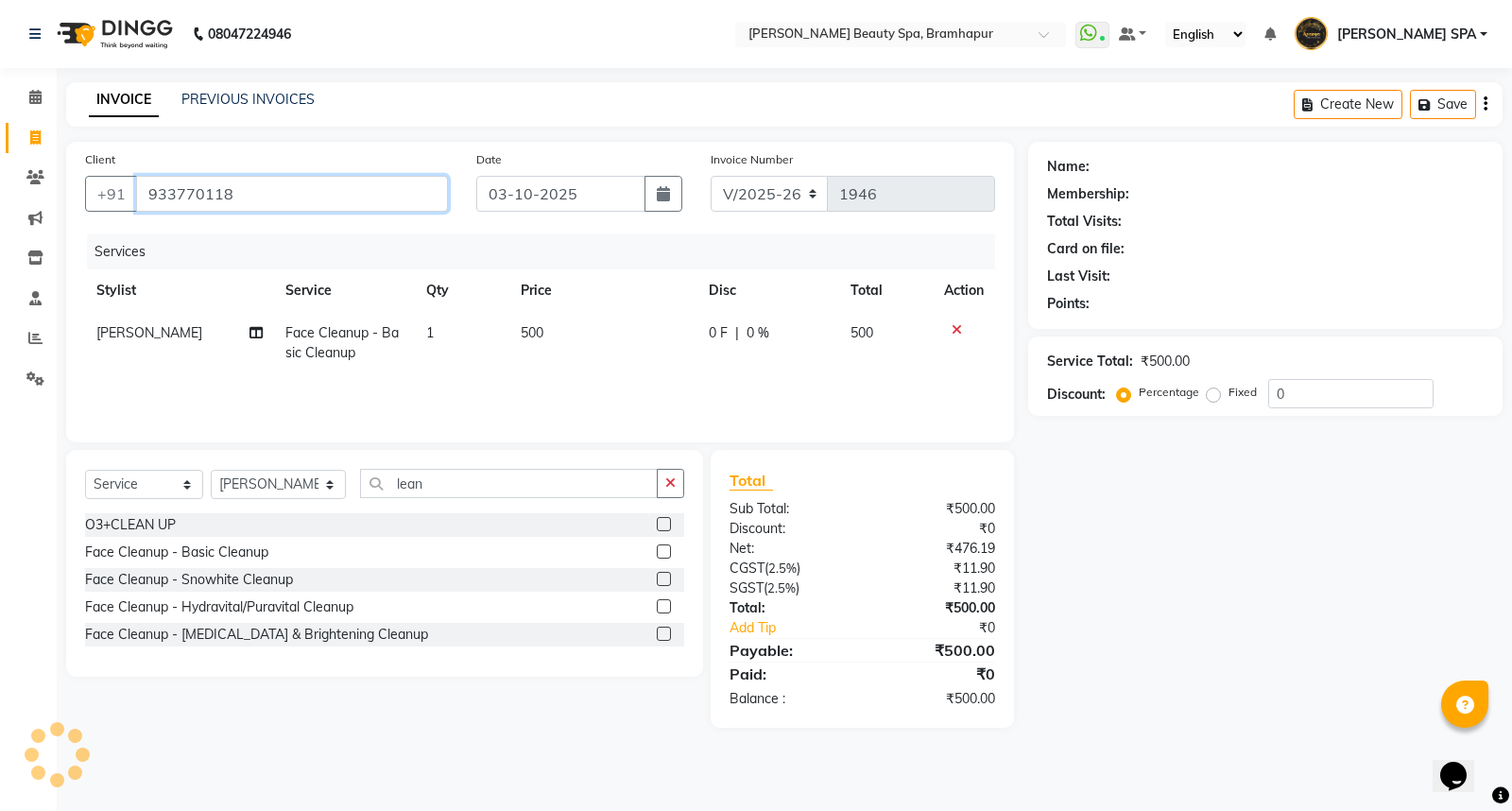
type input "933770118"
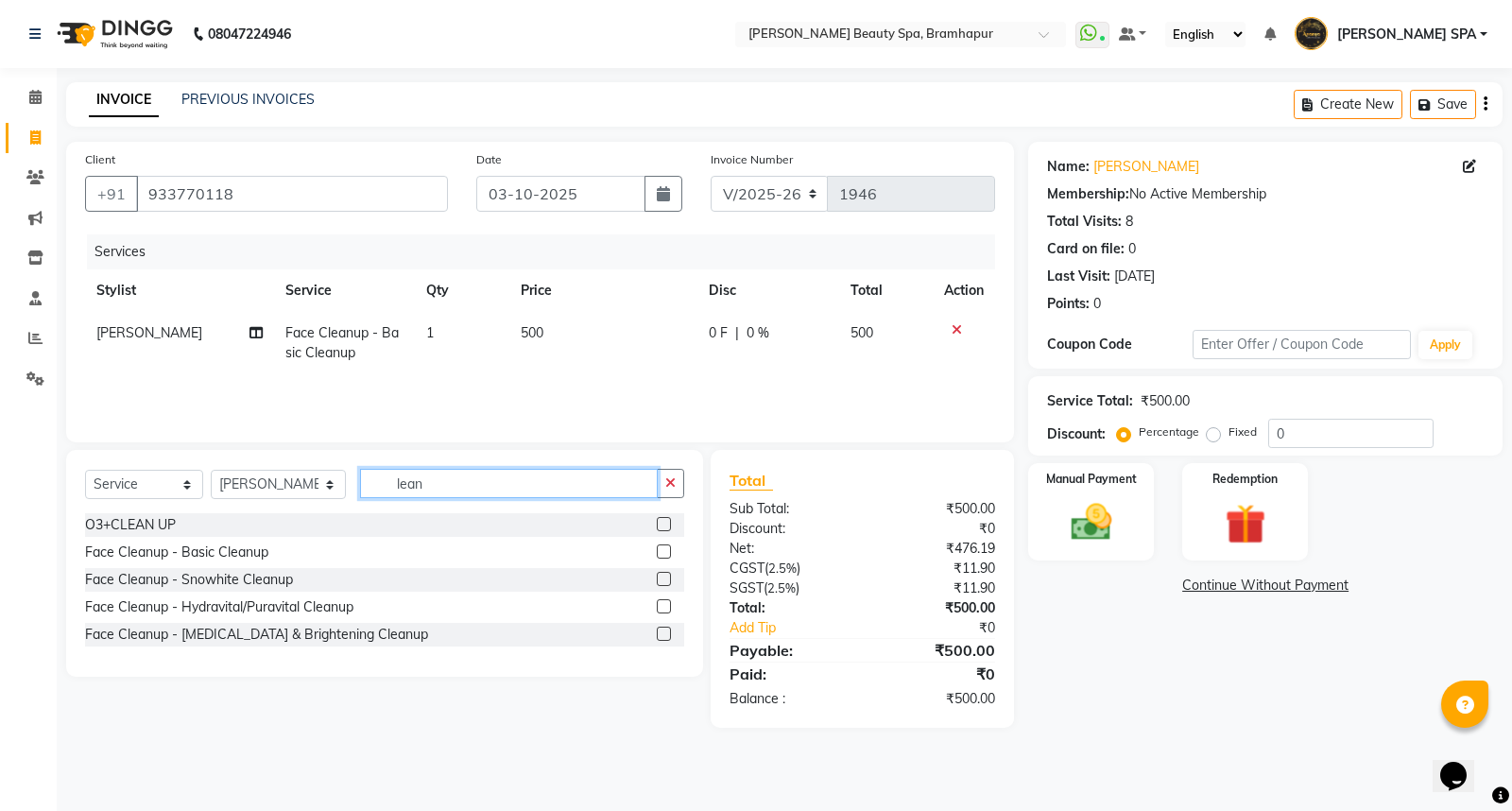
click at [444, 488] on input "lean" at bounding box center [509, 484] width 298 height 29
type input "l"
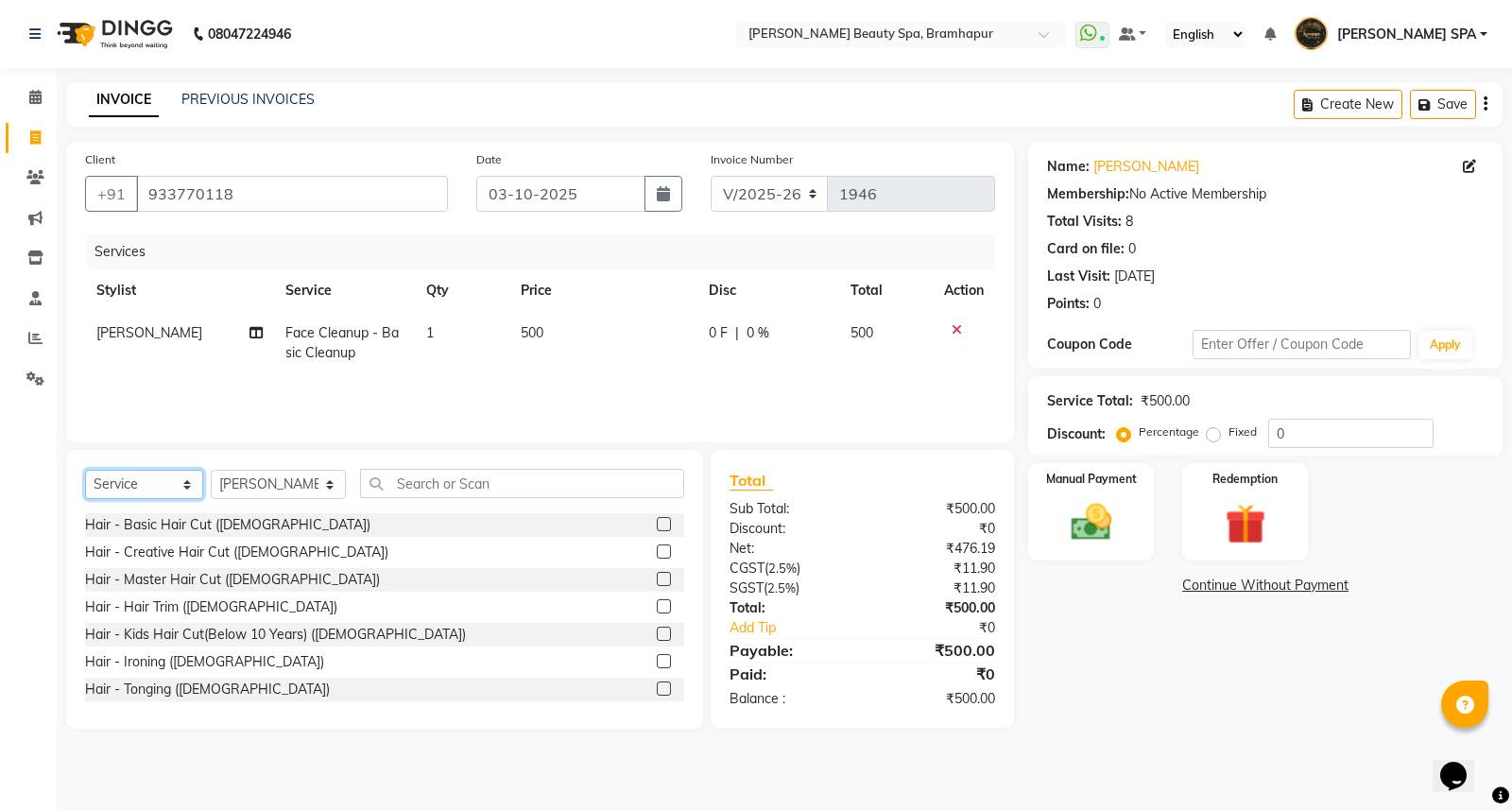
click at [139, 480] on select "Select Service Product Membership Package Voucher Prepaid Gift Card" at bounding box center [144, 485] width 118 height 29
select select "product"
click at [85, 471] on select "Select Service Product Membership Package Voucher Prepaid Gift Card" at bounding box center [144, 485] width 118 height 29
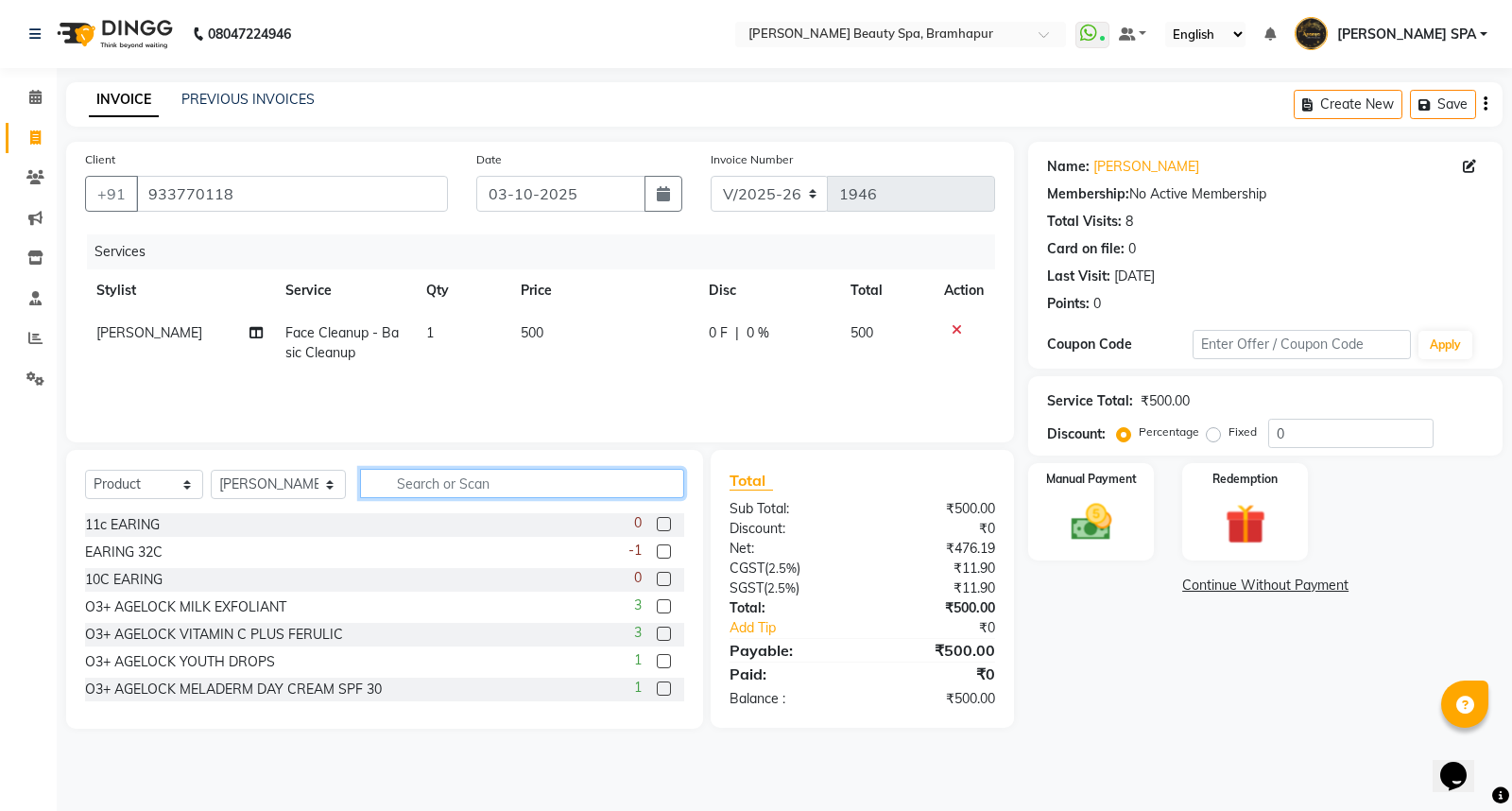
click at [479, 482] on input "text" at bounding box center [521, 484] width 324 height 29
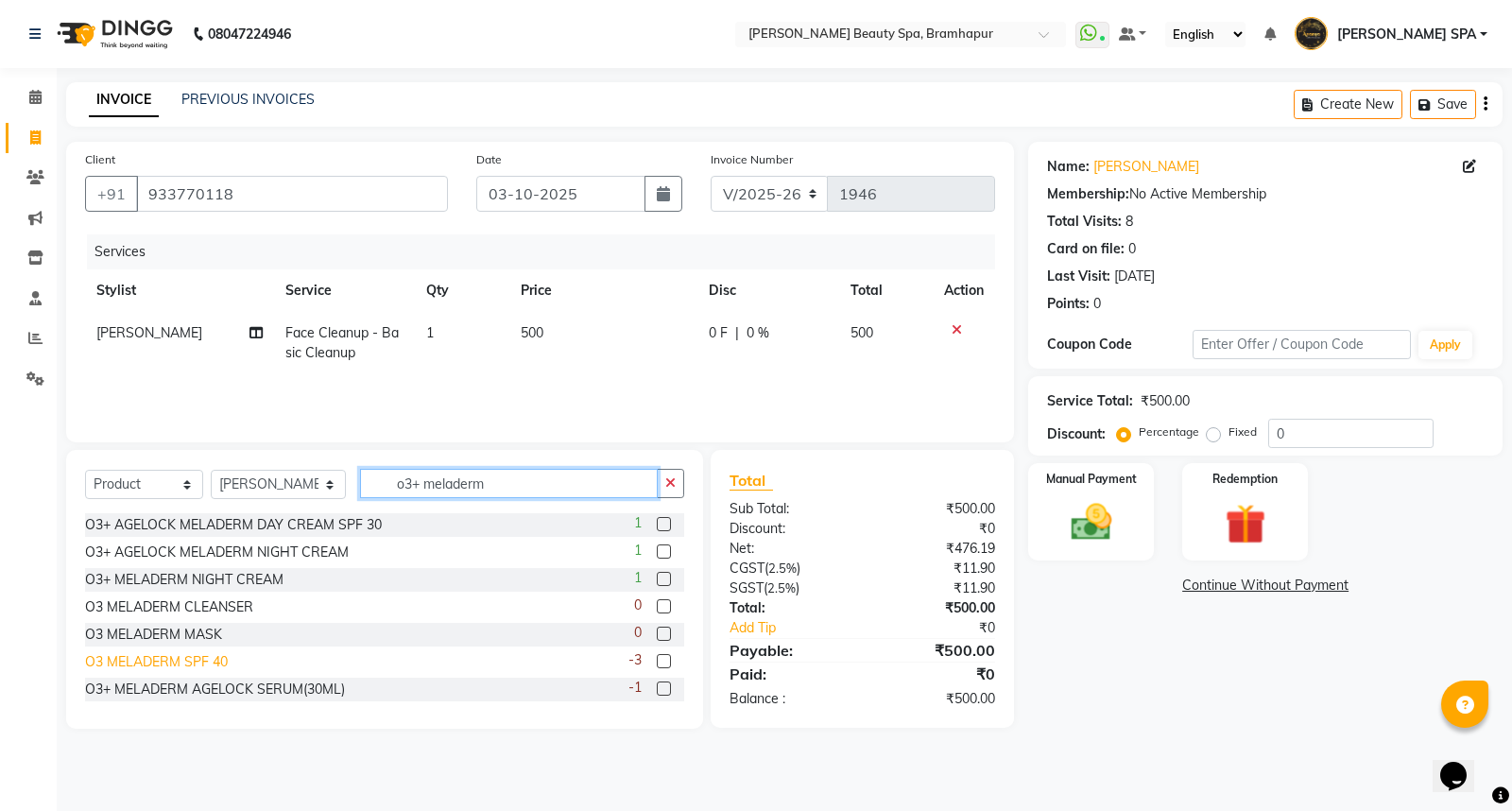
type input "o3+ meladerm"
click at [190, 660] on div "O3 MELADERM SPF 40" at bounding box center [157, 662] width 143 height 20
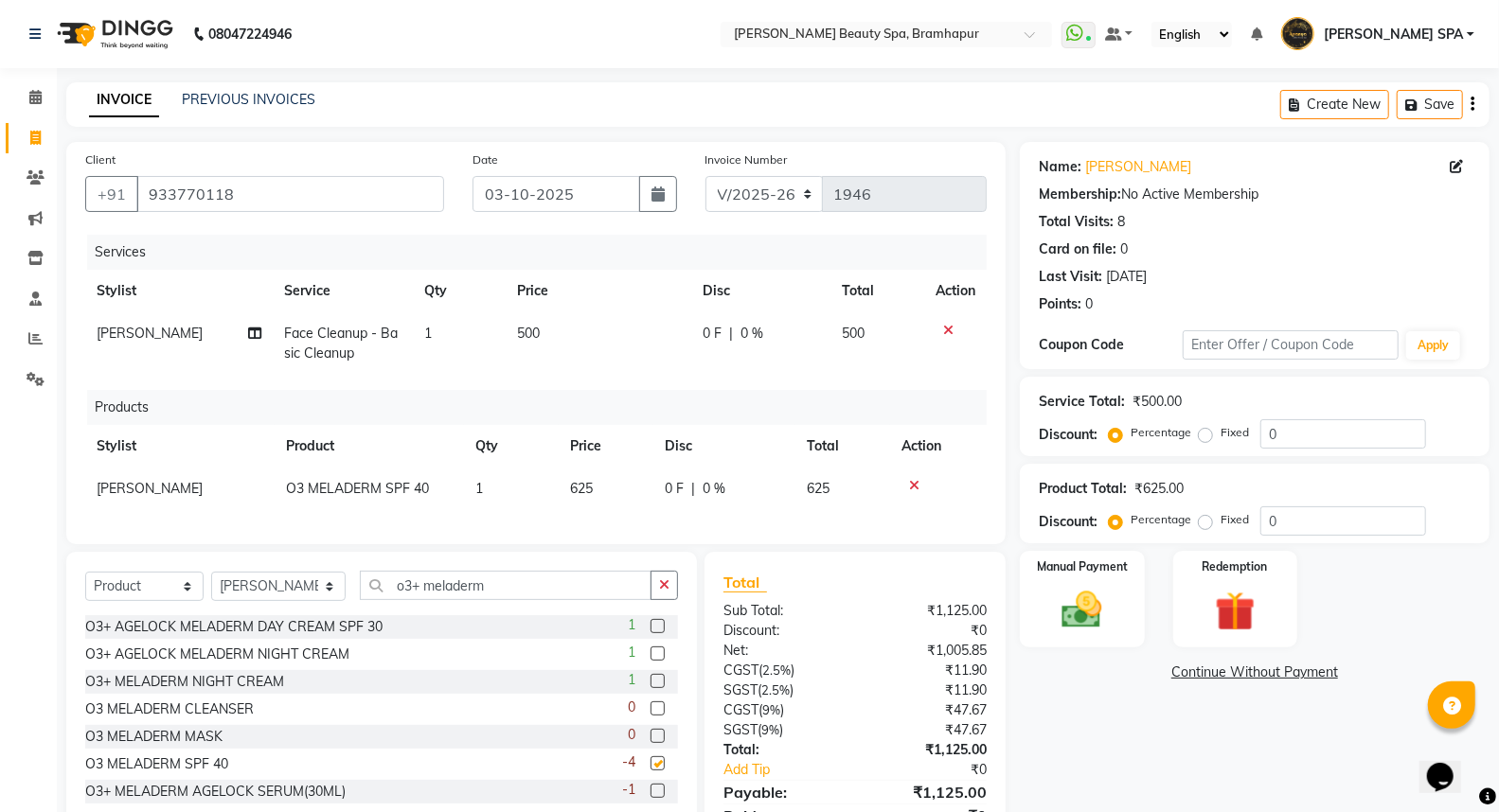
checkbox input "false"
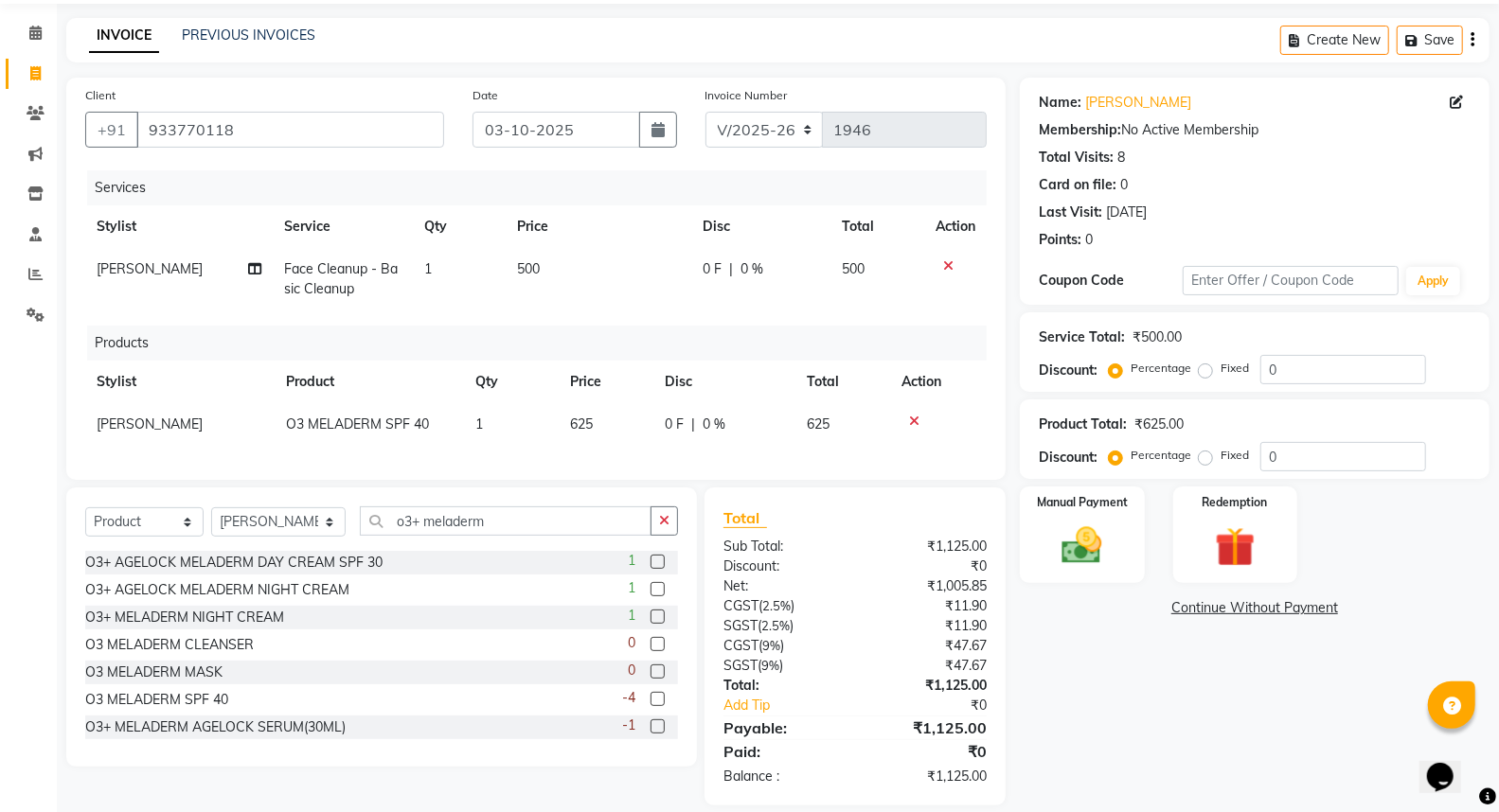
scroll to position [101, 0]
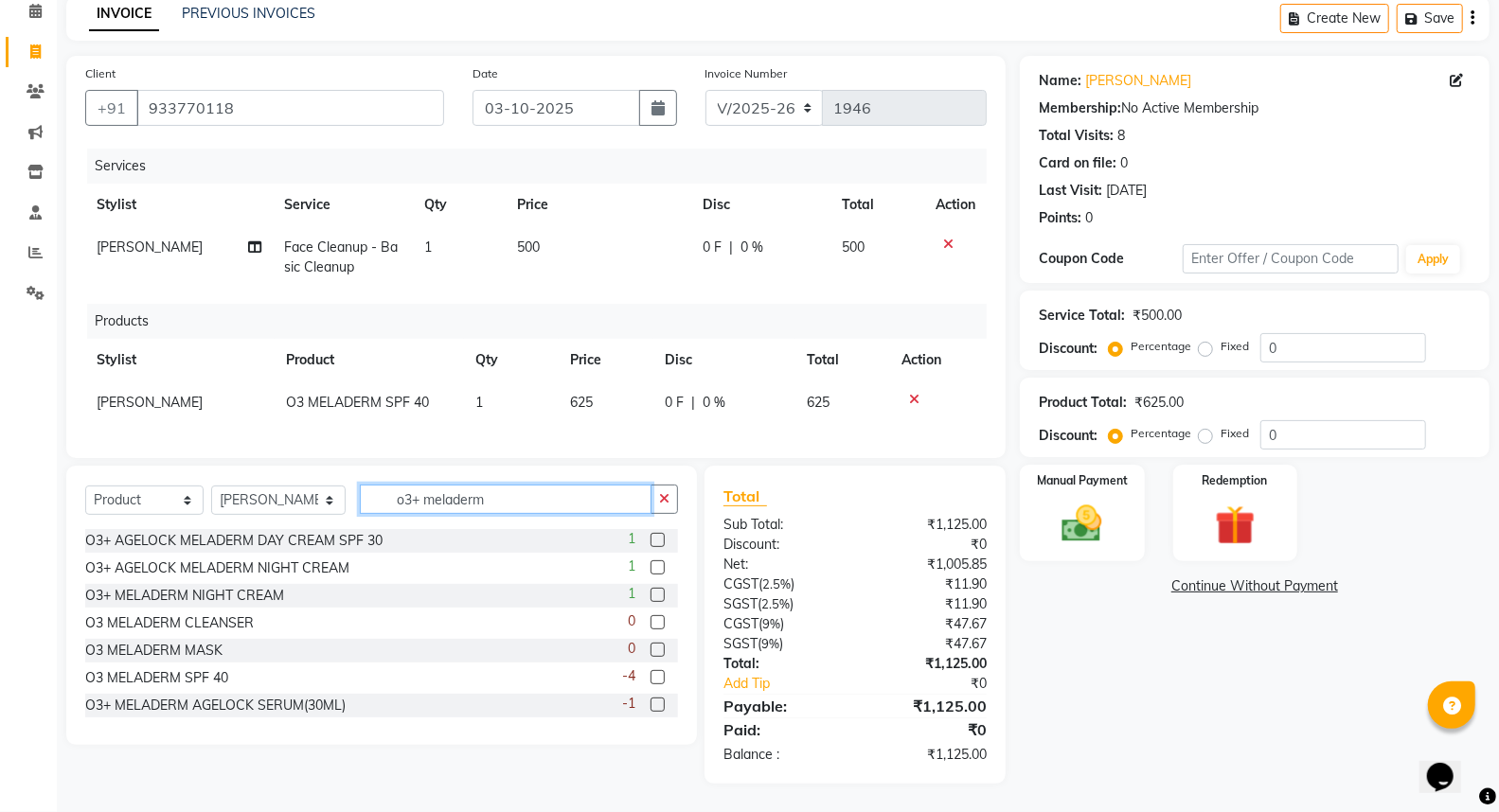
click at [495, 506] on input "o3+ meladerm" at bounding box center [505, 499] width 292 height 29
type input "o"
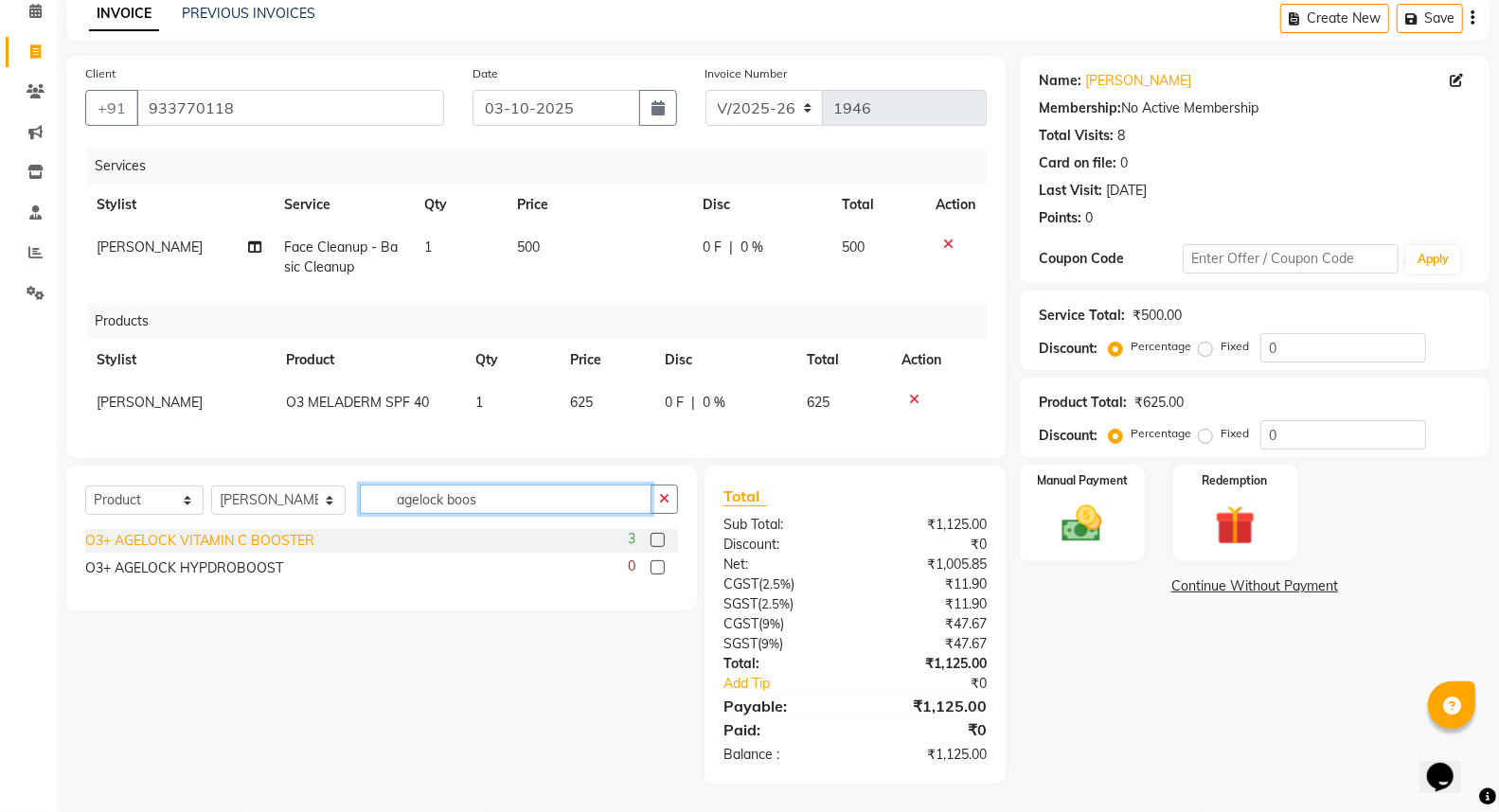
type input "agelock boos"
click at [221, 542] on div "O3+ AGELOCK VITAMIN C BOOSTER" at bounding box center [200, 541] width 229 height 20
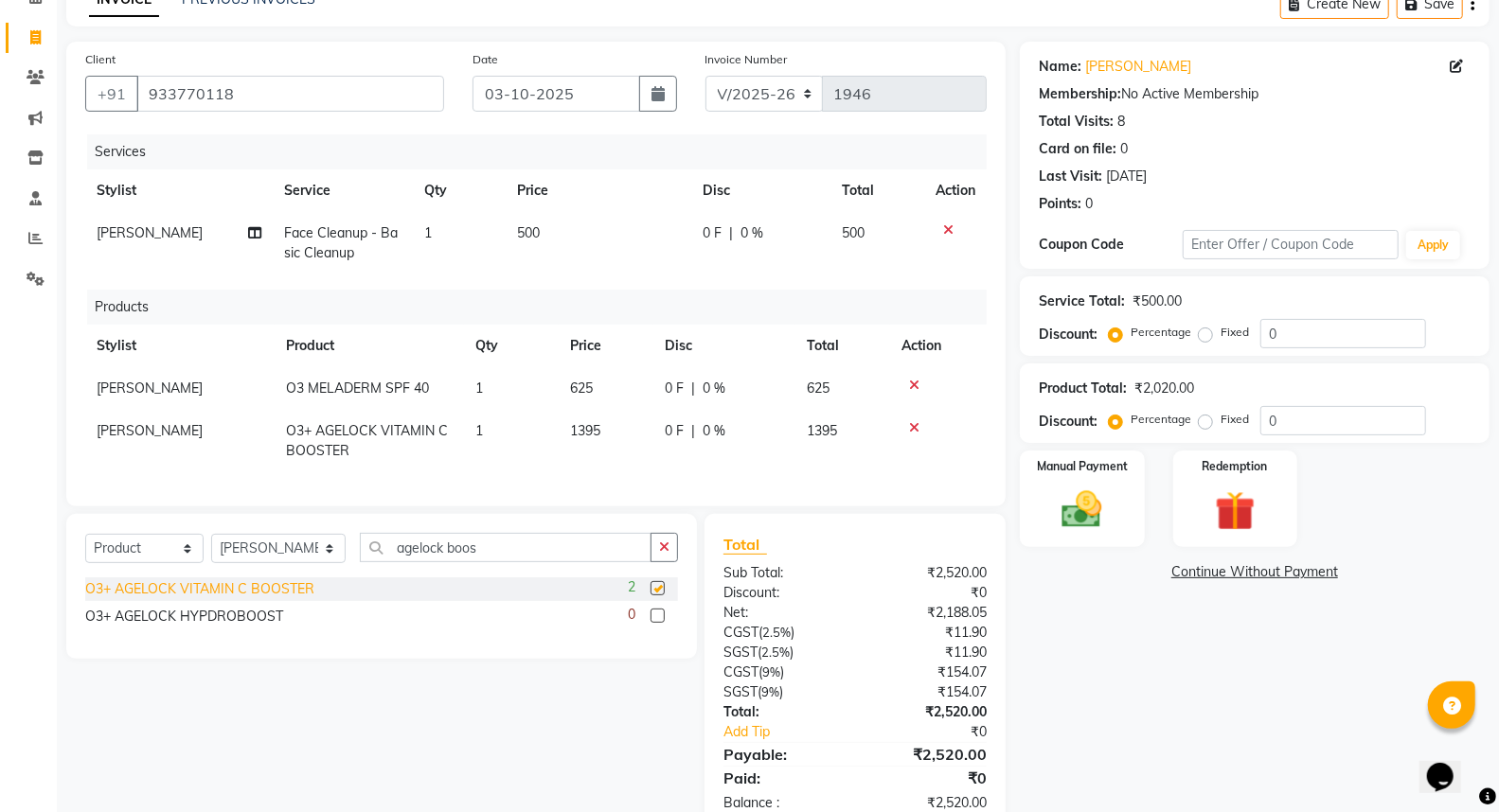
checkbox input "false"
click at [613, 427] on td "1395" at bounding box center [607, 441] width 95 height 62
select select "18168"
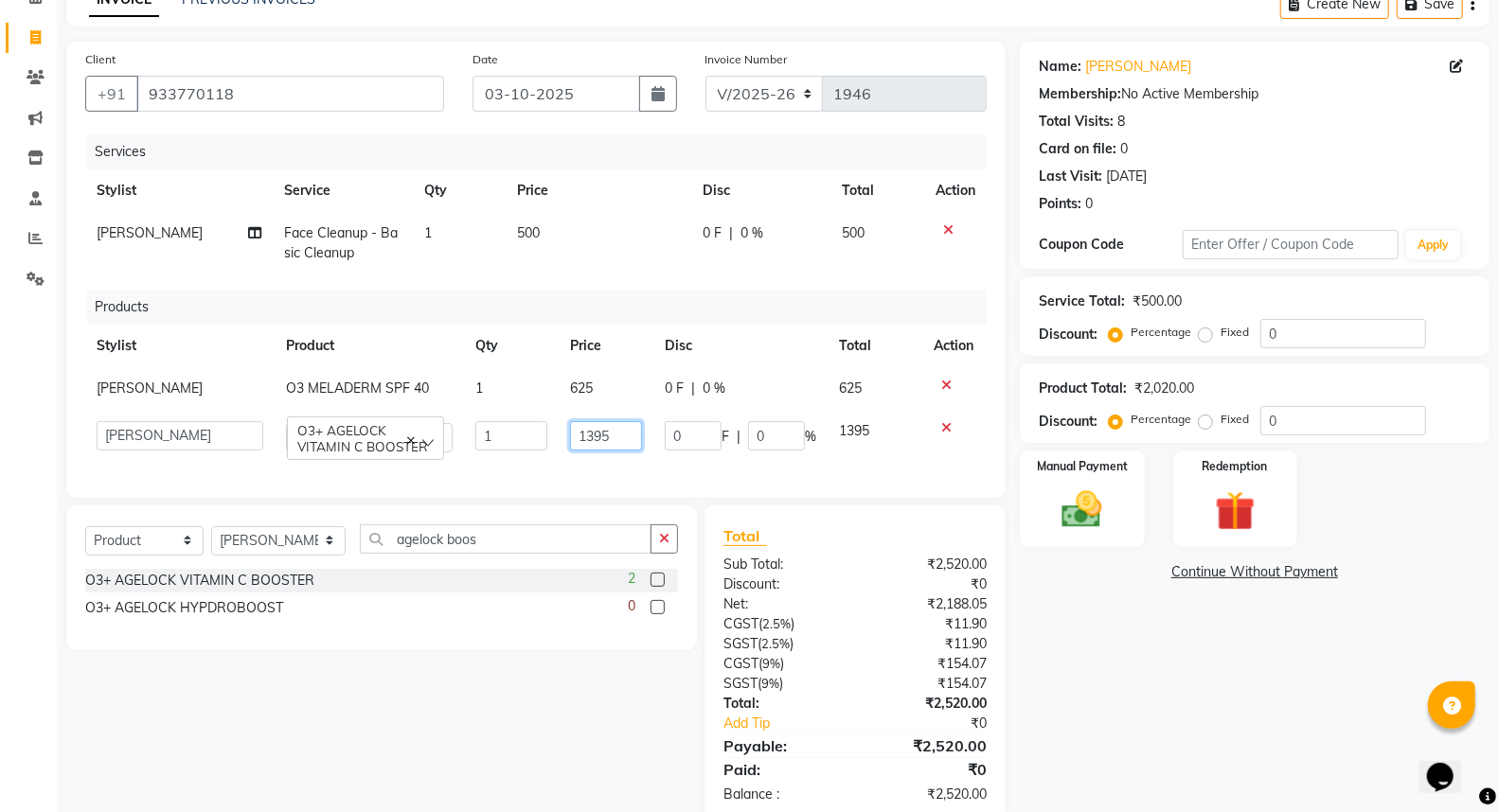
click at [611, 430] on input "1395" at bounding box center [606, 436] width 72 height 29
type input "1"
type input "750"
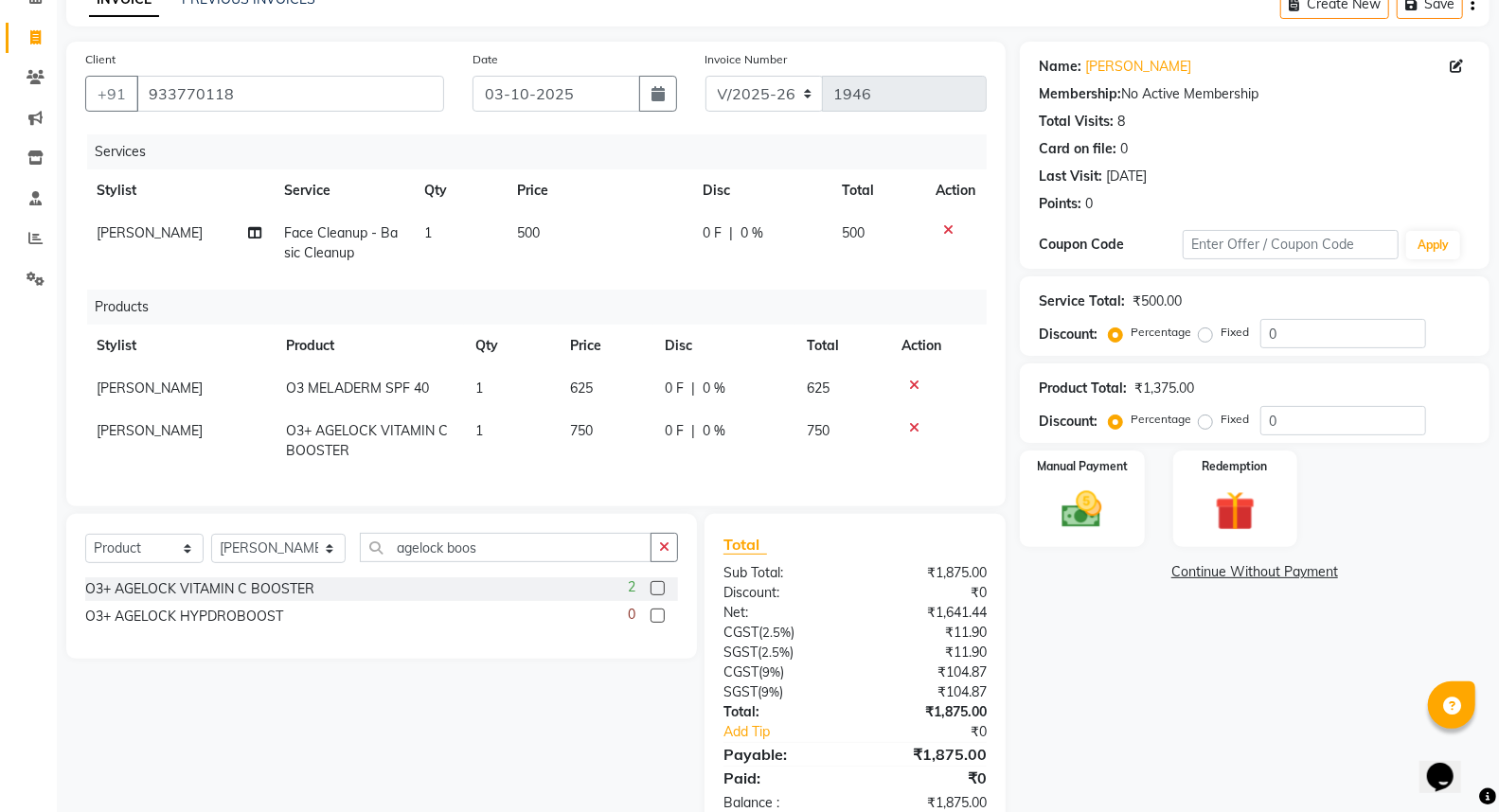
click at [1184, 789] on div "Name: Swapnita Membership: No Active Membership Total Visits: 8 Card on file: 0…" at bounding box center [1261, 437] width 484 height 791
click at [587, 380] on span "625" at bounding box center [580, 389] width 22 height 17
select select "18168"
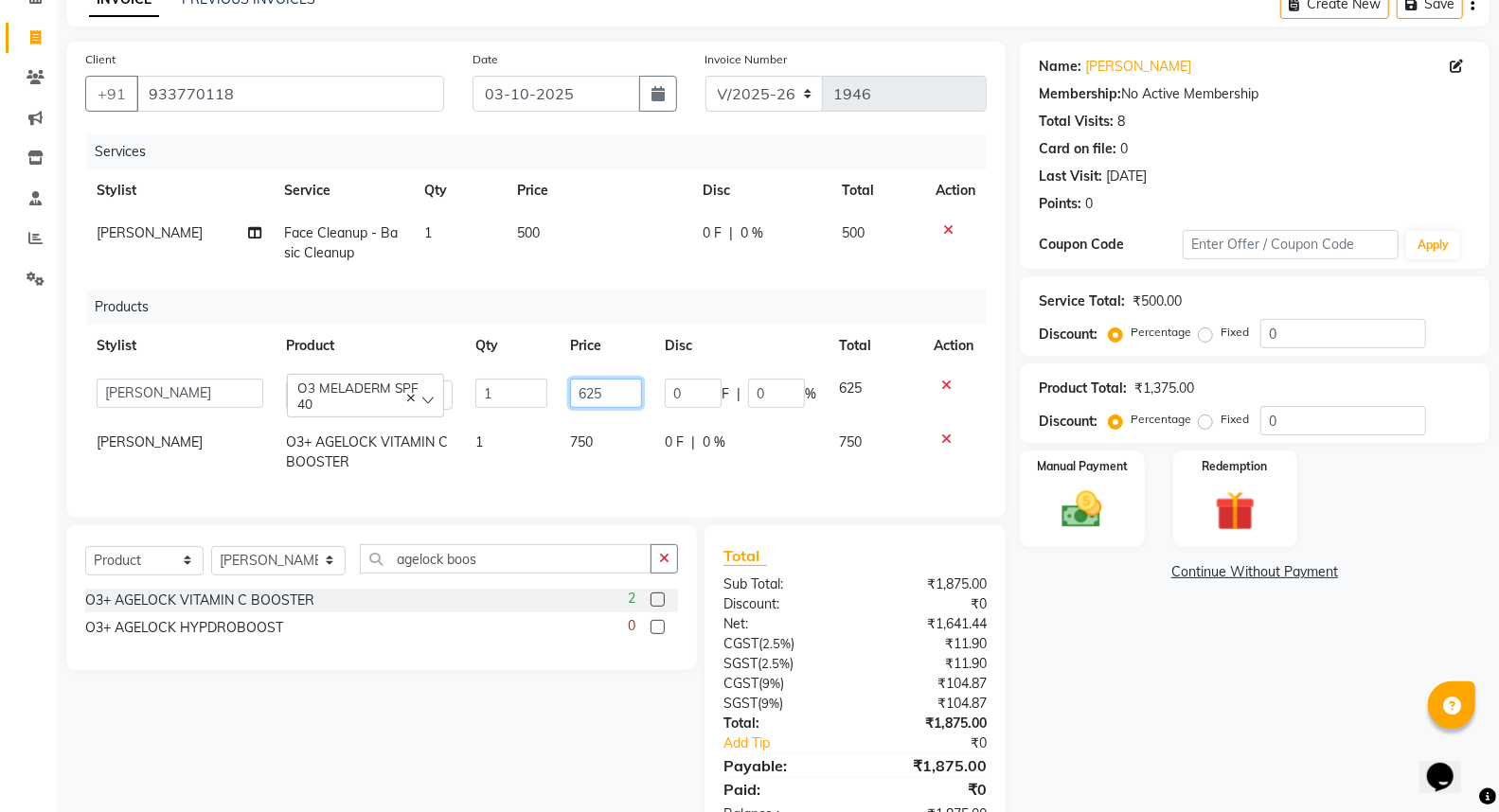
click at [615, 389] on input "625" at bounding box center [606, 393] width 72 height 29
type input "6"
type input "750"
drag, startPoint x: 1103, startPoint y: 670, endPoint x: 1109, endPoint y: 627, distance: 43.4
click at [1104, 668] on div "Name: Swapnita Membership: No Active Membership Total Visits: 8 Card on file: 0…" at bounding box center [1261, 443] width 484 height 802
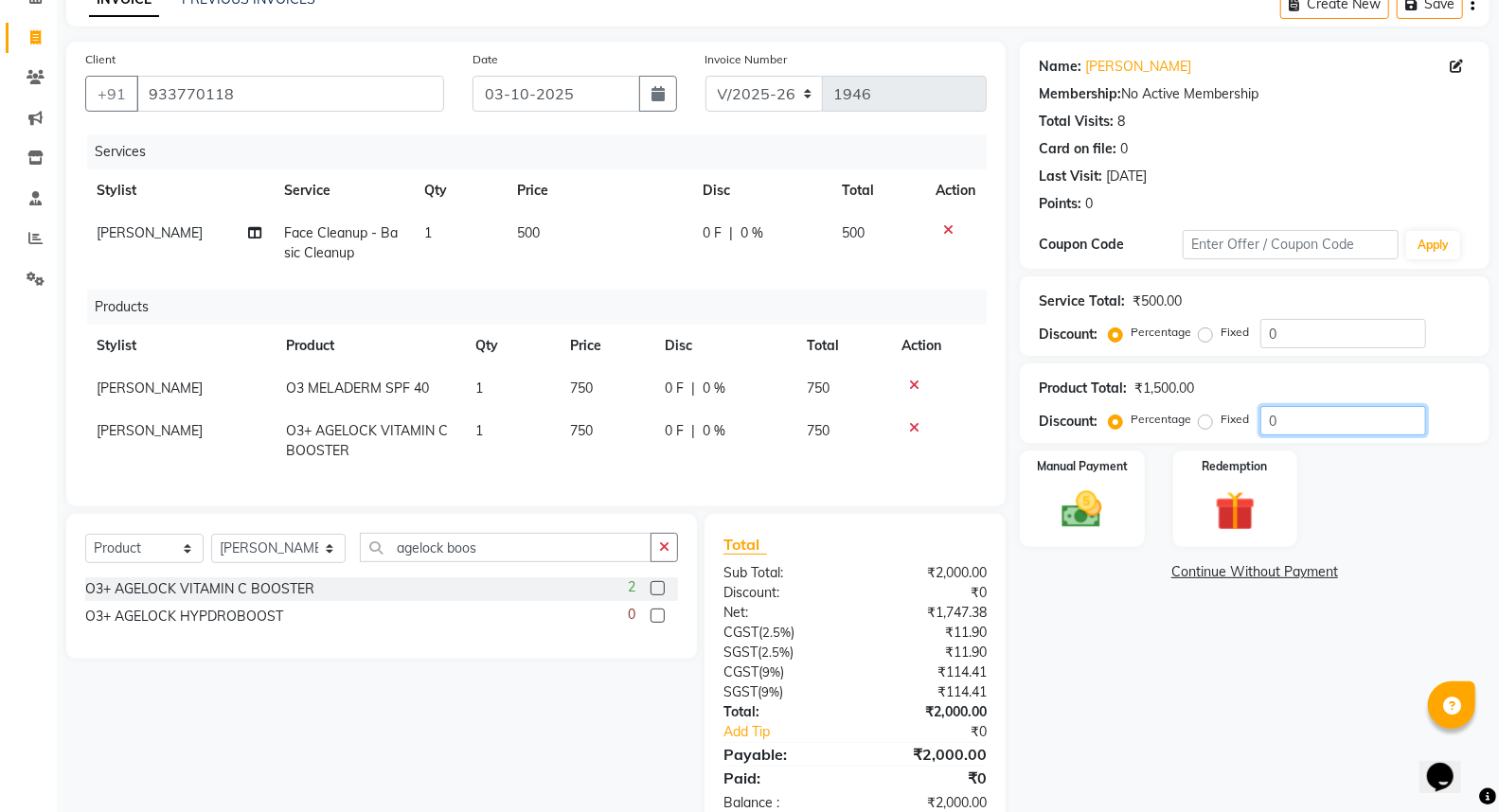
click at [1331, 422] on input "0" at bounding box center [1343, 421] width 166 height 29
type input "5"
click at [1127, 736] on div "Name: Swapnita Membership: No Active Membership Total Visits: 8 Card on file: 0…" at bounding box center [1261, 437] width 484 height 791
click at [1145, 696] on div "Name: Swapnita Membership: No Active Membership Total Visits: 8 Card on file: 0…" at bounding box center [1261, 437] width 484 height 791
click at [1054, 514] on img at bounding box center [1081, 510] width 67 height 48
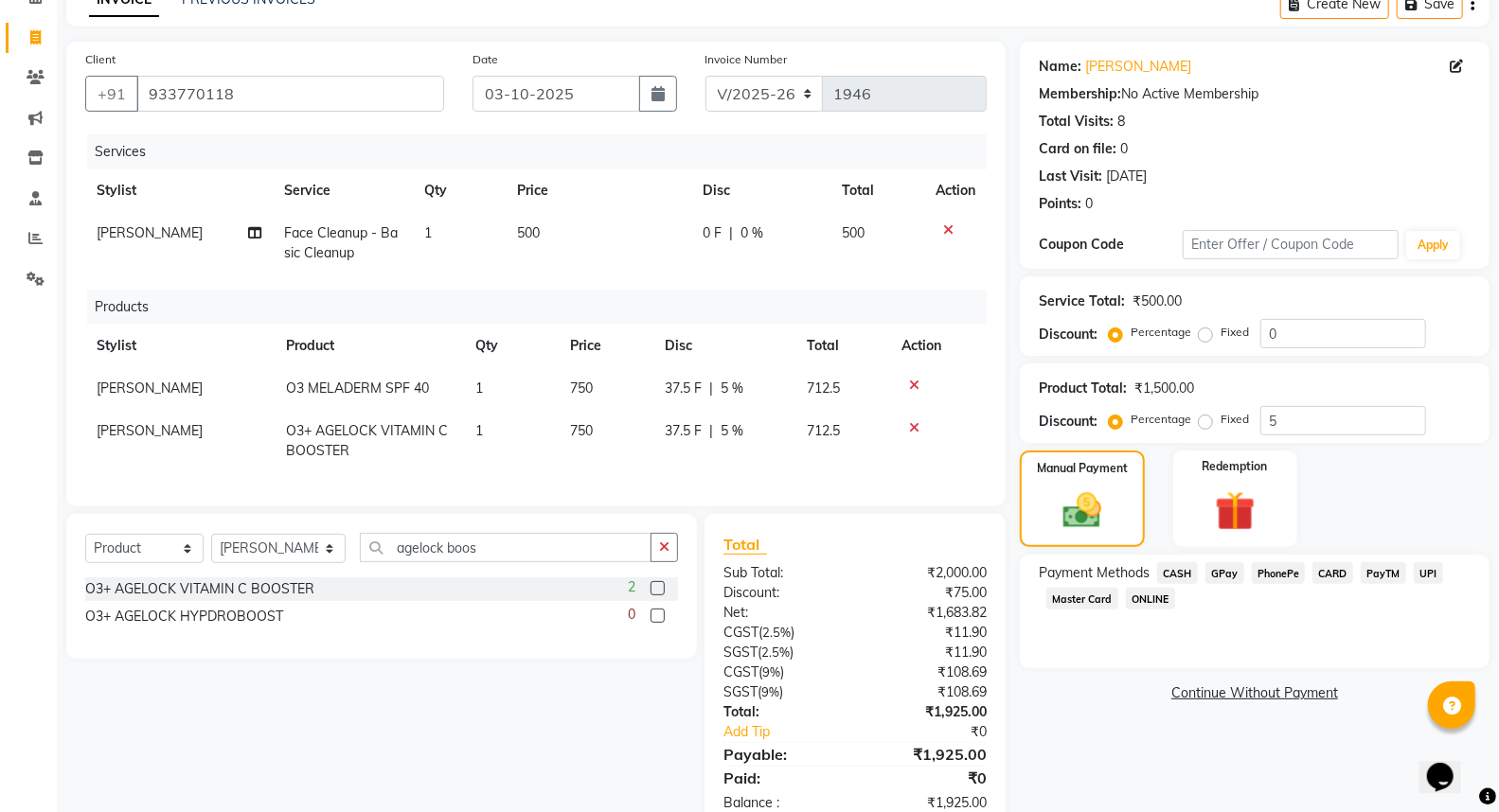
click at [1215, 572] on span "GPay" at bounding box center [1225, 573] width 39 height 21
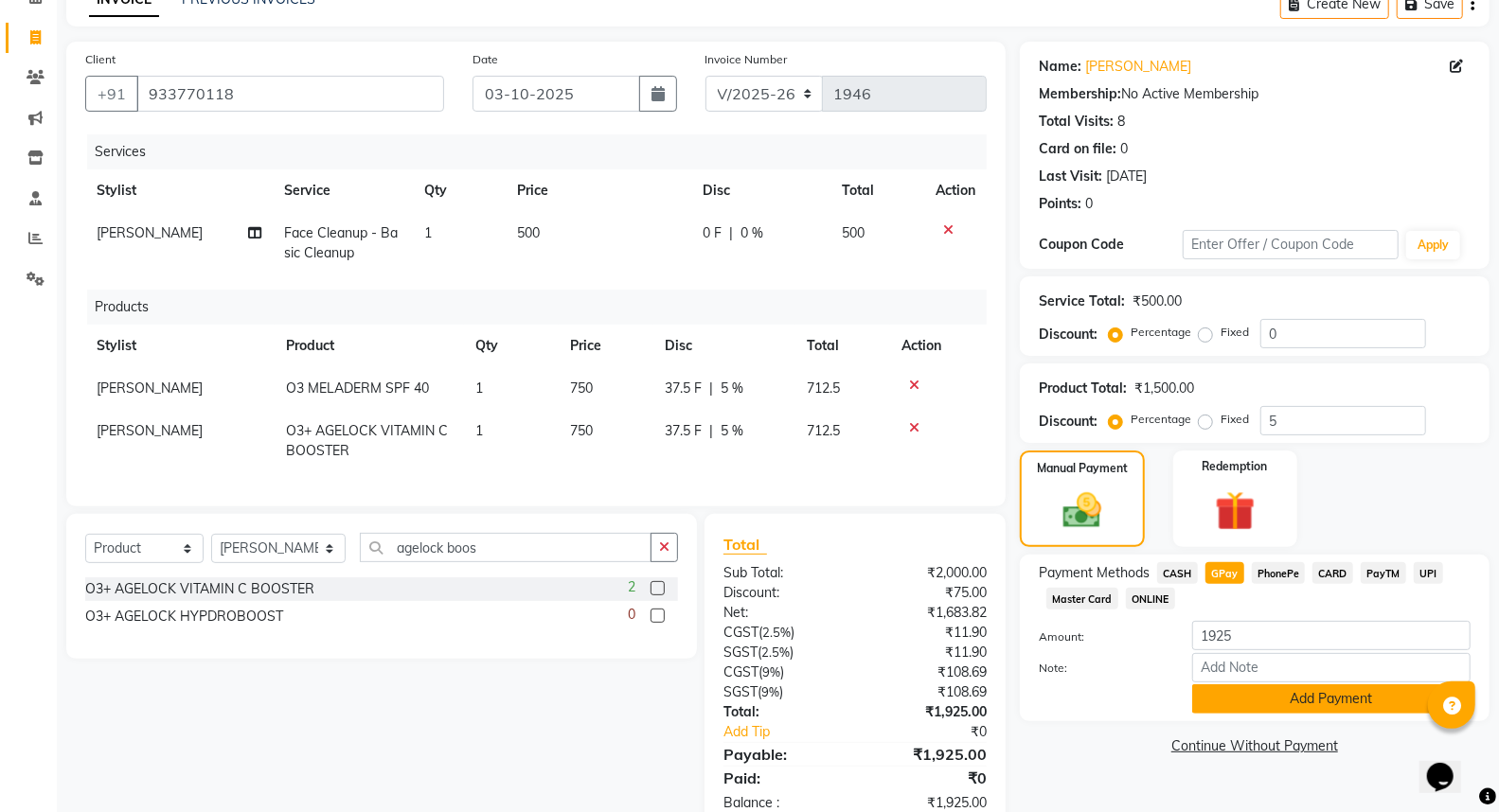
click at [1209, 705] on button "Add Payment" at bounding box center [1330, 699] width 278 height 29
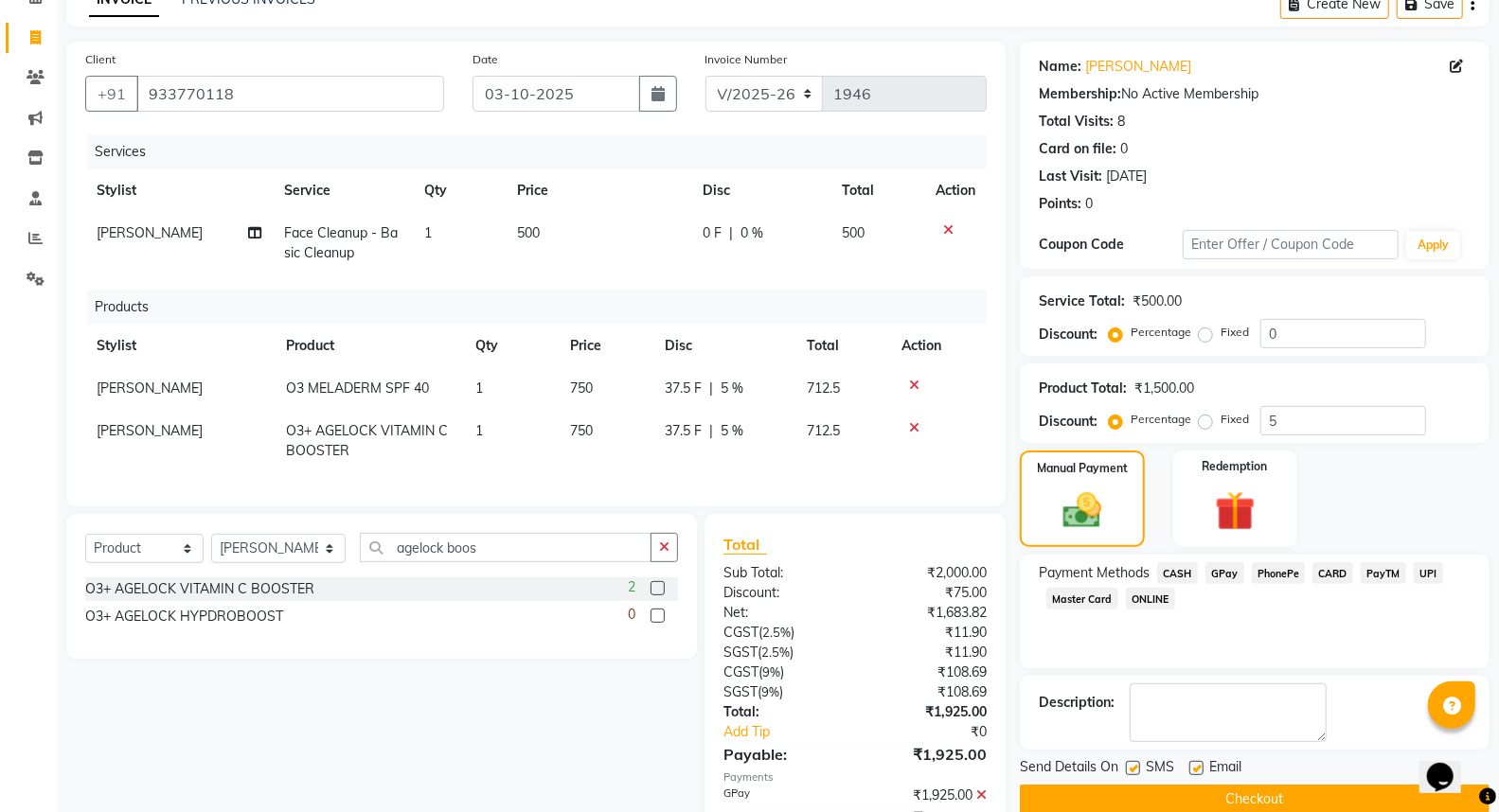
click at [1190, 790] on button "Checkout" at bounding box center [1254, 799] width 470 height 29
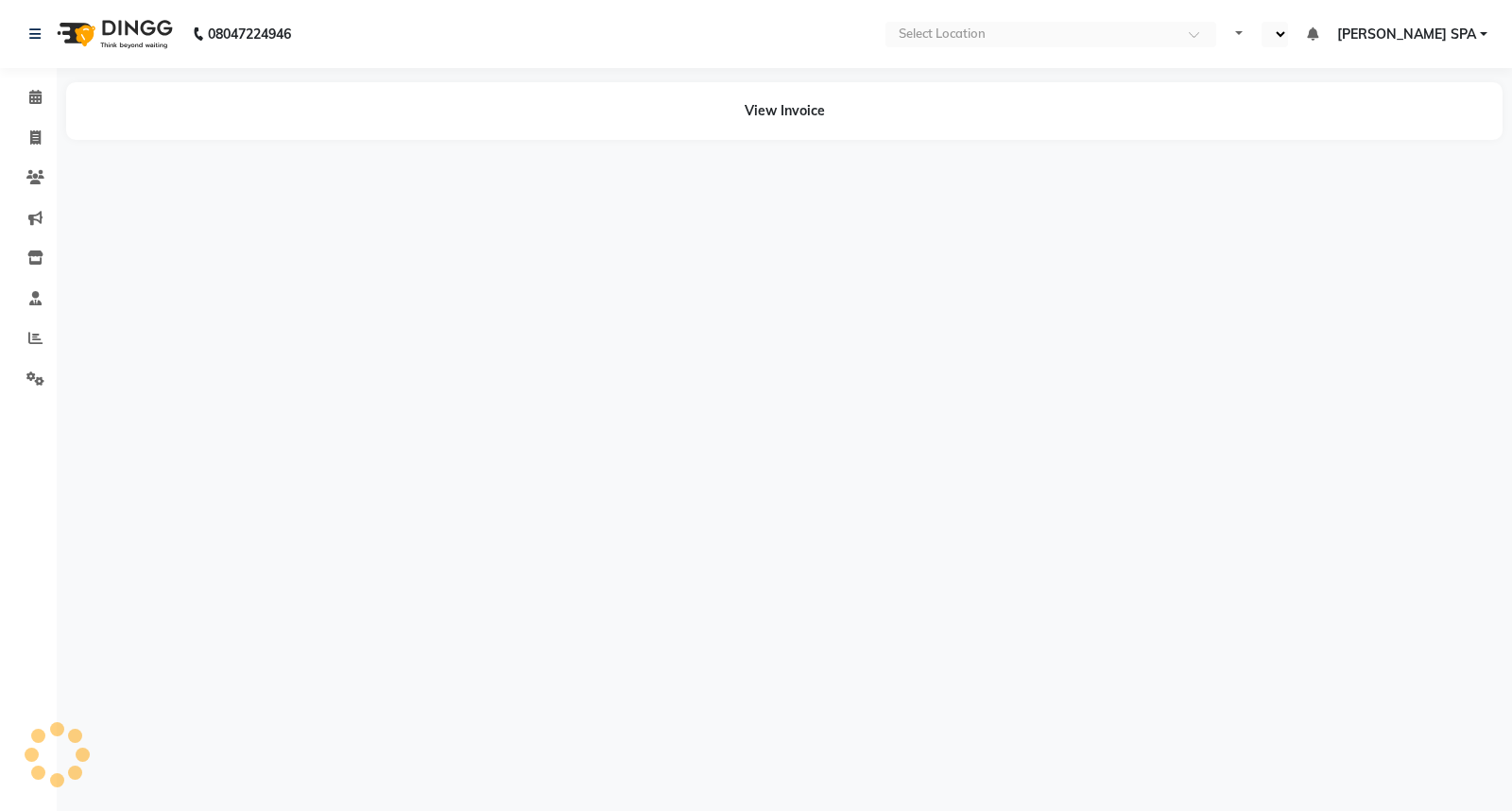
select select "en"
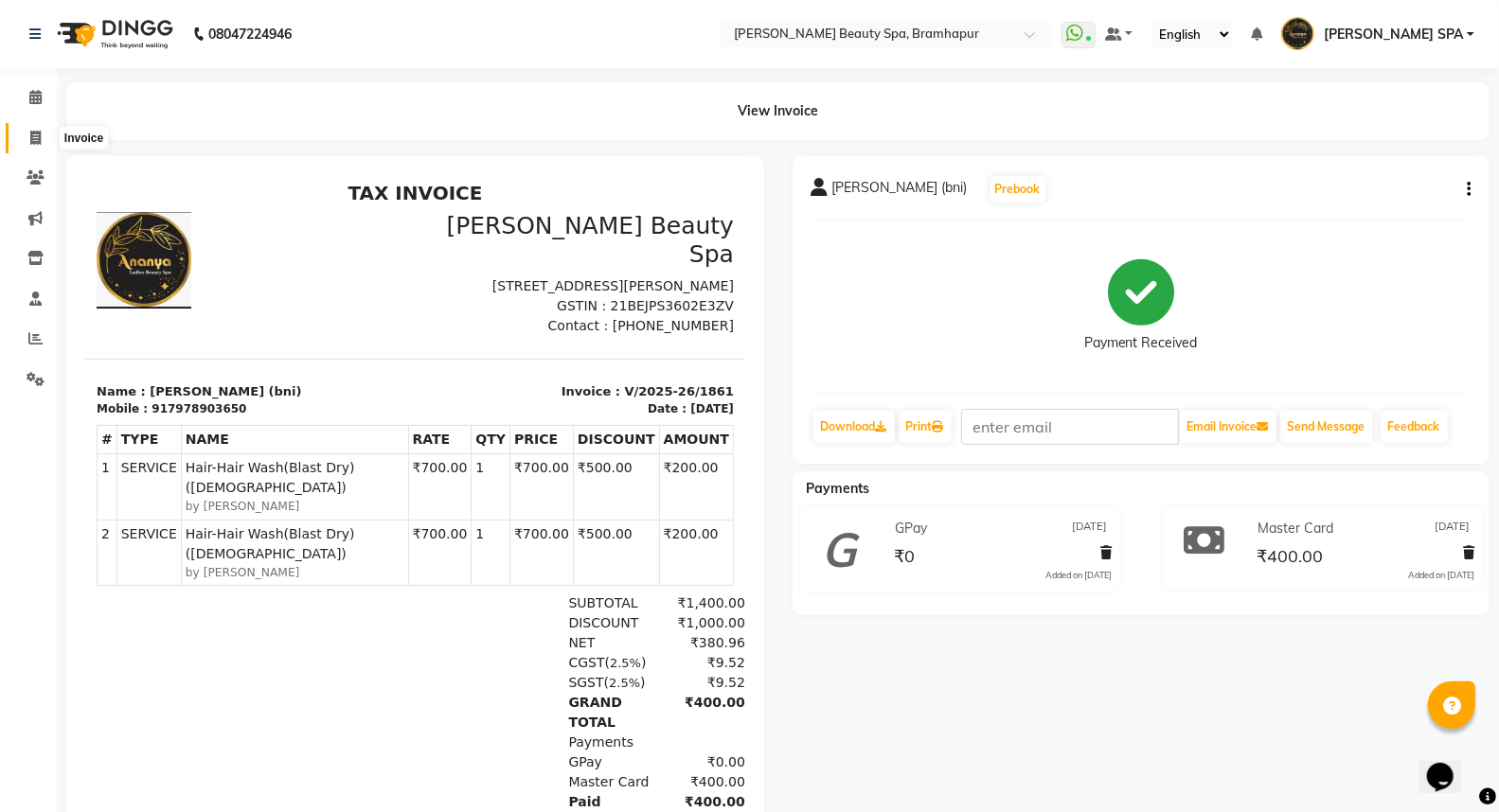
click at [33, 131] on icon at bounding box center [35, 138] width 11 height 15
select select "service"
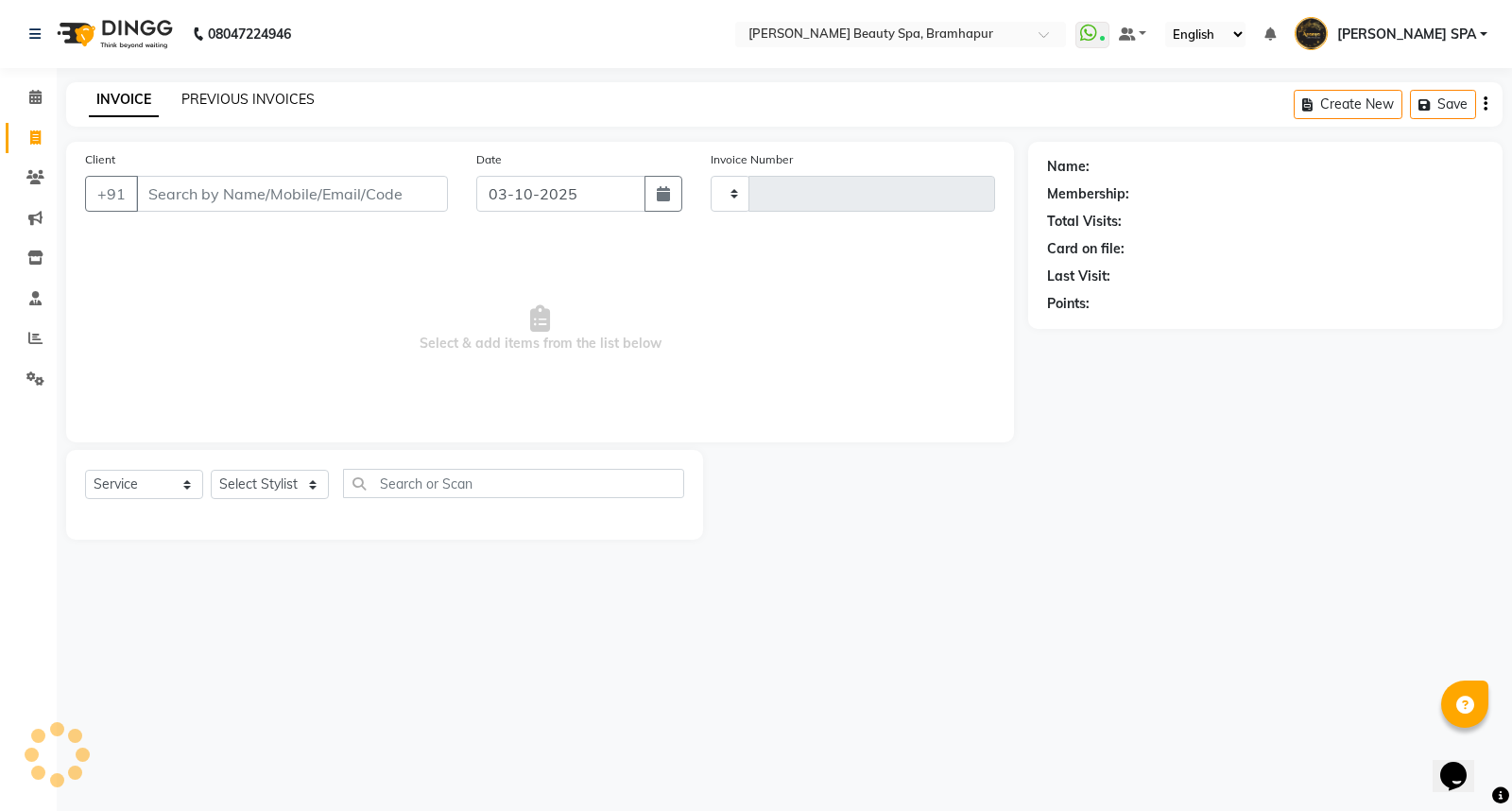
type input "1952"
select select "3622"
click at [266, 482] on select "Select Stylist ANANYA SPA jhuma KABITA PATTNAIK JOLLY KALYANI khusi MAM PRANATI…" at bounding box center [279, 485] width 135 height 29
select select "59346"
click at [211, 471] on select "Select Stylist ANANYA SPA jhuma KABITA PATTNAIK JOLLY KALYANI khusi MAM PRANATI…" at bounding box center [279, 485] width 135 height 29
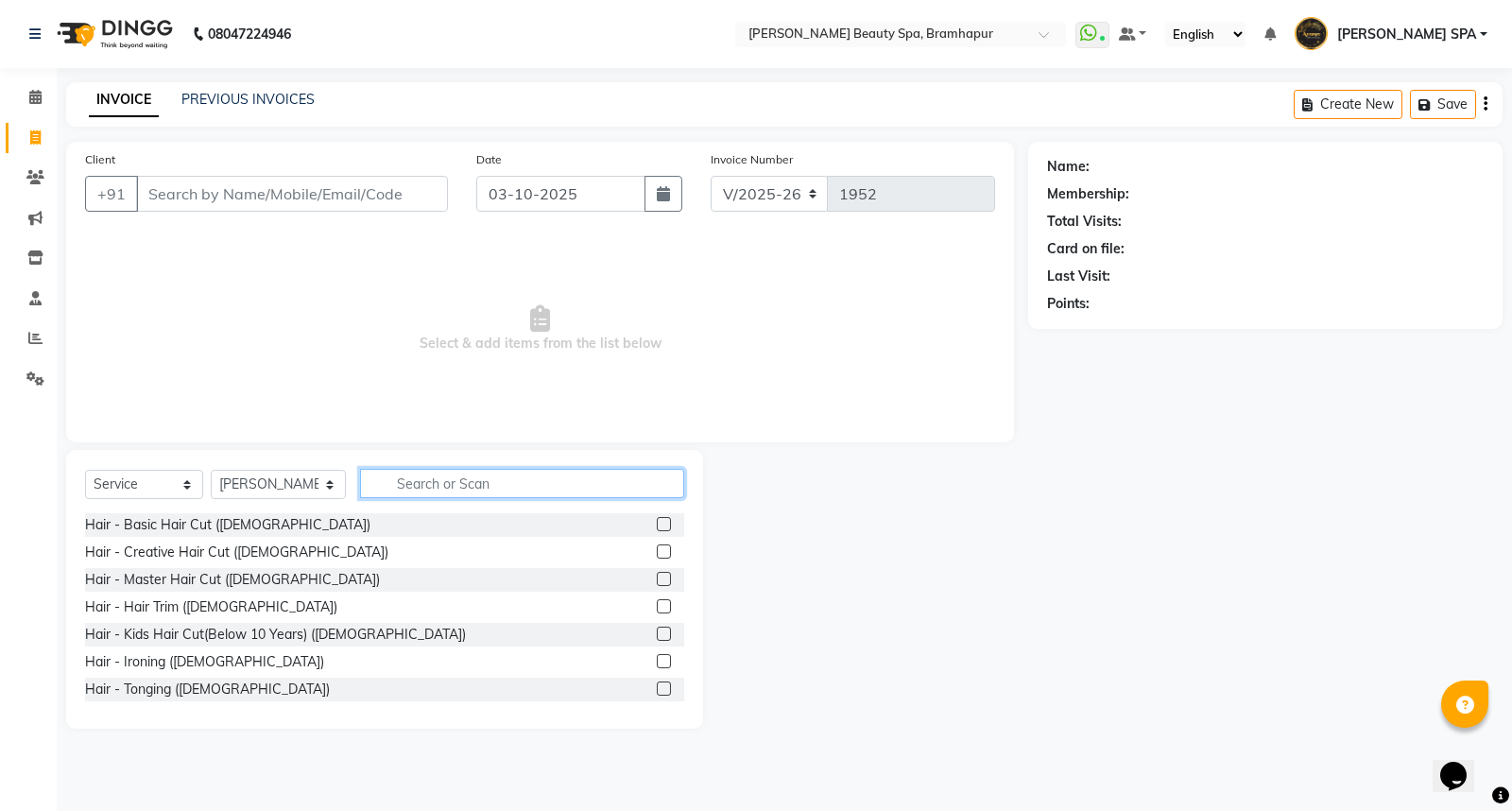
click at [451, 484] on input "text" at bounding box center [521, 484] width 324 height 29
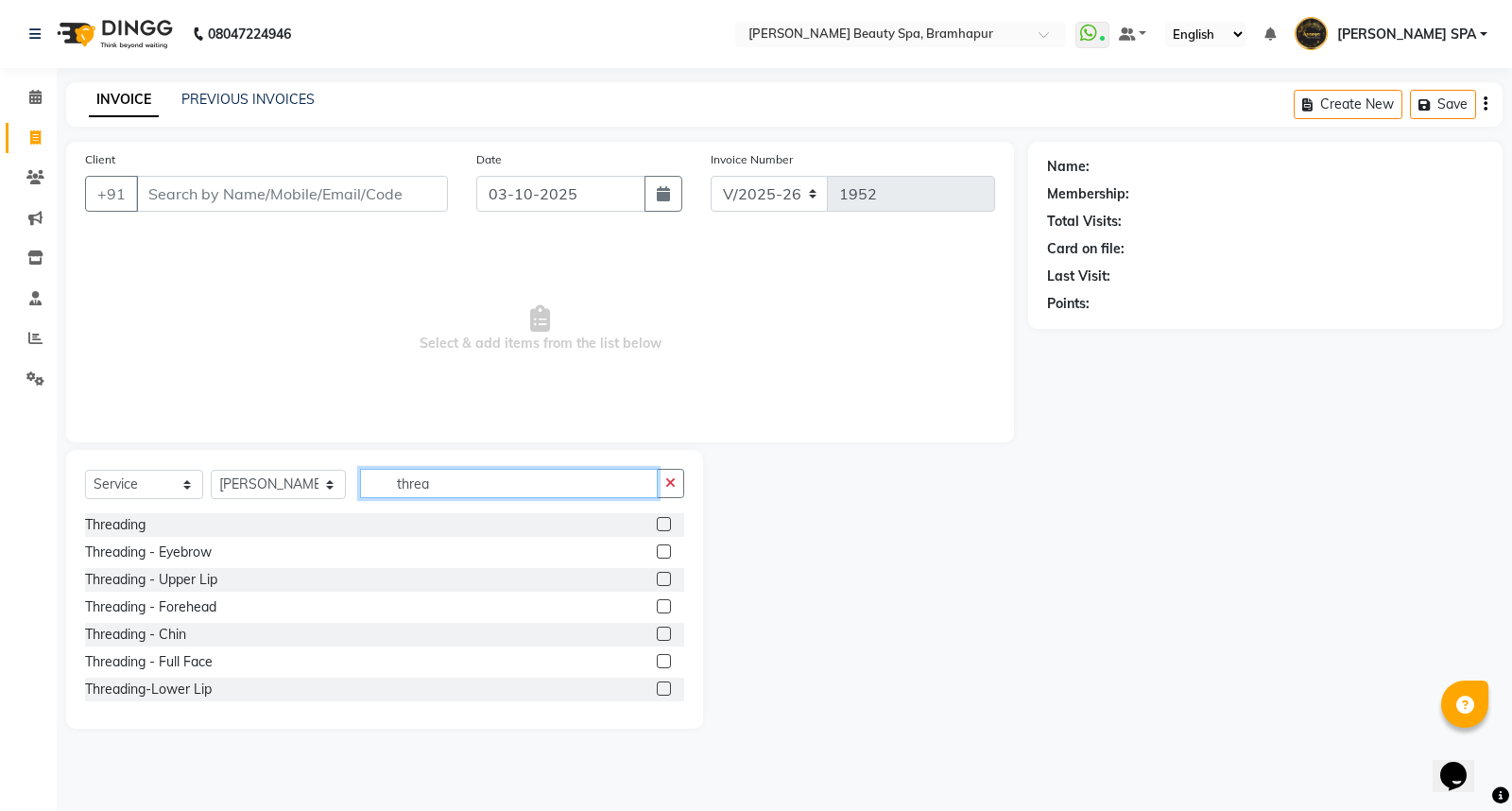
type input "threa"
click at [657, 554] on label at bounding box center [664, 552] width 15 height 15
click at [657, 554] on input "checkbox" at bounding box center [663, 553] width 13 height 13
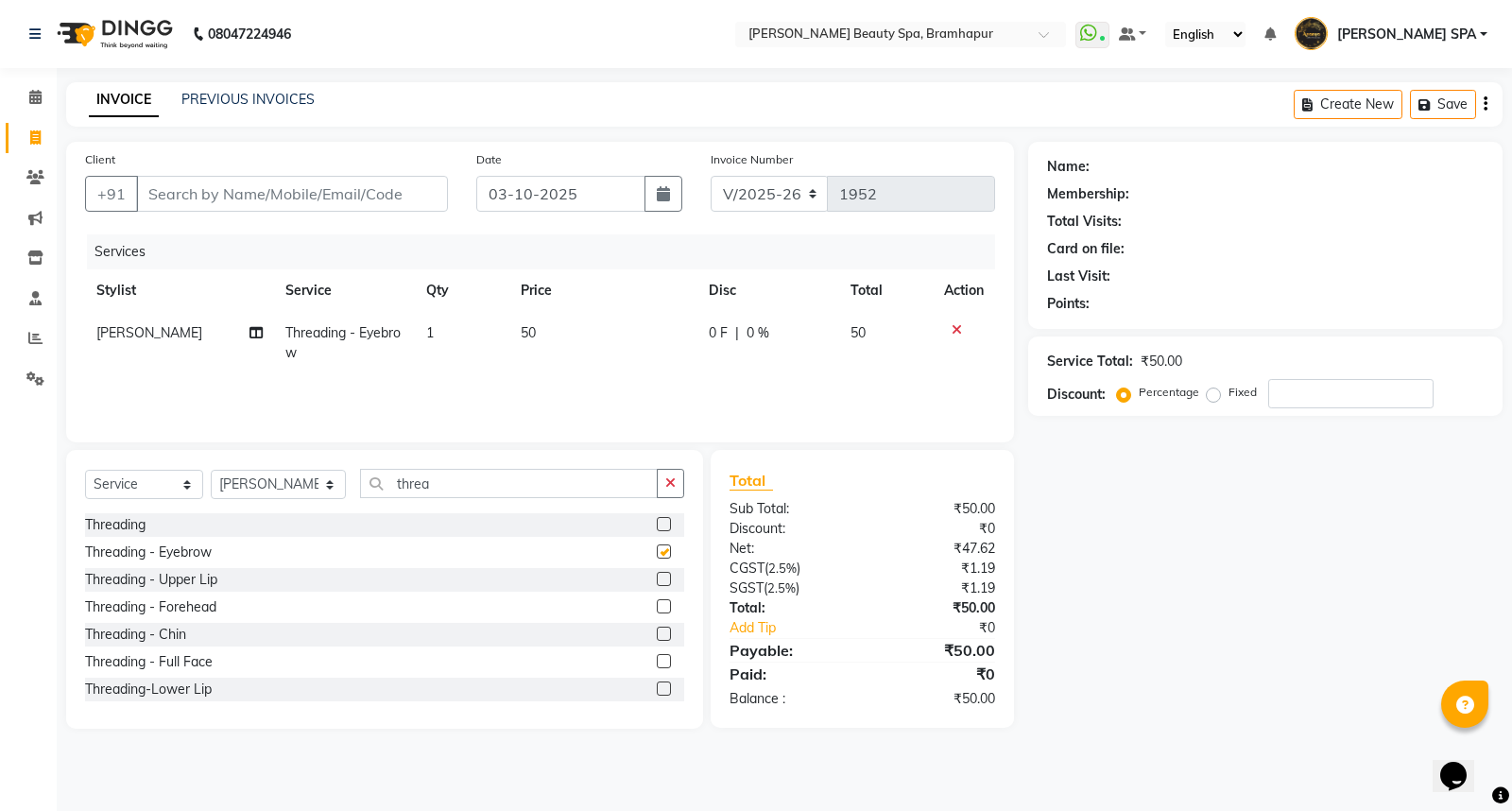
checkbox input "false"
click at [258, 185] on input "Client" at bounding box center [292, 194] width 311 height 36
click at [168, 208] on input "Client" at bounding box center [292, 194] width 311 height 36
type input "9"
type input "0"
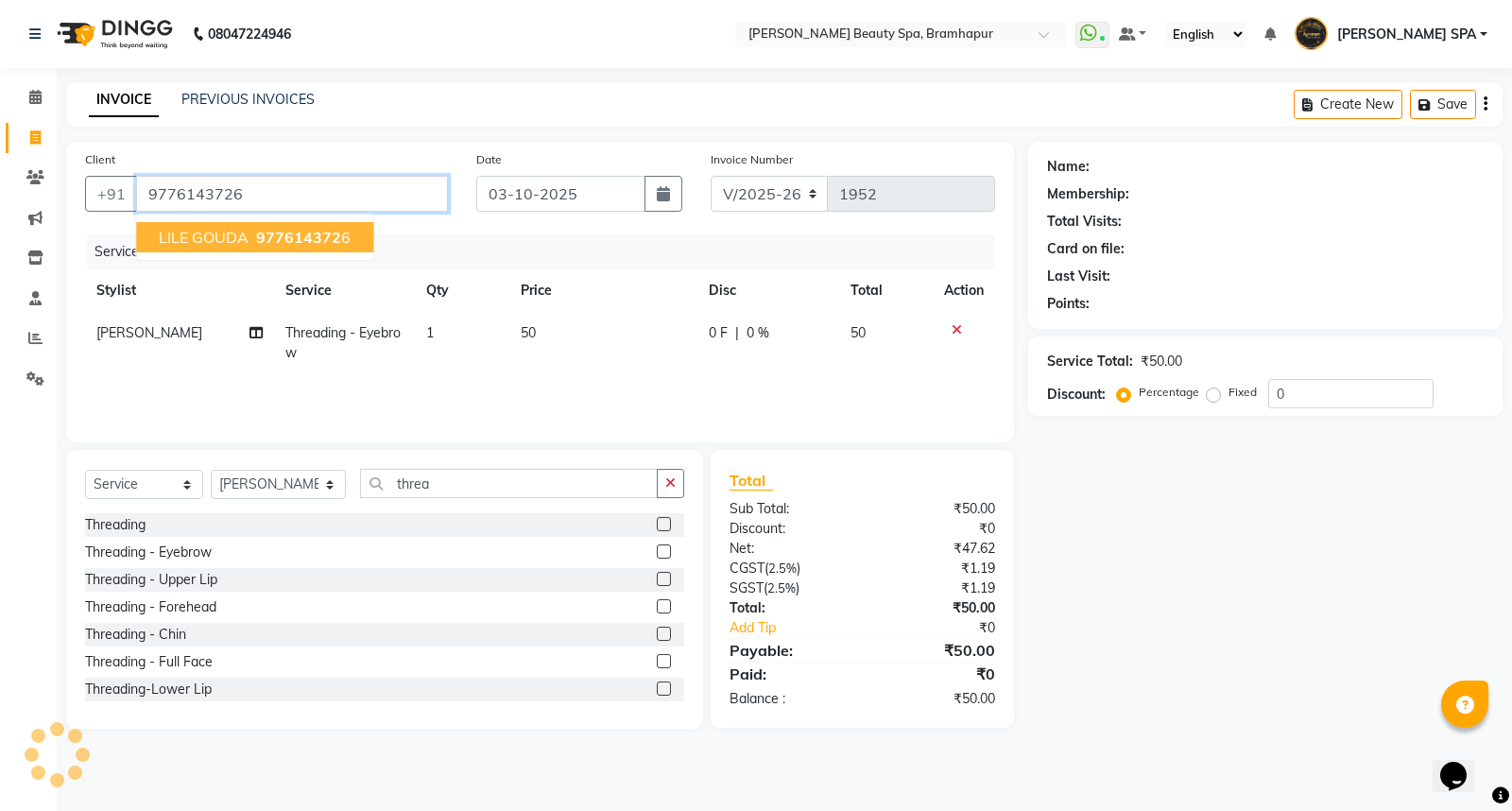
type input "9776143726"
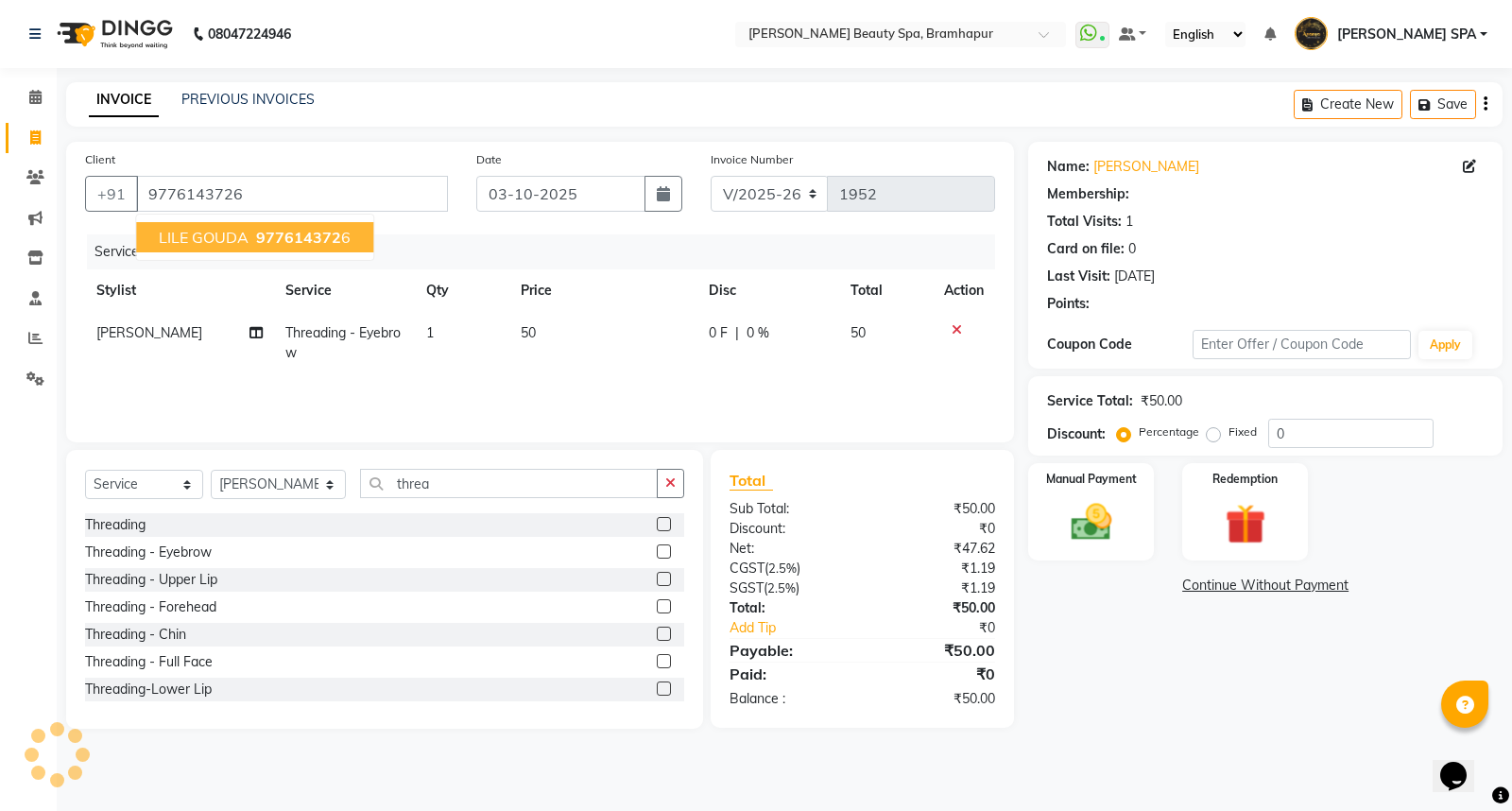
click at [200, 230] on span "LILE GOUDA" at bounding box center [203, 237] width 90 height 19
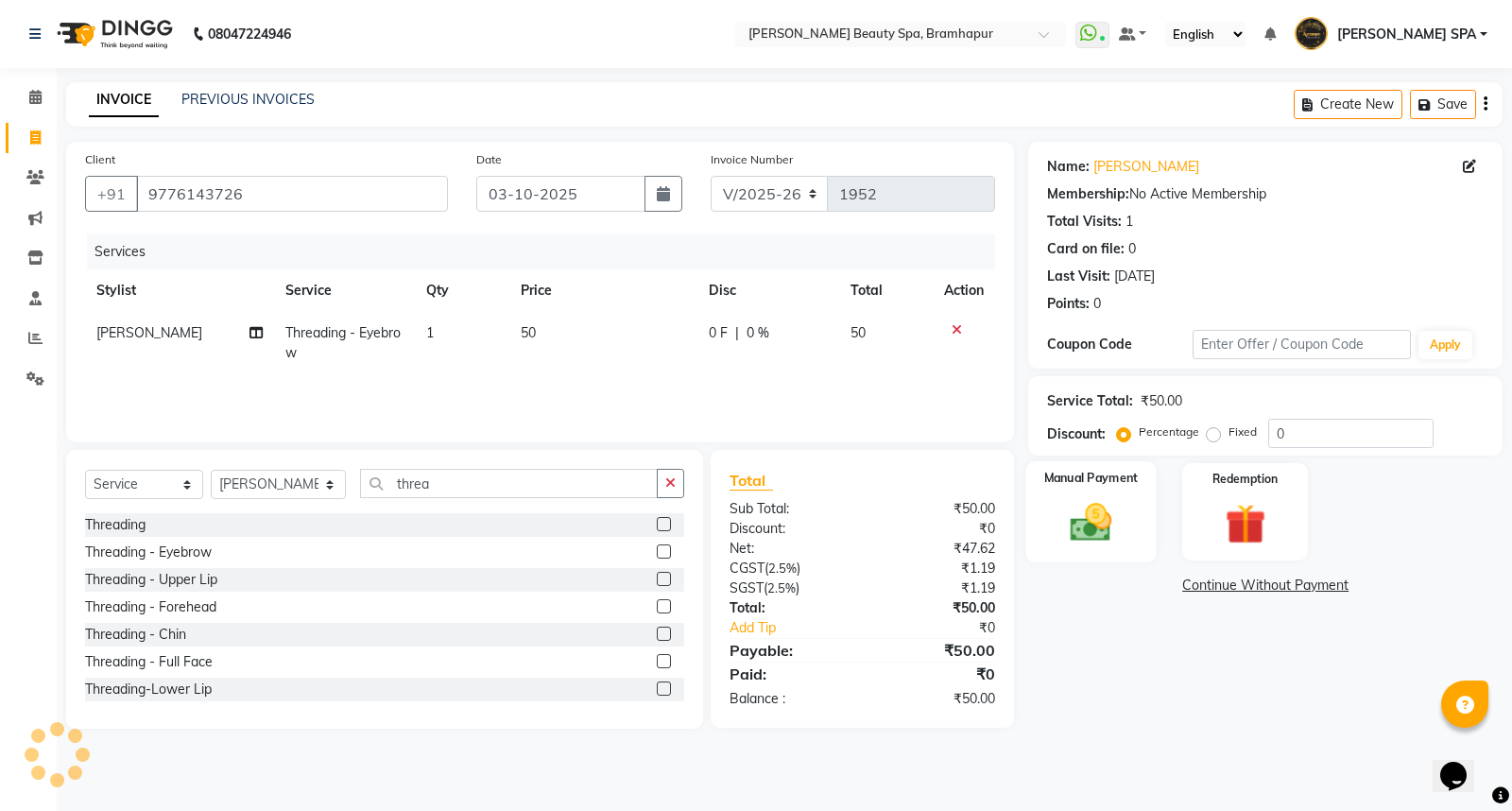
click at [1112, 503] on img at bounding box center [1091, 523] width 68 height 48
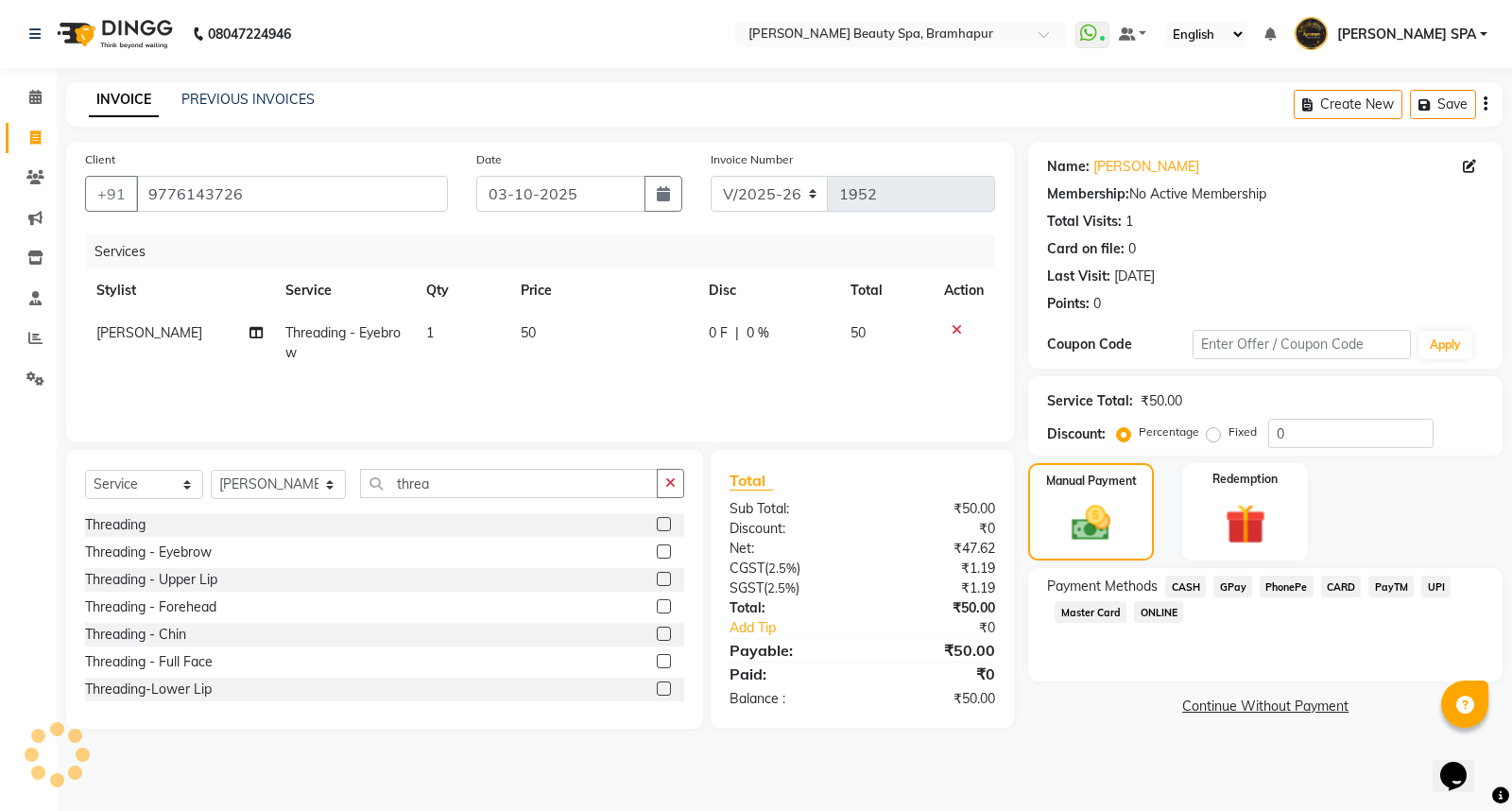
click at [1192, 588] on span "CASH" at bounding box center [1186, 586] width 41 height 21
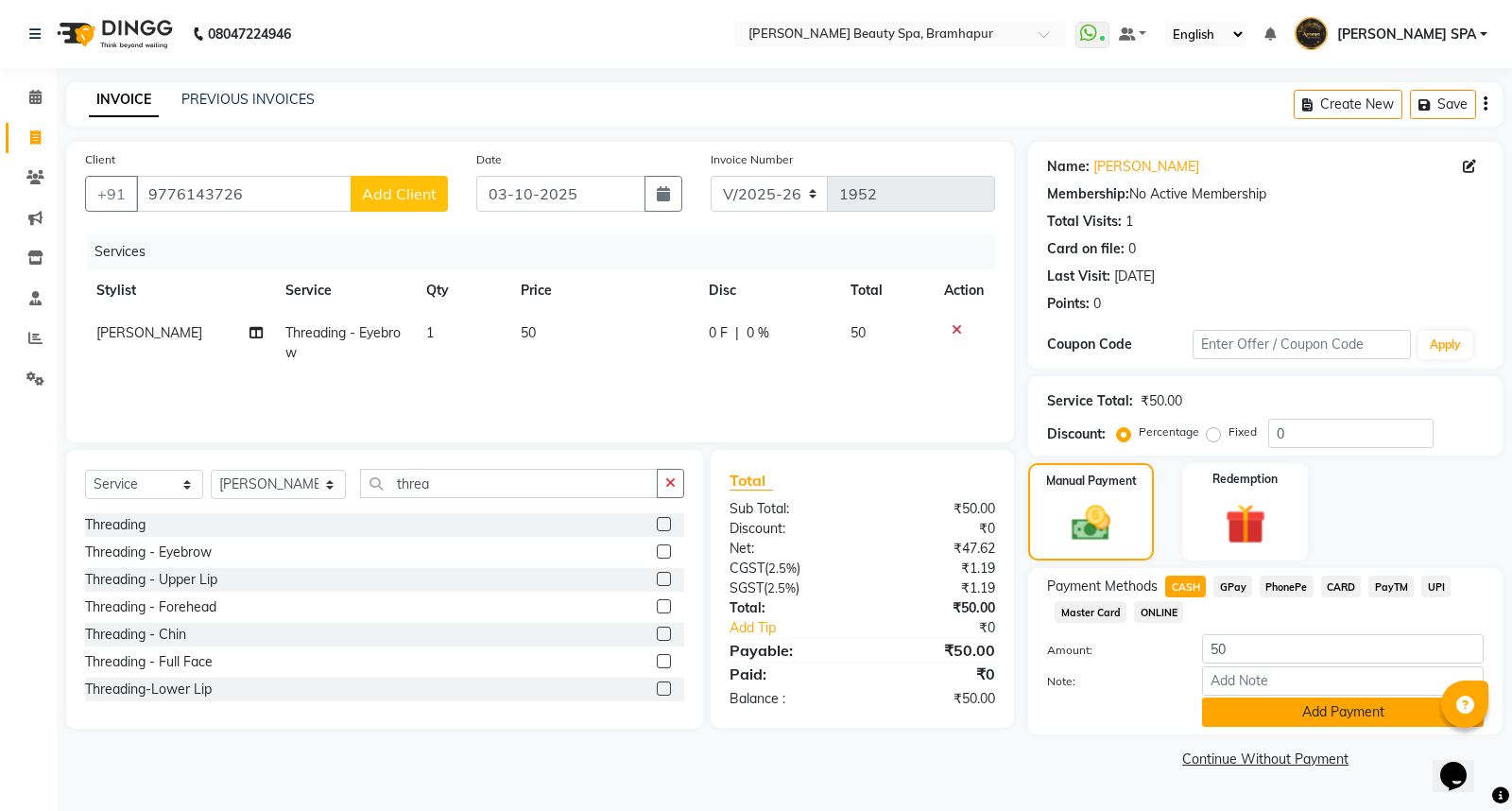
click at [1267, 725] on button "Add Payment" at bounding box center [1343, 712] width 282 height 29
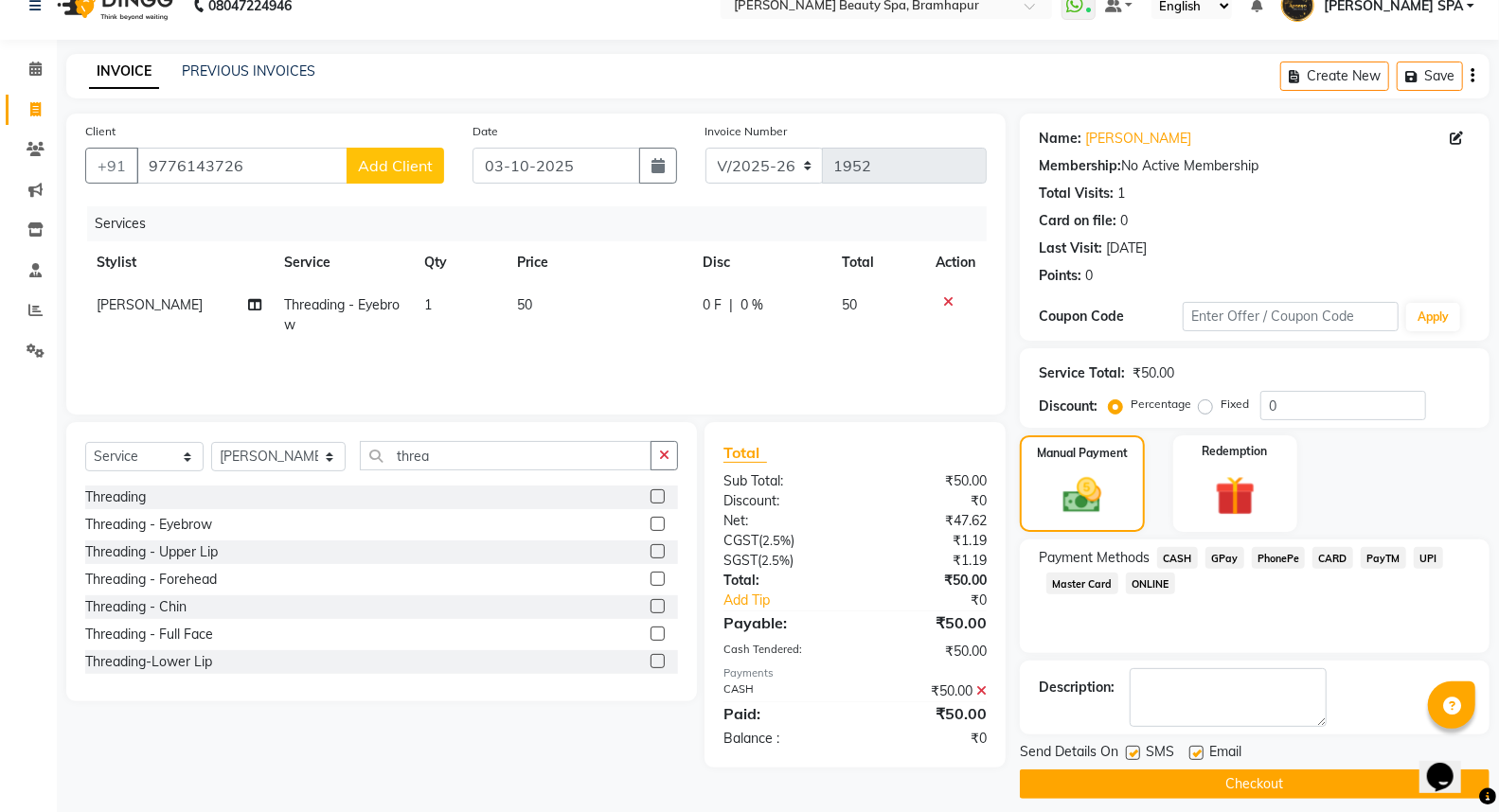
scroll to position [43, 0]
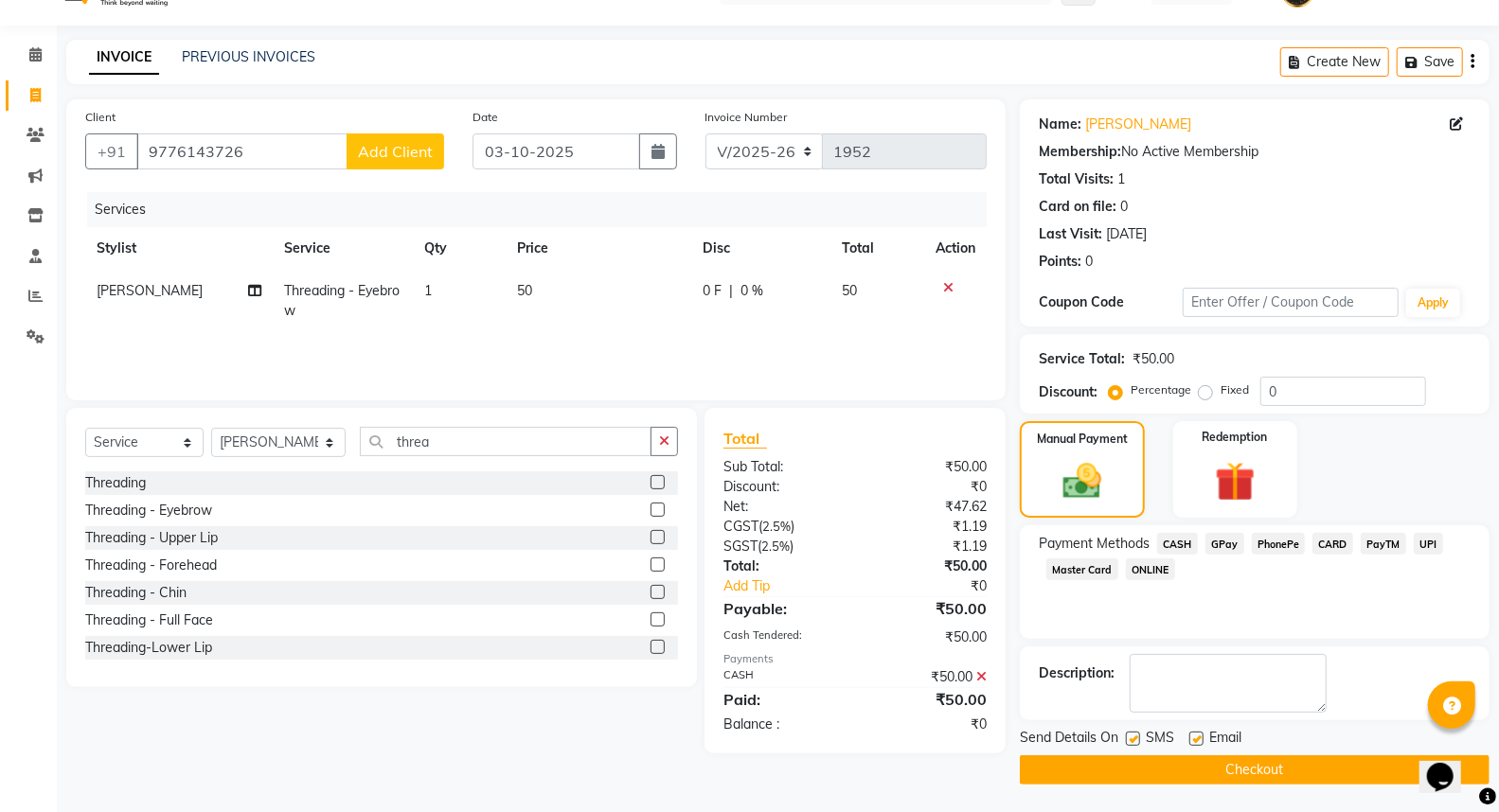
click at [1273, 773] on button "Checkout" at bounding box center [1254, 770] width 470 height 29
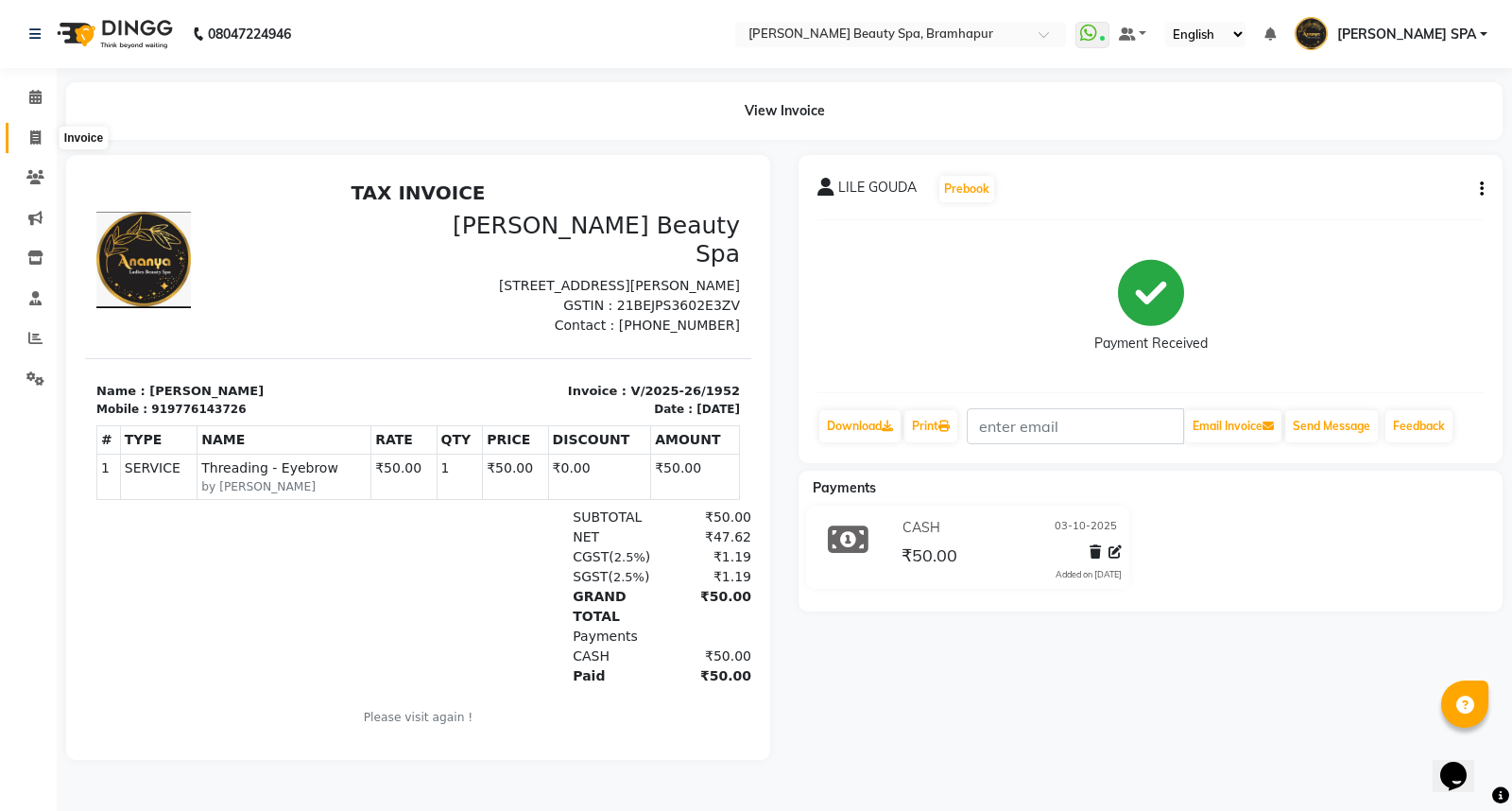
click at [36, 133] on icon at bounding box center [35, 137] width 11 height 15
select select "service"
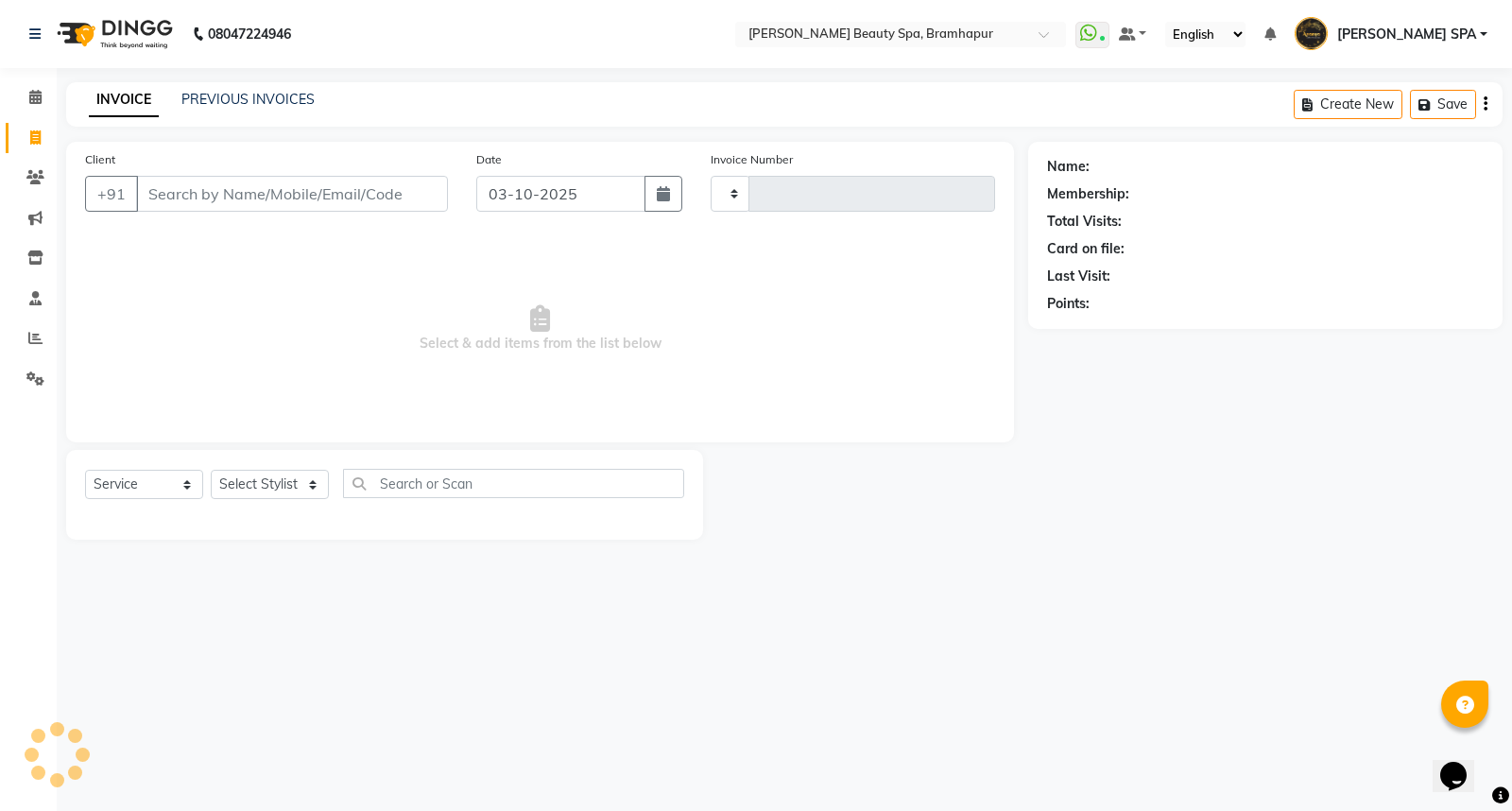
type input "1954"
select select "3622"
click at [233, 99] on link "PREVIOUS INVOICES" at bounding box center [249, 100] width 133 height 17
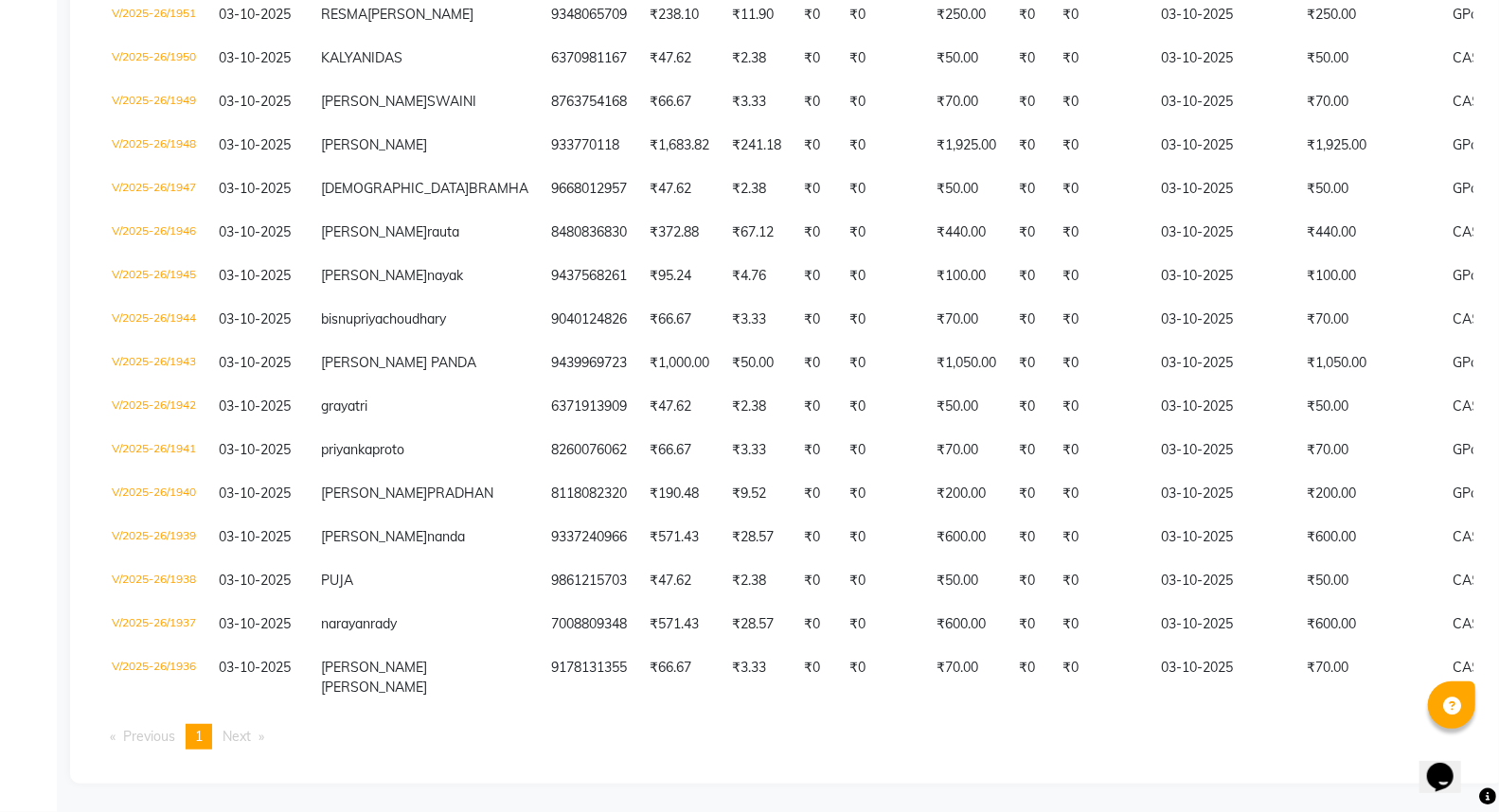
scroll to position [445, 0]
